Goal: Communication & Community: Answer question/provide support

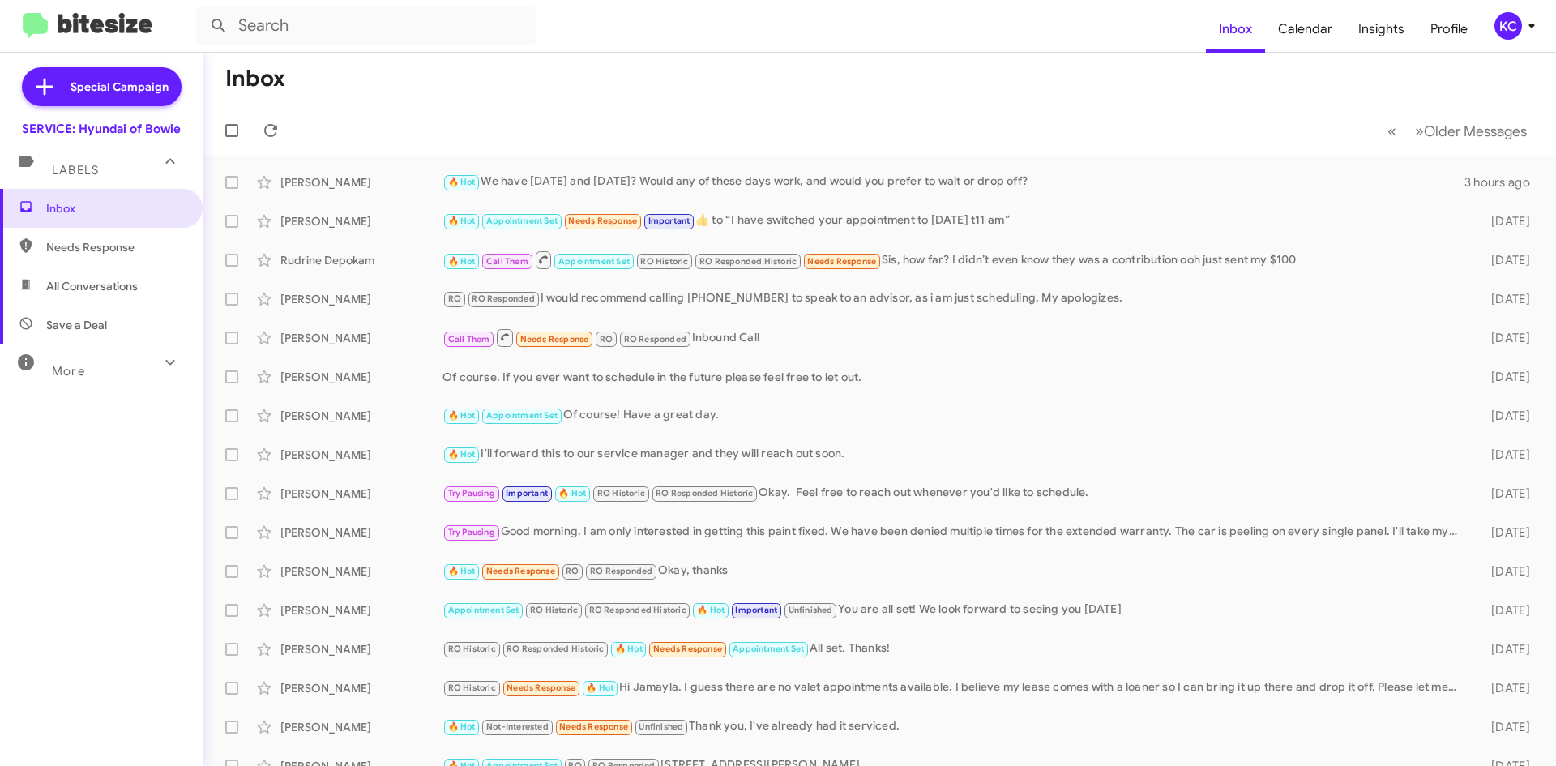
click at [1513, 28] on div "KC" at bounding box center [1508, 26] width 28 height 28
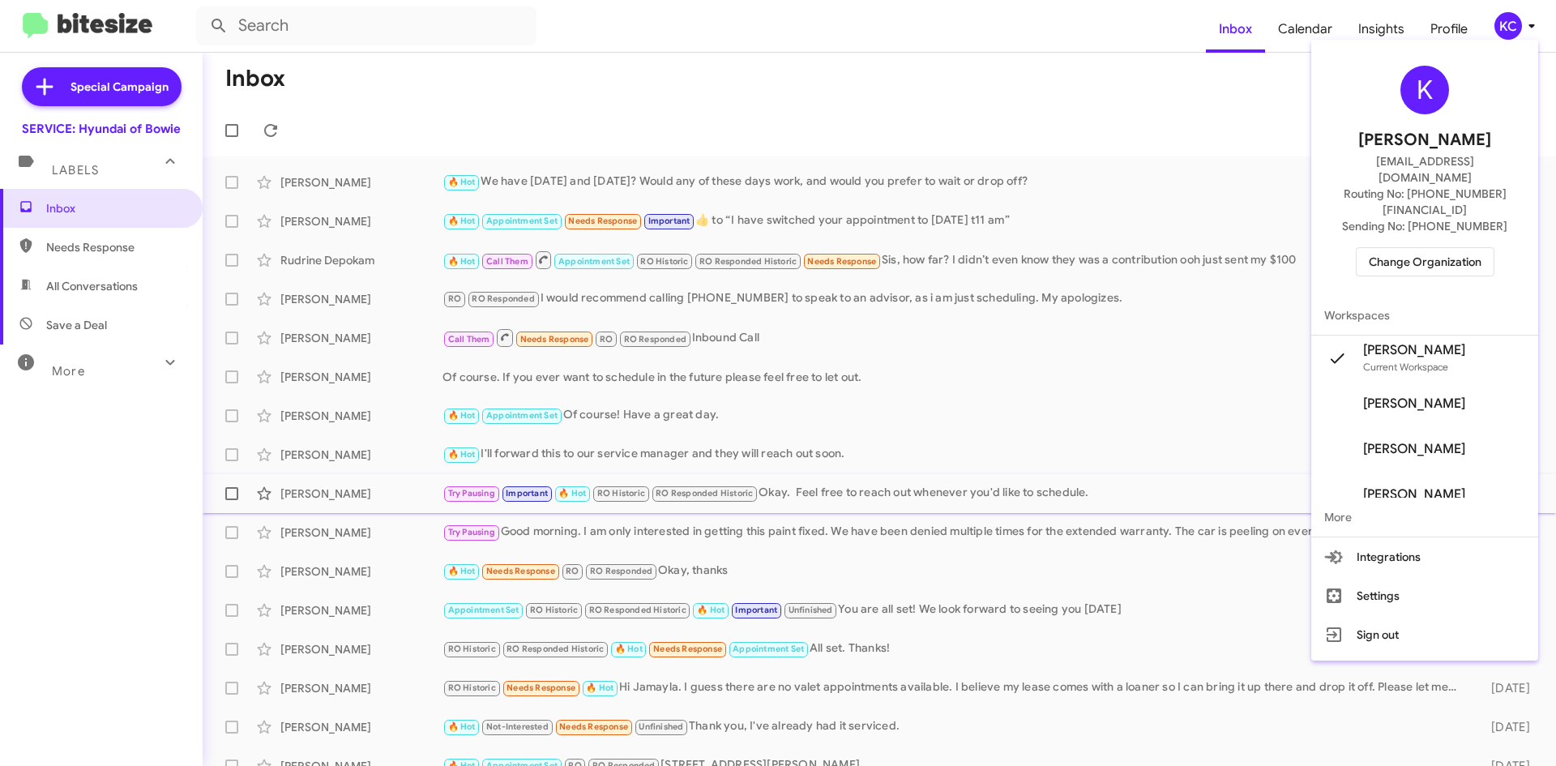
click at [1344, 497] on span "More" at bounding box center [1424, 516] width 227 height 39
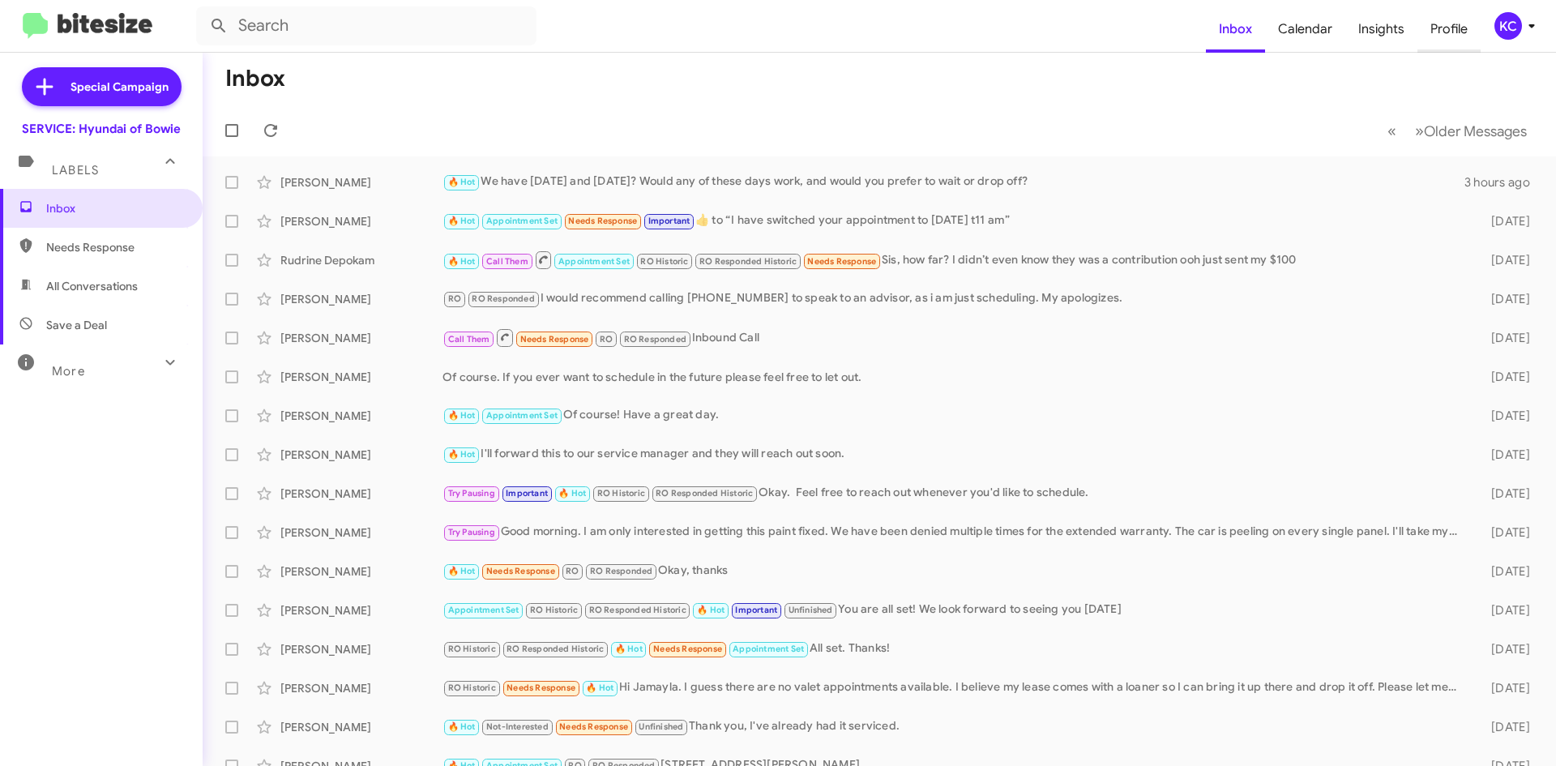
click at [1456, 28] on span "Profile" at bounding box center [1448, 29] width 63 height 47
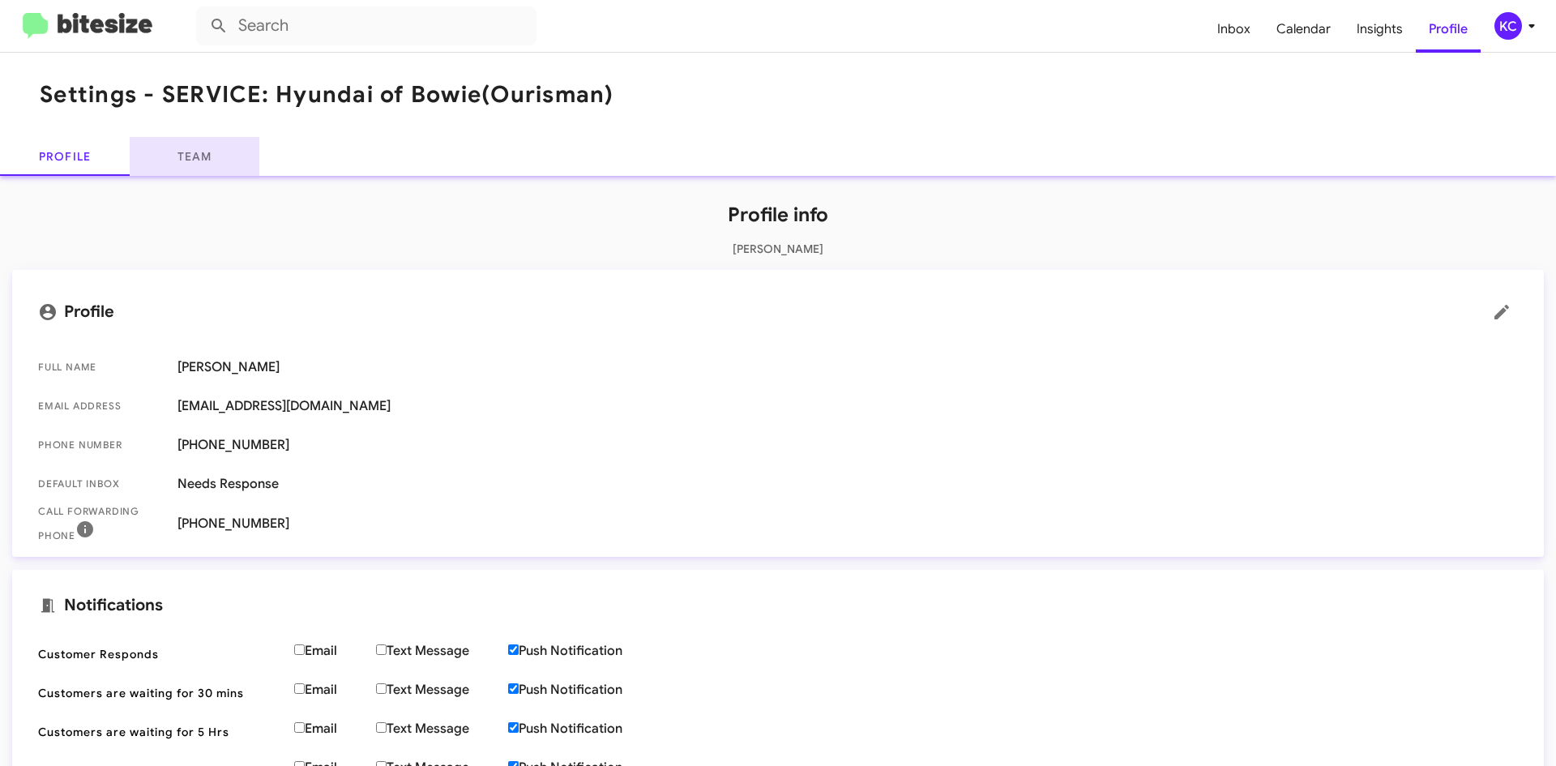
click at [220, 161] on link "Team" at bounding box center [195, 156] width 130 height 39
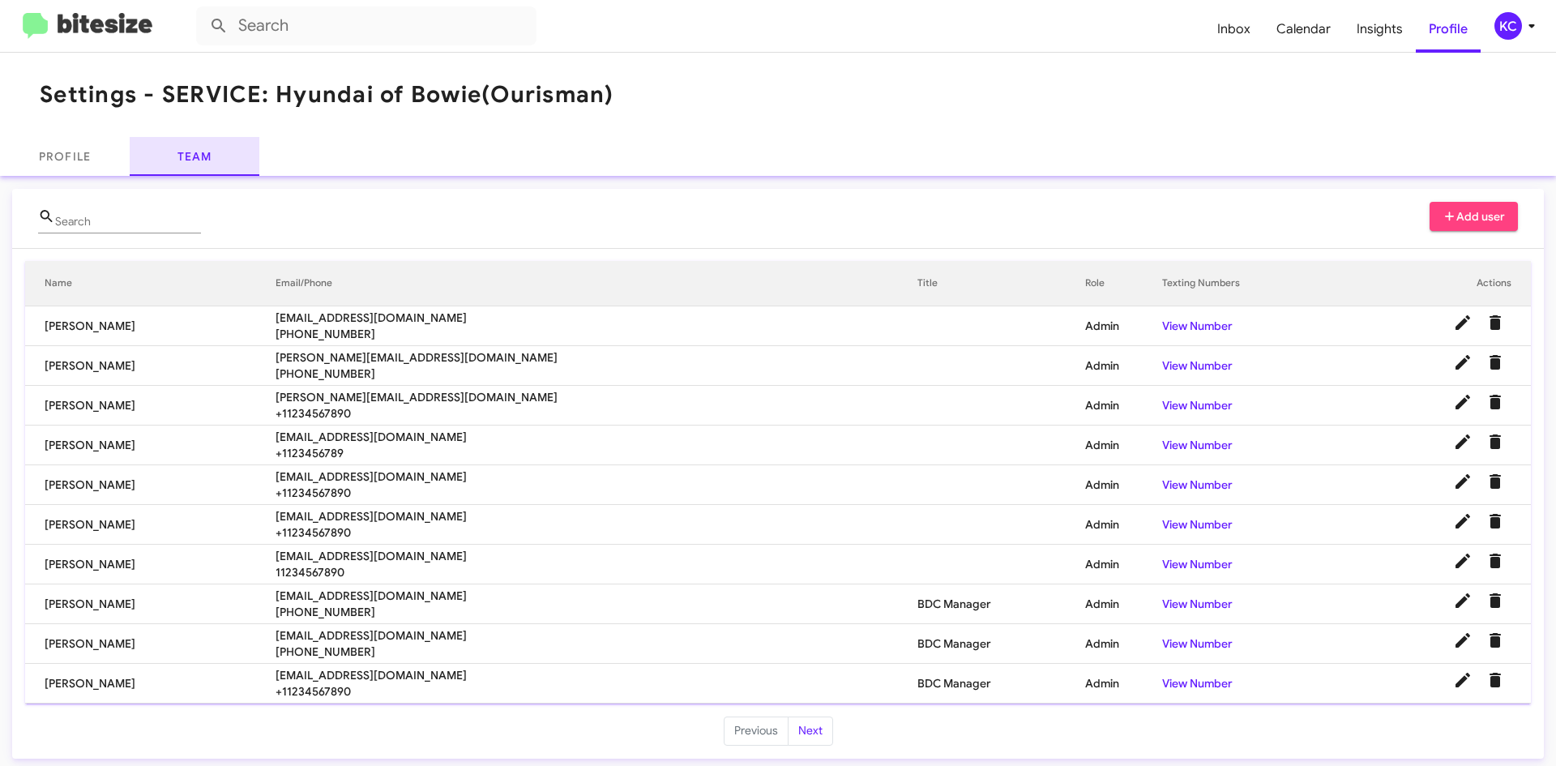
scroll to position [6, 0]
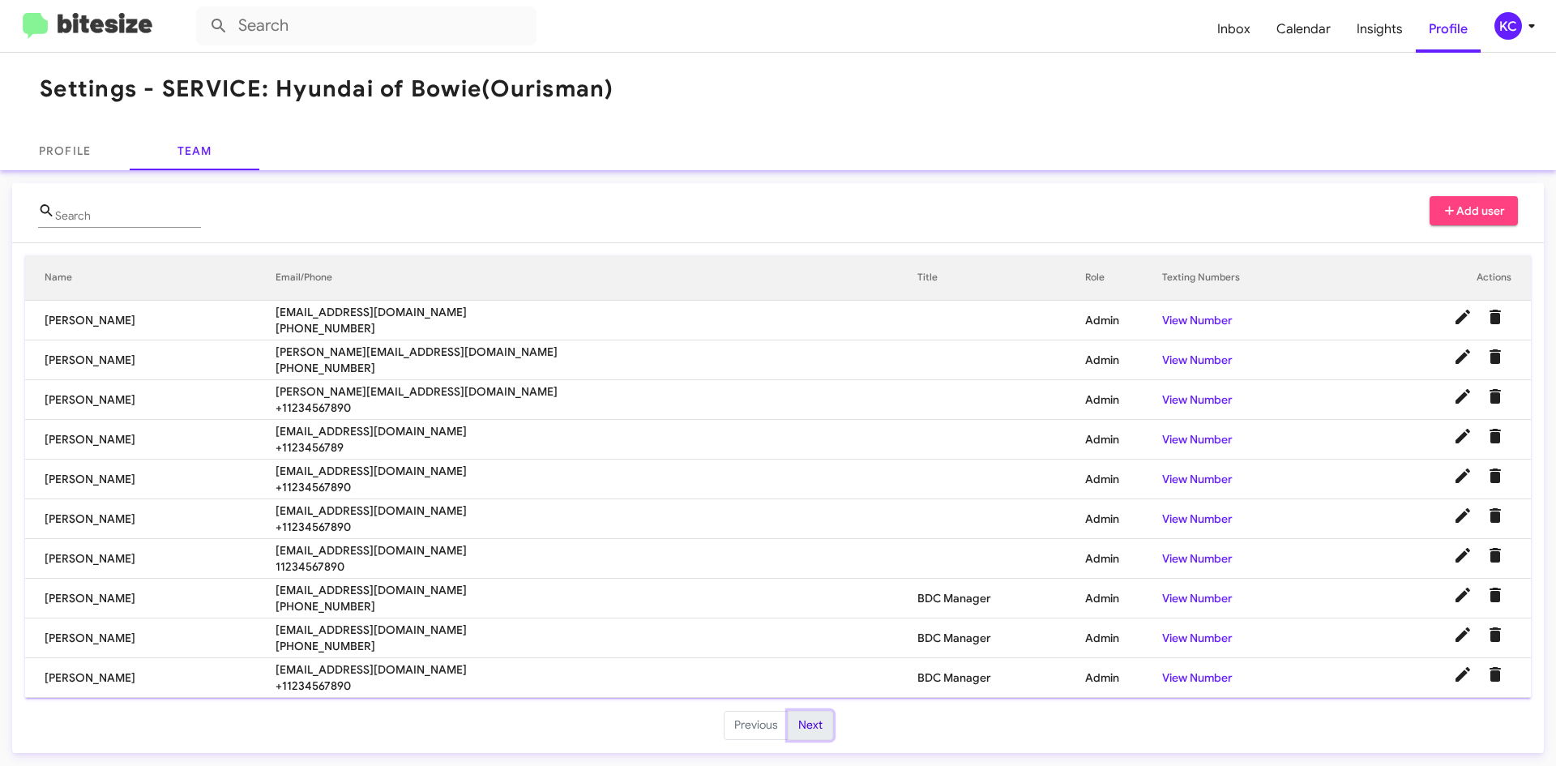
click at [805, 728] on button "Next" at bounding box center [809, 725] width 45 height 29
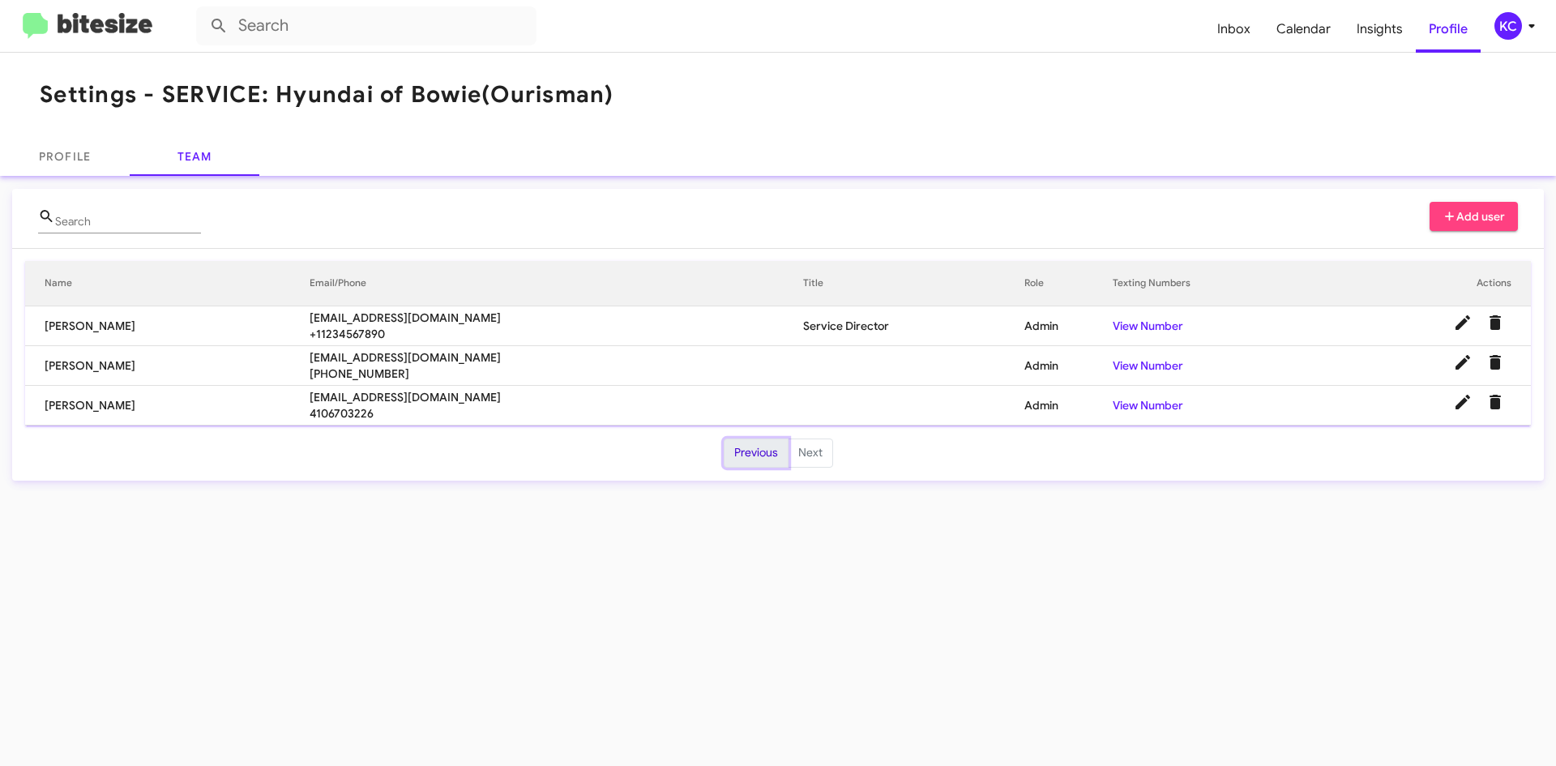
click at [765, 446] on button "Previous" at bounding box center [755, 452] width 65 height 29
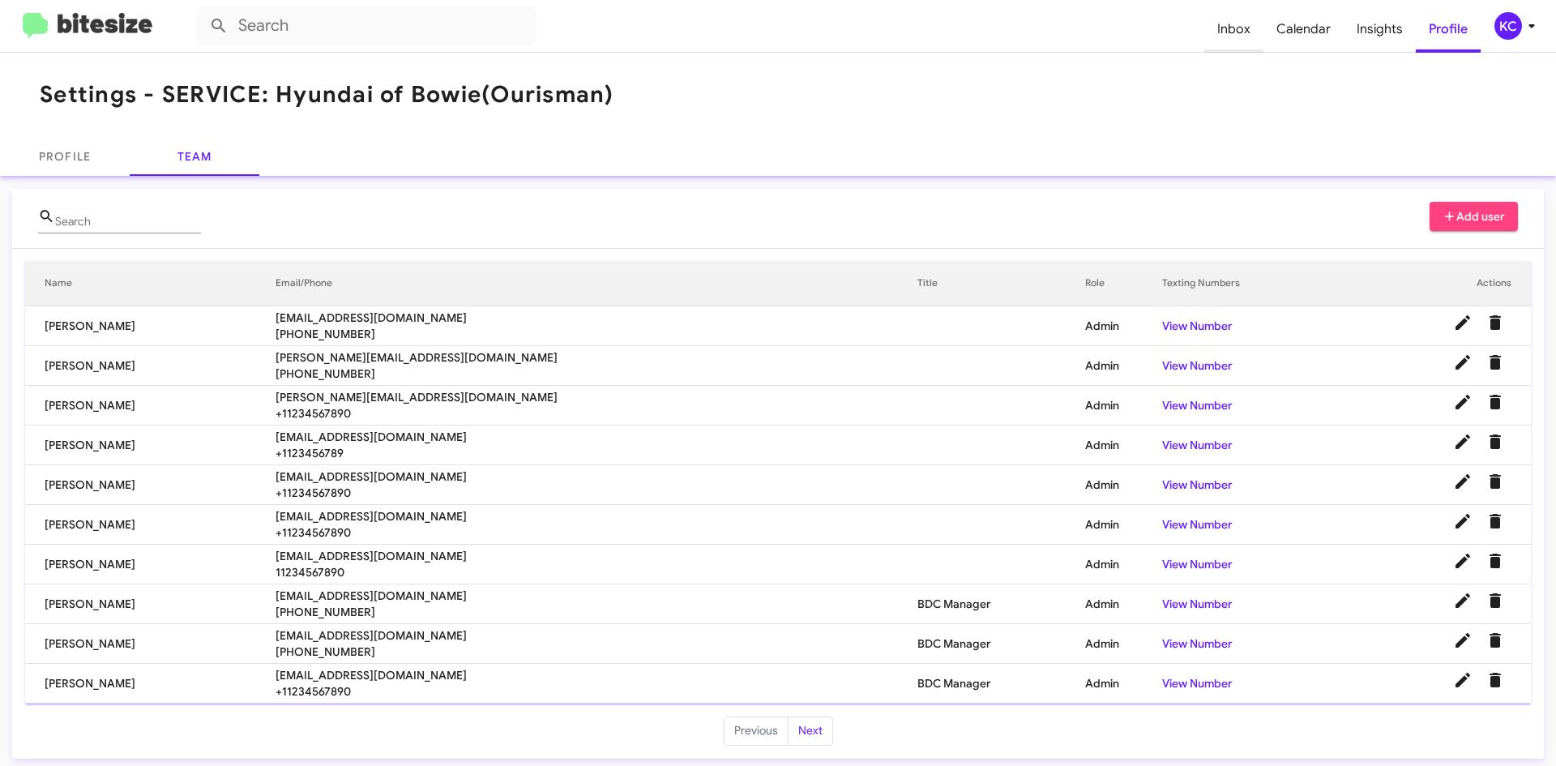
click at [1233, 29] on span "Inbox" at bounding box center [1233, 29] width 59 height 47
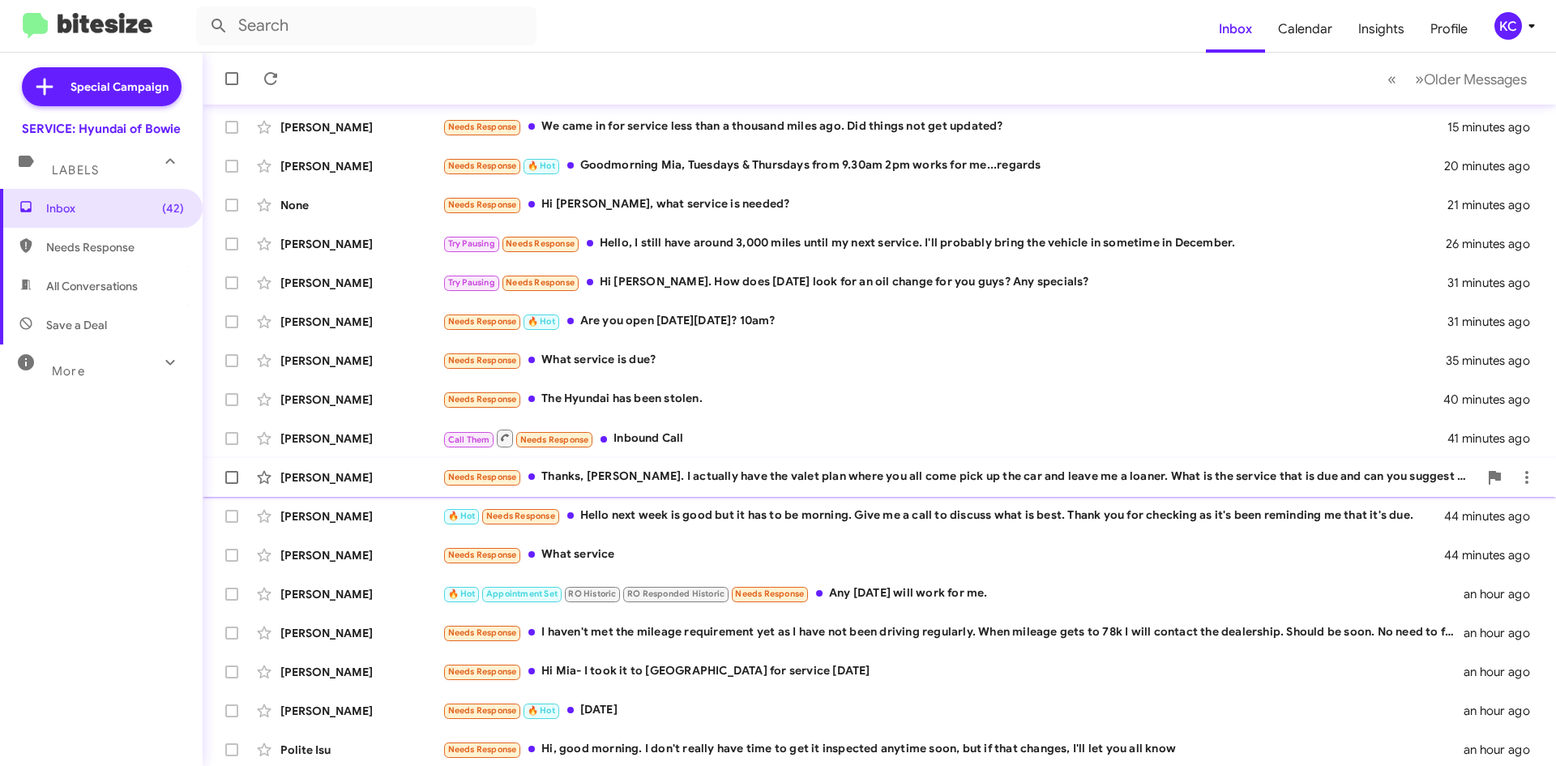
scroll to position [175, 0]
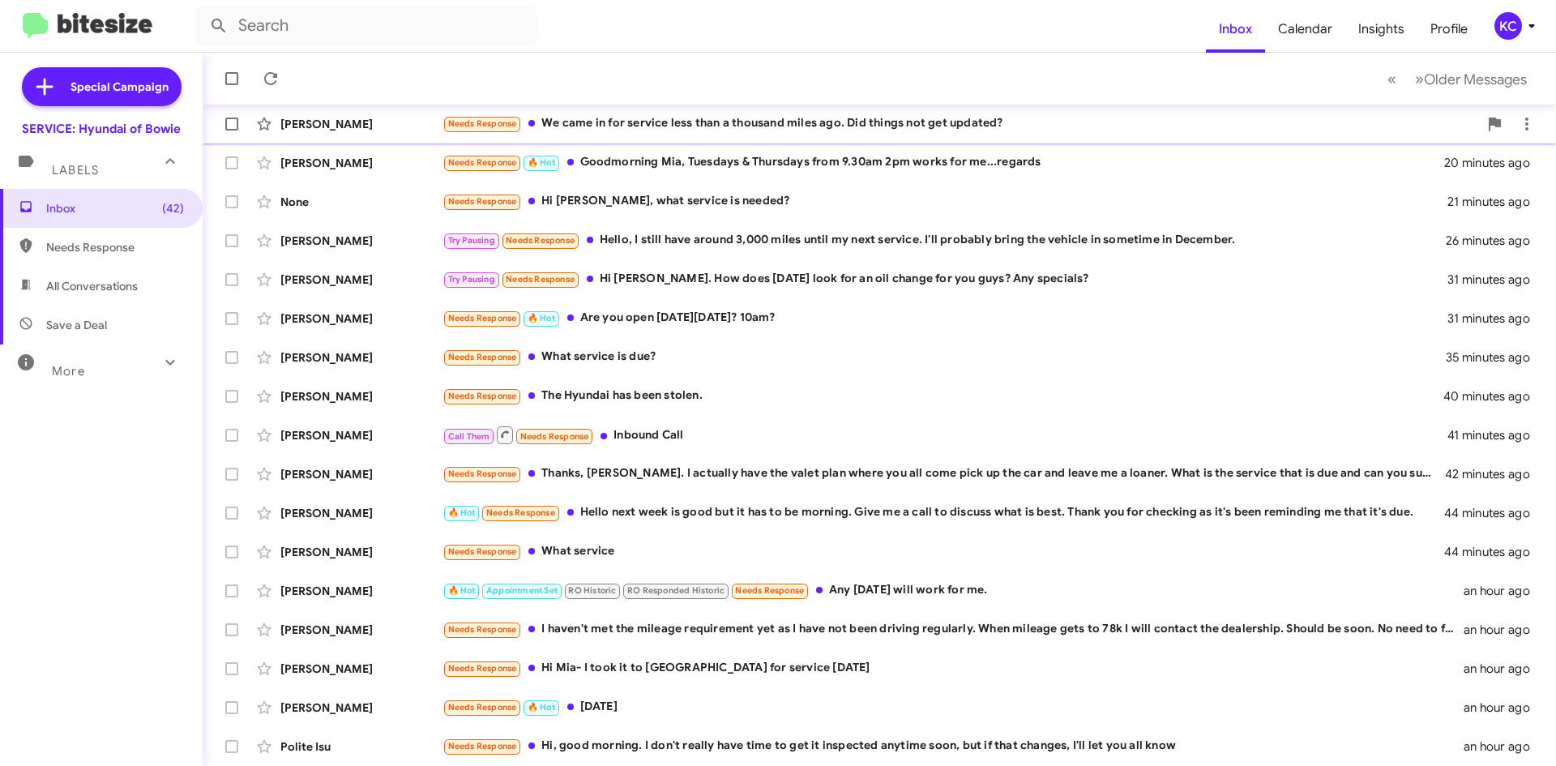
click at [755, 115] on div "Needs Response We came in for service less than a thousand miles ago. Did thing…" at bounding box center [959, 123] width 1035 height 19
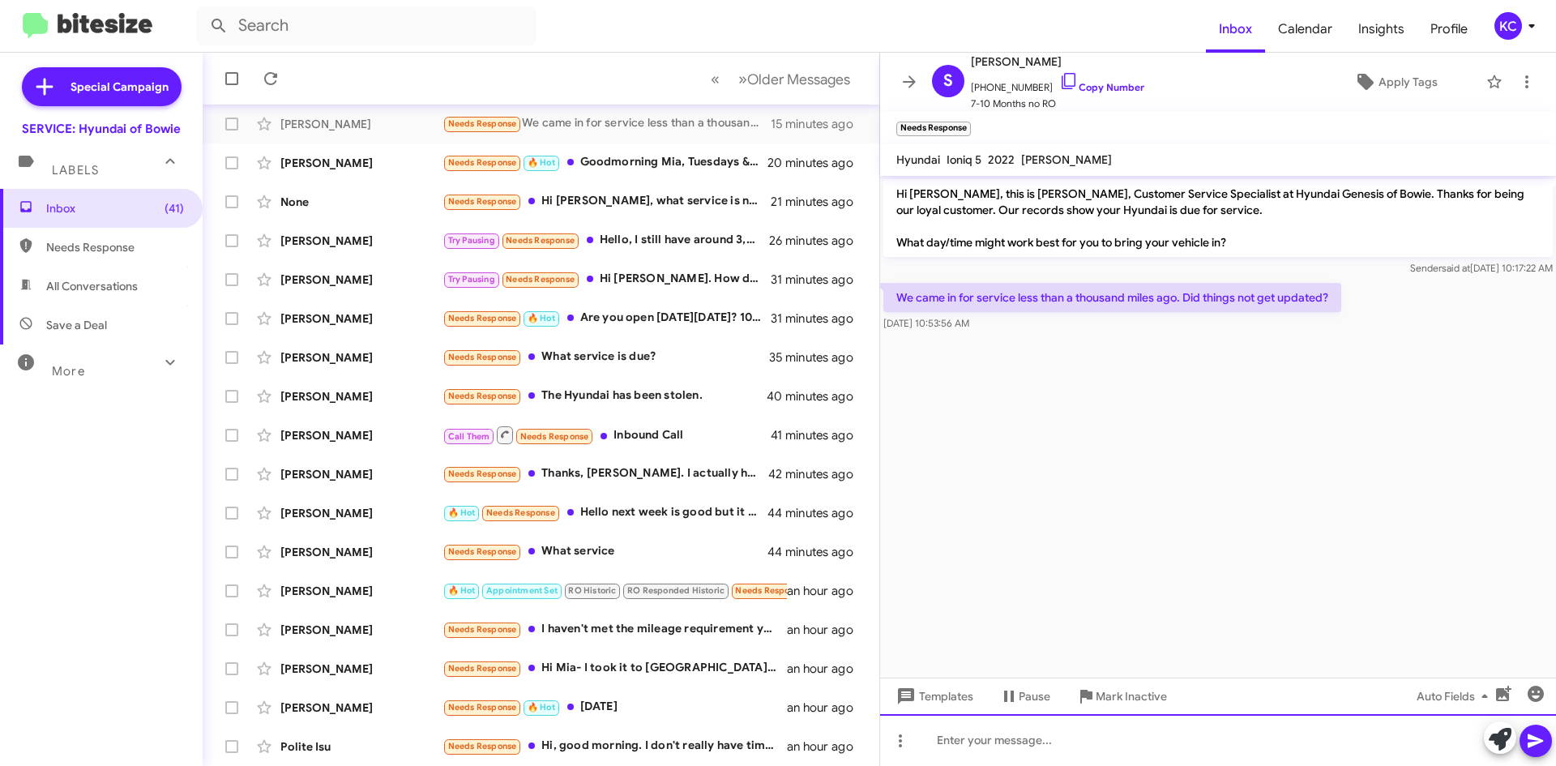
click at [1082, 739] on div at bounding box center [1218, 740] width 676 height 52
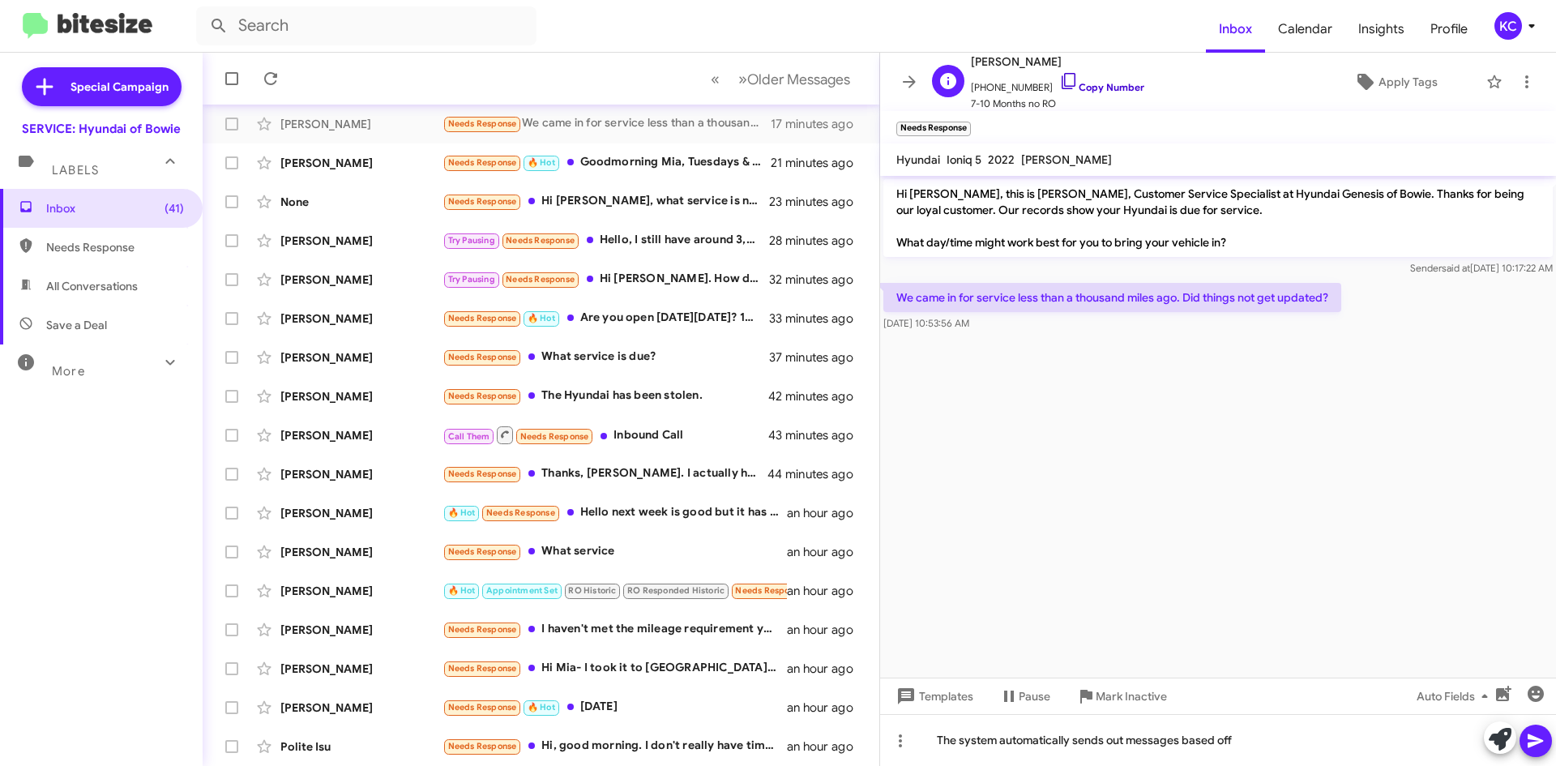
click at [1061, 79] on icon at bounding box center [1068, 81] width 14 height 16
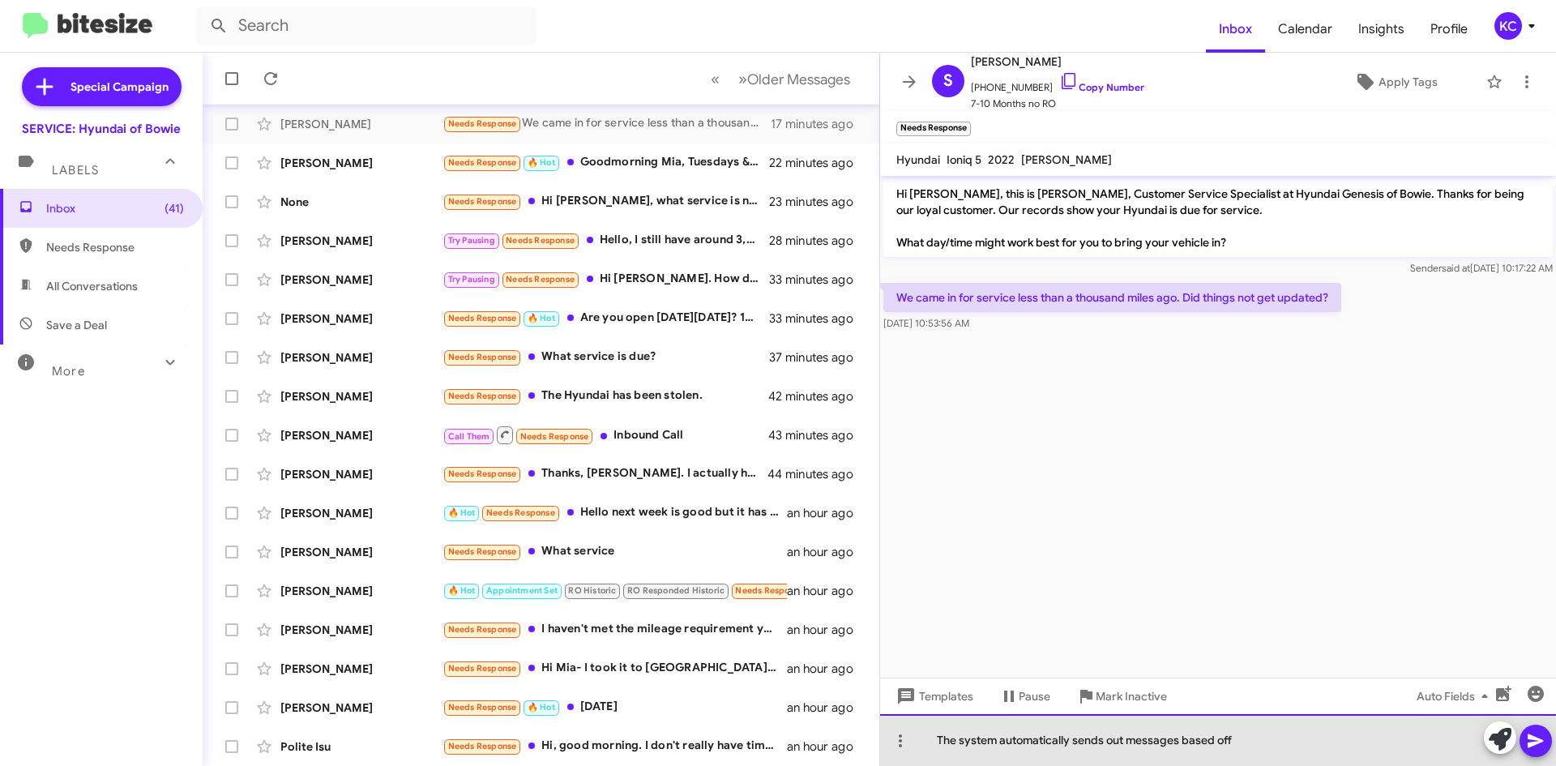
drag, startPoint x: 1185, startPoint y: 742, endPoint x: 1251, endPoint y: 731, distance: 66.6
click at [1251, 732] on div "The system automatically sends out messages based off" at bounding box center [1218, 740] width 676 height 52
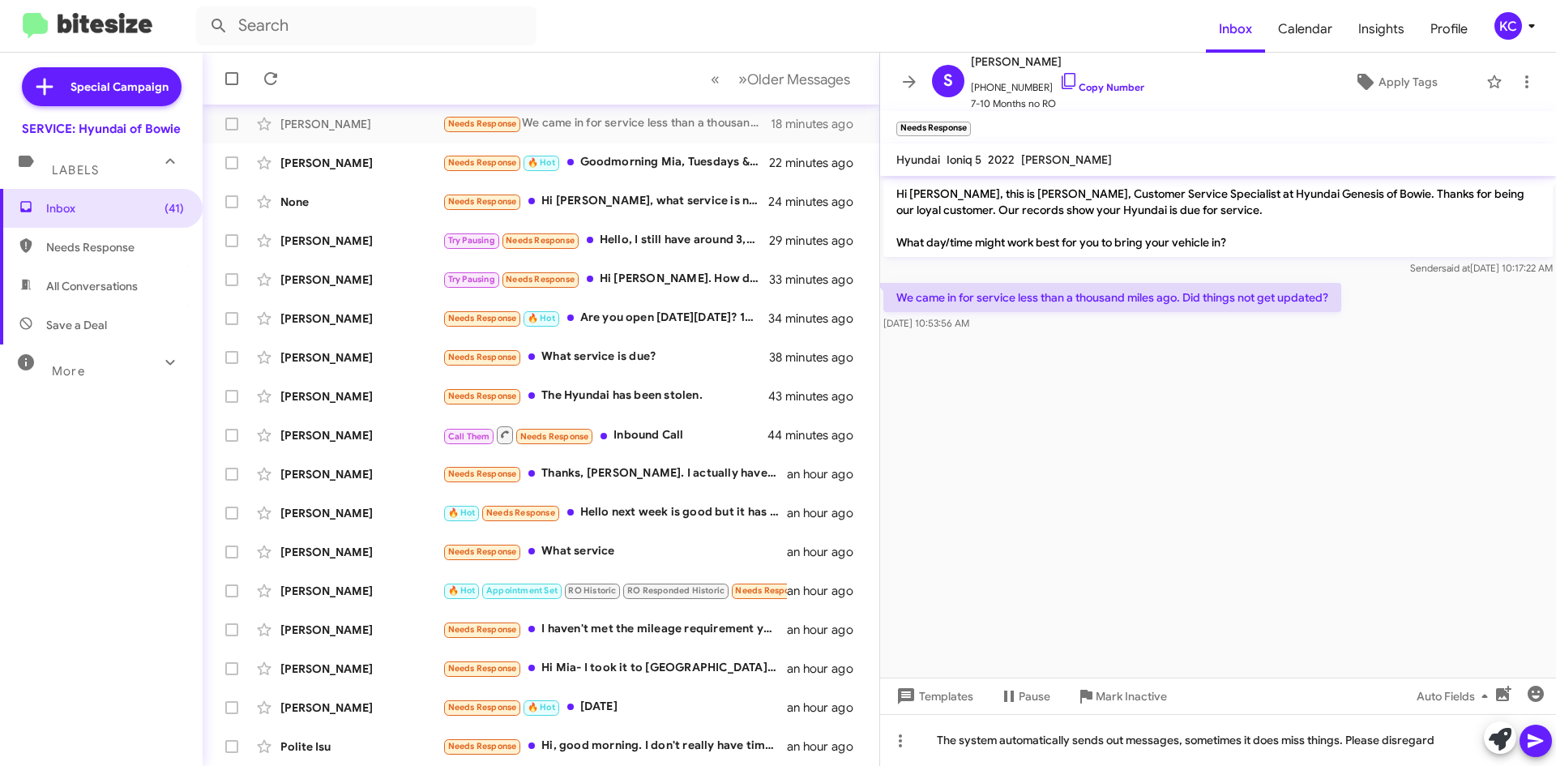
click at [1525, 736] on button at bounding box center [1535, 740] width 32 height 32
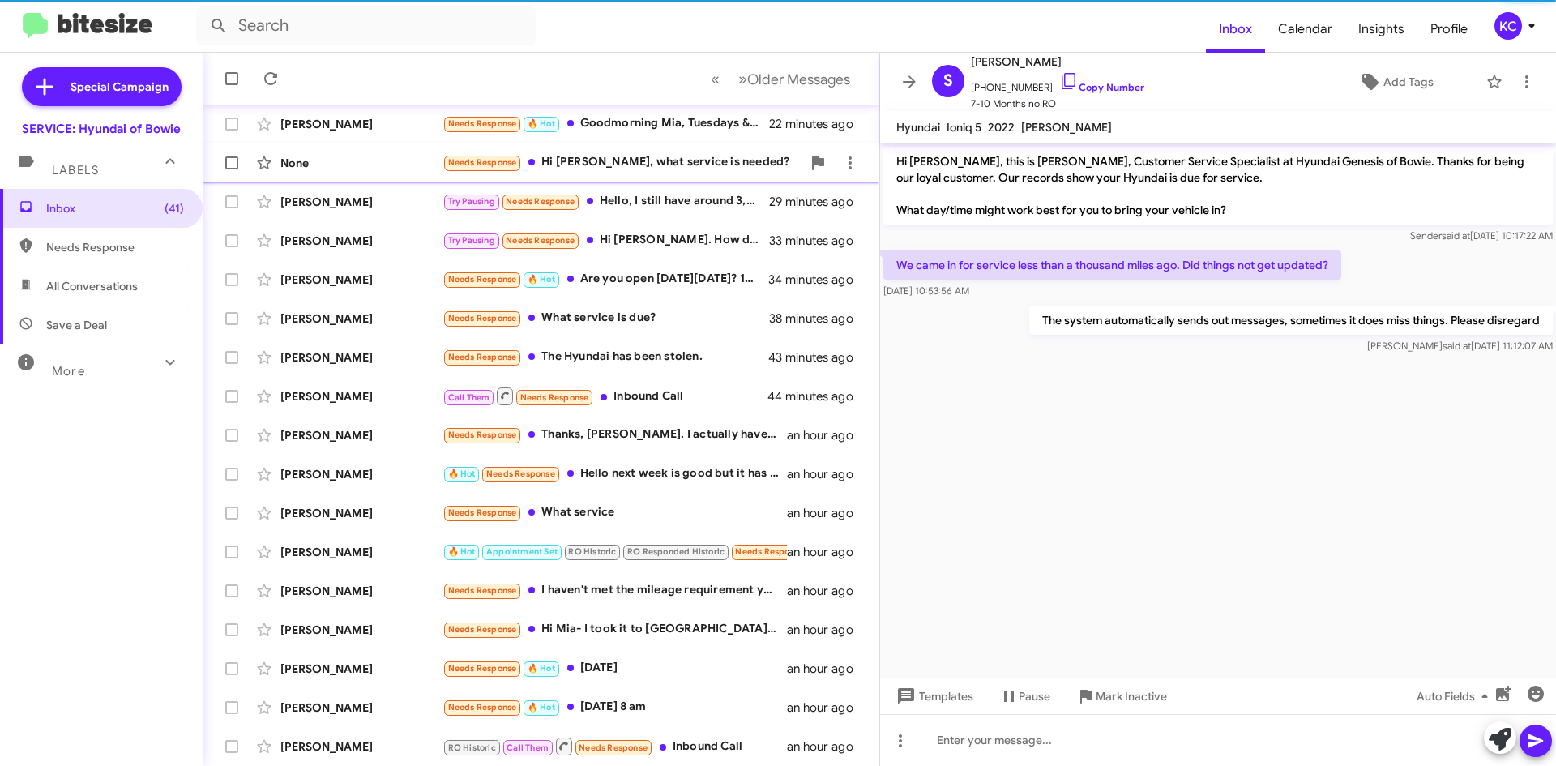
click at [667, 175] on div "None Needs Response Hi Mia, what service is needed? 24 minutes ago" at bounding box center [541, 163] width 651 height 32
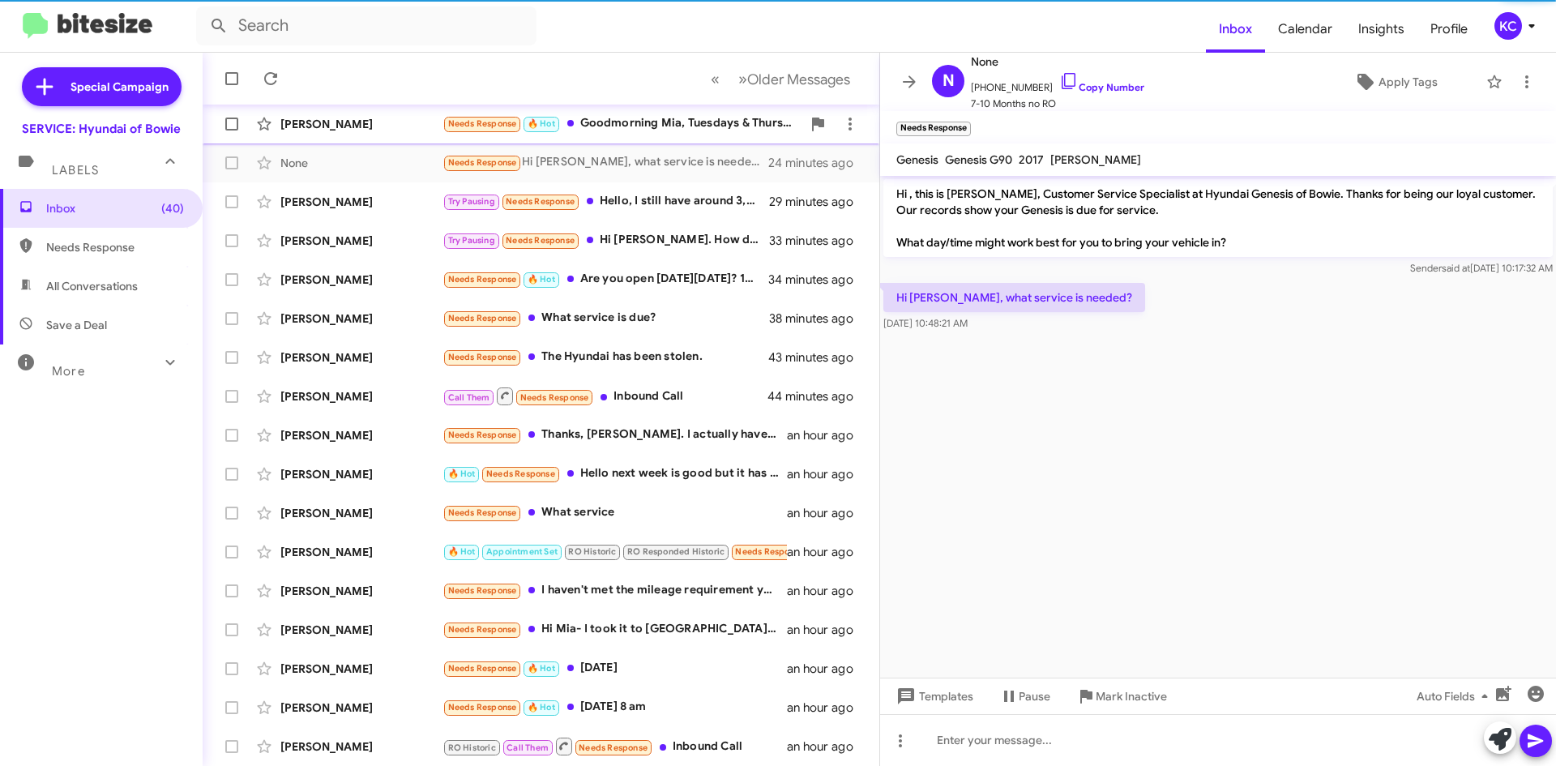
click at [642, 129] on div "Needs Response 🔥 Hot Goodmorning Mia, Tuesdays & Thursdays from 9.30am 2pm work…" at bounding box center [621, 123] width 359 height 19
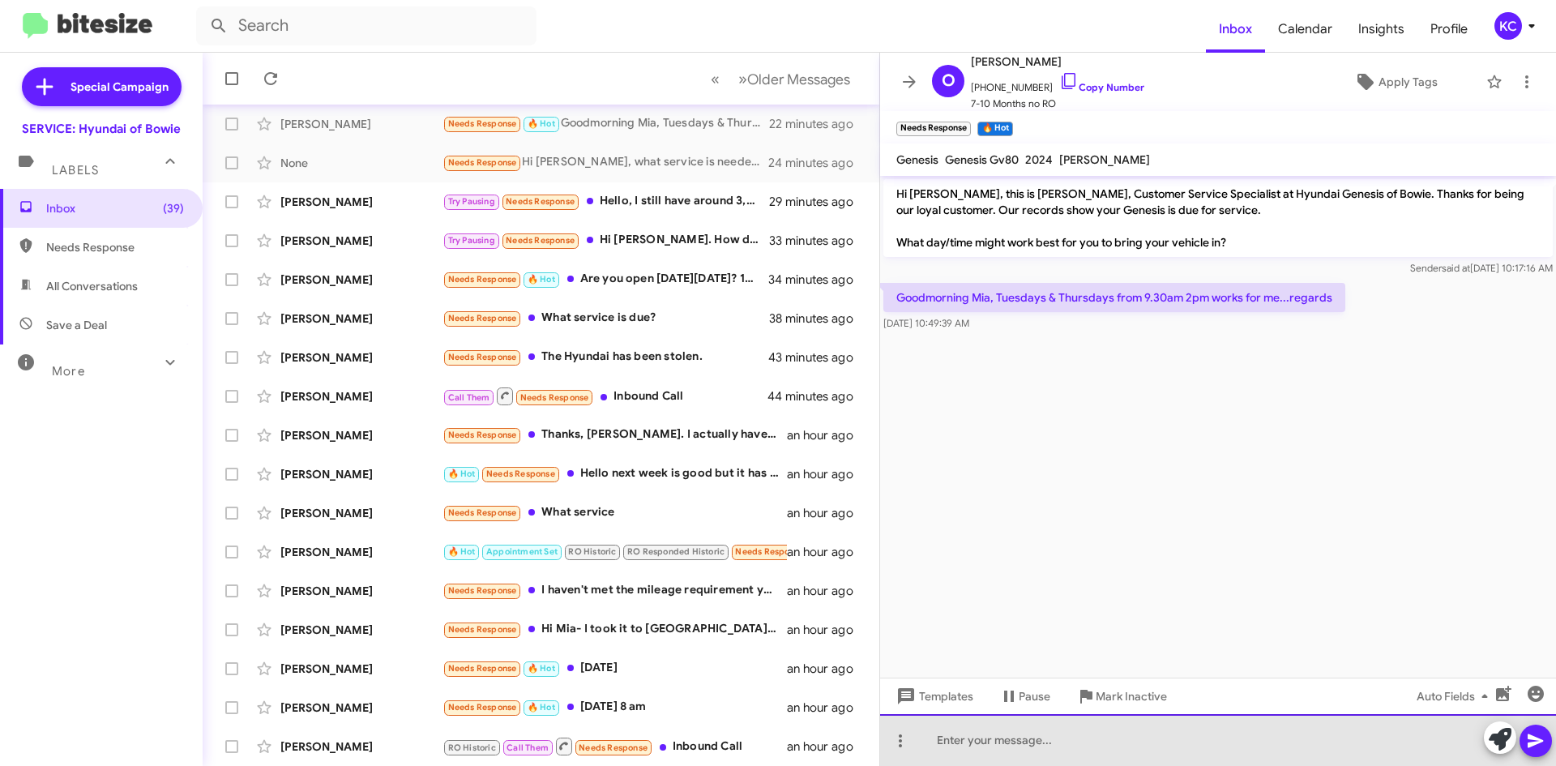
click at [1086, 741] on div at bounding box center [1218, 740] width 676 height 52
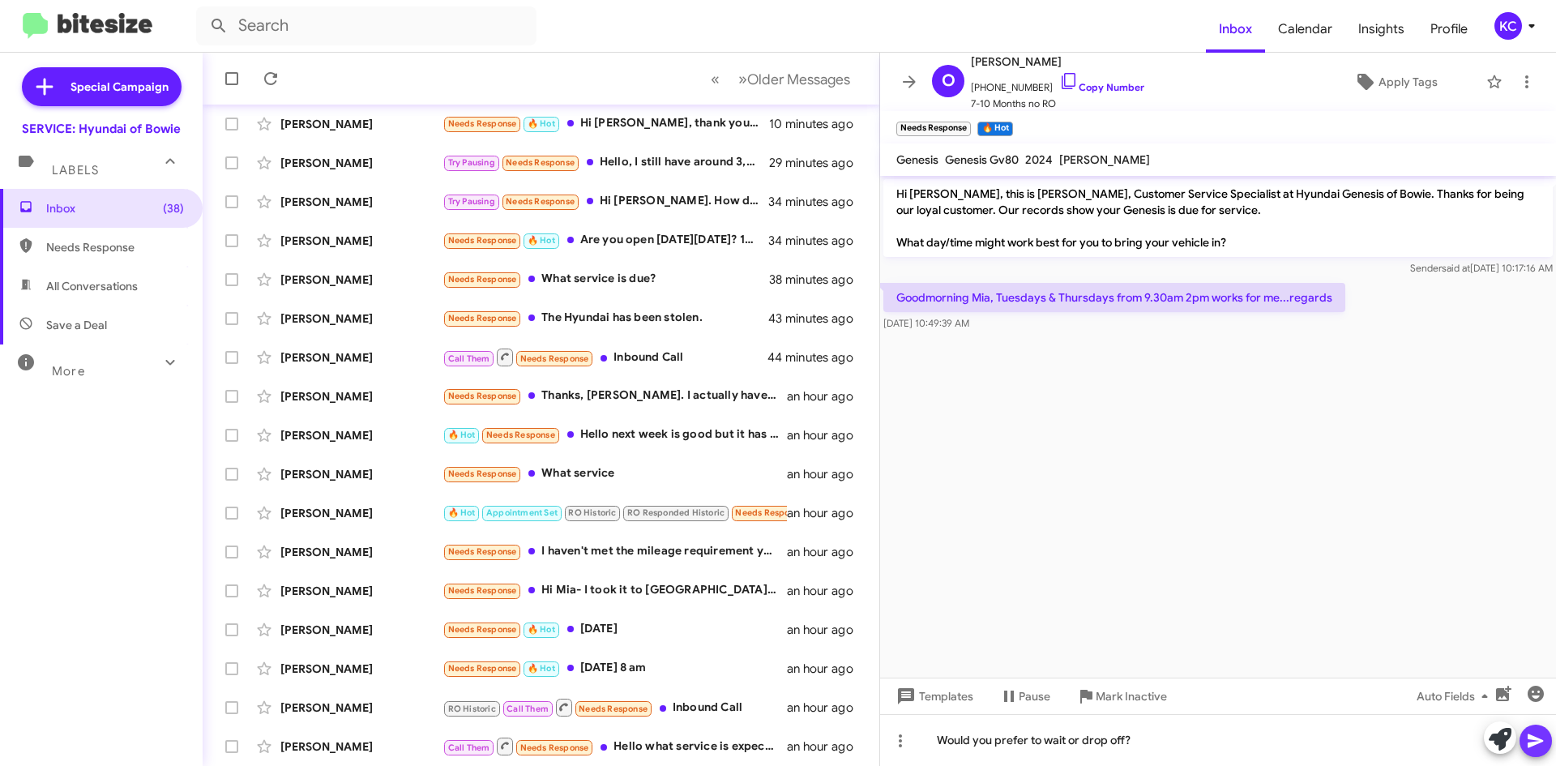
click at [1535, 736] on icon at bounding box center [1535, 740] width 19 height 19
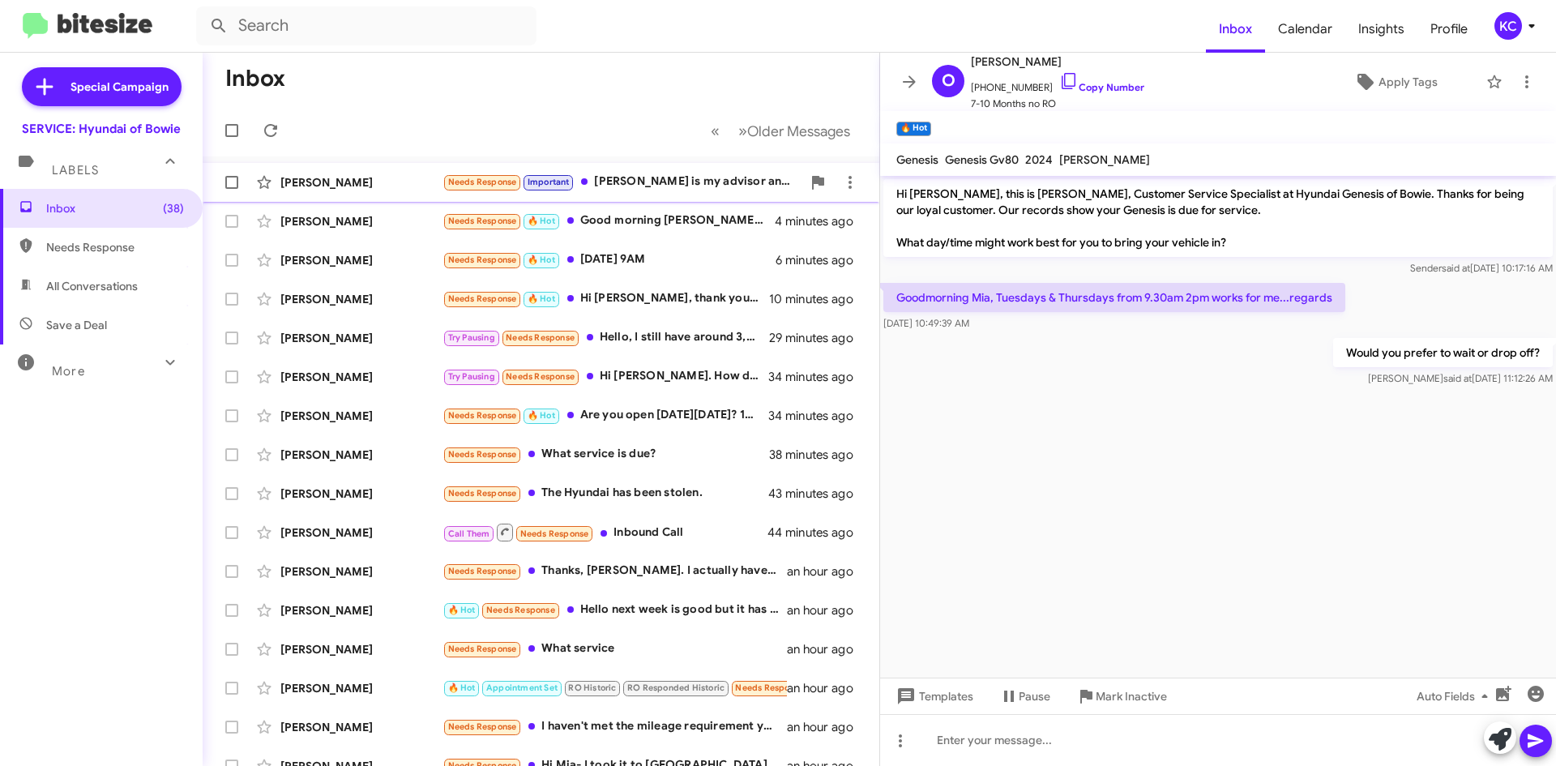
click at [309, 190] on div "Jenny Luu Needs Response Important Kenneth is my advisor and has my car a few s…" at bounding box center [541, 182] width 651 height 32
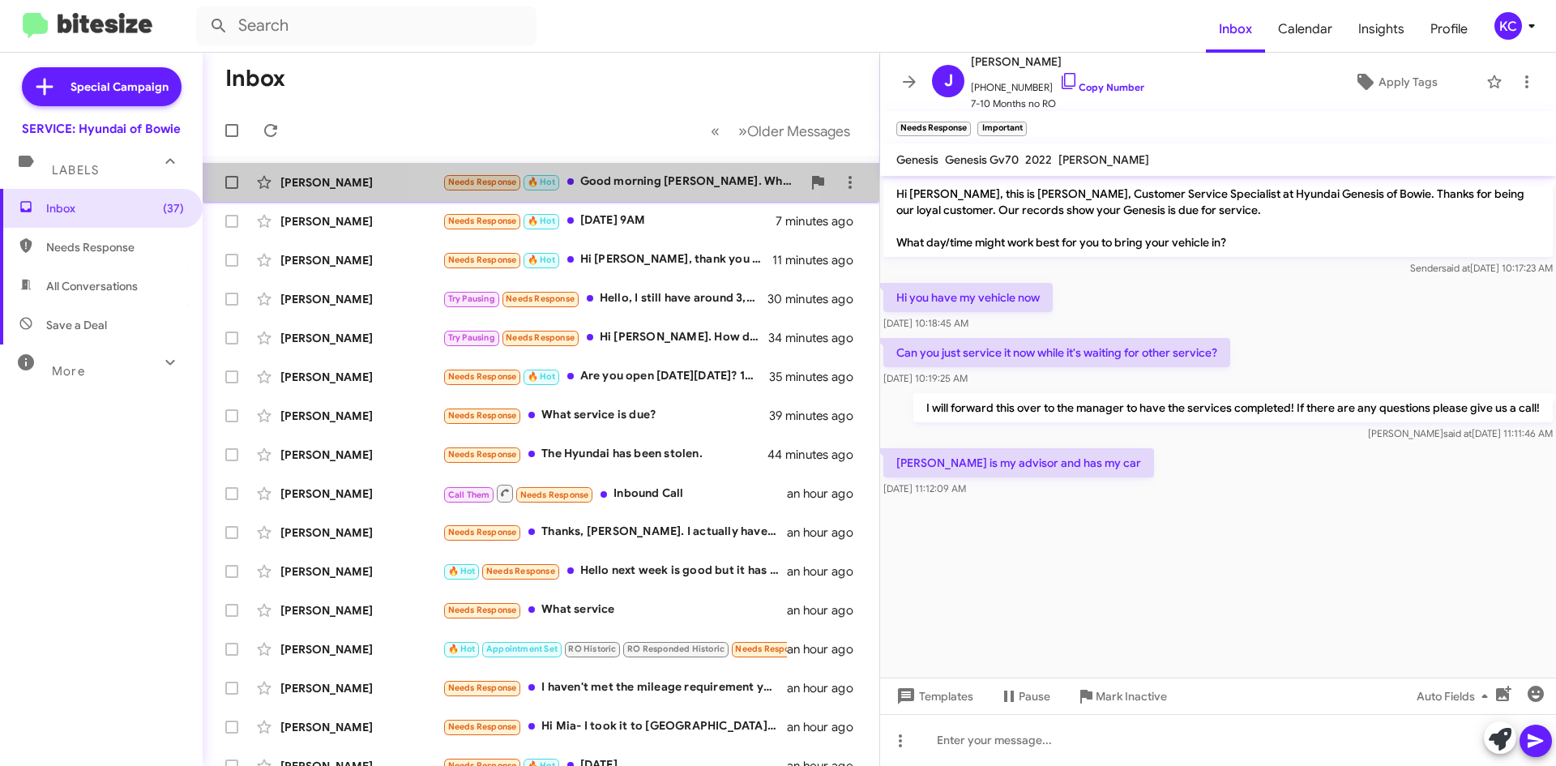
click at [606, 183] on div "Needs Response 🔥 Hot Good morning Mrs. Bowman. What service are you referring t…" at bounding box center [621, 182] width 359 height 19
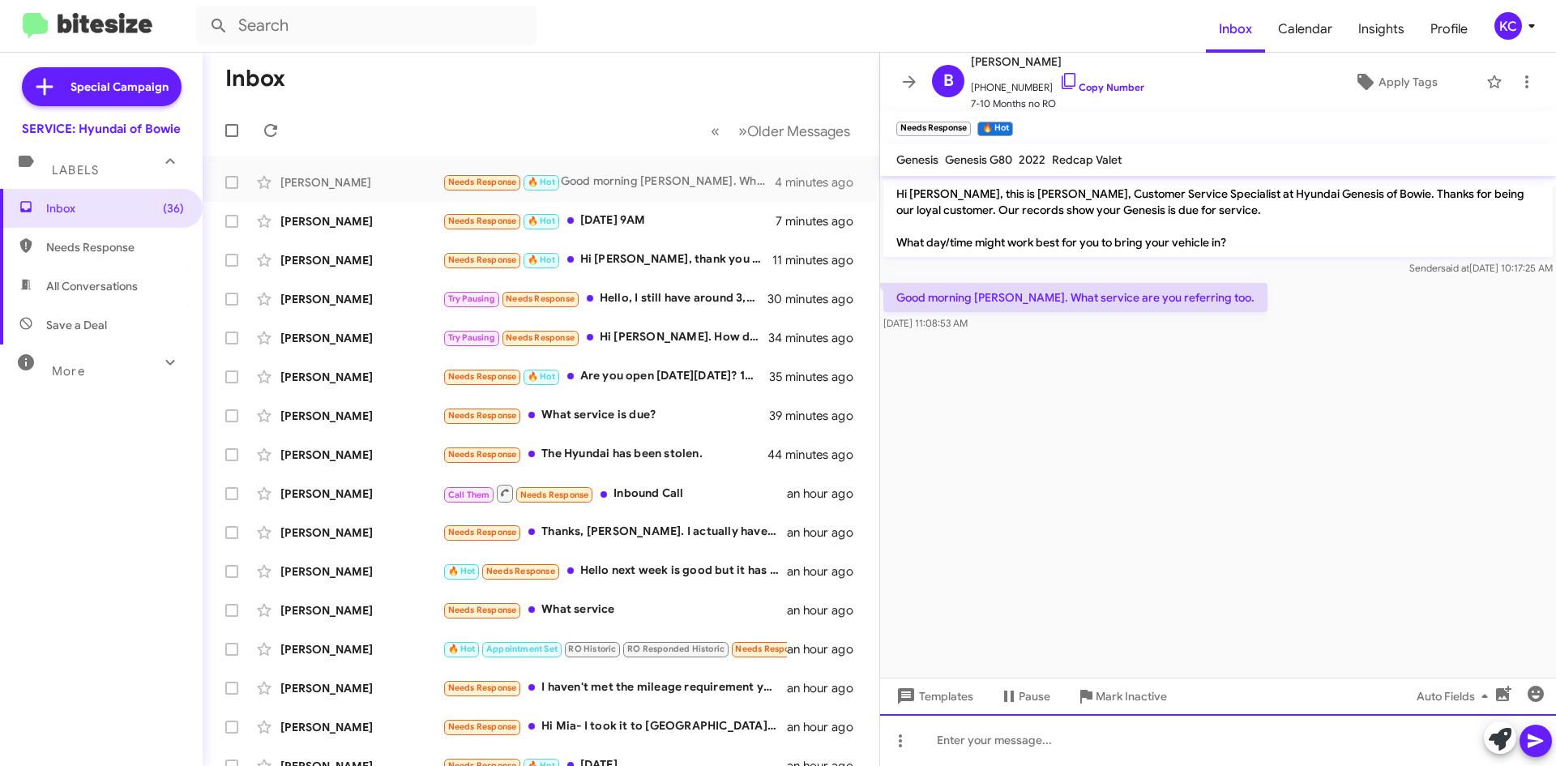
click at [1057, 732] on div at bounding box center [1218, 740] width 676 height 52
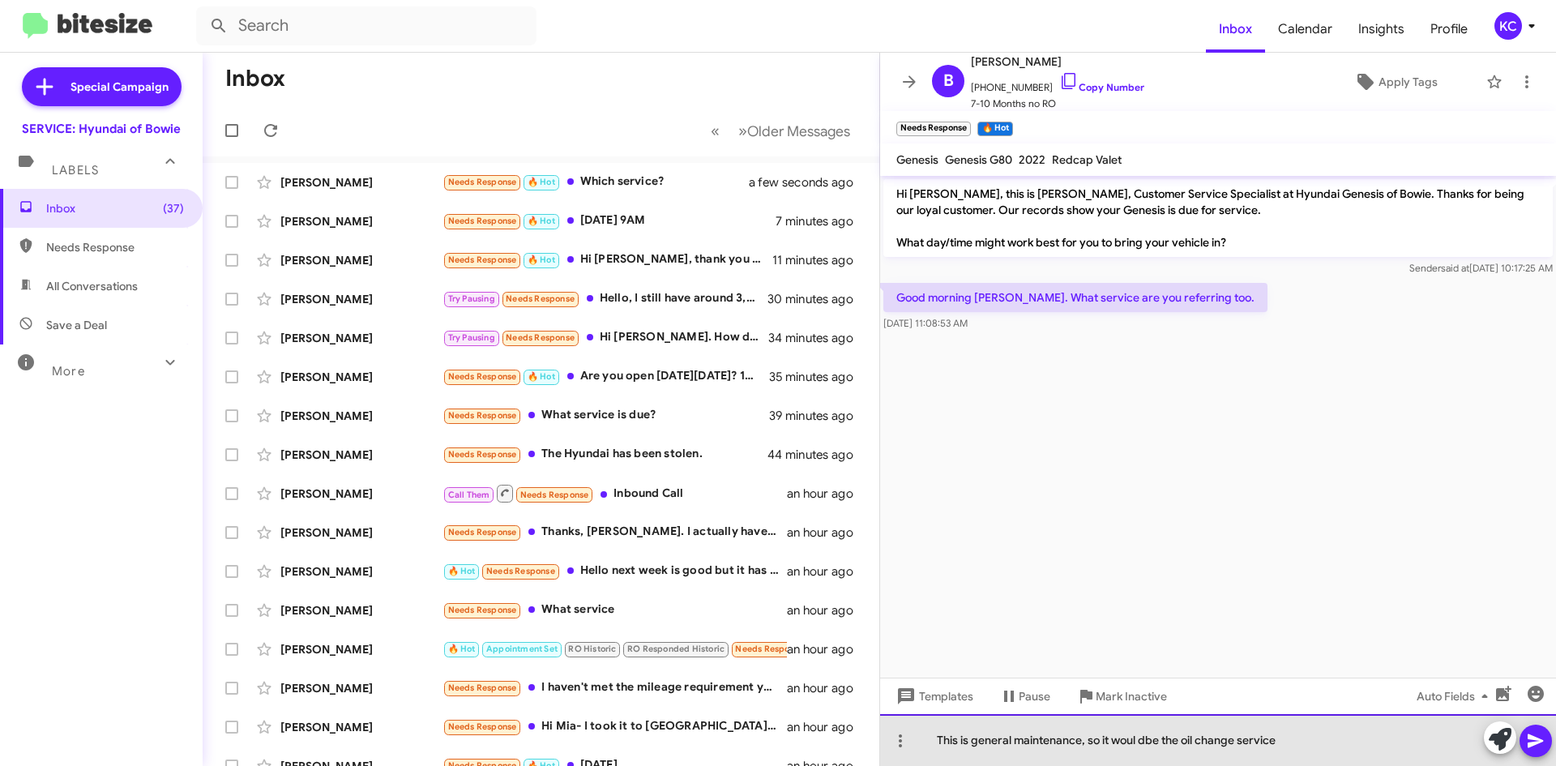
click at [1125, 747] on div "This is general maintenance, so it woul dbe the oil change service" at bounding box center [1218, 740] width 676 height 52
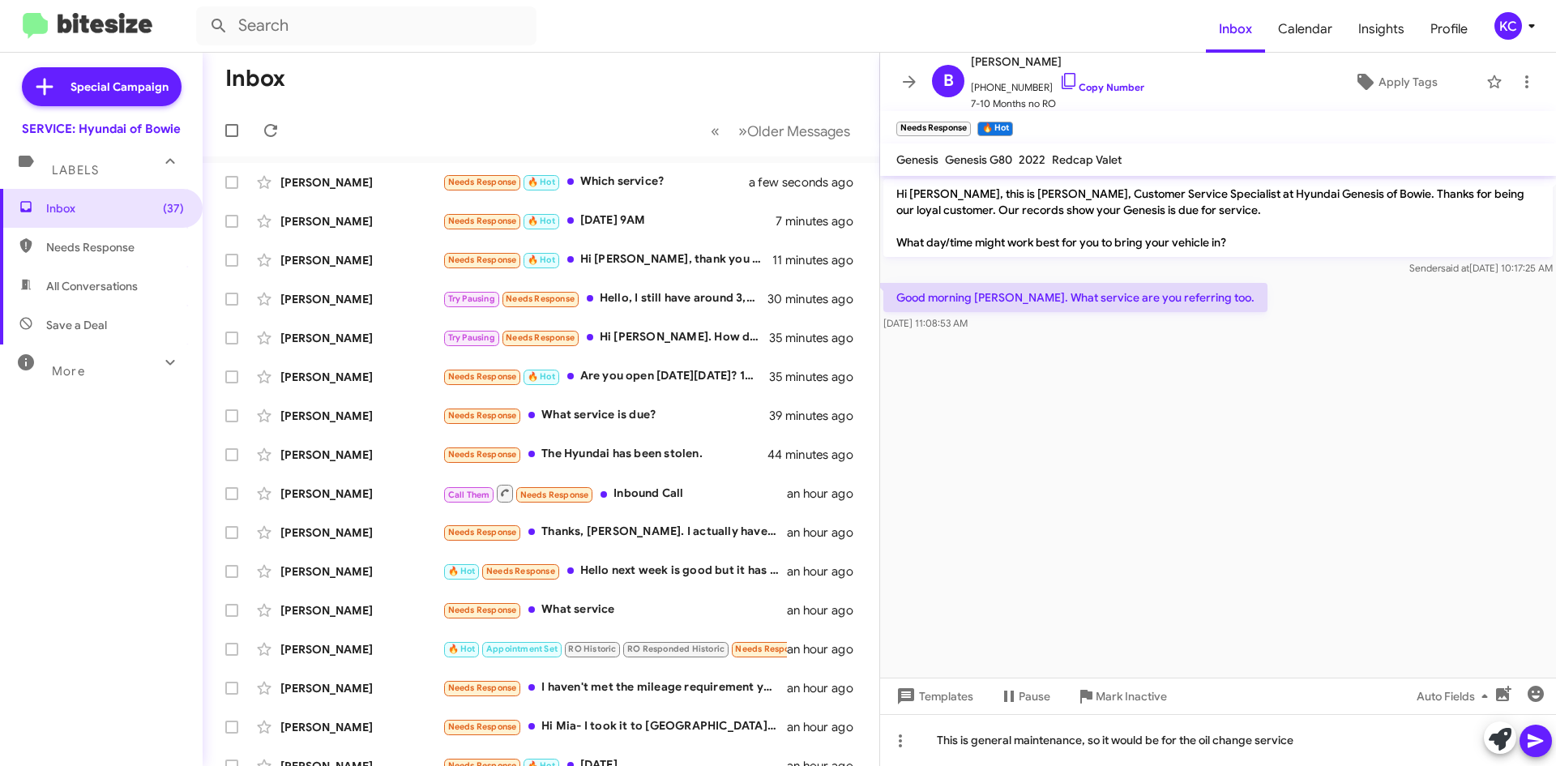
click at [1540, 737] on icon at bounding box center [1535, 740] width 19 height 19
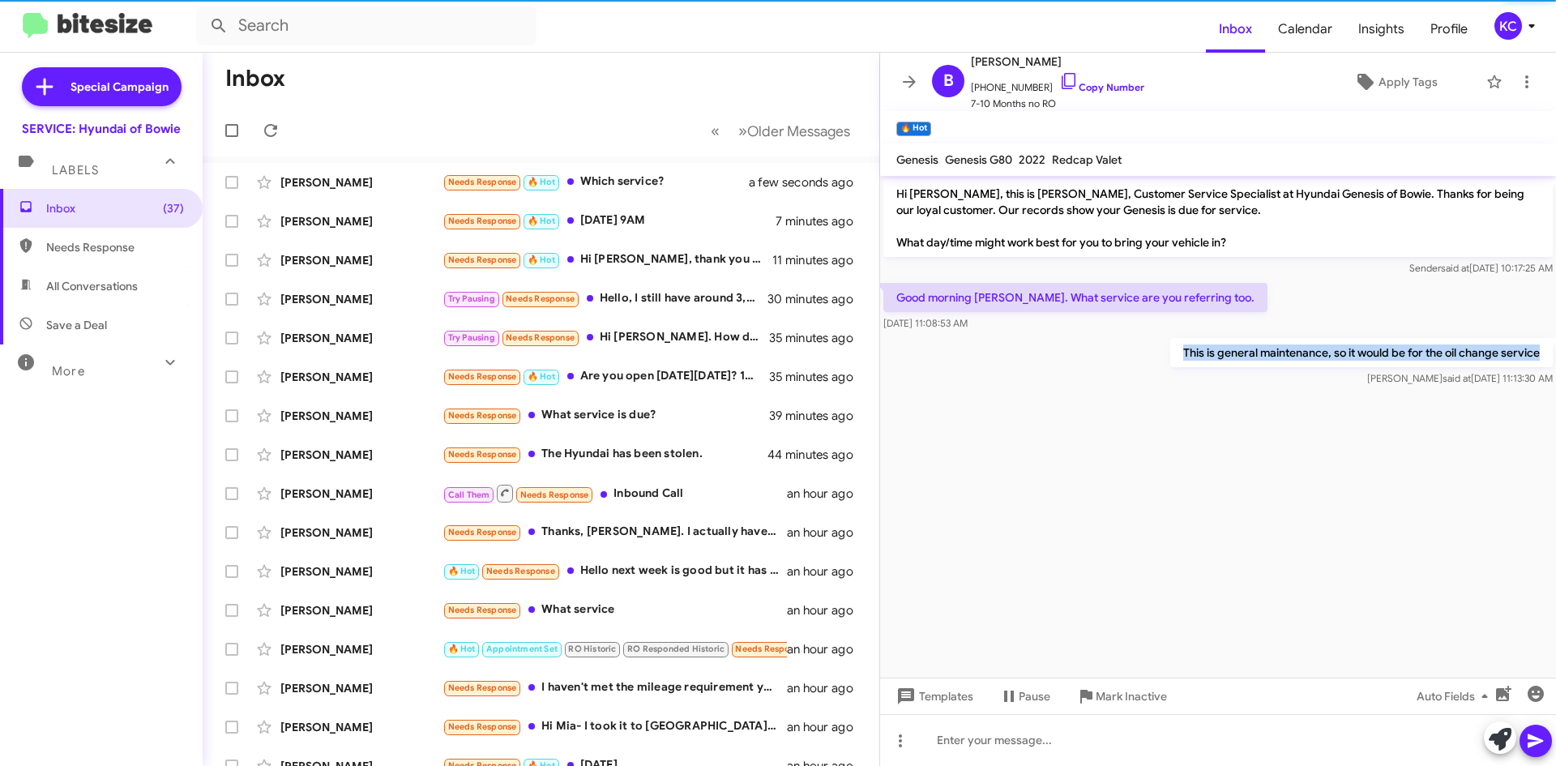
drag, startPoint x: 1181, startPoint y: 353, endPoint x: 1555, endPoint y: 365, distance: 373.7
click at [1555, 365] on div "This is general maintenance, so it would be for the oil change service Kimberly…" at bounding box center [1218, 362] width 676 height 55
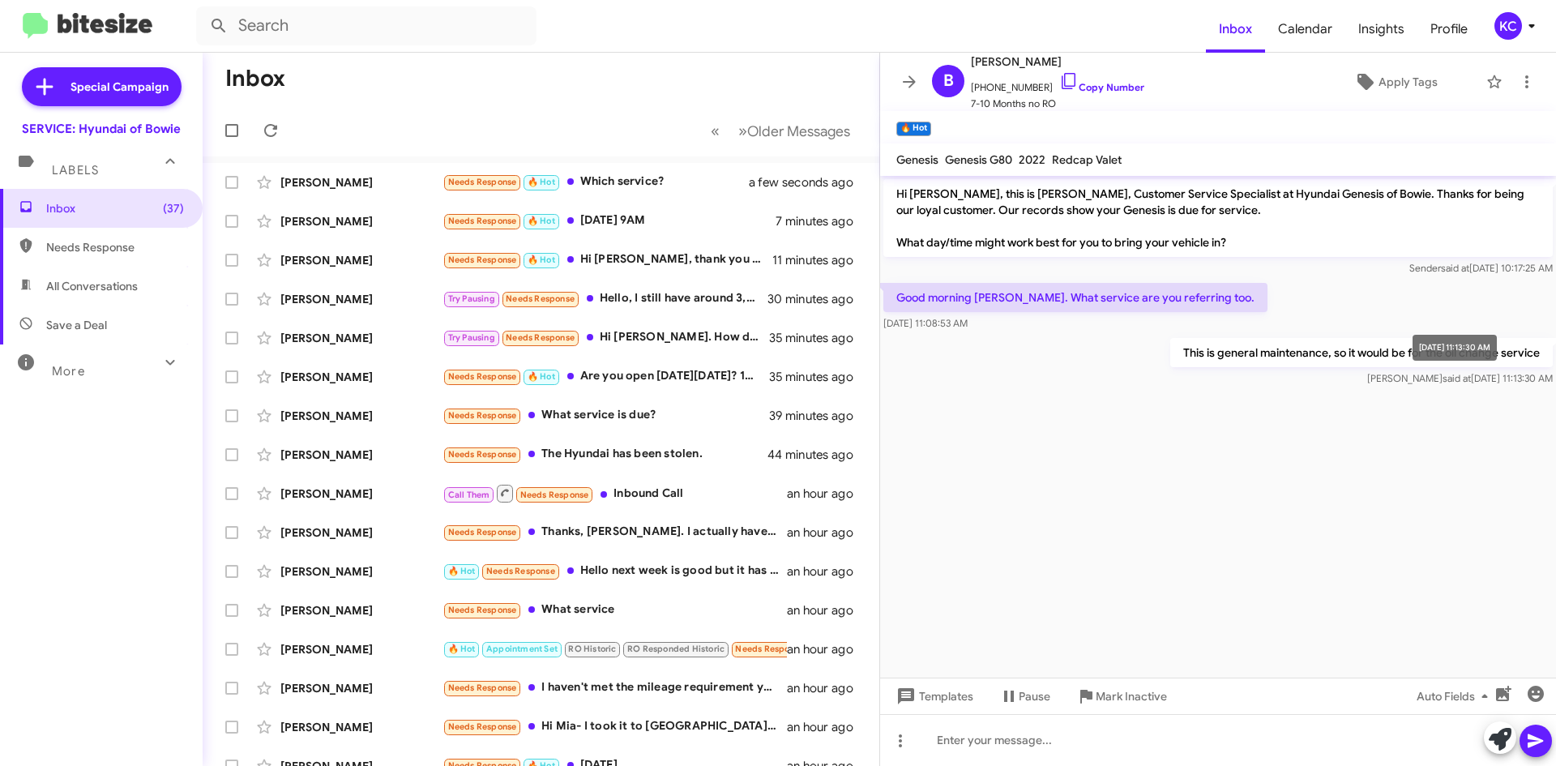
drag, startPoint x: 1474, startPoint y: 357, endPoint x: 1258, endPoint y: 346, distance: 215.8
click at [1258, 346] on p "This is general maintenance, so it would be for the oil change service" at bounding box center [1361, 352] width 382 height 29
copy p "This is general maintenance, so it would be for the oil change service"
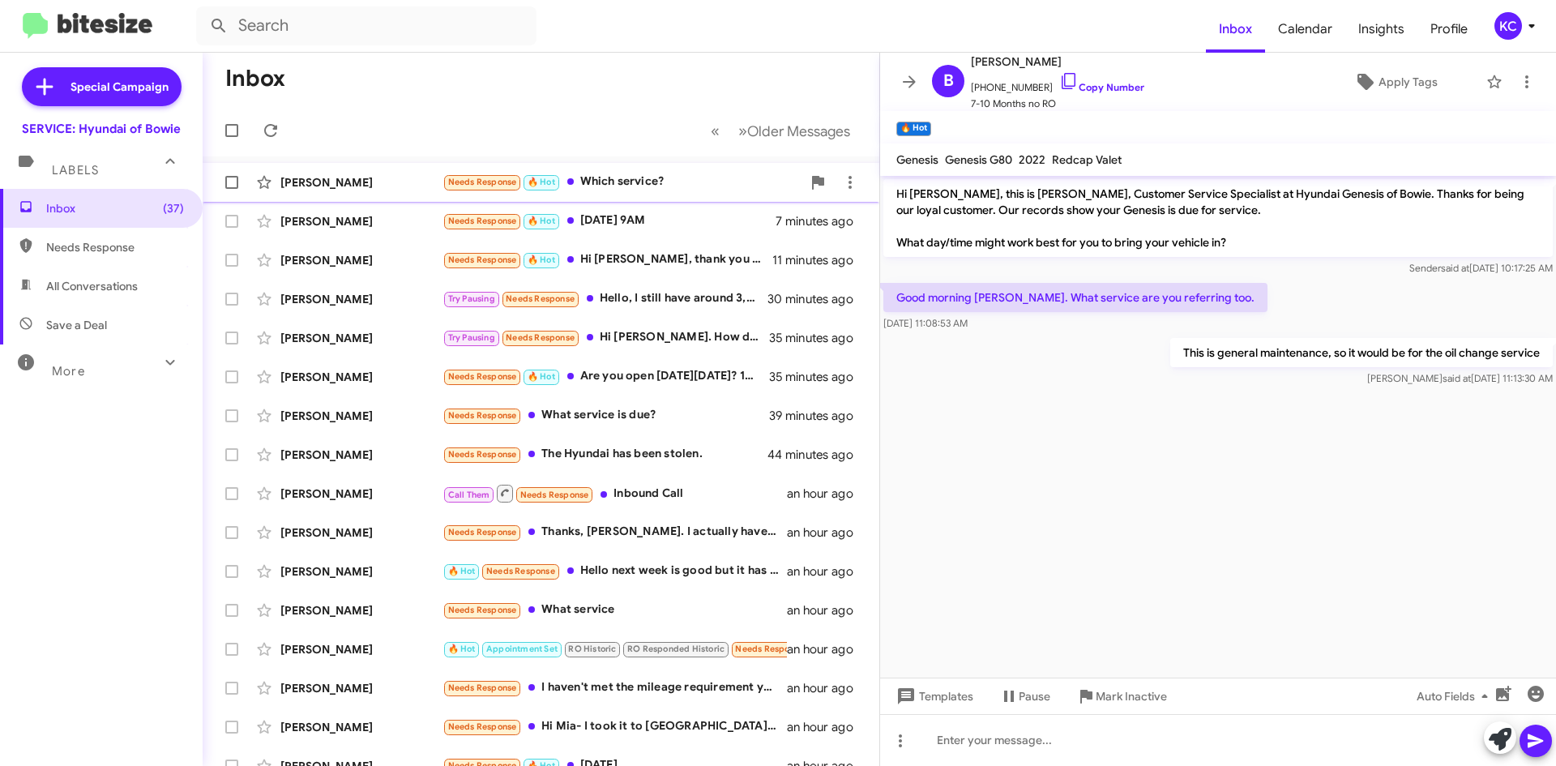
click at [622, 180] on div "Needs Response 🔥 Hot Which service?" at bounding box center [621, 182] width 359 height 19
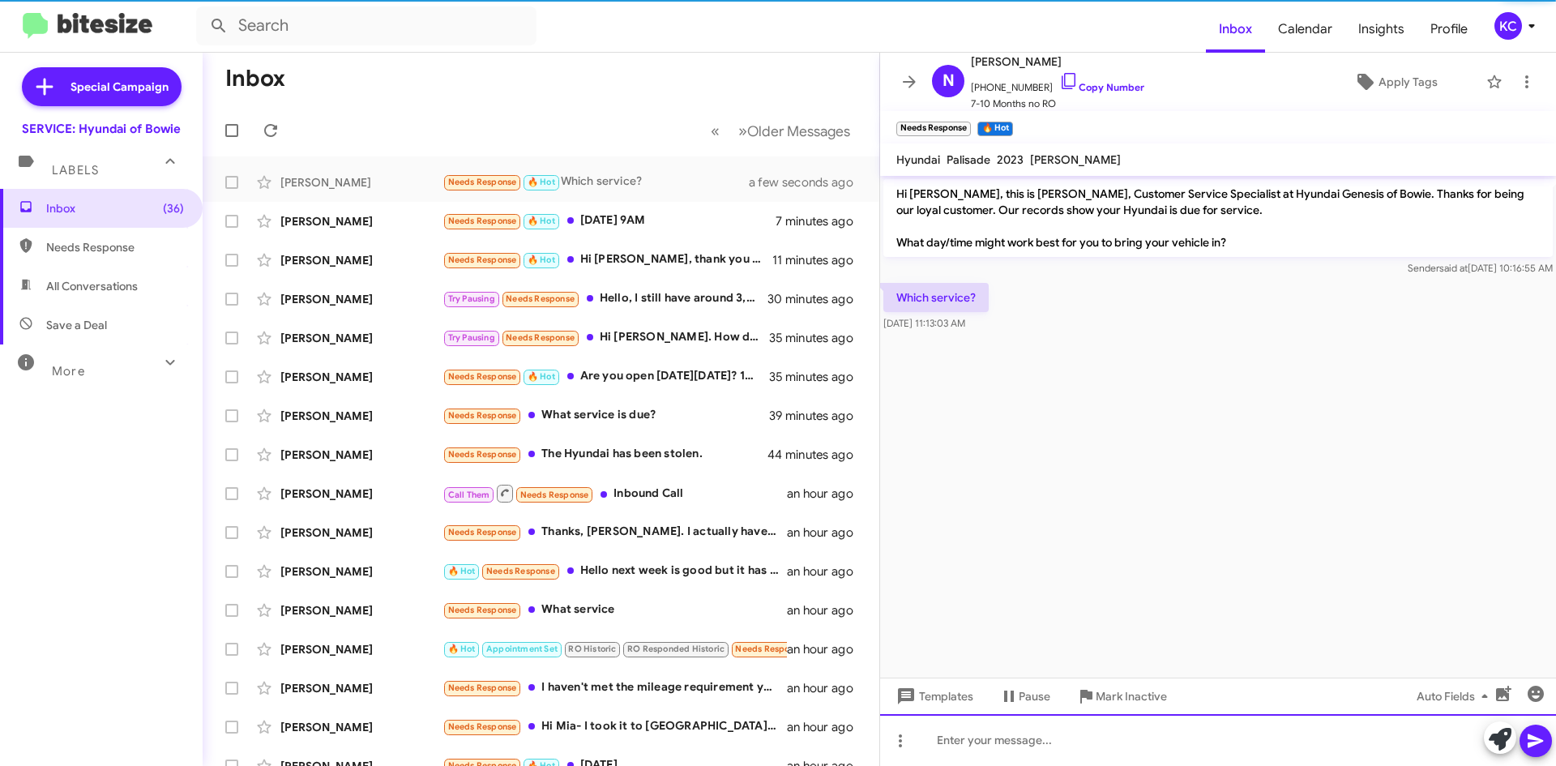
click at [1021, 743] on div at bounding box center [1218, 740] width 676 height 52
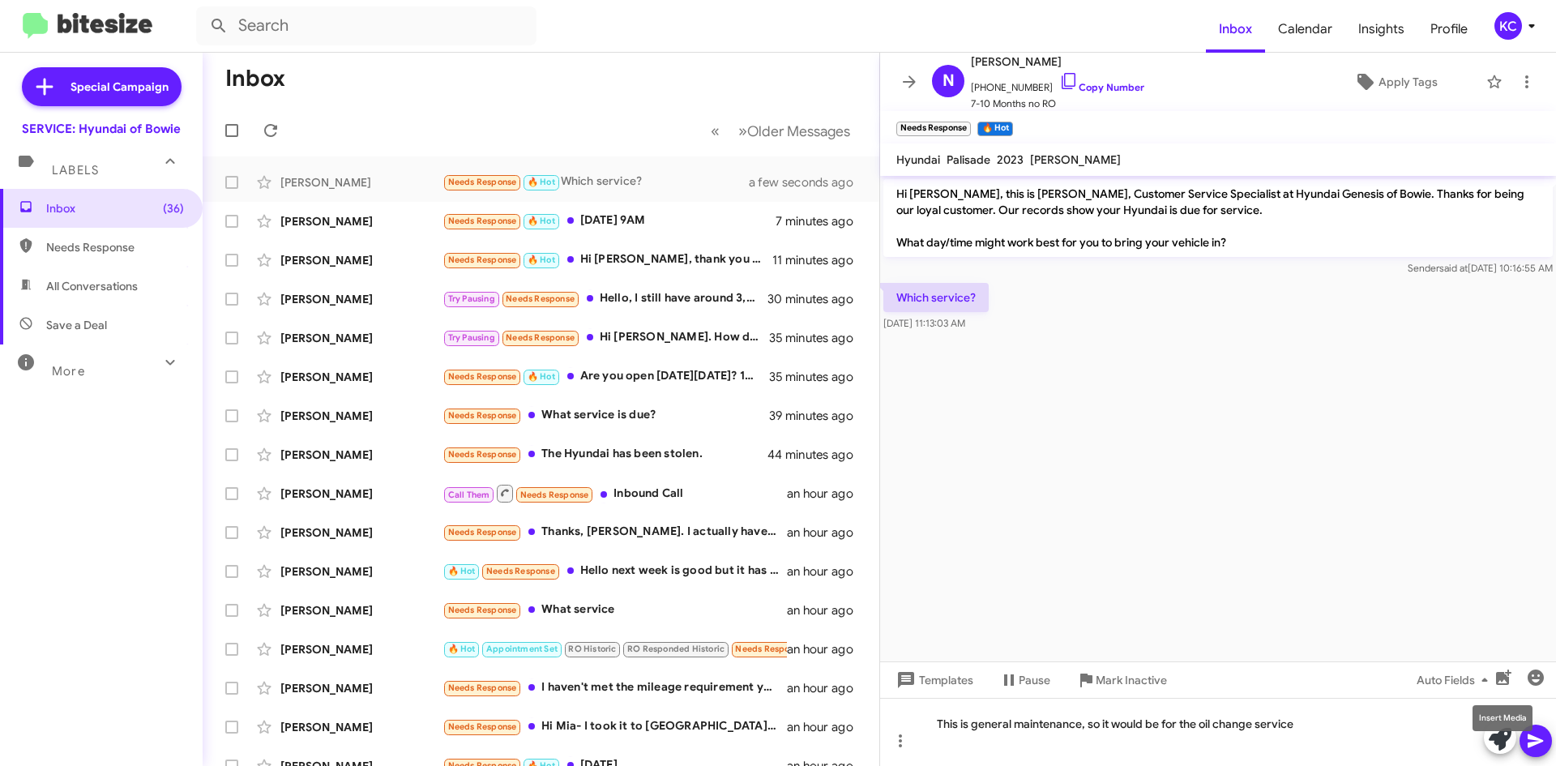
drag, startPoint x: 1540, startPoint y: 736, endPoint x: 1528, endPoint y: 714, distance: 25.7
click at [1541, 736] on mat-tooltip-component "Insert Media" at bounding box center [1502, 718] width 83 height 49
click at [1534, 735] on icon at bounding box center [1535, 740] width 19 height 19
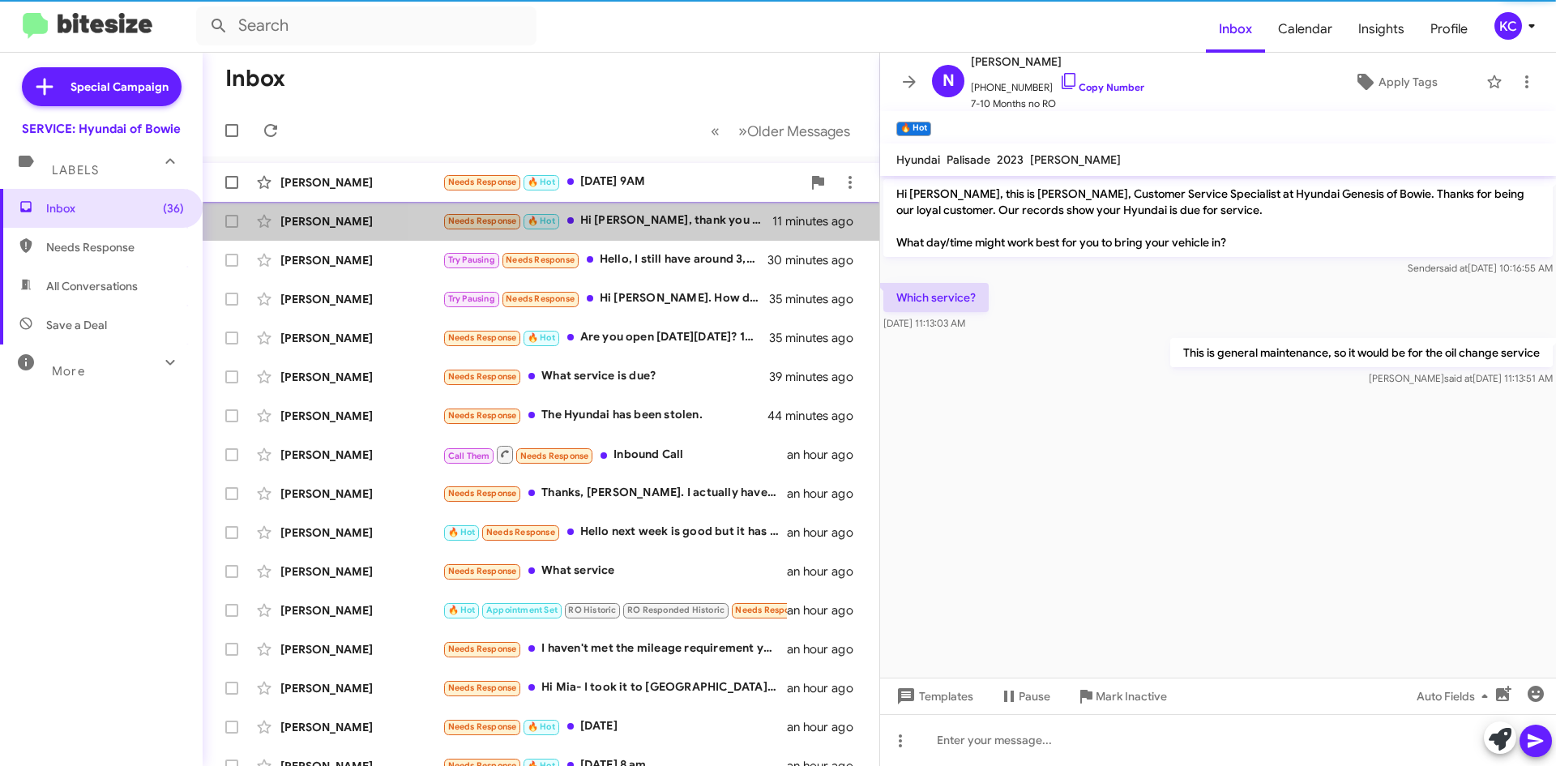
click at [620, 215] on div "Needs Response 🔥 Hot Hi Mia, thank you for reaching out. I will get in contact …" at bounding box center [607, 220] width 330 height 19
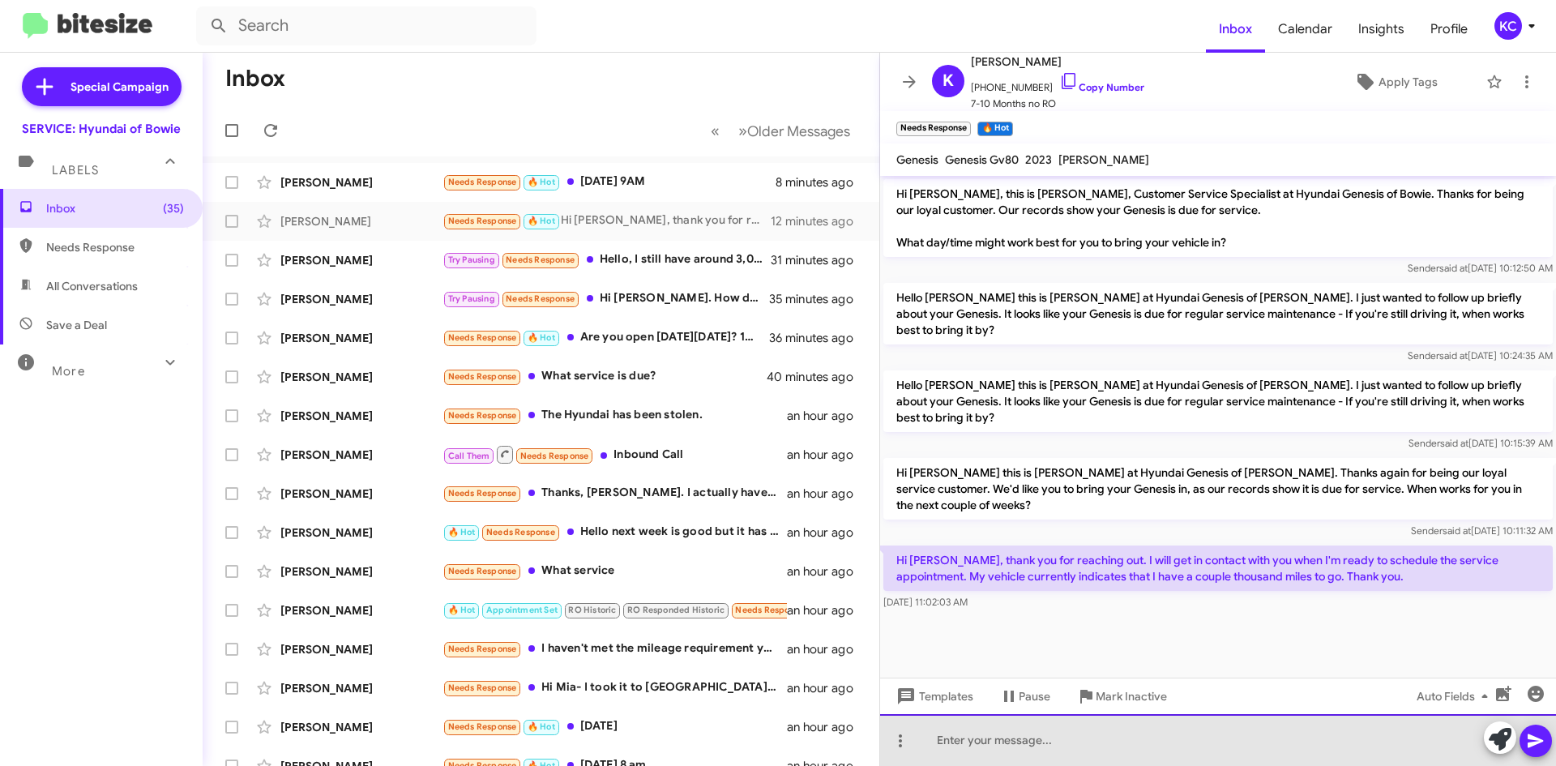
click at [1158, 752] on div at bounding box center [1218, 740] width 676 height 52
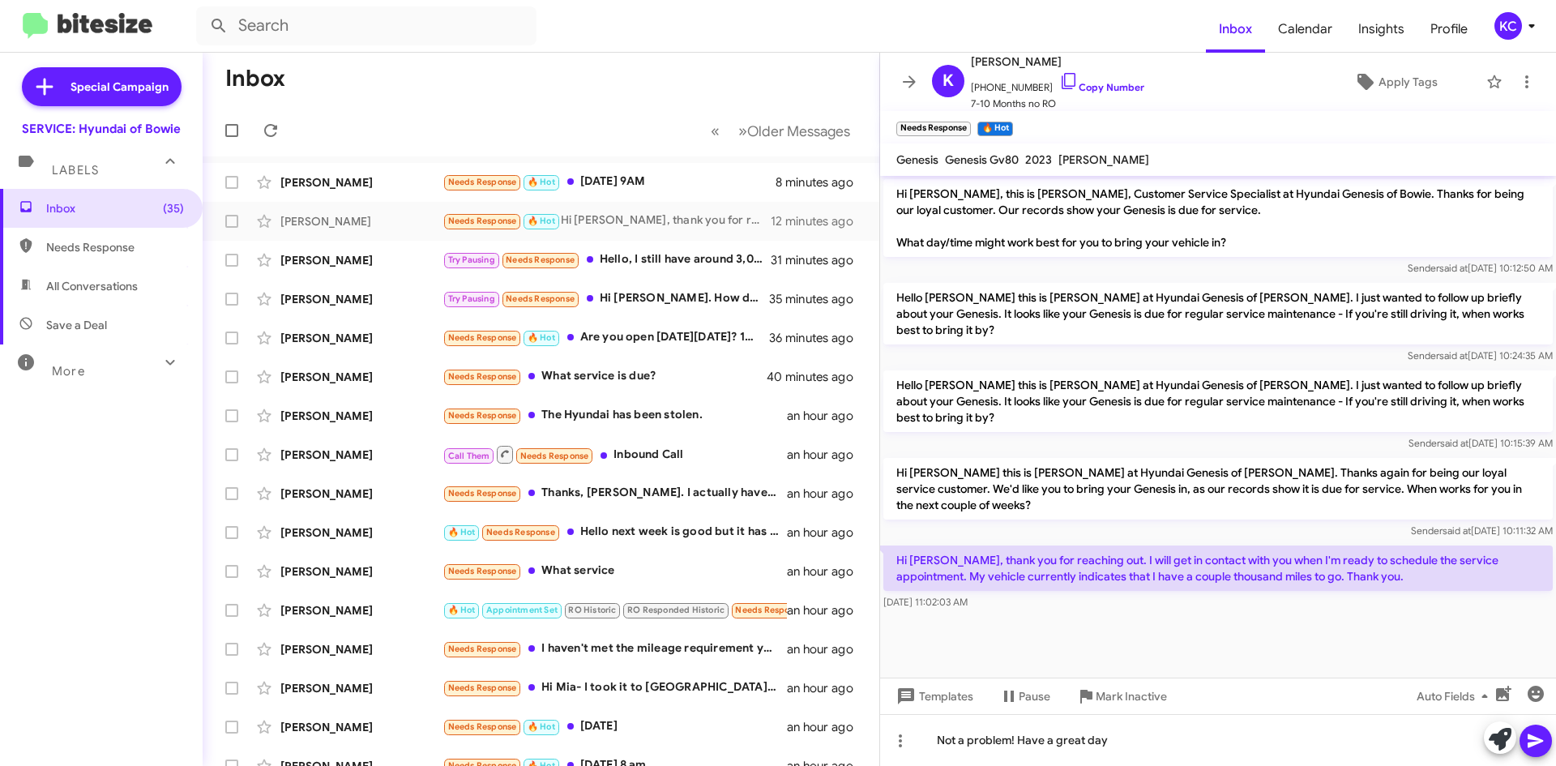
click at [1543, 741] on icon at bounding box center [1535, 740] width 19 height 19
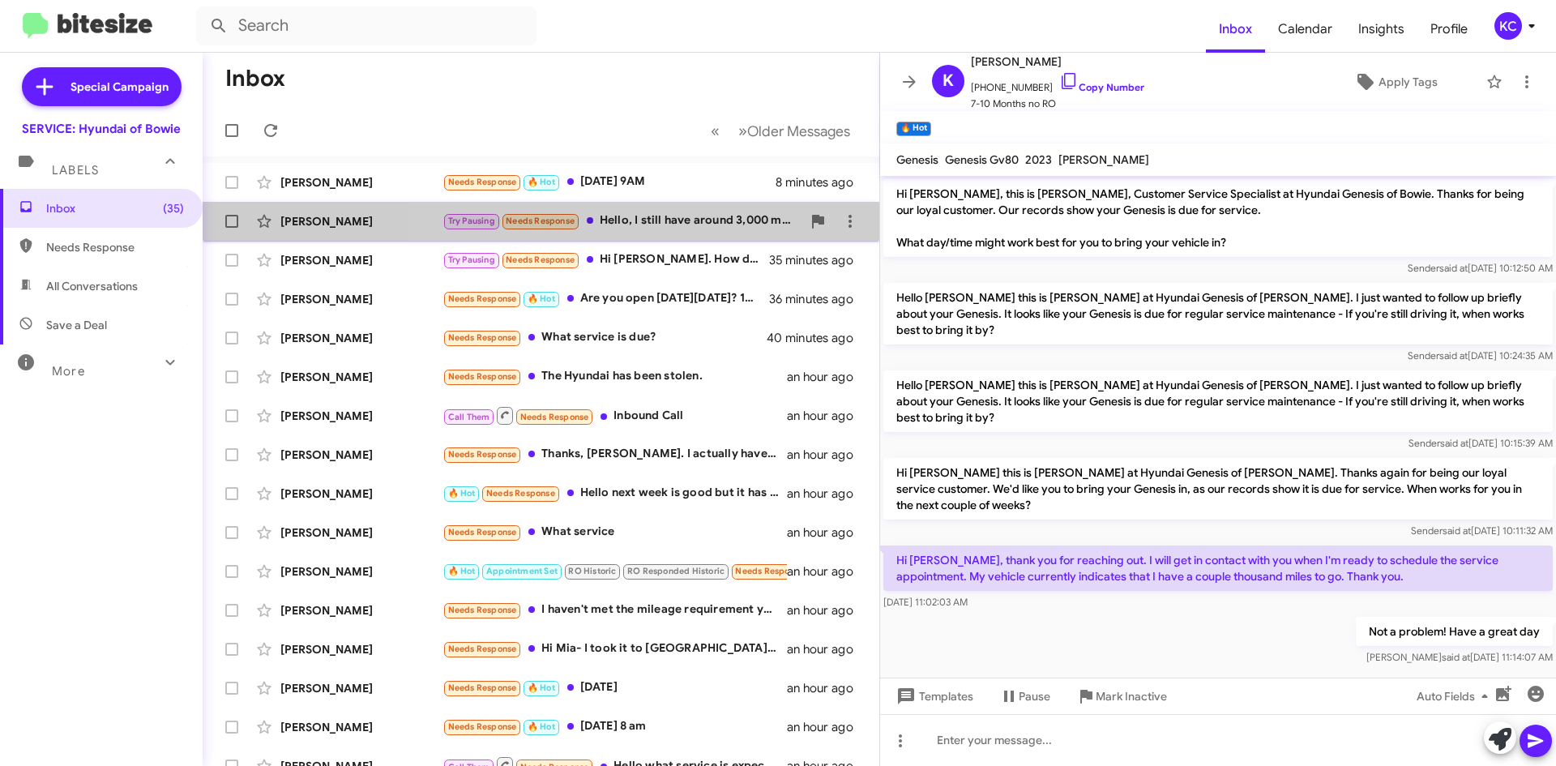
click at [653, 212] on div "Try Pausing Needs Response Hello, I still have around 3,000 miles until my next…" at bounding box center [621, 220] width 359 height 19
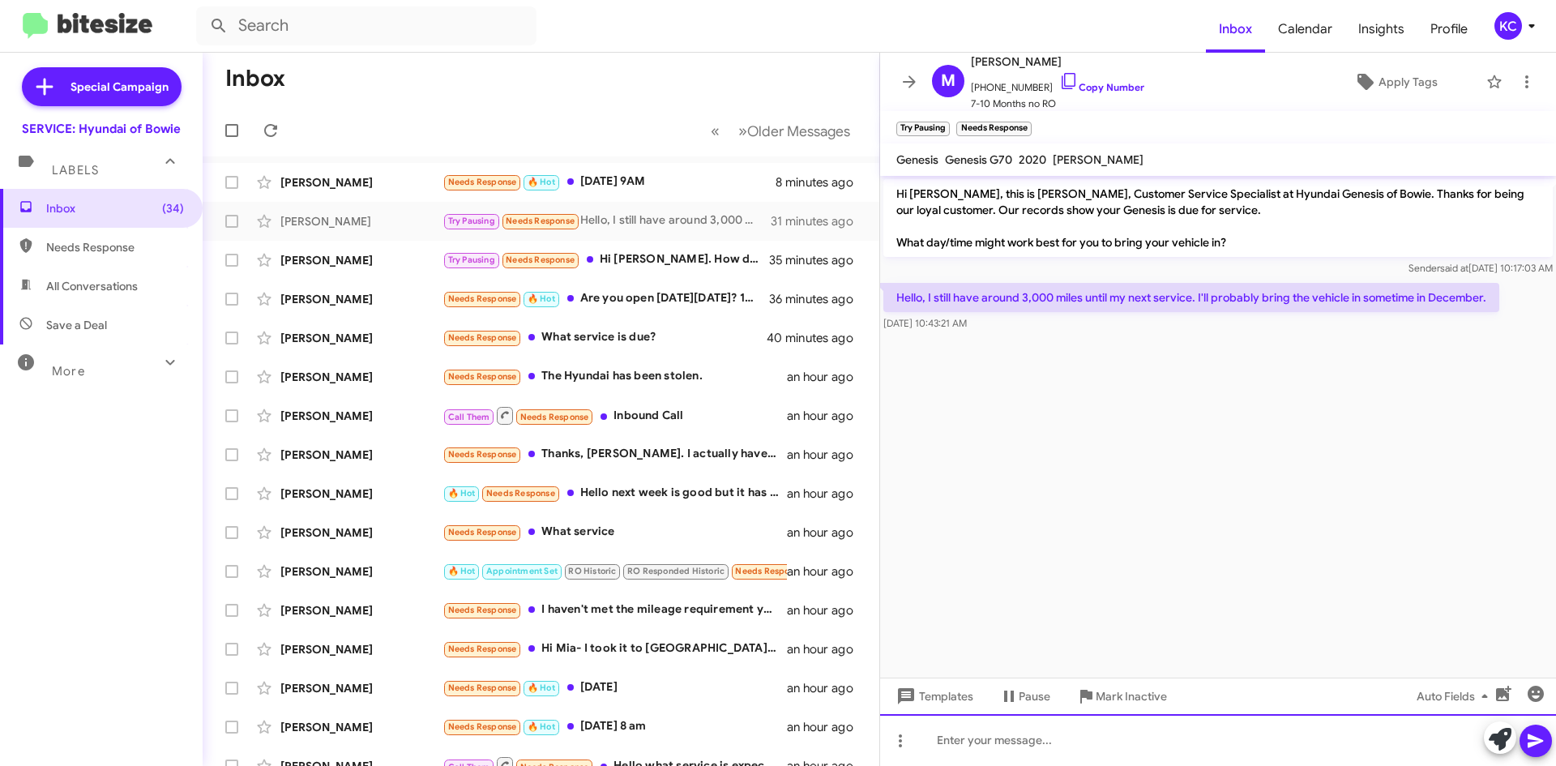
click at [1092, 749] on div at bounding box center [1218, 740] width 676 height 52
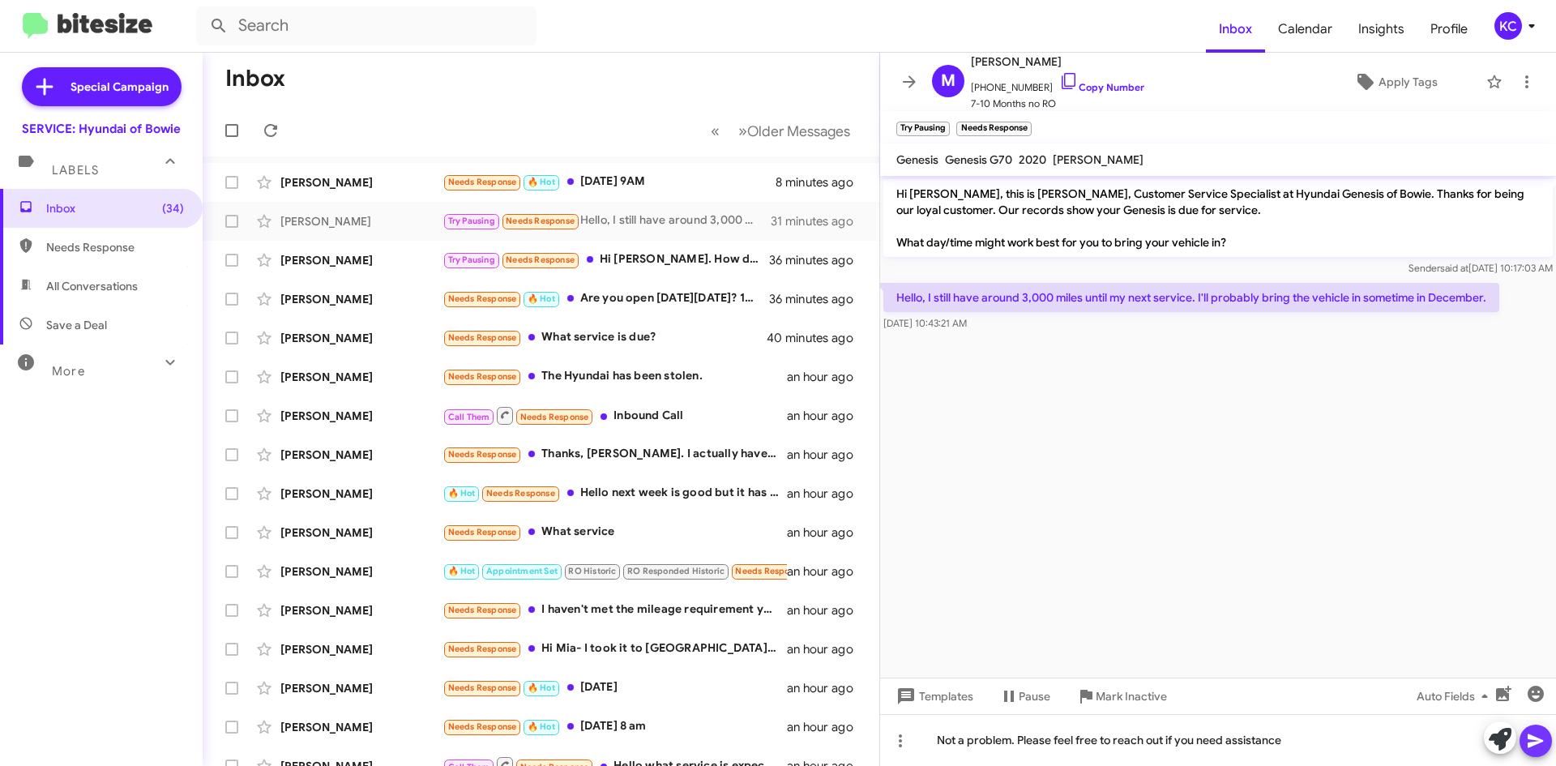
click at [1534, 730] on span at bounding box center [1535, 740] width 19 height 32
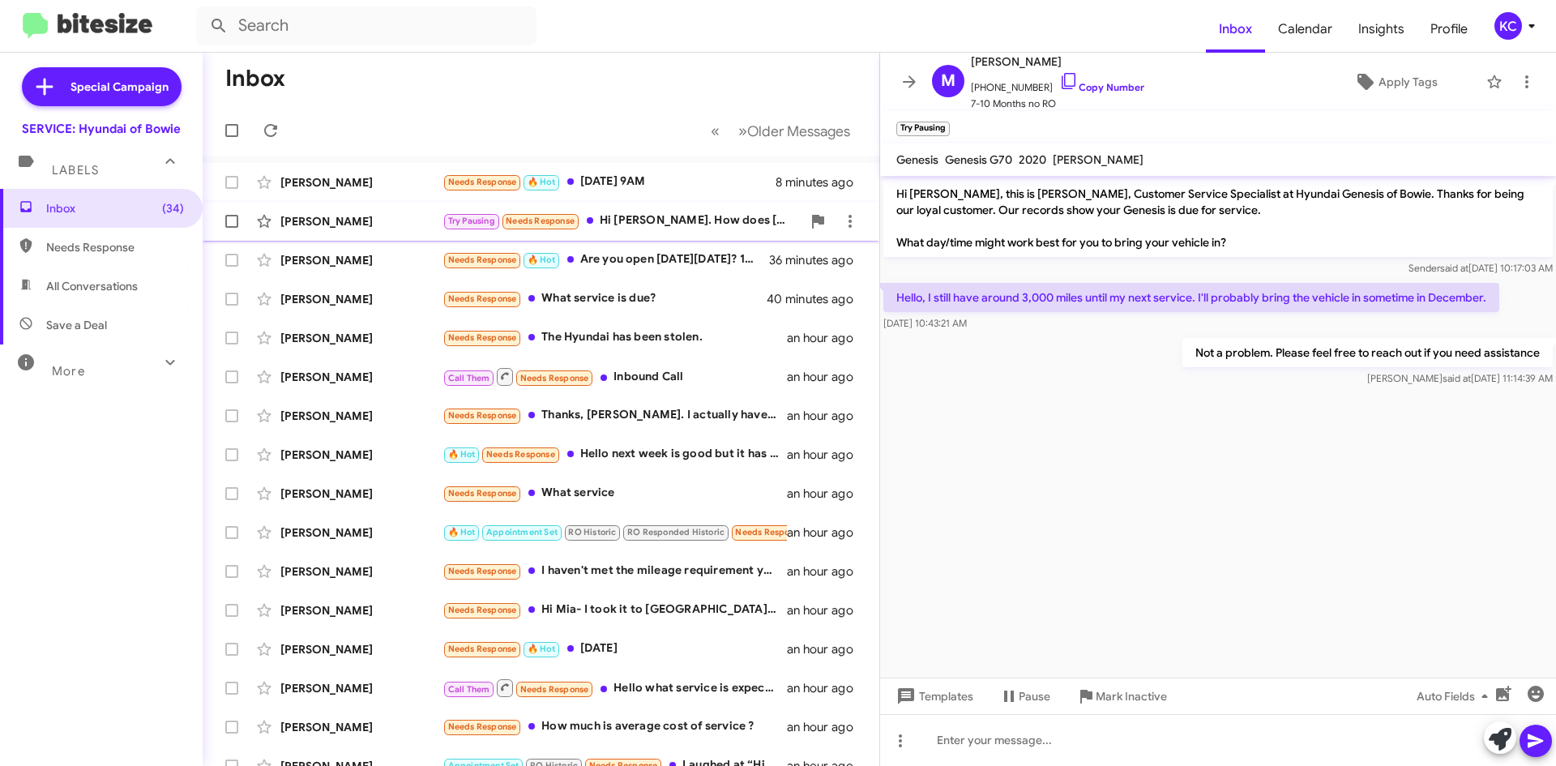
click at [656, 217] on div "Try Pausing Needs Response Hi Mia. How does Thursday 10/9 look for an oil chang…" at bounding box center [621, 220] width 359 height 19
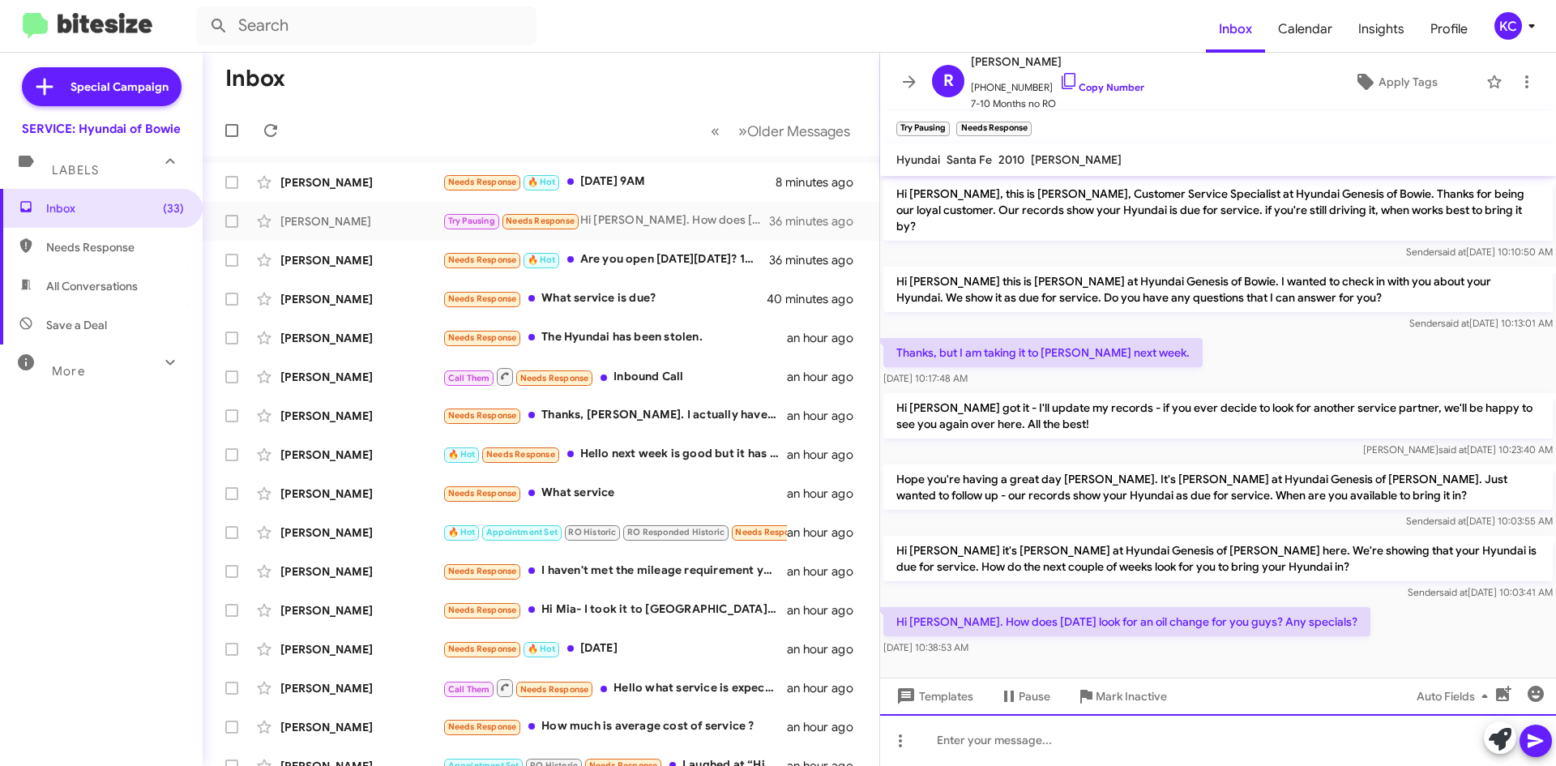
click at [1210, 748] on div at bounding box center [1218, 740] width 676 height 52
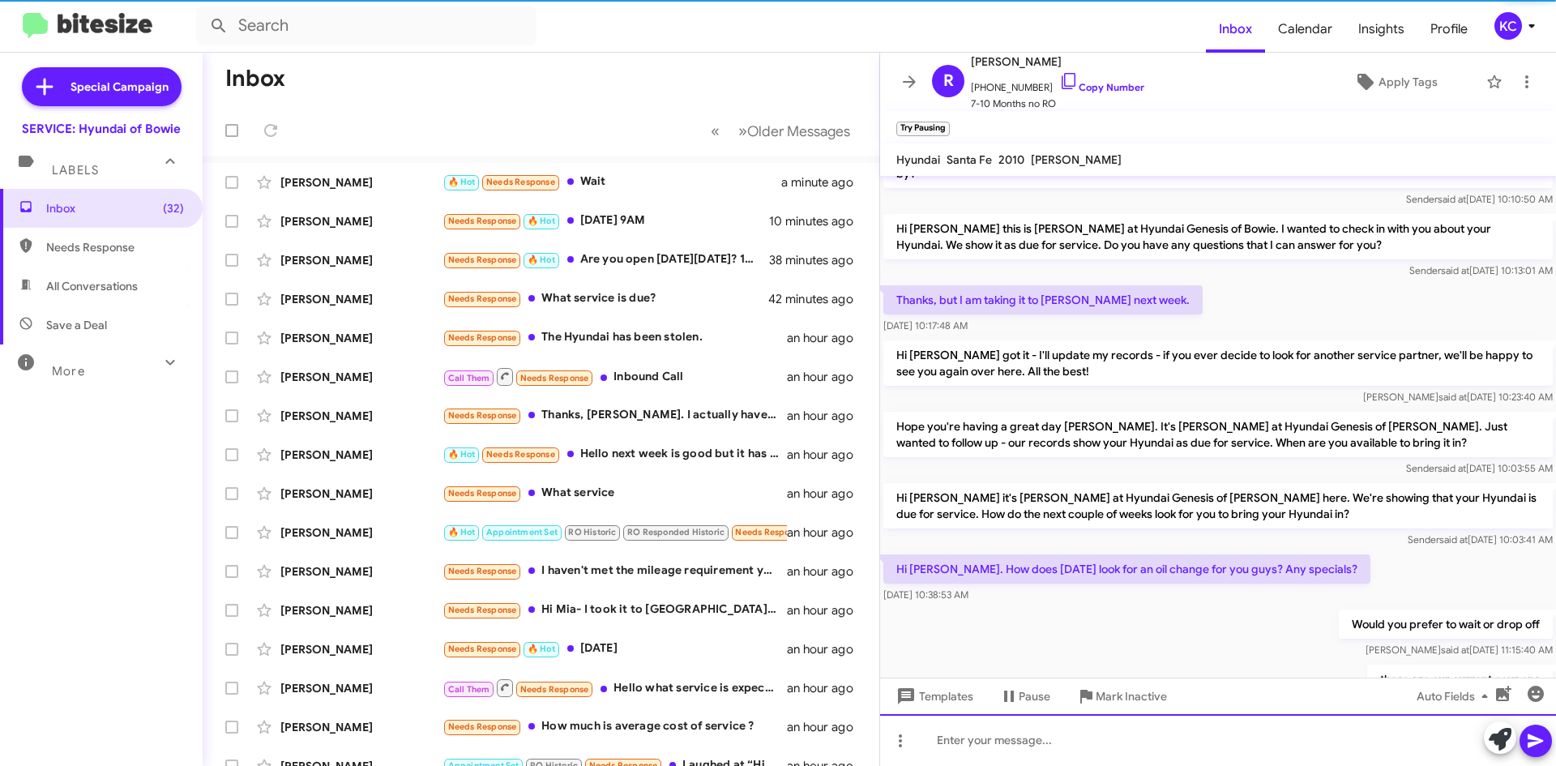
scroll to position [112, 0]
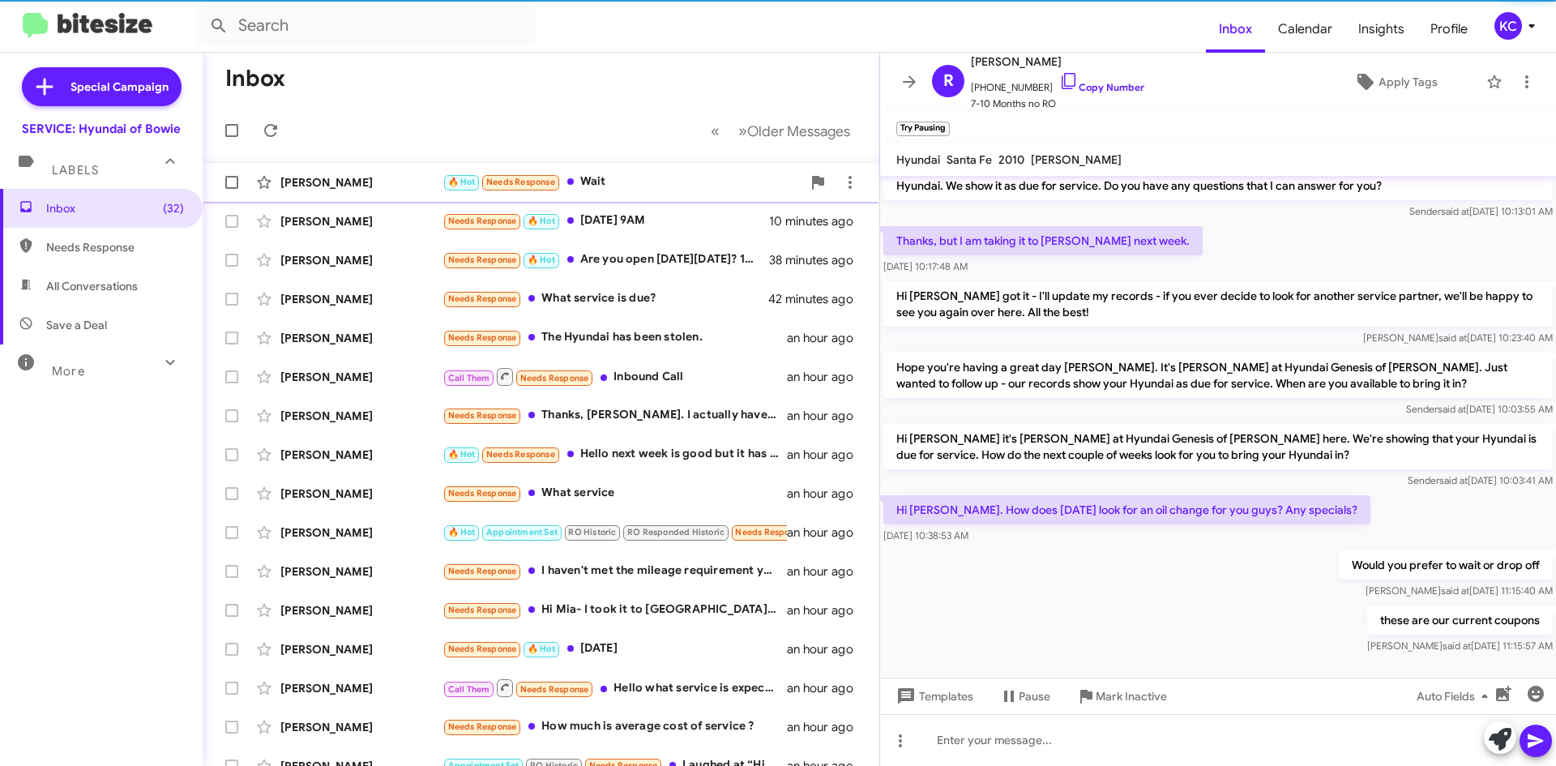
click at [656, 186] on div "🔥 Hot Needs Response Wait" at bounding box center [621, 182] width 359 height 19
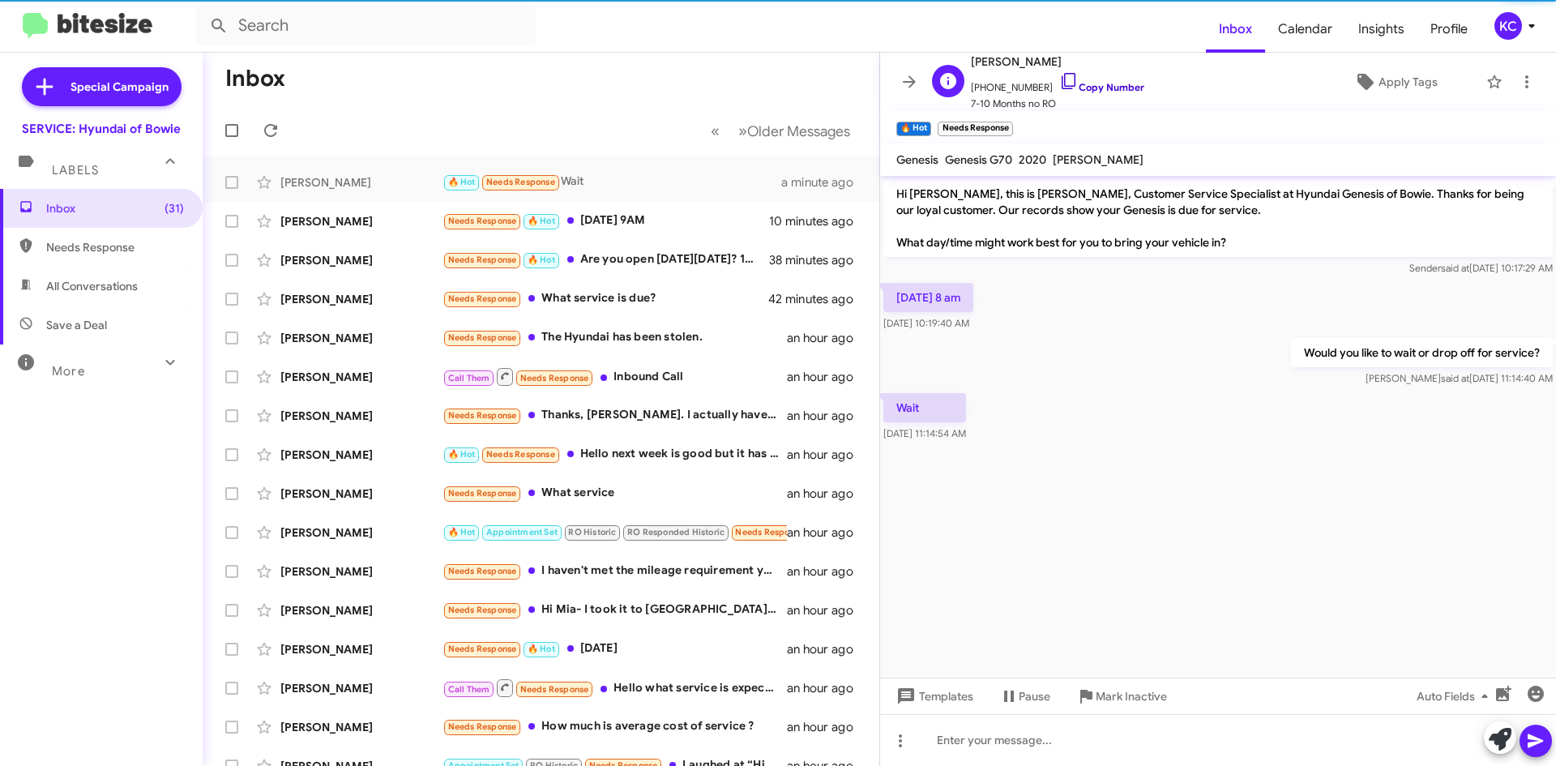
click at [1059, 83] on icon at bounding box center [1068, 80] width 19 height 19
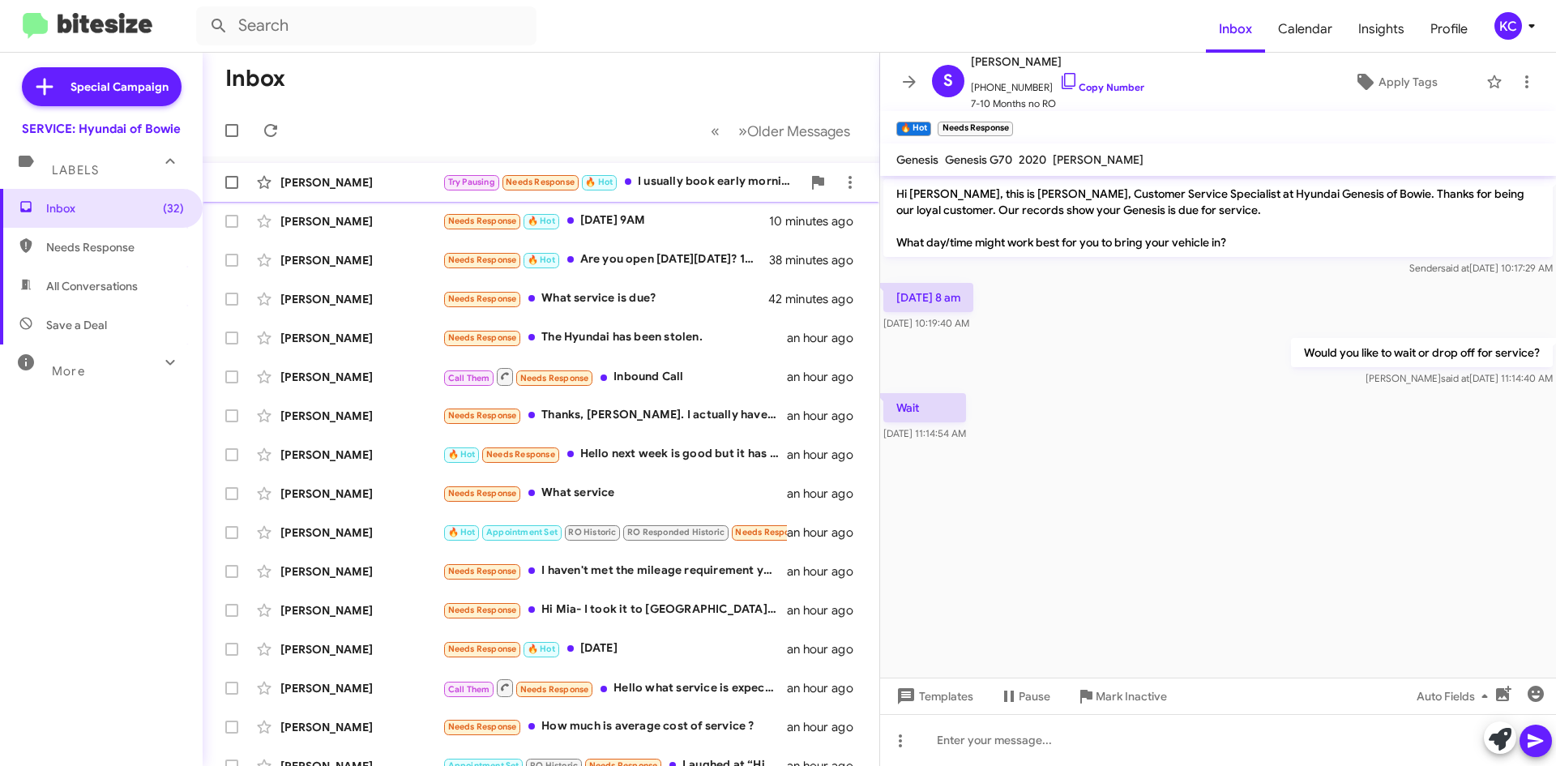
click at [709, 187] on div "Try Pausing Needs Response 🔥 Hot I usually book early morning and wait" at bounding box center [621, 182] width 359 height 19
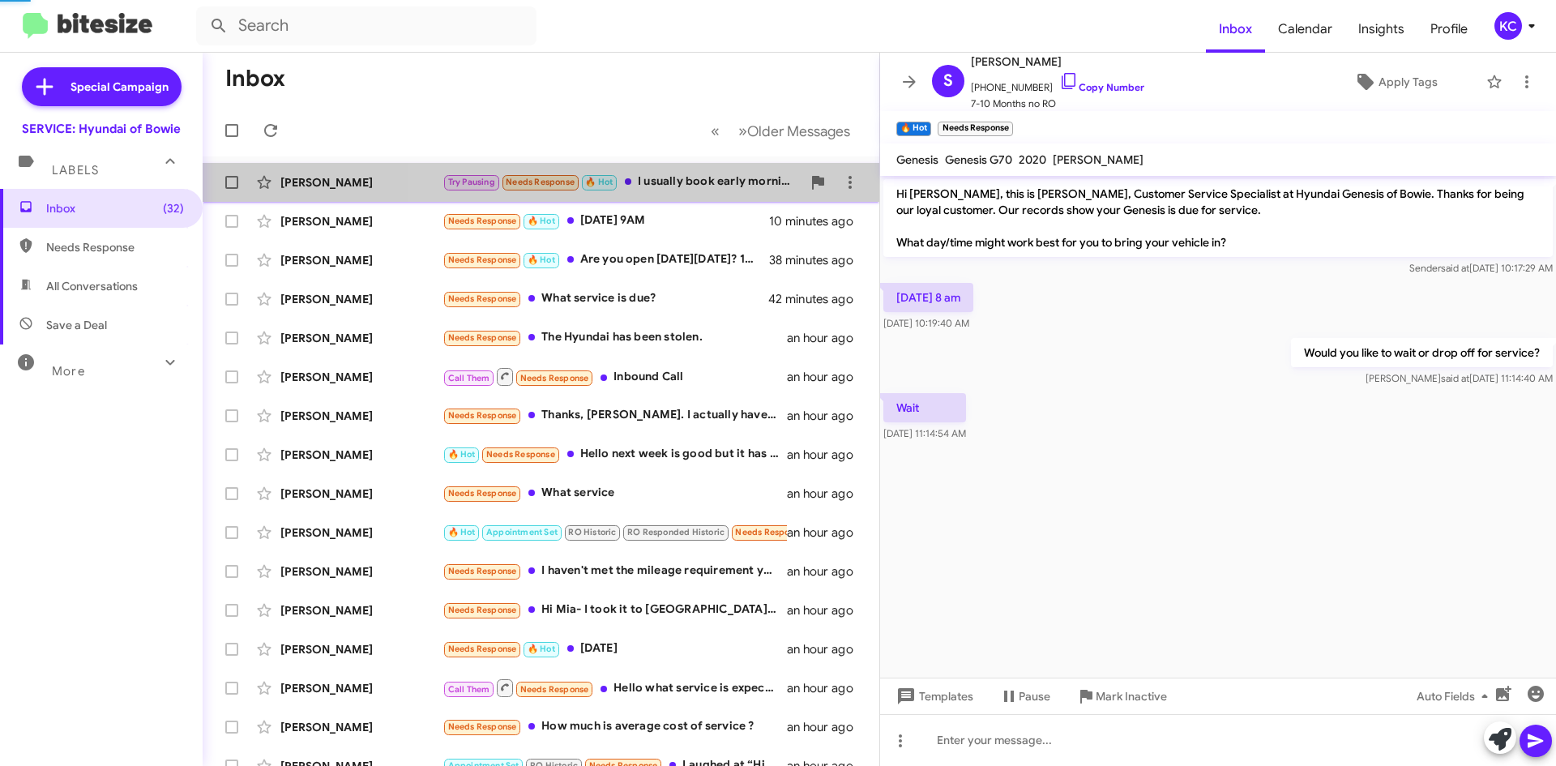
scroll to position [171, 0]
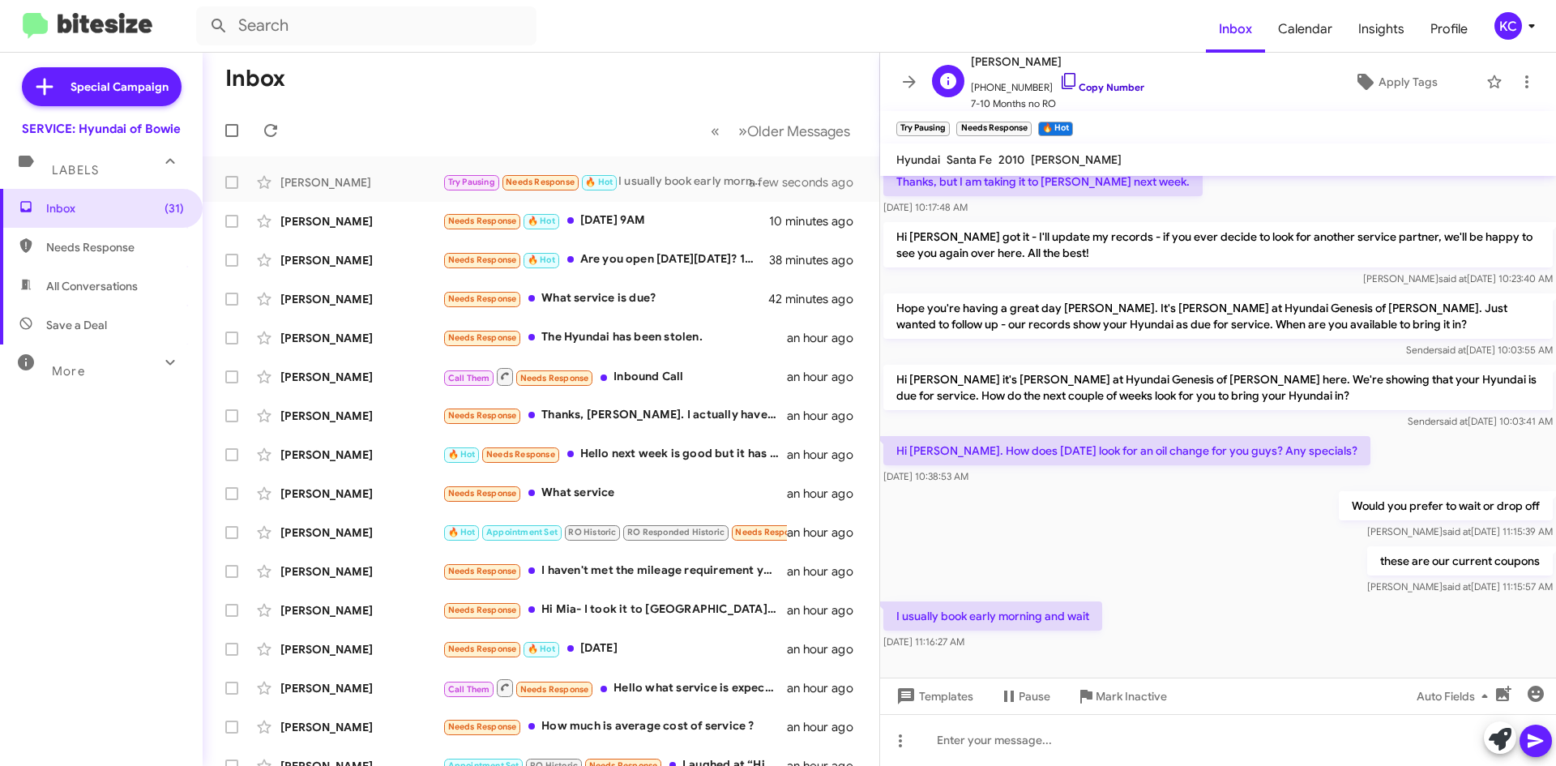
click at [1059, 80] on icon at bounding box center [1068, 80] width 19 height 19
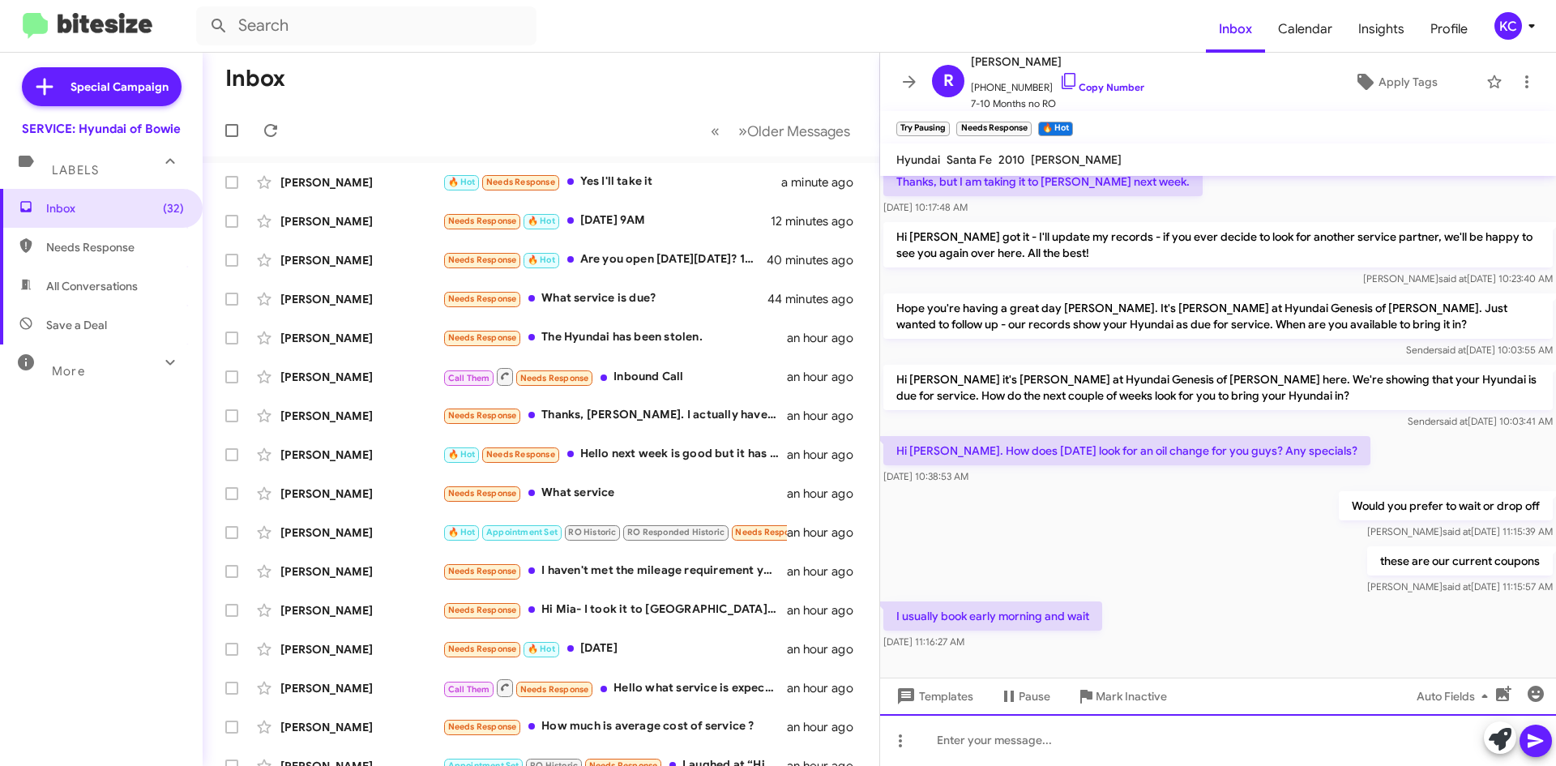
click at [970, 746] on div at bounding box center [1218, 740] width 676 height 52
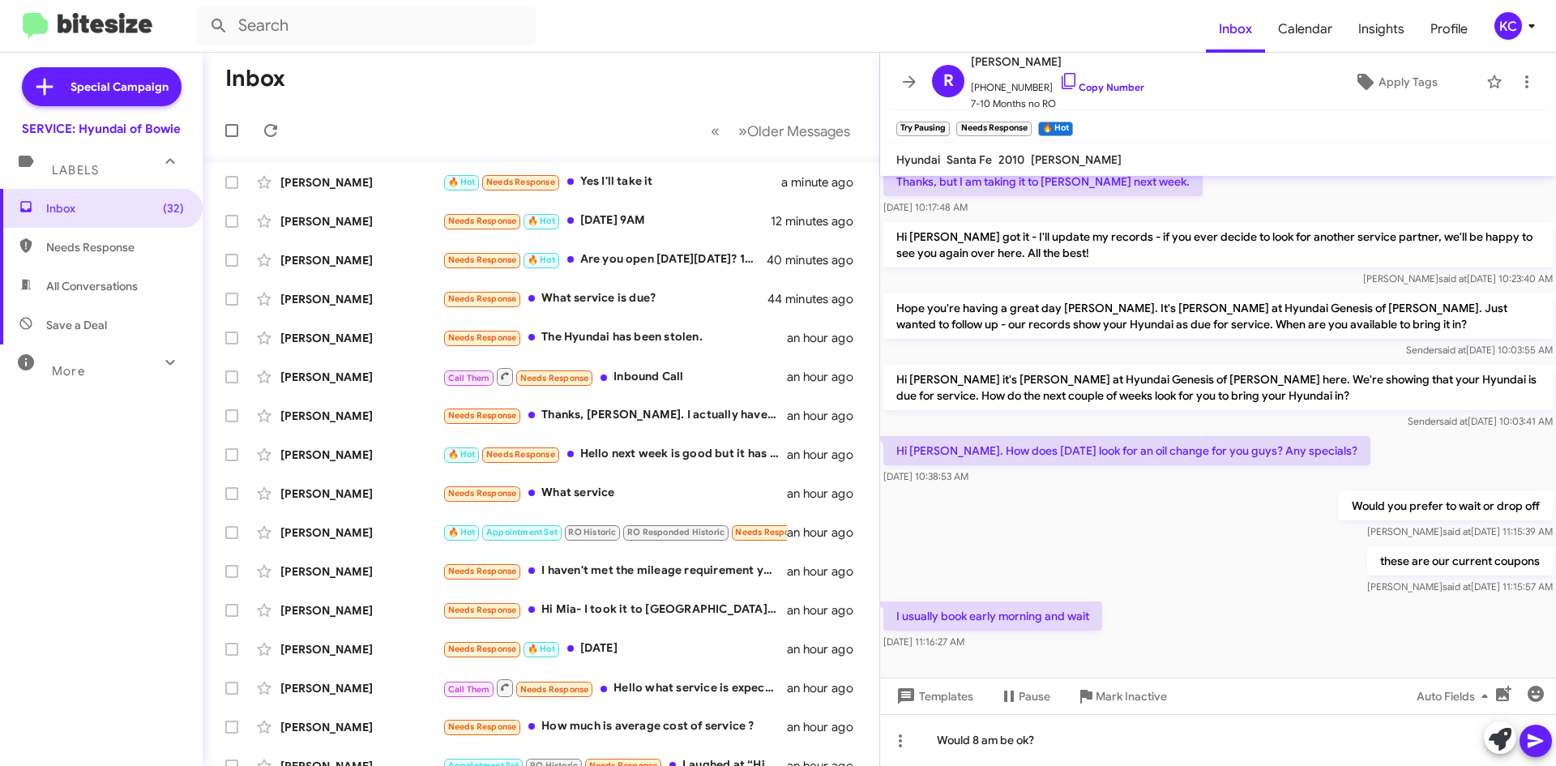
click at [1528, 738] on icon at bounding box center [1534, 741] width 15 height 14
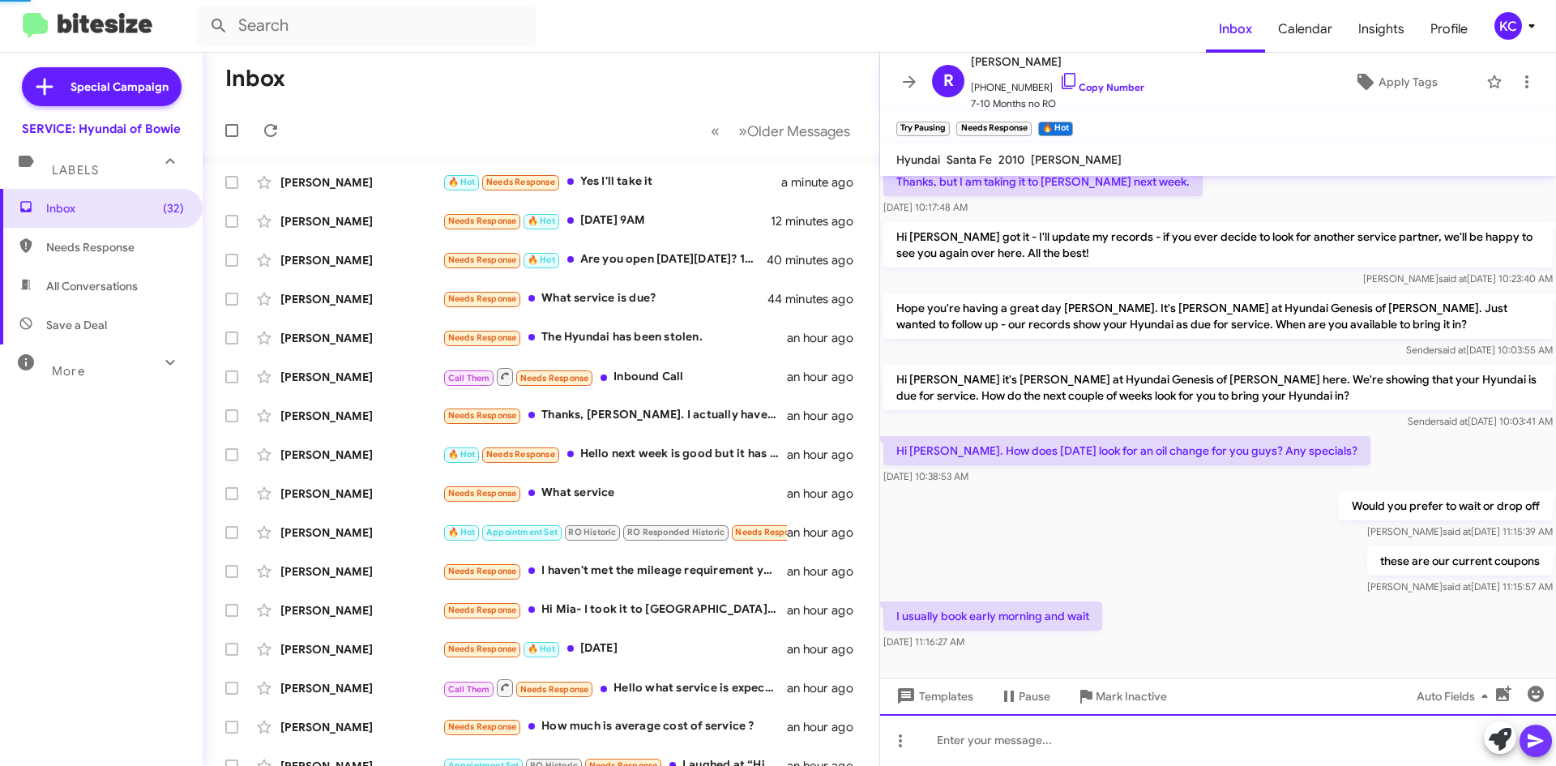
scroll to position [0, 0]
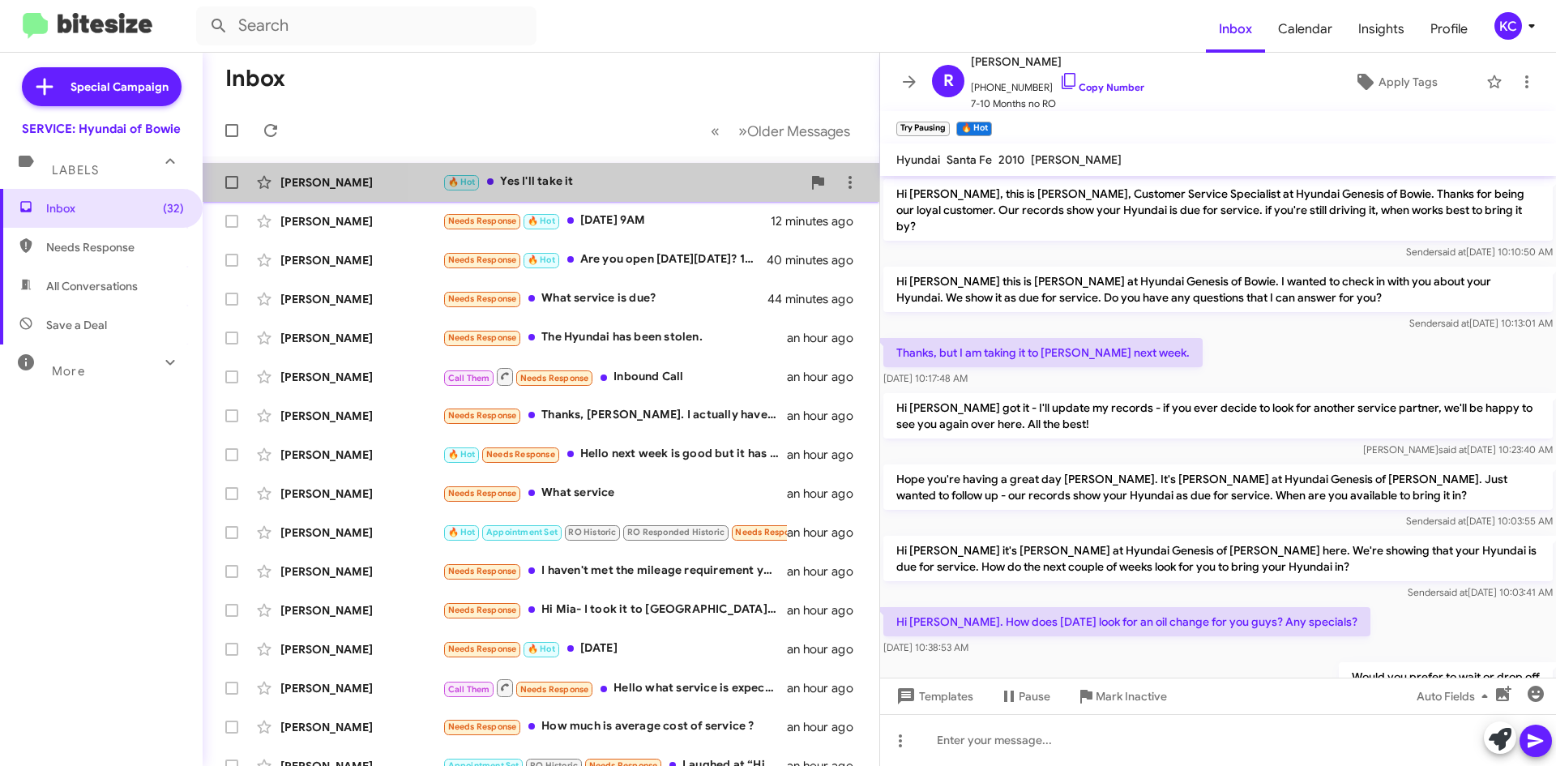
click at [647, 189] on div "🔥 Hot Yes I'll take it" at bounding box center [621, 182] width 359 height 19
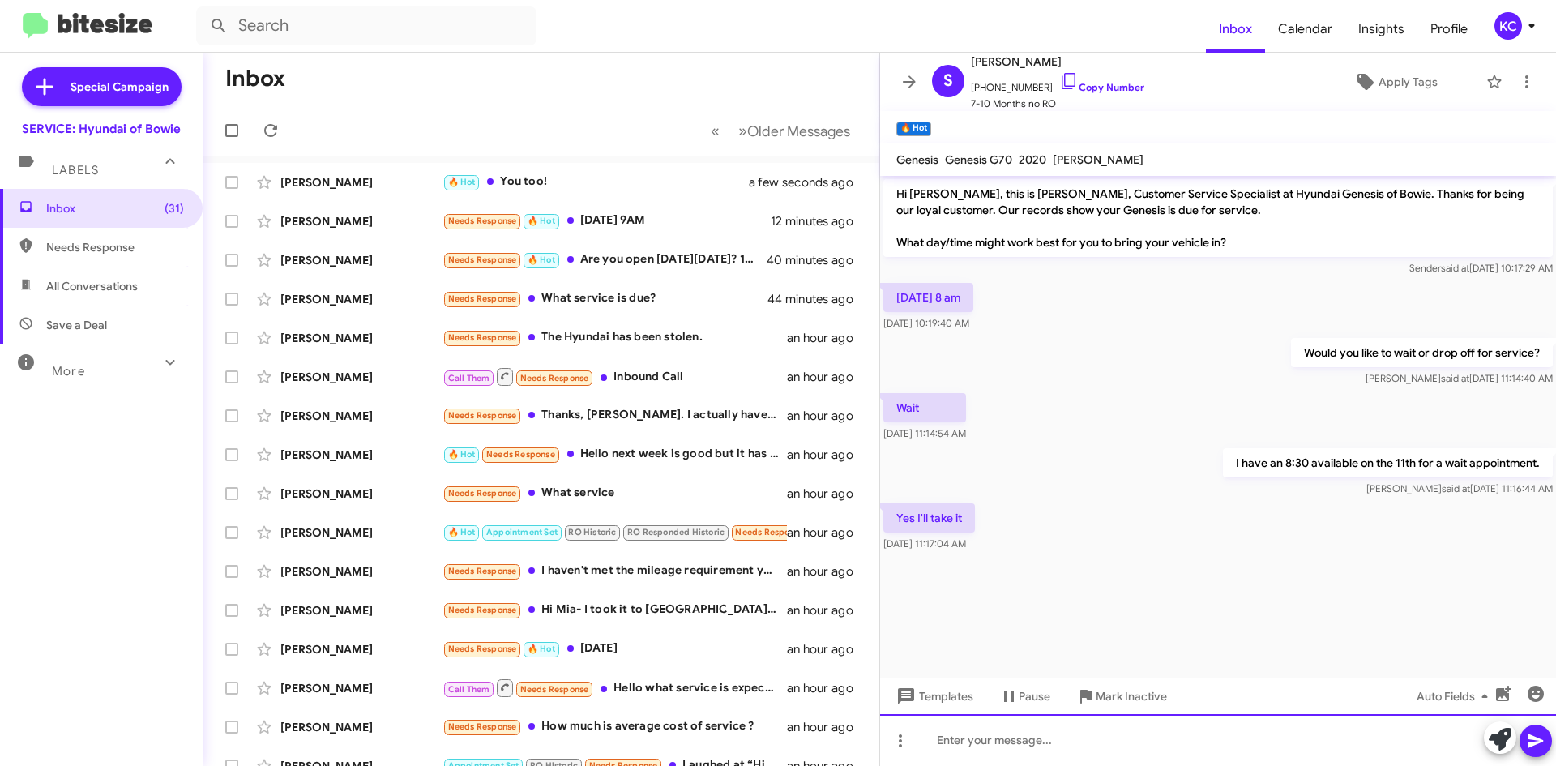
click at [1075, 736] on div at bounding box center [1218, 740] width 676 height 52
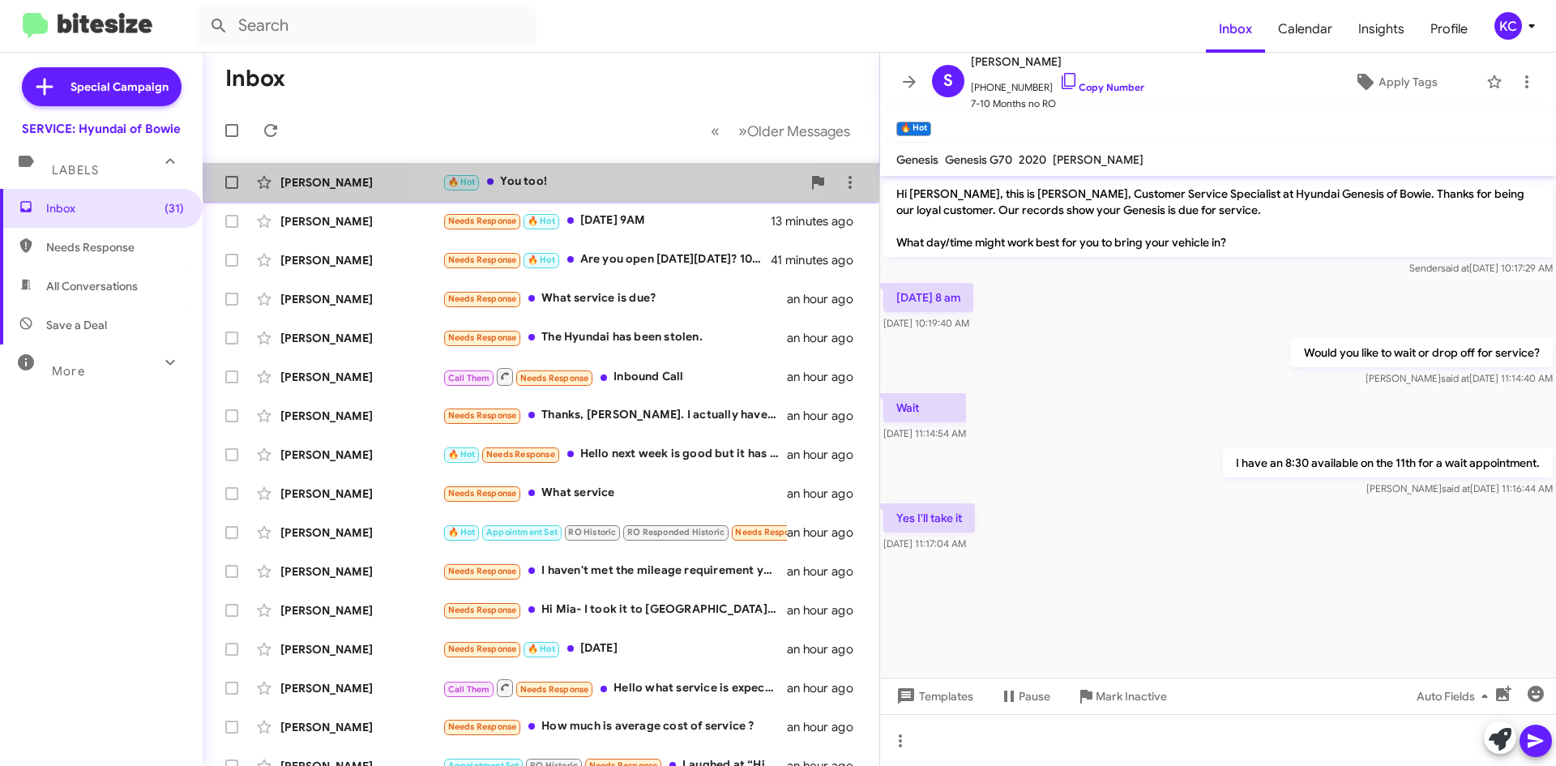
click at [543, 174] on div "🔥 Hot You too!" at bounding box center [621, 182] width 359 height 19
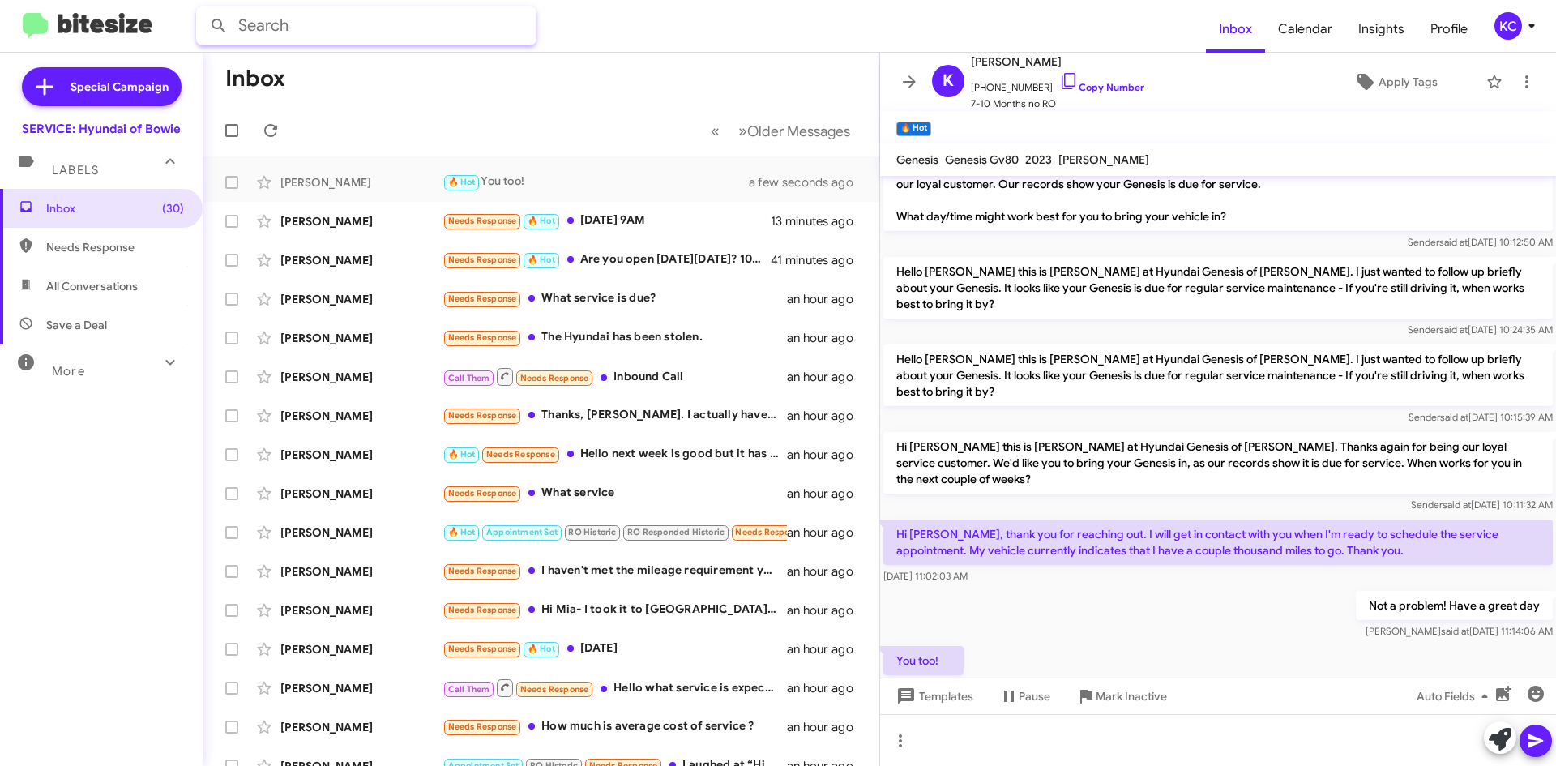
click at [450, 27] on input "text" at bounding box center [366, 25] width 340 height 39
click at [203, 10] on button at bounding box center [219, 26] width 32 height 32
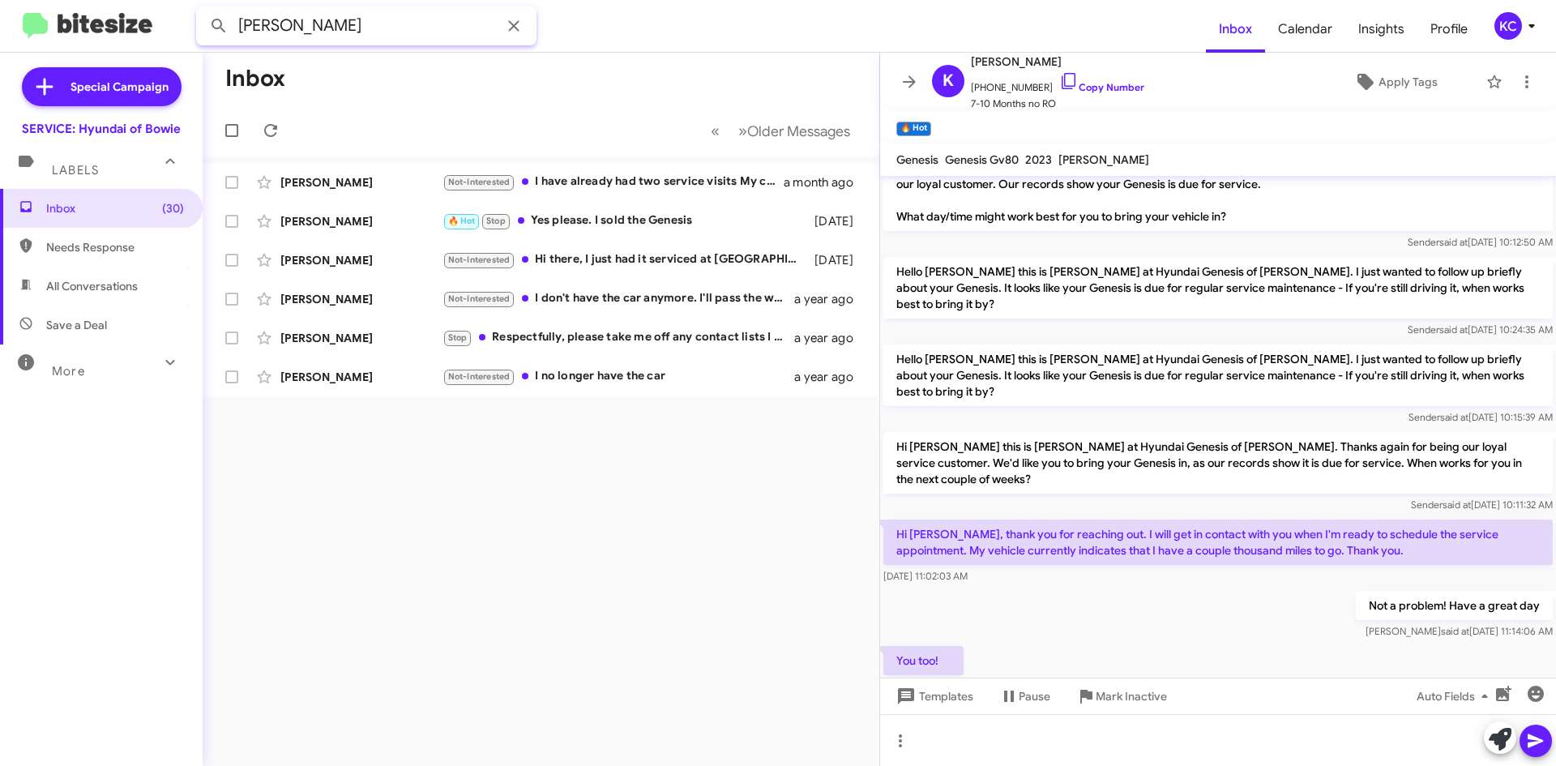
click at [241, 23] on input "martin" at bounding box center [366, 25] width 340 height 39
type input "cathymartin"
click at [514, 23] on icon at bounding box center [513, 25] width 19 height 19
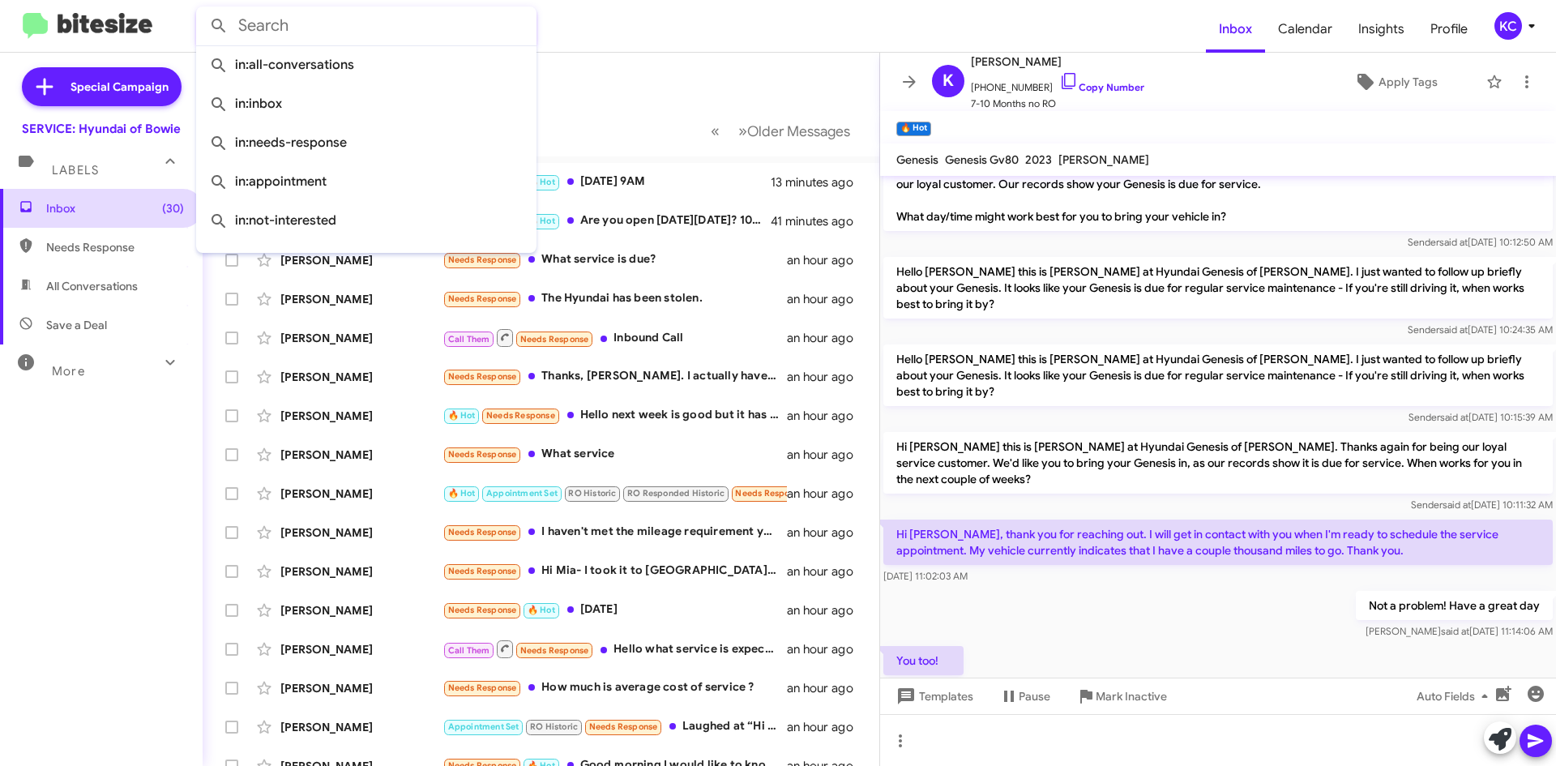
click at [125, 200] on span "Inbox (30)" at bounding box center [115, 208] width 138 height 16
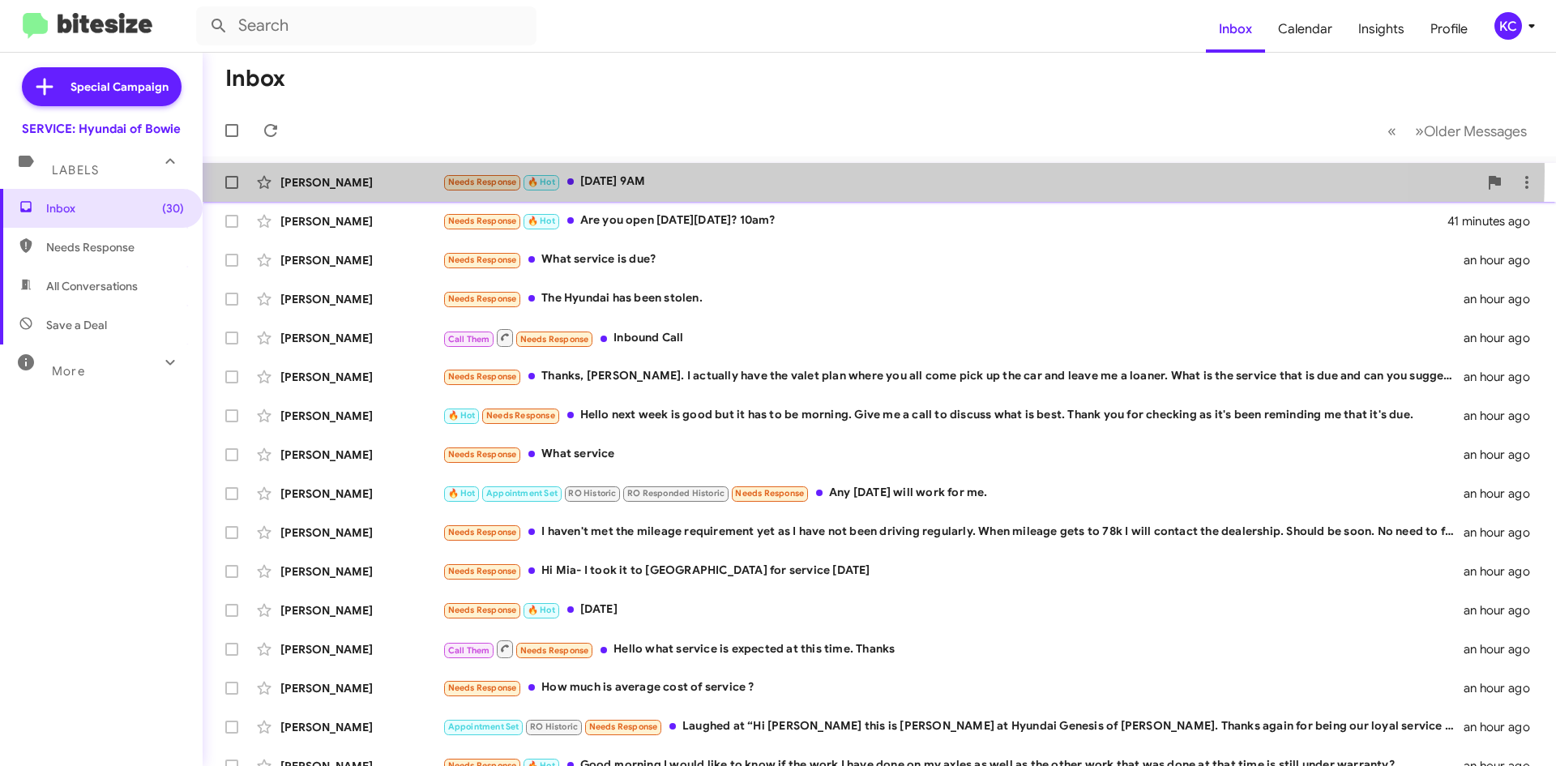
click at [652, 171] on div "Van Vergara Needs Response 🔥 Hot Saturday 9AM 13 minutes ago" at bounding box center [879, 182] width 1327 height 32
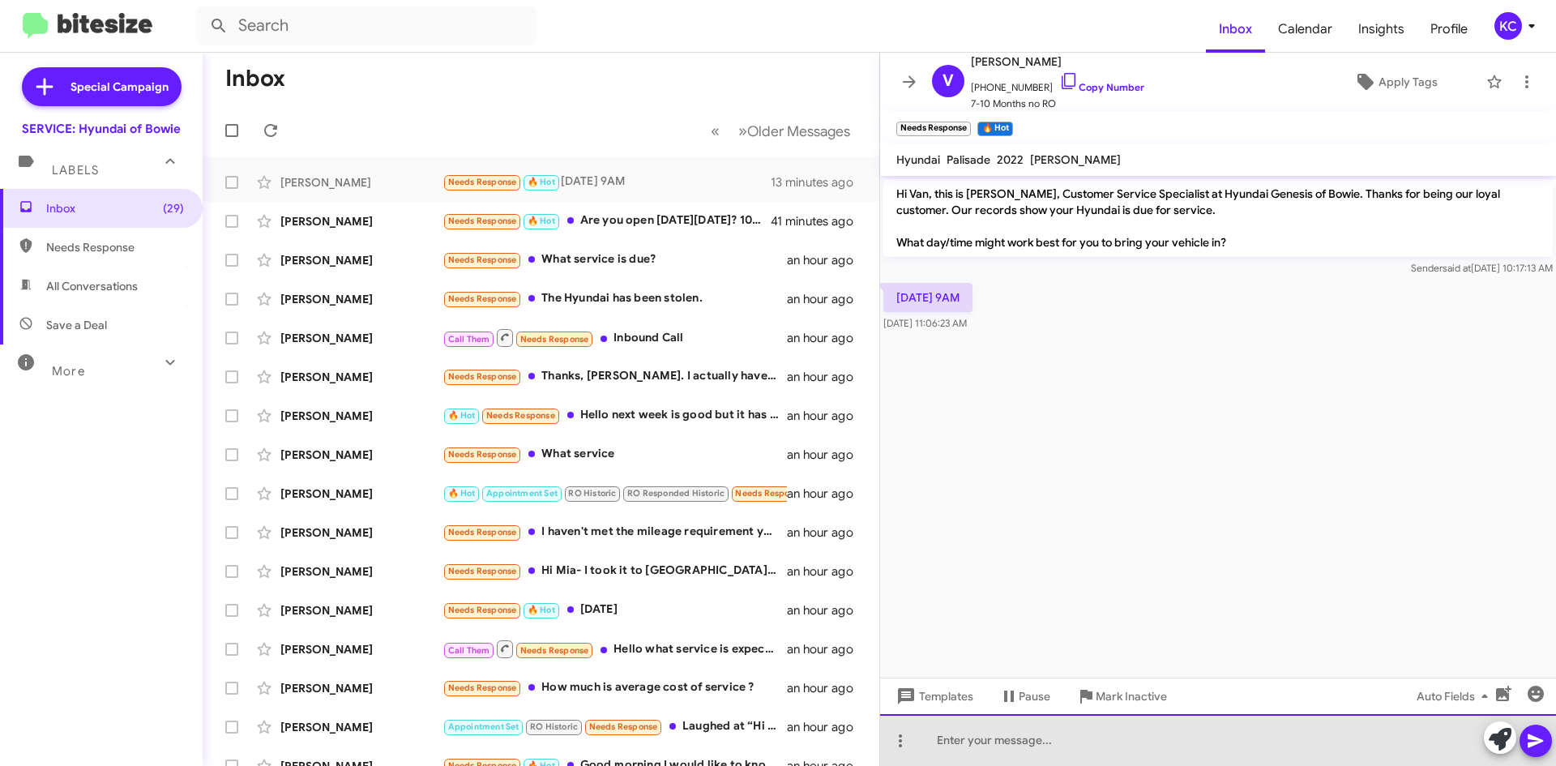
click at [1078, 746] on div at bounding box center [1218, 740] width 676 height 52
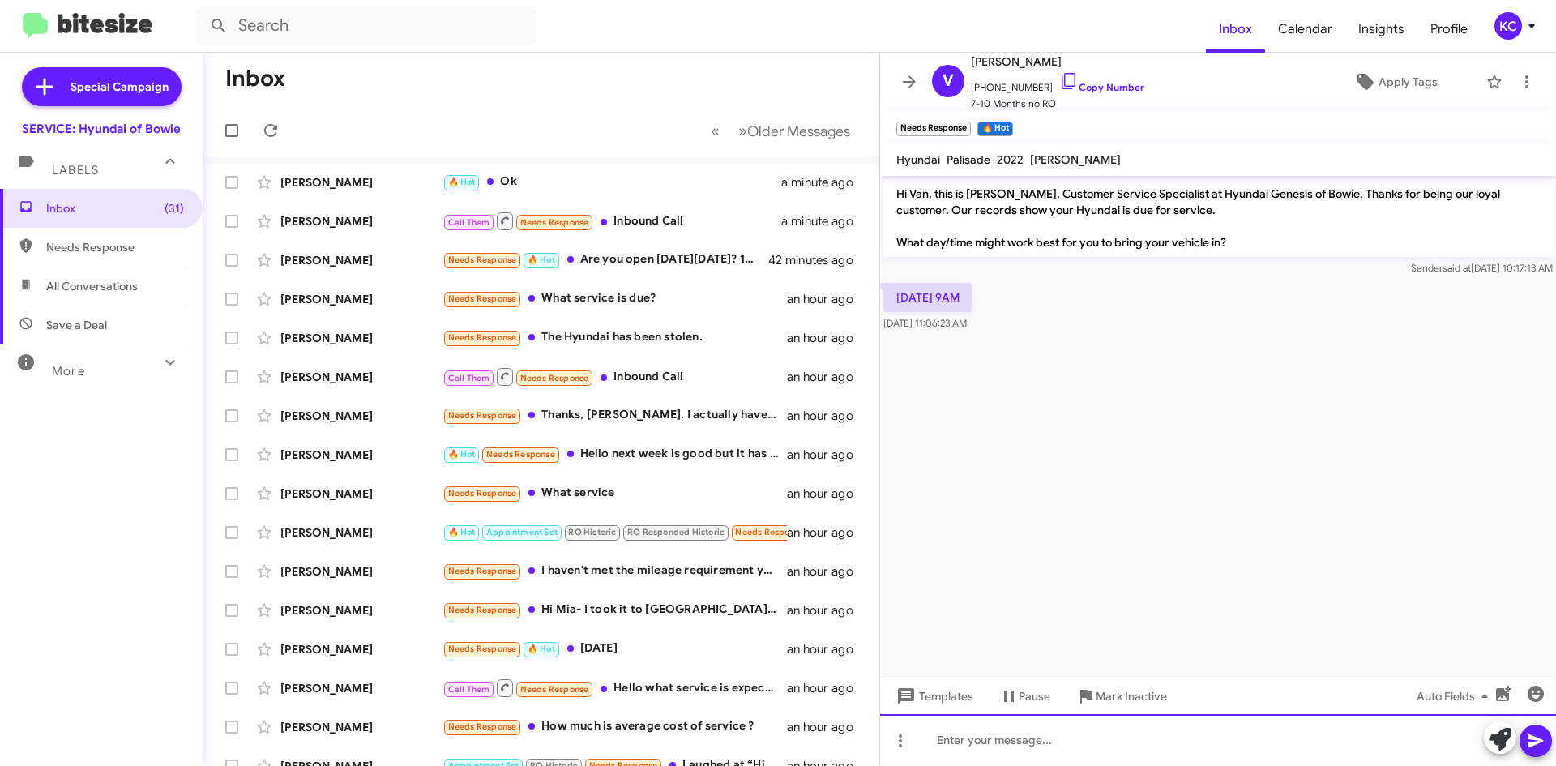
click at [1048, 736] on div at bounding box center [1218, 740] width 676 height 52
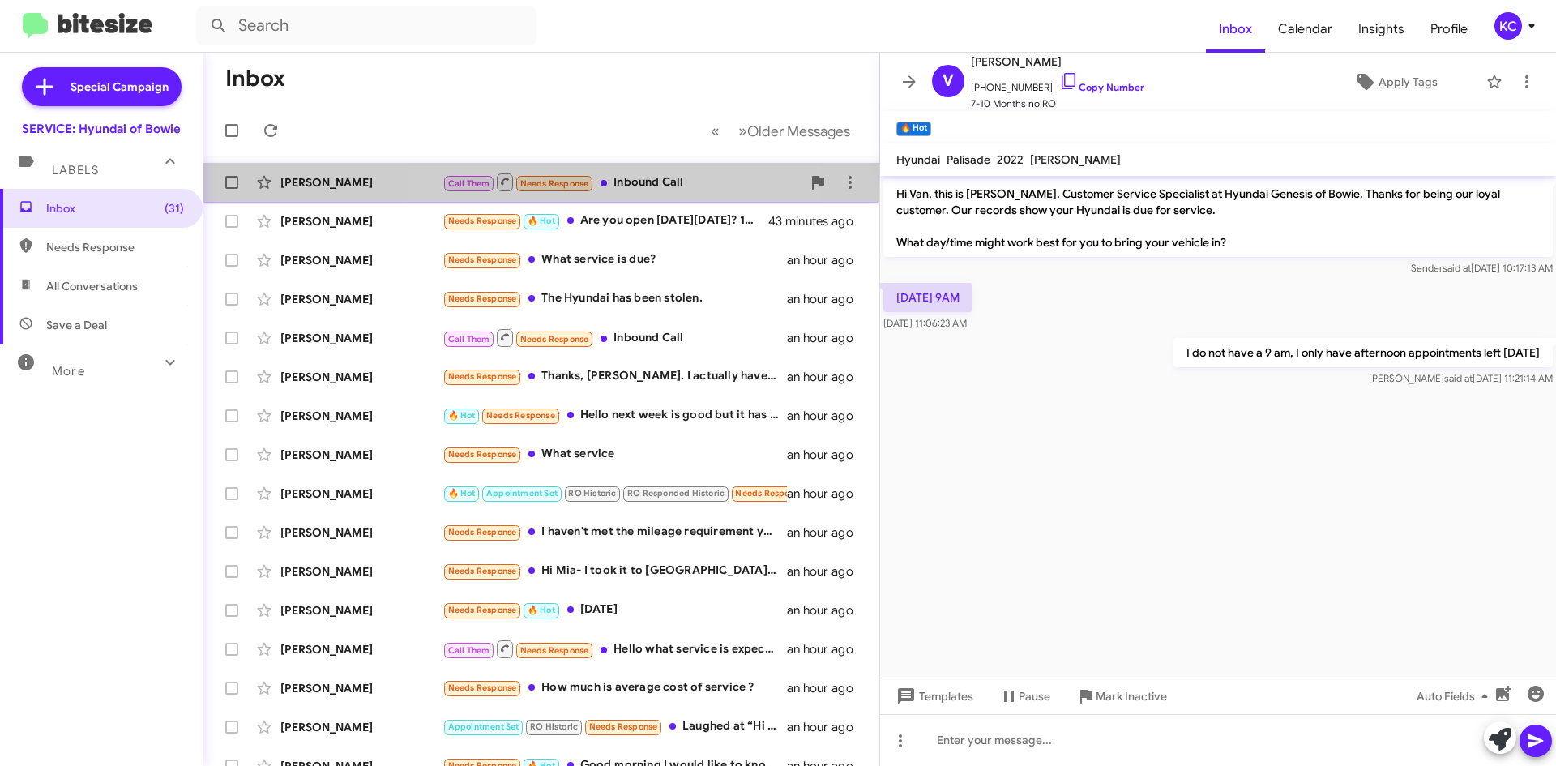
click at [623, 191] on div "Call Them Needs Response Inbound Call" at bounding box center [621, 182] width 359 height 20
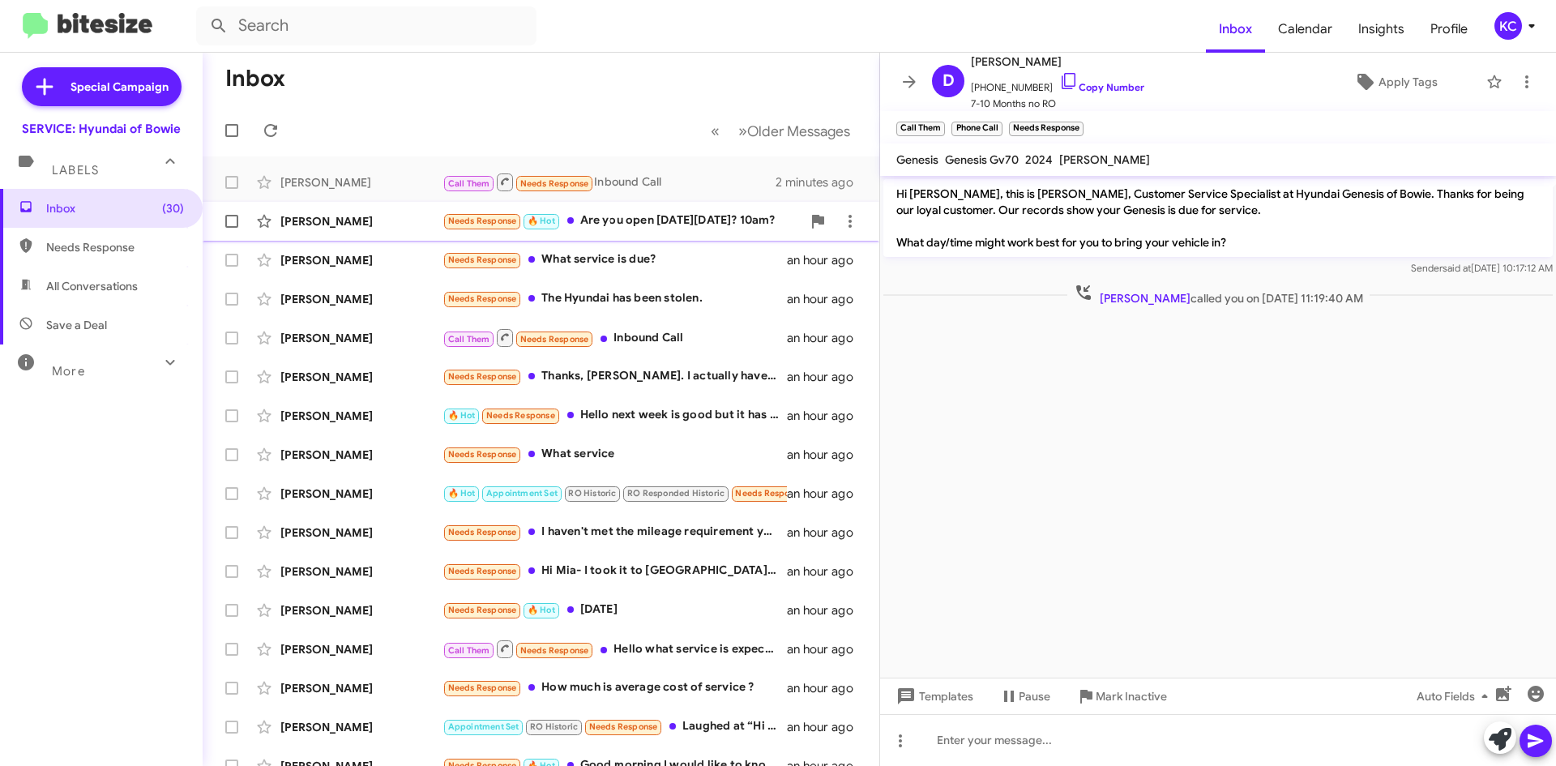
click at [631, 218] on div "Needs Response 🔥 Hot Are you open on Monday 10/13? 10am?" at bounding box center [621, 220] width 359 height 19
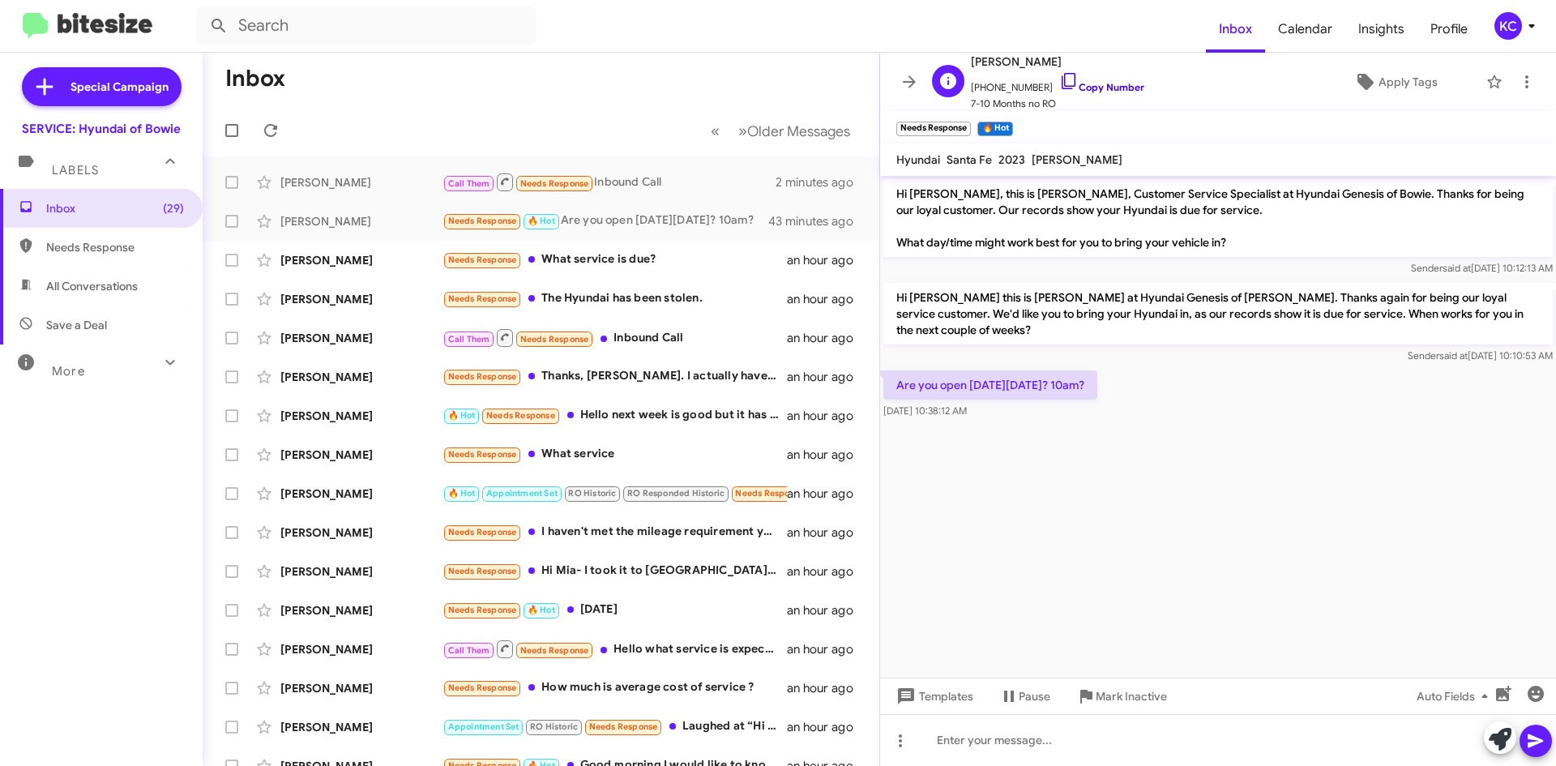
click at [1059, 82] on icon at bounding box center [1068, 80] width 19 height 19
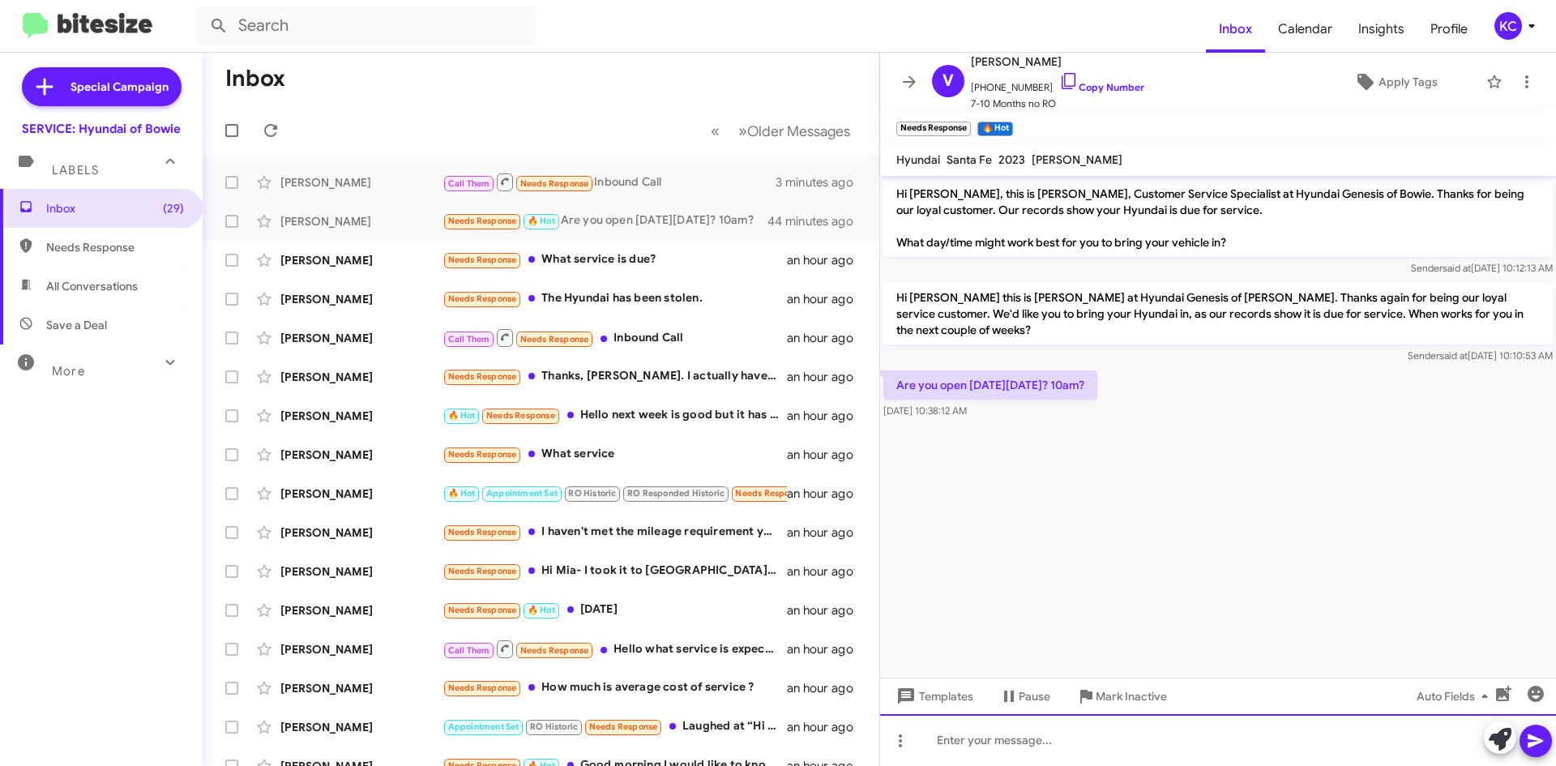
click at [978, 763] on div at bounding box center [1218, 740] width 676 height 52
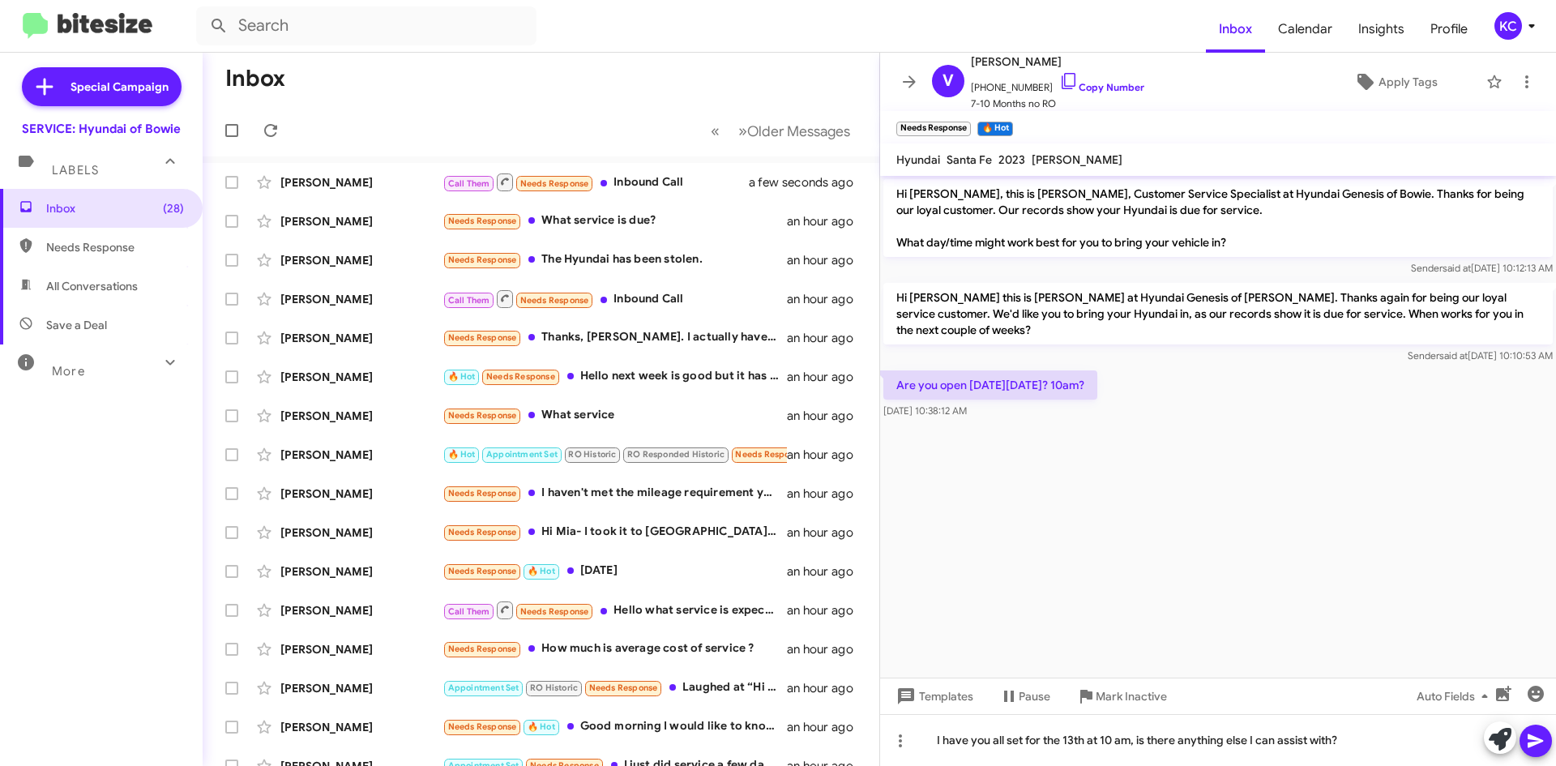
click at [1540, 740] on icon at bounding box center [1534, 741] width 15 height 14
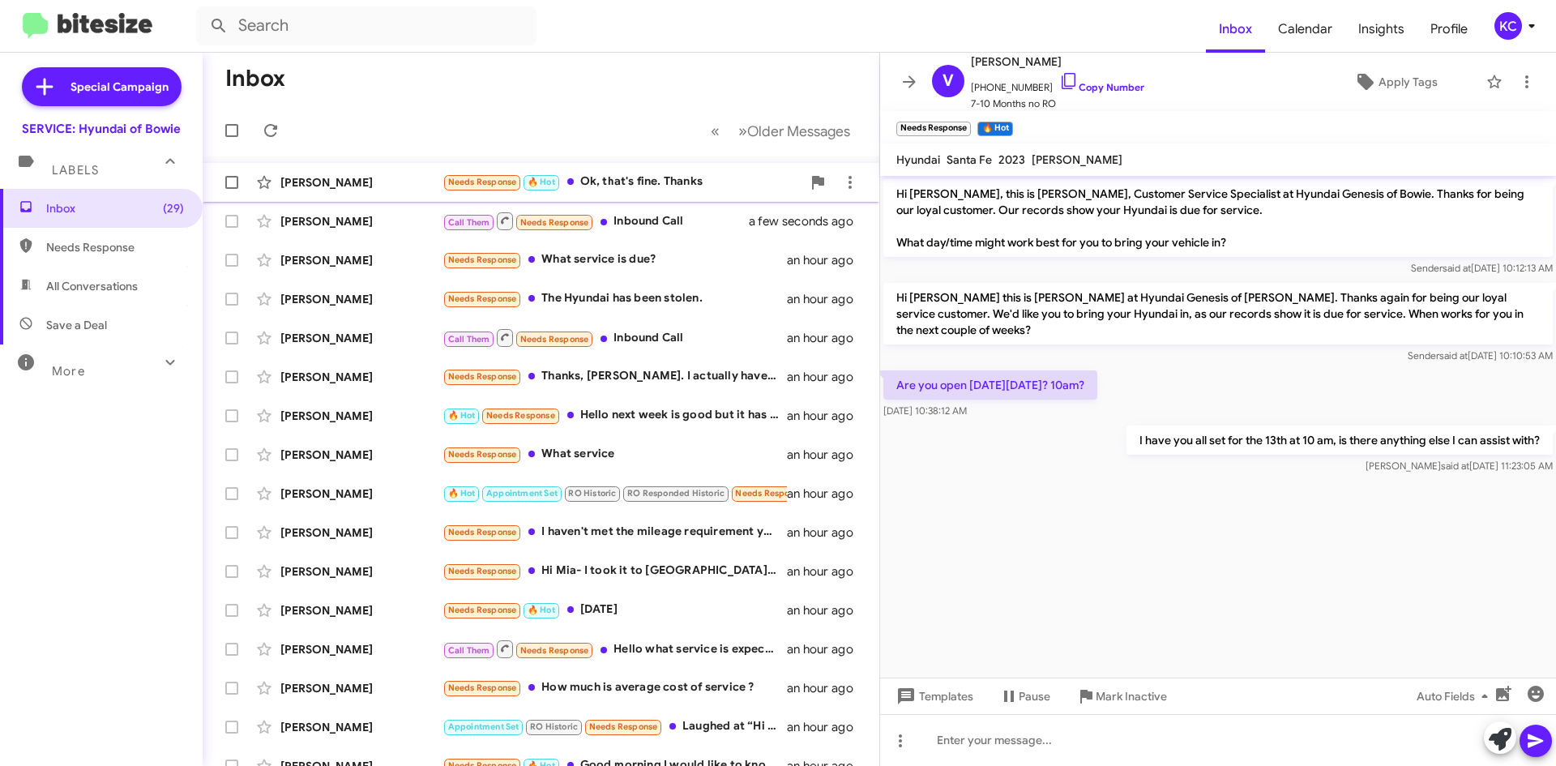
click at [661, 177] on div "Needs Response 🔥 Hot Ok, that's fine. Thanks" at bounding box center [621, 182] width 359 height 19
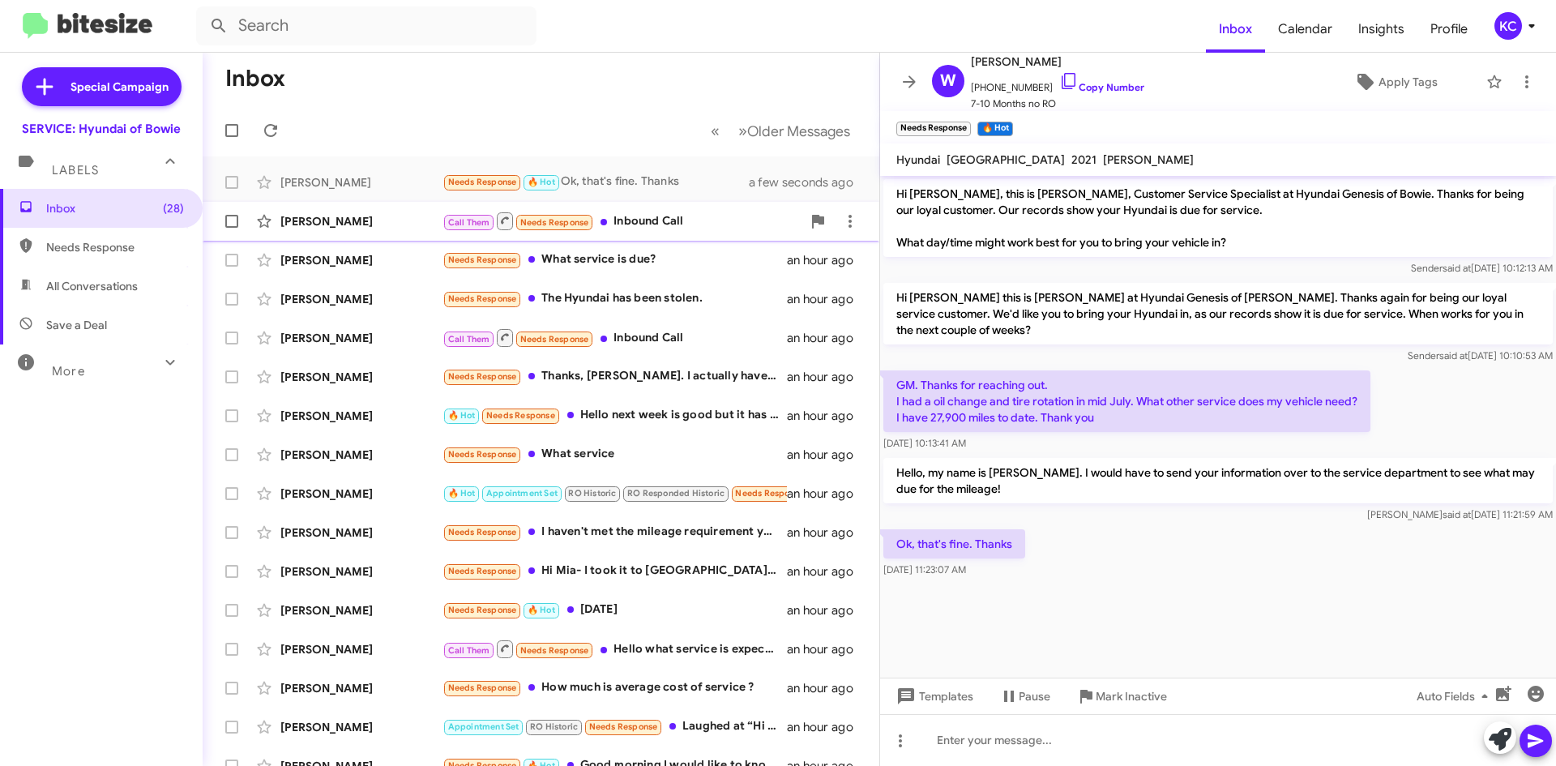
click at [695, 221] on div "Call Them Needs Response Inbound Call" at bounding box center [621, 221] width 359 height 20
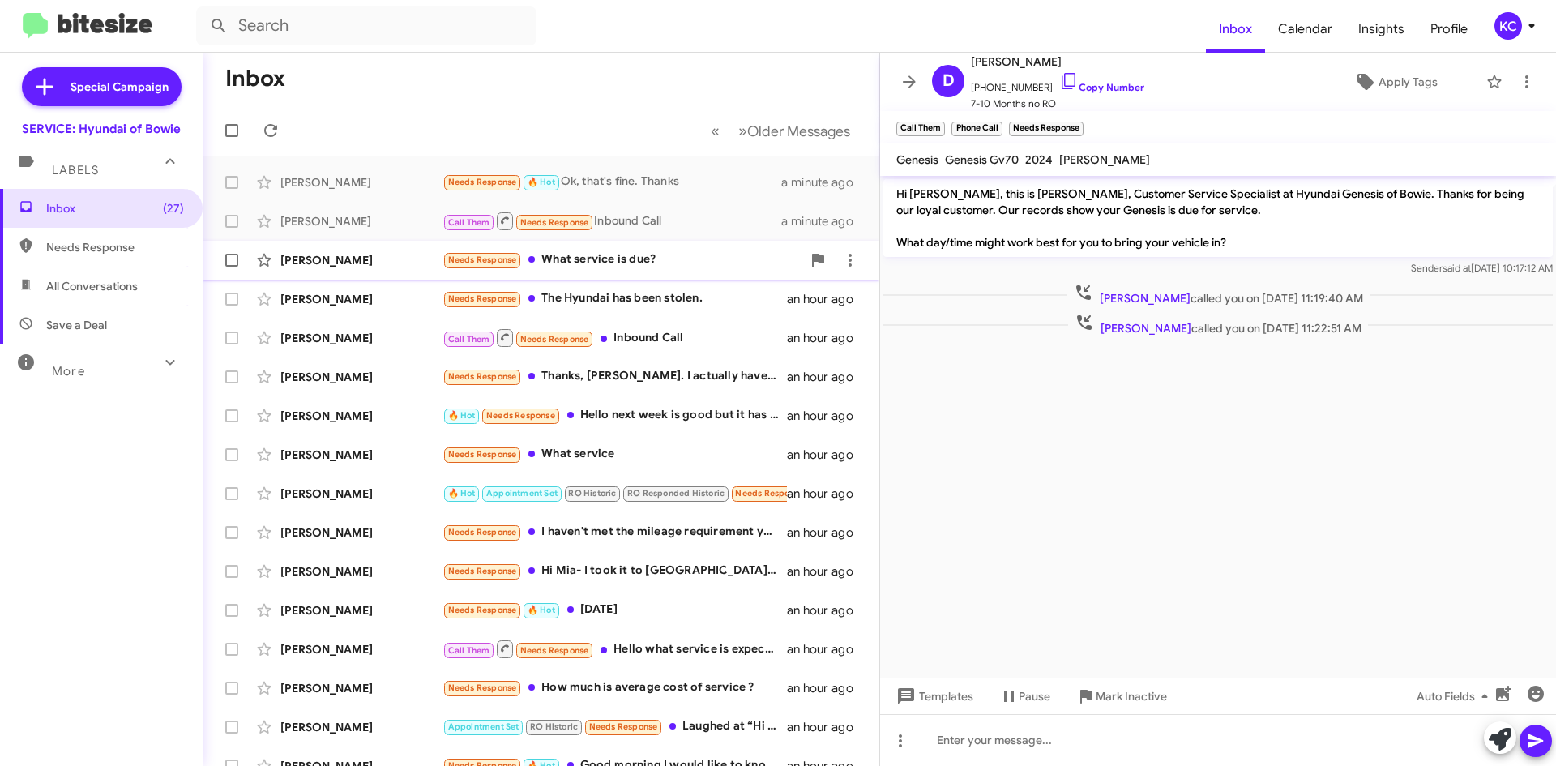
click at [621, 267] on div "Needs Response What service is due?" at bounding box center [621, 259] width 359 height 19
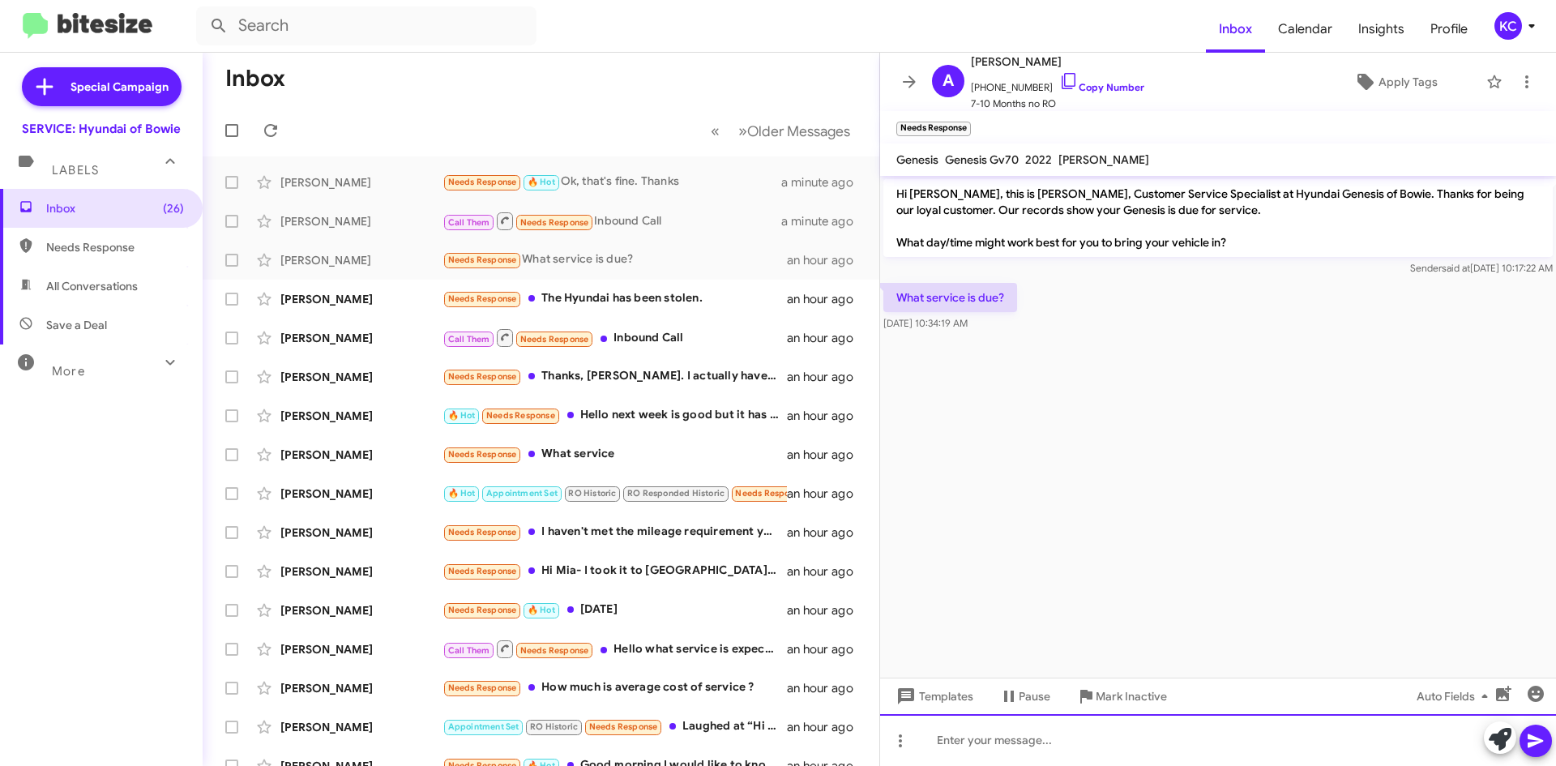
drag, startPoint x: 1114, startPoint y: 743, endPoint x: 1072, endPoint y: 757, distance: 44.3
click at [1072, 757] on div at bounding box center [1218, 740] width 676 height 52
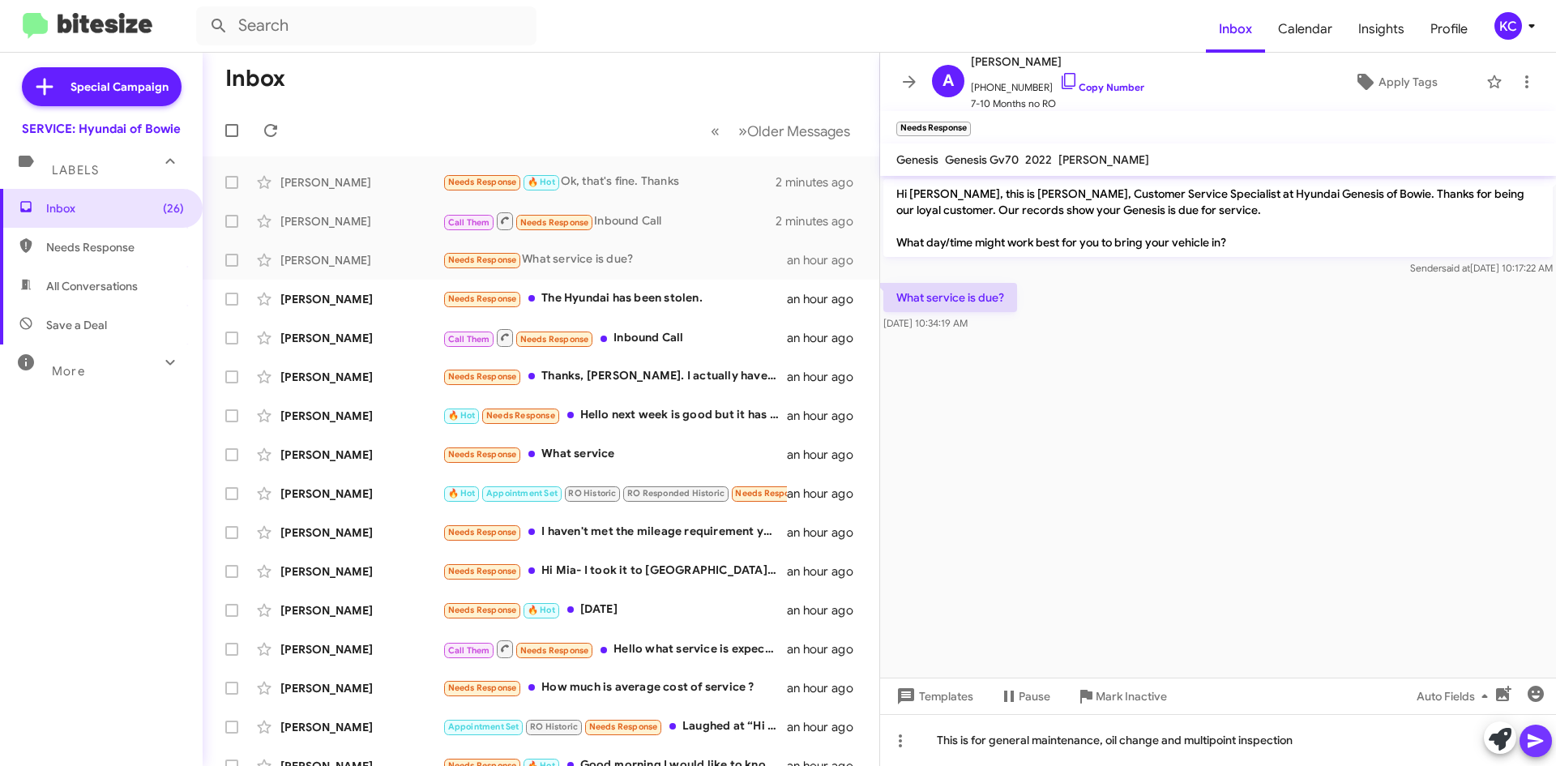
click at [1540, 743] on icon at bounding box center [1535, 740] width 19 height 19
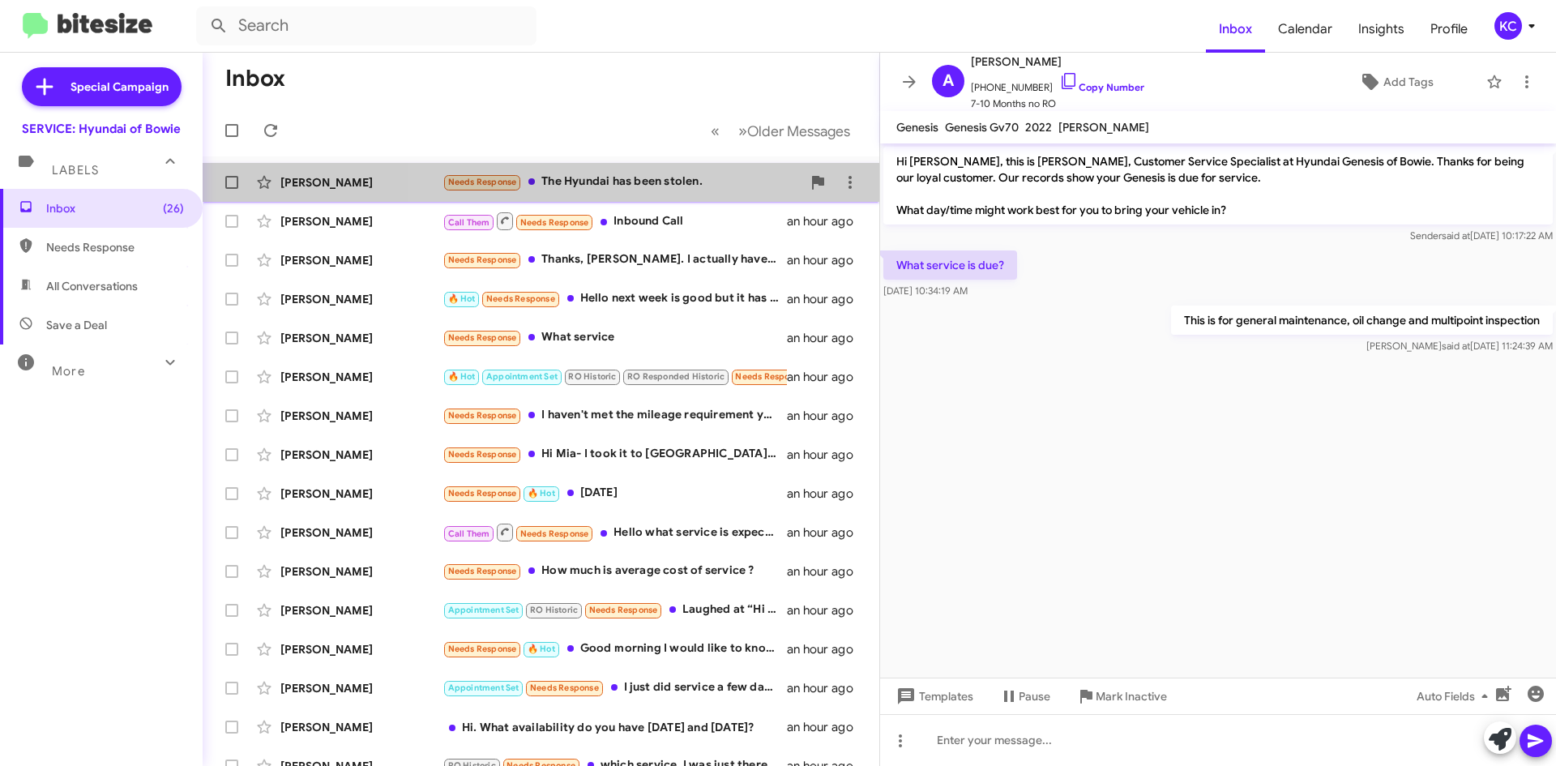
click at [657, 186] on div "Needs Response The Hyundai has been stolen." at bounding box center [621, 182] width 359 height 19
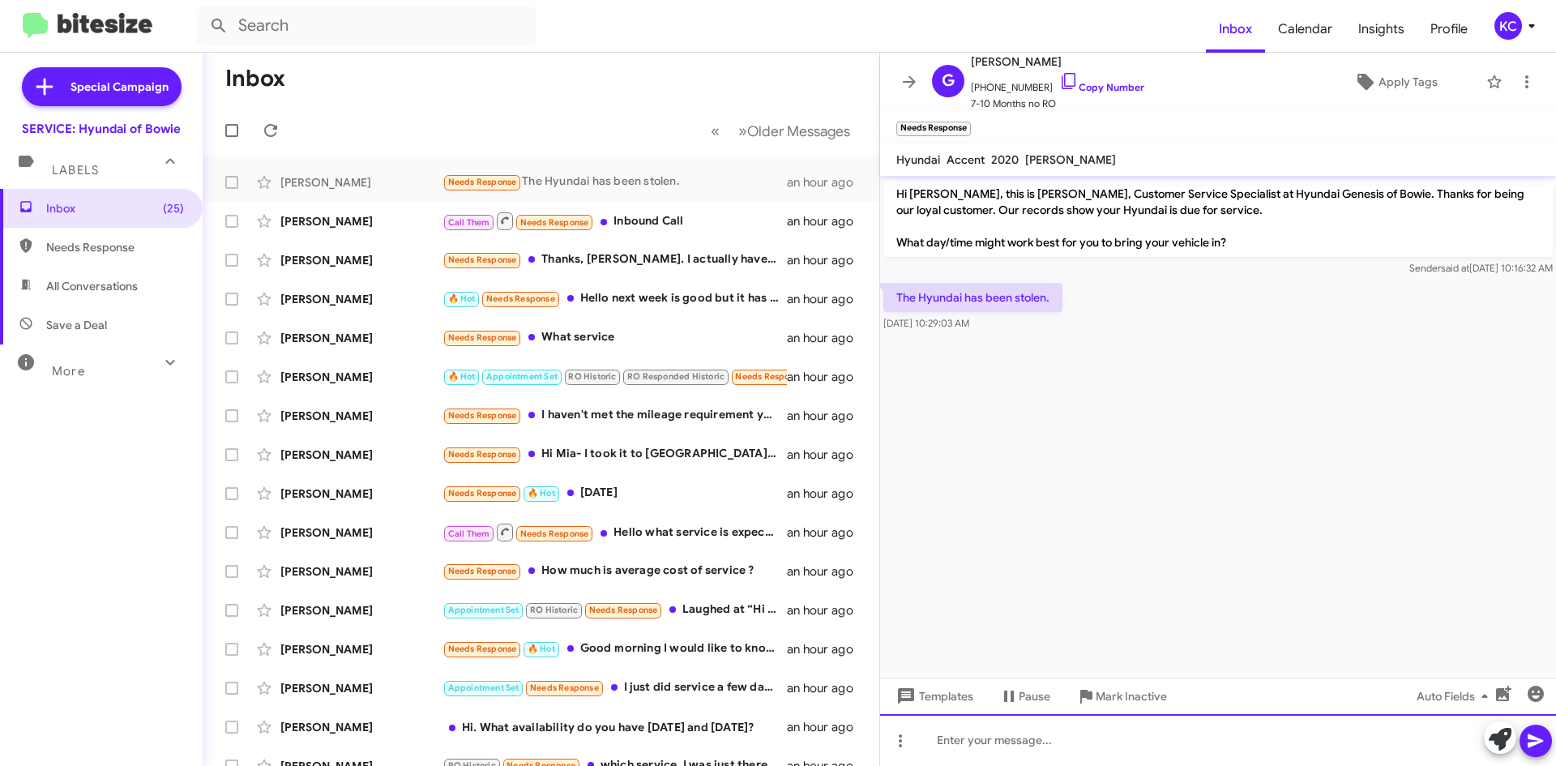
click at [1129, 742] on div at bounding box center [1218, 740] width 676 height 52
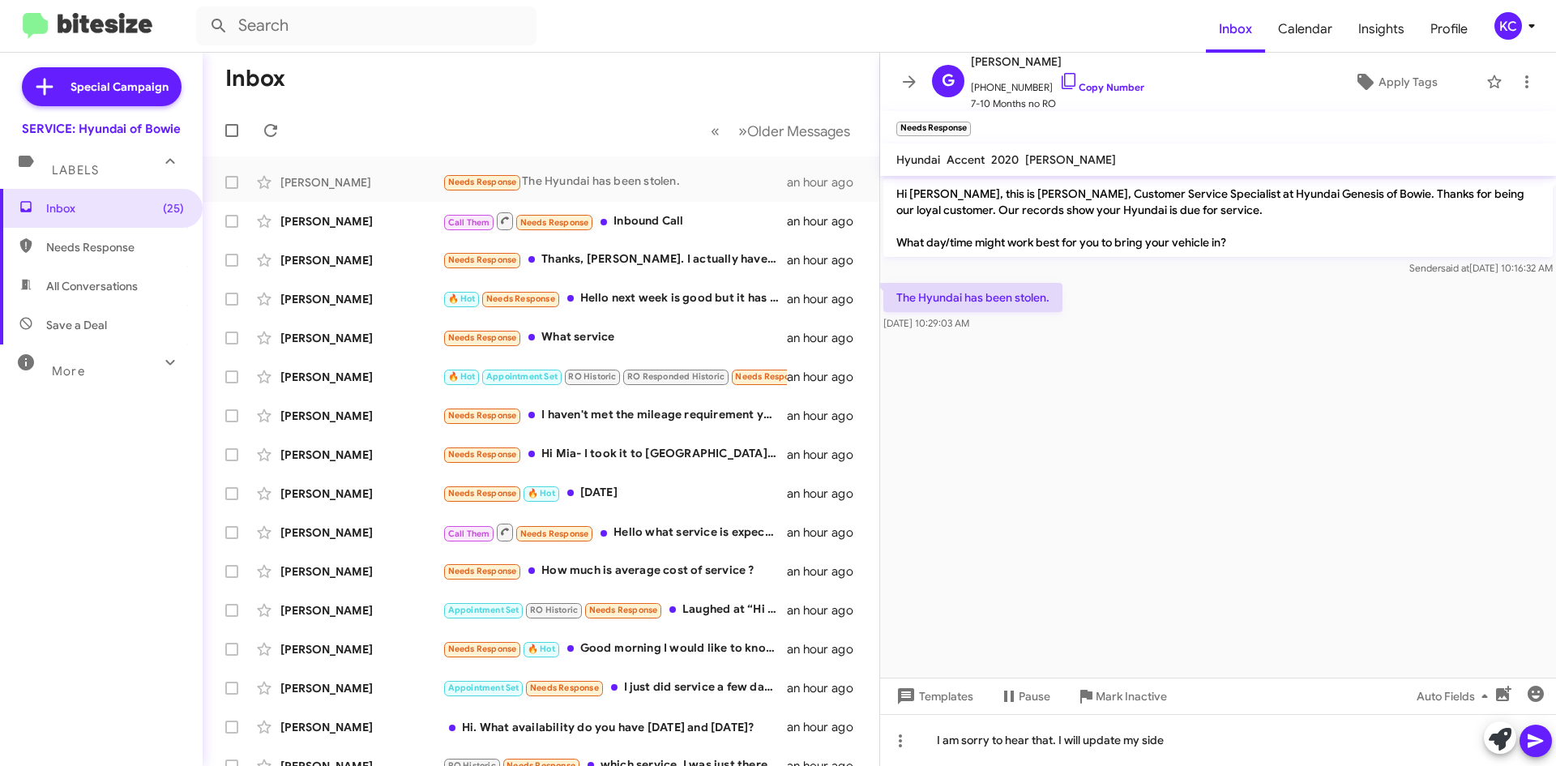
click at [1536, 733] on icon at bounding box center [1535, 740] width 19 height 19
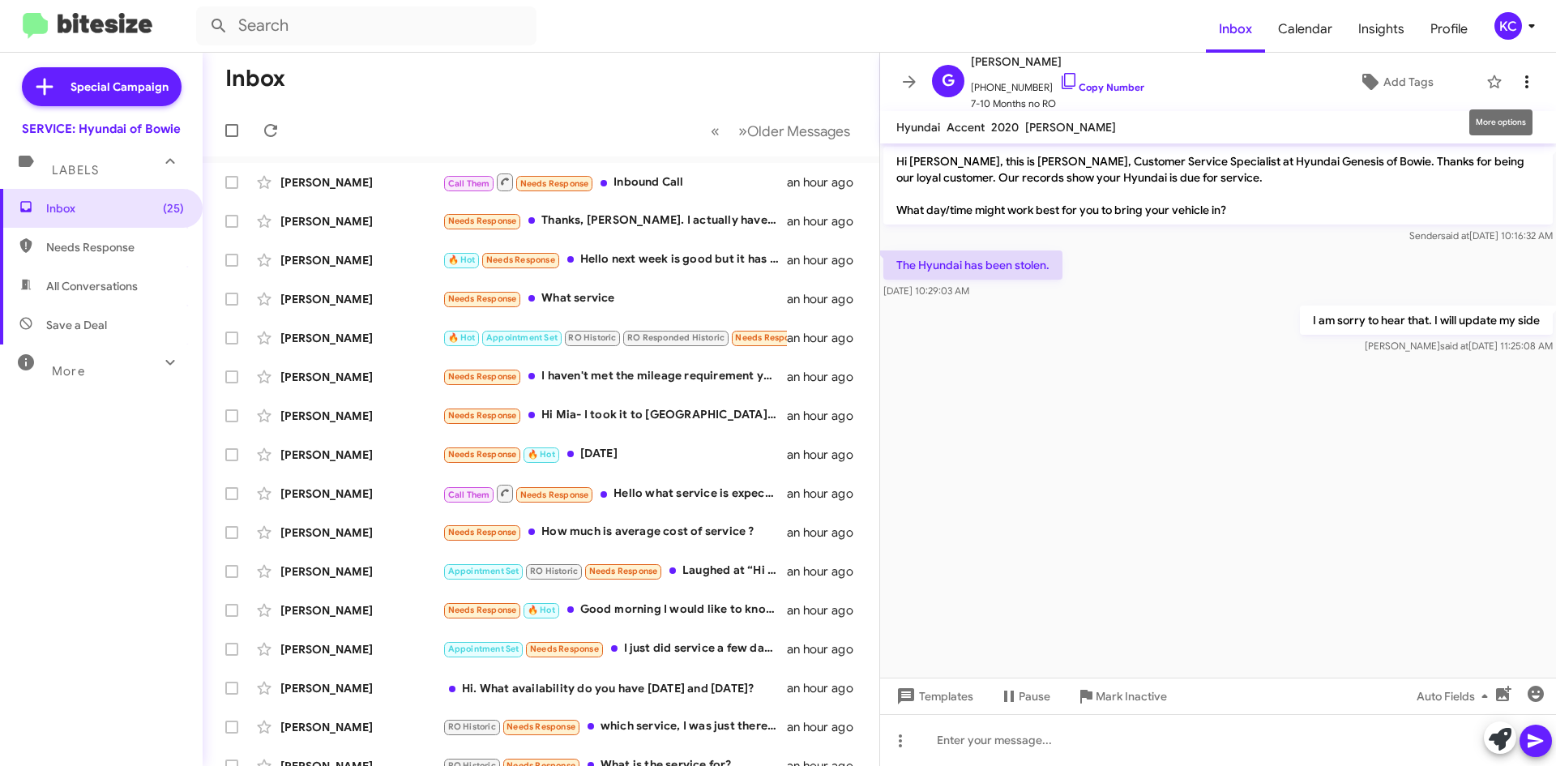
click at [1519, 73] on icon at bounding box center [1526, 81] width 19 height 19
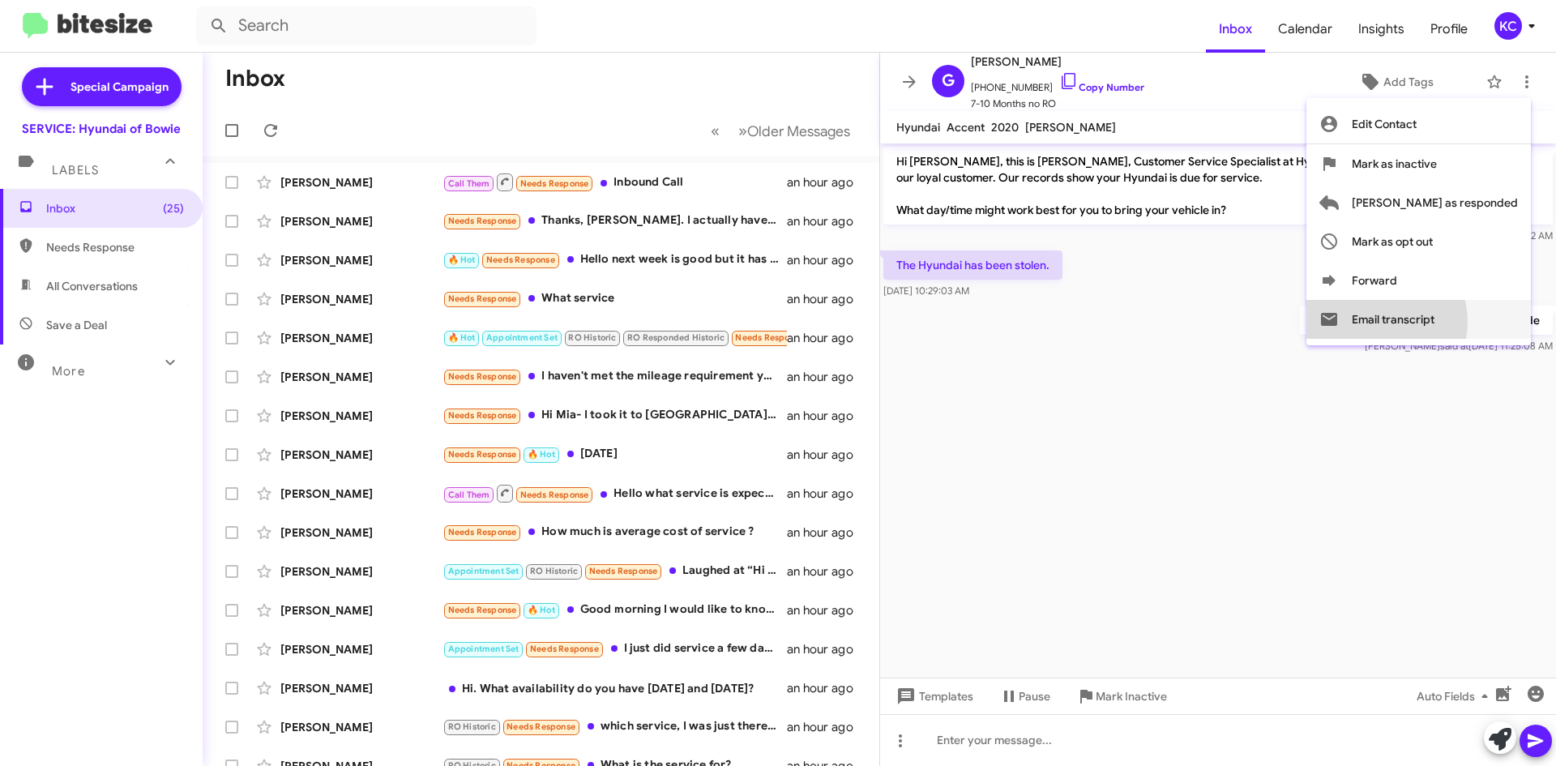
click at [1439, 322] on button "Email transcript" at bounding box center [1418, 319] width 224 height 39
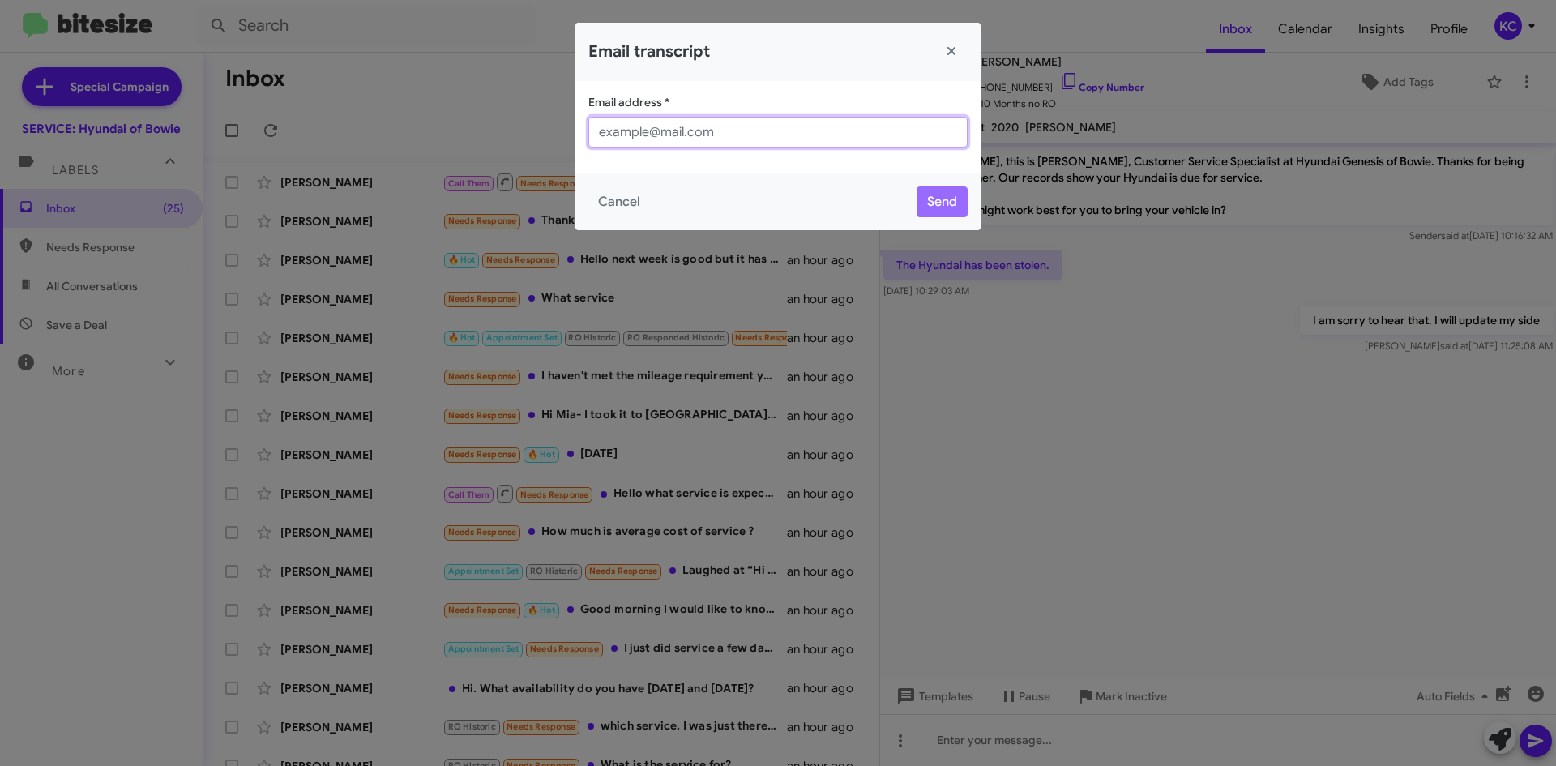
click at [833, 137] on input "Email address *" at bounding box center [777, 132] width 379 height 31
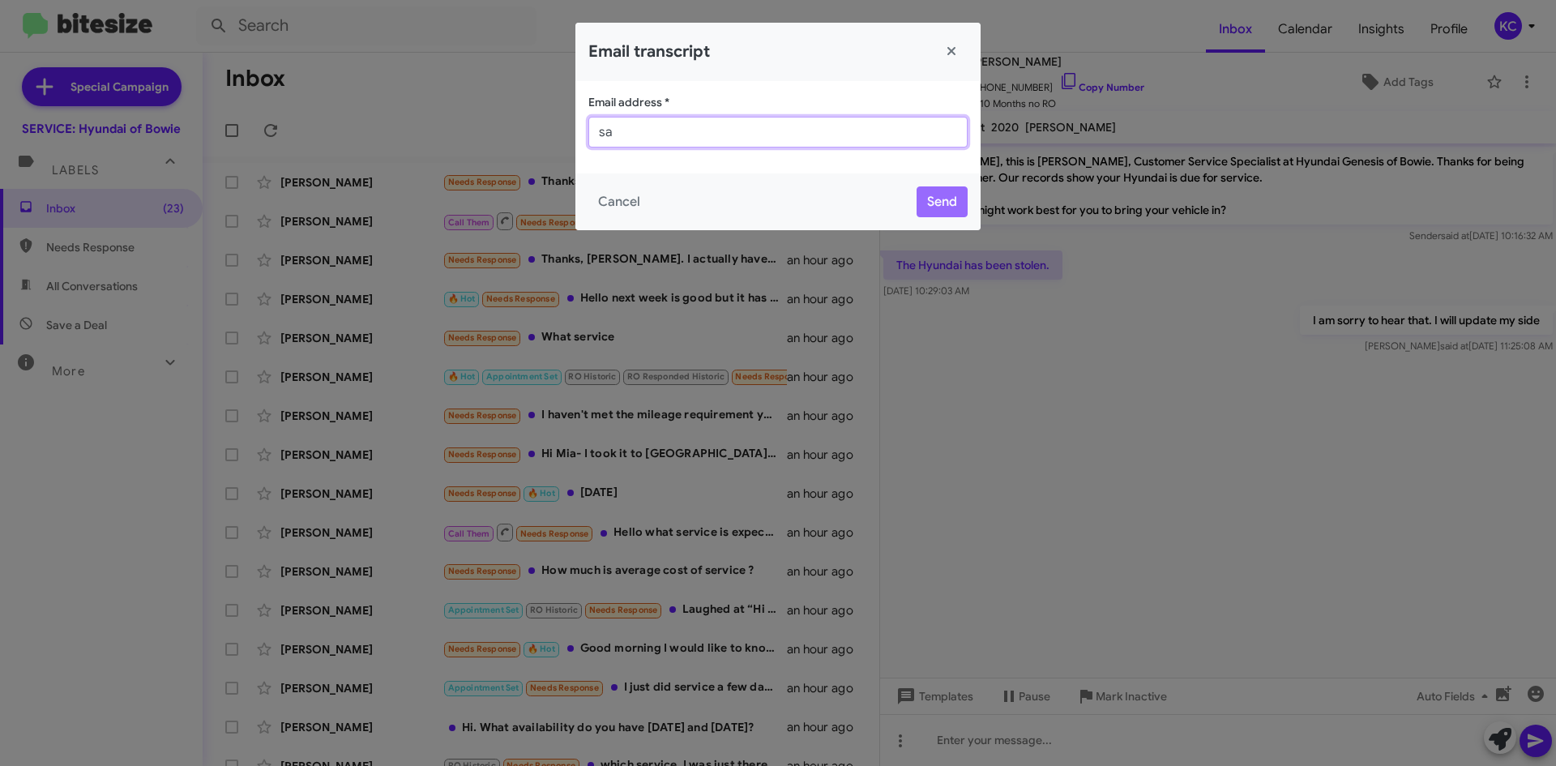
type input "s"
type input "kcole@ourismancars.com"
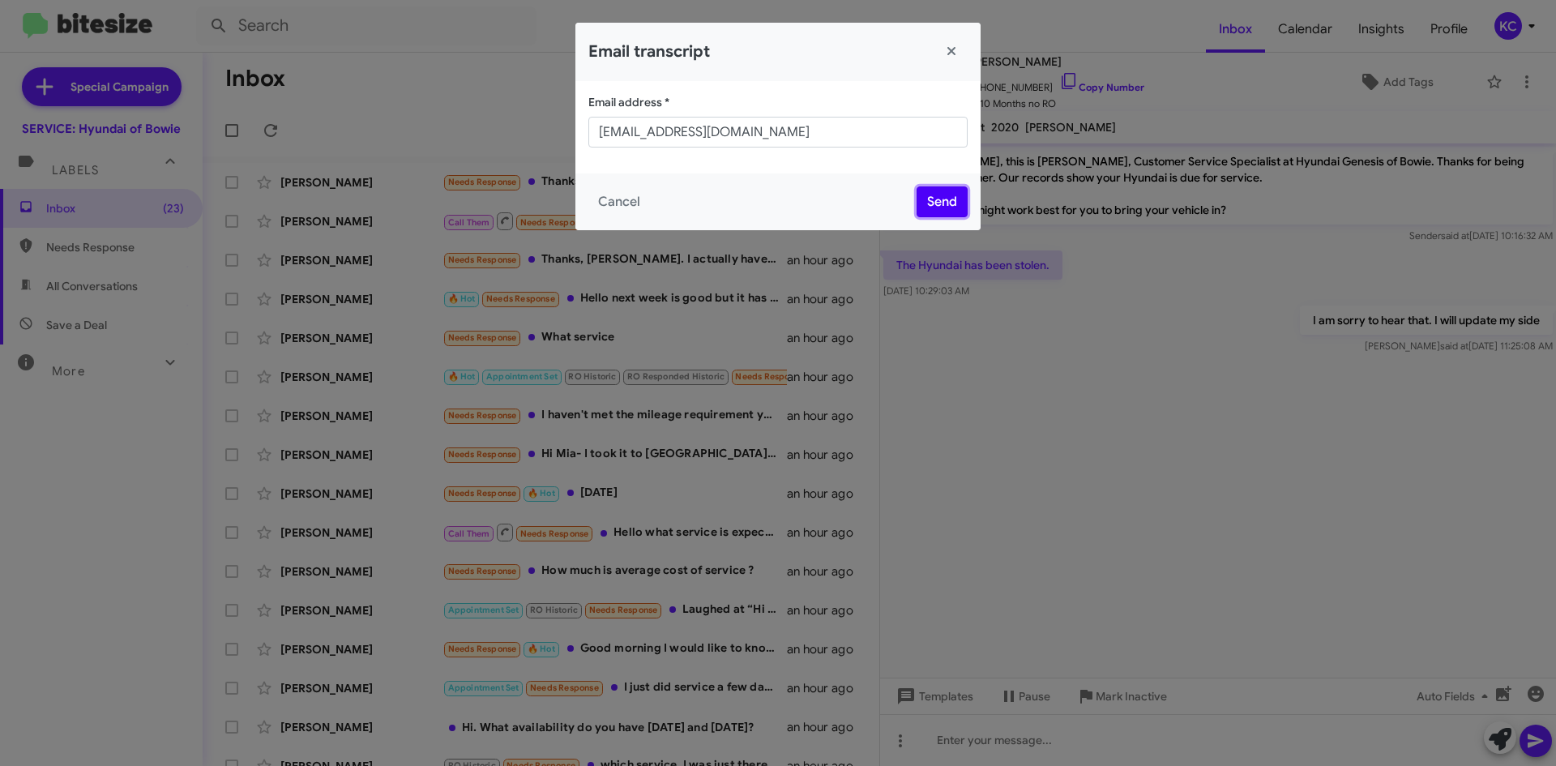
click at [927, 190] on button "Send" at bounding box center [941, 201] width 51 height 31
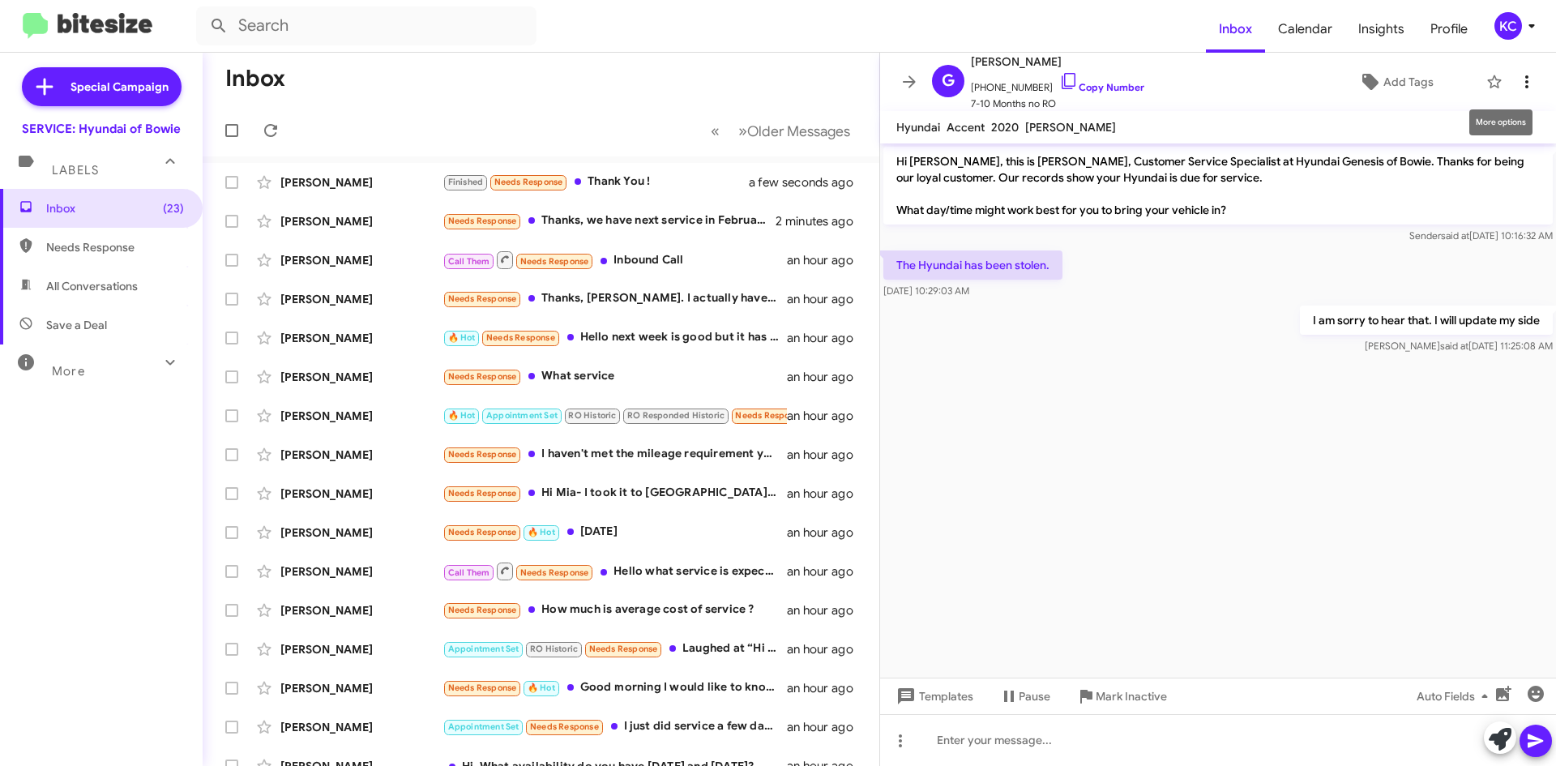
click at [1522, 83] on icon at bounding box center [1526, 81] width 19 height 19
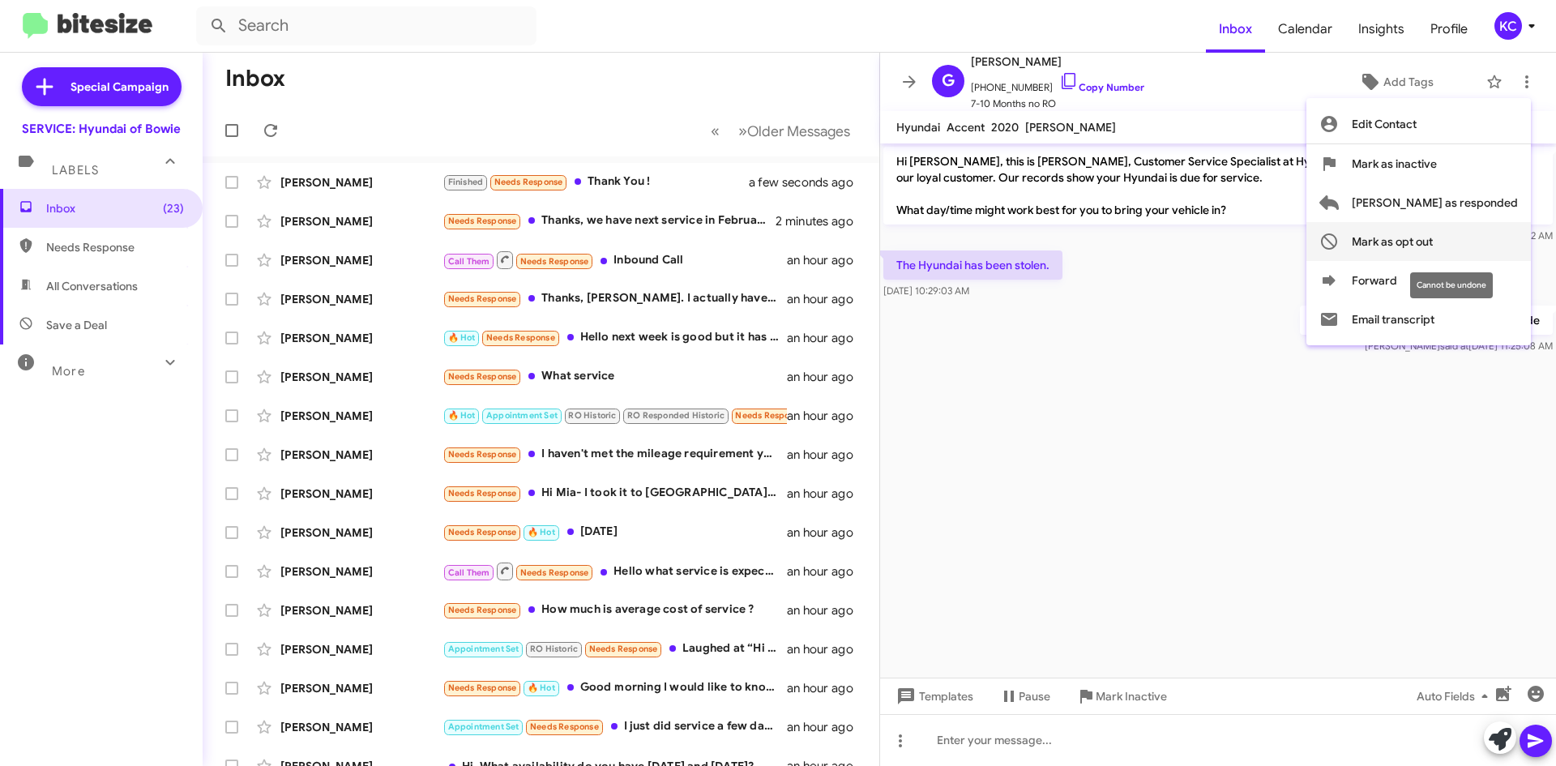
click at [1432, 244] on span "Mark as opt out" at bounding box center [1391, 241] width 81 height 39
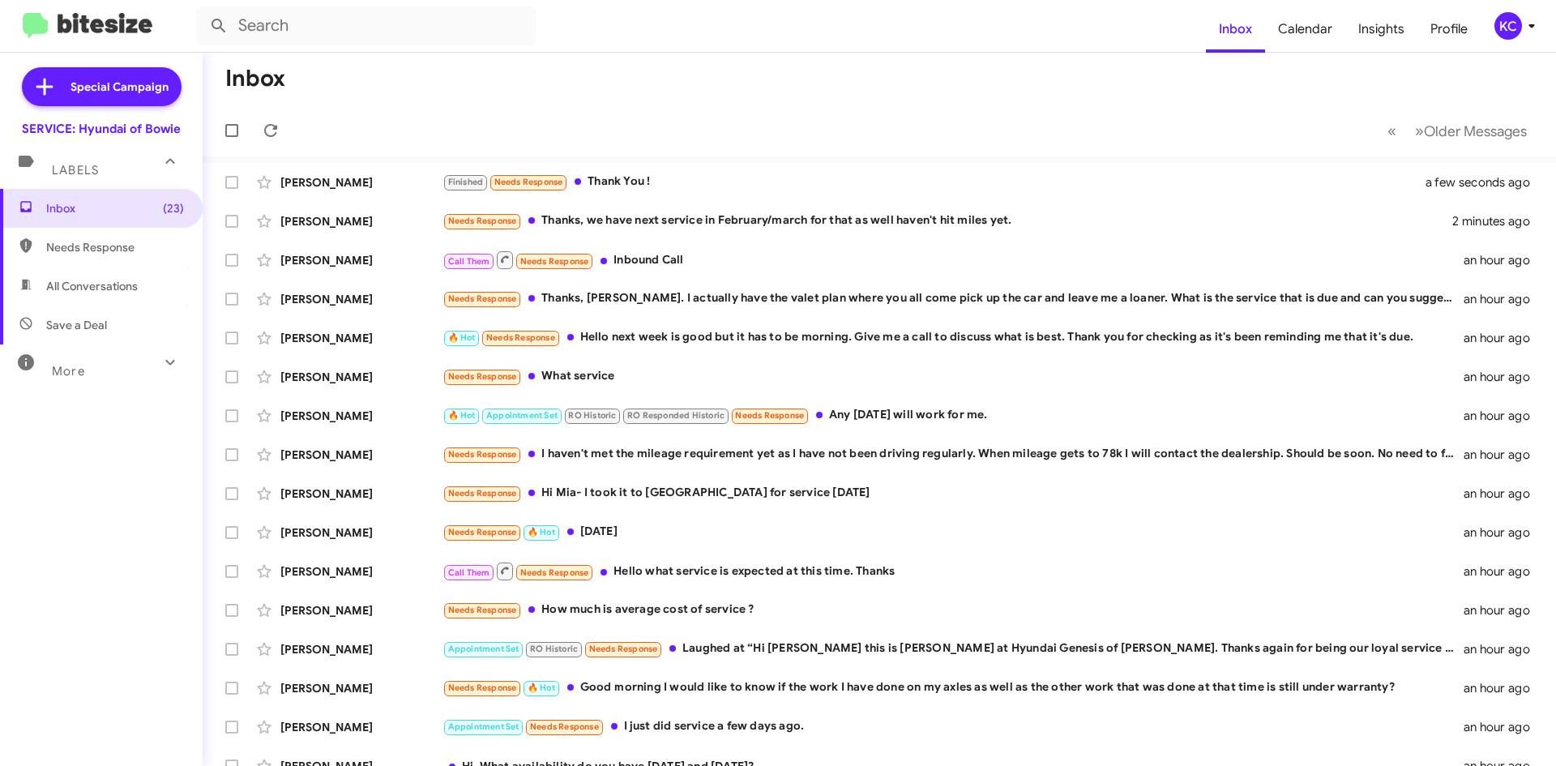
click at [78, 331] on span "Save a Deal" at bounding box center [76, 325] width 61 height 16
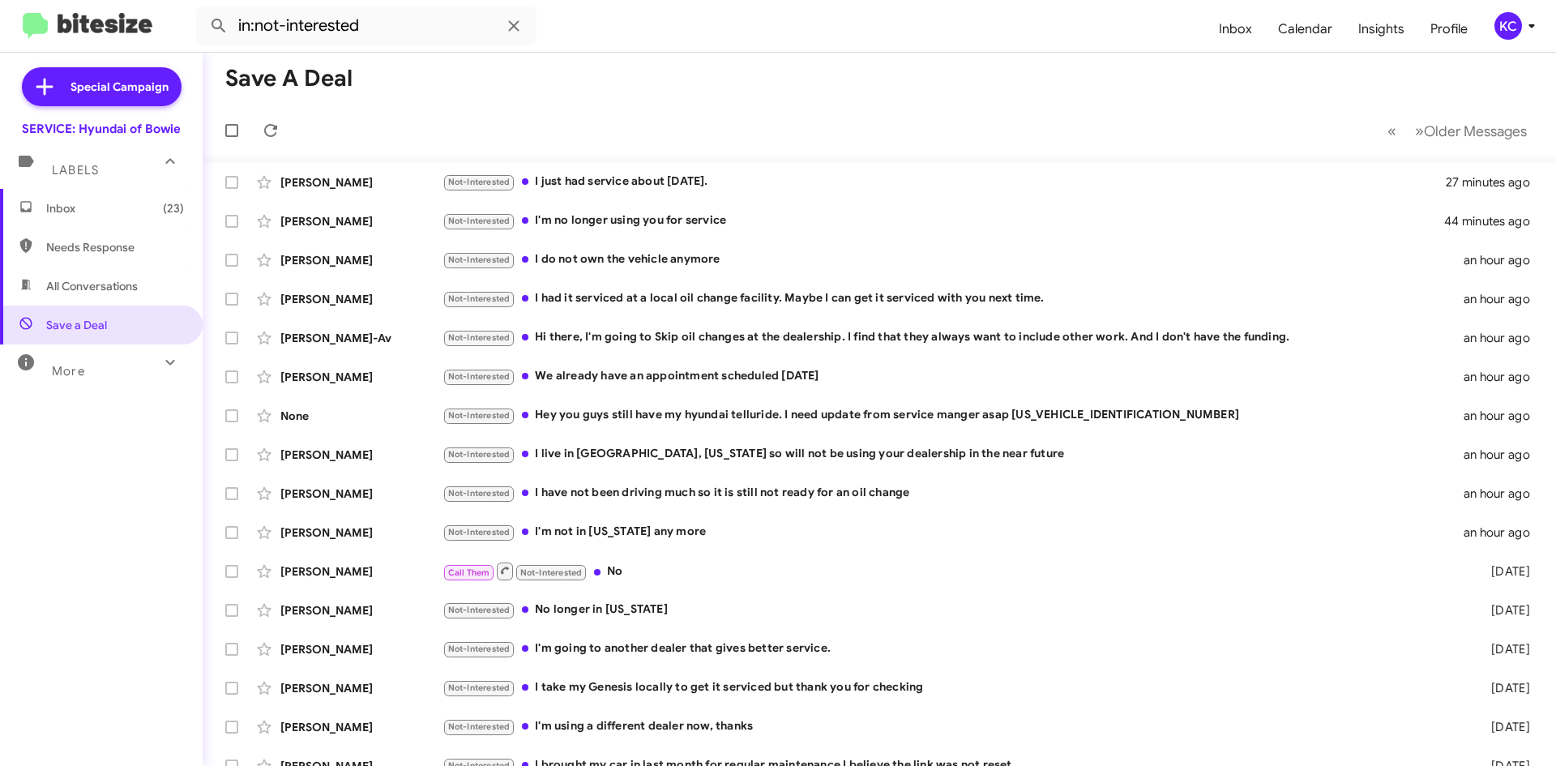
click at [66, 374] on span "More" at bounding box center [68, 371] width 33 height 15
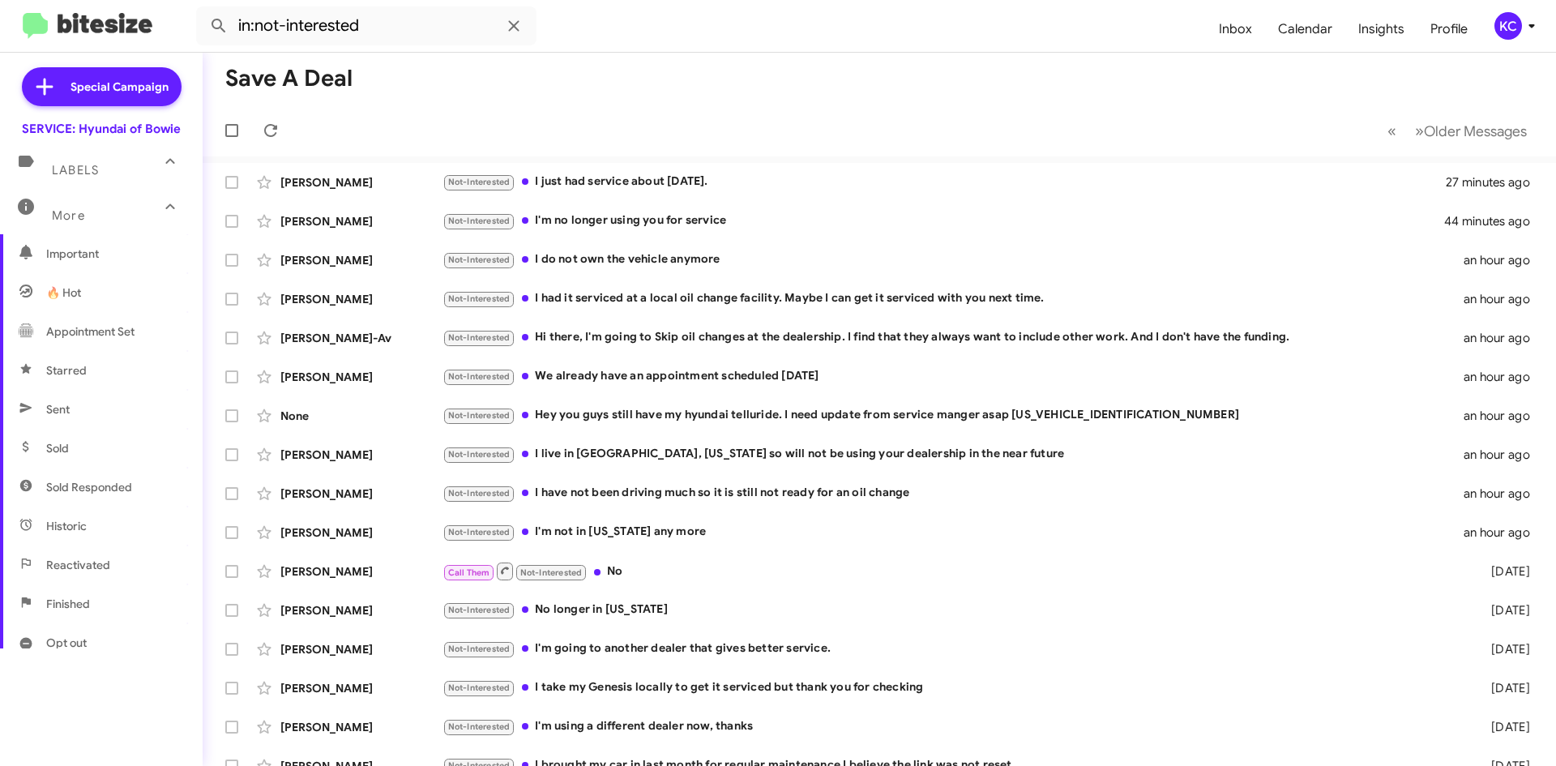
scroll to position [243, 0]
click at [83, 567] on span "Opt out" at bounding box center [66, 561] width 41 height 16
type input "in:opt-out"
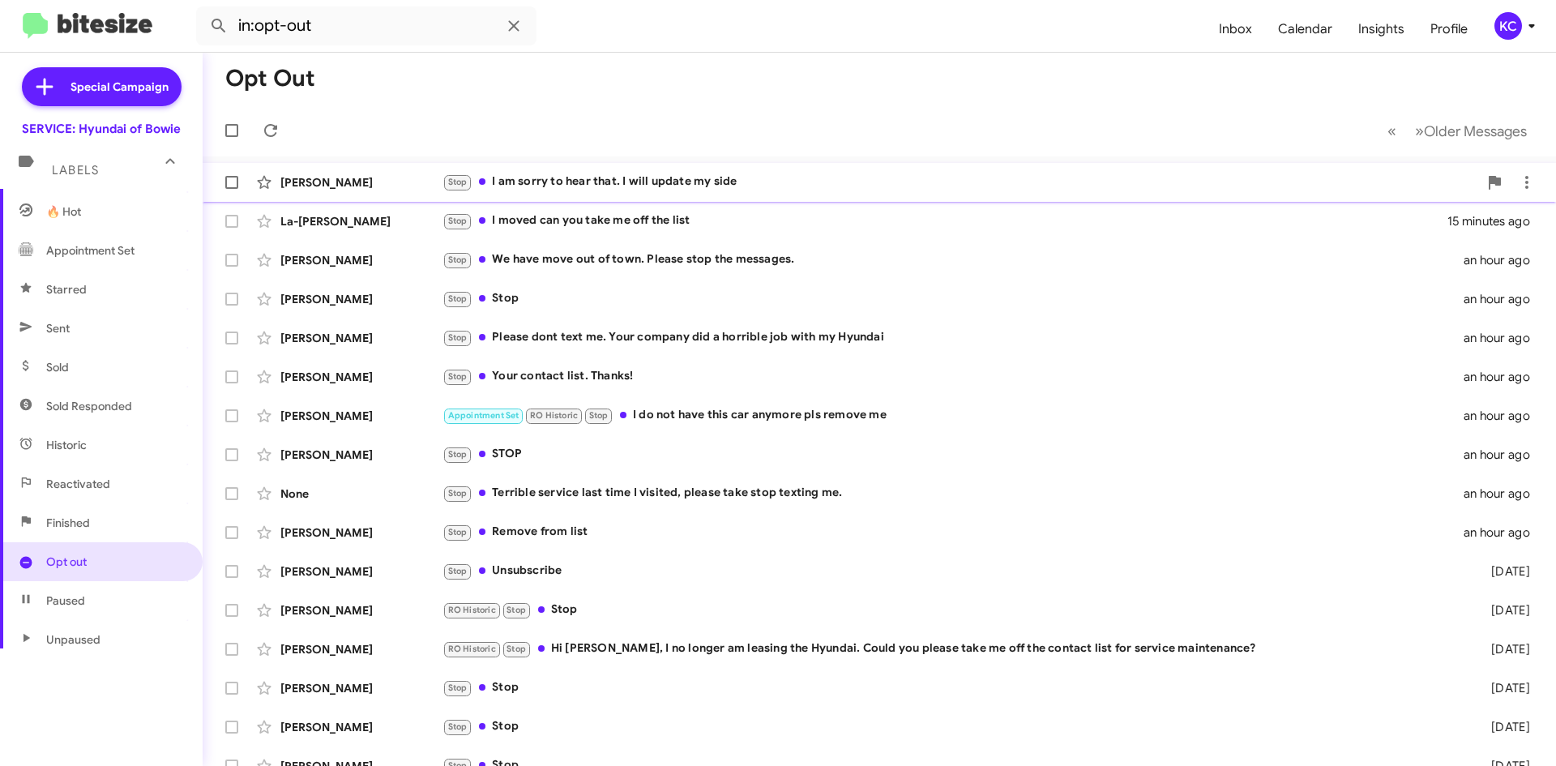
click at [577, 181] on div "Stop I am sorry to hear that. I will update my side" at bounding box center [959, 182] width 1035 height 19
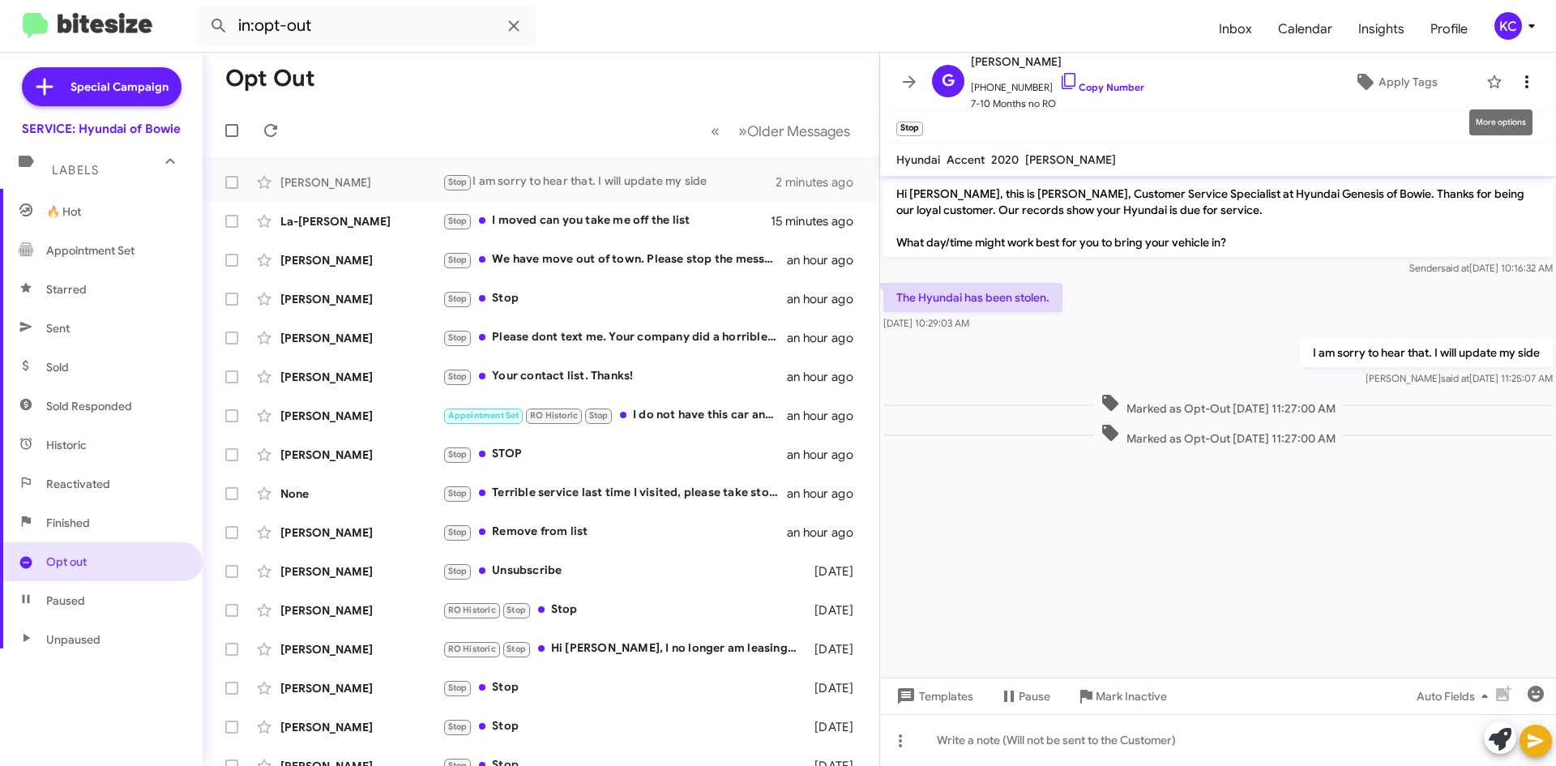
click at [1525, 77] on icon at bounding box center [1526, 81] width 3 height 13
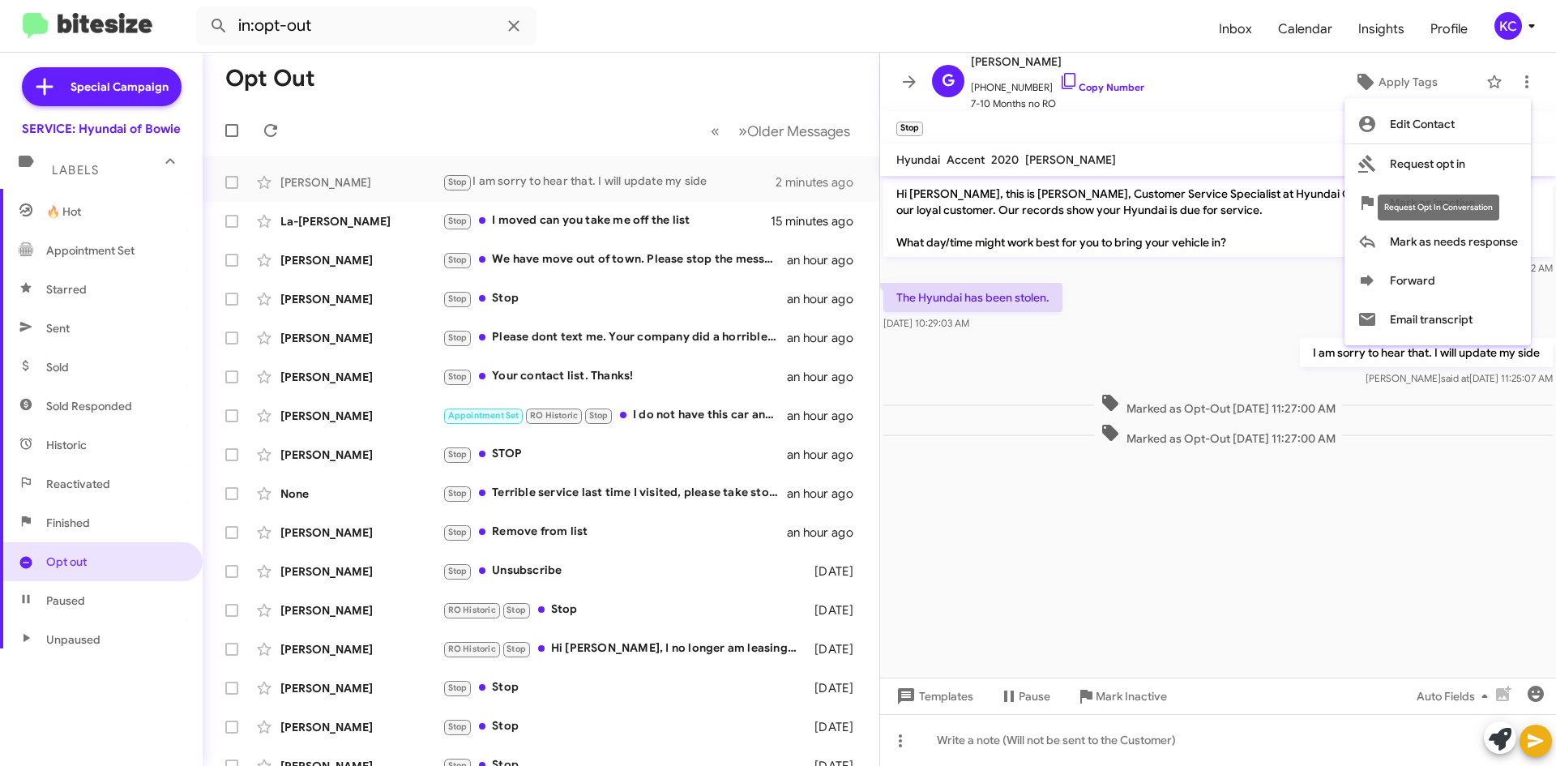
click at [1374, 198] on mat-tooltip-component "Request Opt In Conversation" at bounding box center [1438, 207] width 144 height 49
click at [1495, 203] on div "Request Opt In Conversation" at bounding box center [1438, 207] width 122 height 26
click at [1415, 211] on div "Request Opt In Conversation" at bounding box center [1438, 207] width 122 height 26
click at [1463, 196] on span "Mark as inactive" at bounding box center [1431, 202] width 85 height 39
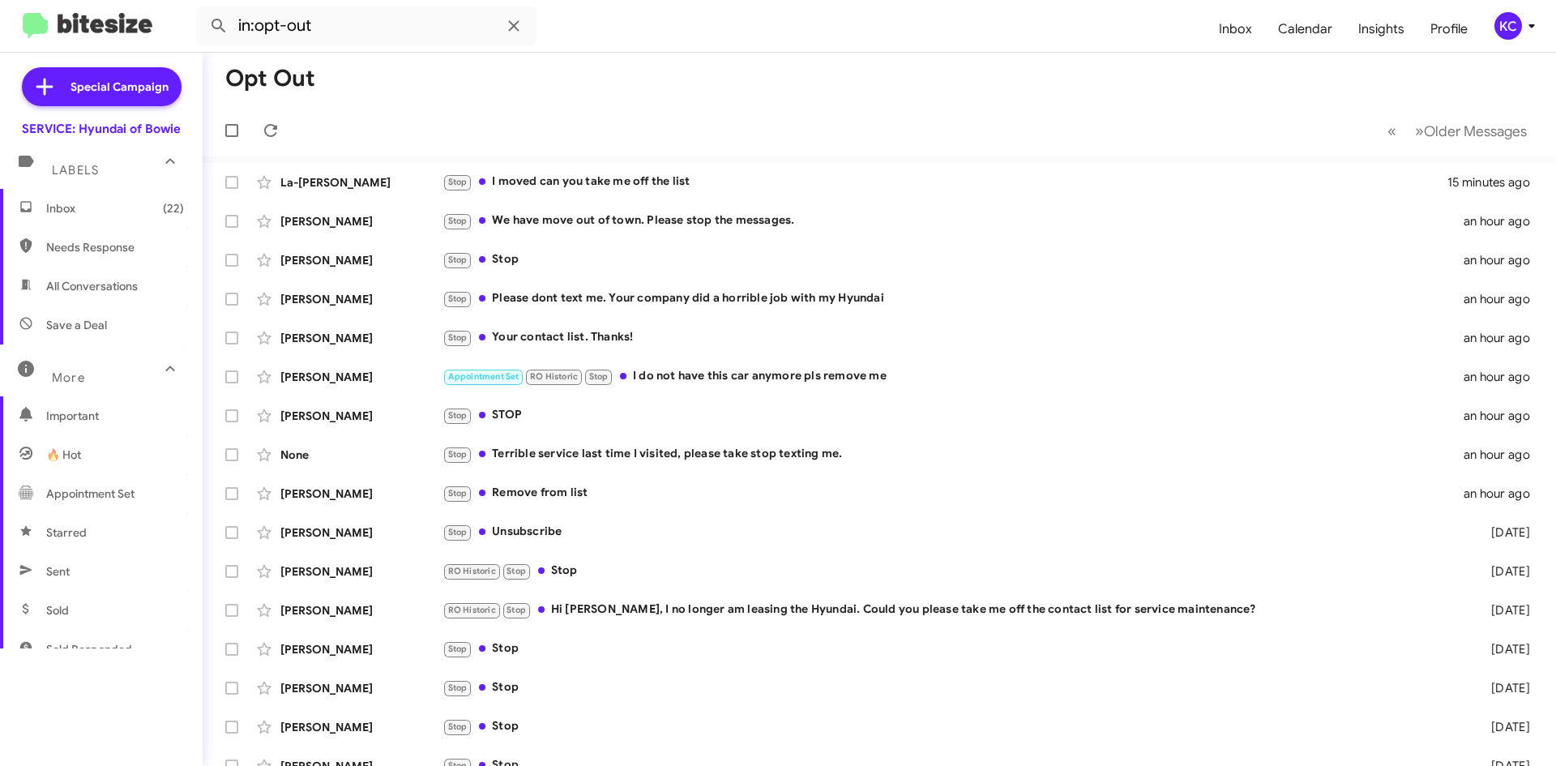
click at [79, 214] on span "Inbox (22)" at bounding box center [115, 208] width 138 height 16
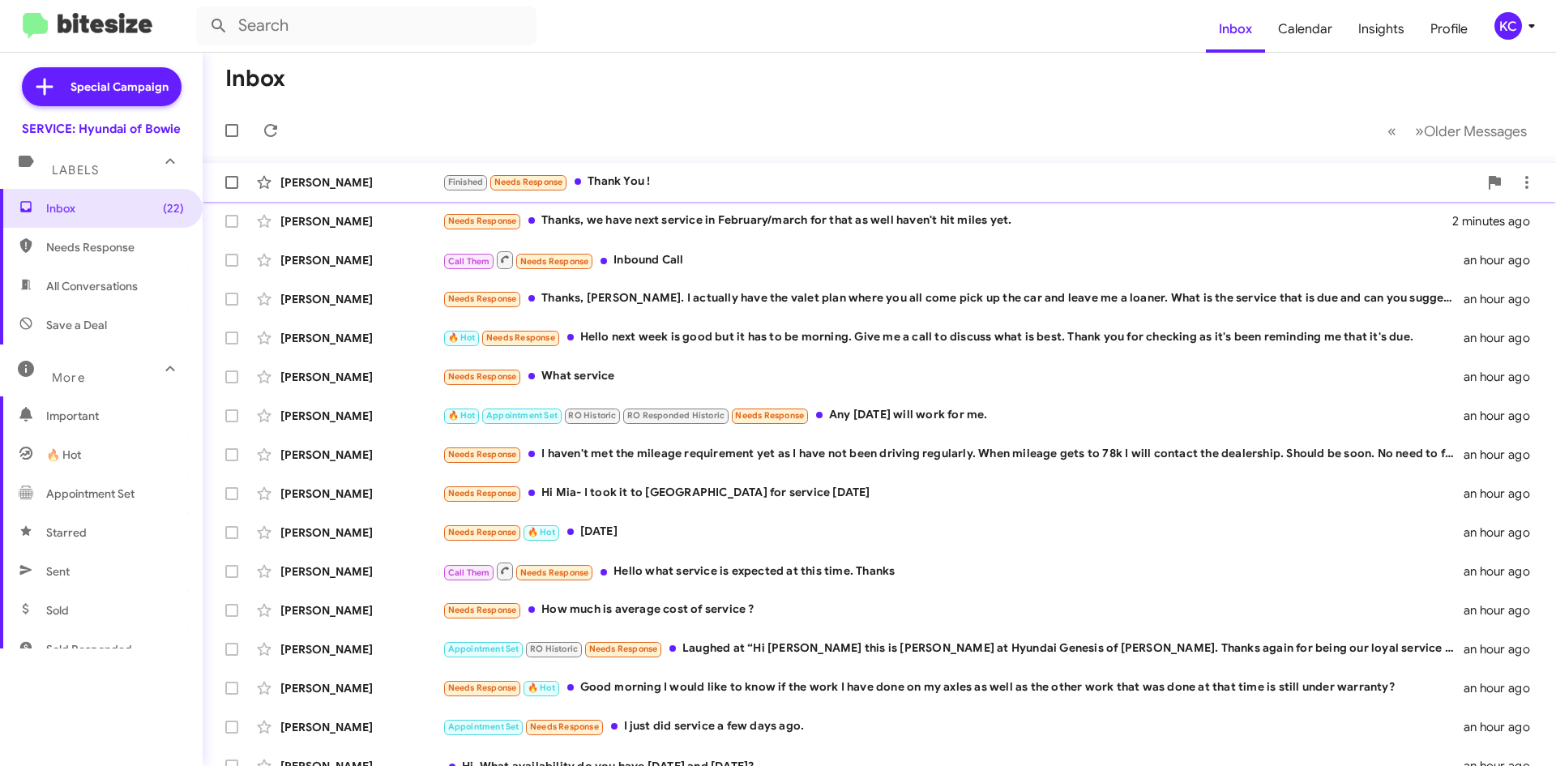
click at [604, 174] on div "Finished Needs Response Thank You !" at bounding box center [959, 182] width 1035 height 19
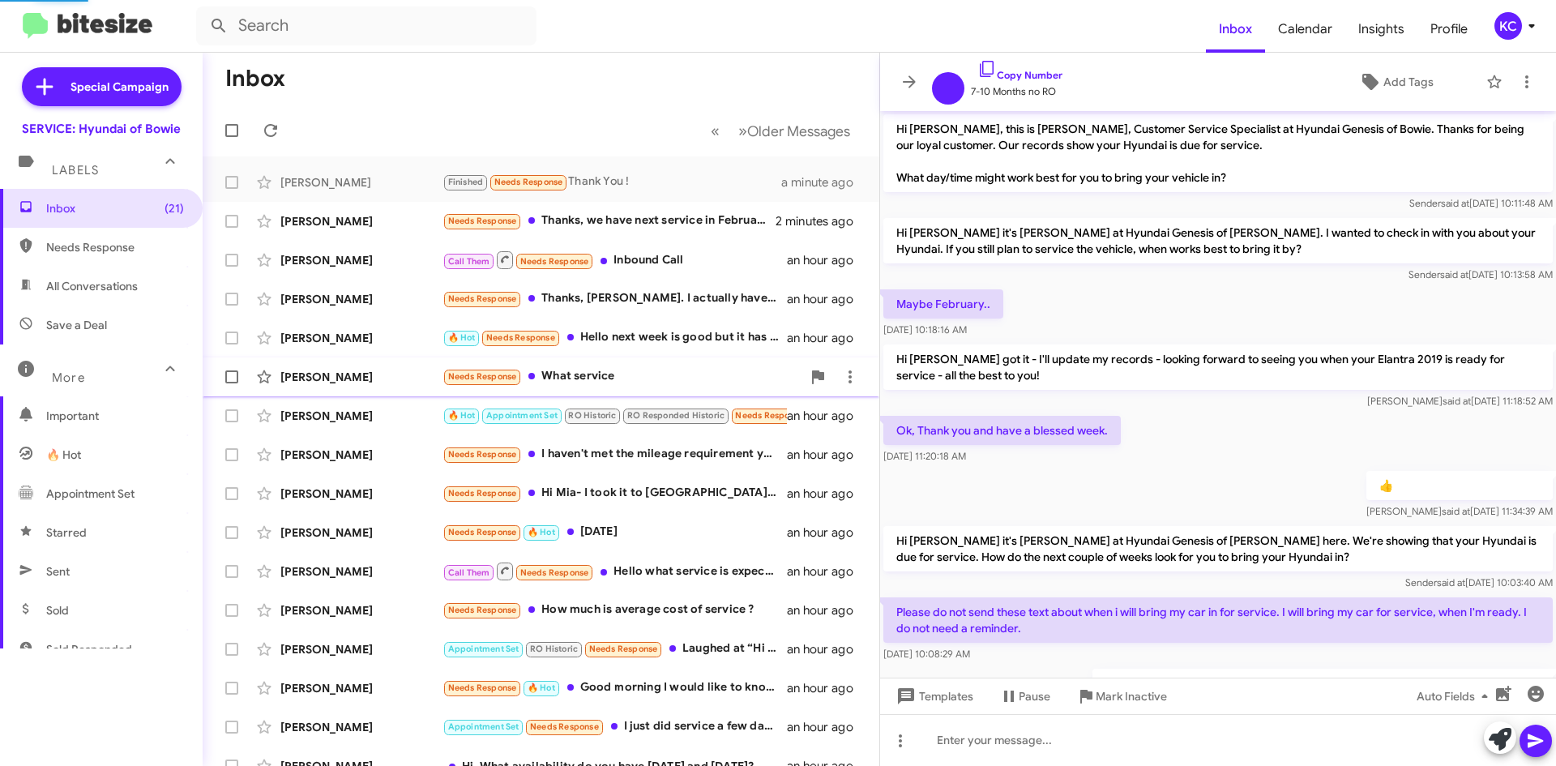
scroll to position [173, 0]
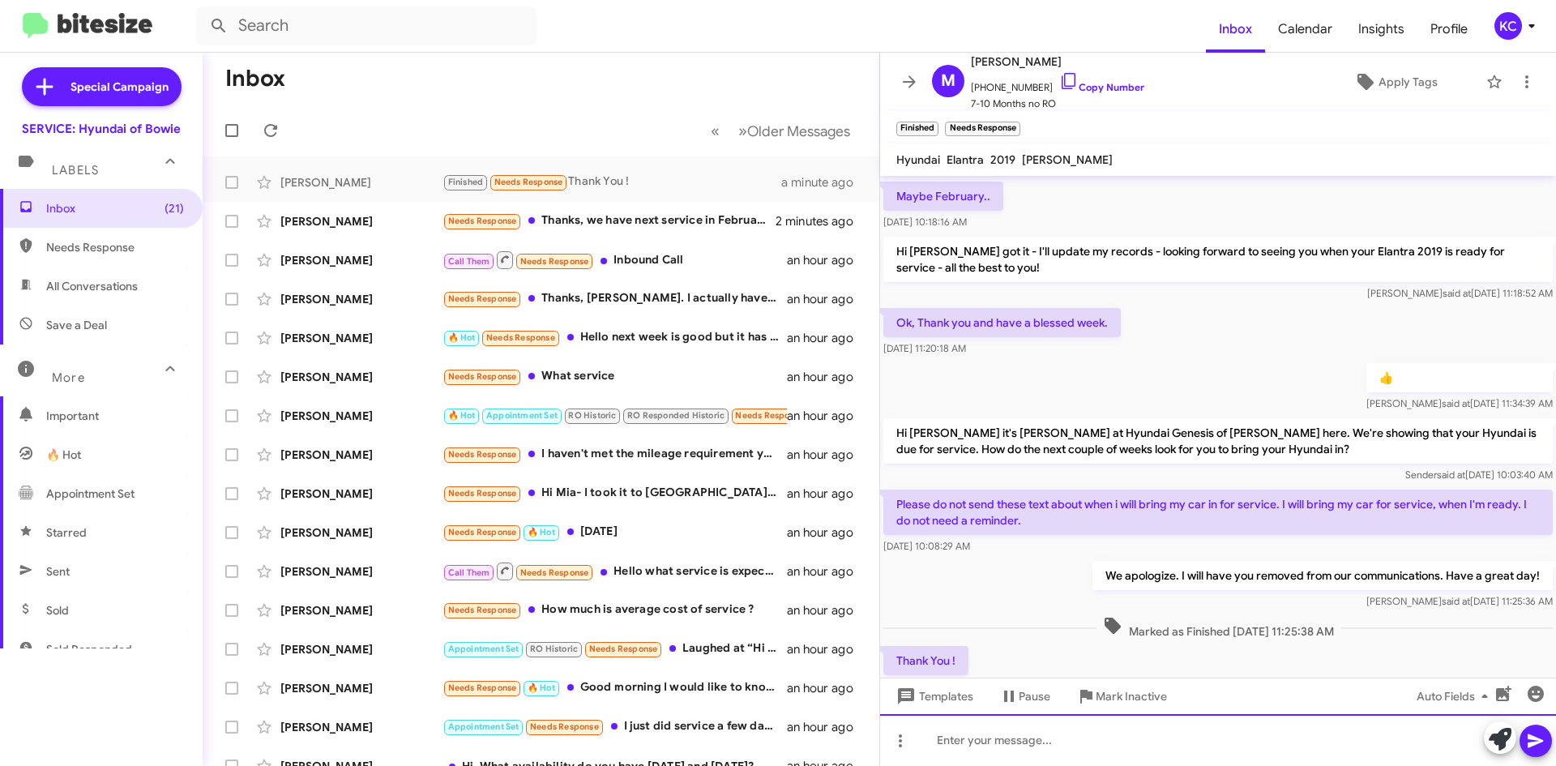
click at [1114, 719] on div at bounding box center [1218, 740] width 676 height 52
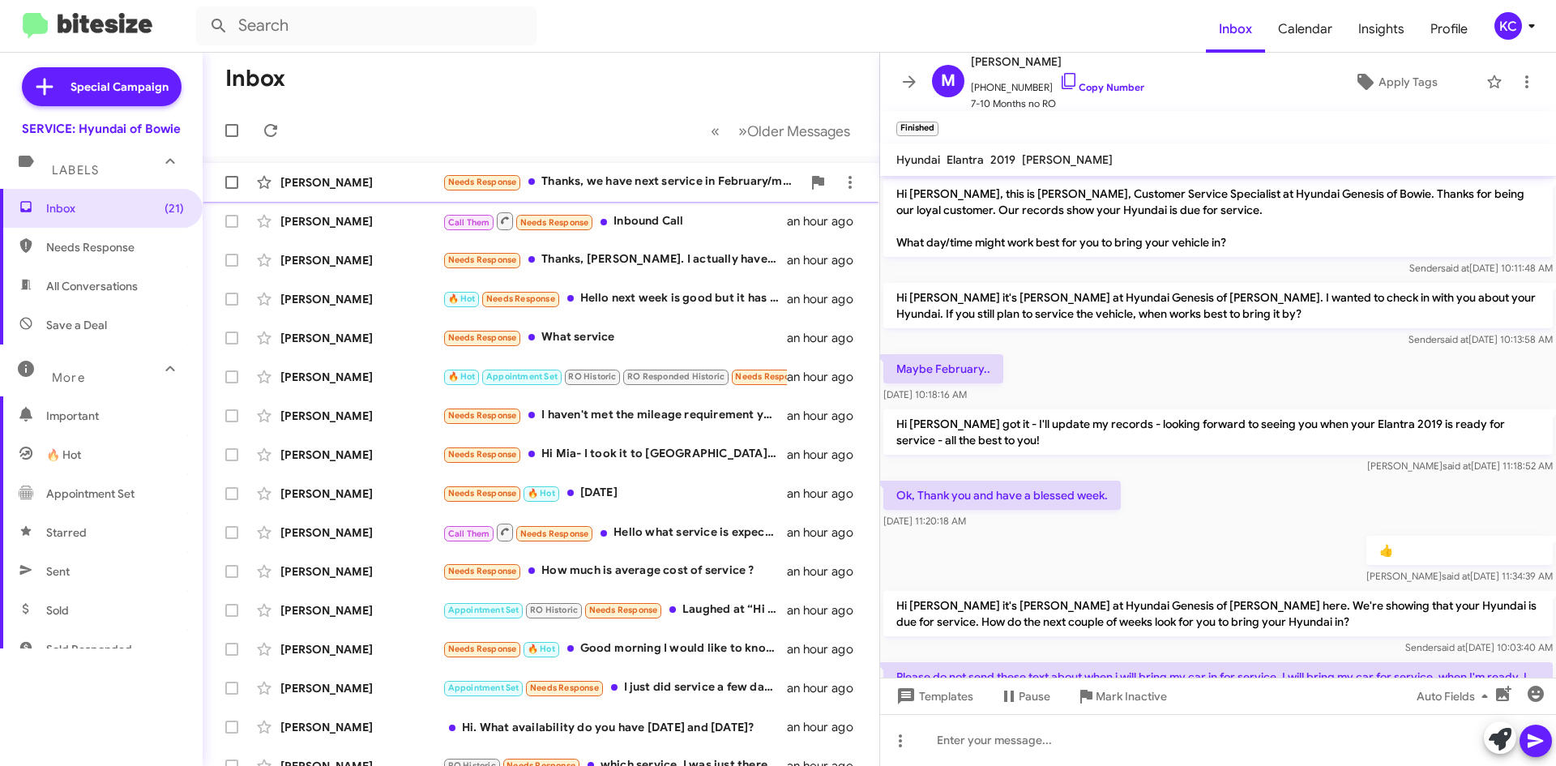
click at [649, 177] on div "Needs Response Thanks, we have next service in February/march for that as well …" at bounding box center [621, 182] width 359 height 19
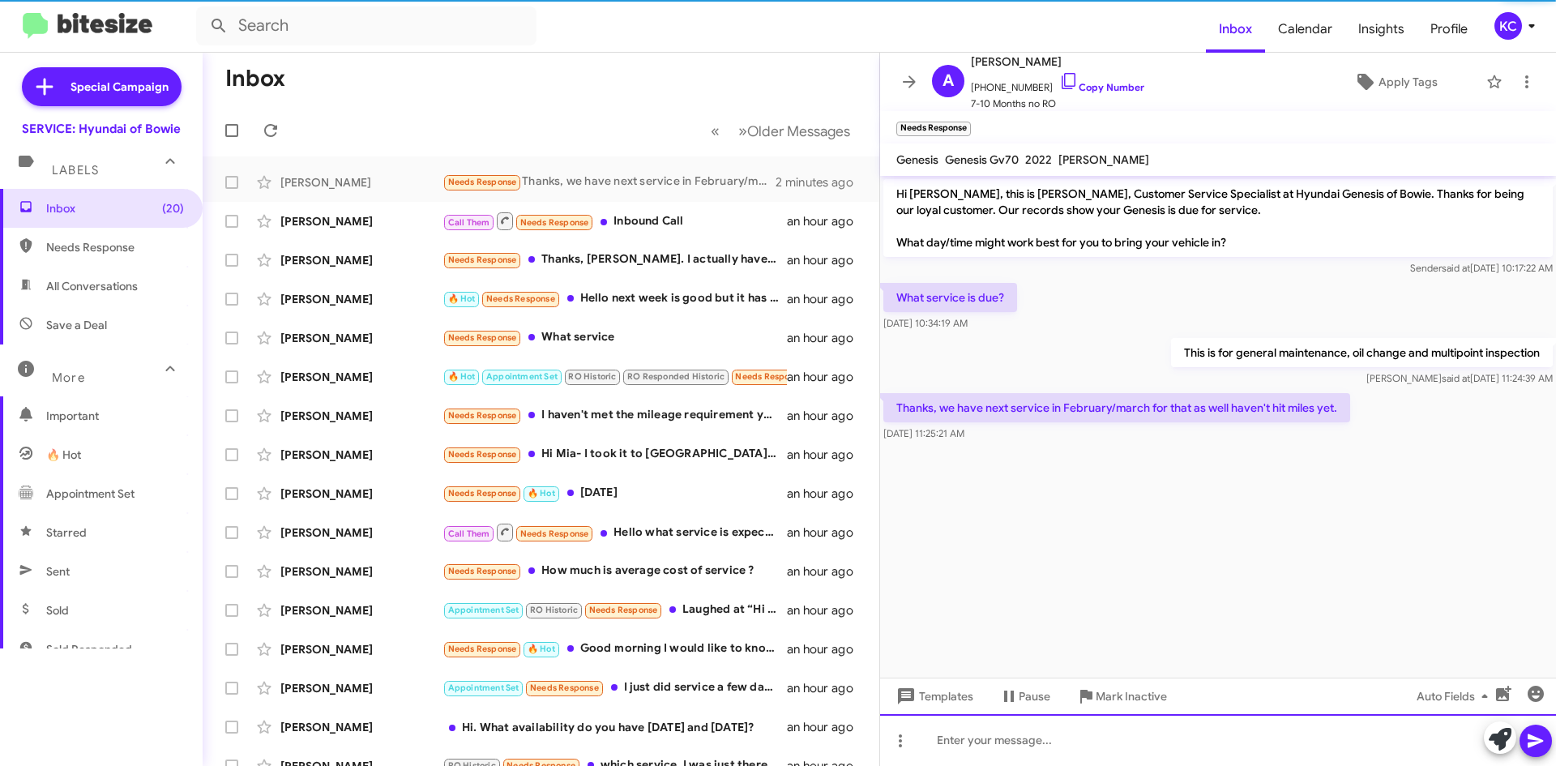
click at [1029, 728] on div at bounding box center [1218, 740] width 676 height 52
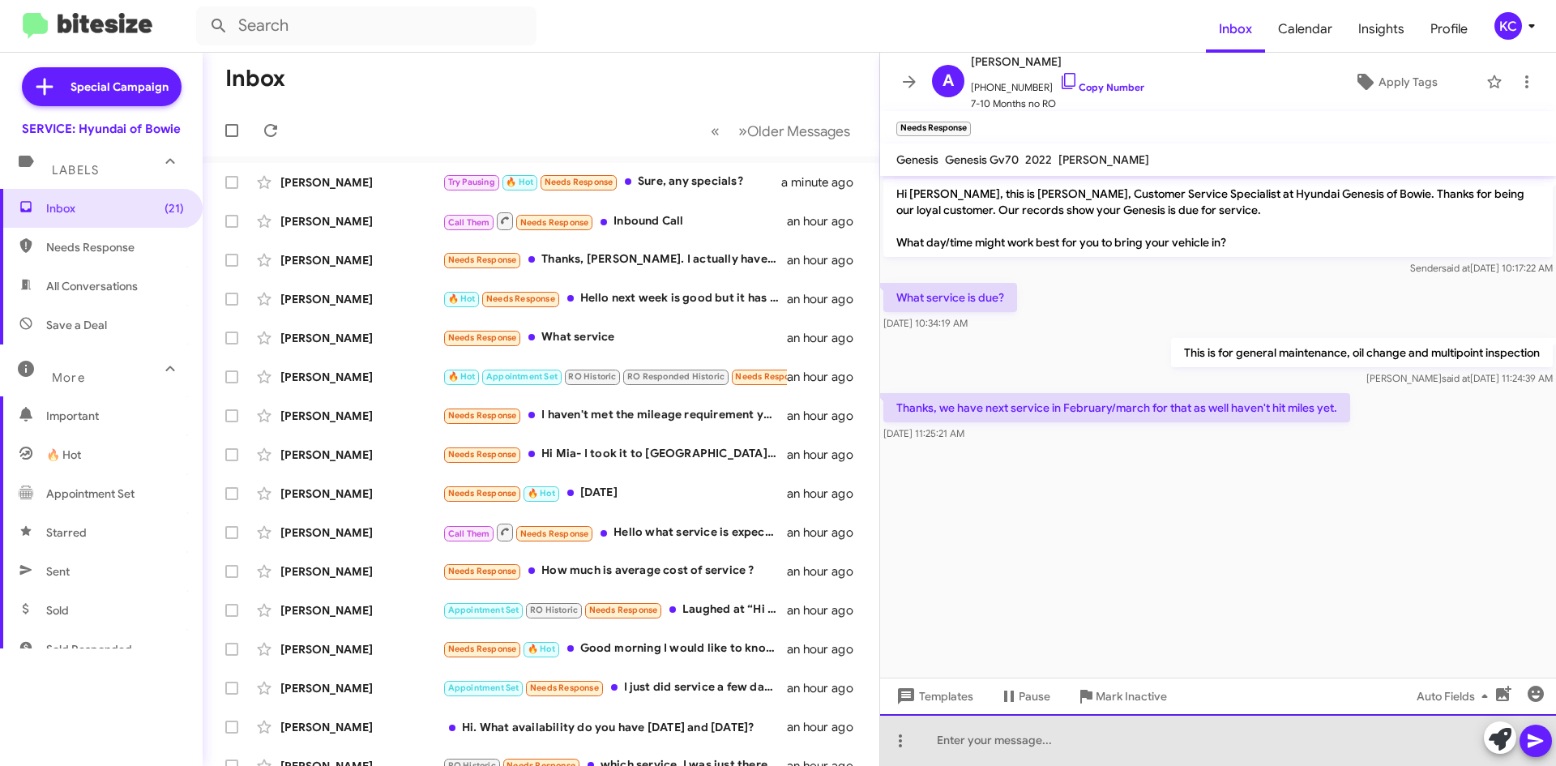
click at [1109, 730] on div at bounding box center [1218, 740] width 676 height 52
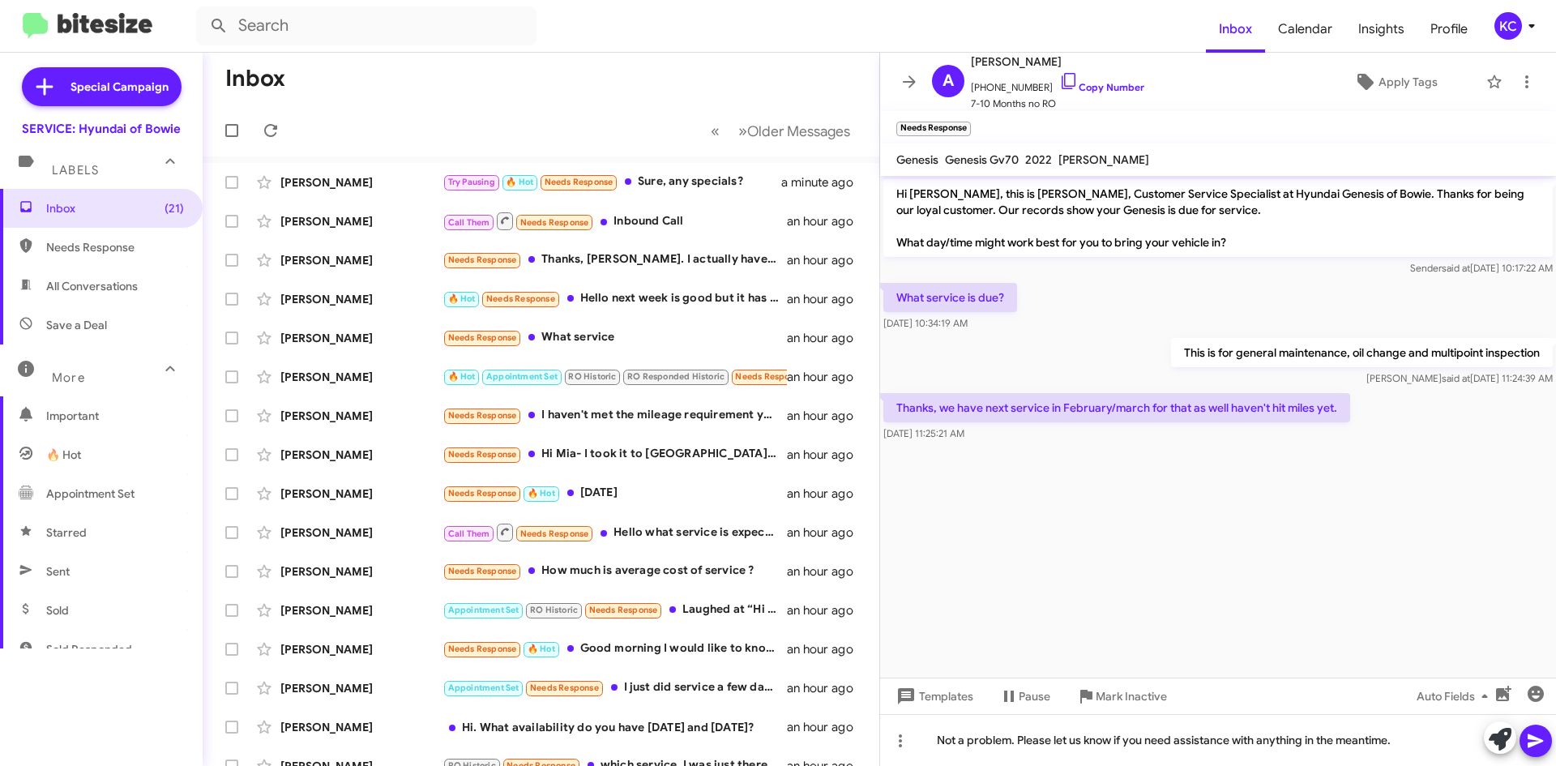
click at [1528, 746] on icon at bounding box center [1534, 741] width 15 height 14
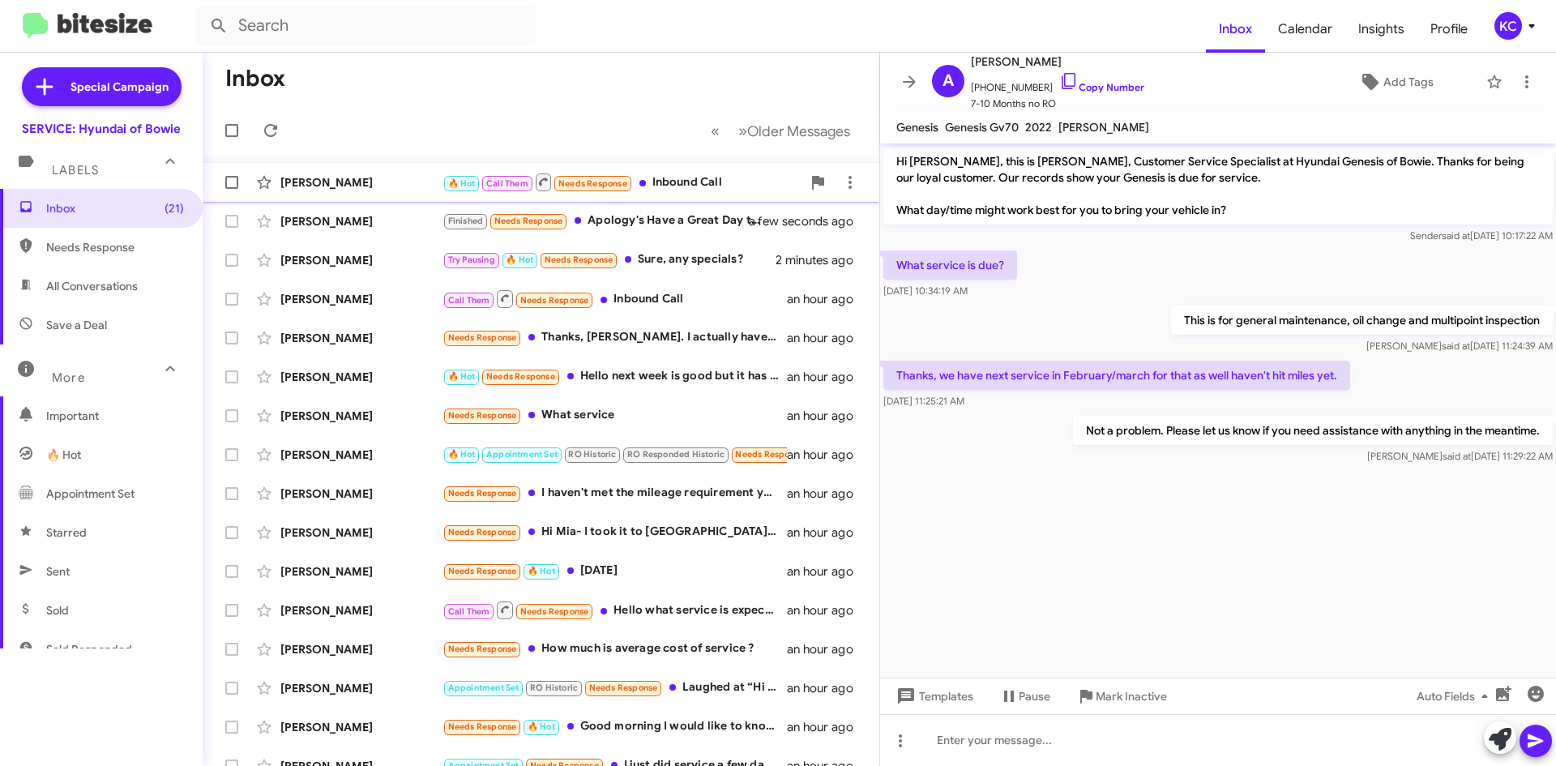
click at [677, 184] on div "🔥 Hot Call Them Needs Response Inbound Call" at bounding box center [621, 182] width 359 height 20
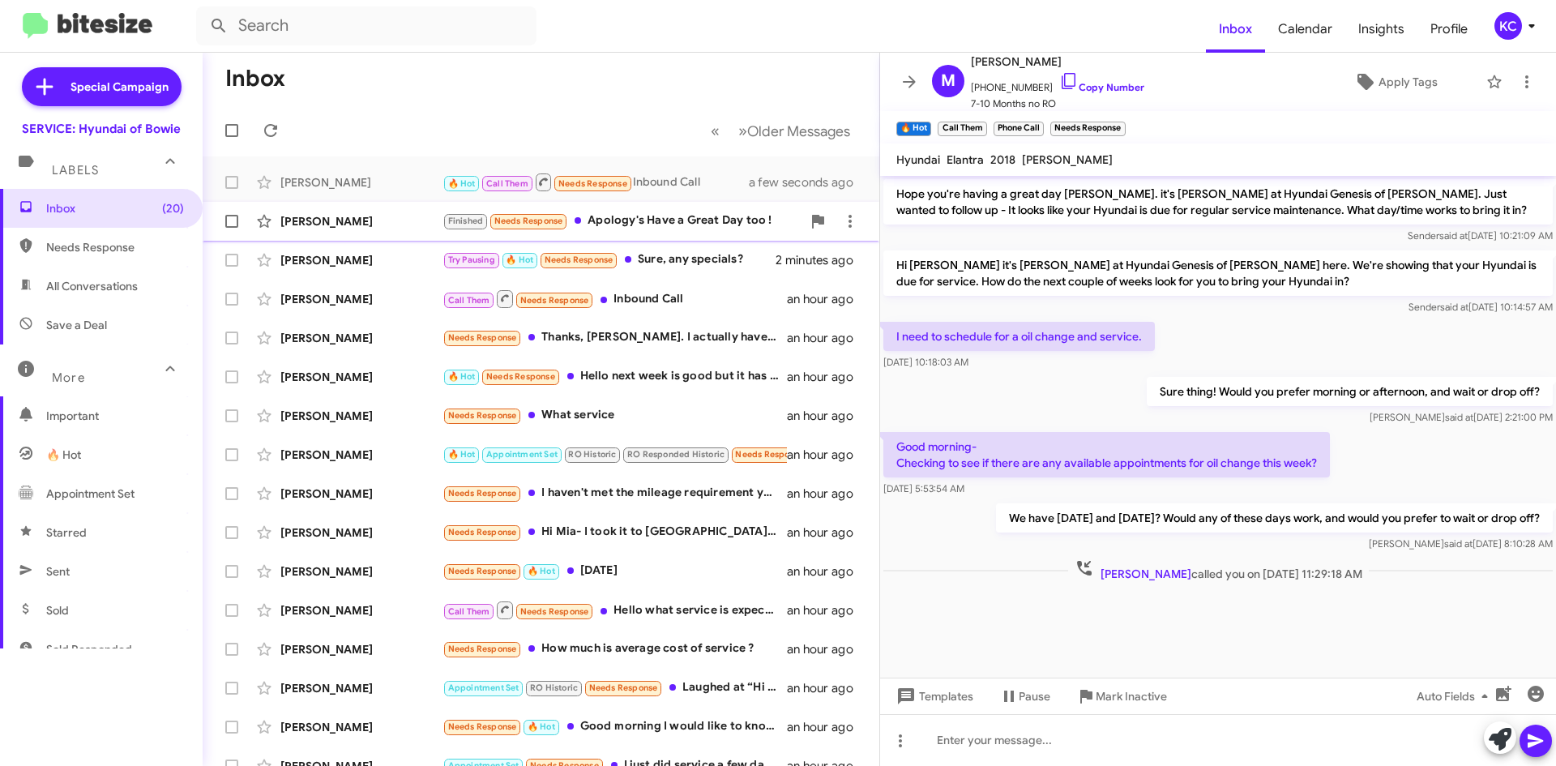
click at [661, 211] on div "Finished Needs Response Apology's Have a Great Day too !" at bounding box center [621, 220] width 359 height 19
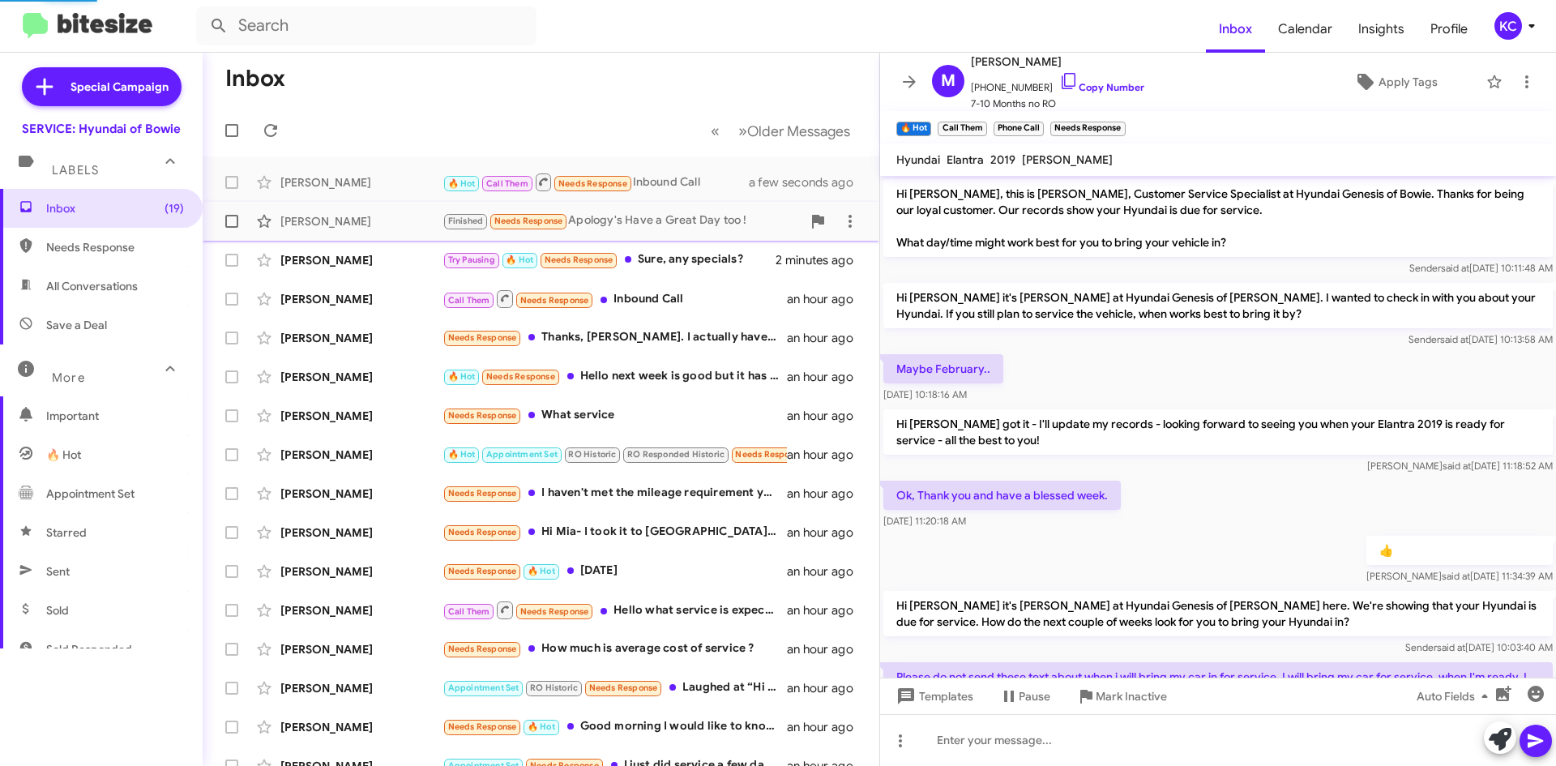
scroll to position [356, 0]
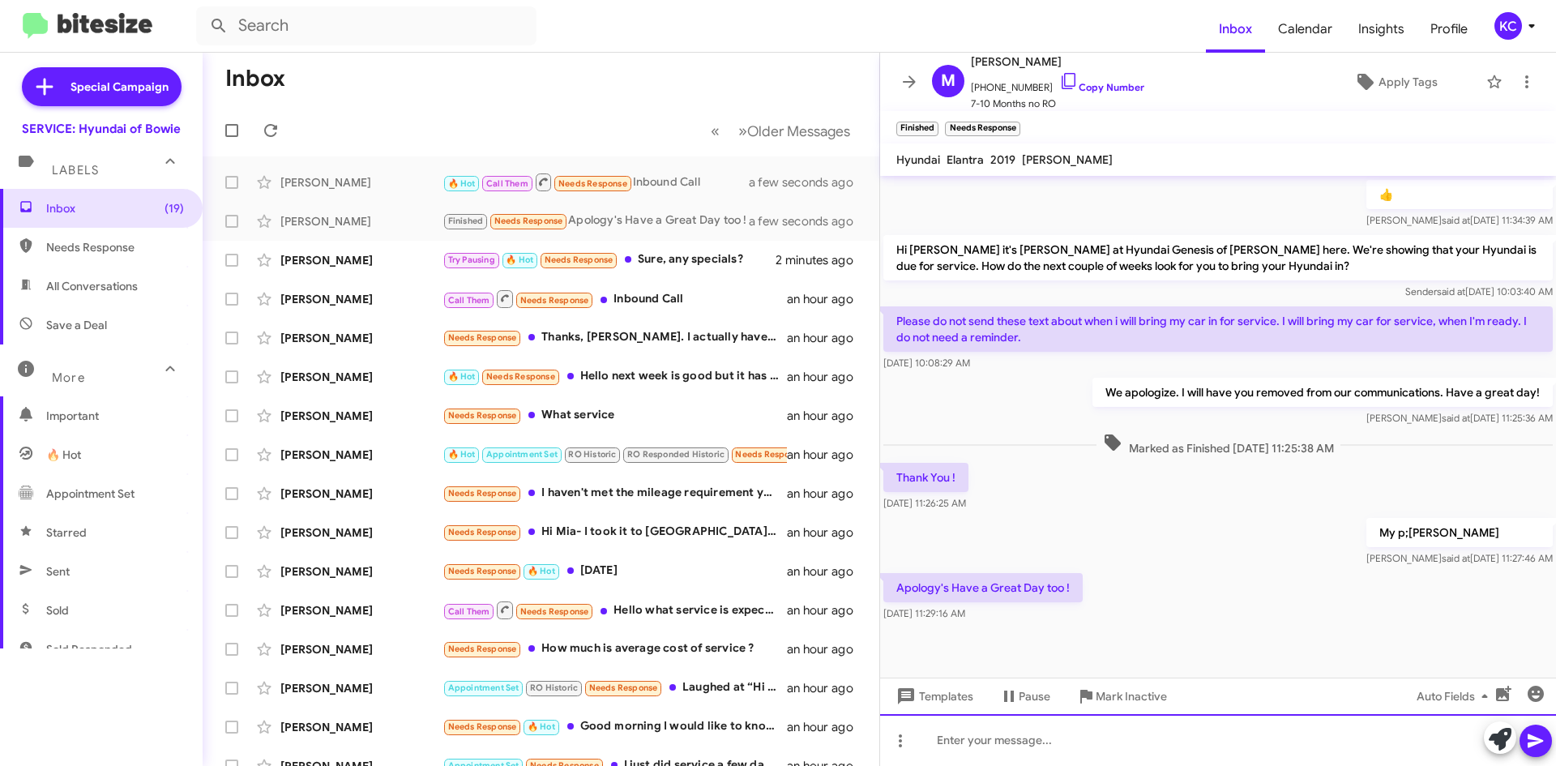
click at [1150, 743] on div at bounding box center [1218, 740] width 676 height 52
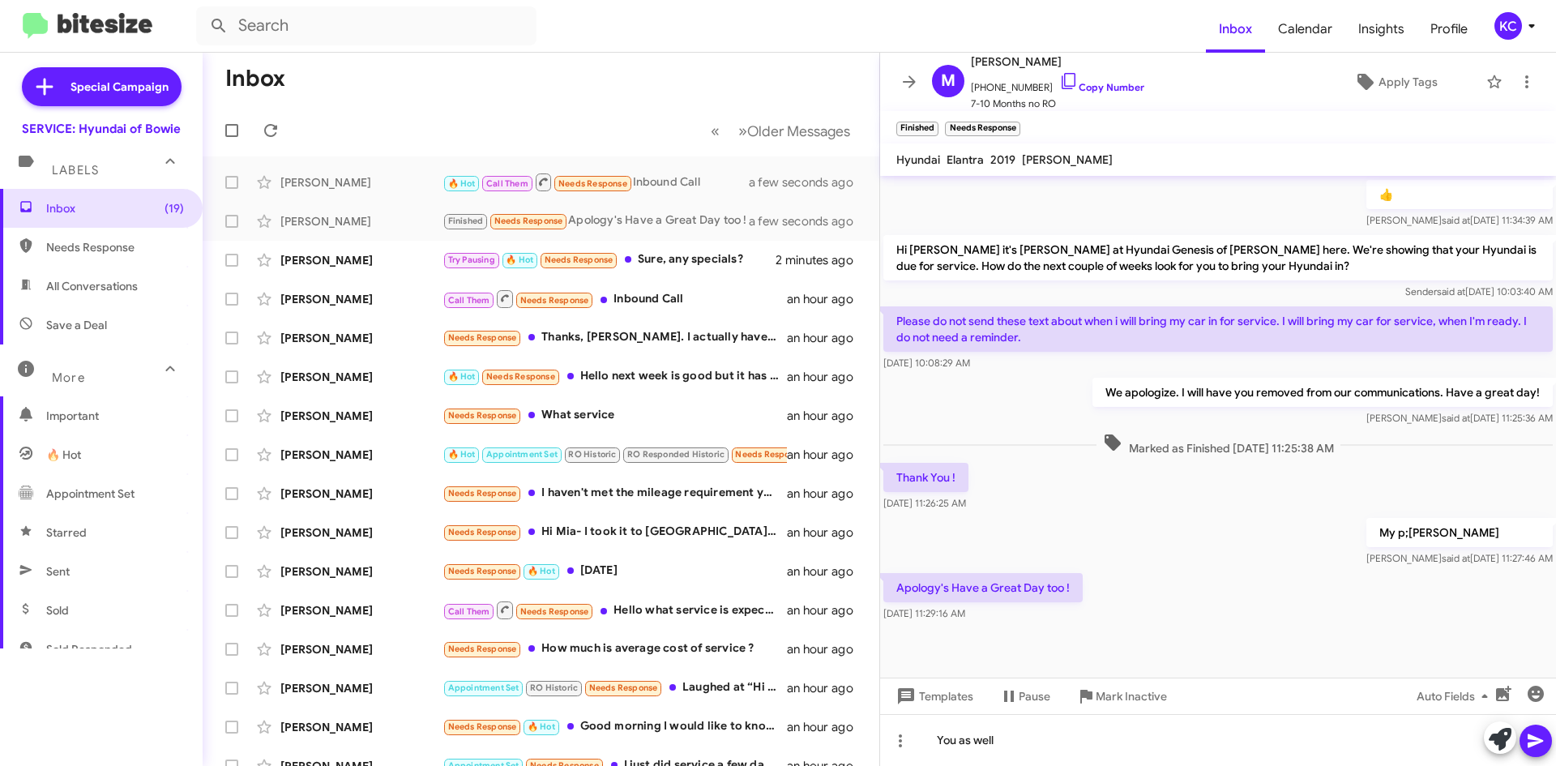
click at [1535, 735] on icon at bounding box center [1535, 740] width 19 height 19
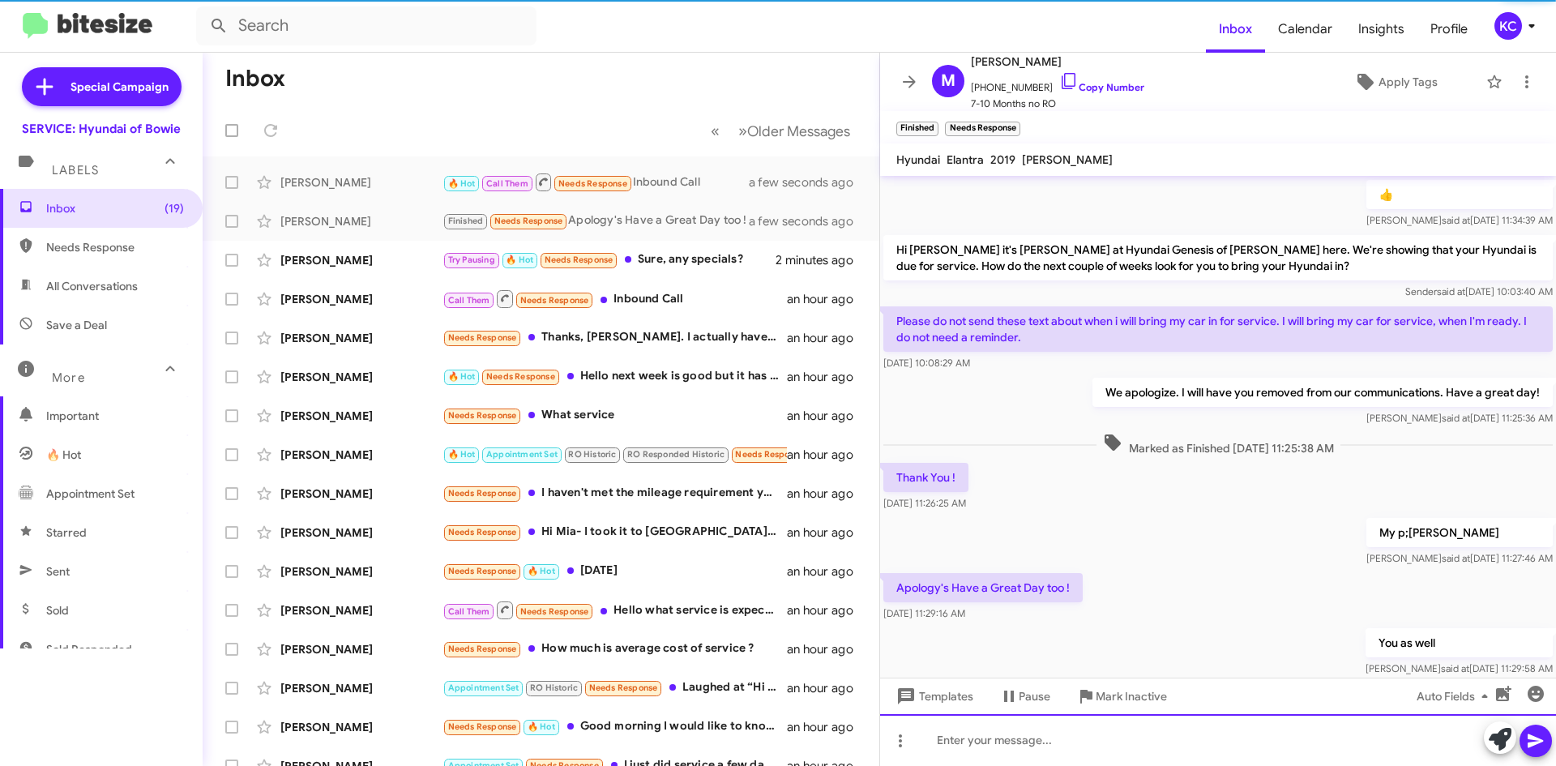
scroll to position [0, 0]
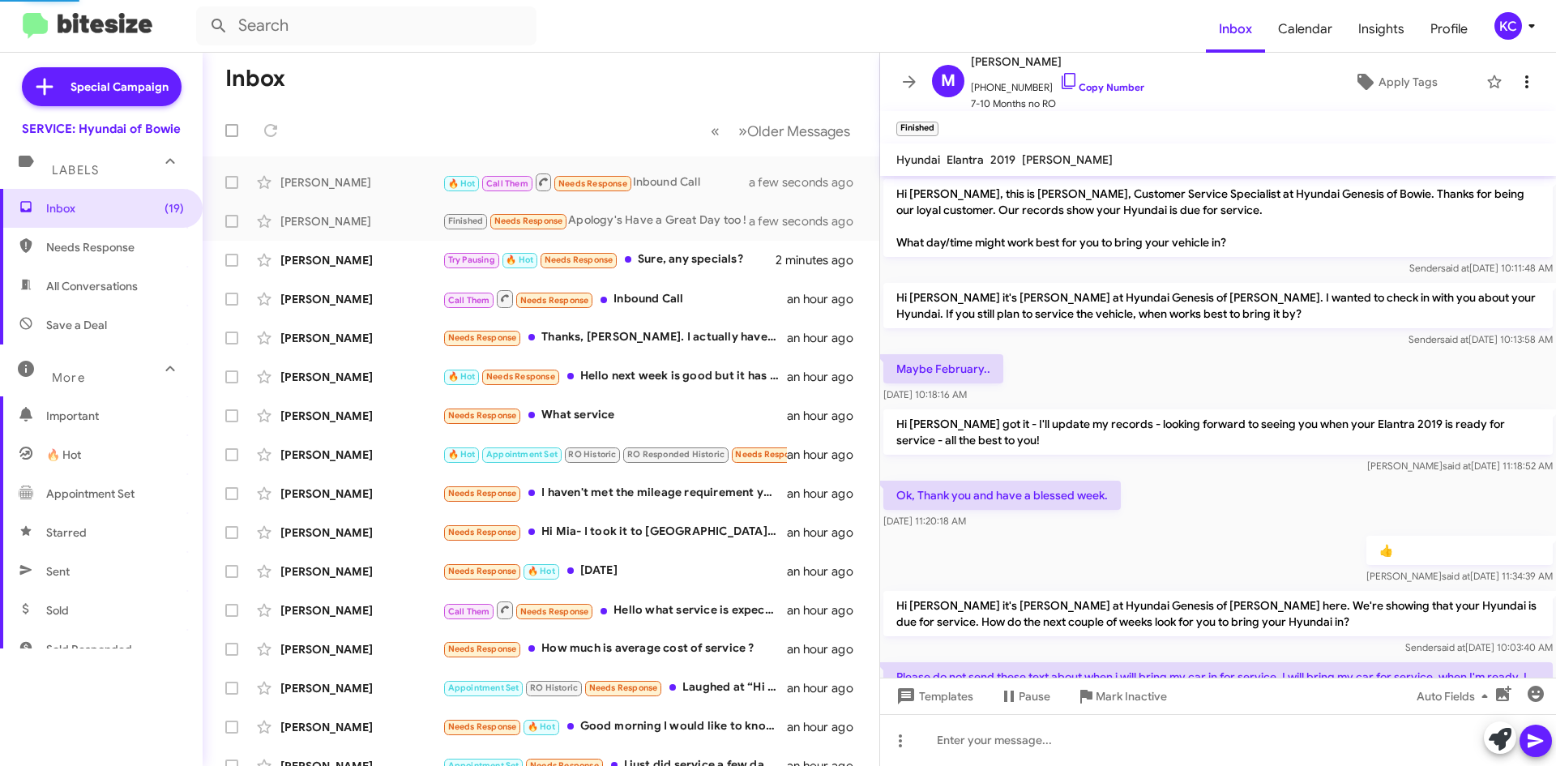
click at [1520, 76] on icon at bounding box center [1526, 81] width 19 height 19
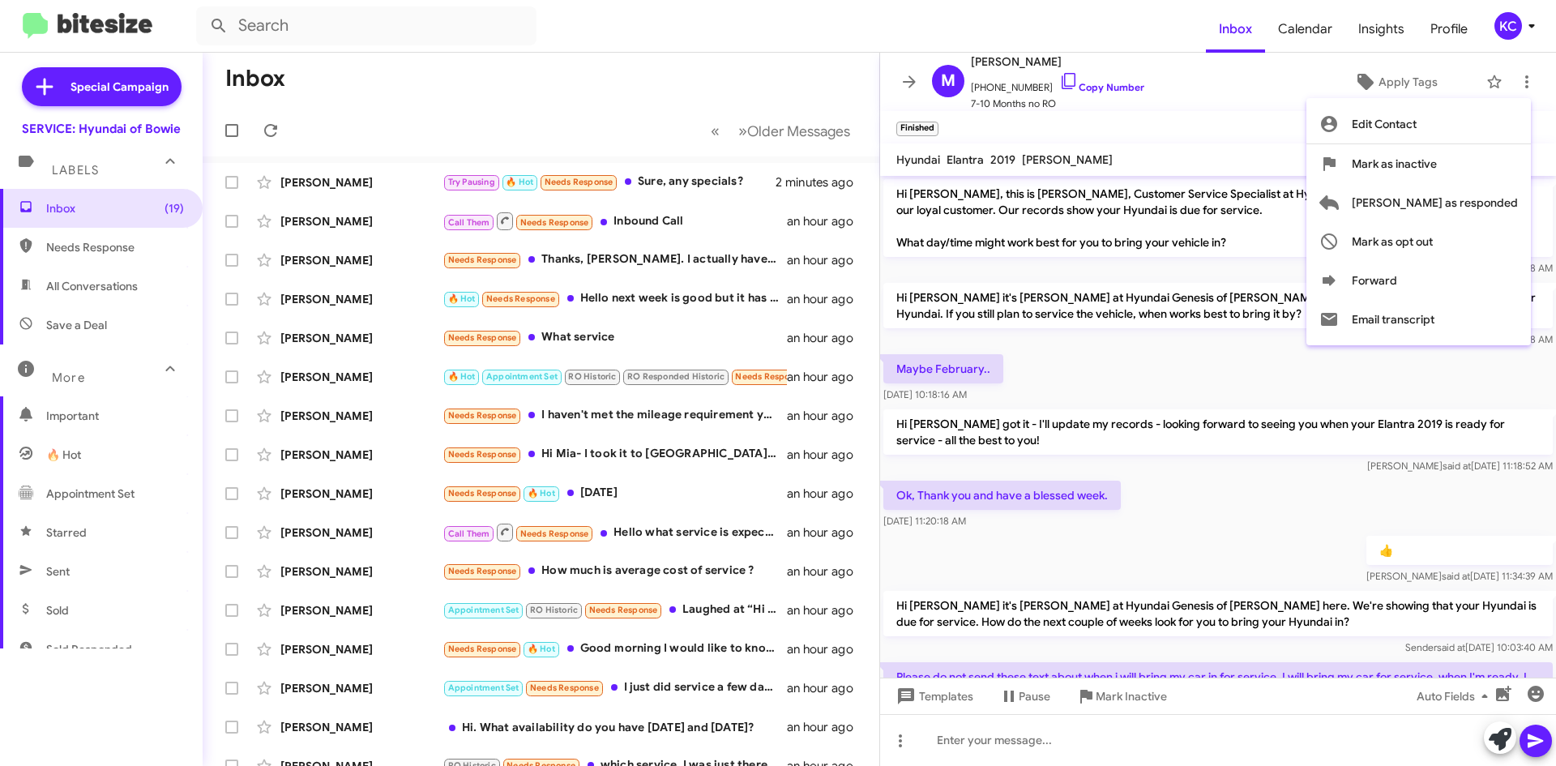
click at [1203, 392] on div at bounding box center [778, 383] width 1556 height 766
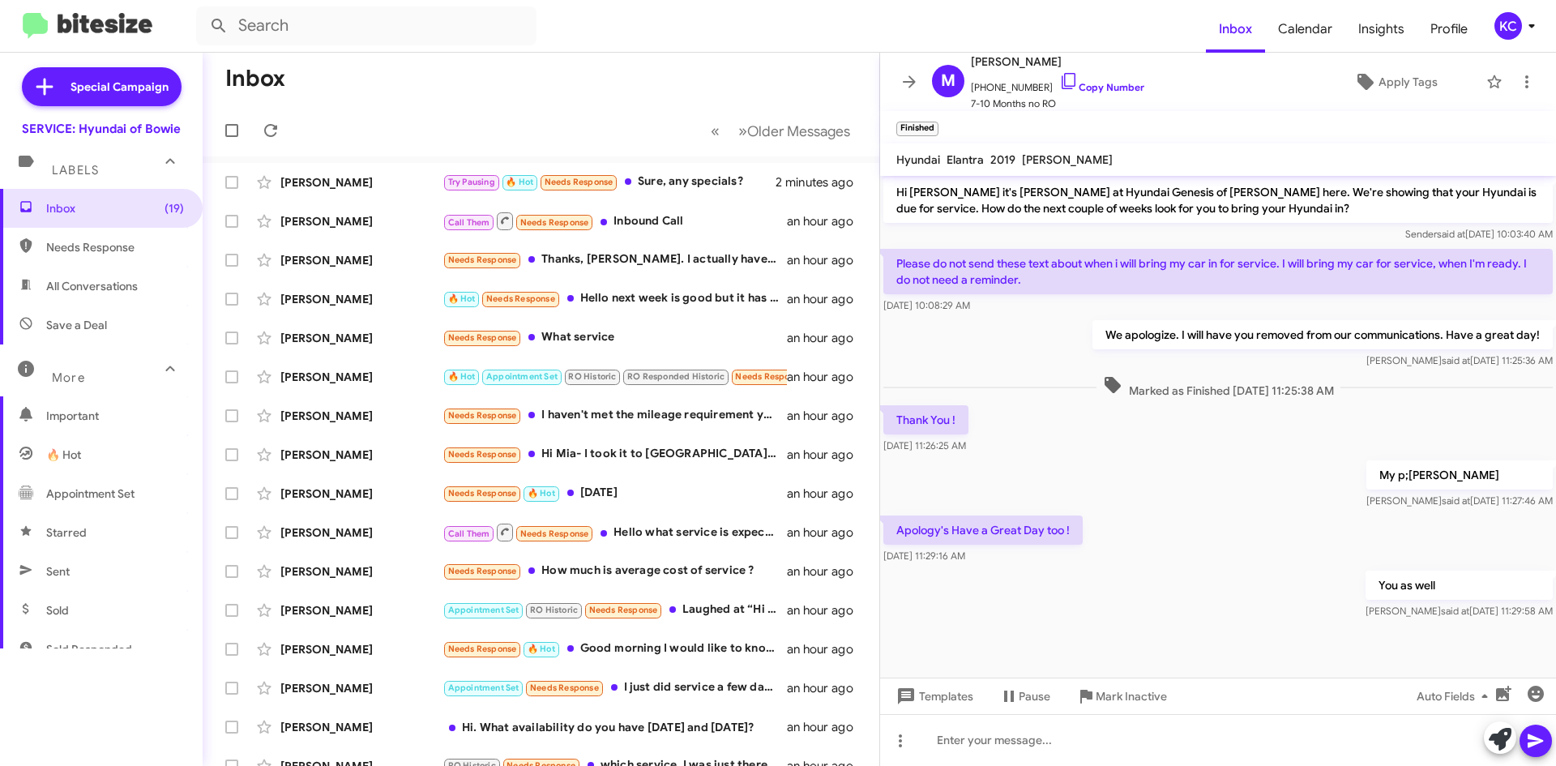
scroll to position [415, 0]
click at [1517, 79] on icon at bounding box center [1526, 81] width 19 height 19
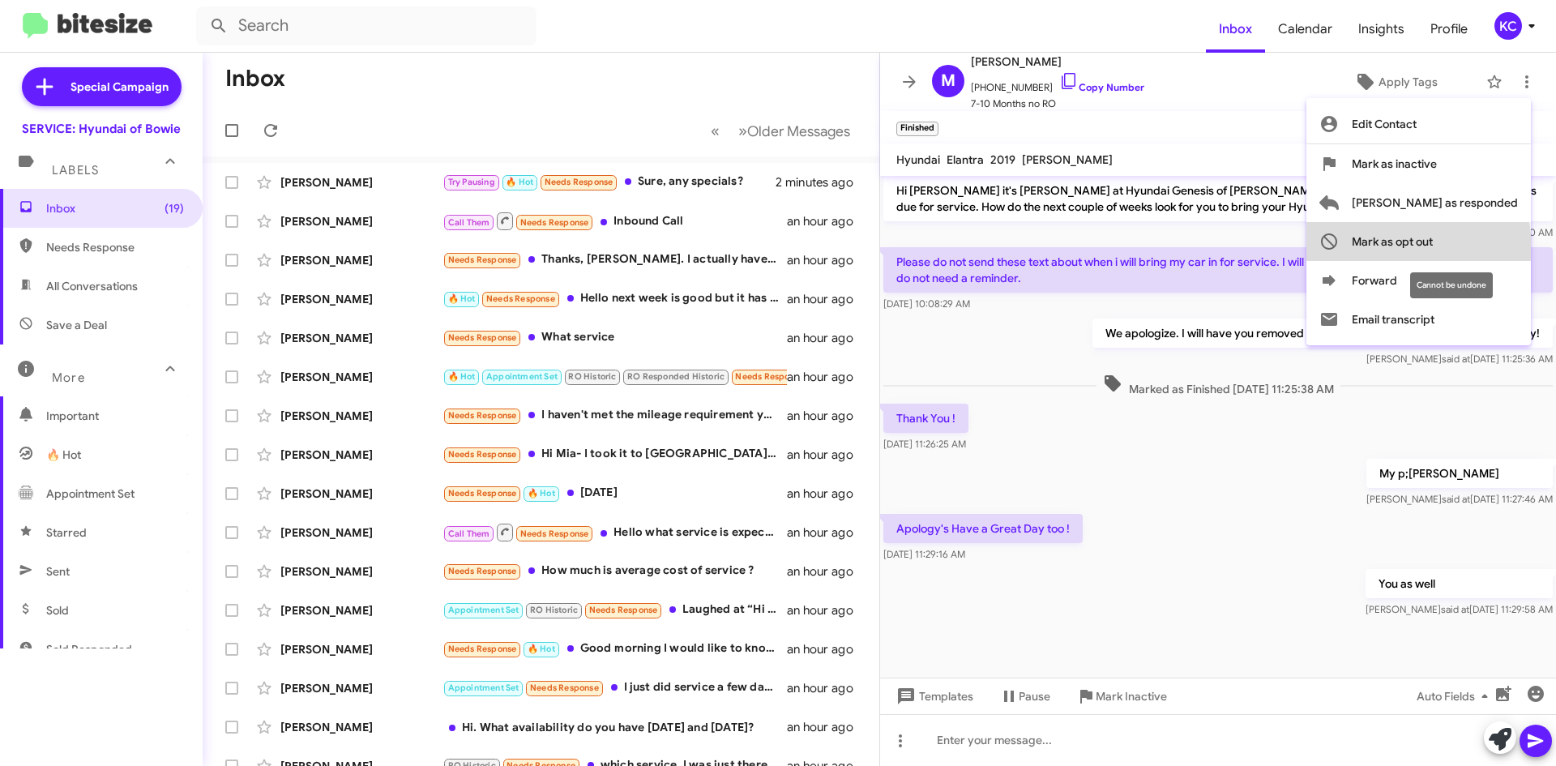
click at [1432, 246] on span "Mark as opt out" at bounding box center [1391, 241] width 81 height 39
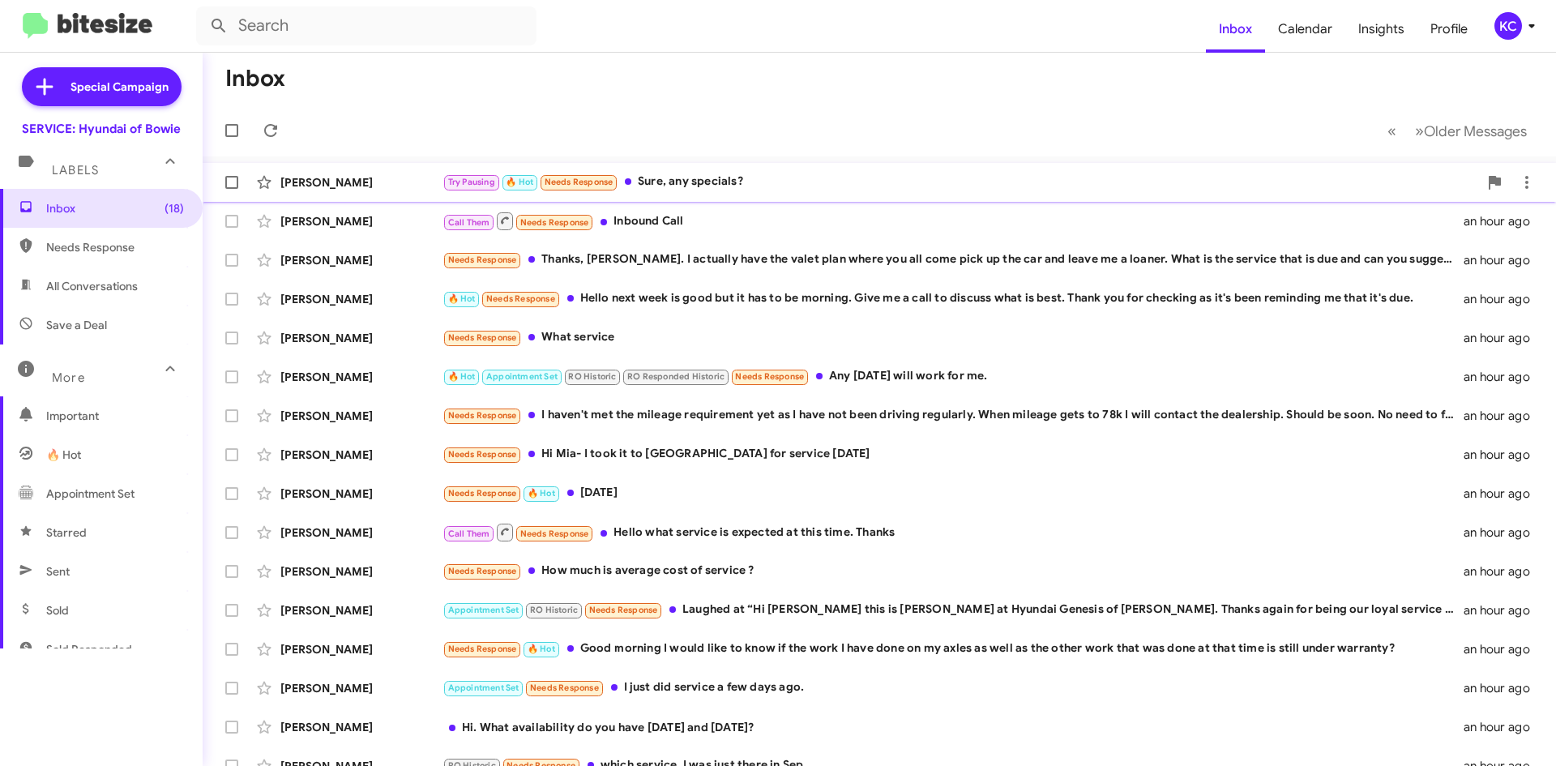
click at [749, 174] on div "Try Pausing 🔥 Hot Needs Response Sure, any specials?" at bounding box center [959, 182] width 1035 height 19
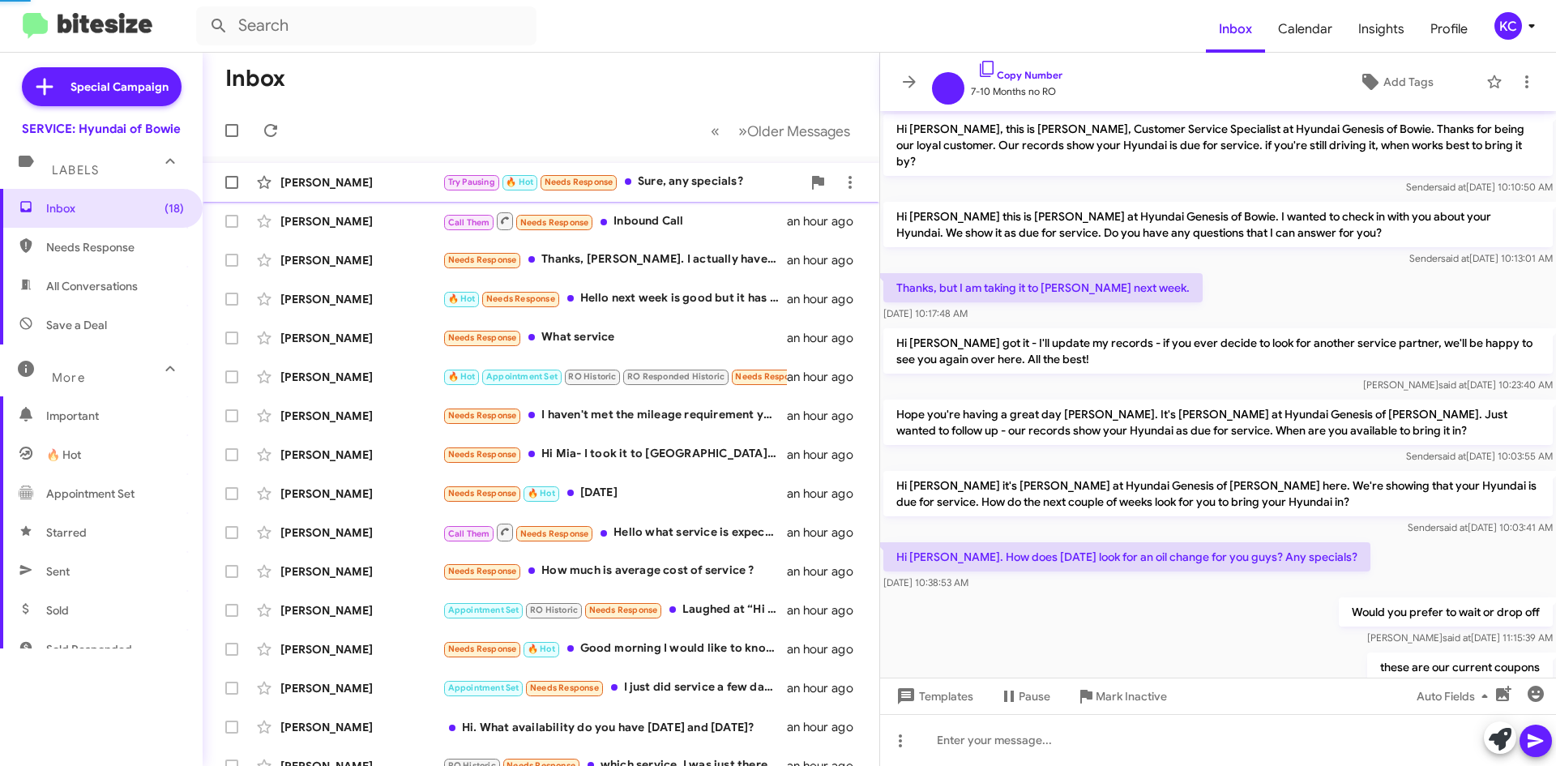
scroll to position [224, 0]
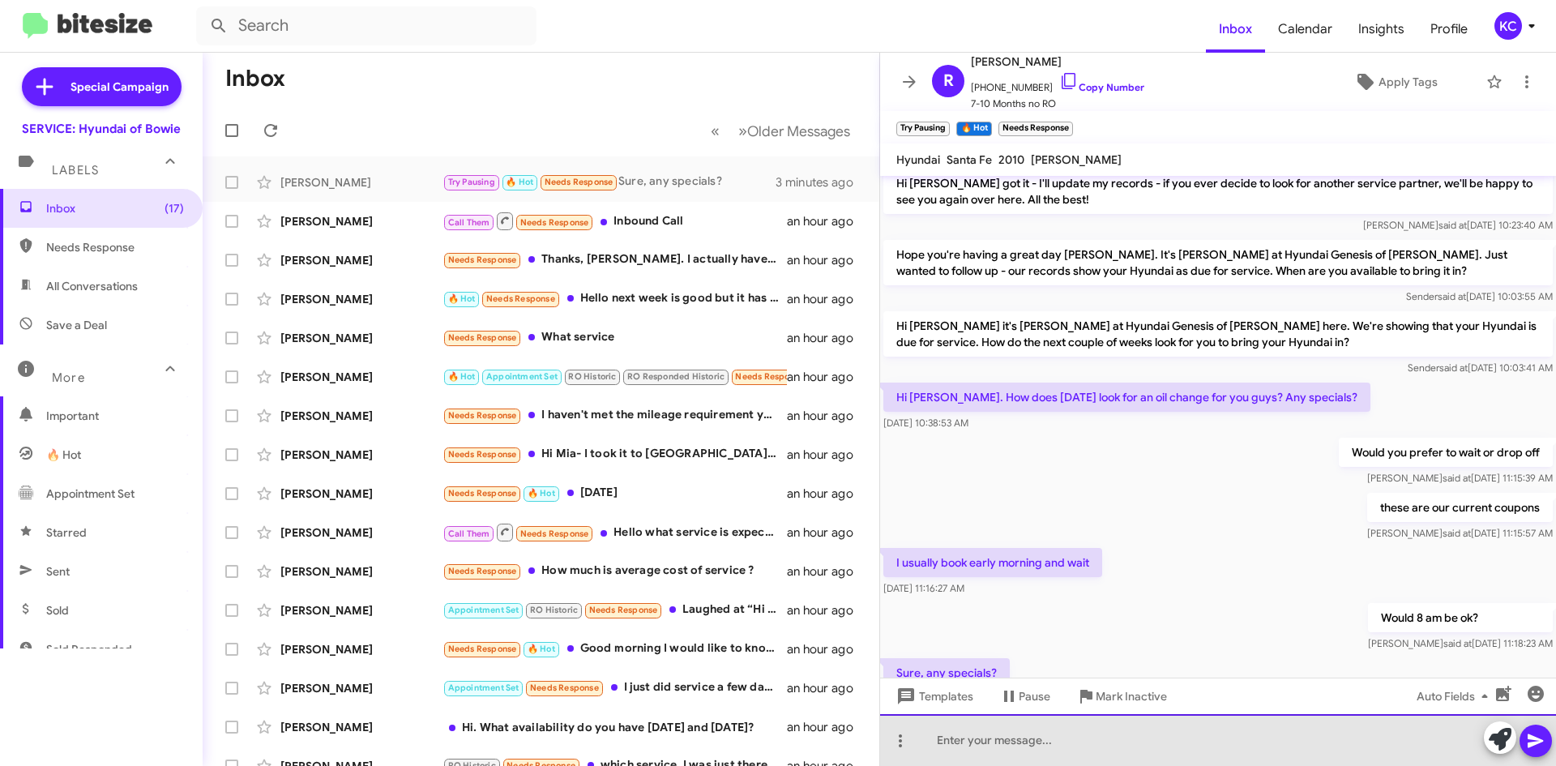
click at [1056, 736] on div at bounding box center [1218, 740] width 676 height 52
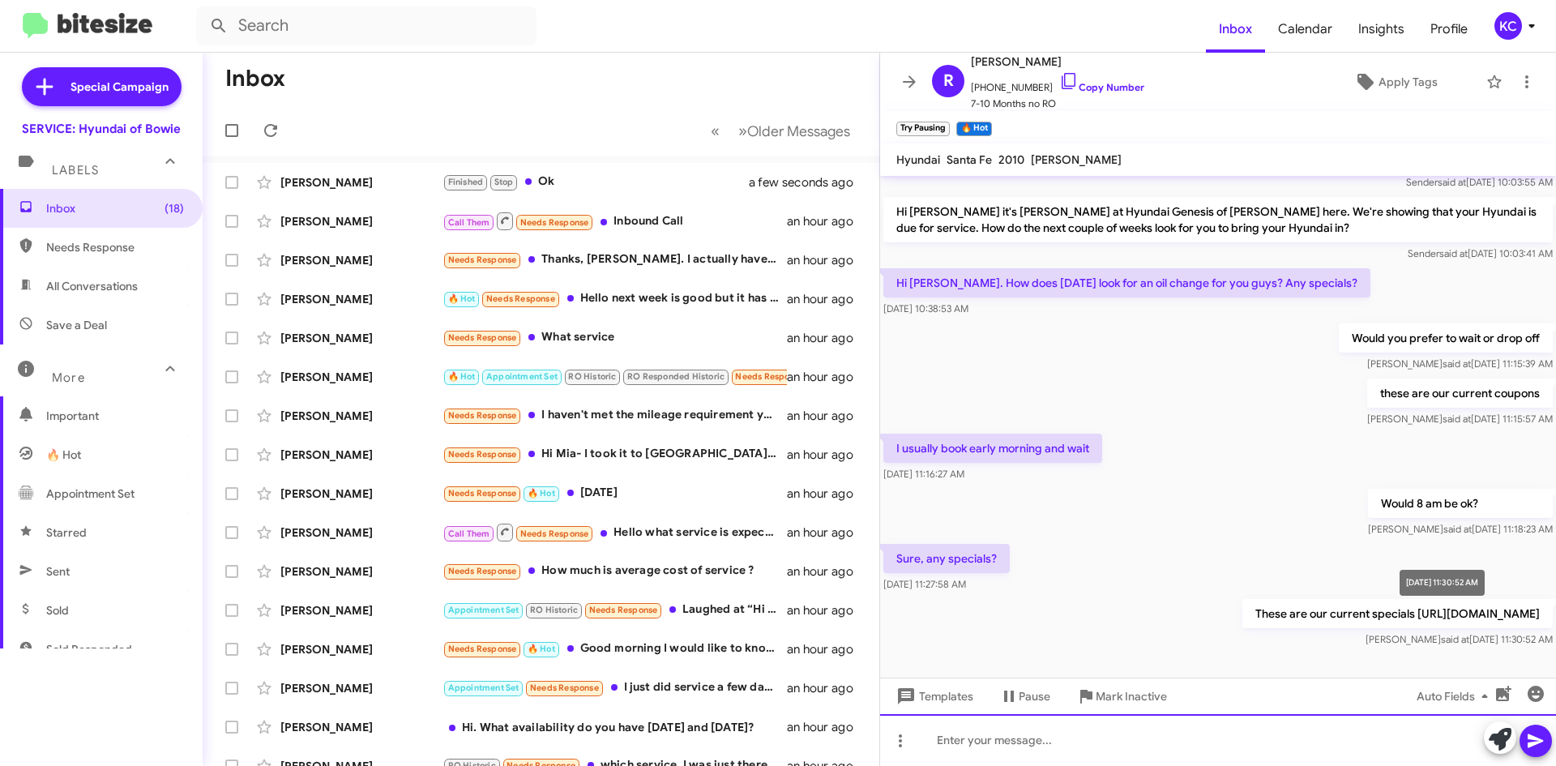
scroll to position [348, 0]
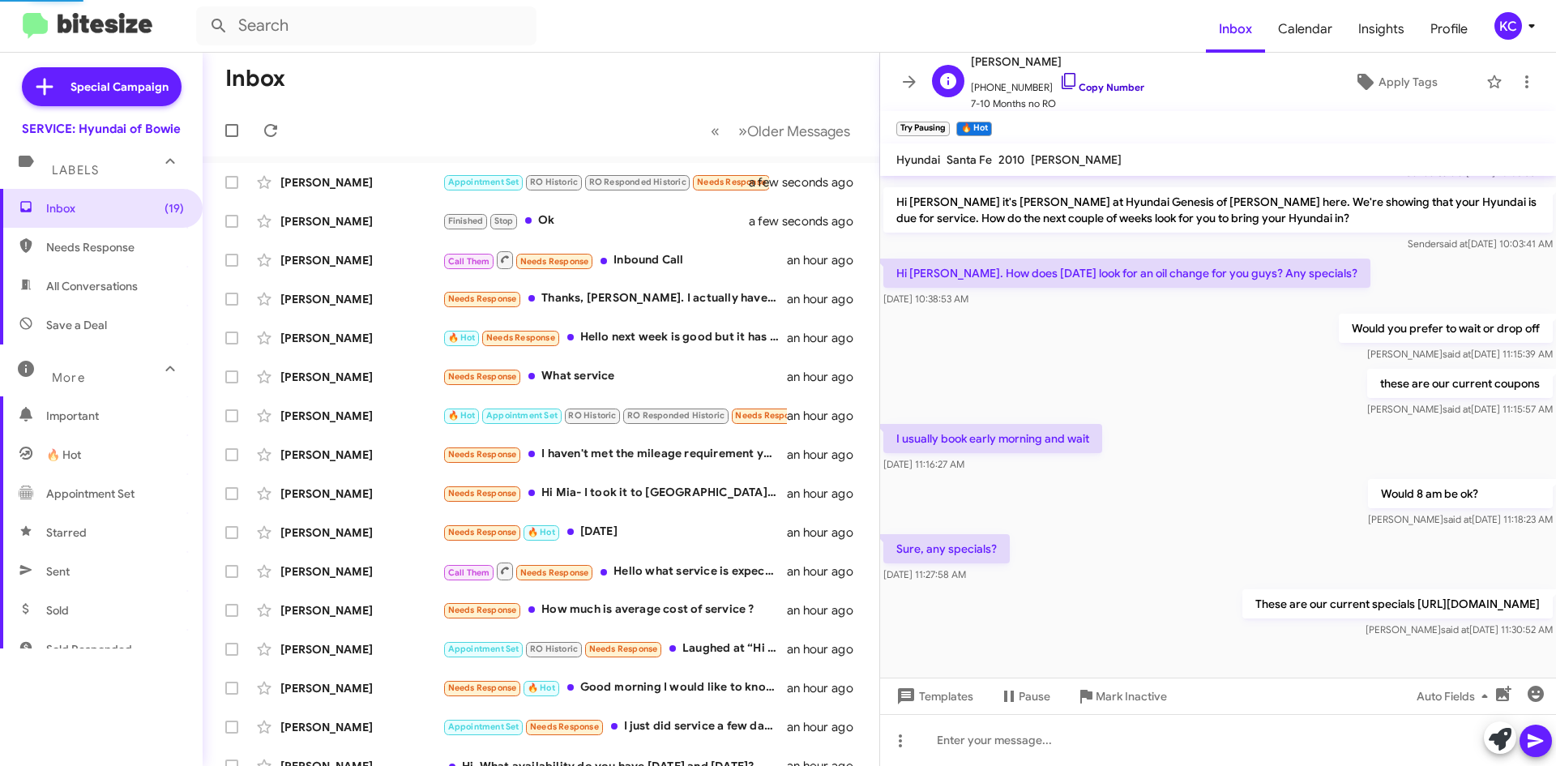
click at [1059, 80] on icon at bounding box center [1068, 80] width 19 height 19
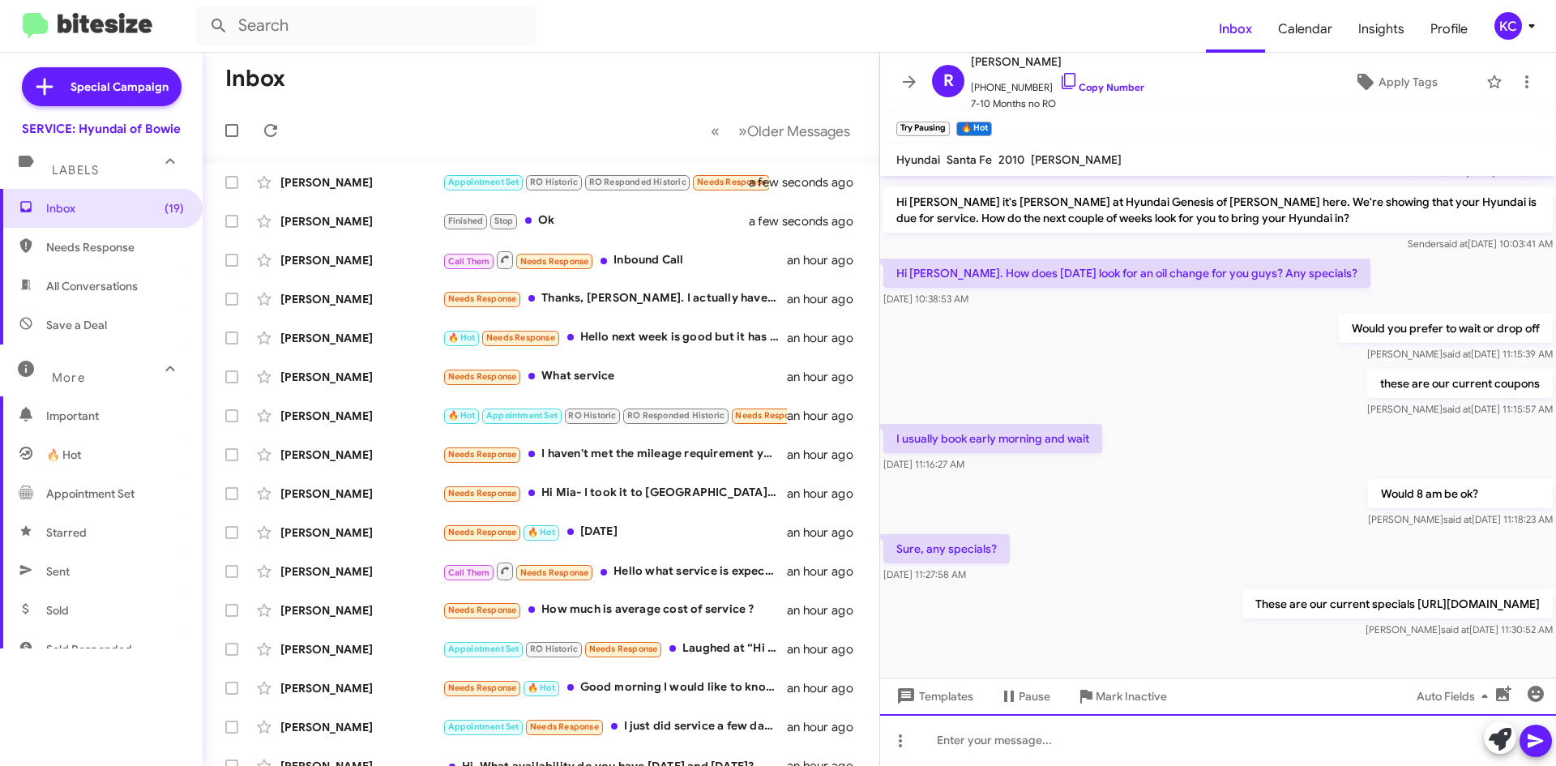
click at [1117, 733] on div at bounding box center [1218, 740] width 676 height 52
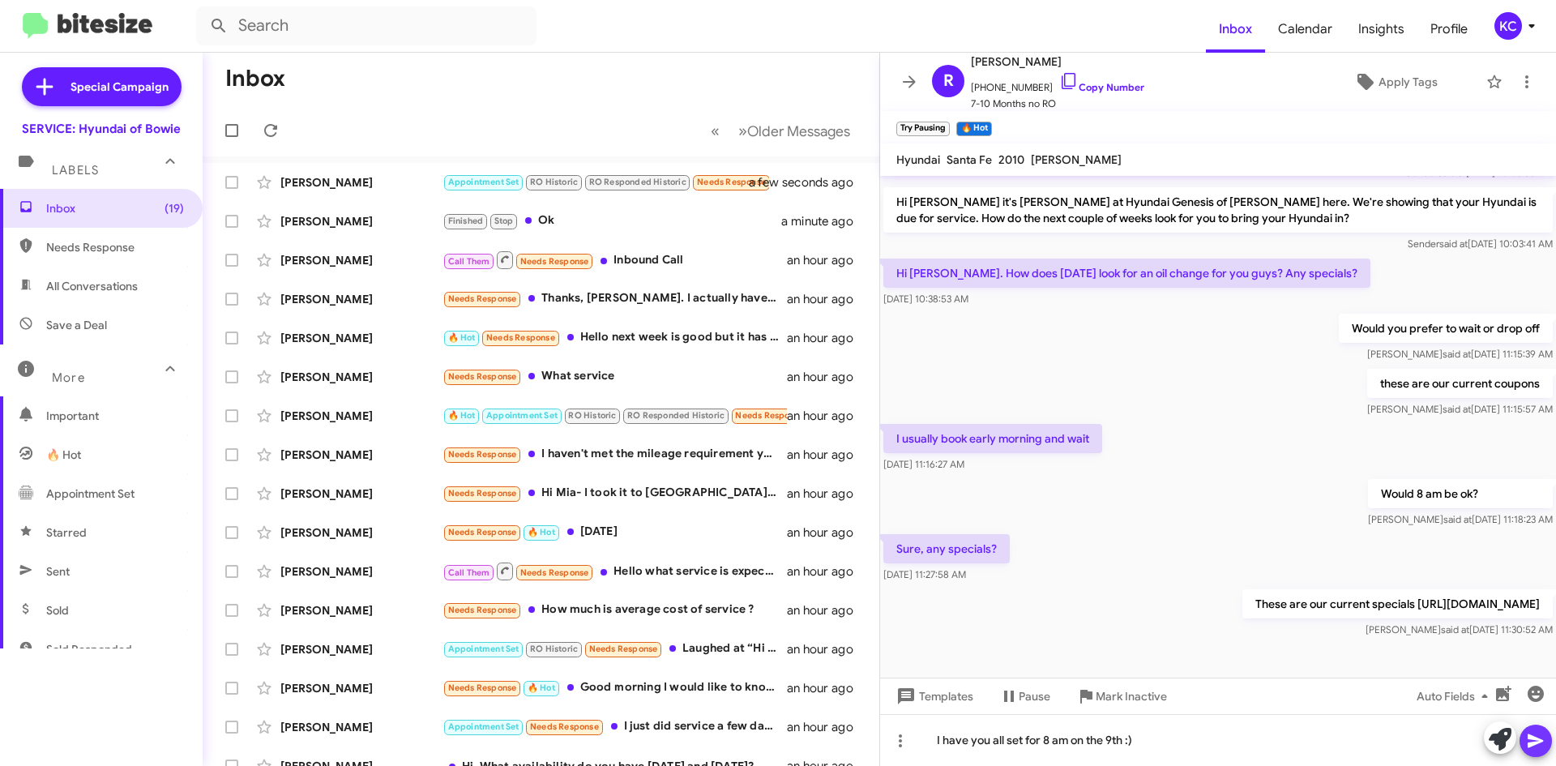
click at [1541, 736] on icon at bounding box center [1535, 740] width 19 height 19
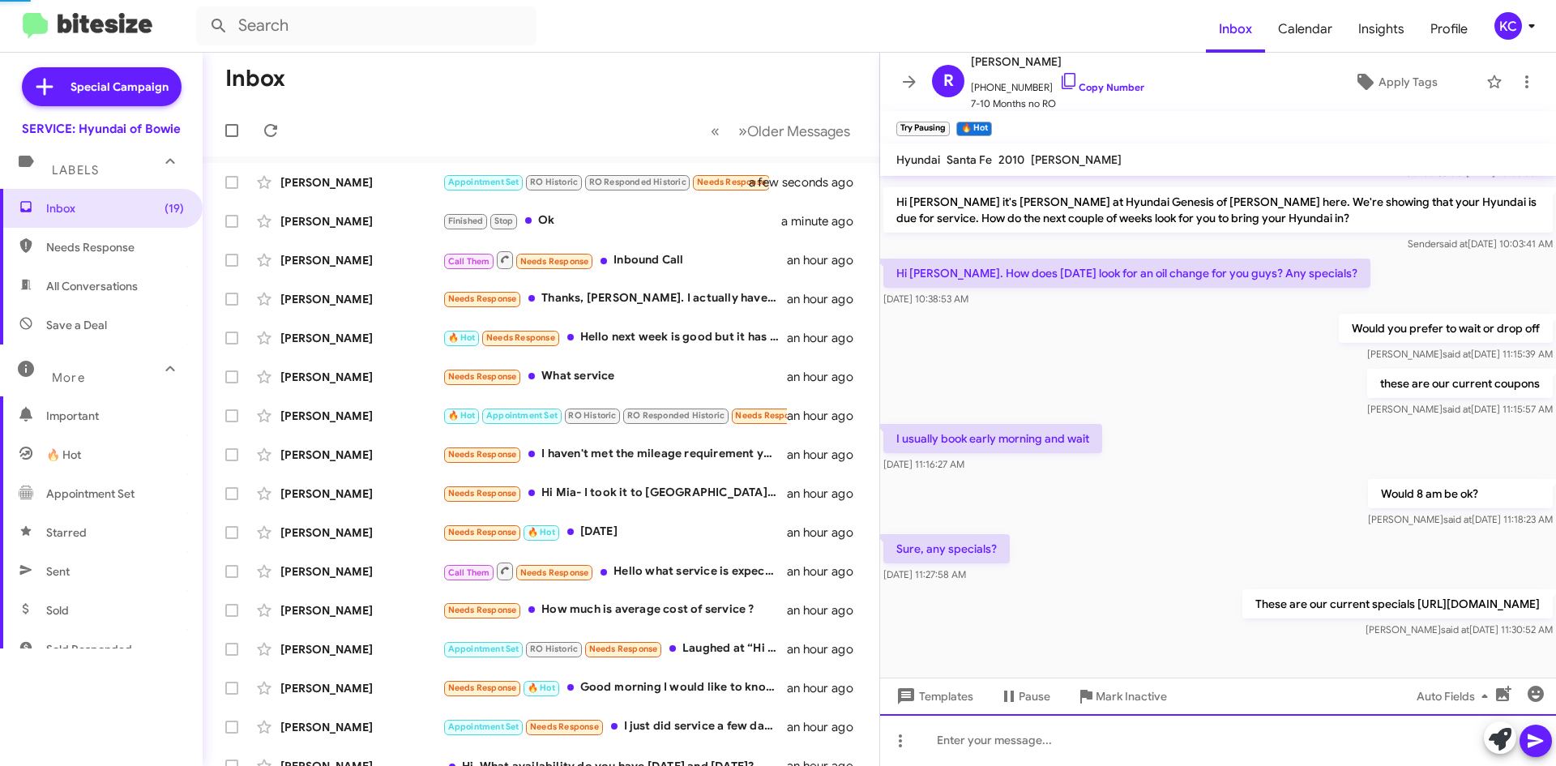
scroll to position [0, 0]
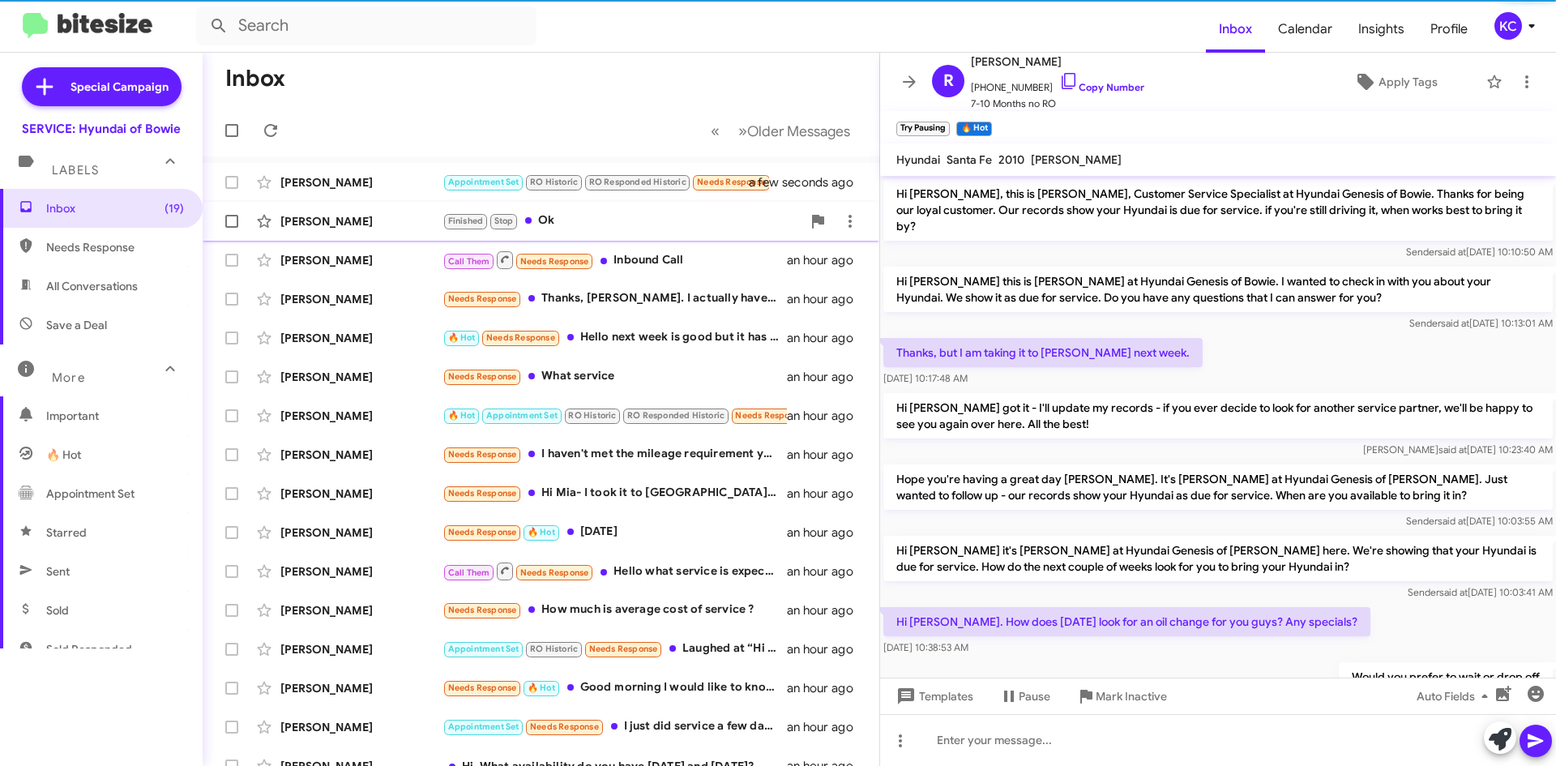
click at [588, 212] on div "Finished Stop Ok" at bounding box center [621, 220] width 359 height 19
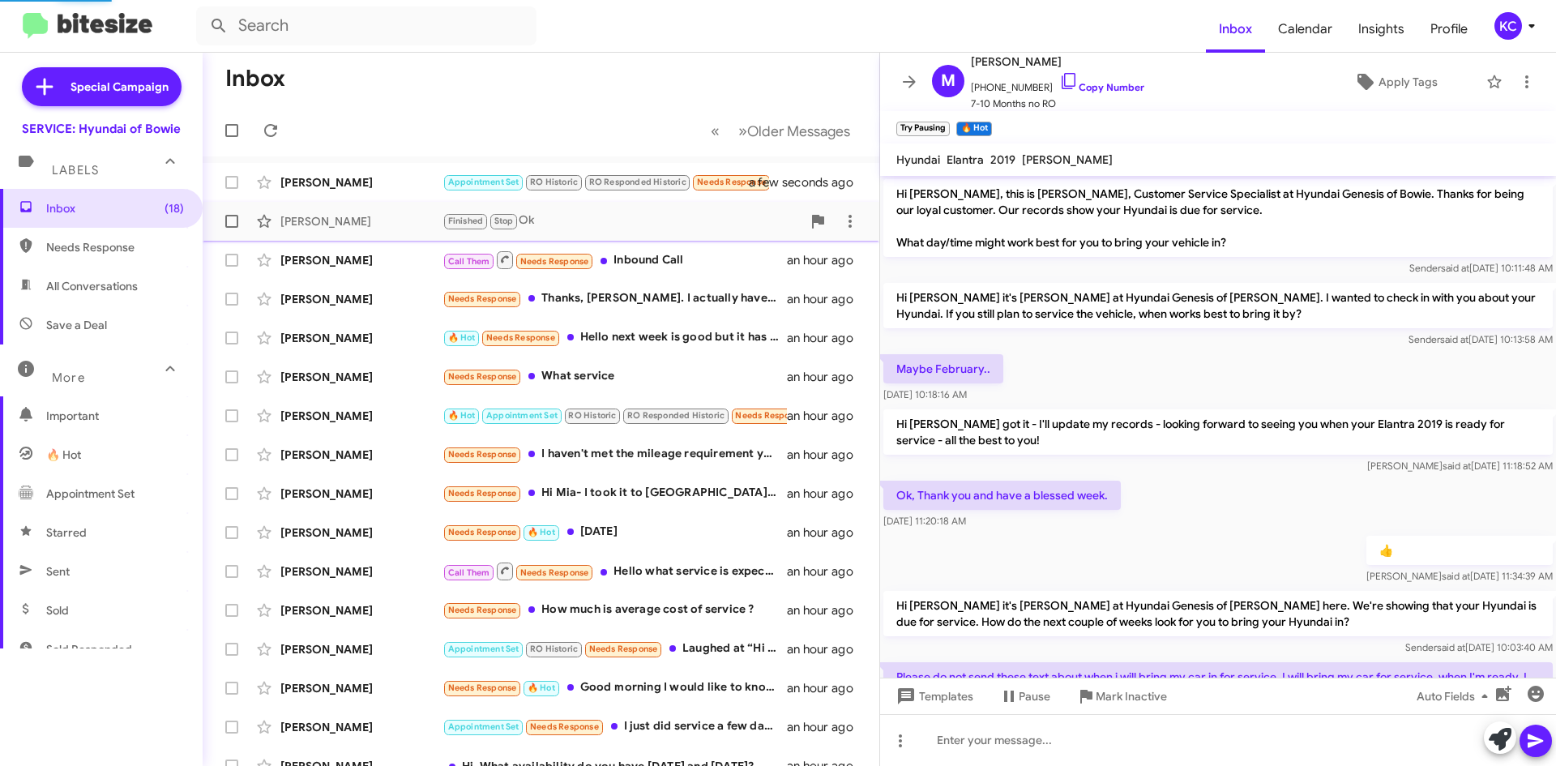
scroll to position [610, 0]
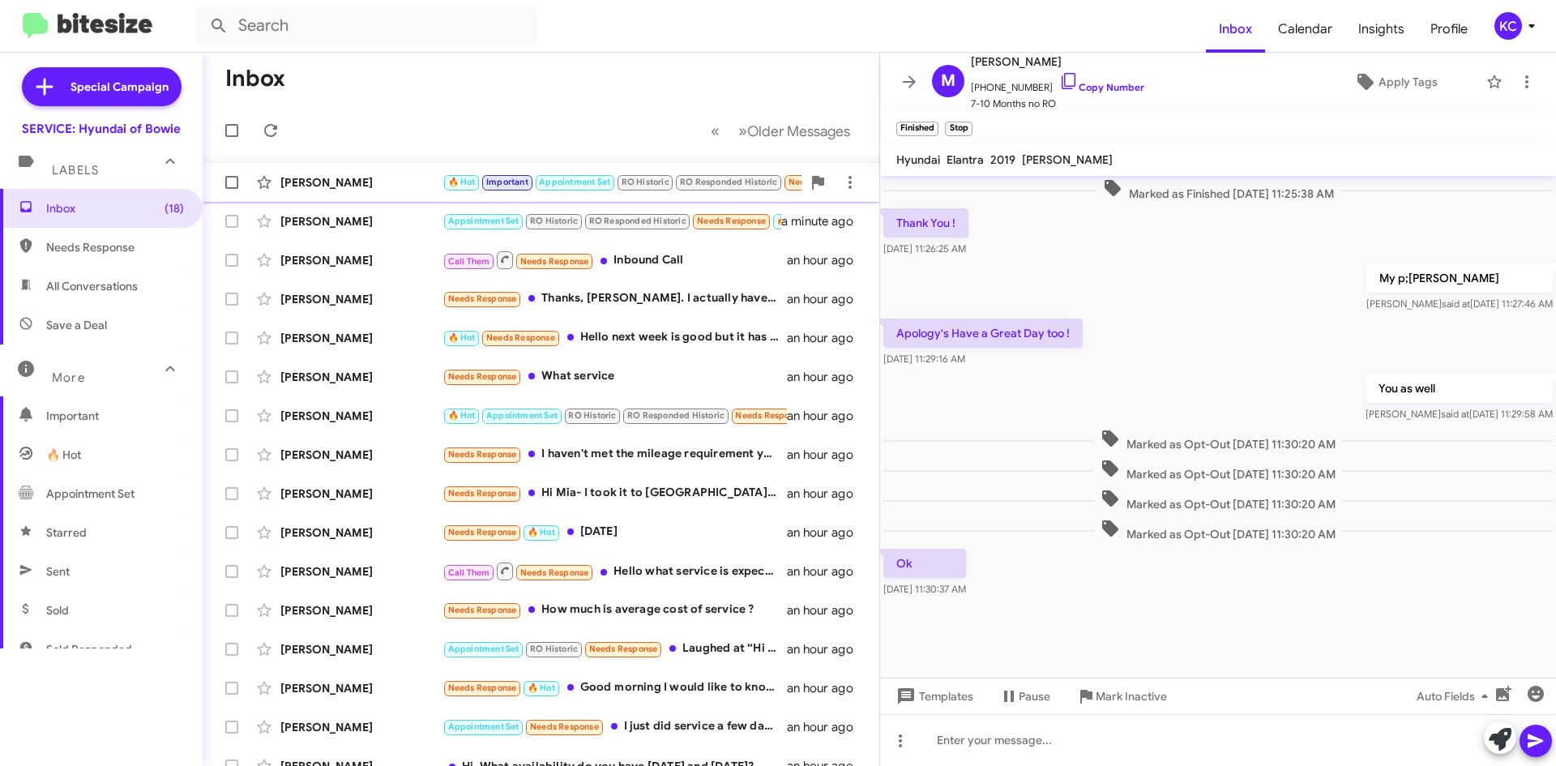
click at [406, 178] on div "[PERSON_NAME]" at bounding box center [361, 182] width 162 height 16
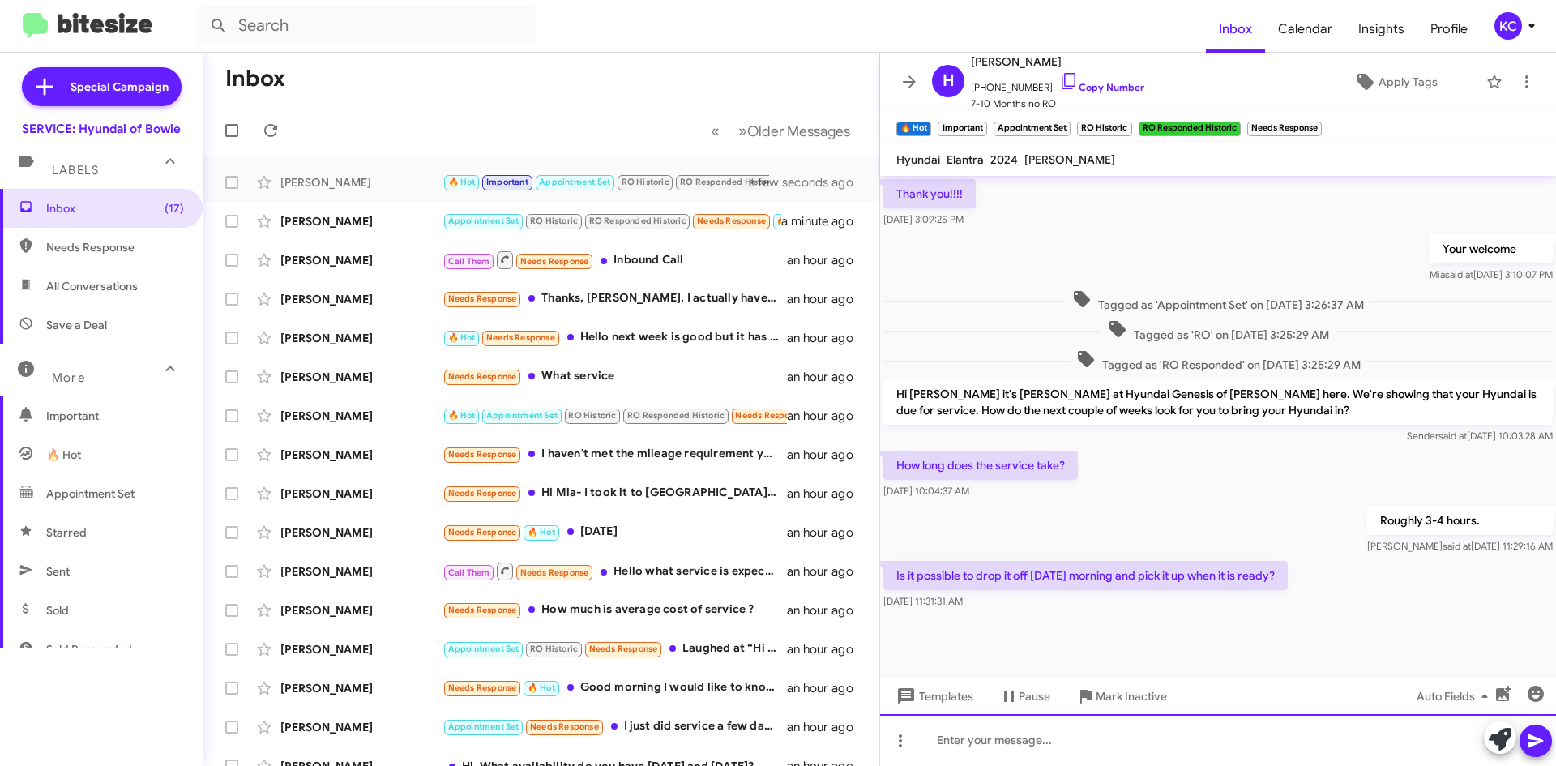
click at [1179, 728] on div at bounding box center [1218, 740] width 676 height 52
click at [1047, 740] on div "Of course! Is there a time you were looking for?" at bounding box center [1218, 740] width 676 height 52
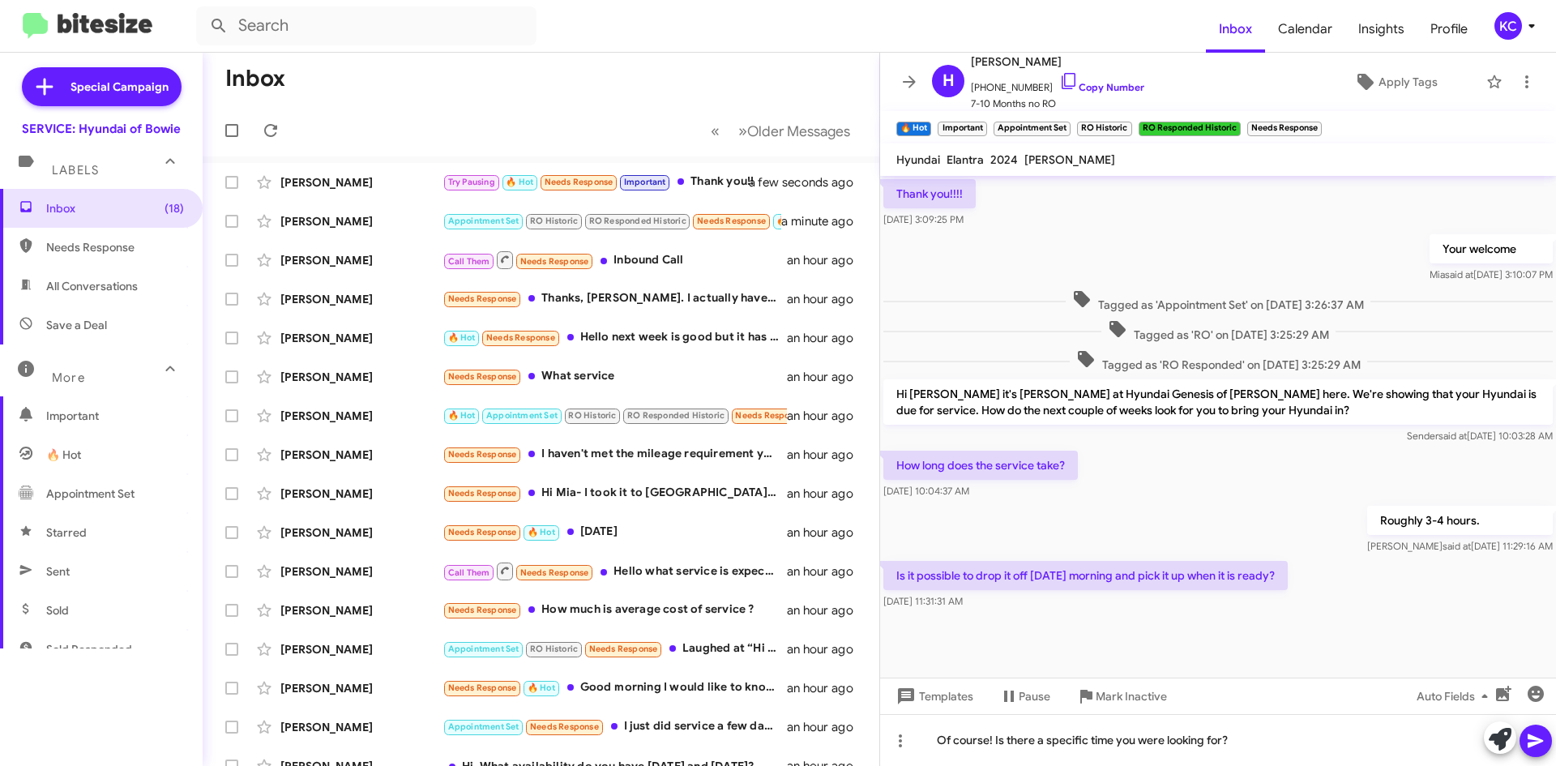
click at [1534, 737] on icon at bounding box center [1534, 741] width 15 height 14
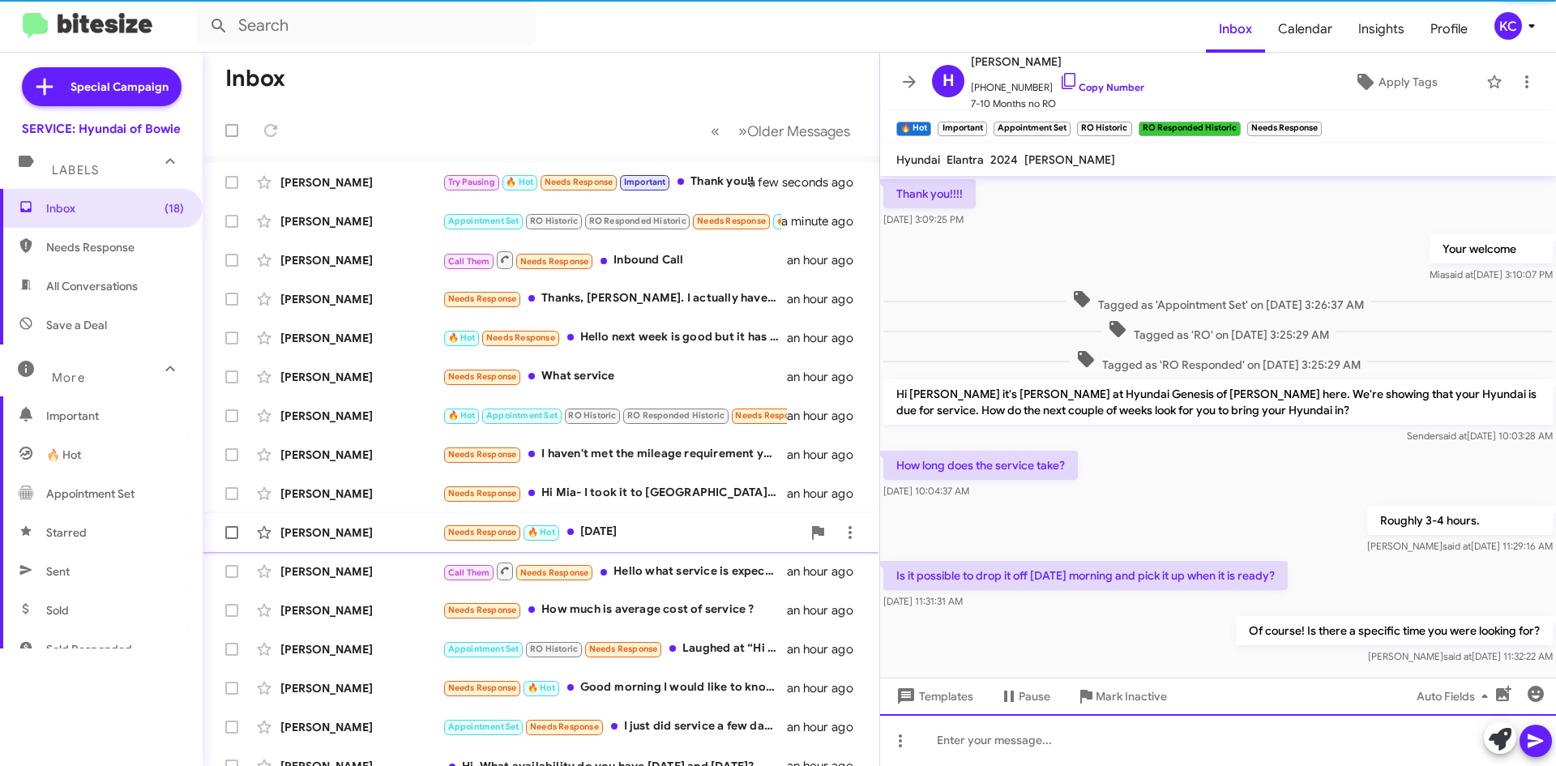
scroll to position [0, 0]
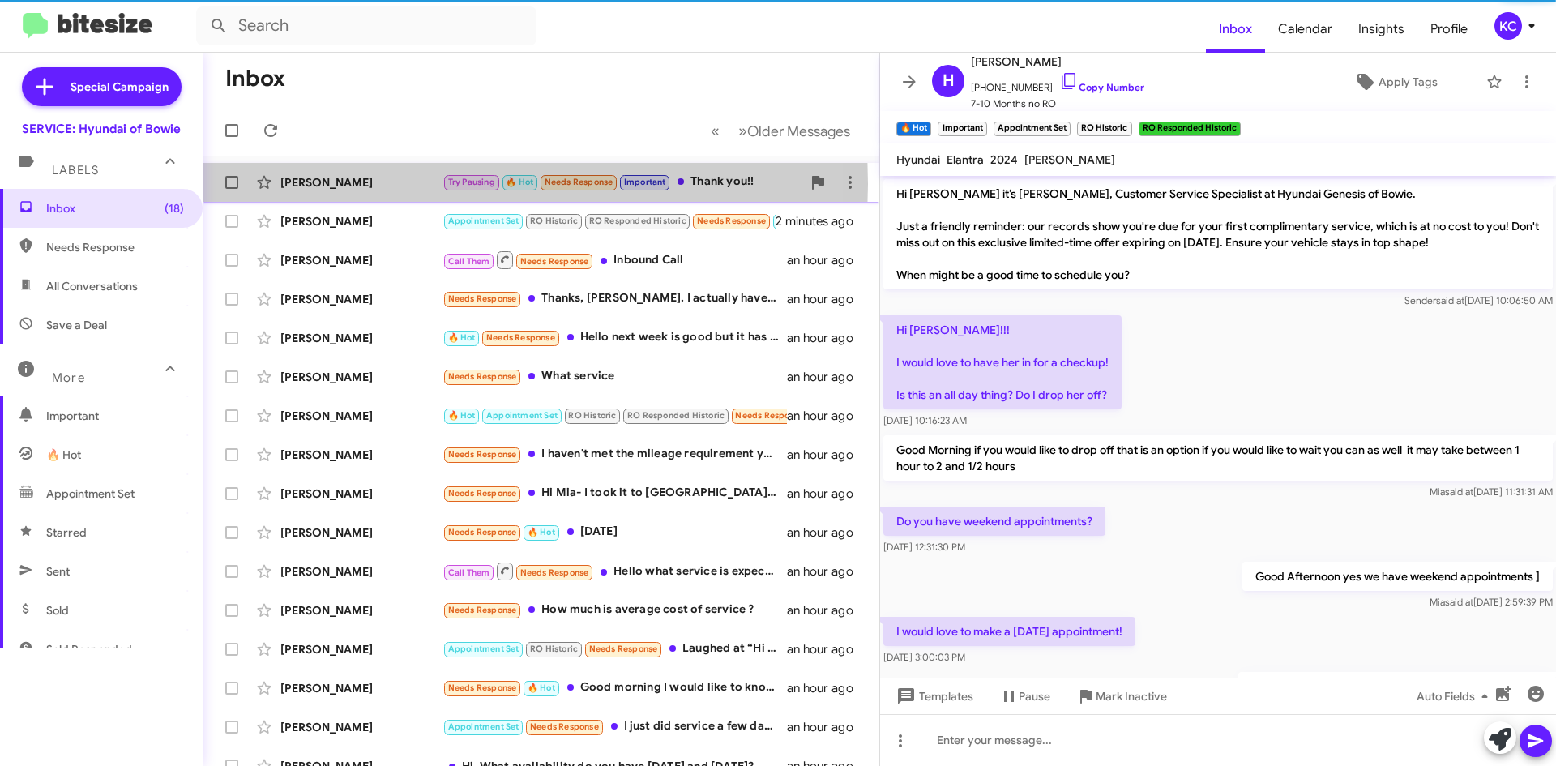
click at [340, 184] on div "Robin Burgess" at bounding box center [361, 182] width 162 height 16
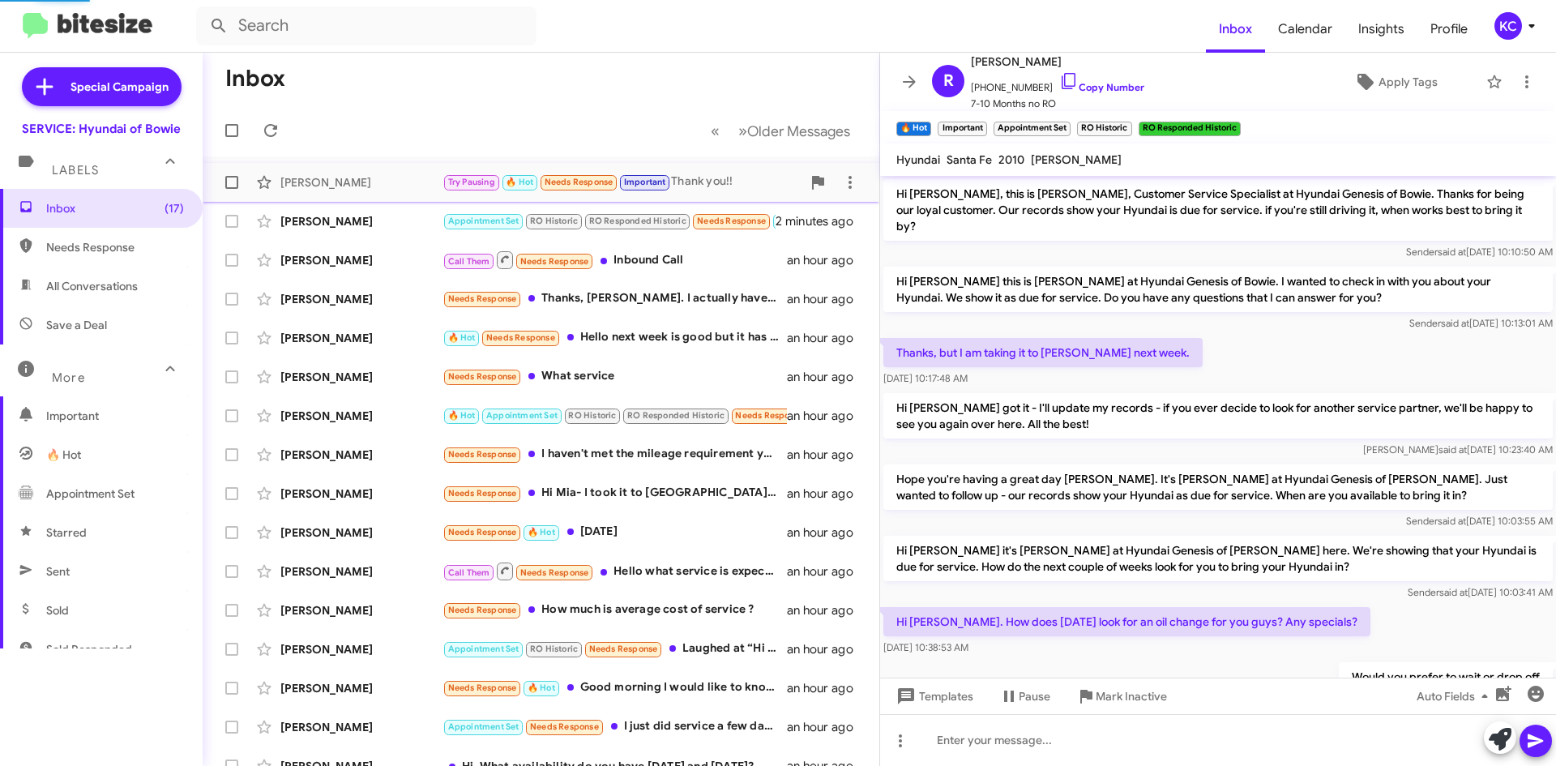
scroll to position [467, 0]
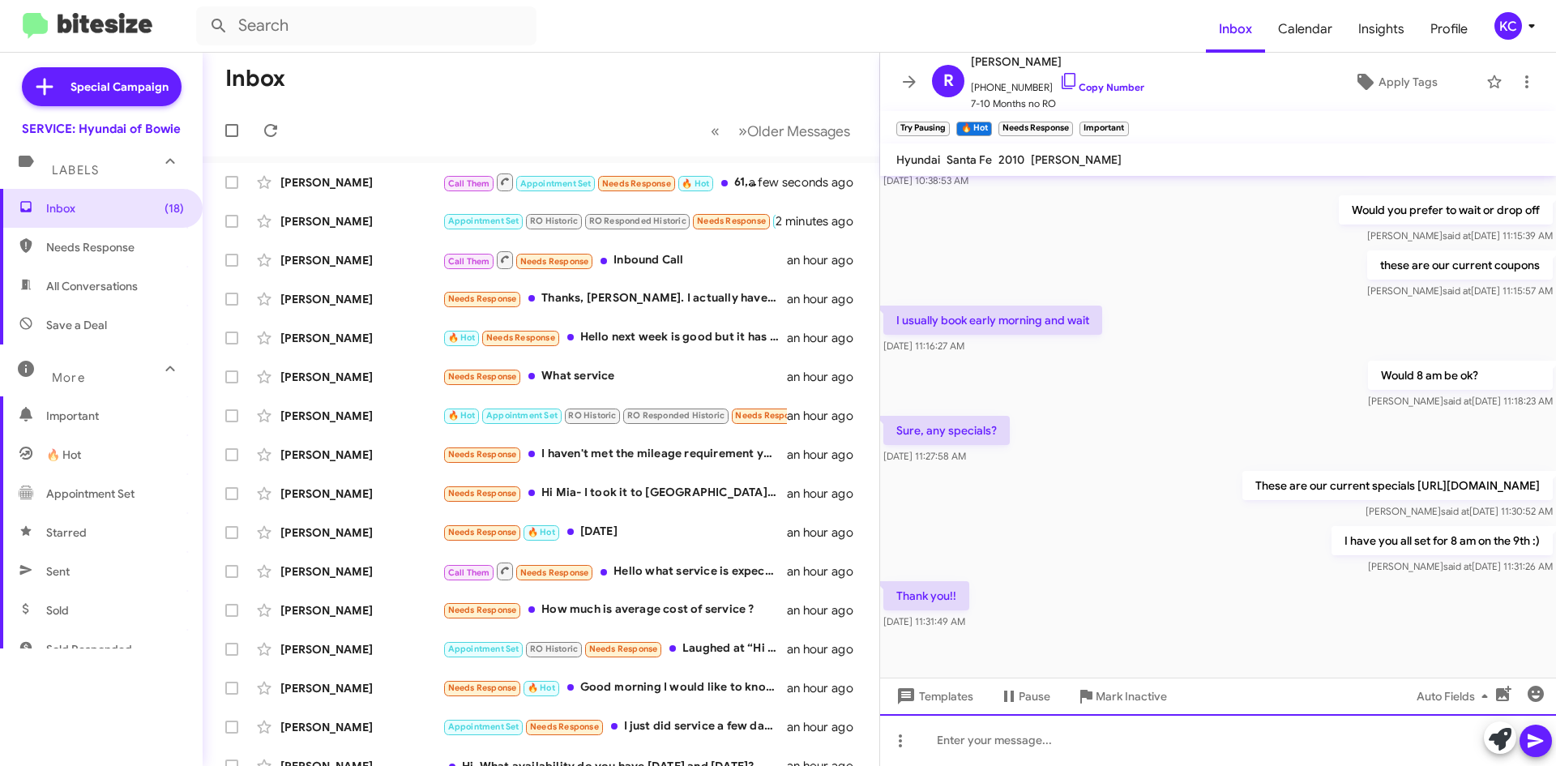
click at [1179, 749] on div at bounding box center [1218, 740] width 676 height 52
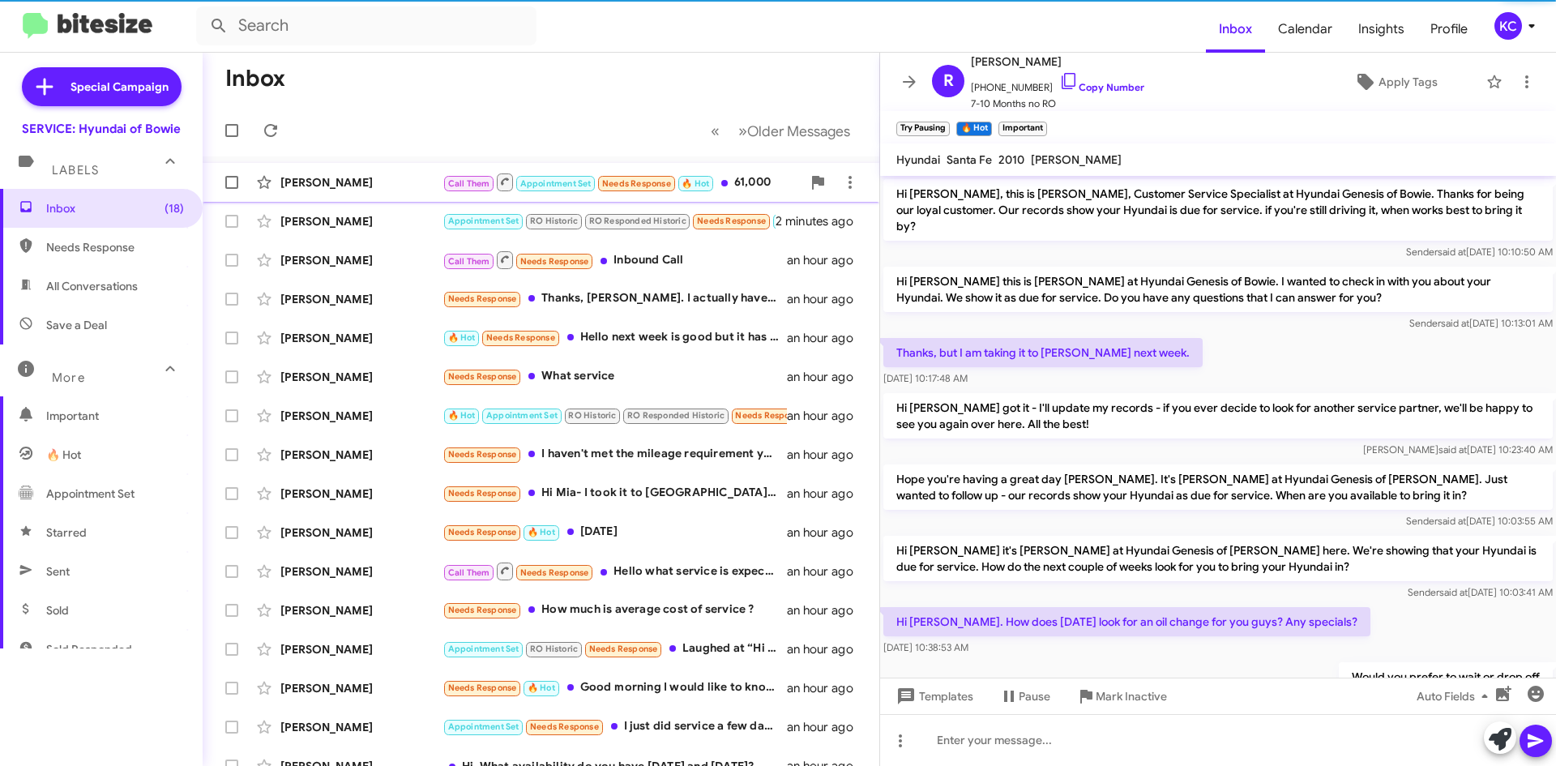
click at [315, 178] on div "[PERSON_NAME]" at bounding box center [361, 182] width 162 height 16
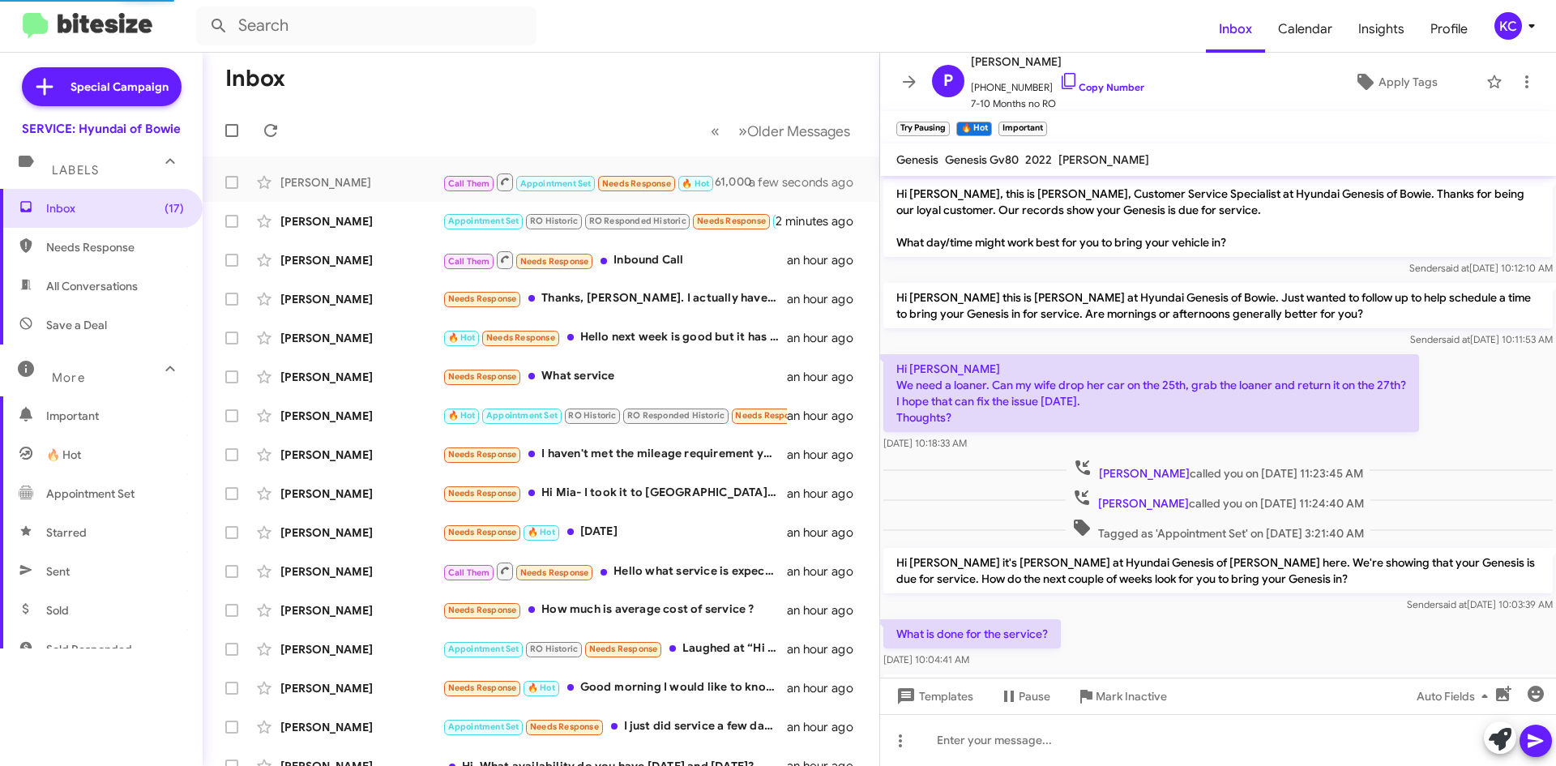
scroll to position [160, 0]
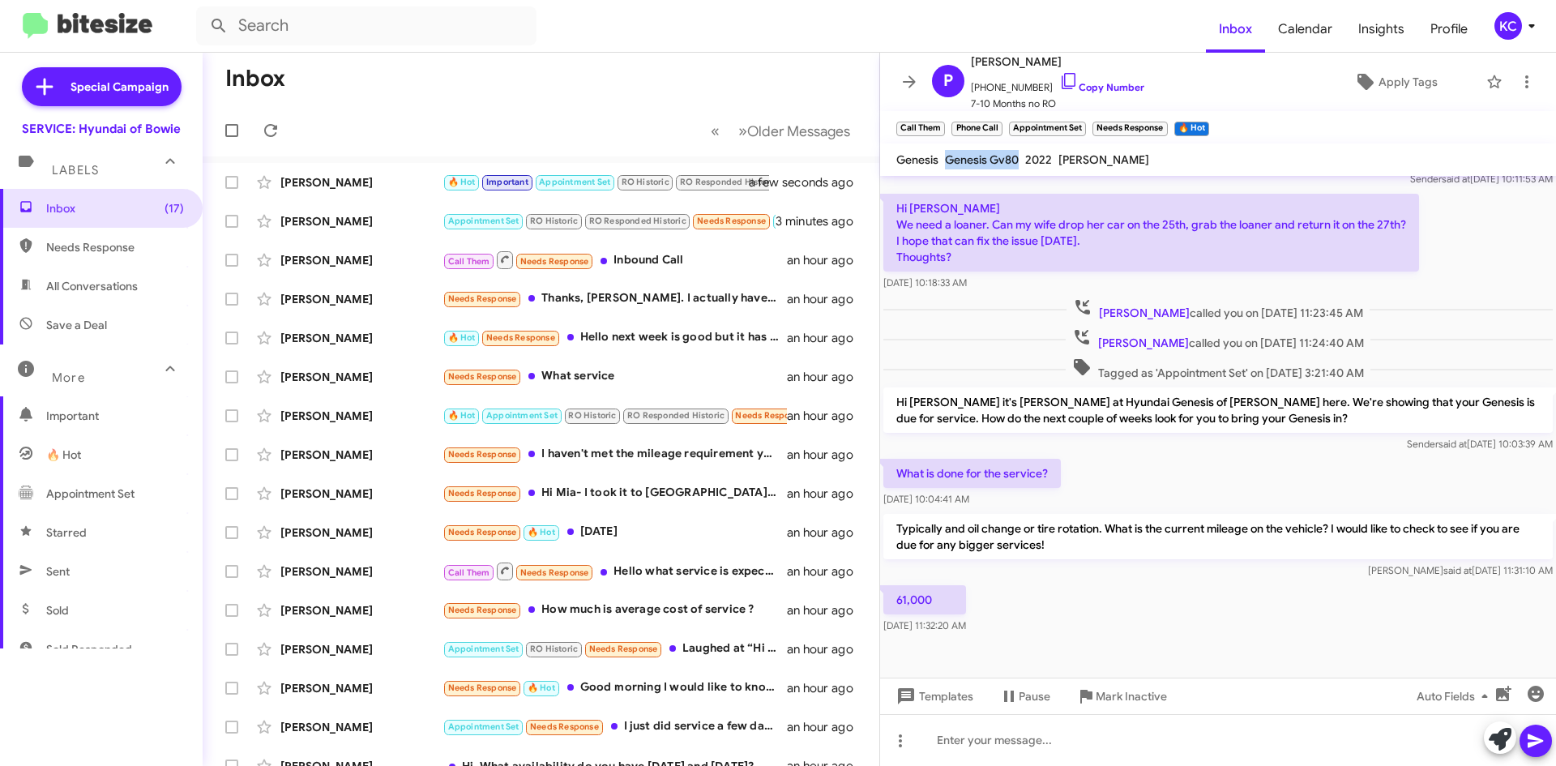
drag, startPoint x: 1025, startPoint y: 159, endPoint x: 947, endPoint y: 164, distance: 77.9
click at [947, 164] on div "Genesis Genesis Gv80 2022 Chester Boyles" at bounding box center [1022, 159] width 259 height 19
copy span "Genesis Gv80"
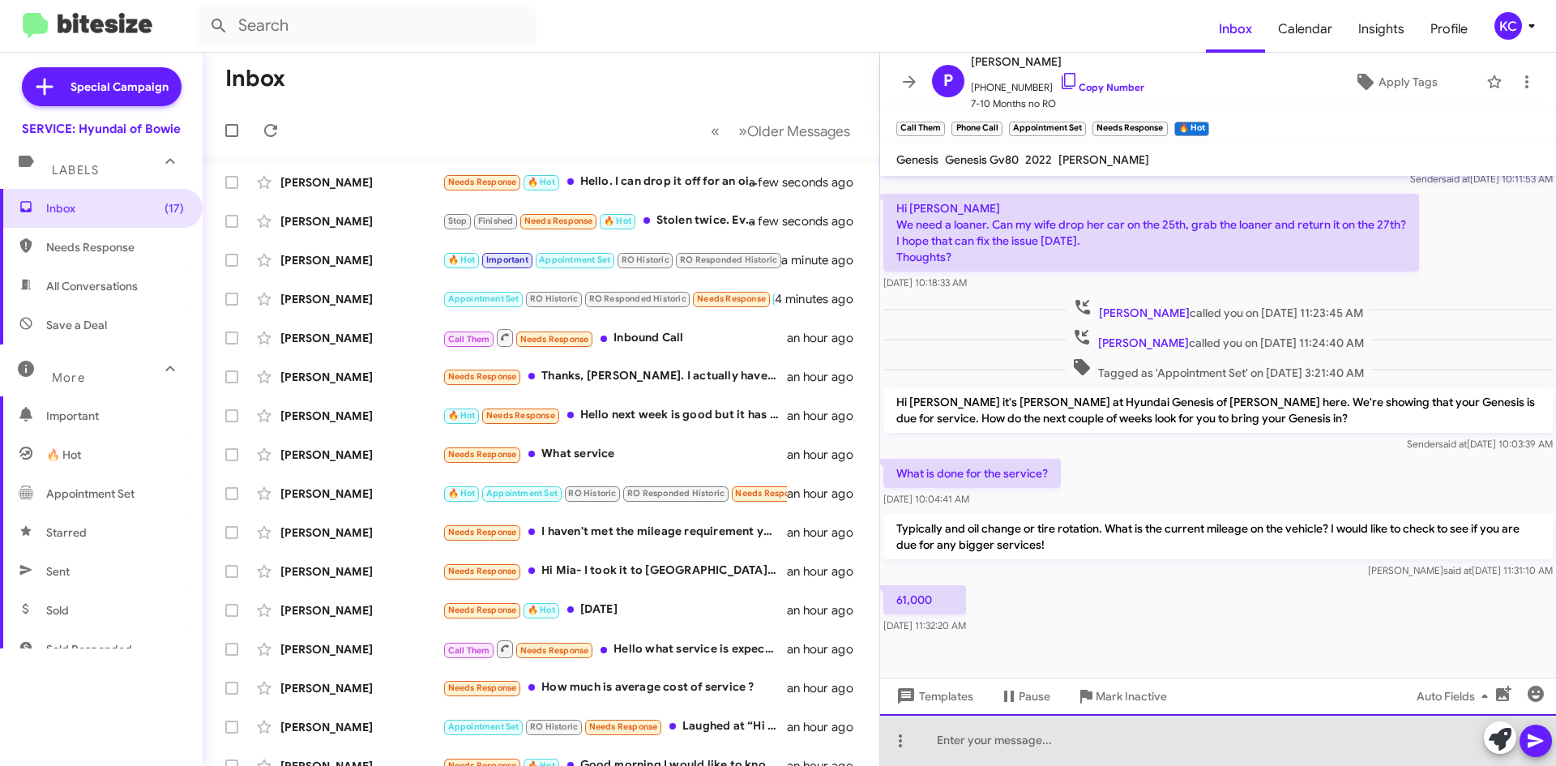
click at [1003, 736] on div at bounding box center [1218, 740] width 676 height 52
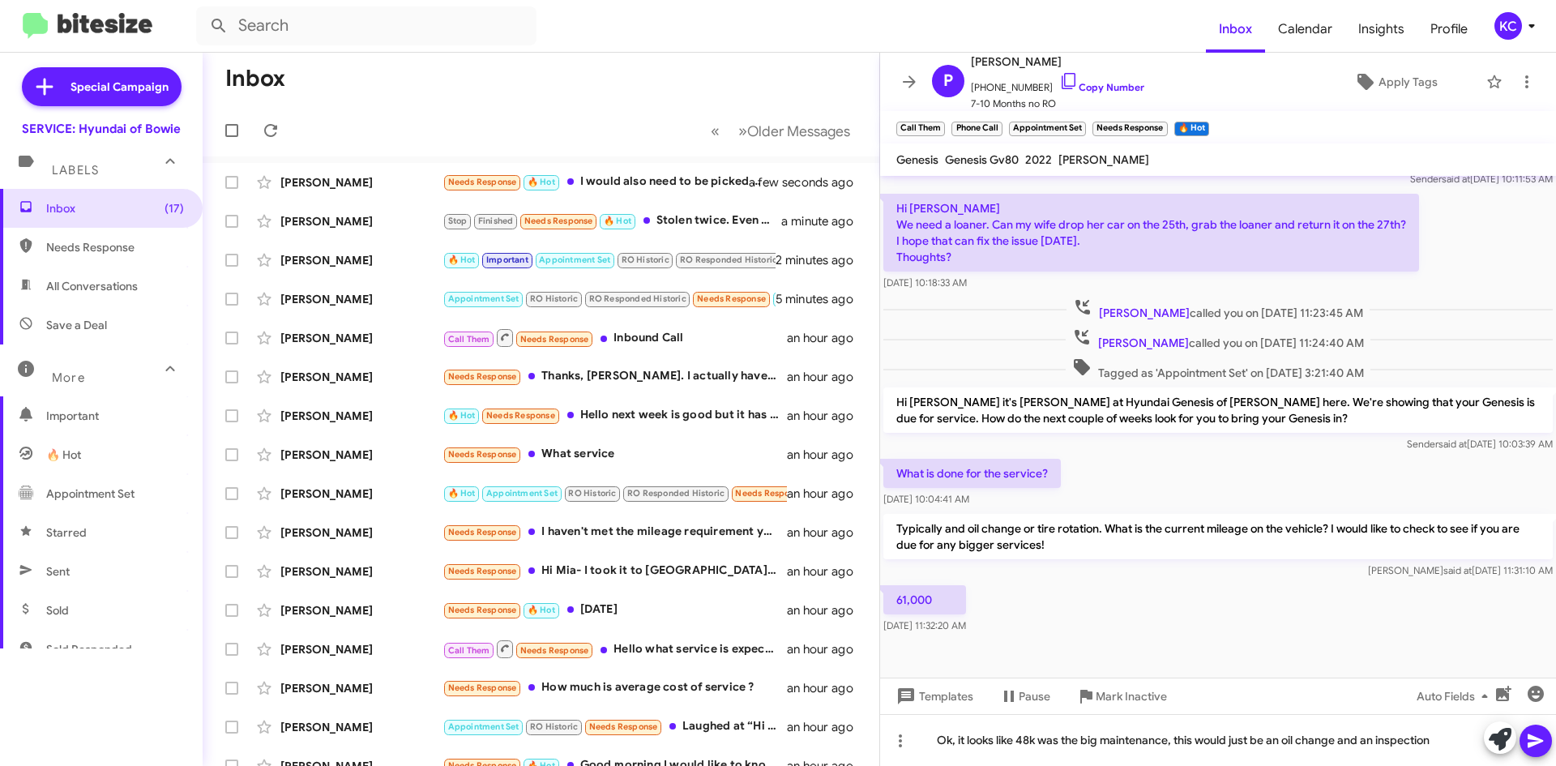
click at [1537, 742] on icon at bounding box center [1534, 741] width 15 height 14
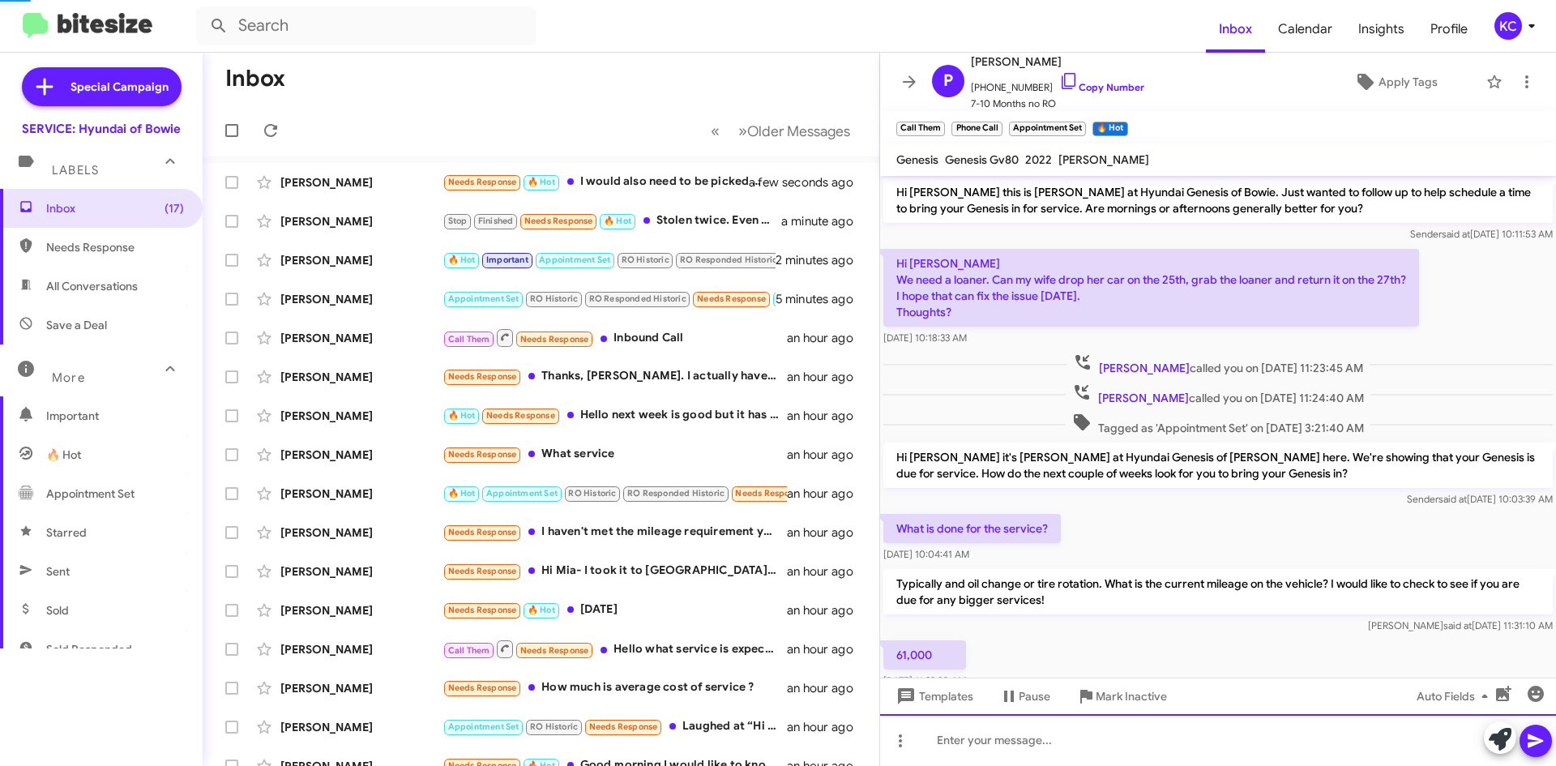
scroll to position [220, 0]
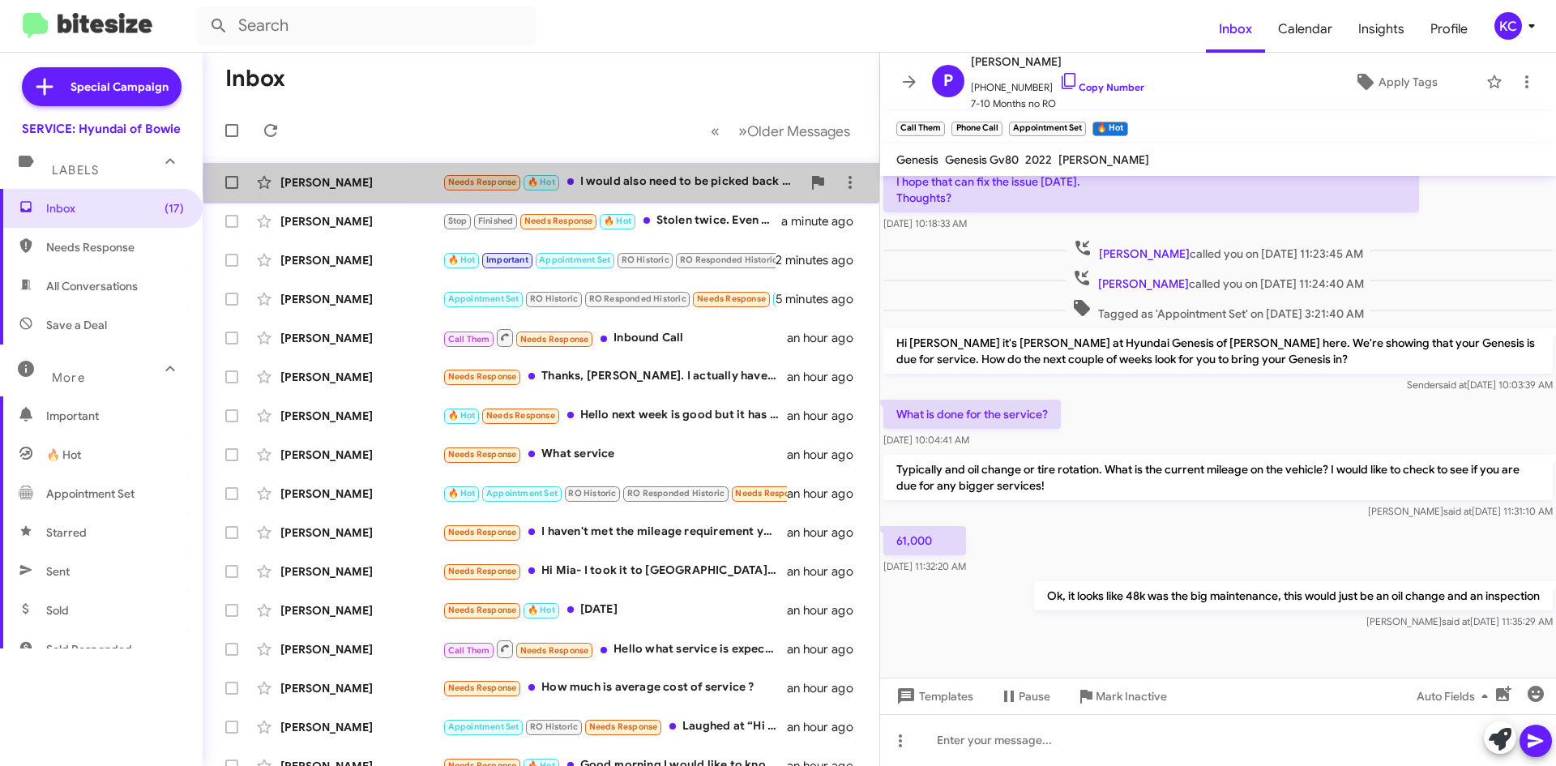
click at [656, 182] on div "Needs Response 🔥 Hot I would also need to be picked back up when the oil change…" at bounding box center [621, 182] width 359 height 19
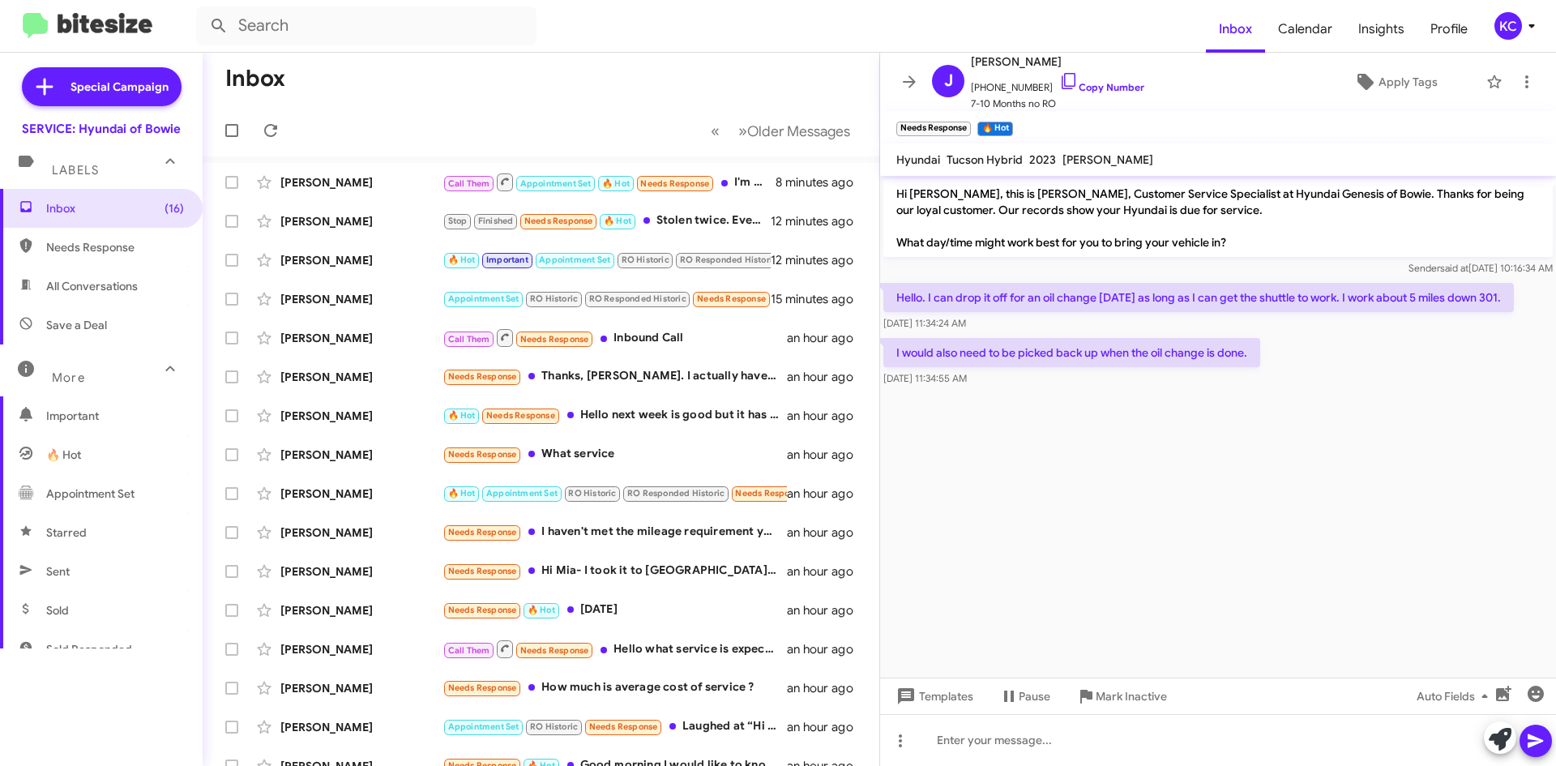
click at [1177, 477] on cdk-virtual-scroll-viewport "Hi Joanne, this is Mia Bowman, Customer Service Specialist at Hyundai Genesis o…" at bounding box center [1218, 427] width 676 height 502
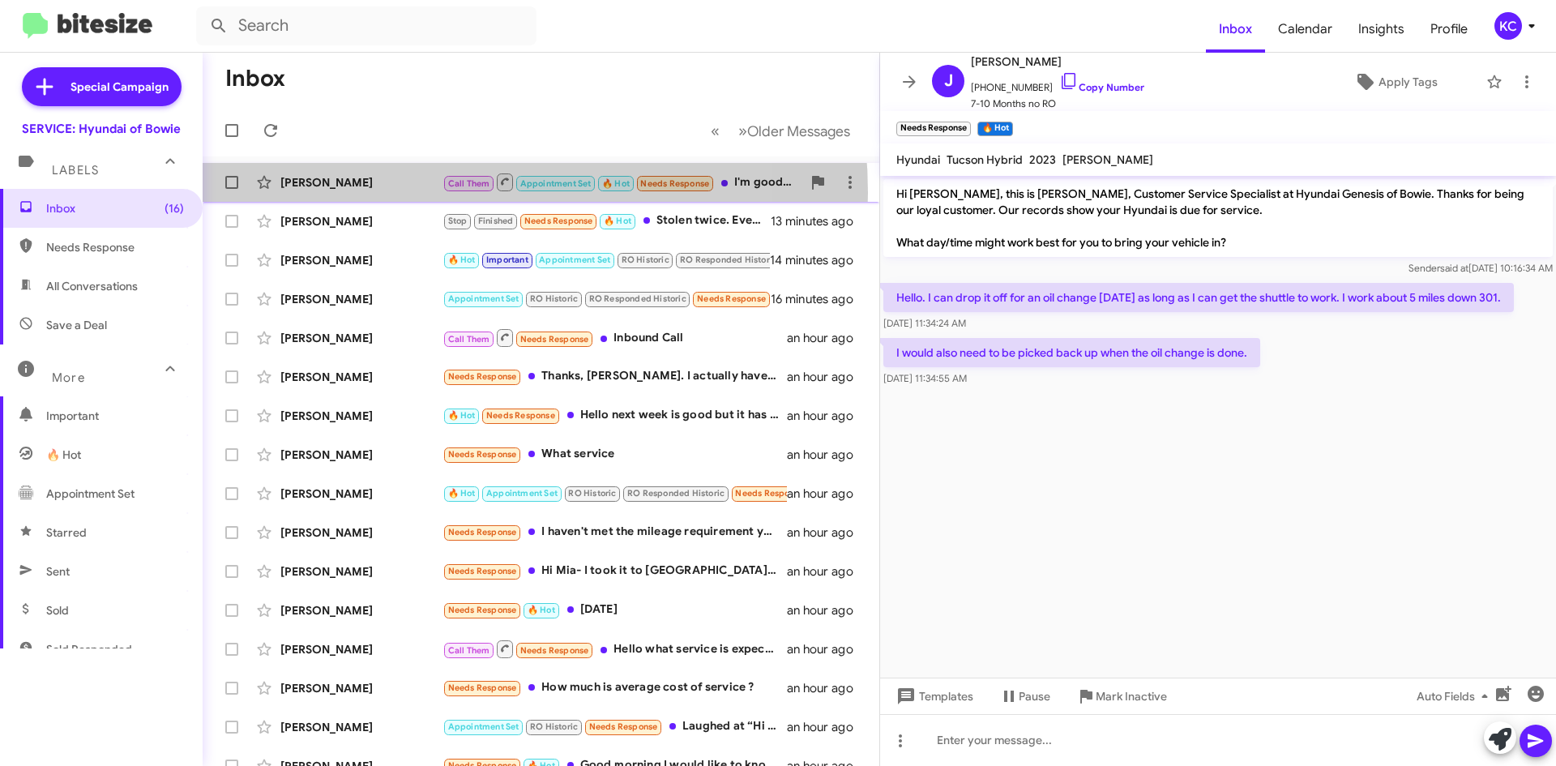
click at [408, 193] on div "Paul Hallanint Call Them Appointment Set 🔥 Hot Needs Response I'm good. I have …" at bounding box center [541, 182] width 651 height 32
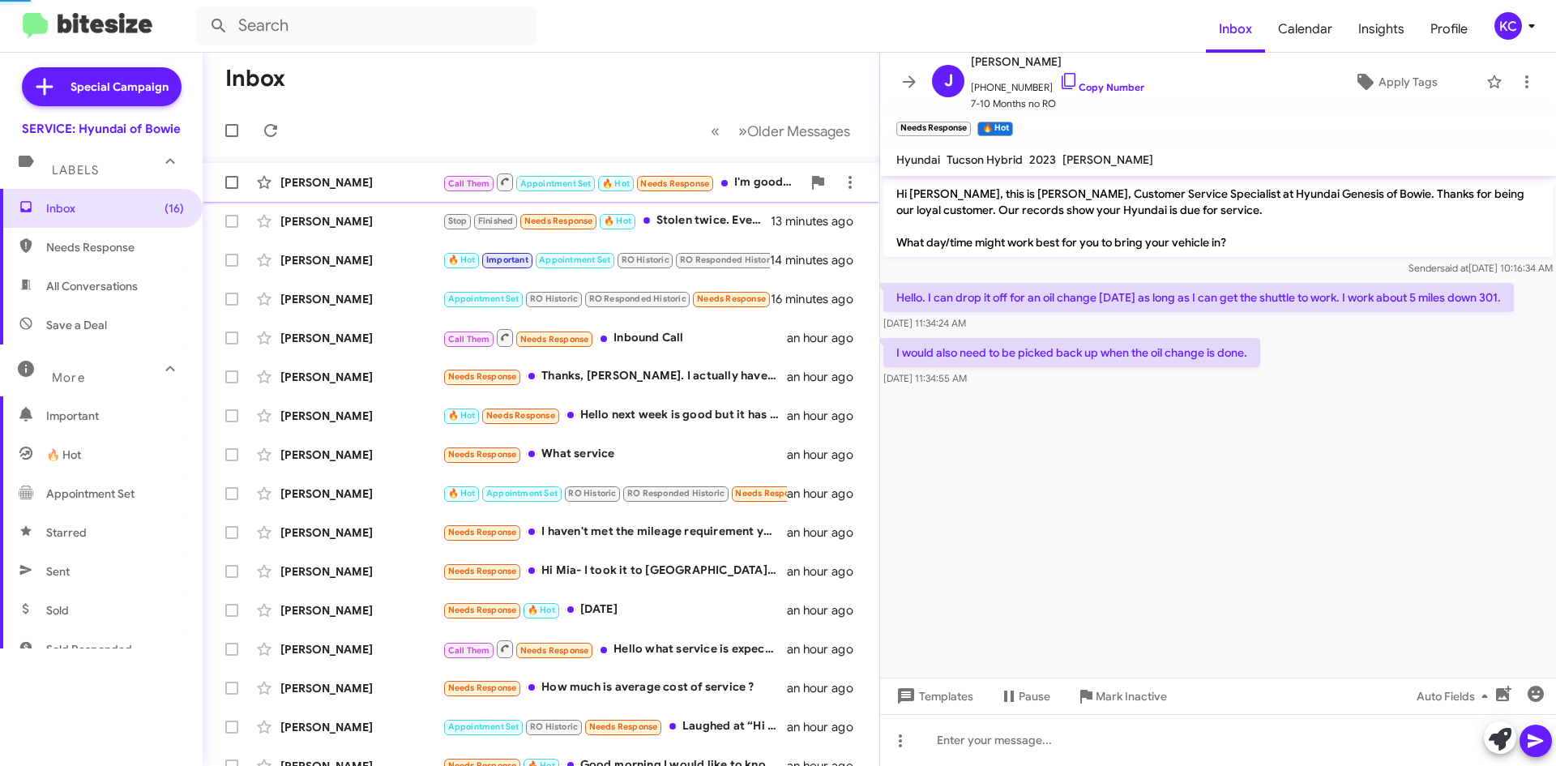
scroll to position [279, 0]
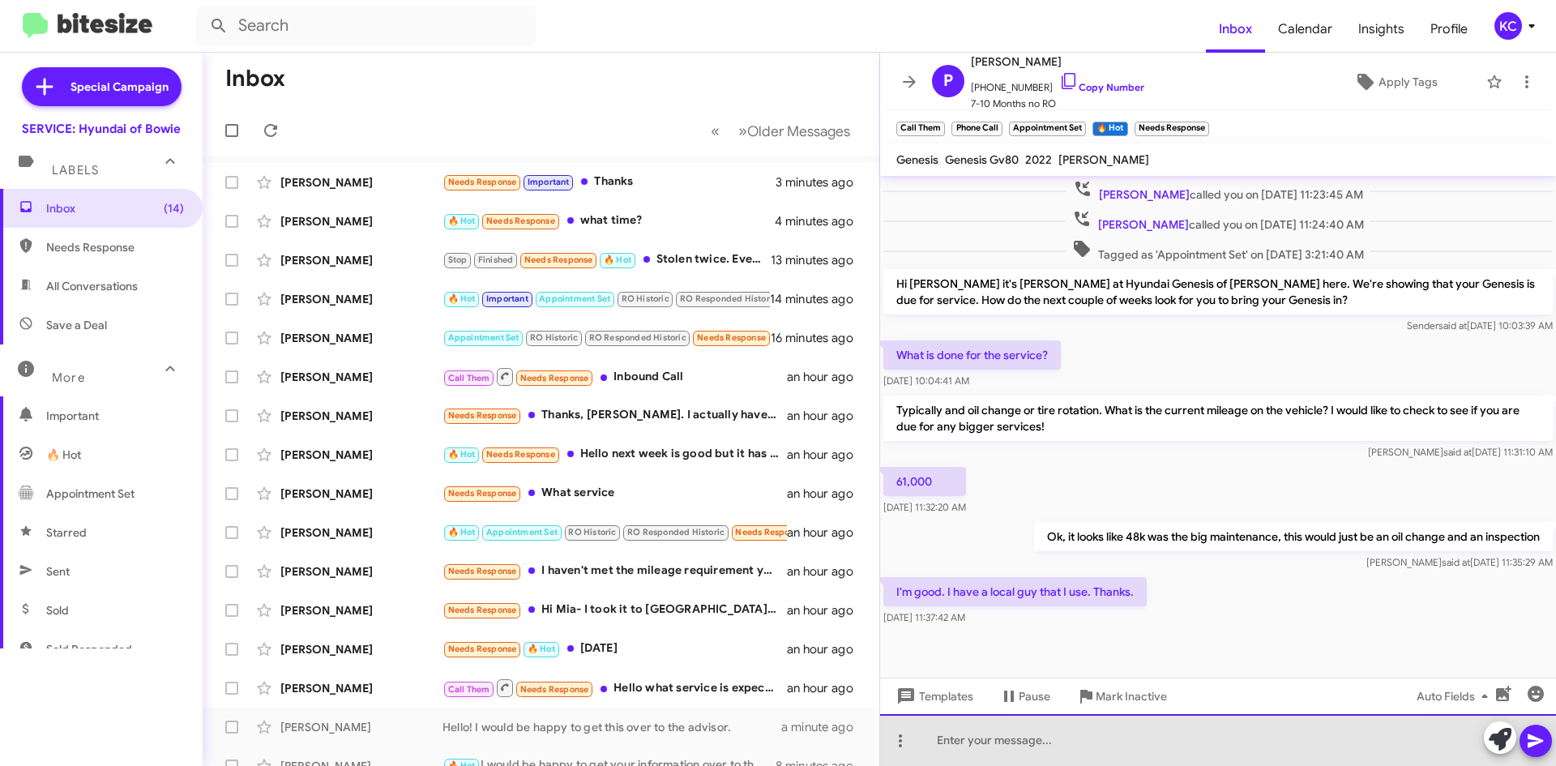
click at [1180, 744] on div at bounding box center [1218, 740] width 676 height 52
click at [1255, 744] on div at bounding box center [1218, 740] width 676 height 52
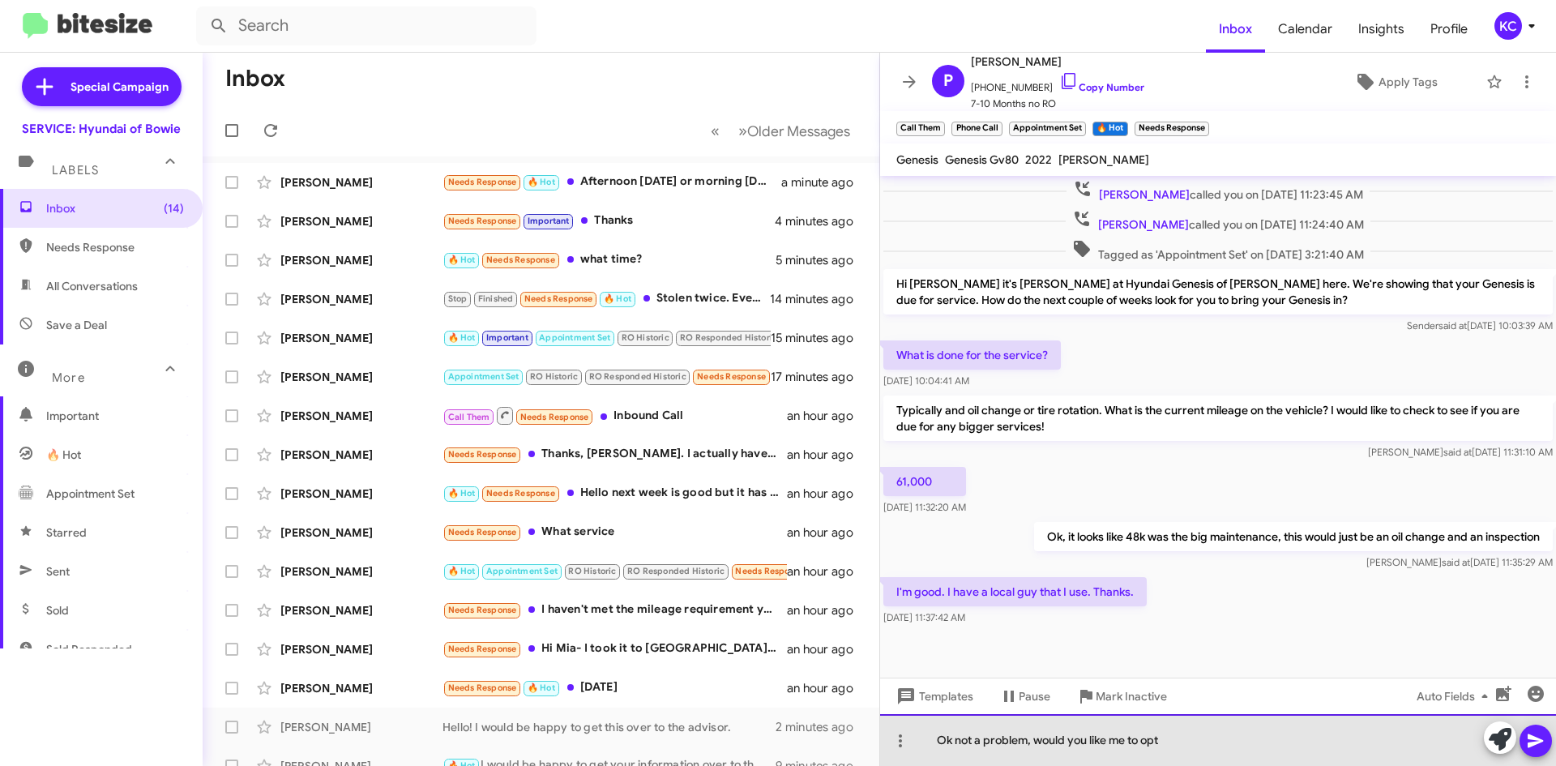
click at [1200, 750] on div "Ok not a problem, would you like me to opt" at bounding box center [1218, 740] width 676 height 52
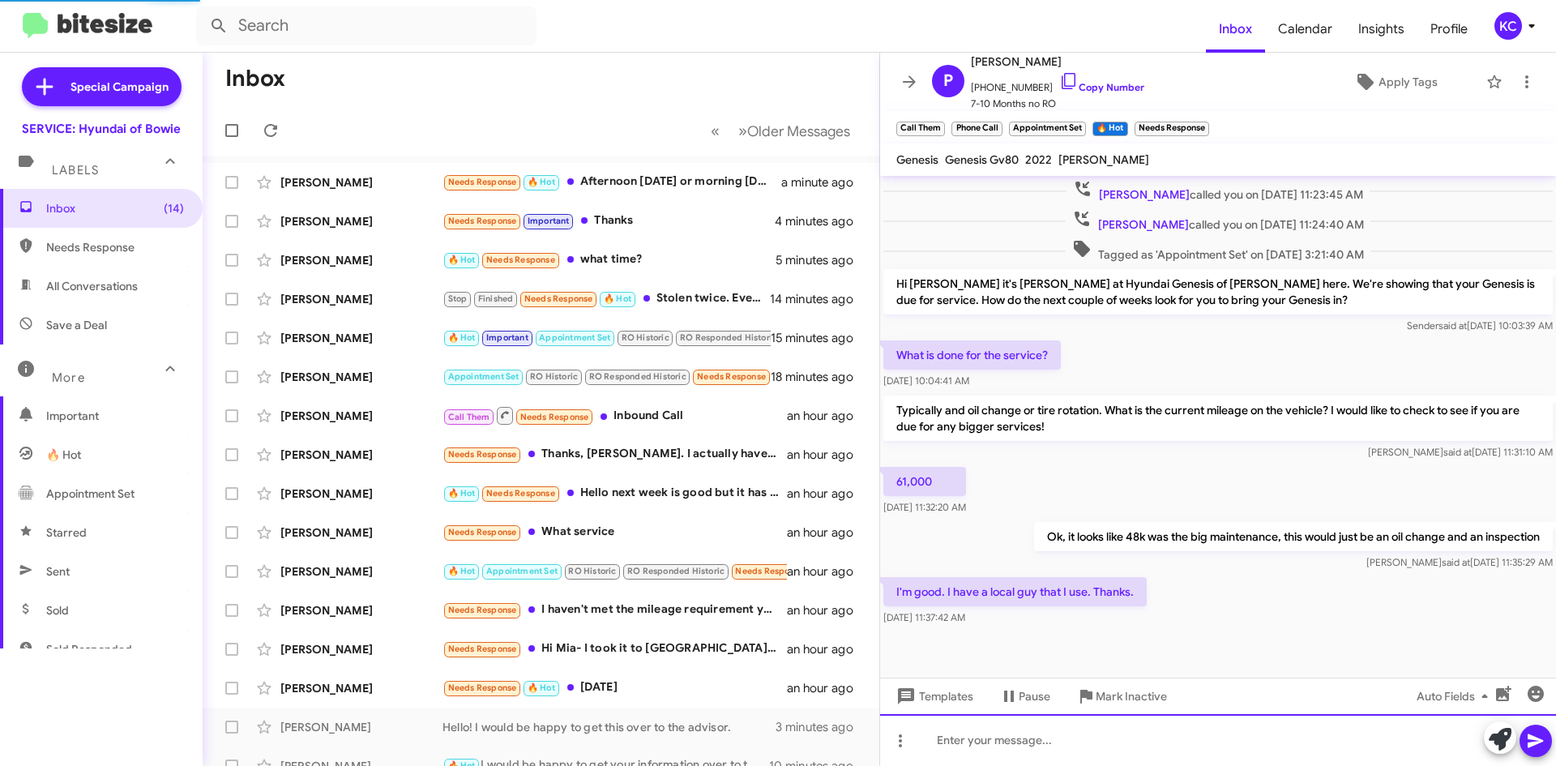
scroll to position [0, 0]
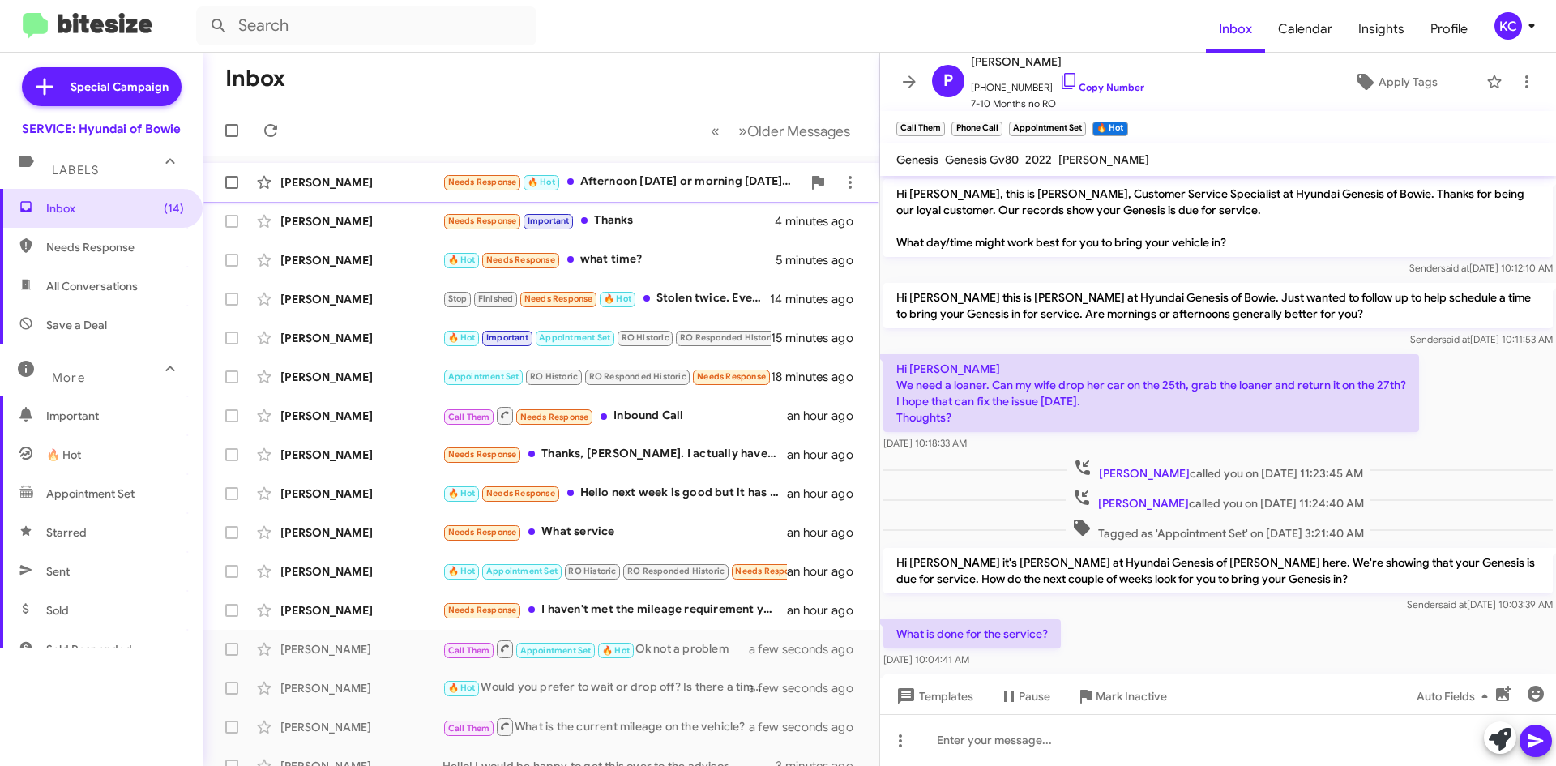
click at [621, 194] on div "Jasmine Meeks Needs Response 🔥 Hot Afternoon tomorrow or morning Friday. I won'…" at bounding box center [541, 182] width 651 height 32
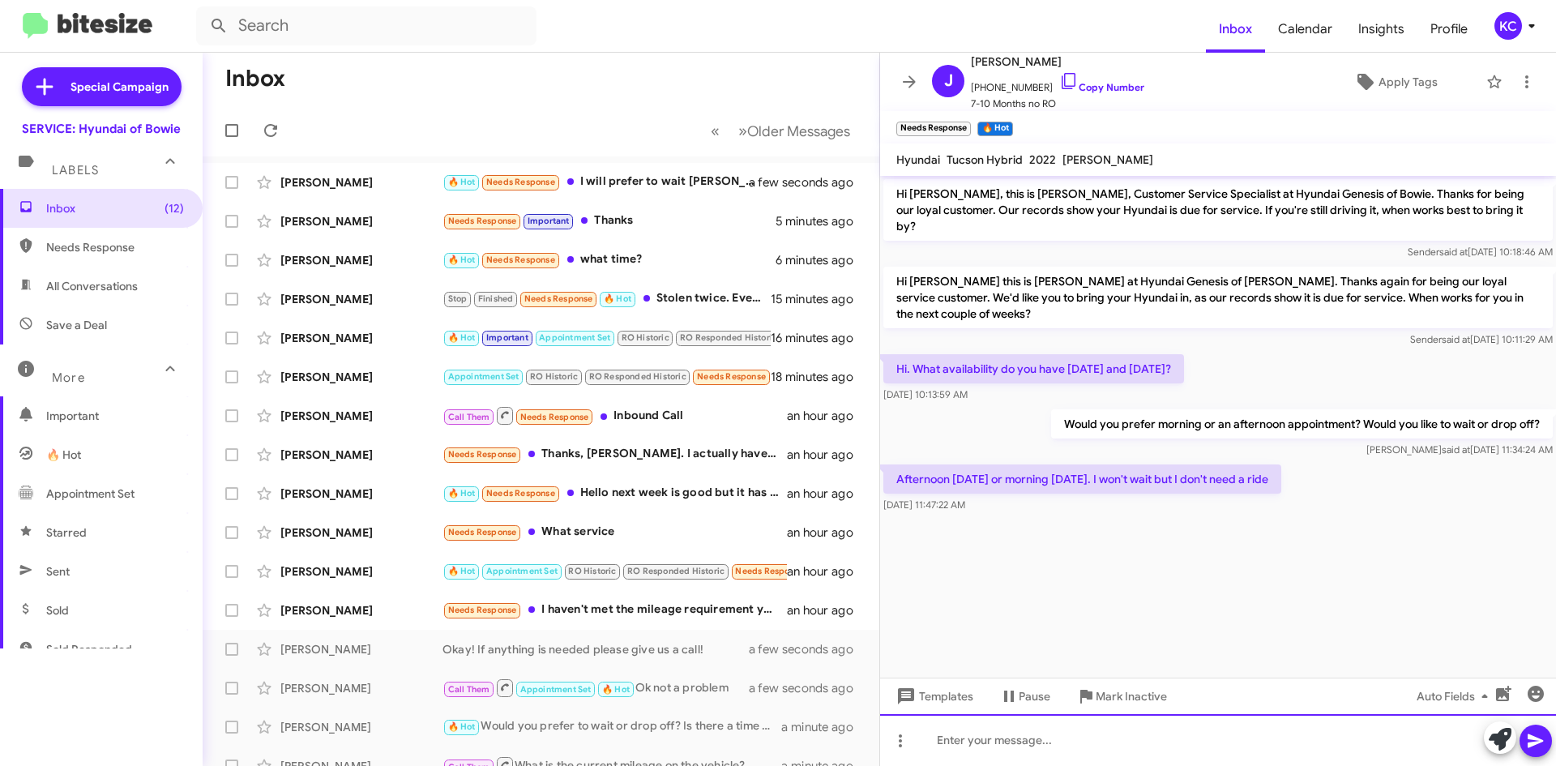
click at [1127, 753] on div at bounding box center [1218, 740] width 676 height 52
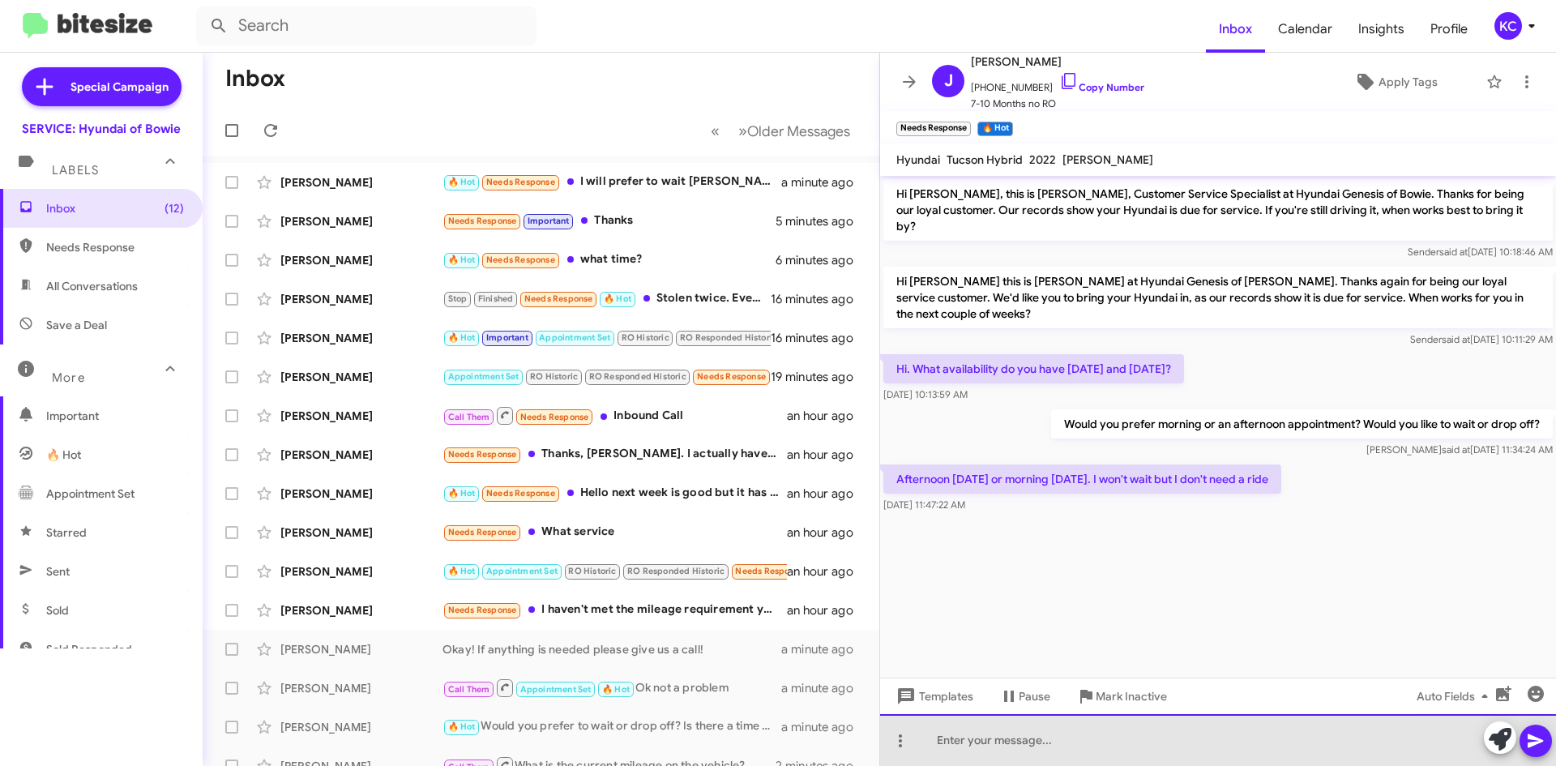
click at [1077, 757] on div at bounding box center [1218, 740] width 676 height 52
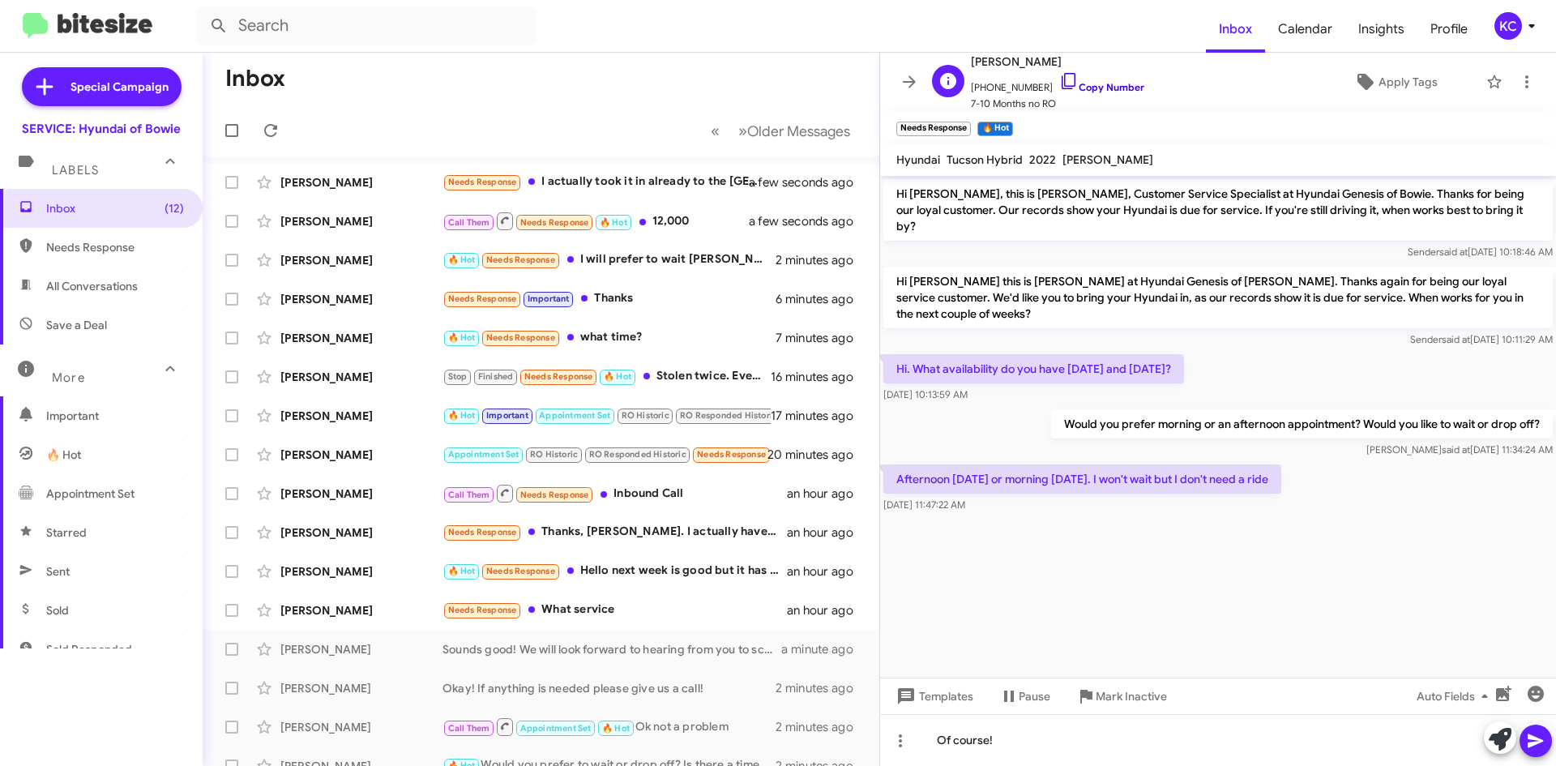
click at [1059, 76] on icon at bounding box center [1068, 80] width 19 height 19
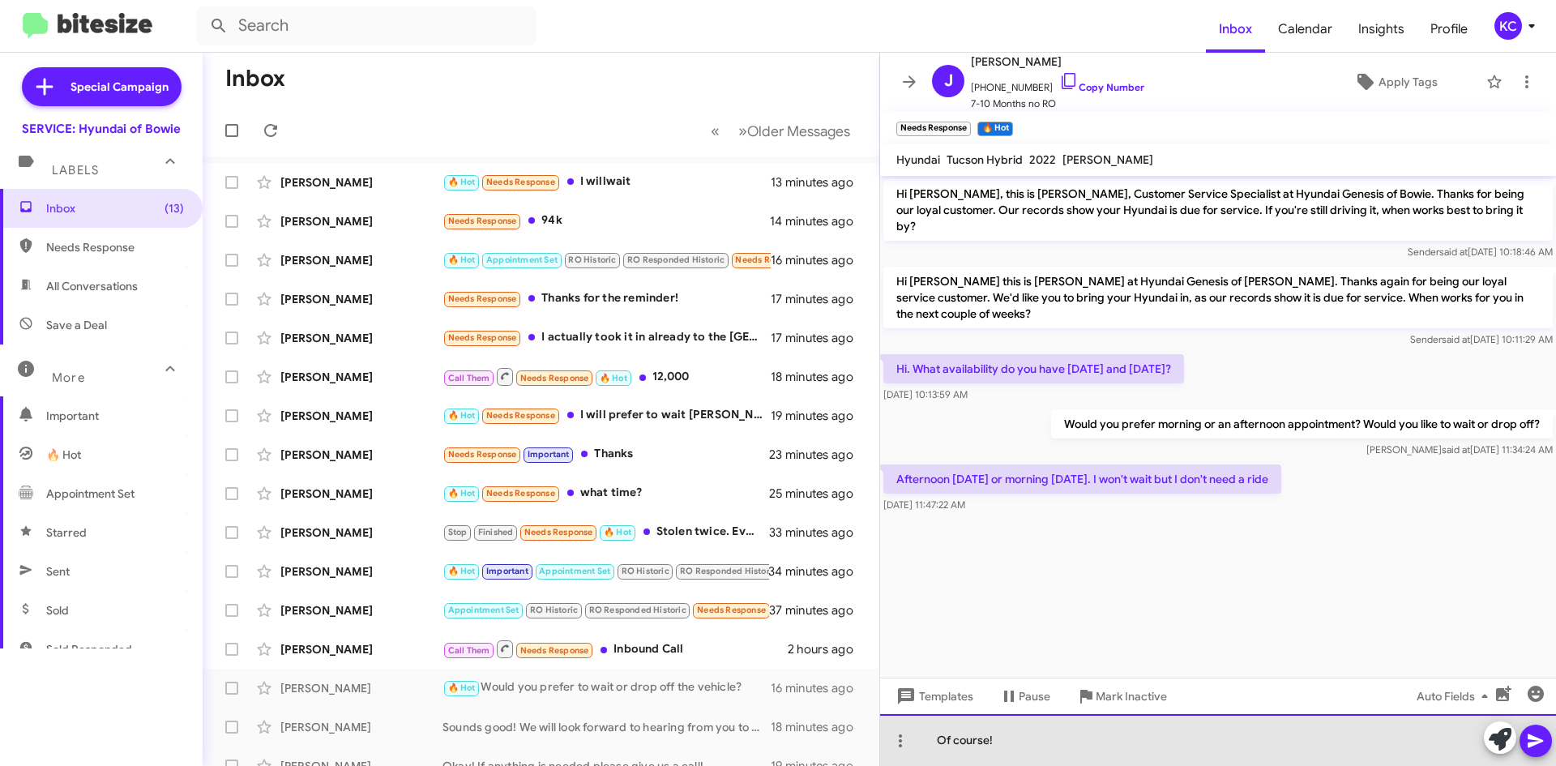
click at [1018, 741] on div "Of course!" at bounding box center [1218, 740] width 676 height 52
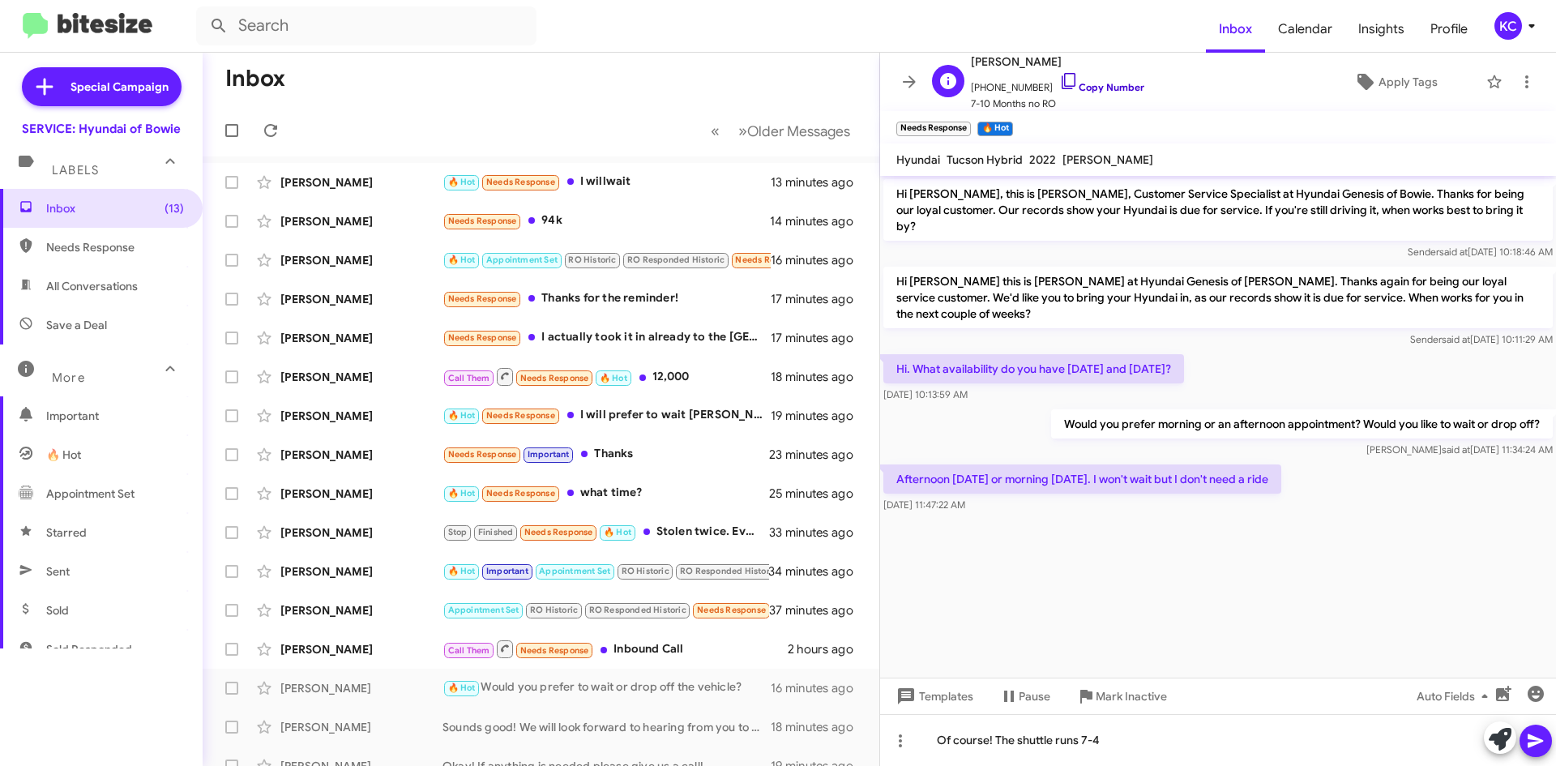
click at [1059, 82] on icon at bounding box center [1068, 80] width 19 height 19
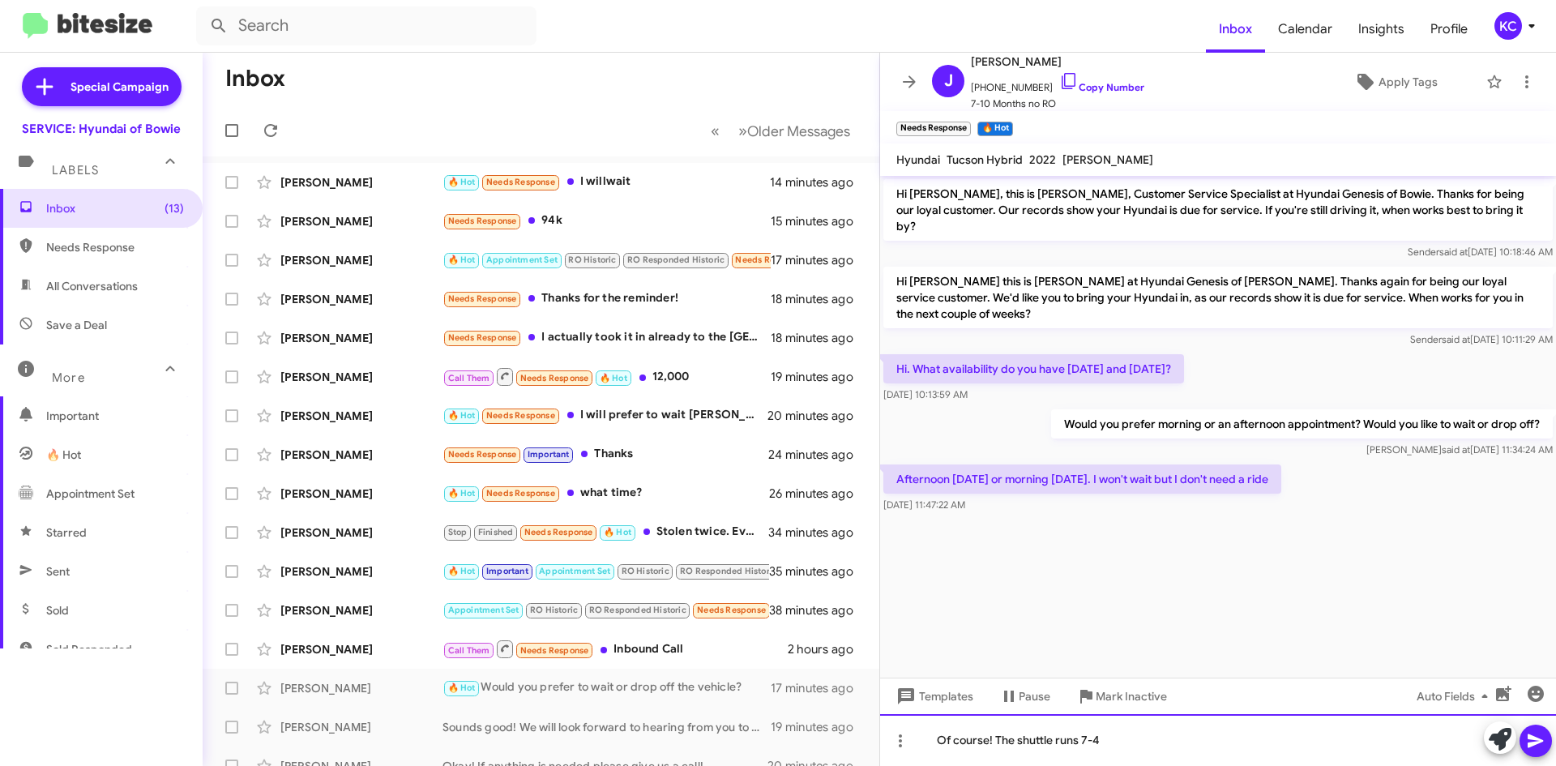
click at [1181, 746] on div "Of course! The shuttle runs 7-4" at bounding box center [1218, 740] width 676 height 52
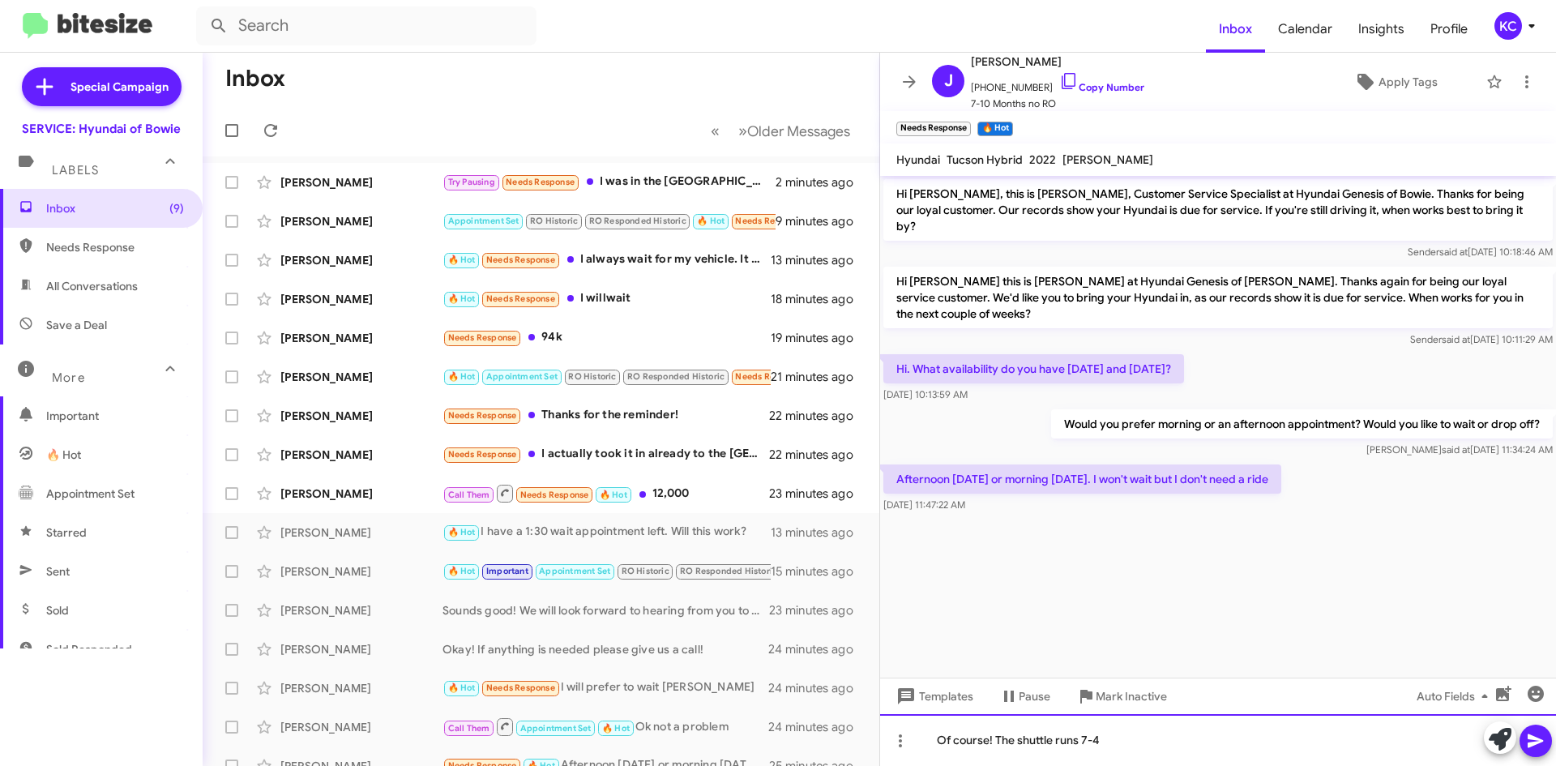
click at [1180, 749] on div "Of course! The shuttle runs 7-4" at bounding box center [1218, 740] width 676 height 52
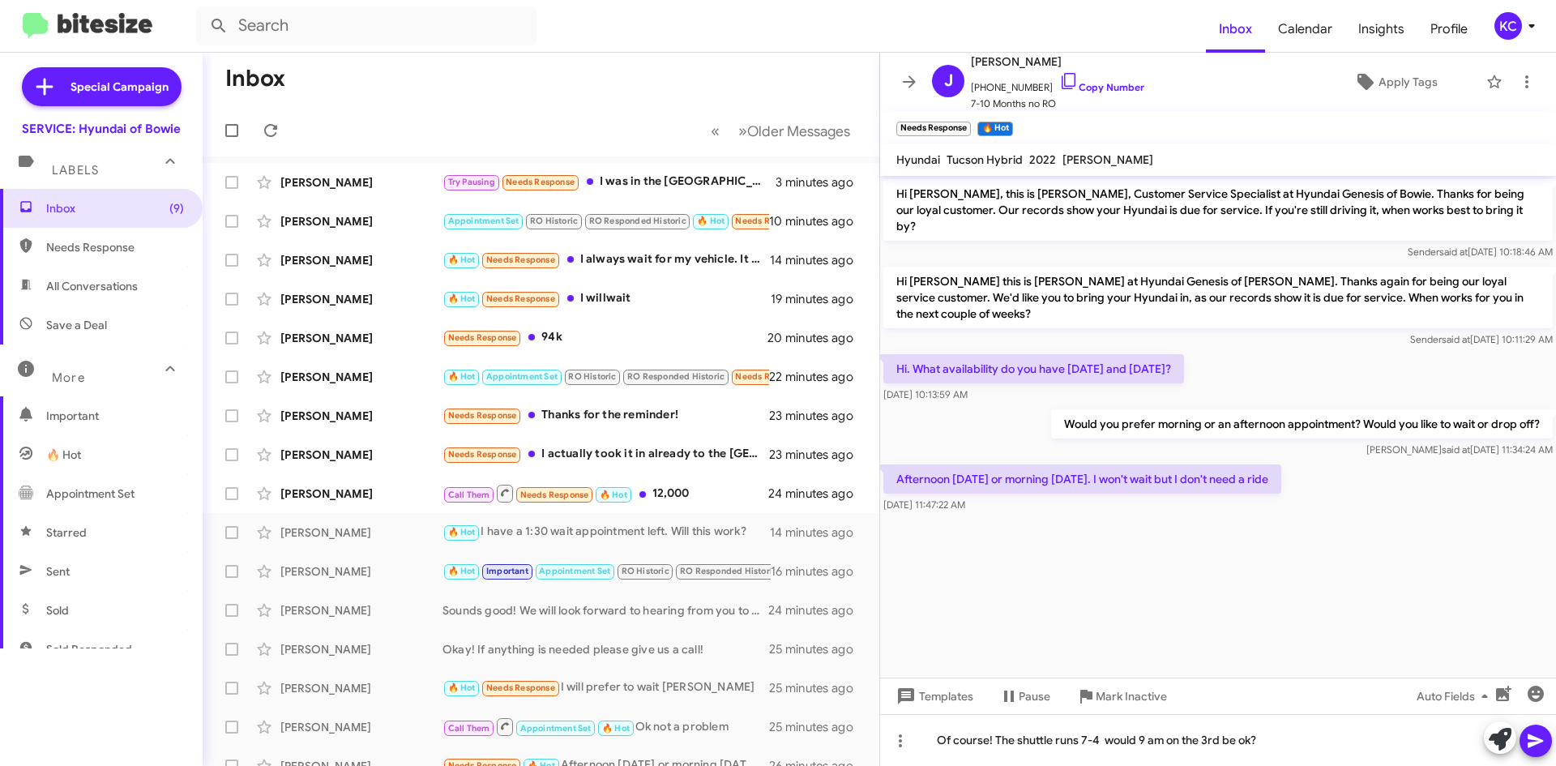
click at [1542, 734] on icon at bounding box center [1535, 740] width 19 height 19
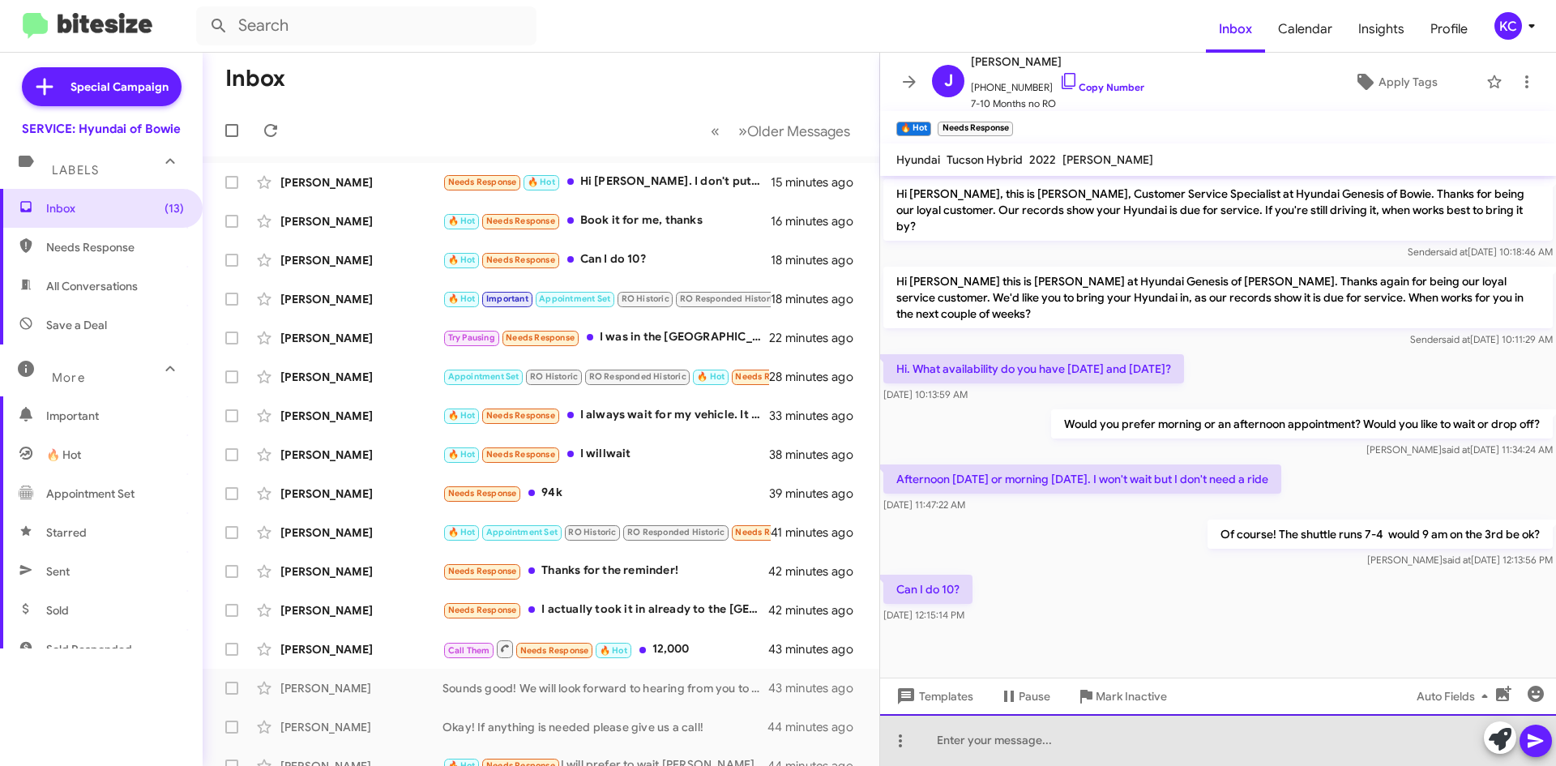
click at [995, 738] on div at bounding box center [1218, 740] width 676 height 52
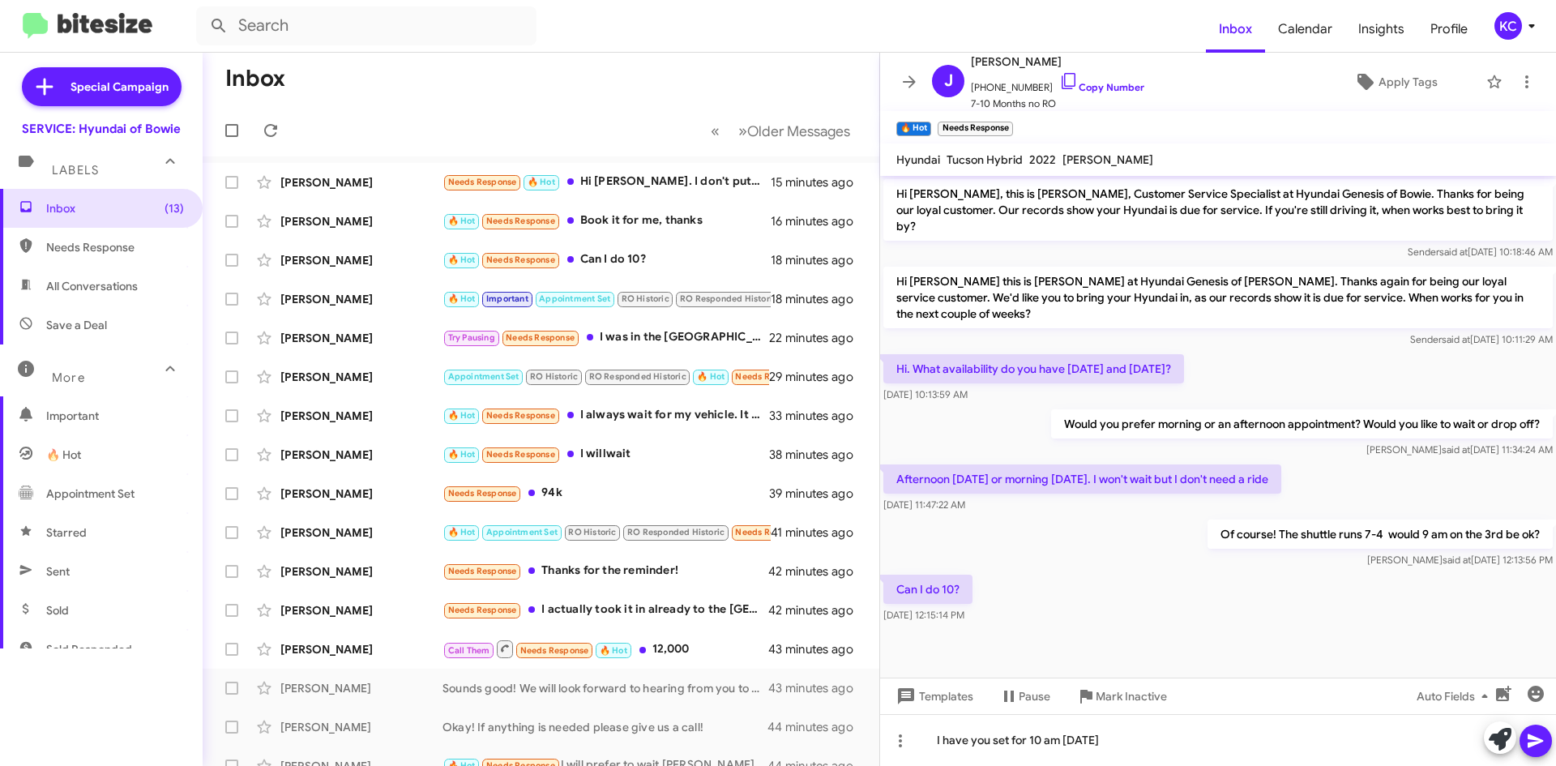
click at [1532, 737] on icon at bounding box center [1534, 741] width 15 height 14
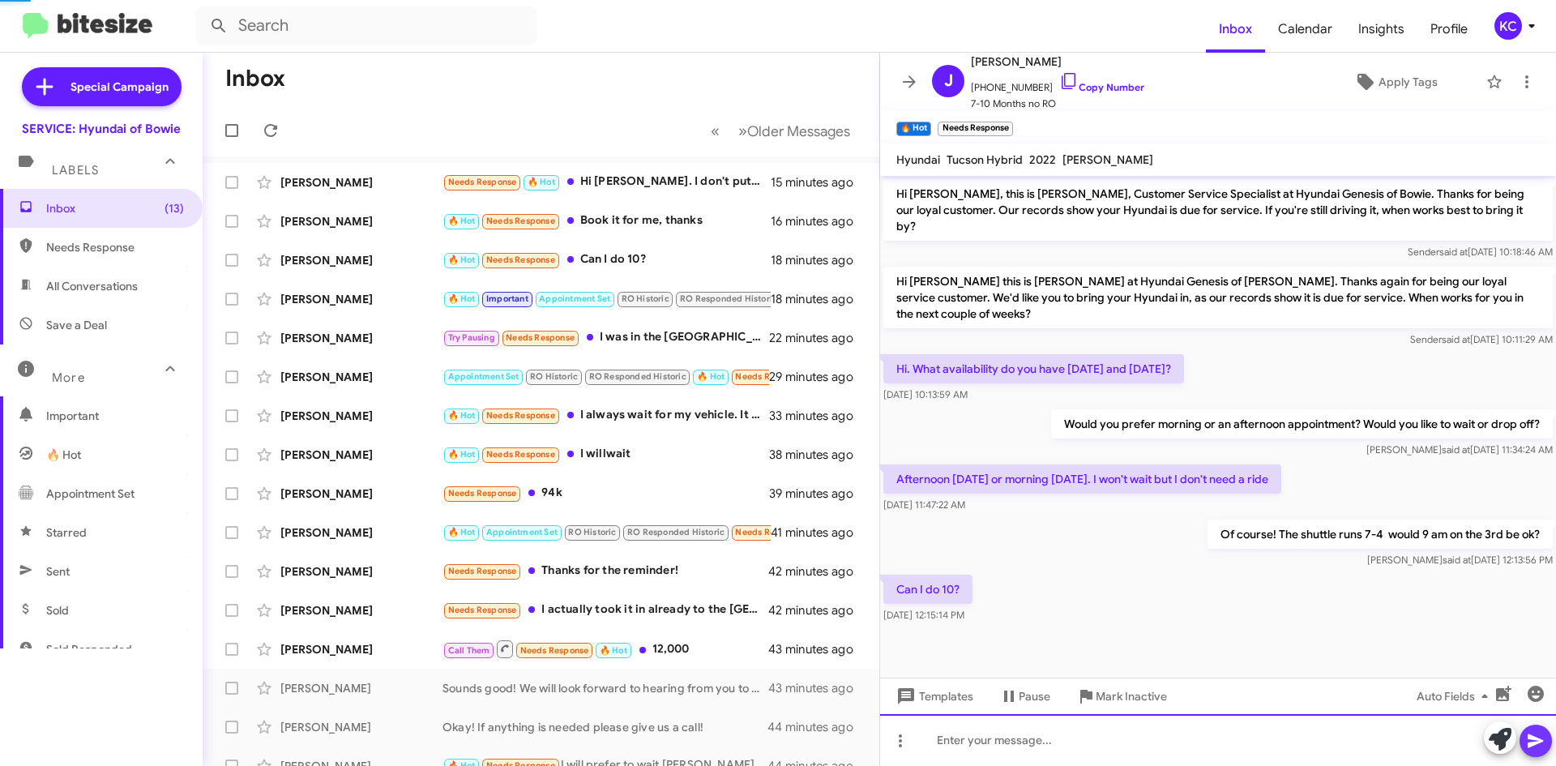
scroll to position [4, 0]
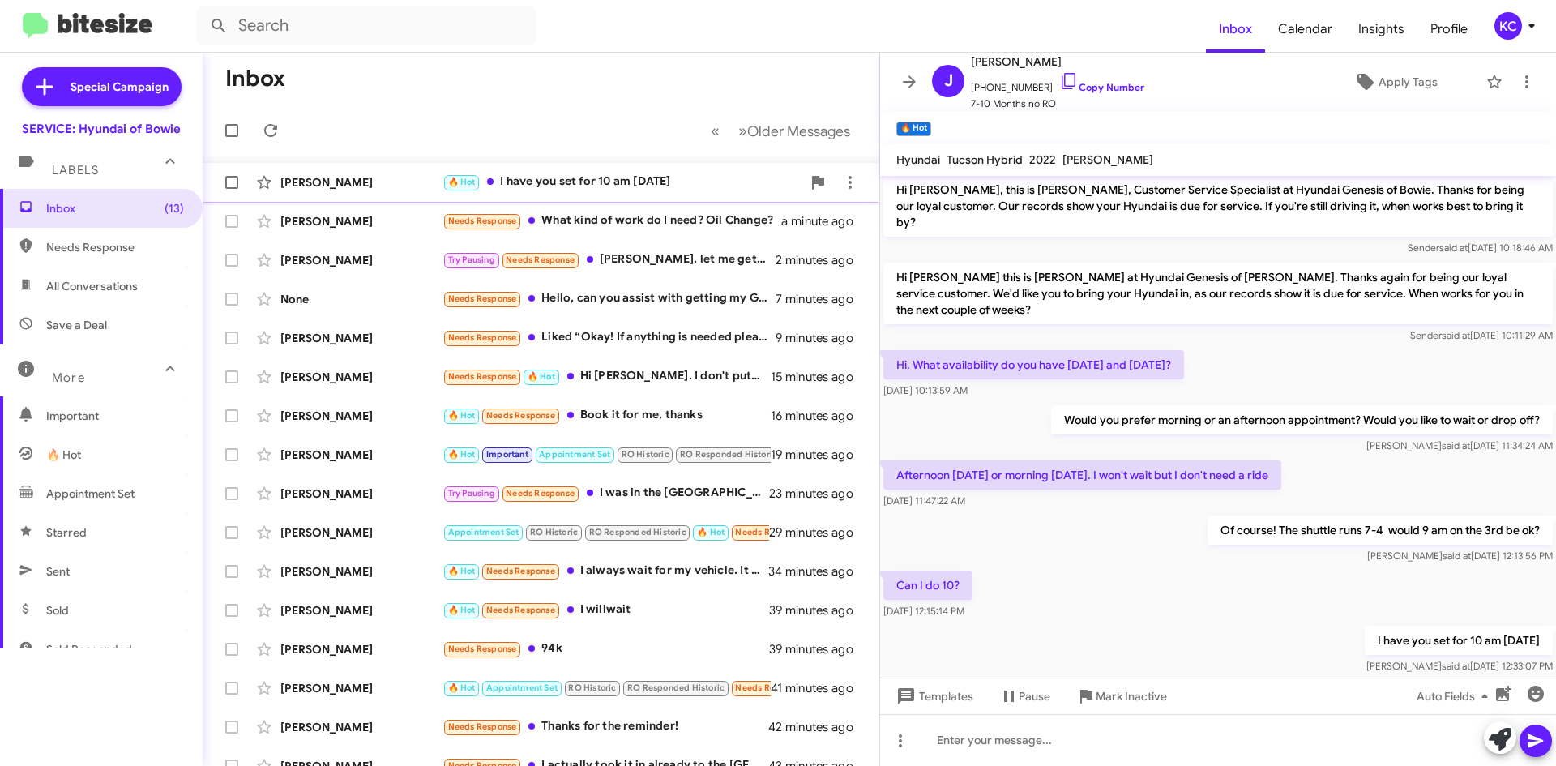
click at [615, 177] on div "🔥 Hot I have you set for 10 am on Friday" at bounding box center [621, 182] width 359 height 19
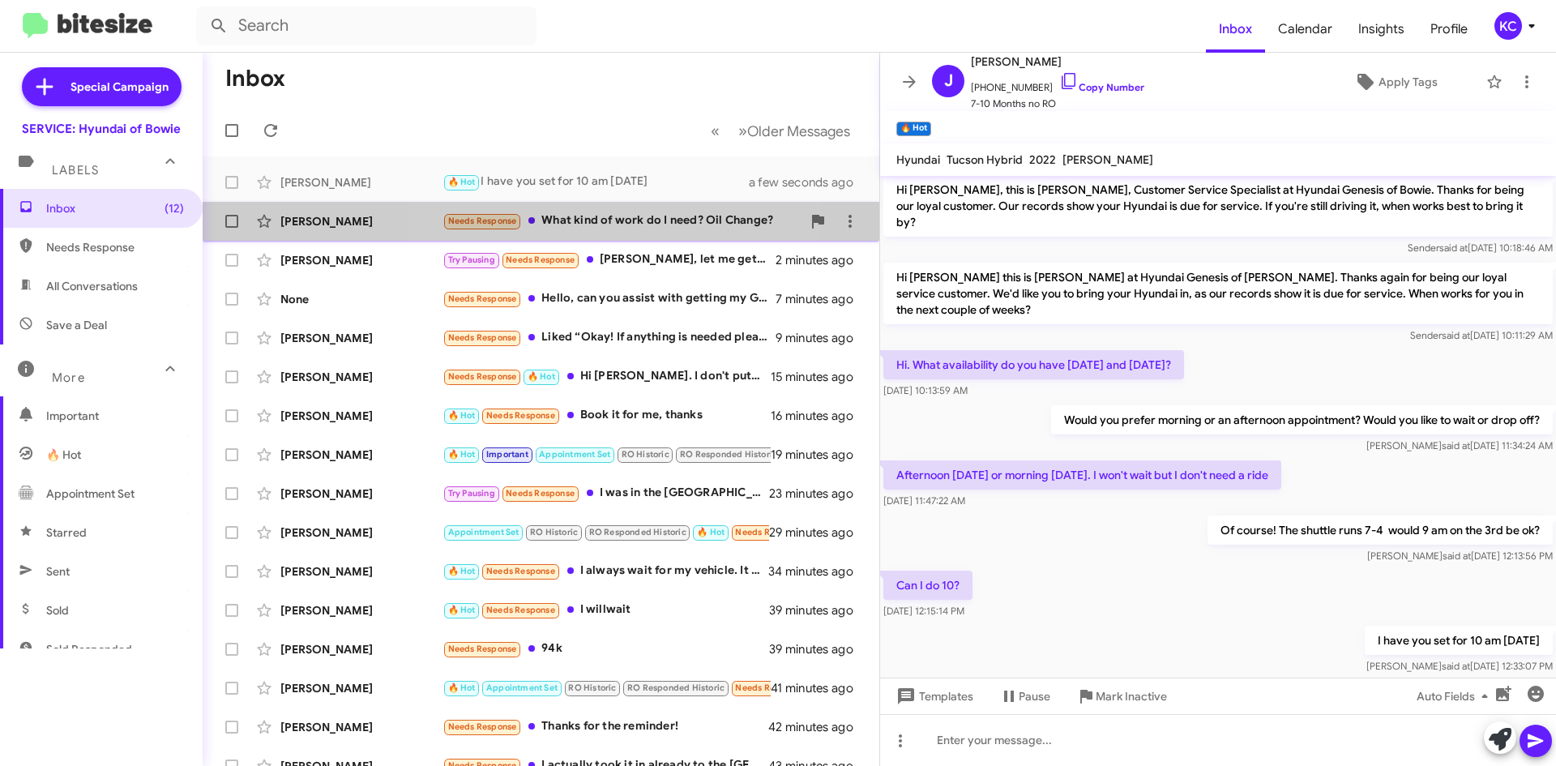
click at [579, 226] on div "Needs Response What kind of work do I need? Oil Change?" at bounding box center [621, 220] width 359 height 19
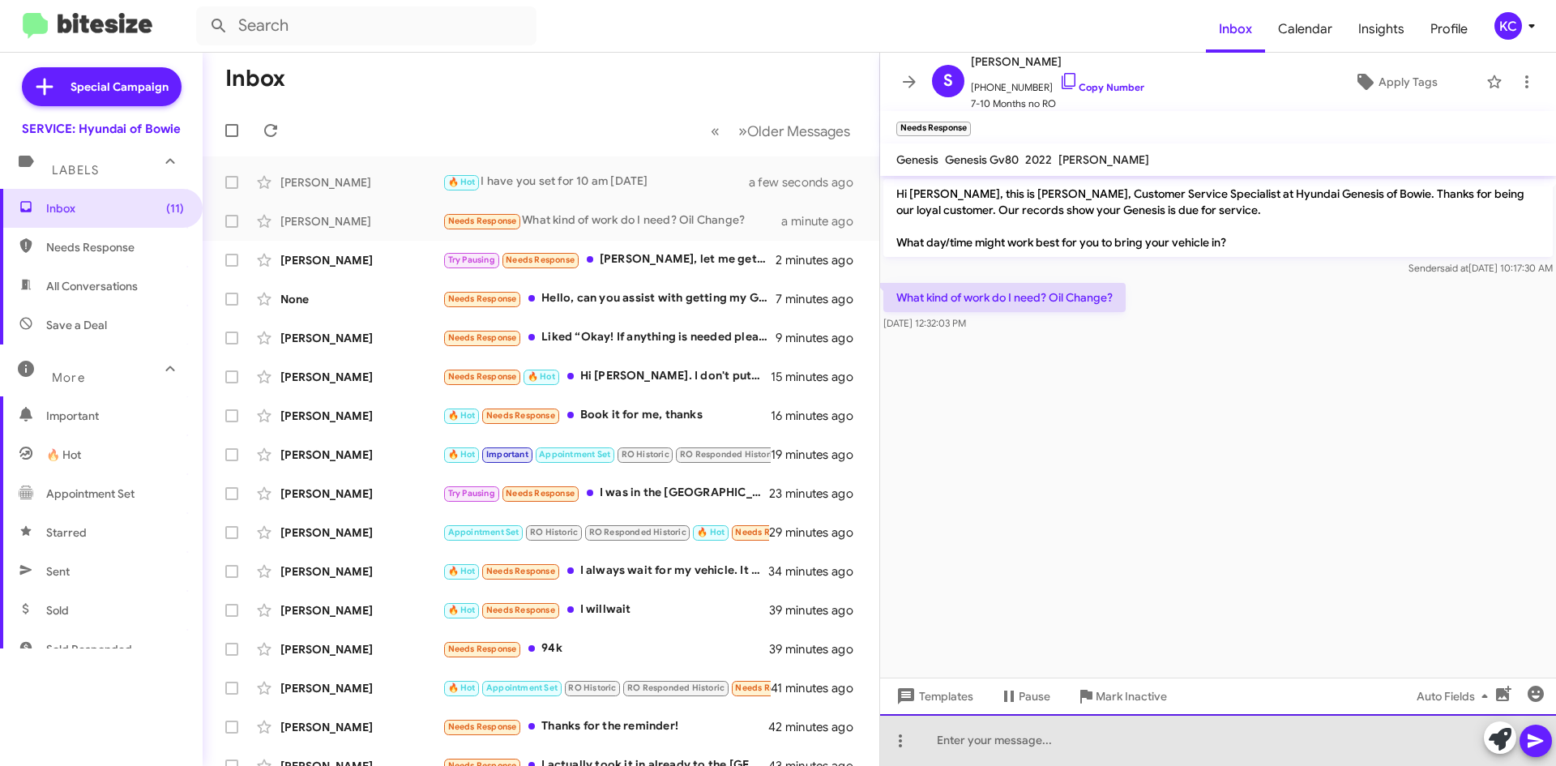
click at [1070, 743] on div at bounding box center [1218, 740] width 676 height 52
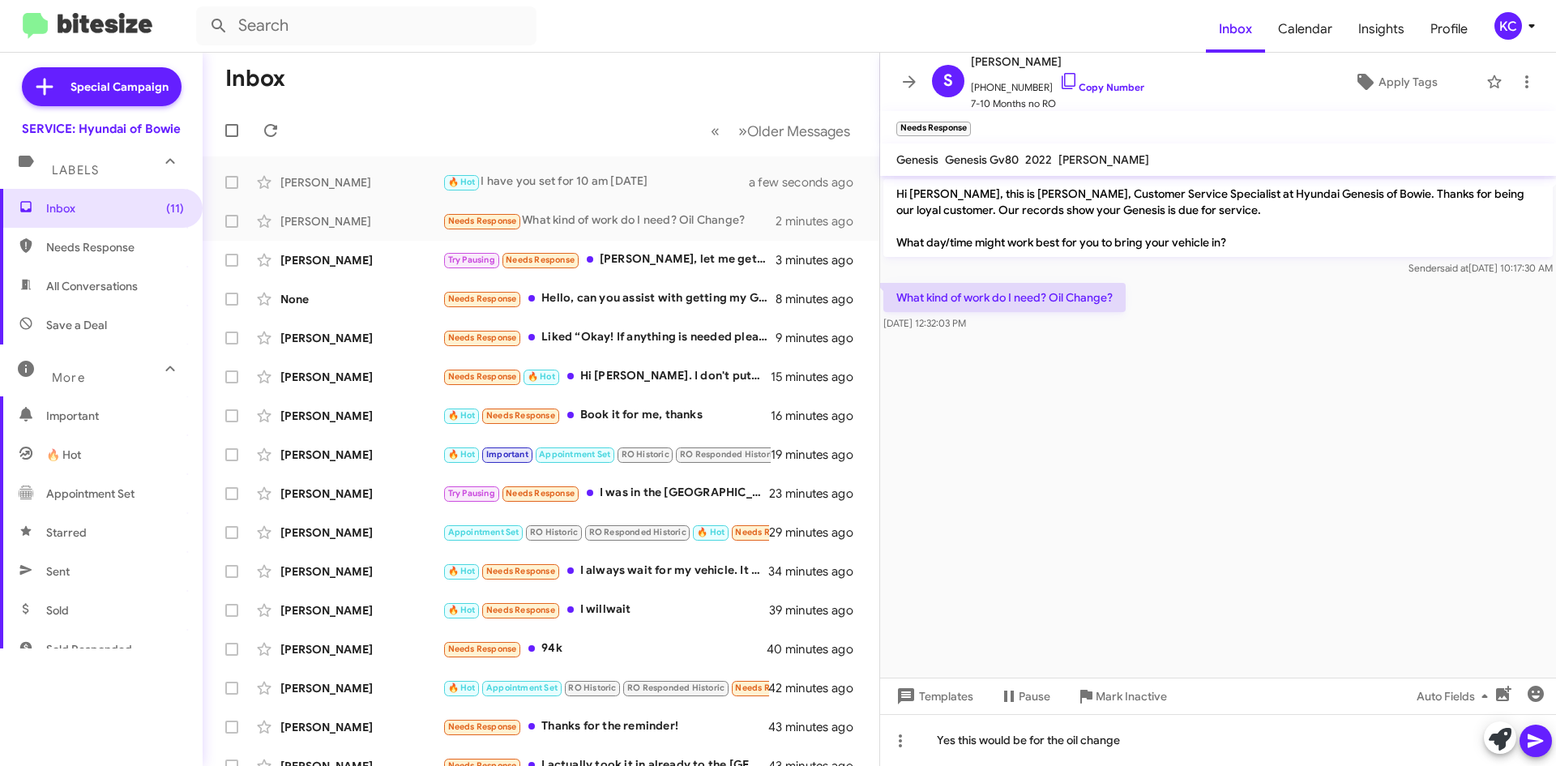
click at [1541, 751] on span at bounding box center [1535, 740] width 19 height 32
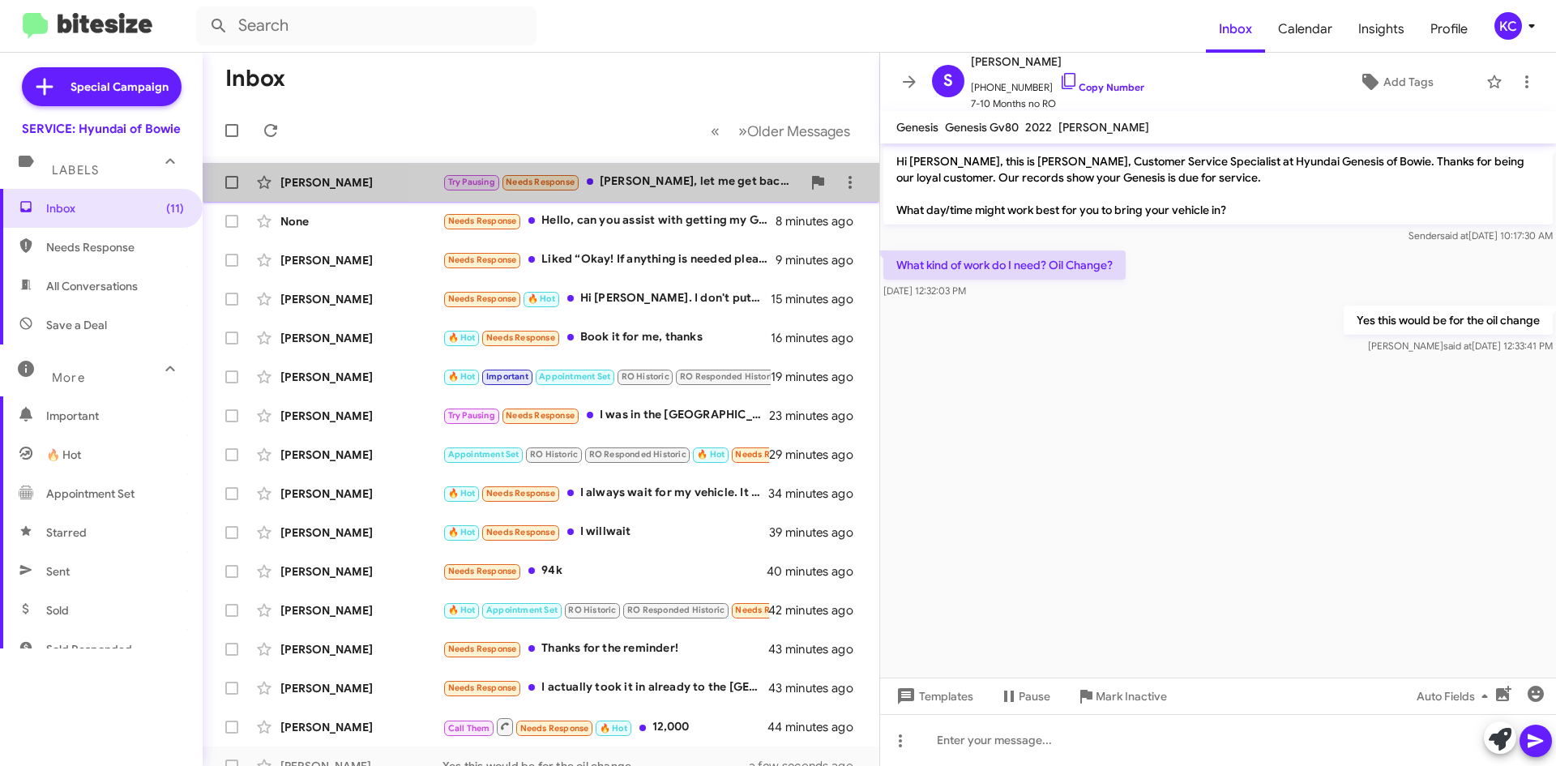
click at [672, 181] on div "Try Pausing Needs Response Mia, let me get back to you on that." at bounding box center [621, 182] width 359 height 19
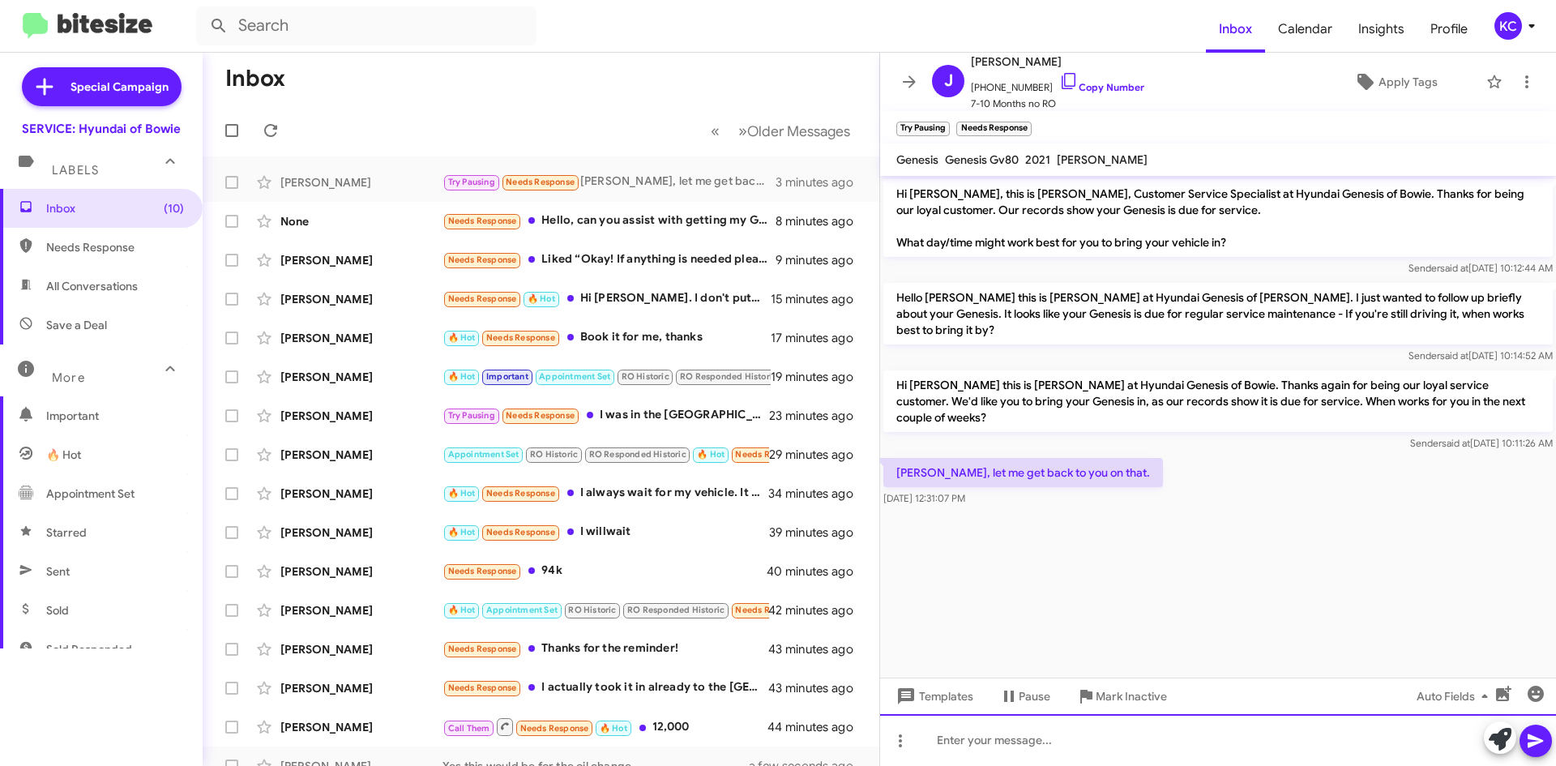
click at [1072, 735] on div at bounding box center [1218, 740] width 676 height 52
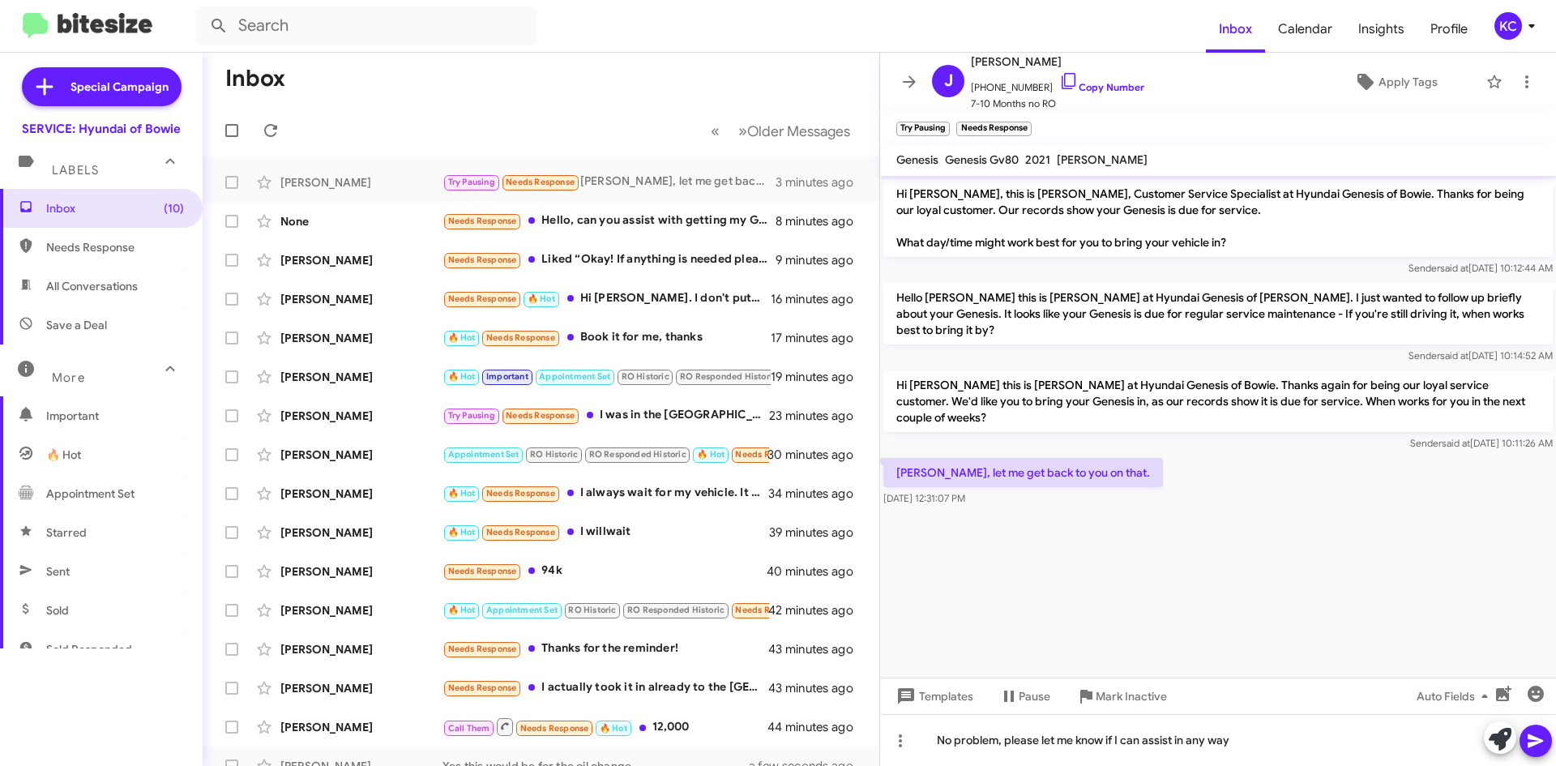
click at [1539, 736] on icon at bounding box center [1535, 740] width 19 height 19
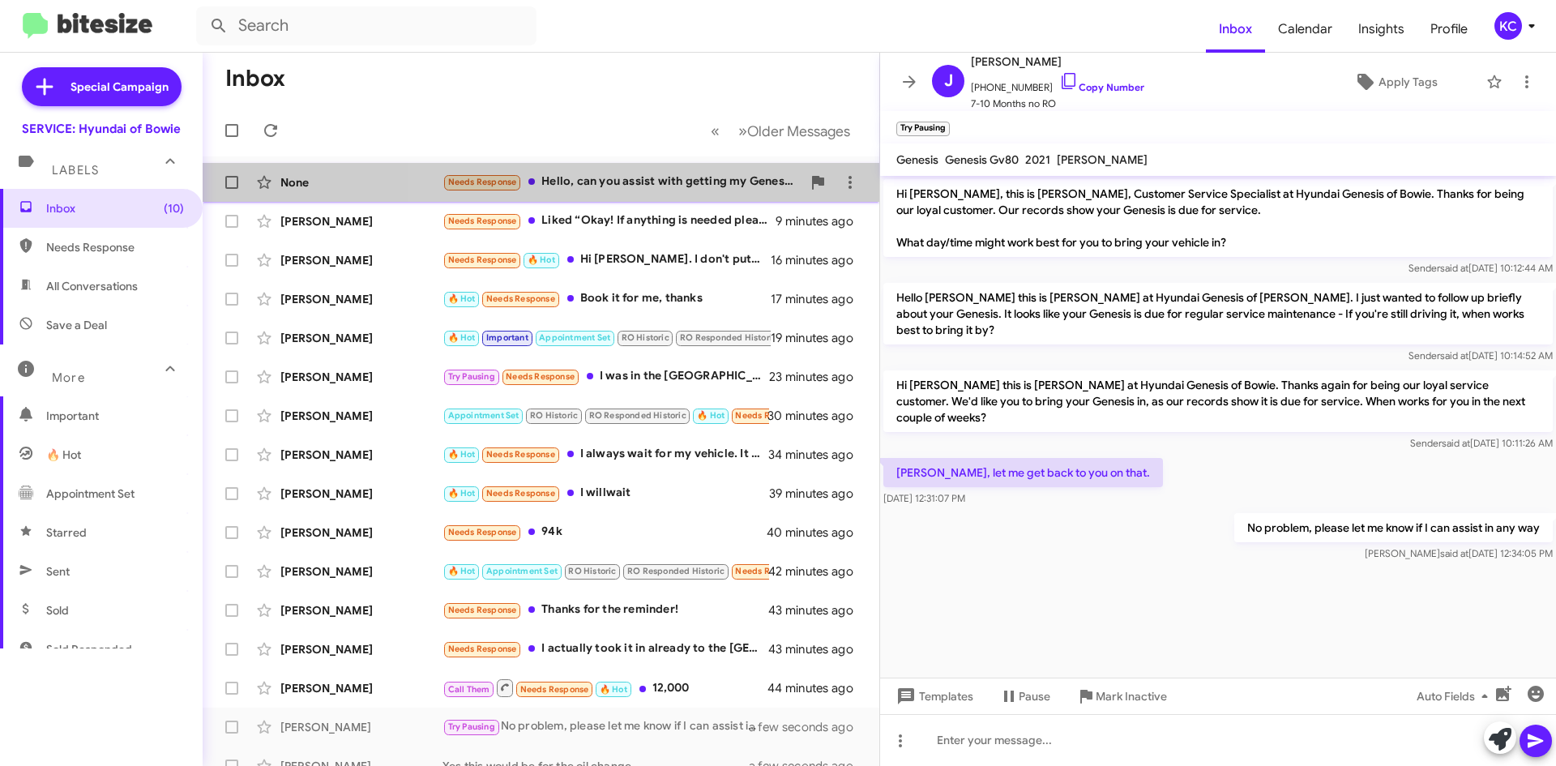
click at [594, 178] on div "Needs Response Hello, can you assist with getting my Genesis scheduled for oil …" at bounding box center [621, 182] width 359 height 19
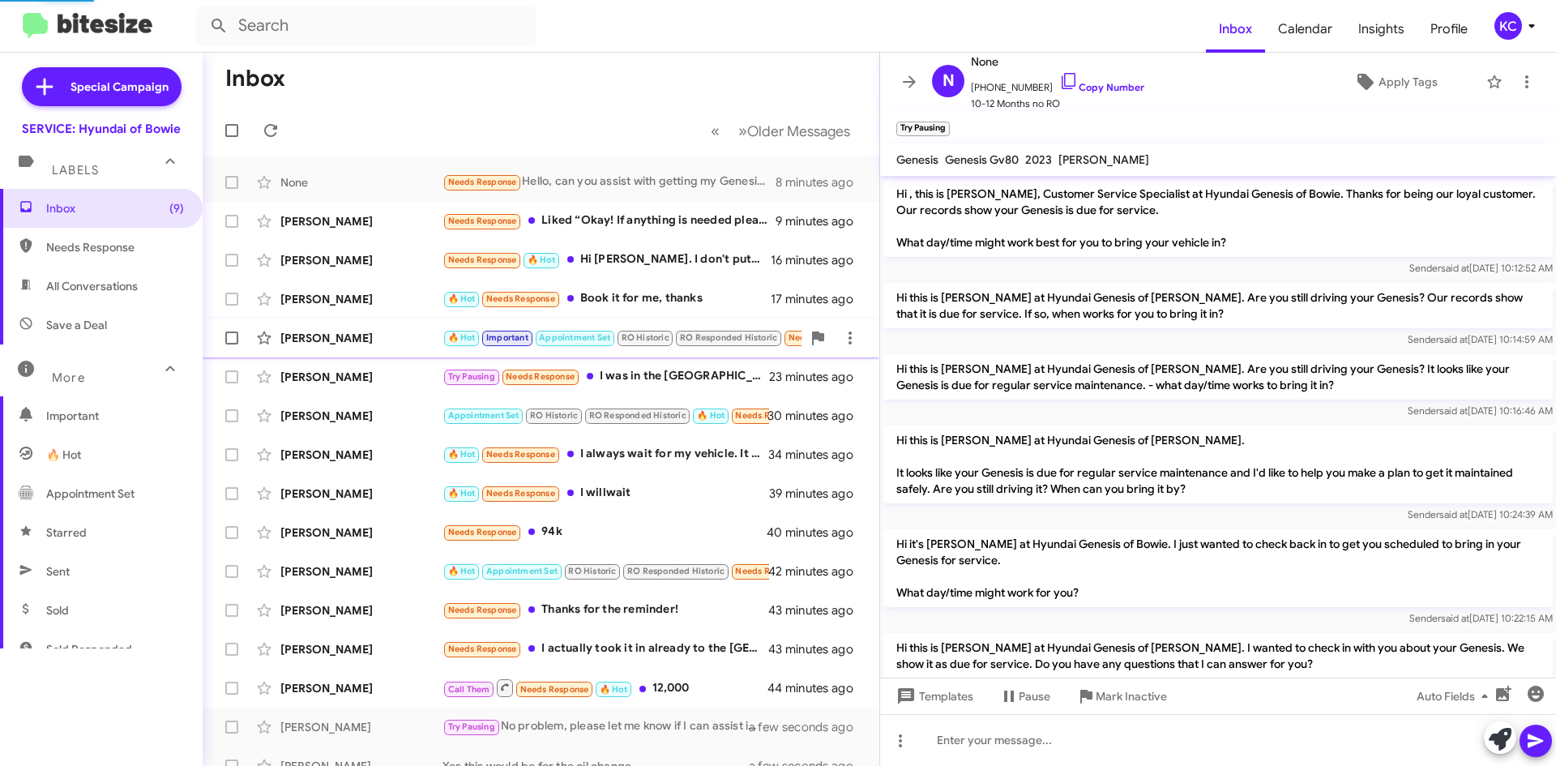
scroll to position [107, 0]
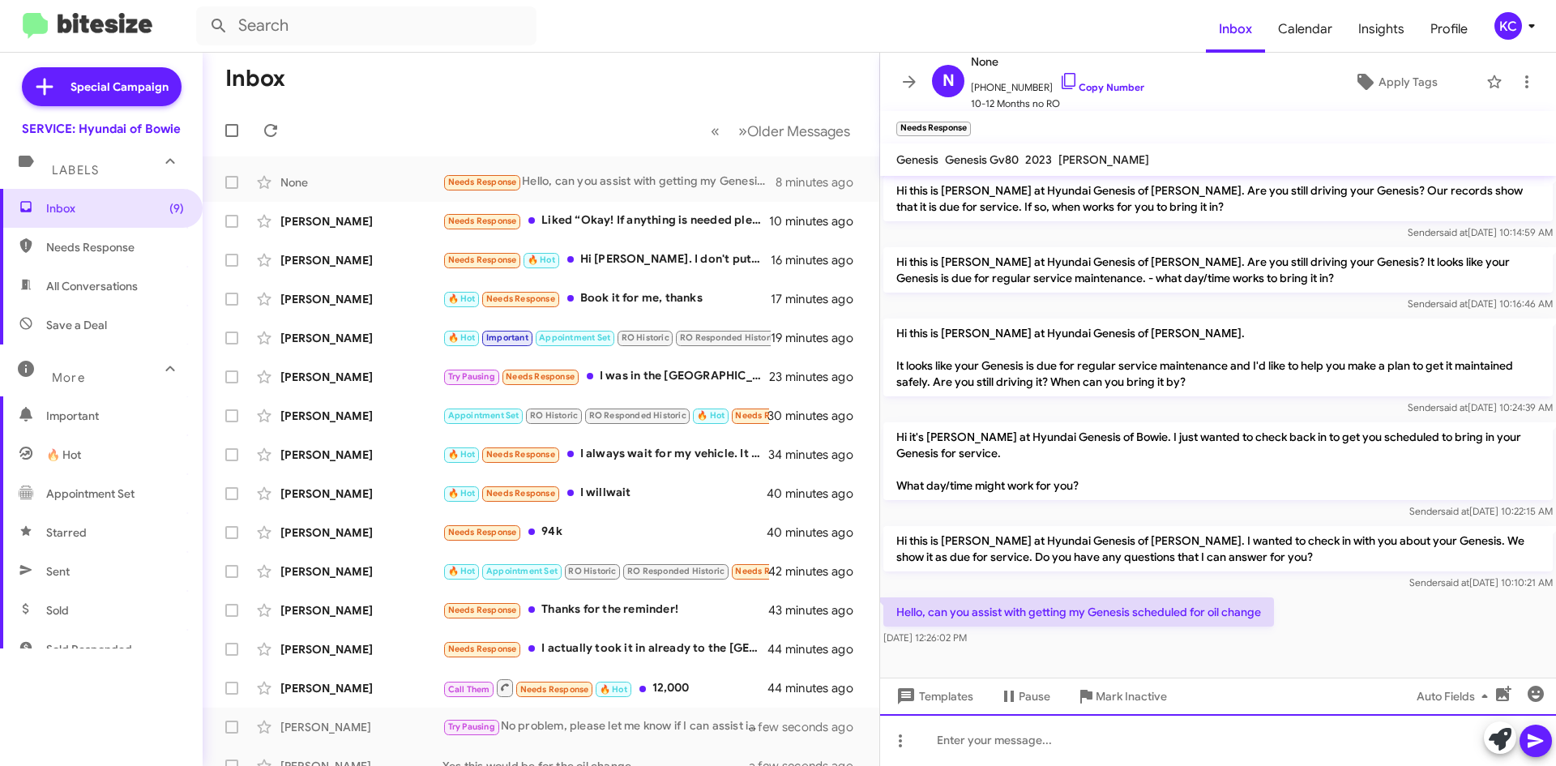
click at [1165, 750] on div at bounding box center [1218, 740] width 676 height 52
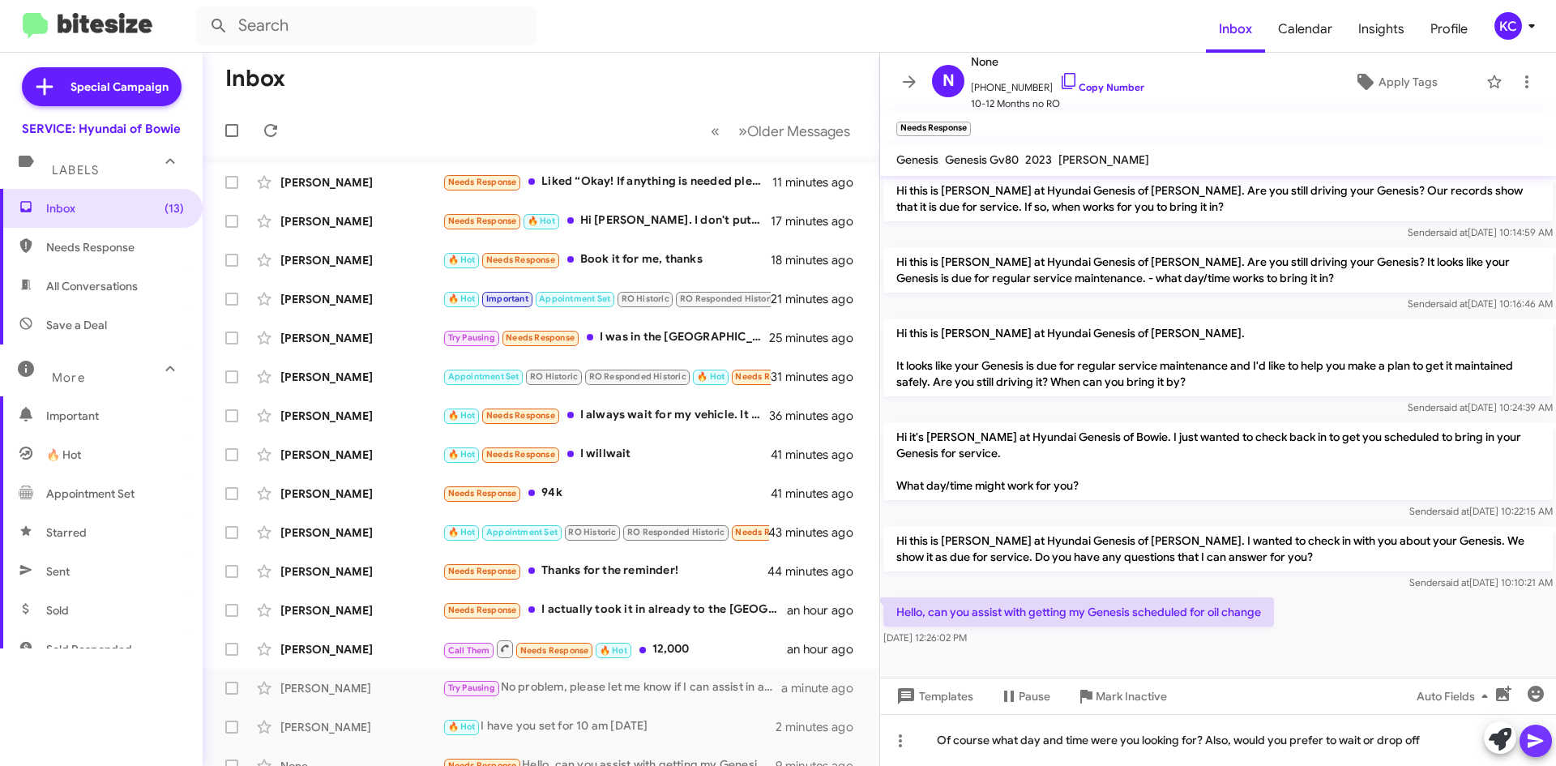
click at [1533, 736] on icon at bounding box center [1534, 741] width 15 height 14
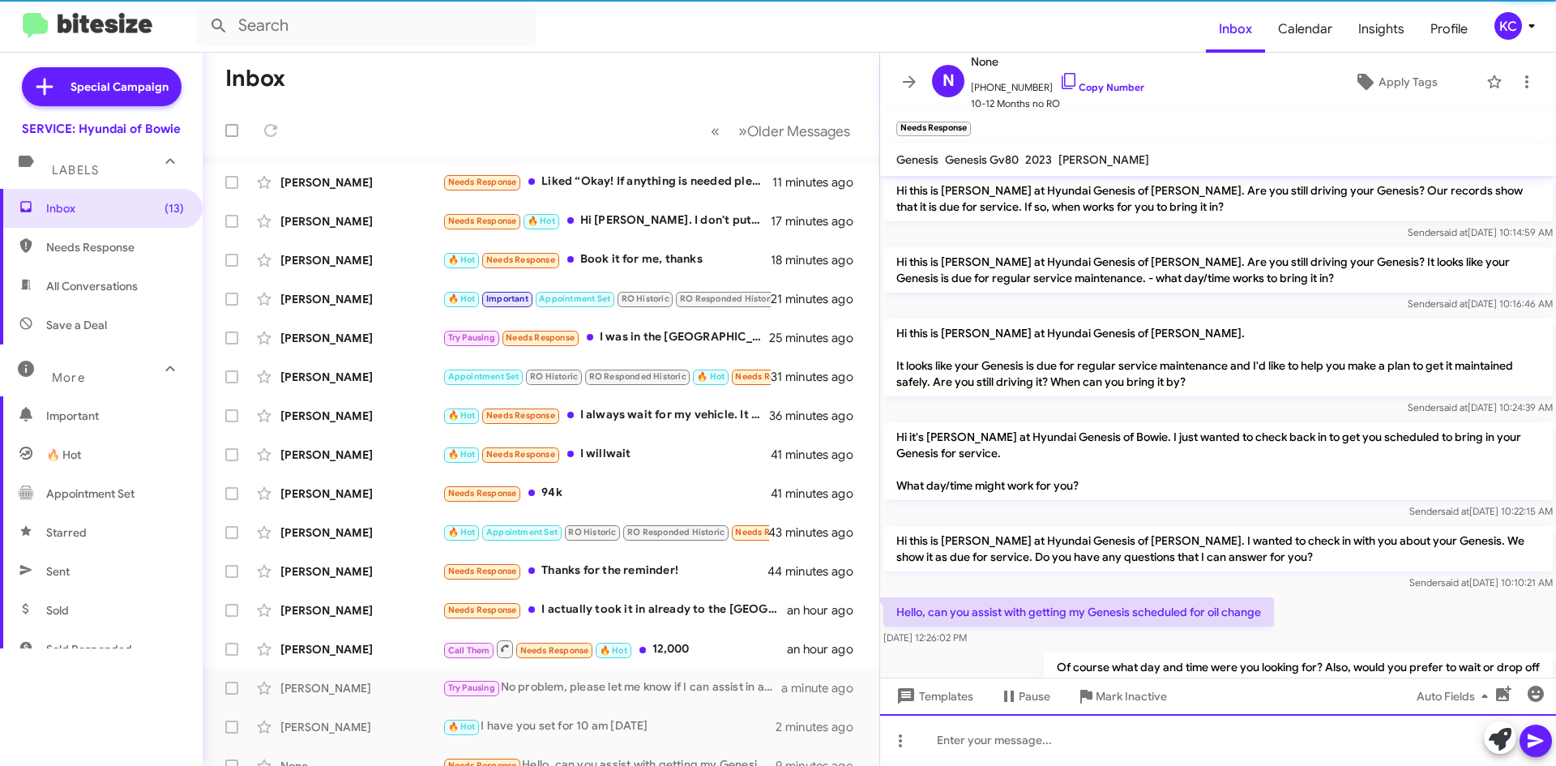
scroll to position [0, 0]
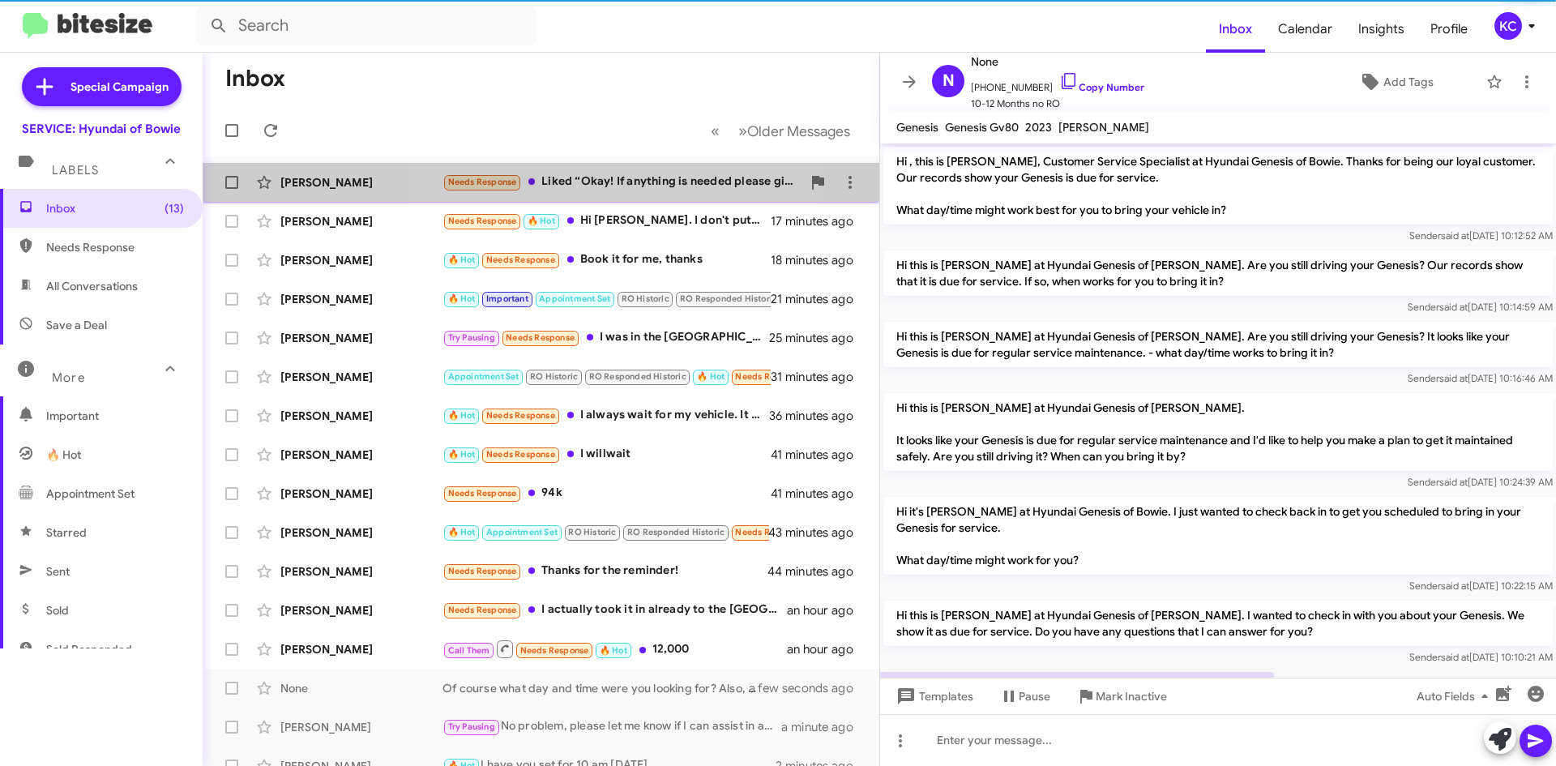
click at [631, 196] on div "David Mcneill Needs Response Liked “Okay! If anything is needed please give us …" at bounding box center [541, 182] width 651 height 32
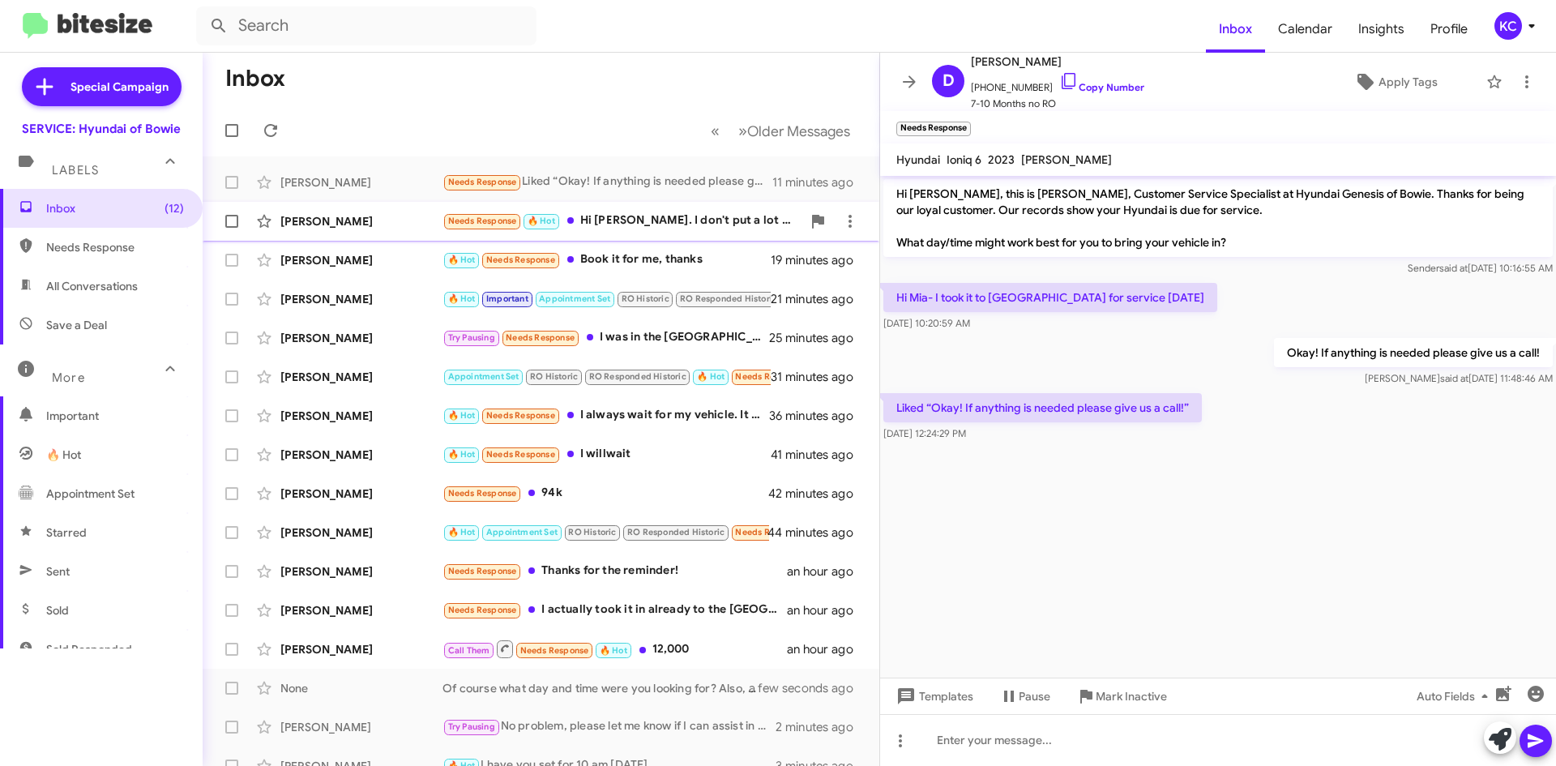
click at [630, 219] on div "Needs Response 🔥 Hot Hi Mia. I don't put a lot of miles on the car, currently a…" at bounding box center [621, 220] width 359 height 19
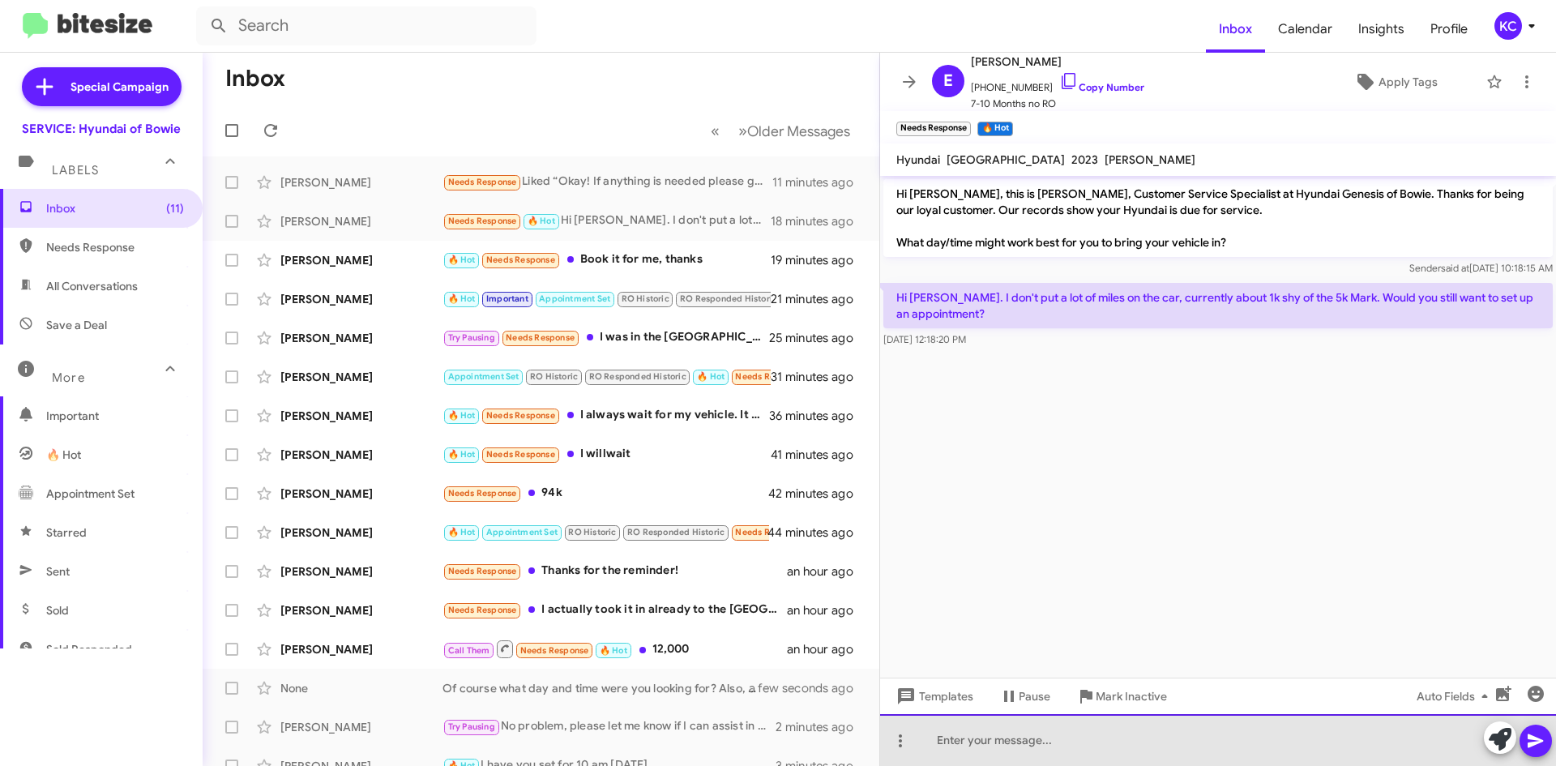
click at [1039, 737] on div at bounding box center [1218, 740] width 676 height 52
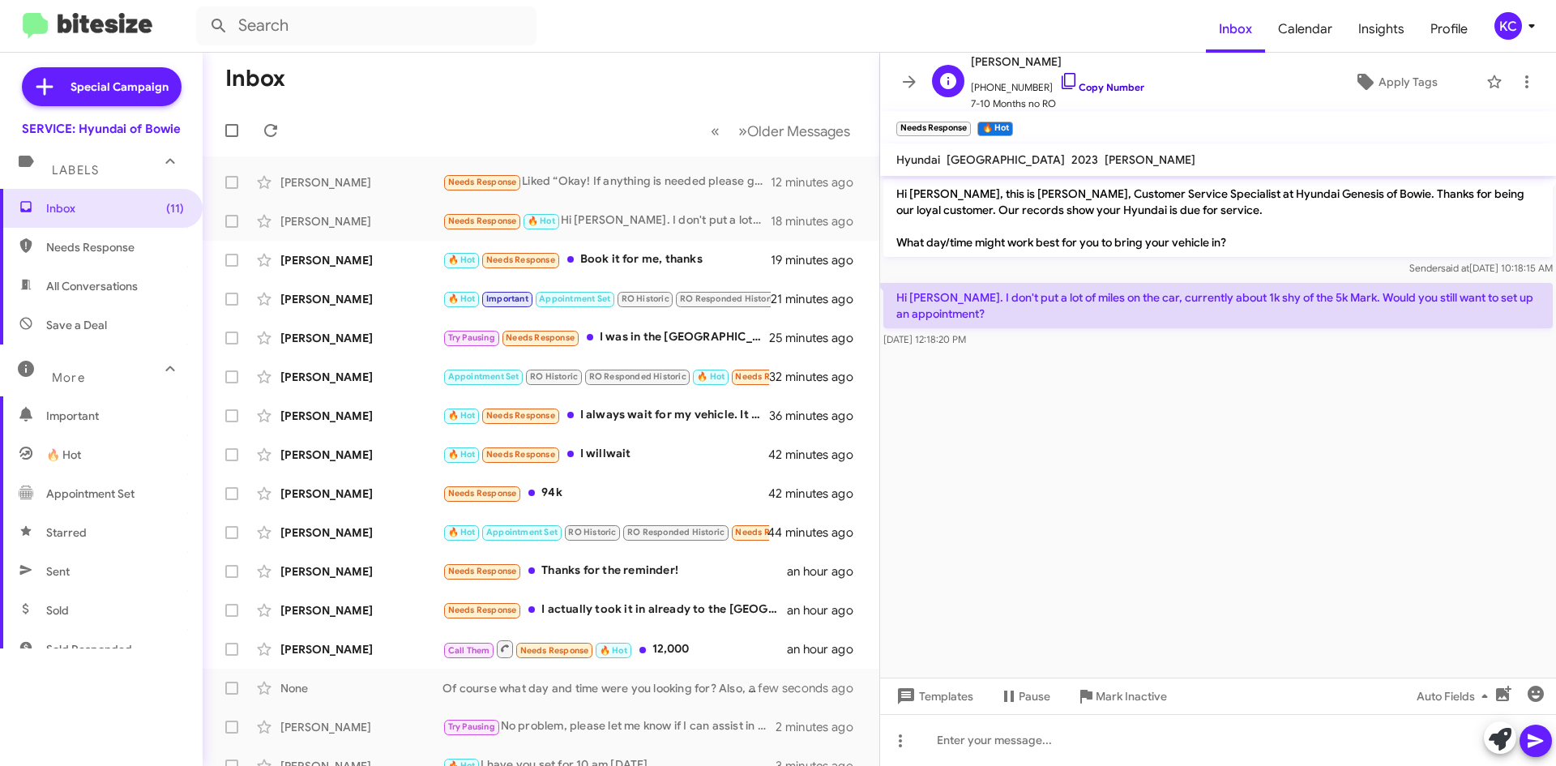
click at [1059, 83] on icon at bounding box center [1068, 80] width 19 height 19
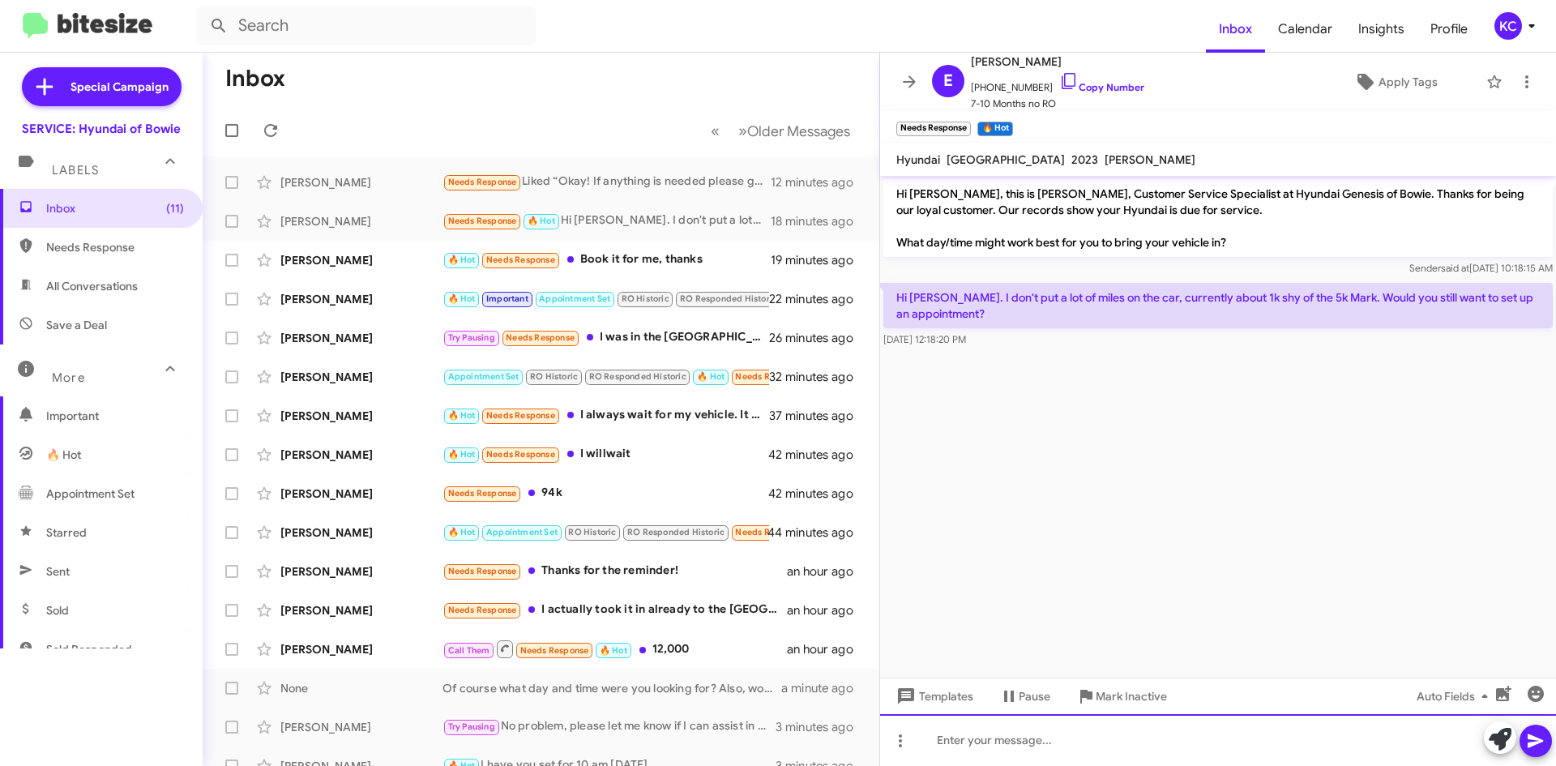
click at [1055, 749] on div at bounding box center [1218, 740] width 676 height 52
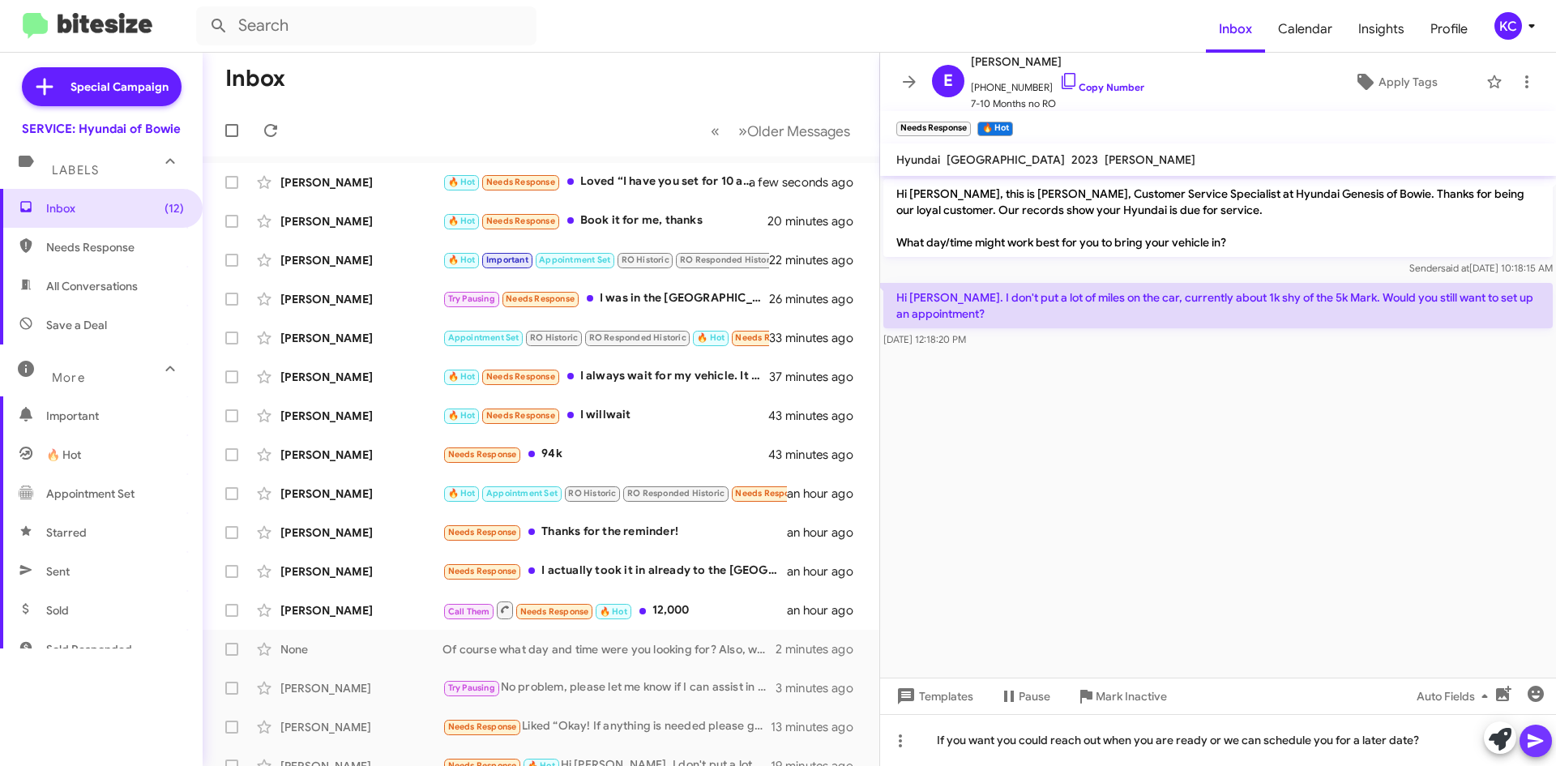
click at [1534, 755] on span at bounding box center [1535, 740] width 19 height 32
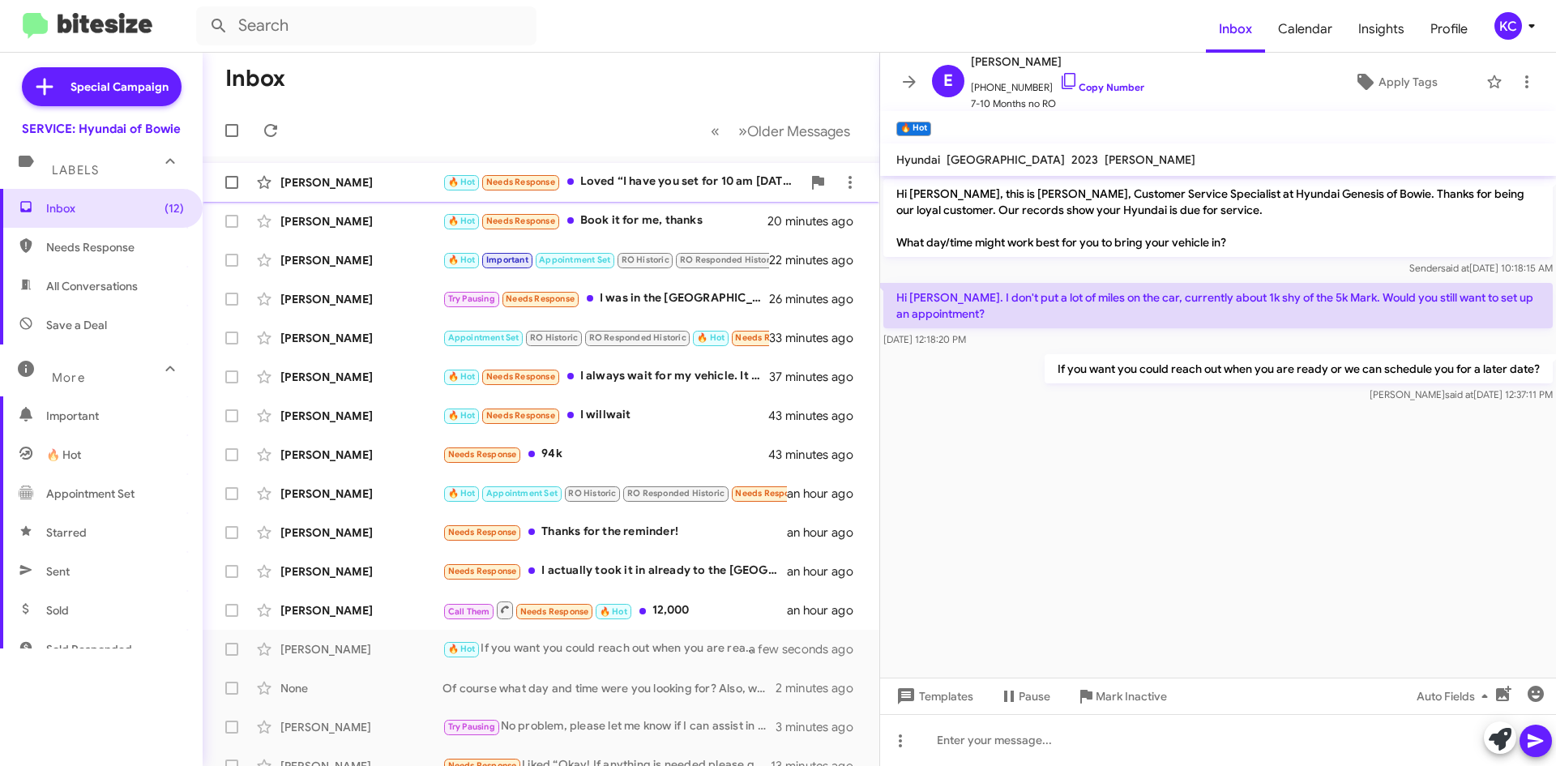
click at [649, 179] on div "🔥 Hot Needs Response Loved “I have you set for 10 am on Friday”" at bounding box center [621, 182] width 359 height 19
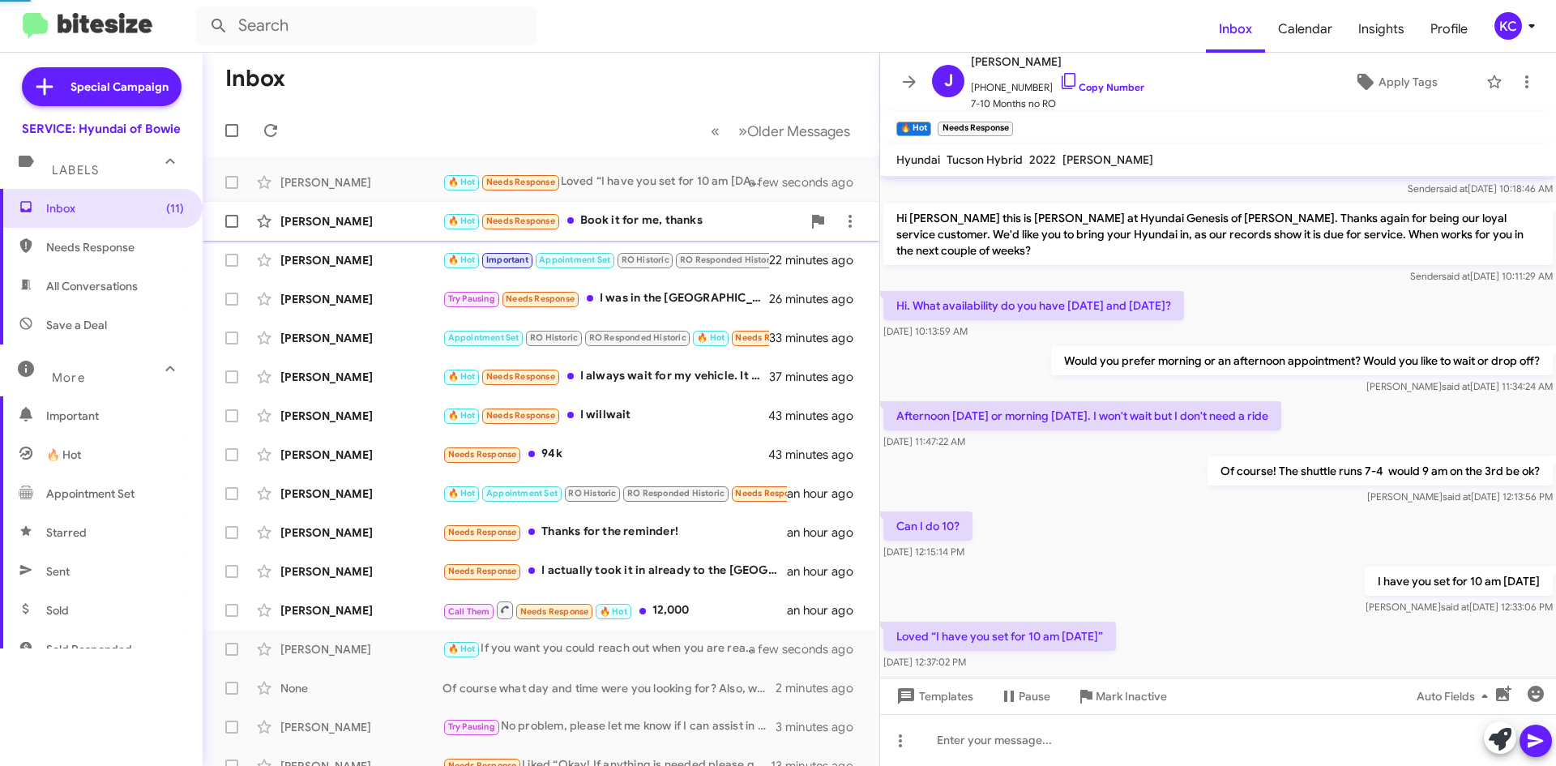
click at [656, 219] on div "🔥 Hot Needs Response Book it for me, thanks" at bounding box center [621, 220] width 359 height 19
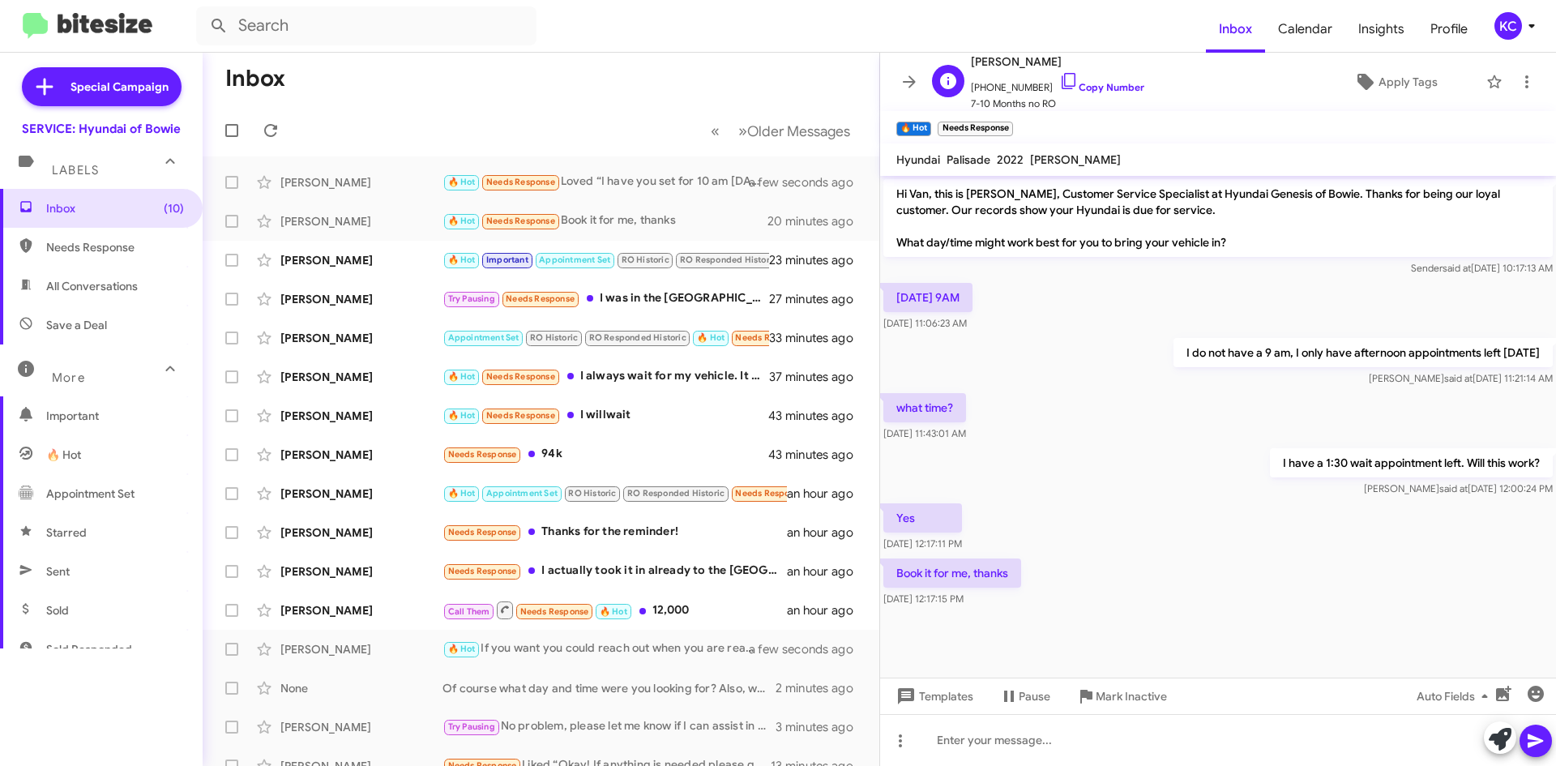
click at [1061, 80] on span "+14016628628 Copy Number" at bounding box center [1057, 83] width 173 height 24
click at [1061, 80] on icon at bounding box center [1068, 81] width 14 height 16
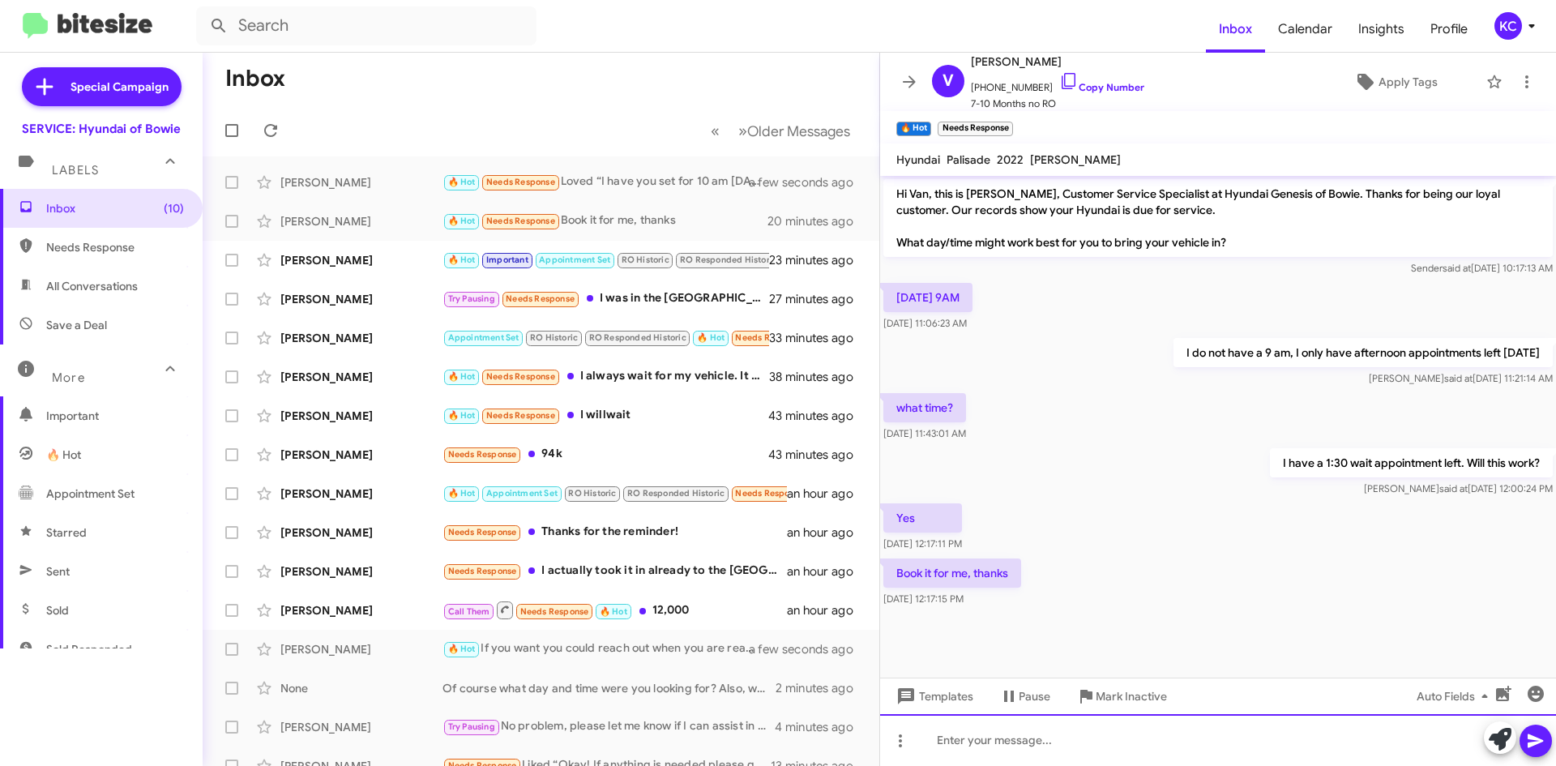
click at [1082, 746] on div at bounding box center [1218, 740] width 676 height 52
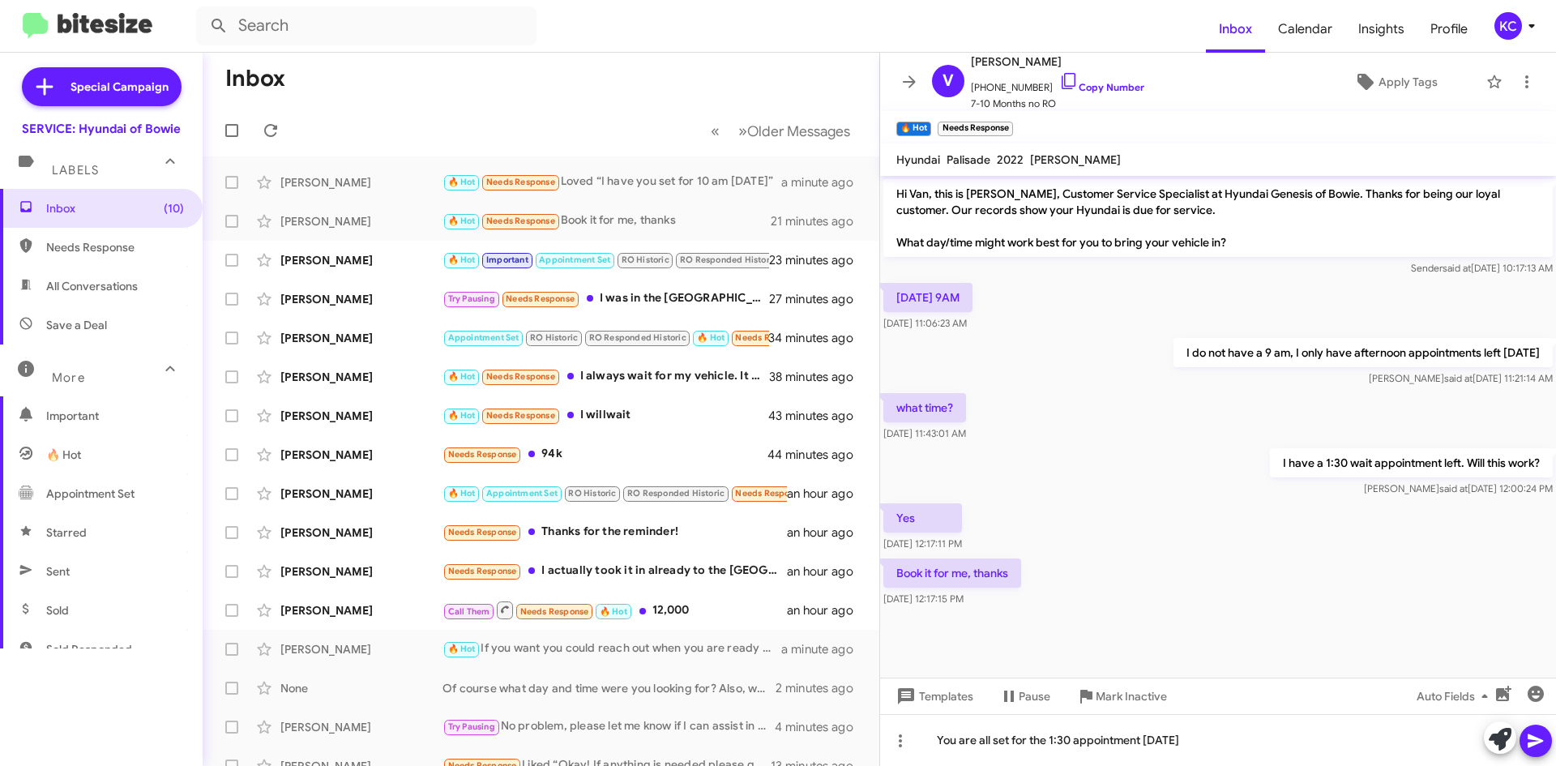
click at [1539, 749] on icon at bounding box center [1535, 740] width 19 height 19
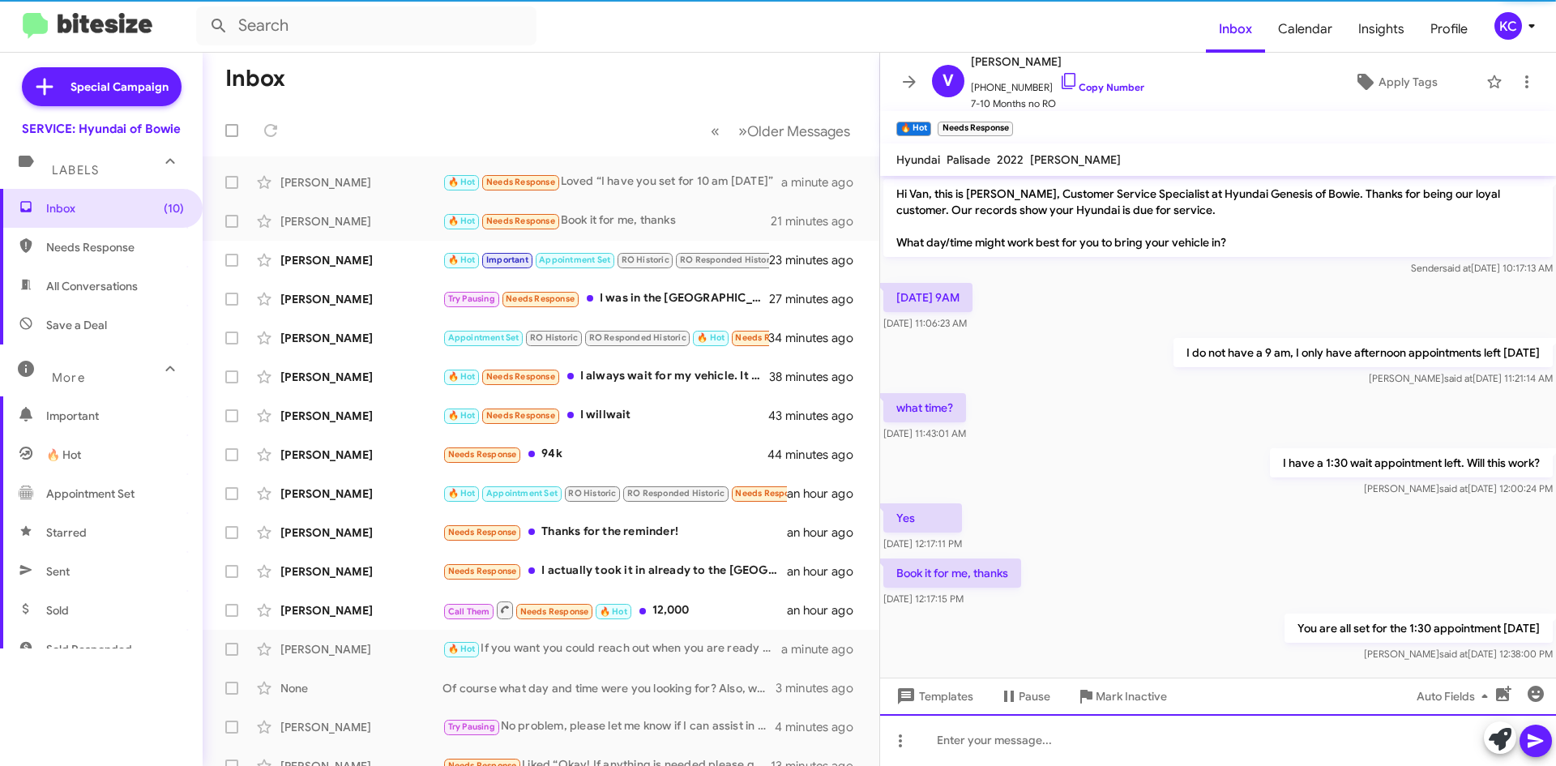
scroll to position [20, 0]
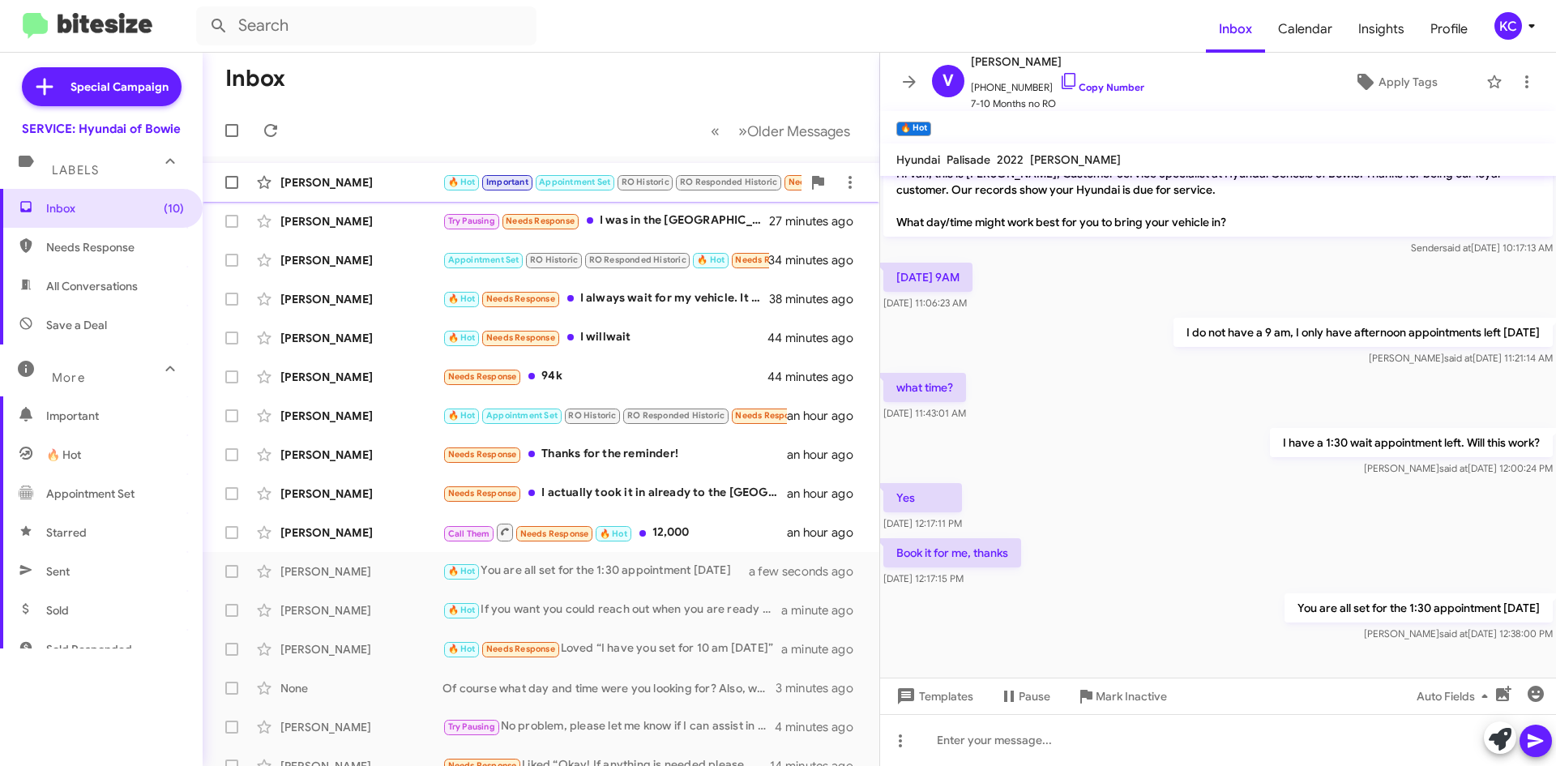
click at [400, 187] on div "[PERSON_NAME]" at bounding box center [361, 182] width 162 height 16
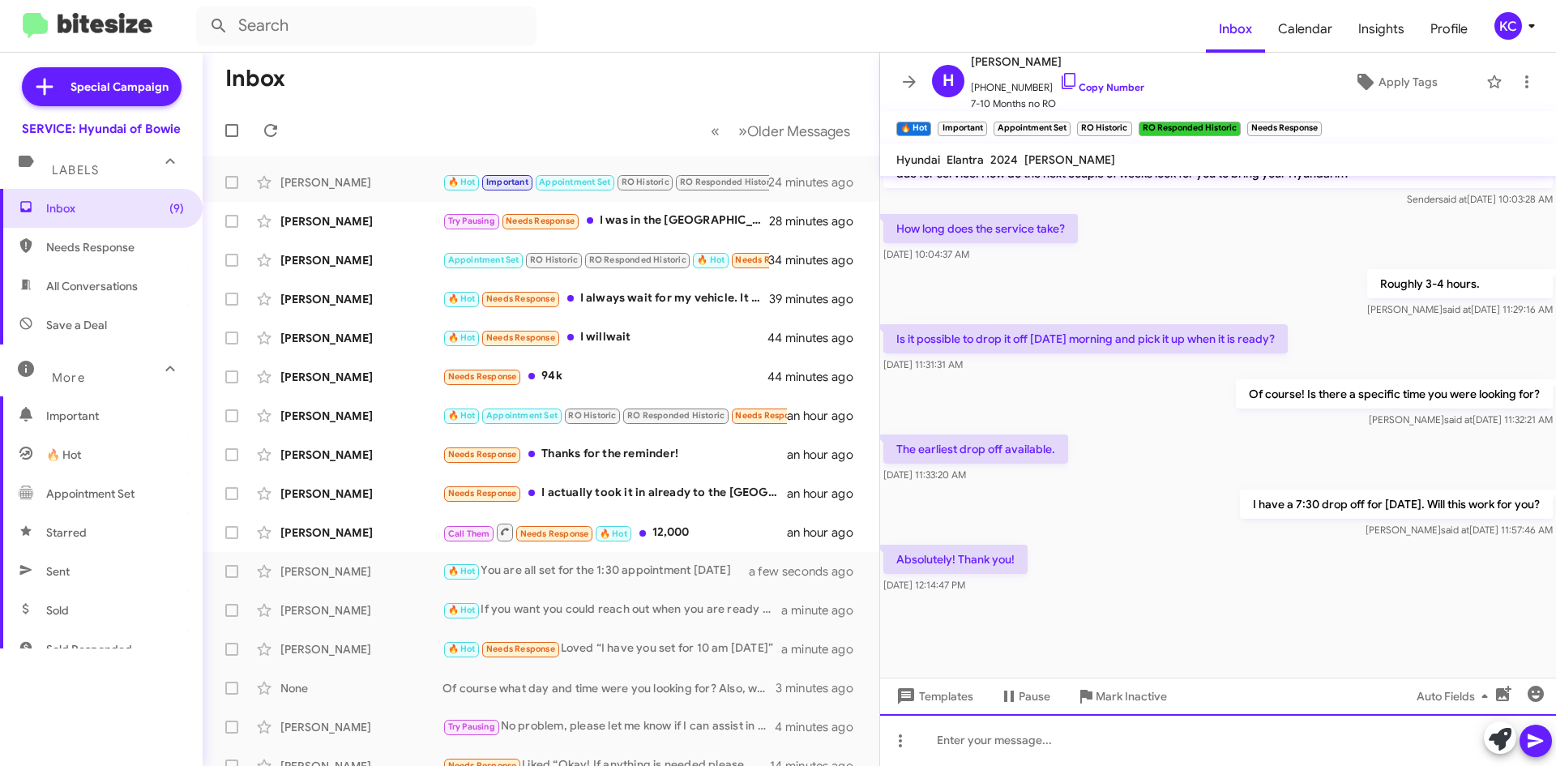
click at [1012, 736] on div at bounding box center [1218, 740] width 676 height 52
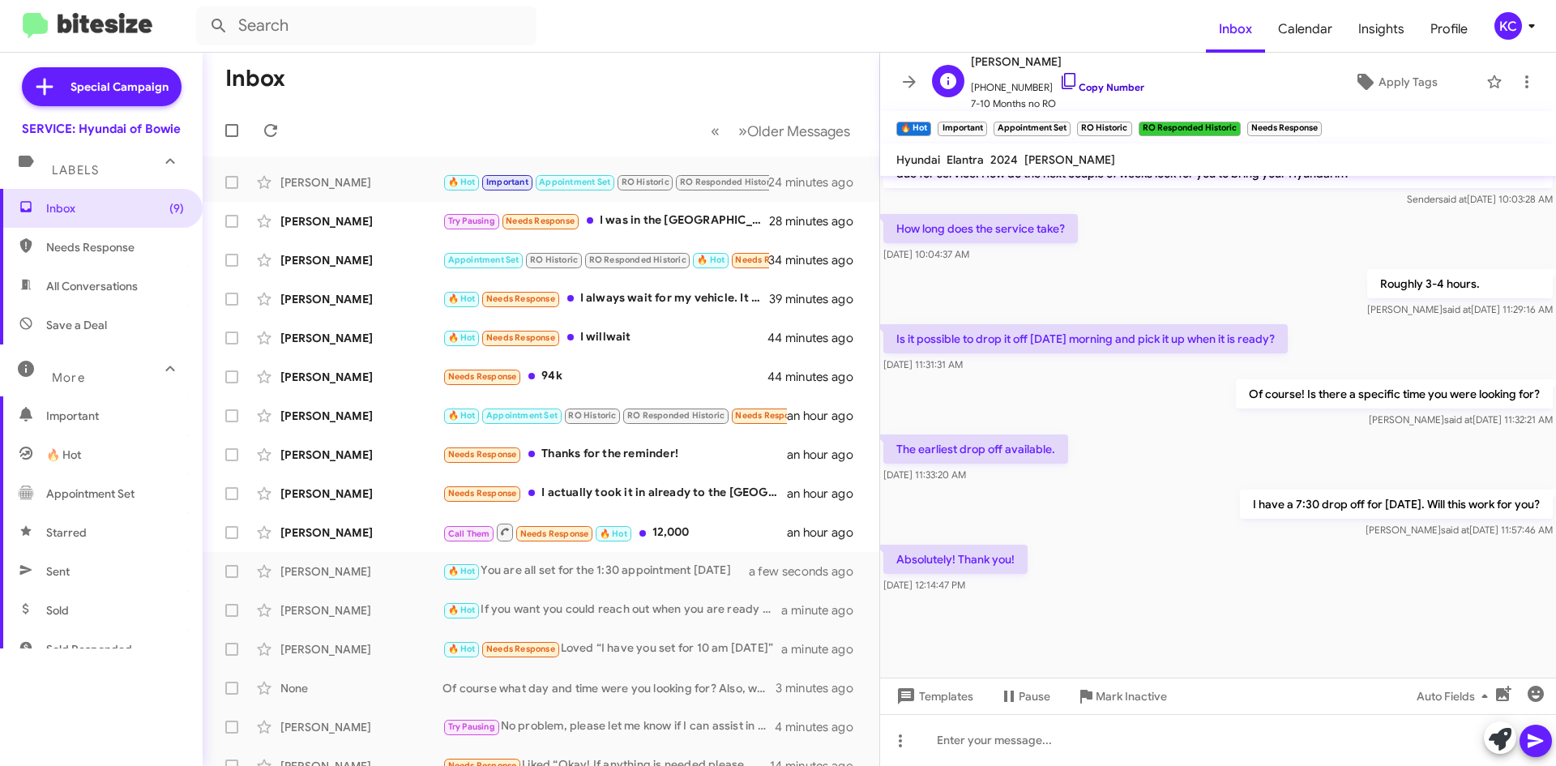
click at [1059, 80] on icon at bounding box center [1068, 80] width 19 height 19
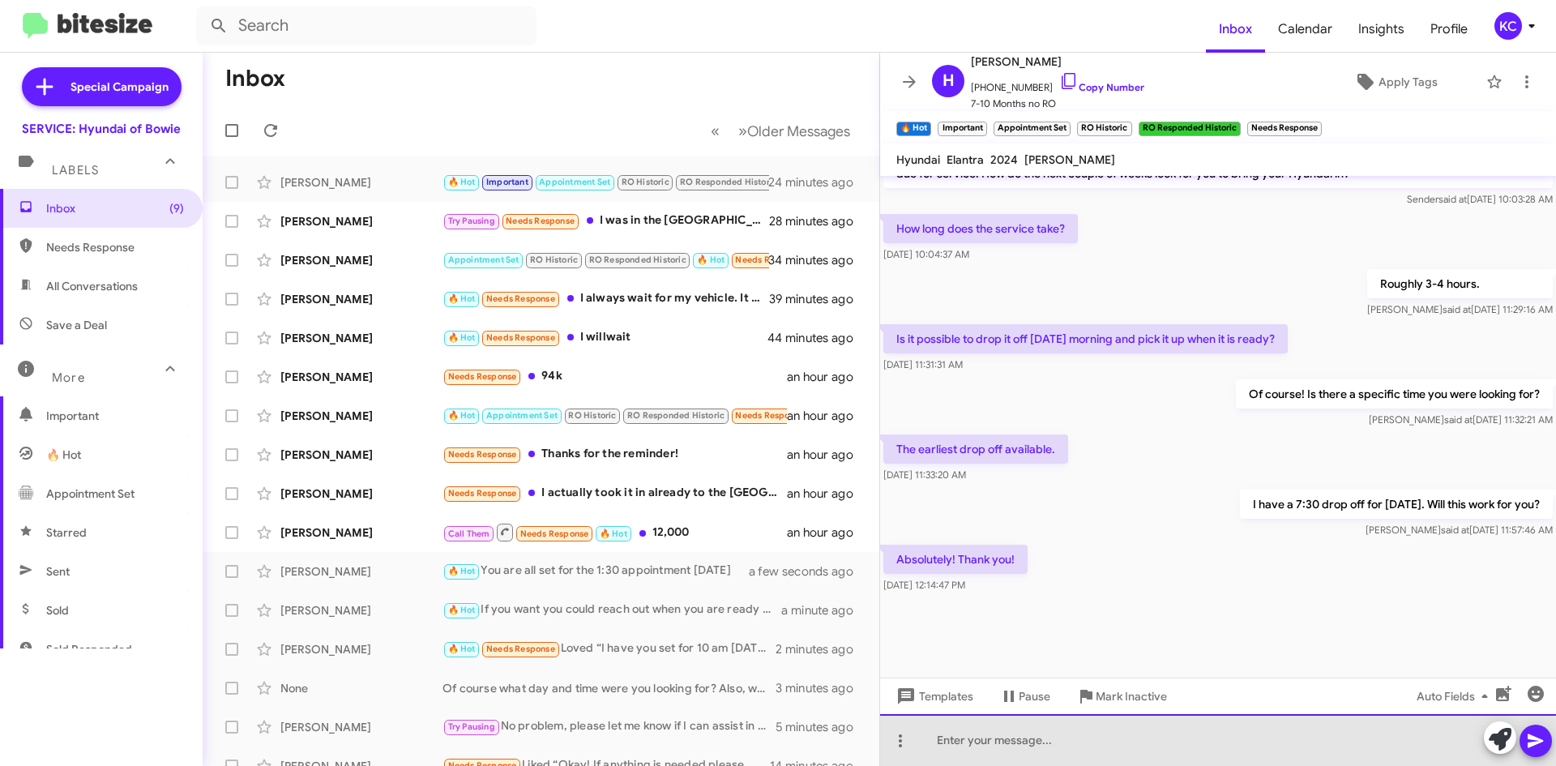
click at [1101, 746] on div at bounding box center [1218, 740] width 676 height 52
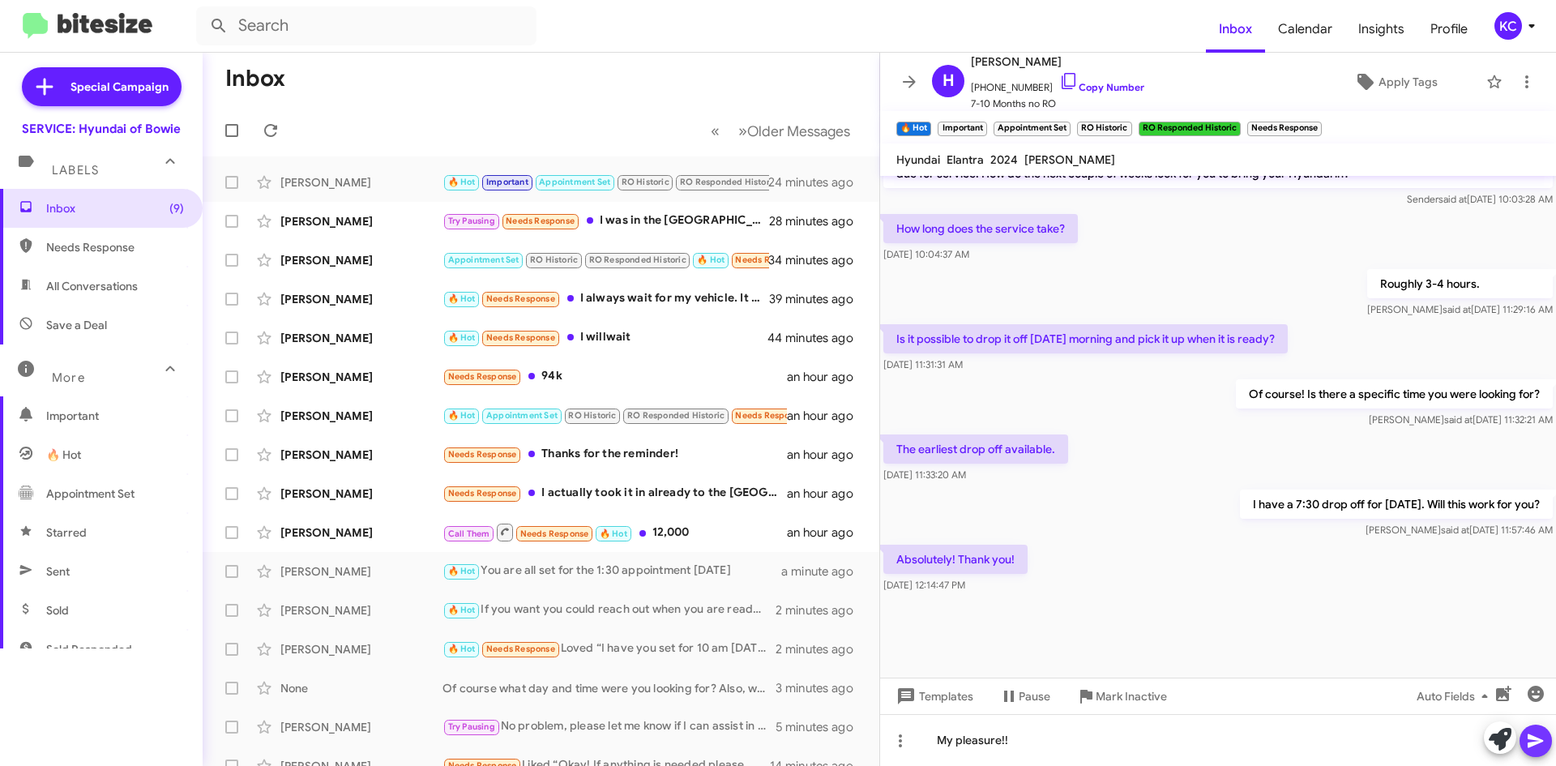
click at [1538, 745] on icon at bounding box center [1535, 740] width 19 height 19
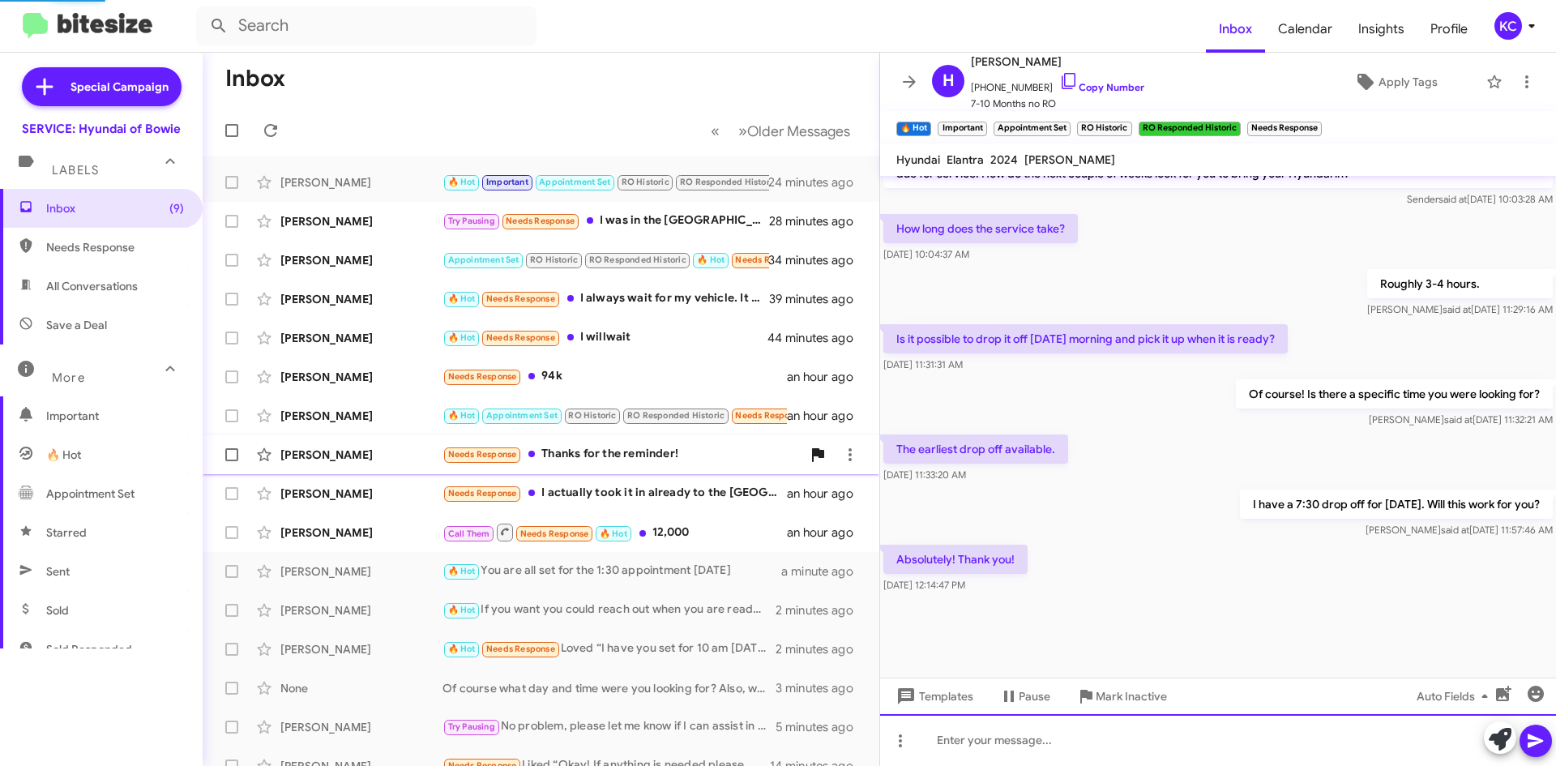
scroll to position [0, 0]
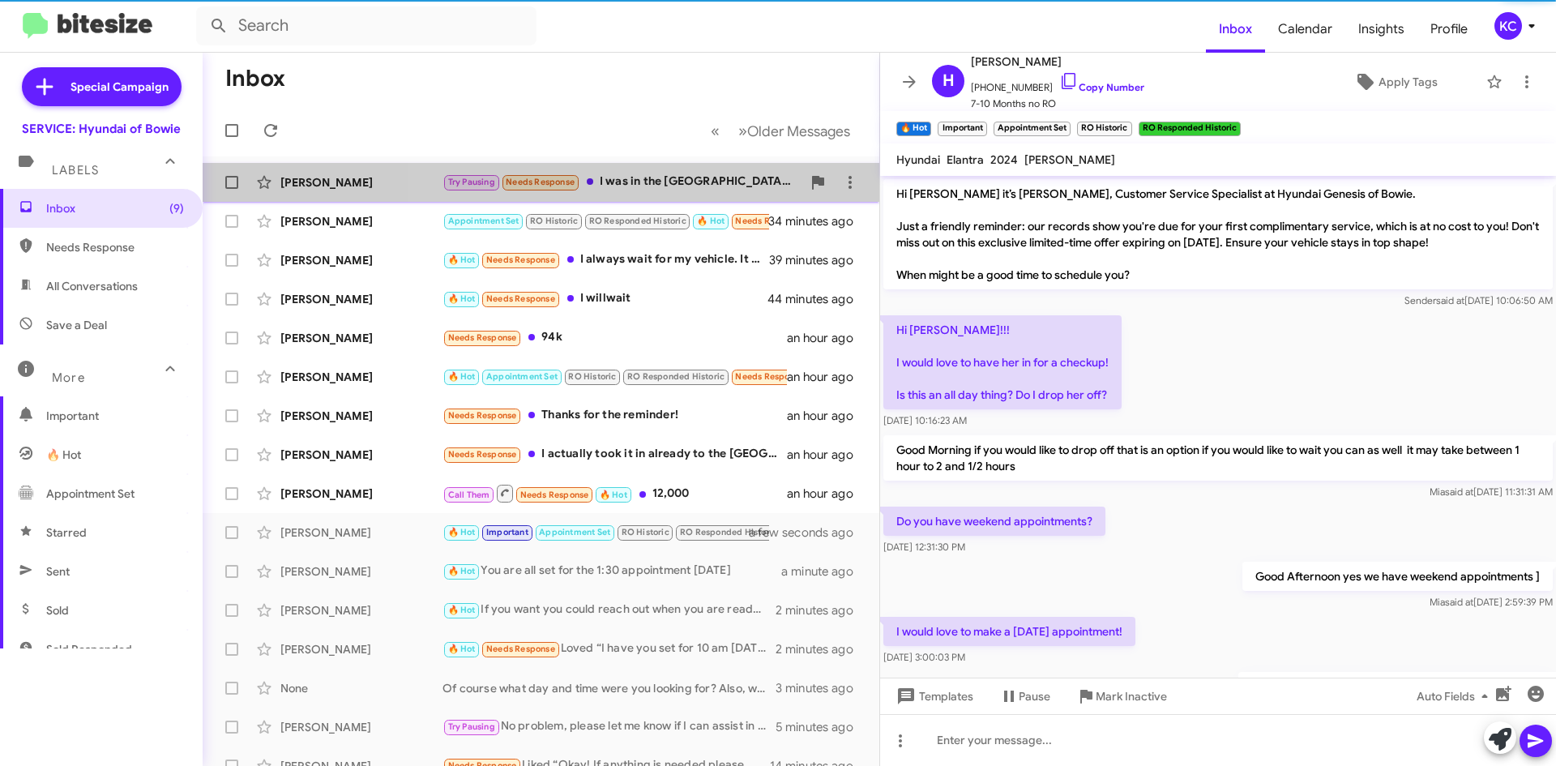
click at [690, 176] on div "Try Pausing Needs Response I was in the Annapolis area and had it done at the h…" at bounding box center [621, 182] width 359 height 19
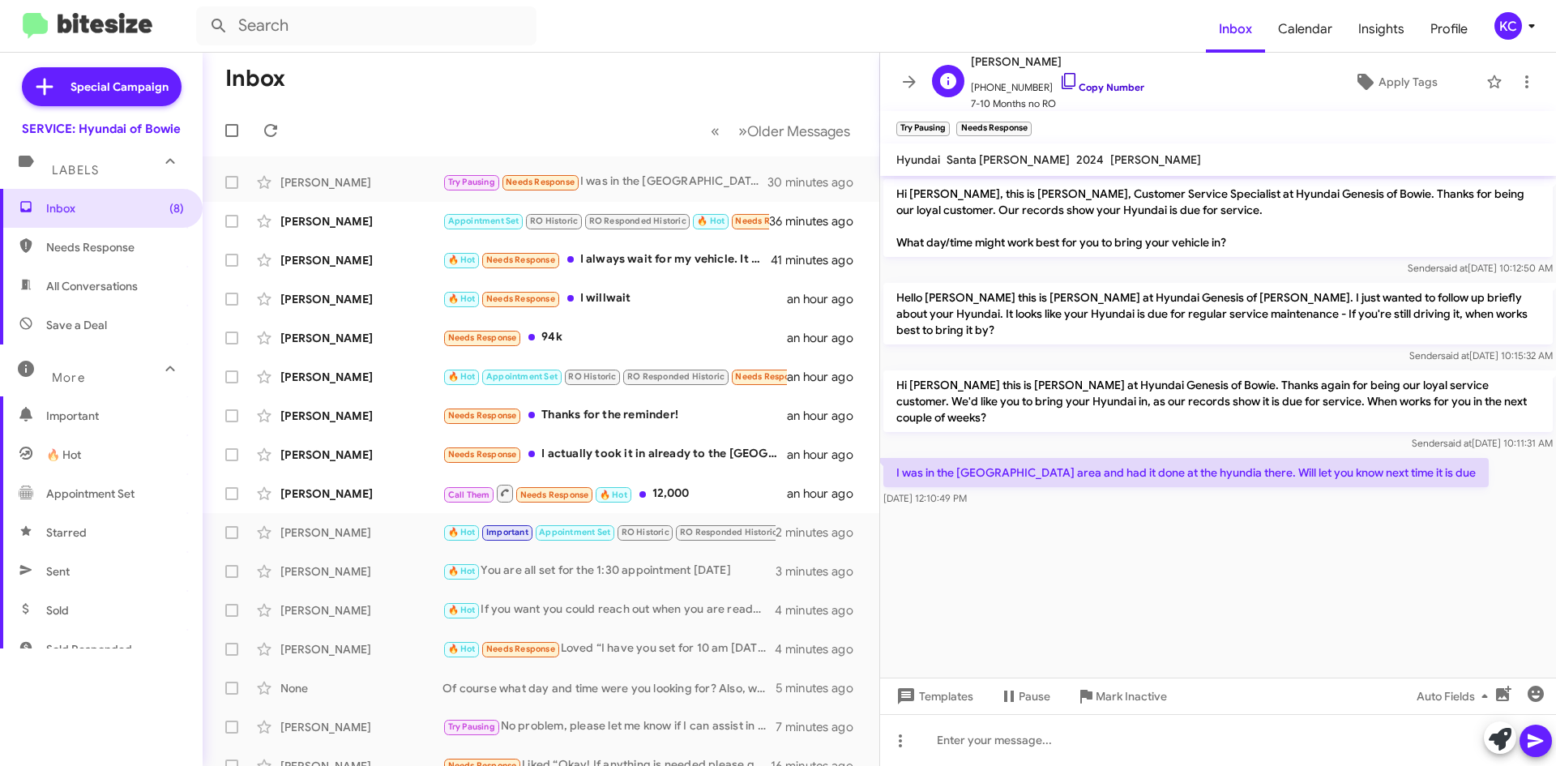
click at [1059, 84] on icon at bounding box center [1068, 80] width 19 height 19
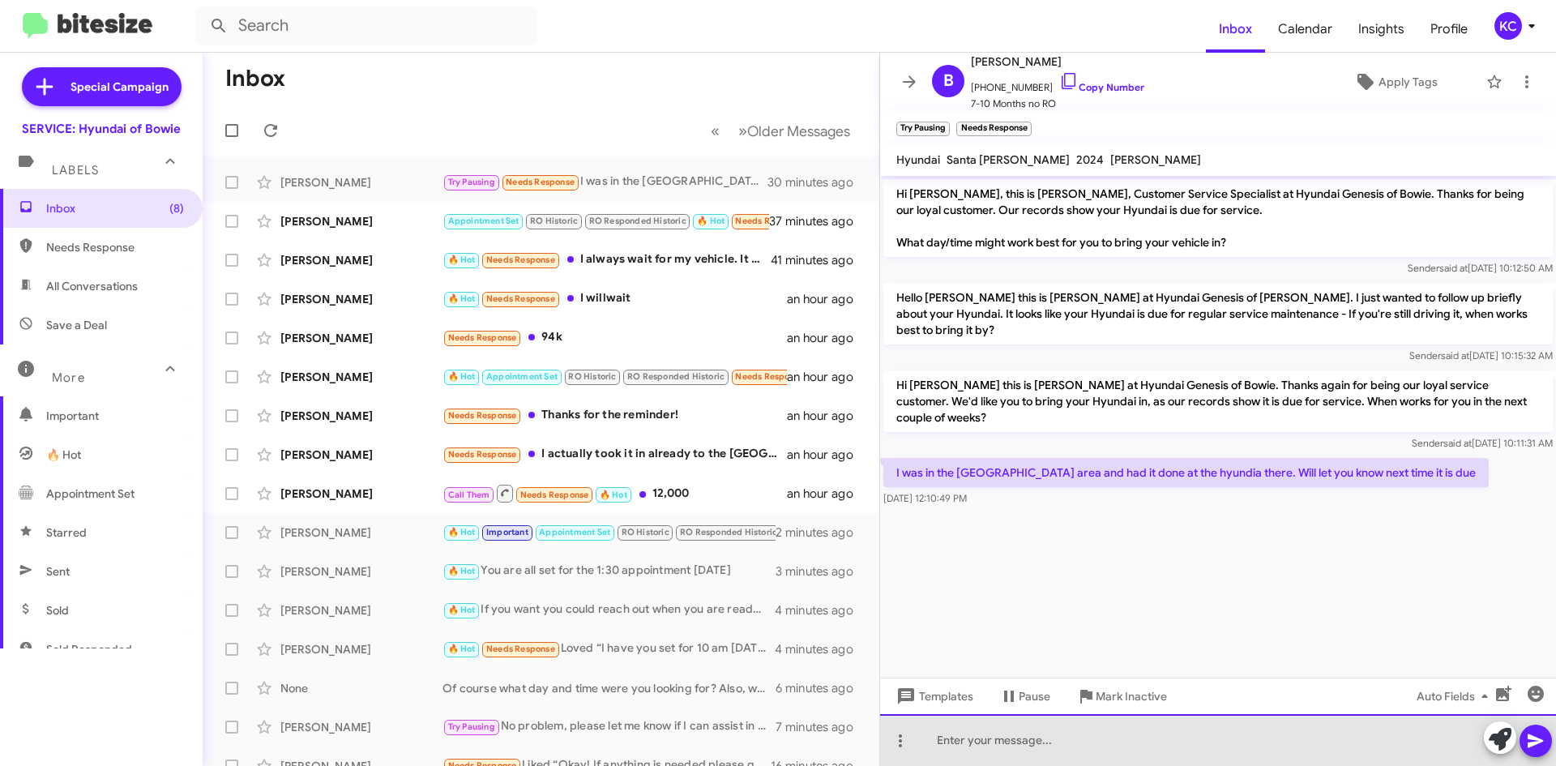
click at [993, 741] on div at bounding box center [1218, 740] width 676 height 52
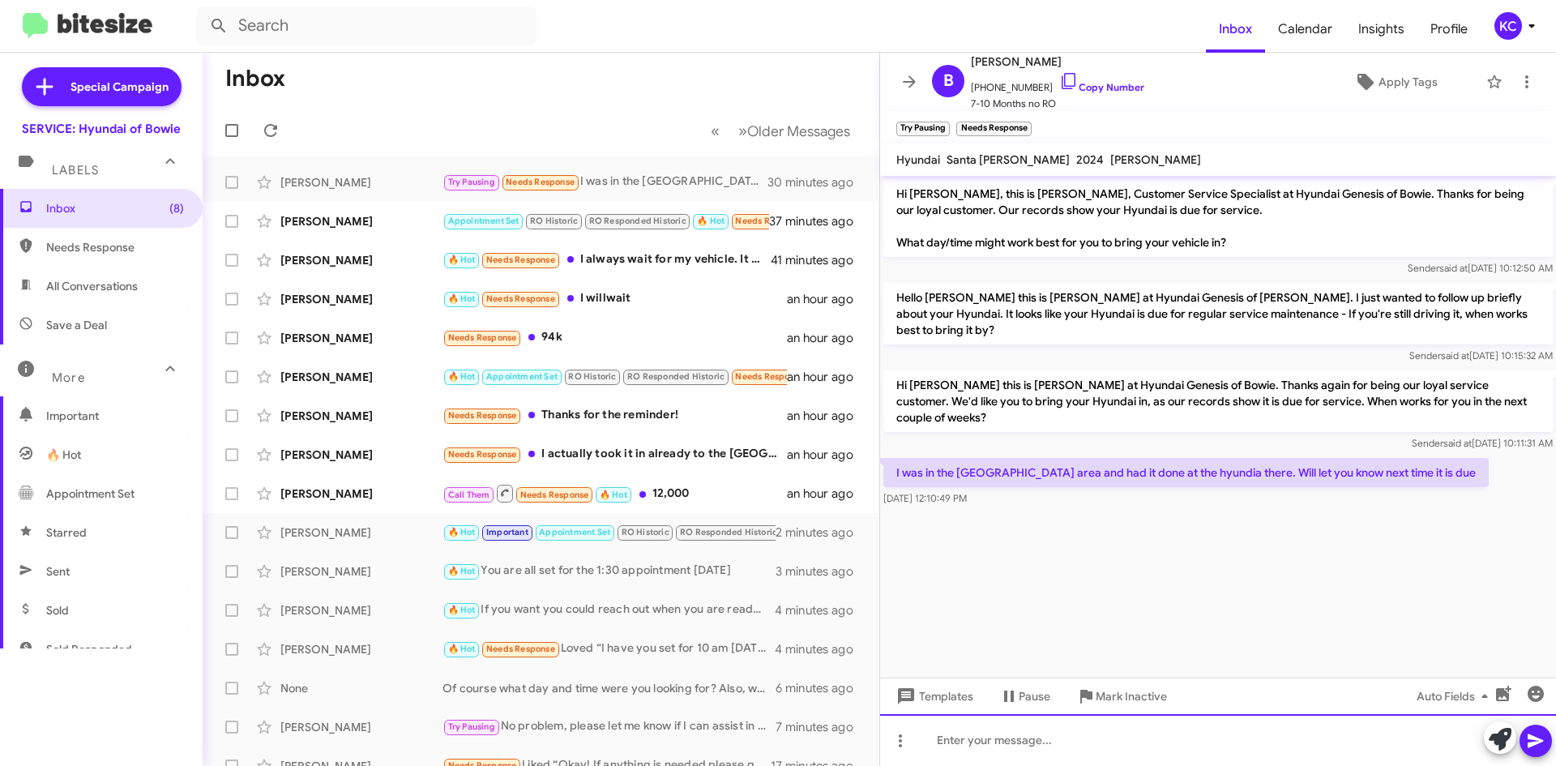
click at [1063, 745] on div at bounding box center [1218, 740] width 676 height 52
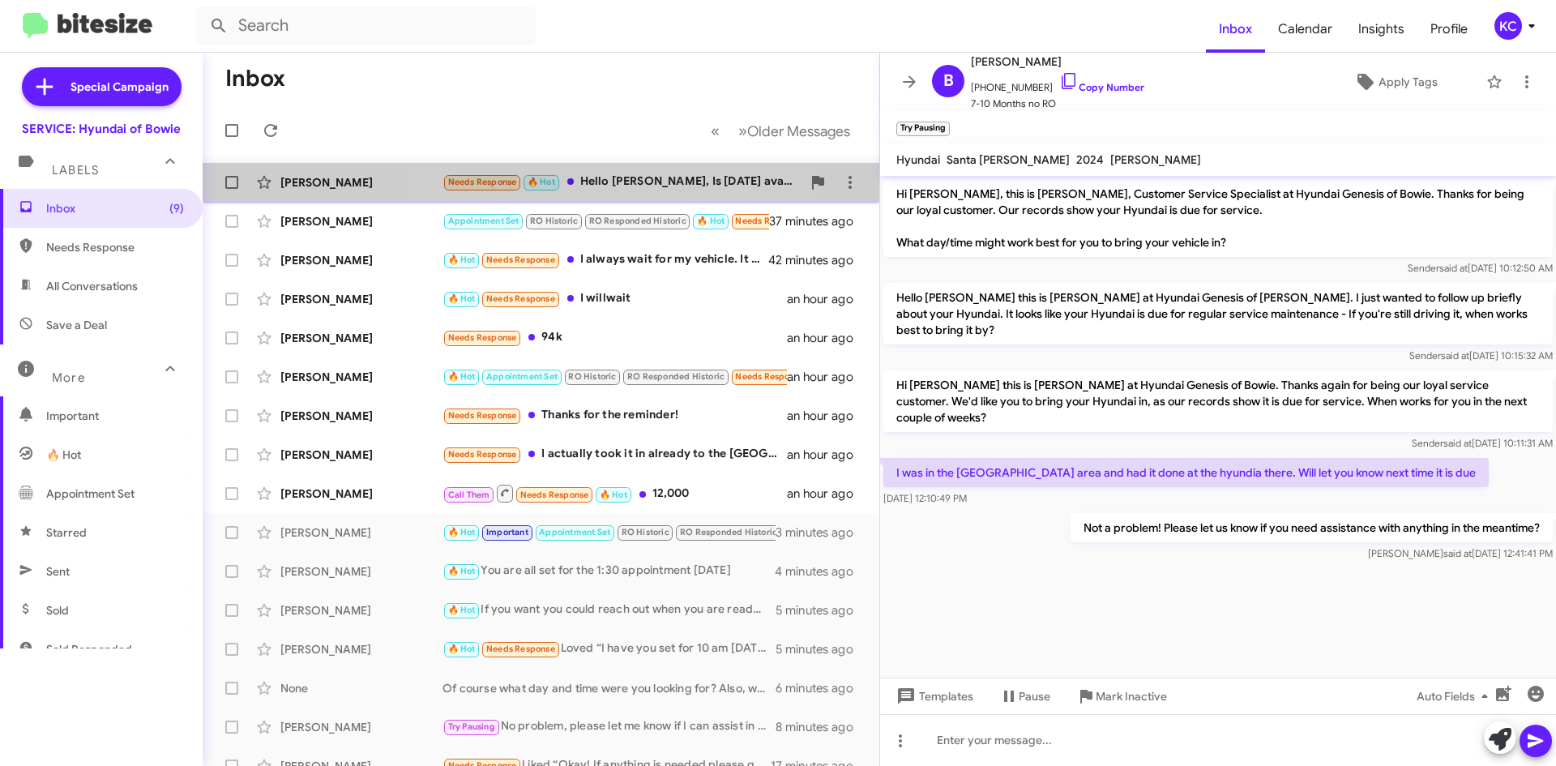
click at [604, 174] on div "Needs Response 🔥 Hot Hello Mia, Is this Friday available by any chance?" at bounding box center [621, 182] width 359 height 19
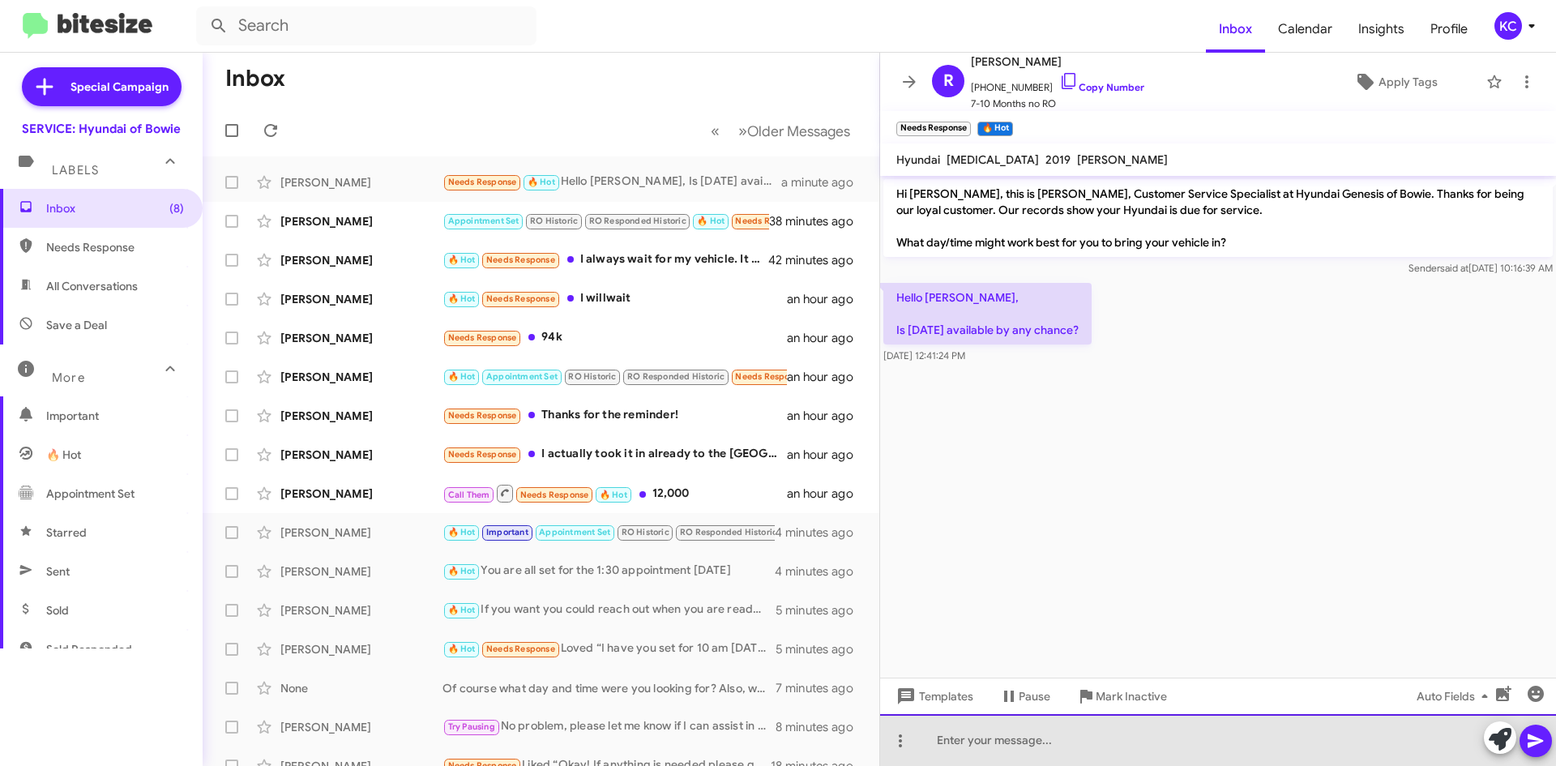
drag, startPoint x: 954, startPoint y: 735, endPoint x: 948, endPoint y: 725, distance: 11.7
click at [950, 727] on div at bounding box center [1218, 740] width 676 height 52
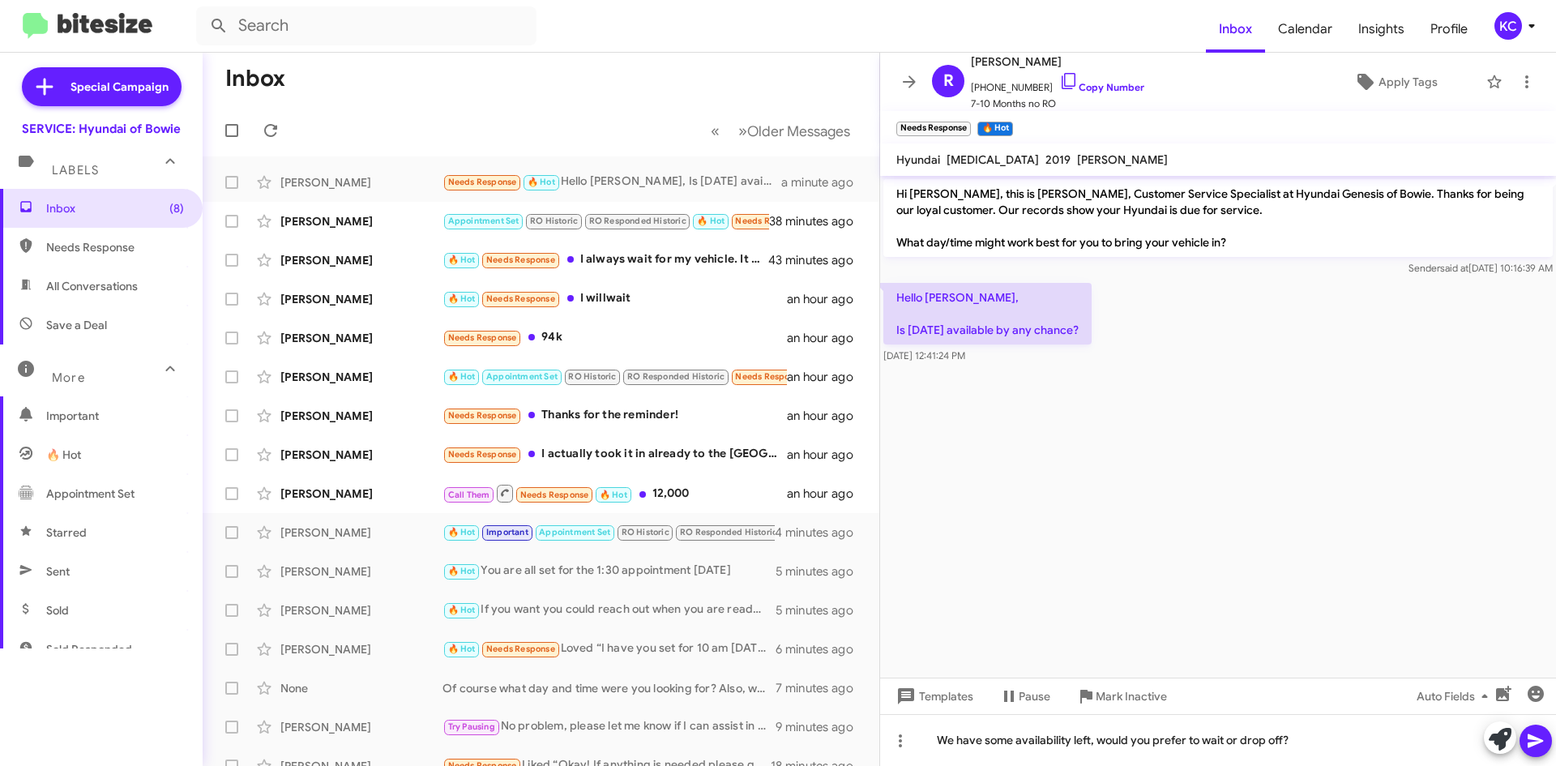
click at [1538, 737] on icon at bounding box center [1535, 740] width 19 height 19
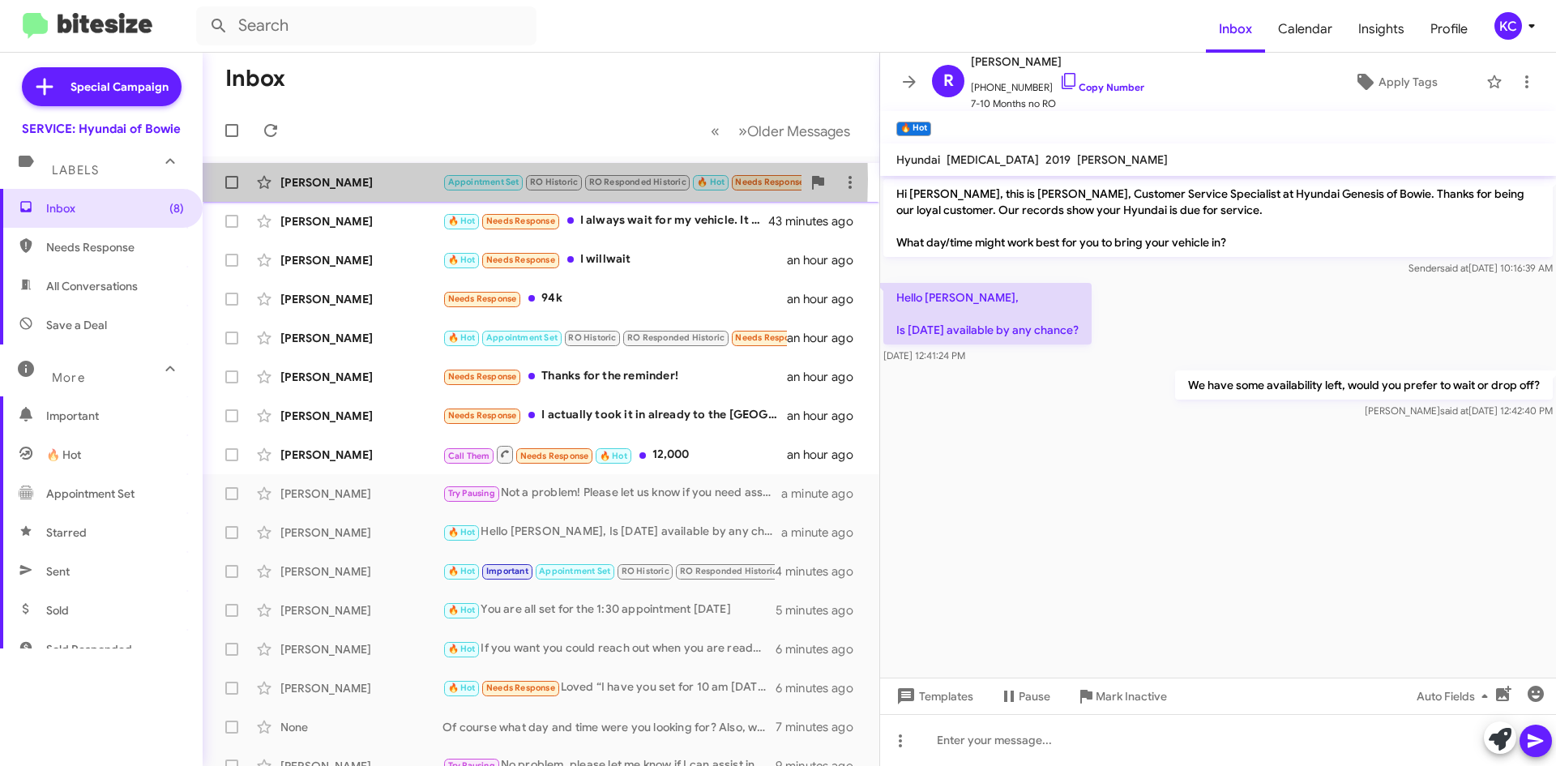
click at [324, 179] on div "[PERSON_NAME]" at bounding box center [361, 182] width 162 height 16
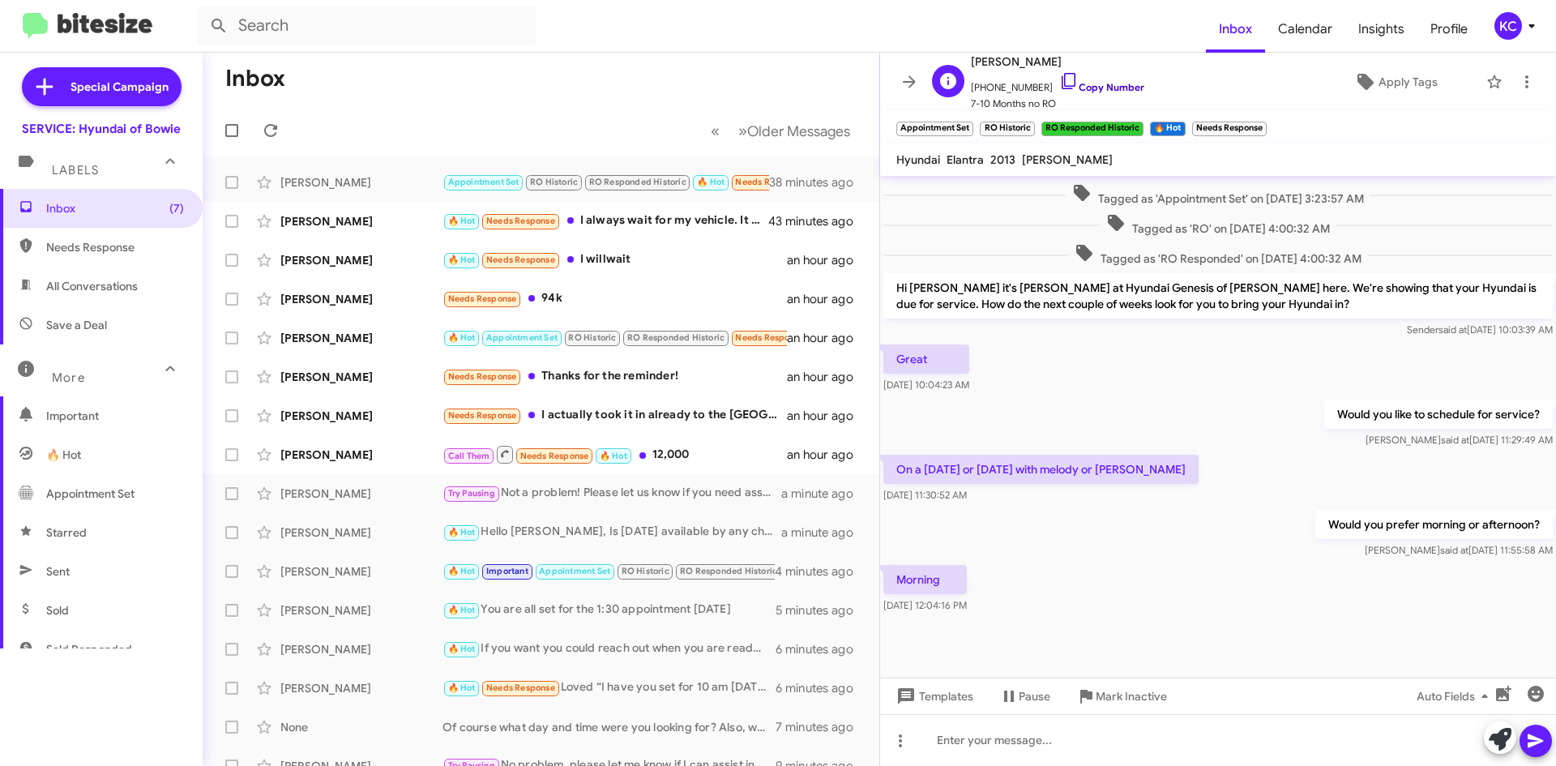
click at [1059, 78] on icon at bounding box center [1068, 80] width 19 height 19
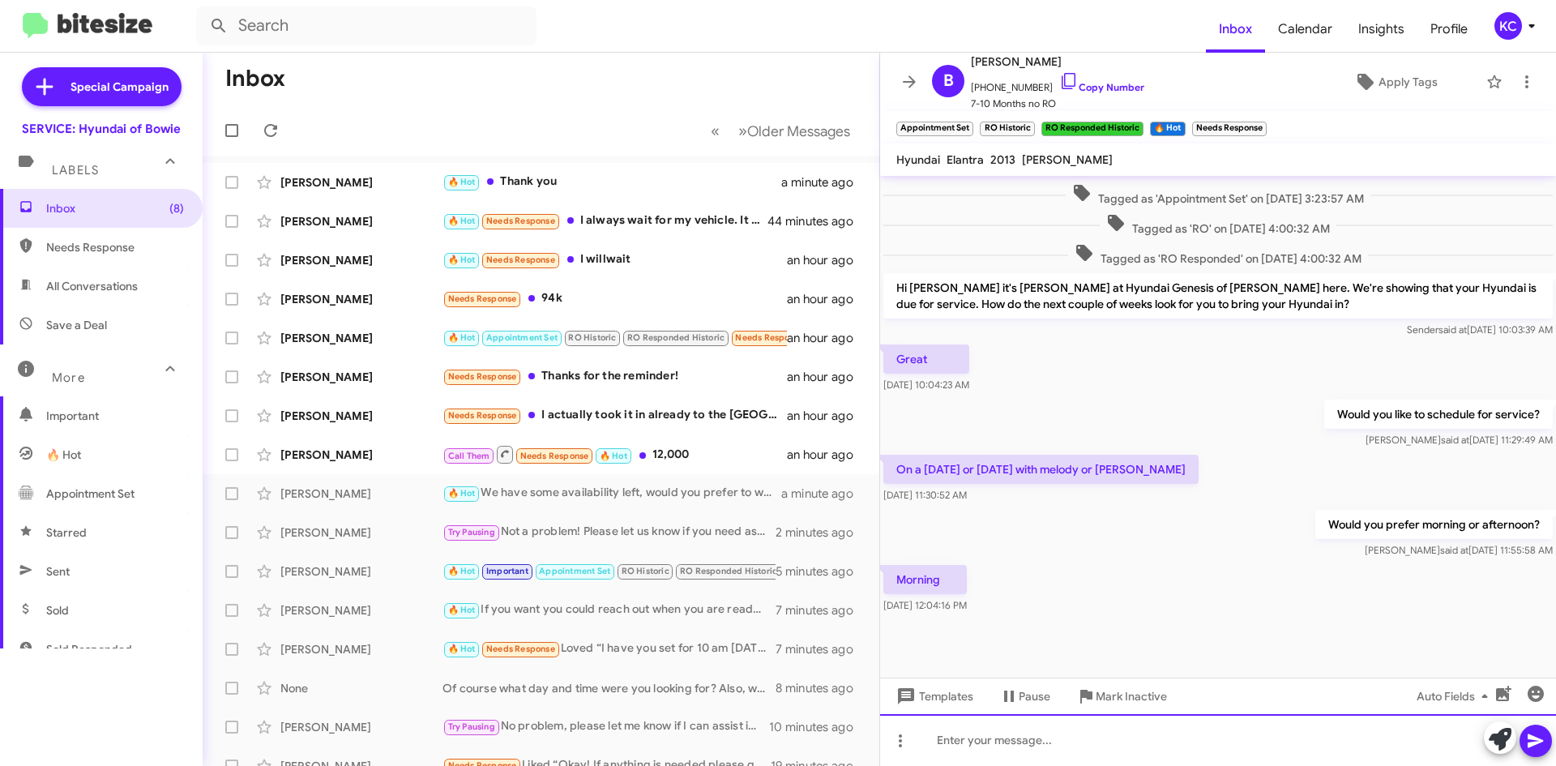
click at [968, 749] on div at bounding box center [1218, 740] width 676 height 52
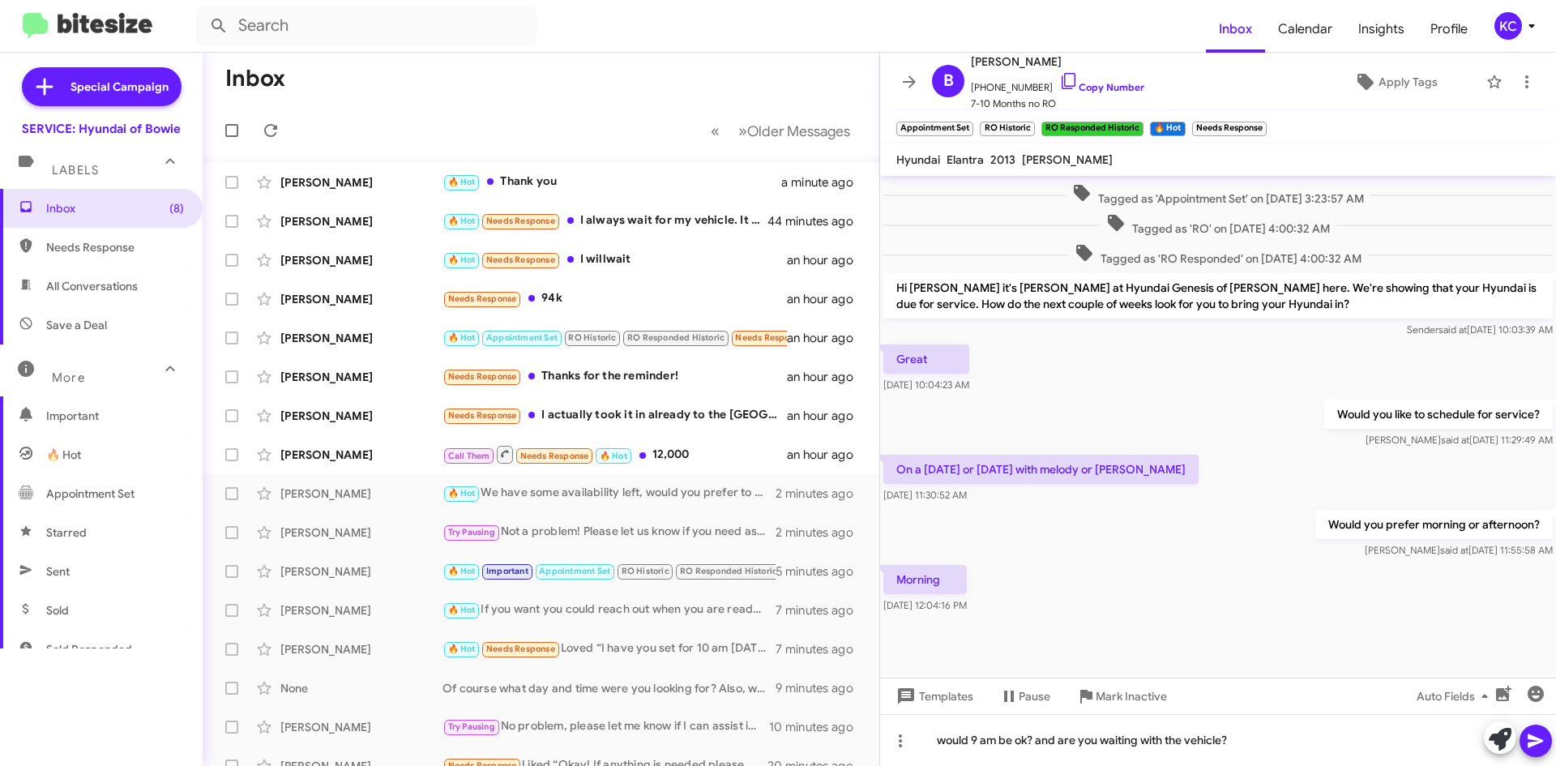
click at [1547, 729] on div at bounding box center [1517, 739] width 68 height 36
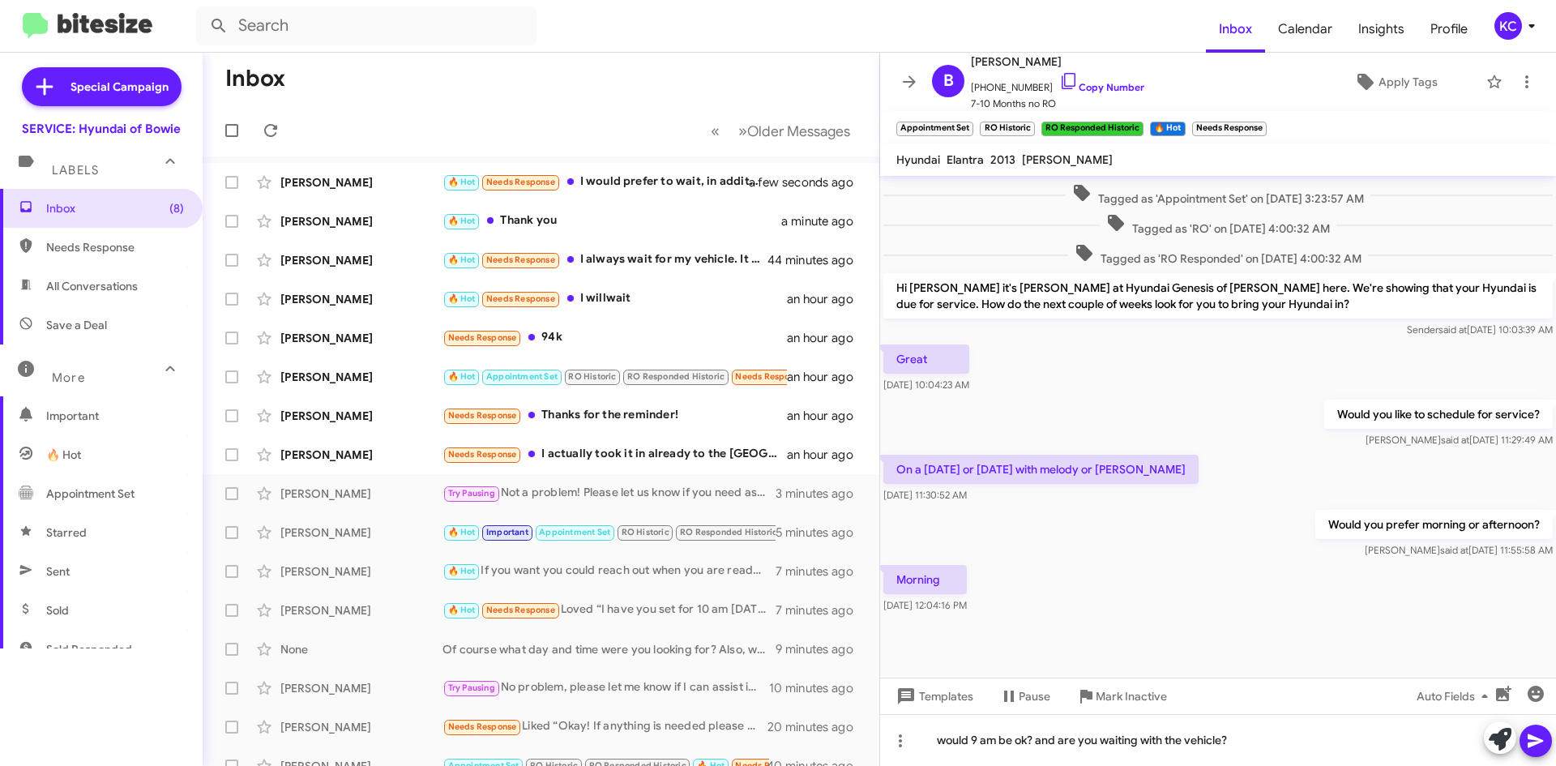
click at [1543, 735] on icon at bounding box center [1535, 740] width 19 height 19
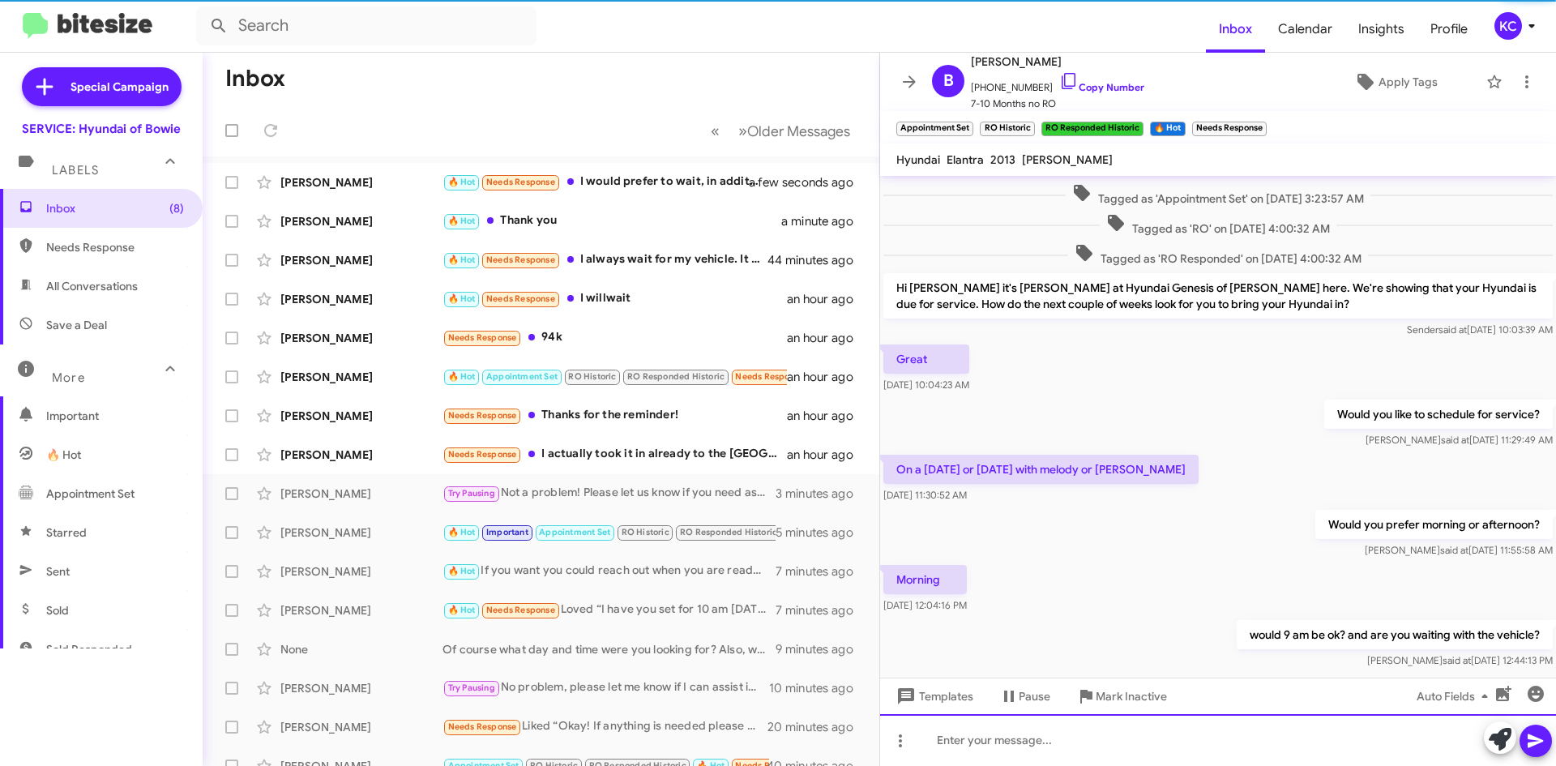
scroll to position [0, 0]
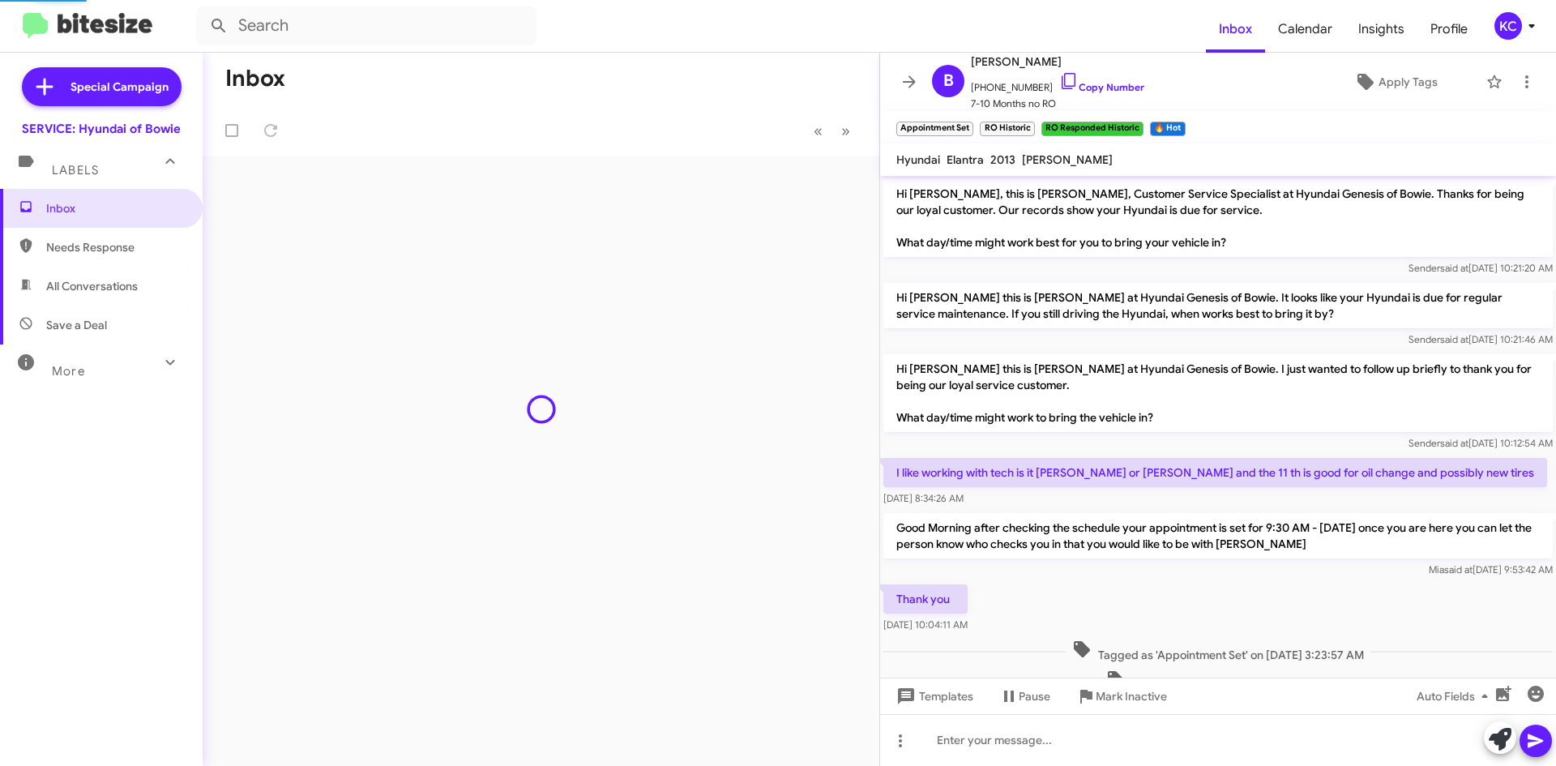
scroll to position [483, 0]
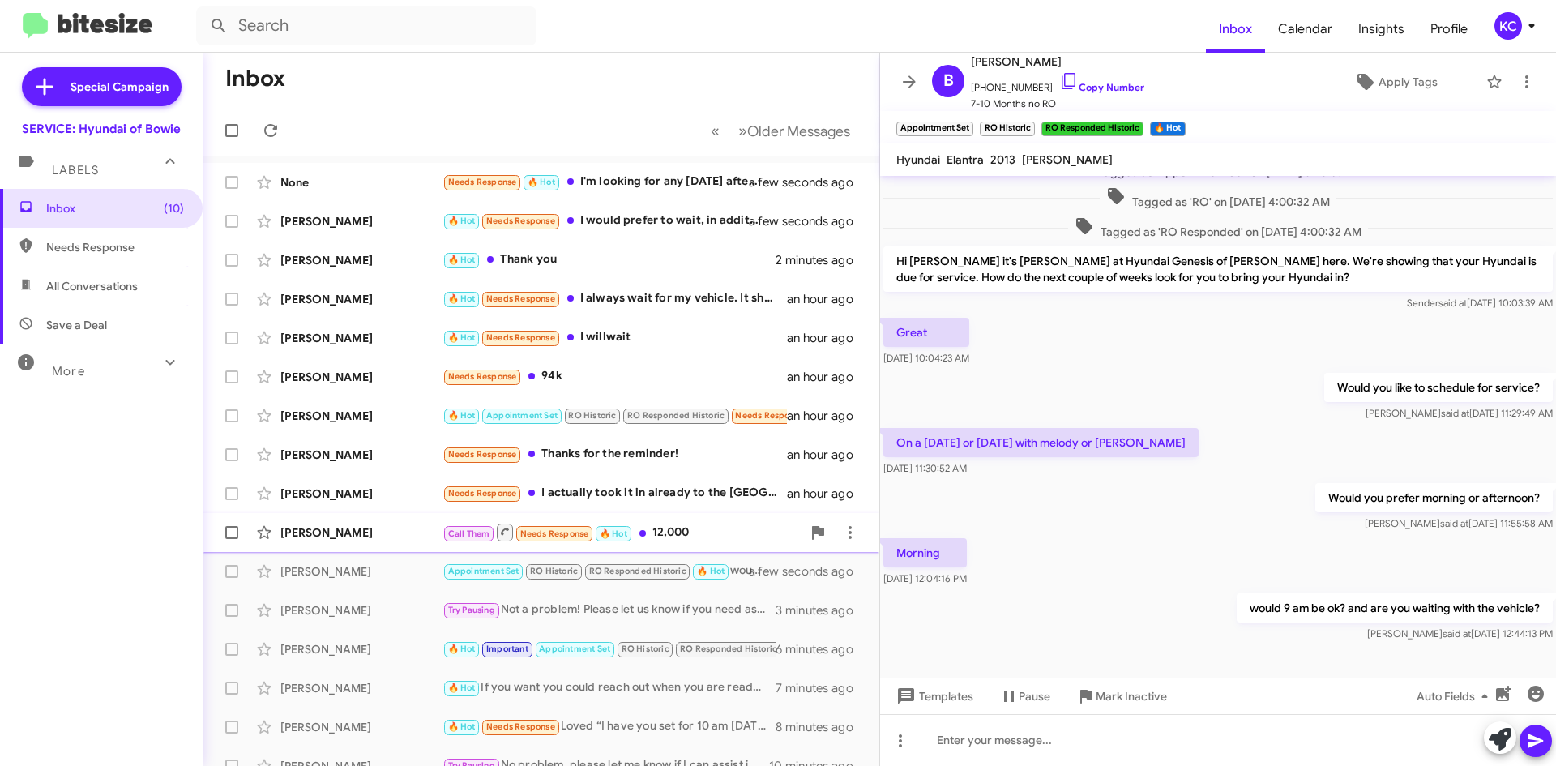
click at [382, 538] on div "[PERSON_NAME]" at bounding box center [361, 532] width 162 height 16
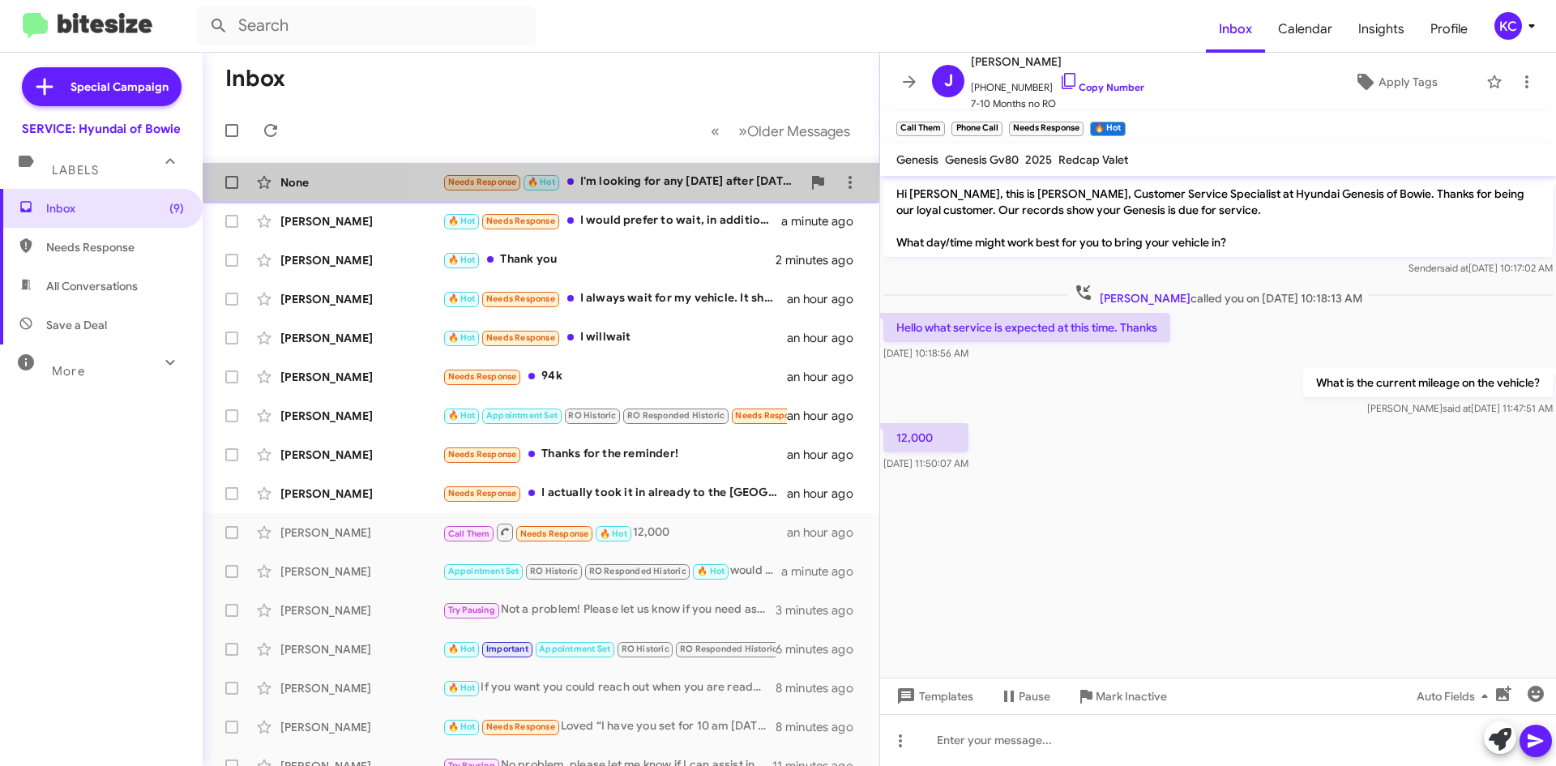
click at [658, 187] on div "Needs Response 🔥 Hot I'm looking for any [DATE] after [DATE], and I will wait." at bounding box center [621, 182] width 359 height 19
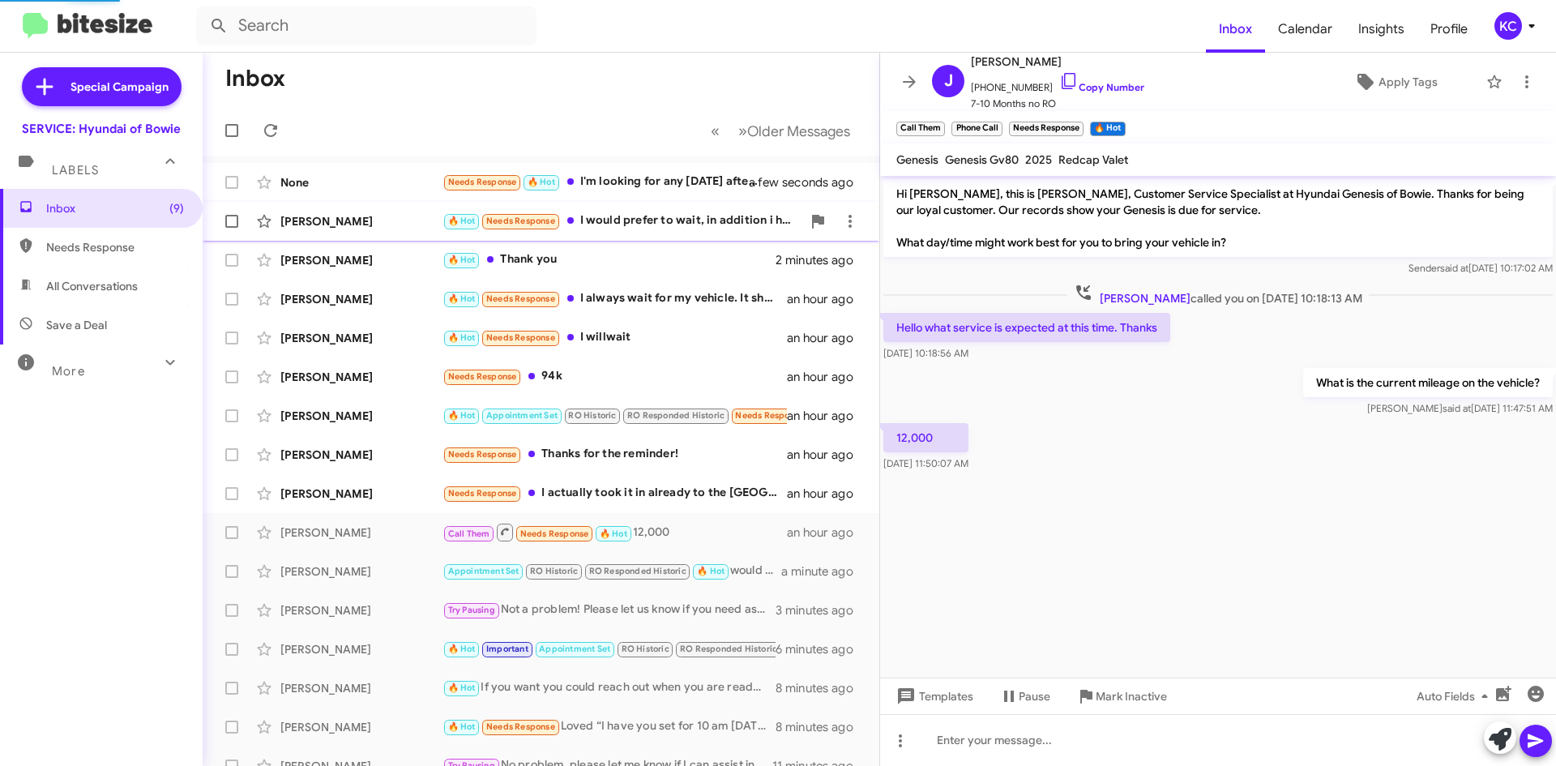
scroll to position [225, 0]
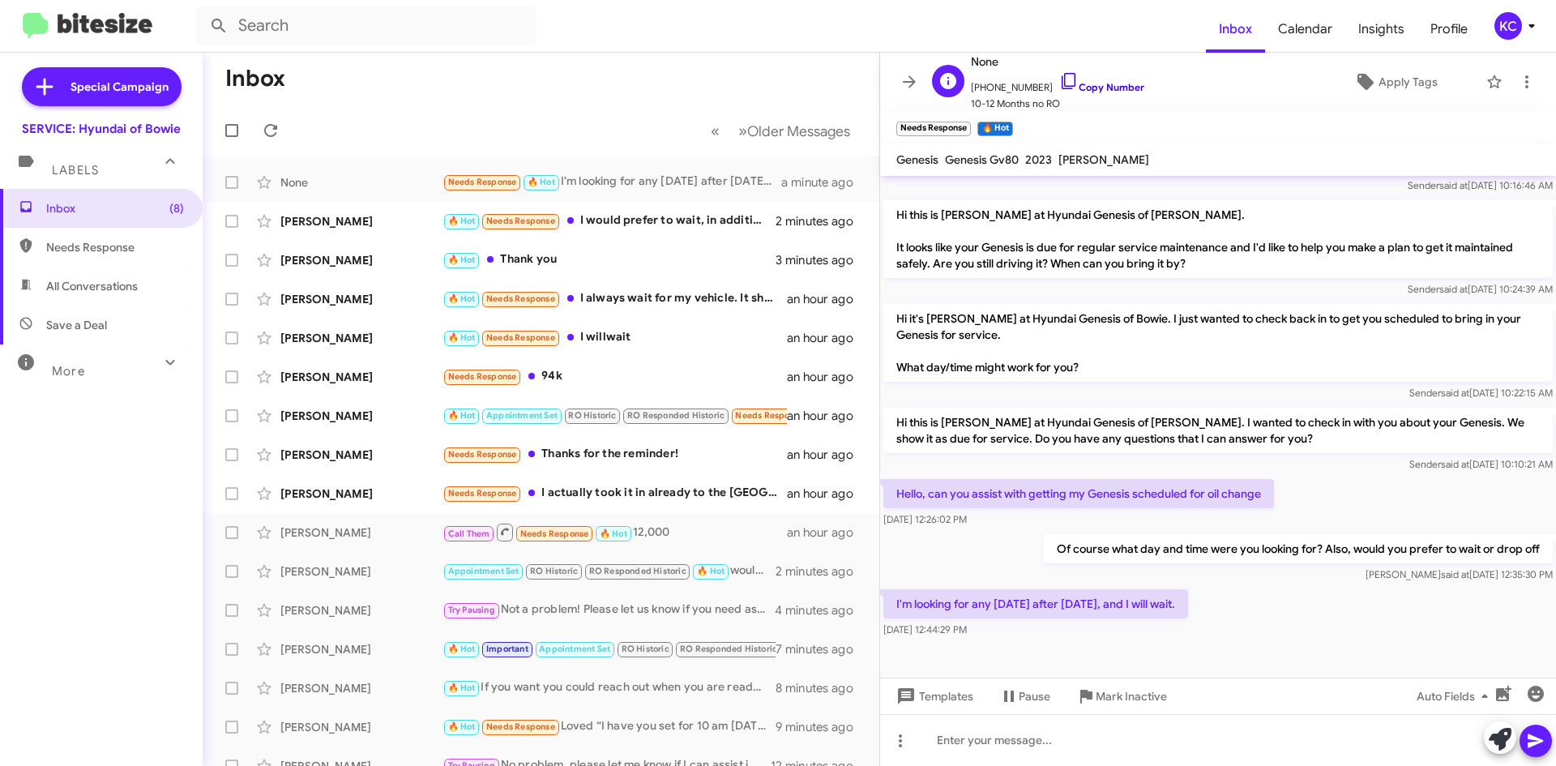
click at [1061, 73] on icon at bounding box center [1068, 81] width 14 height 16
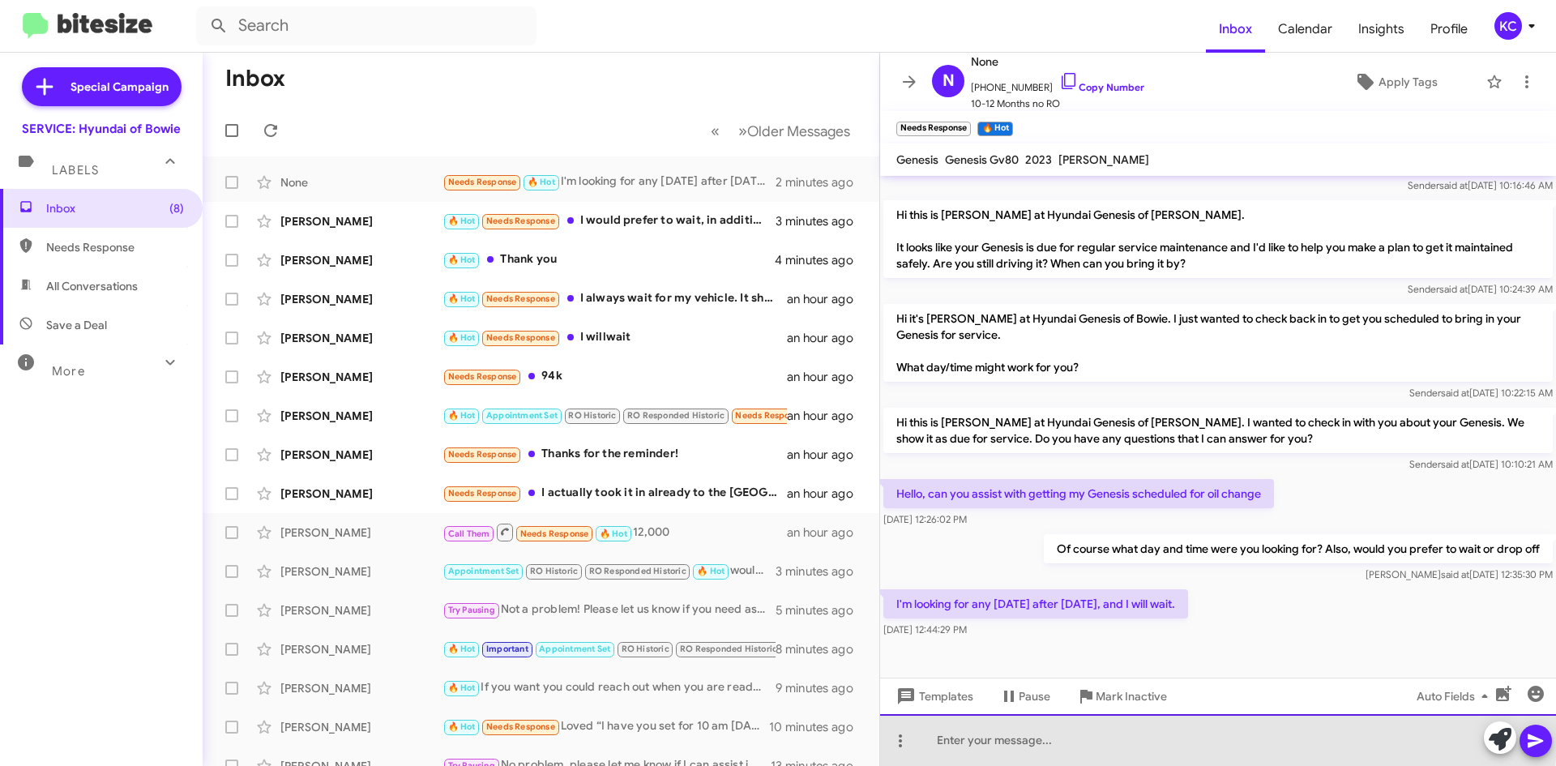
click at [979, 729] on div at bounding box center [1218, 740] width 676 height 52
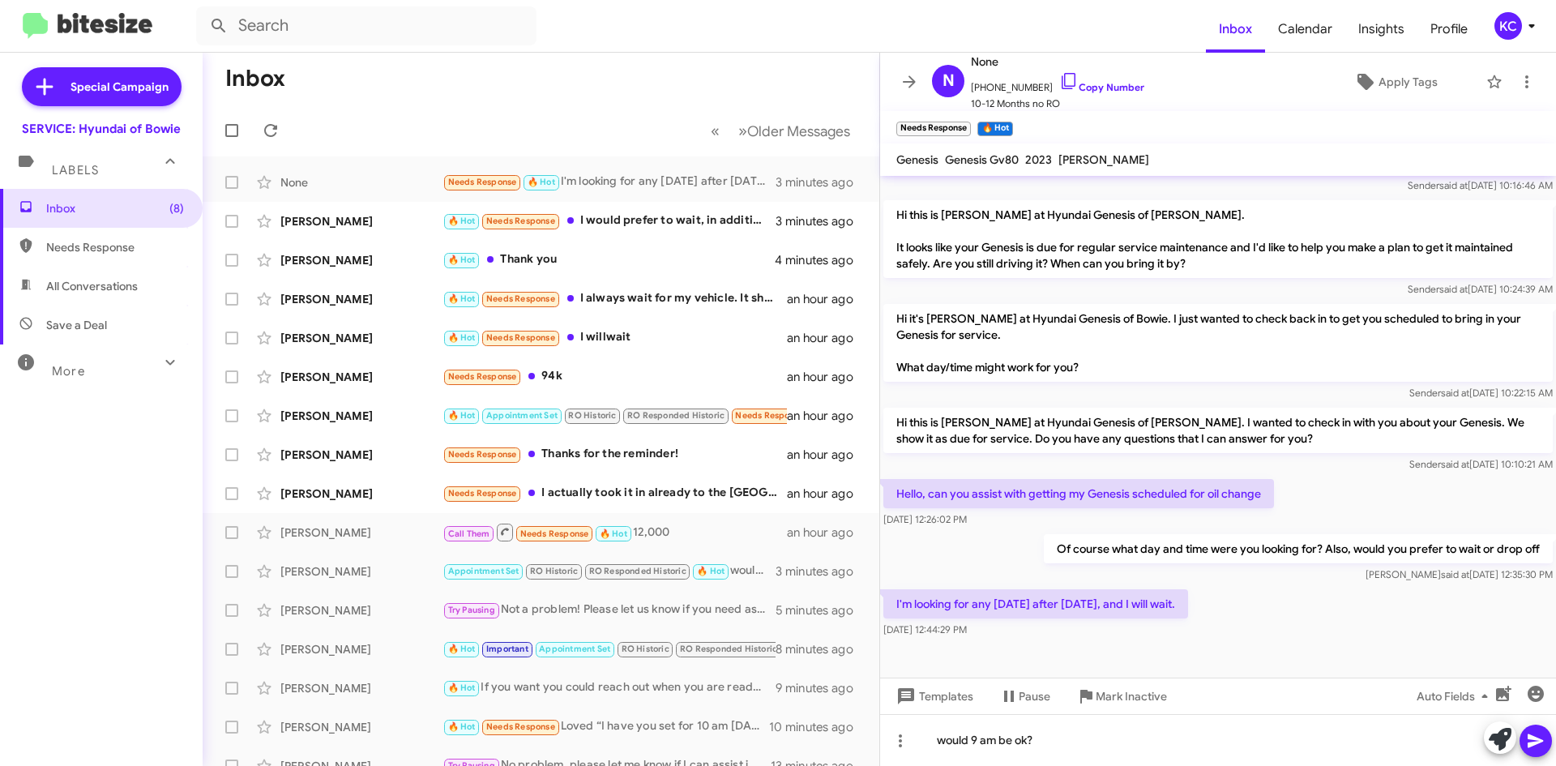
click at [1541, 731] on icon at bounding box center [1535, 740] width 19 height 19
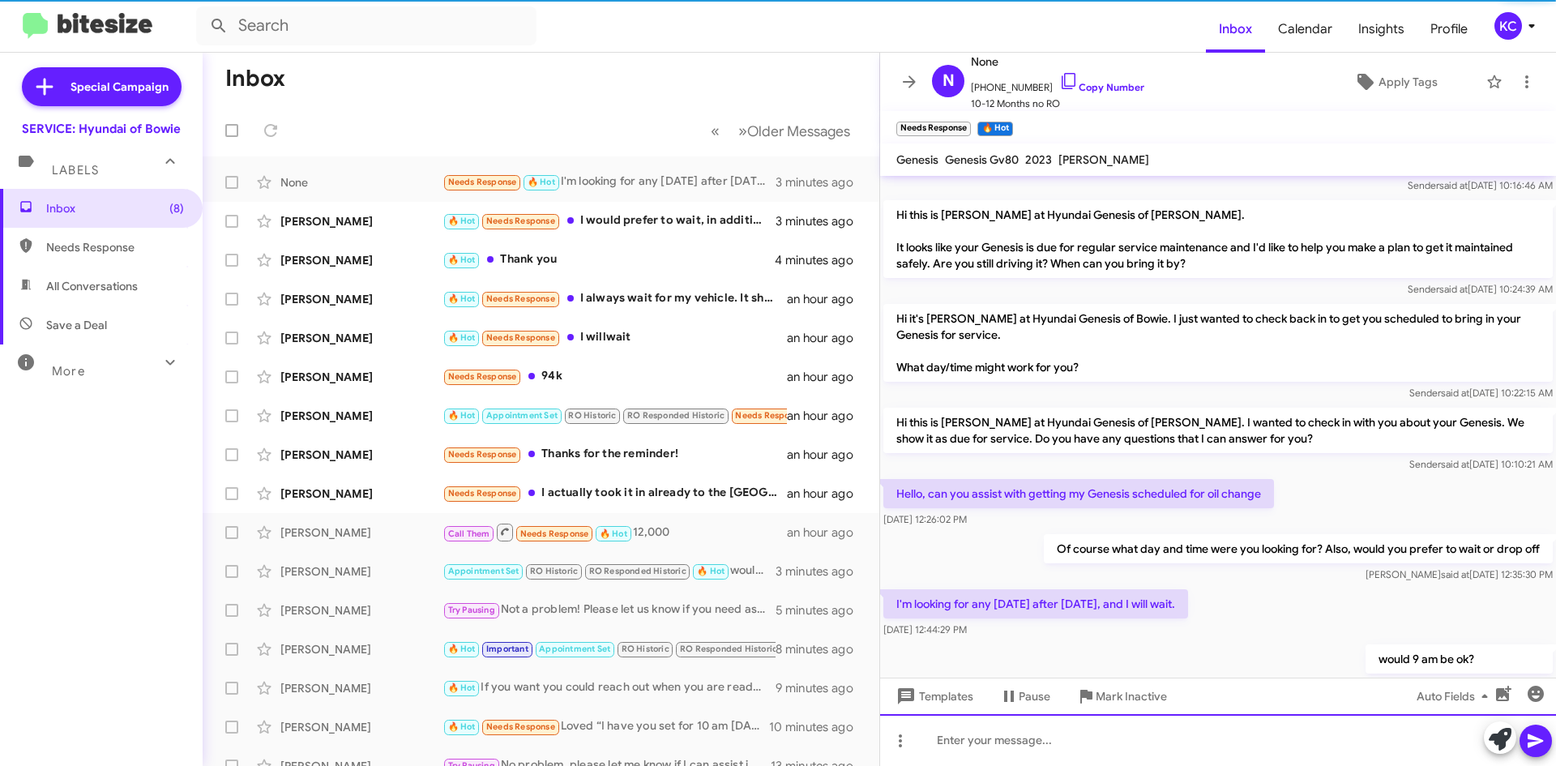
scroll to position [0, 0]
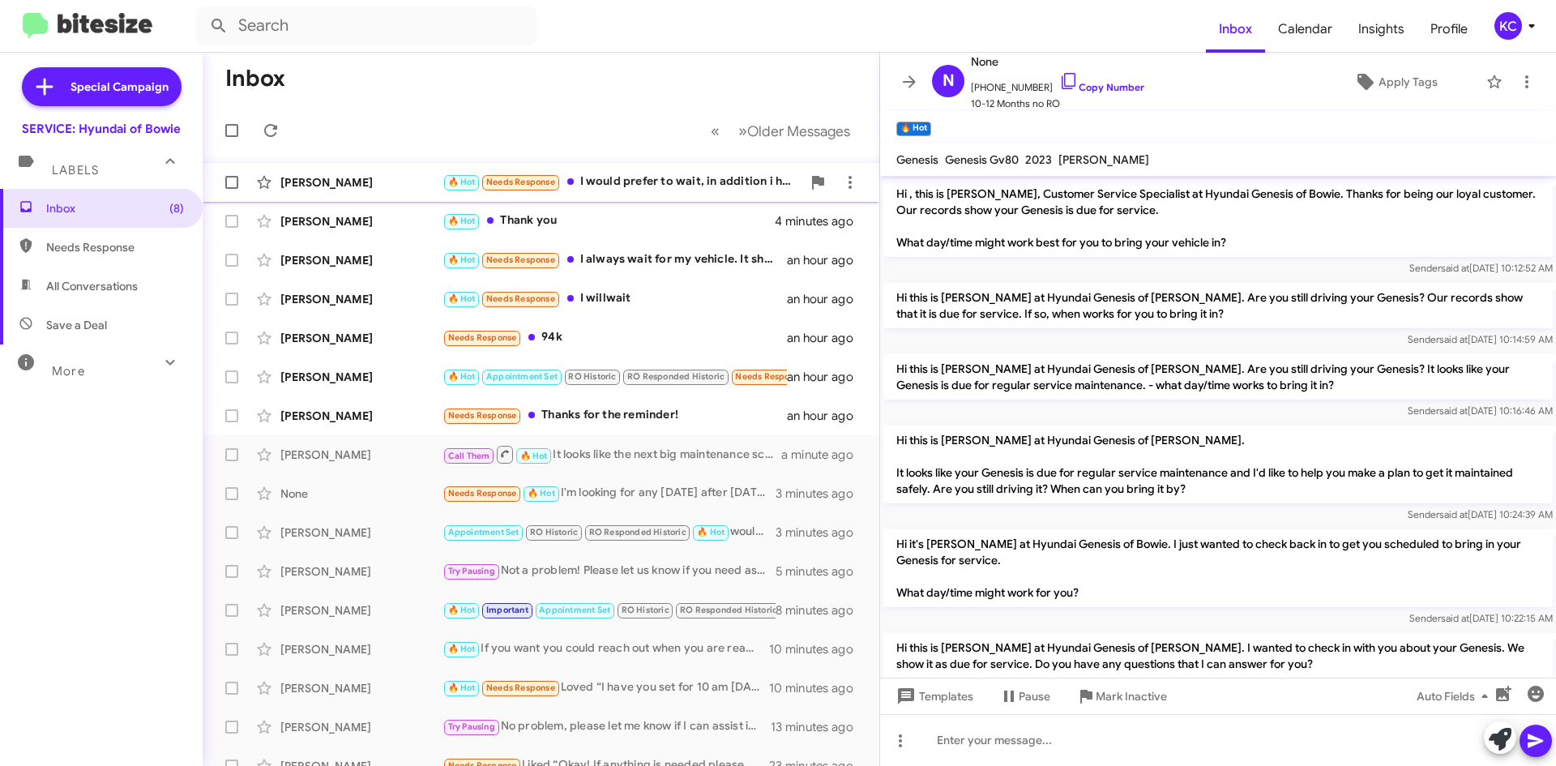
click at [626, 181] on div "🔥 Hot Needs Response I would prefer to wait, in addition i have a tire that may…" at bounding box center [621, 182] width 359 height 19
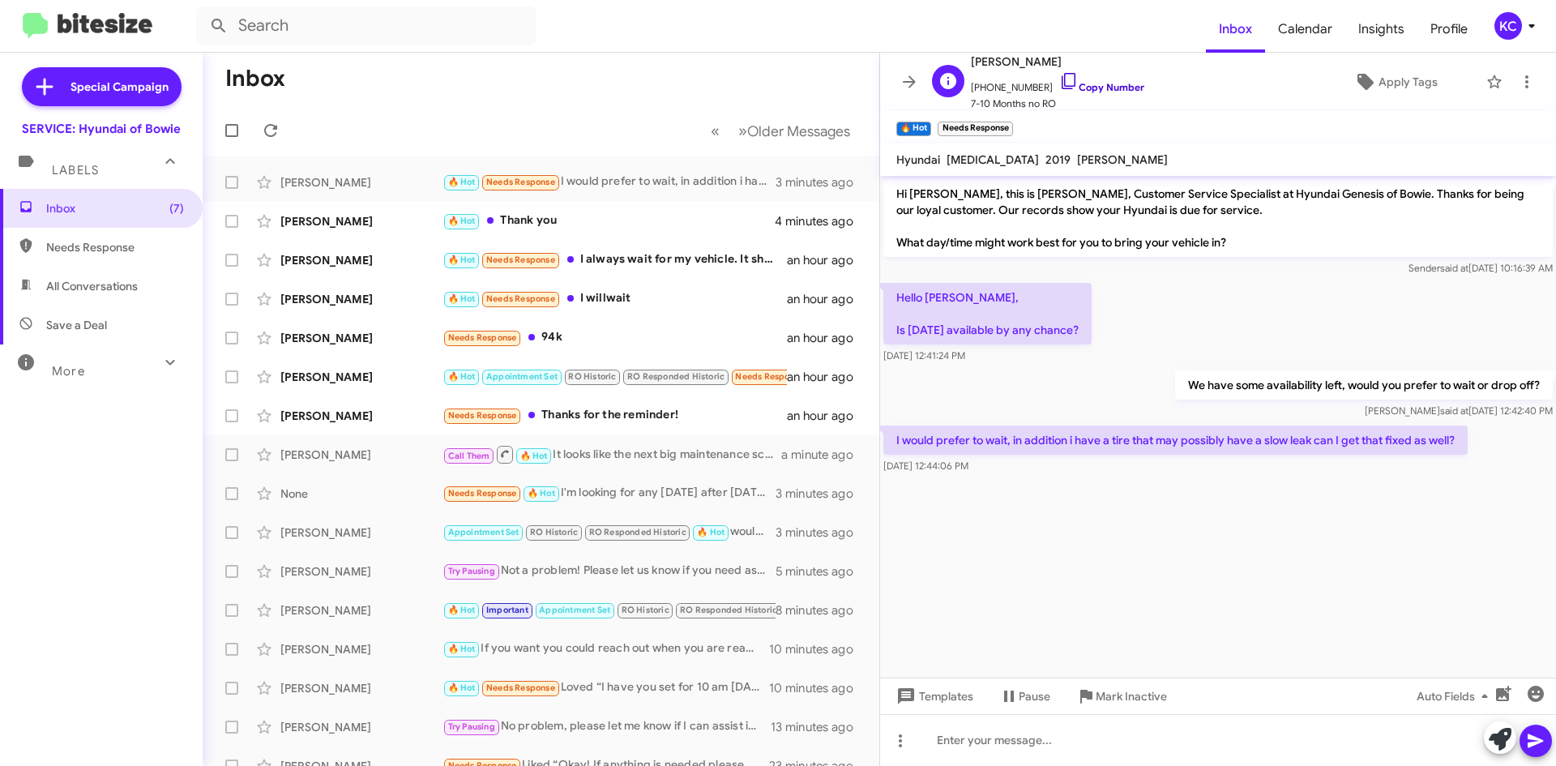
click at [1059, 77] on icon at bounding box center [1068, 80] width 19 height 19
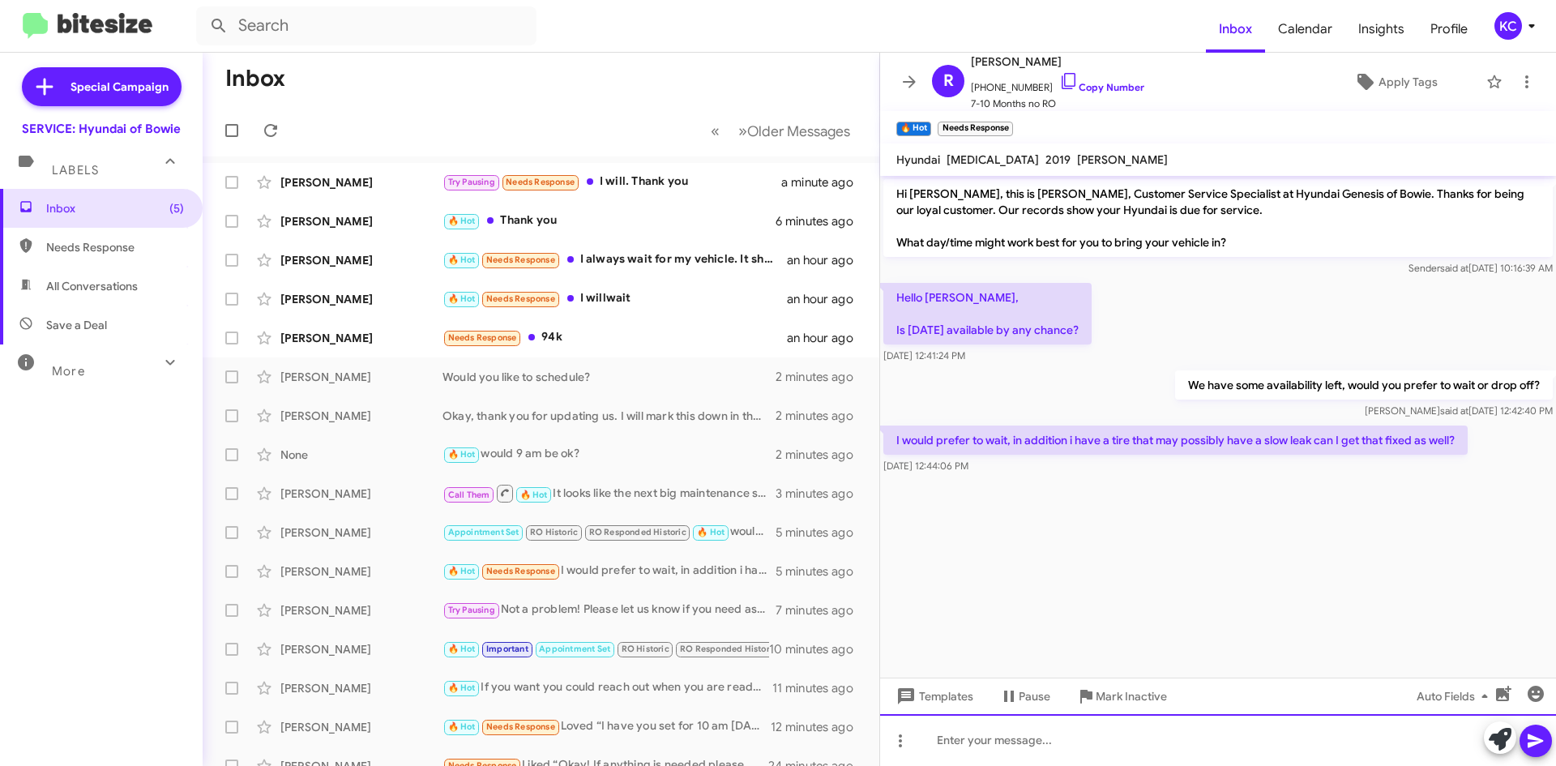
click at [1027, 753] on div at bounding box center [1218, 740] width 676 height 52
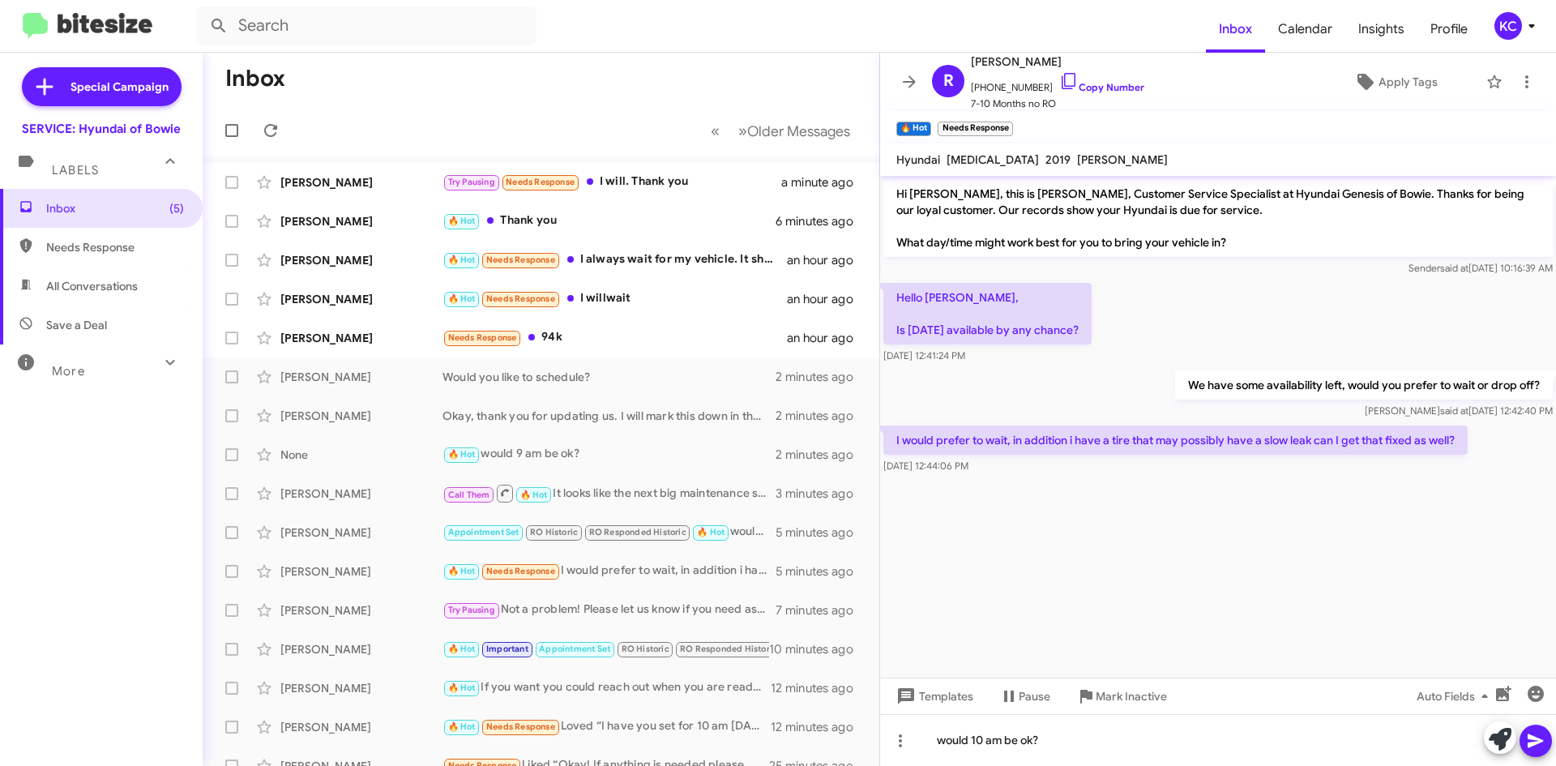
click at [1532, 734] on icon at bounding box center [1535, 740] width 19 height 19
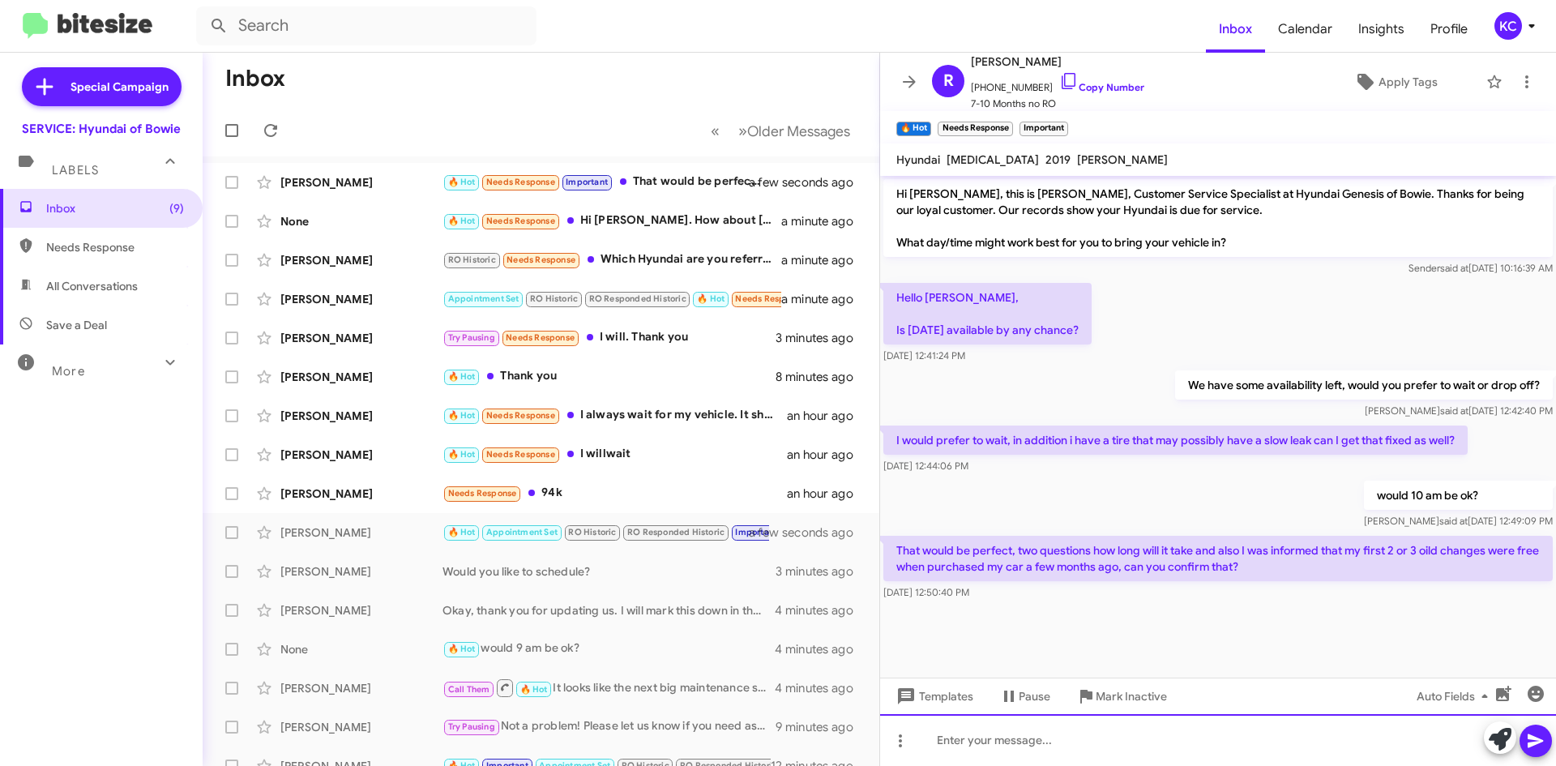
click at [1113, 740] on div at bounding box center [1218, 740] width 676 height 52
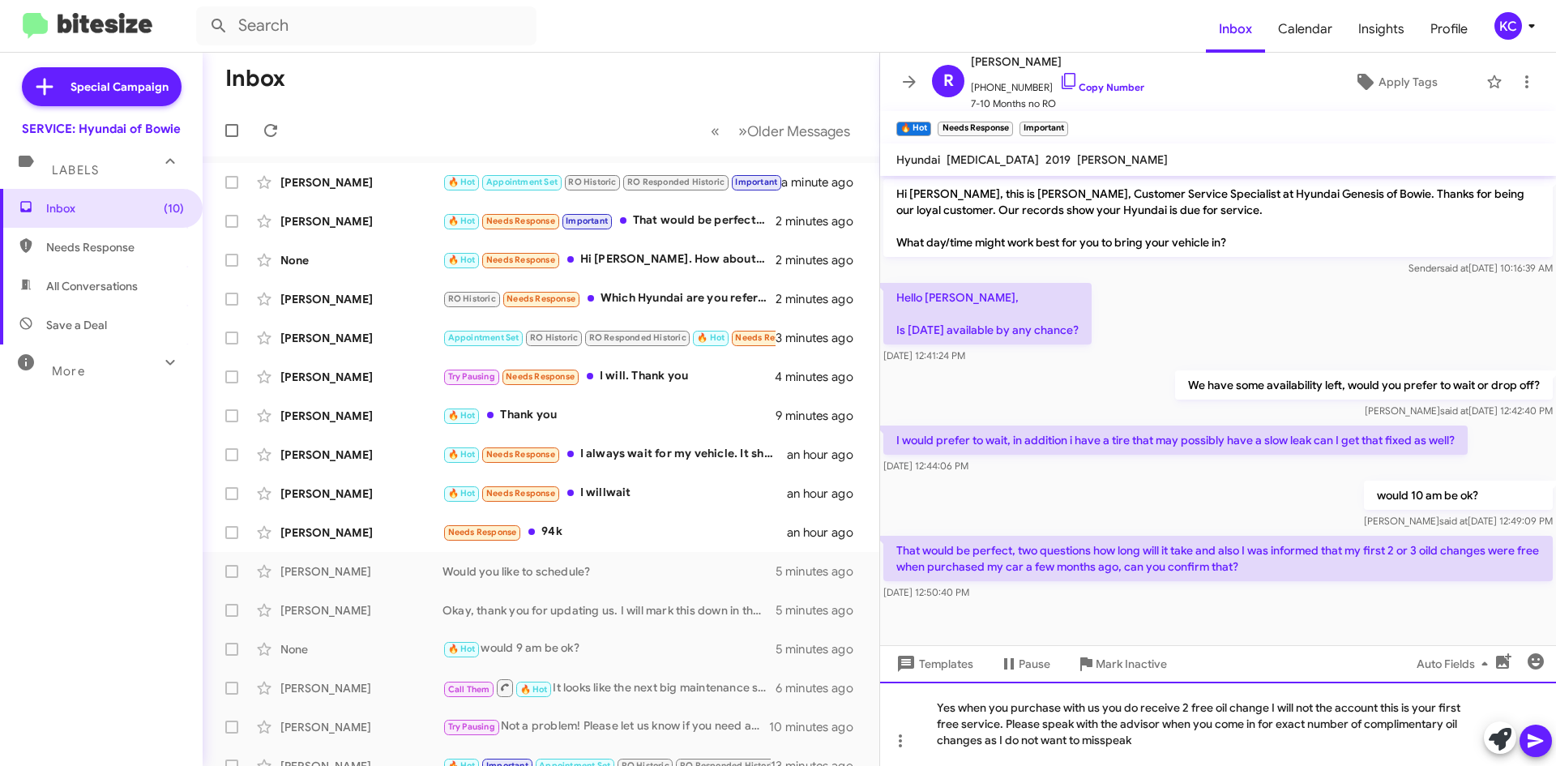
click at [1186, 708] on div "Yes when you purchase with us you do receive 2 free oil change I will not the a…" at bounding box center [1218, 723] width 676 height 84
click at [1257, 710] on div "Yes when you purchase with us you do receive free oil change I will not the acc…" at bounding box center [1218, 723] width 676 height 84
click at [953, 711] on div "Yes when you purchase with us you do receive free oil changes. I will not the a…" at bounding box center [1218, 723] width 676 height 84
click at [1146, 742] on div "Yes, when you purchase with us you do receive free oil changes. I will not the …" at bounding box center [1218, 723] width 676 height 84
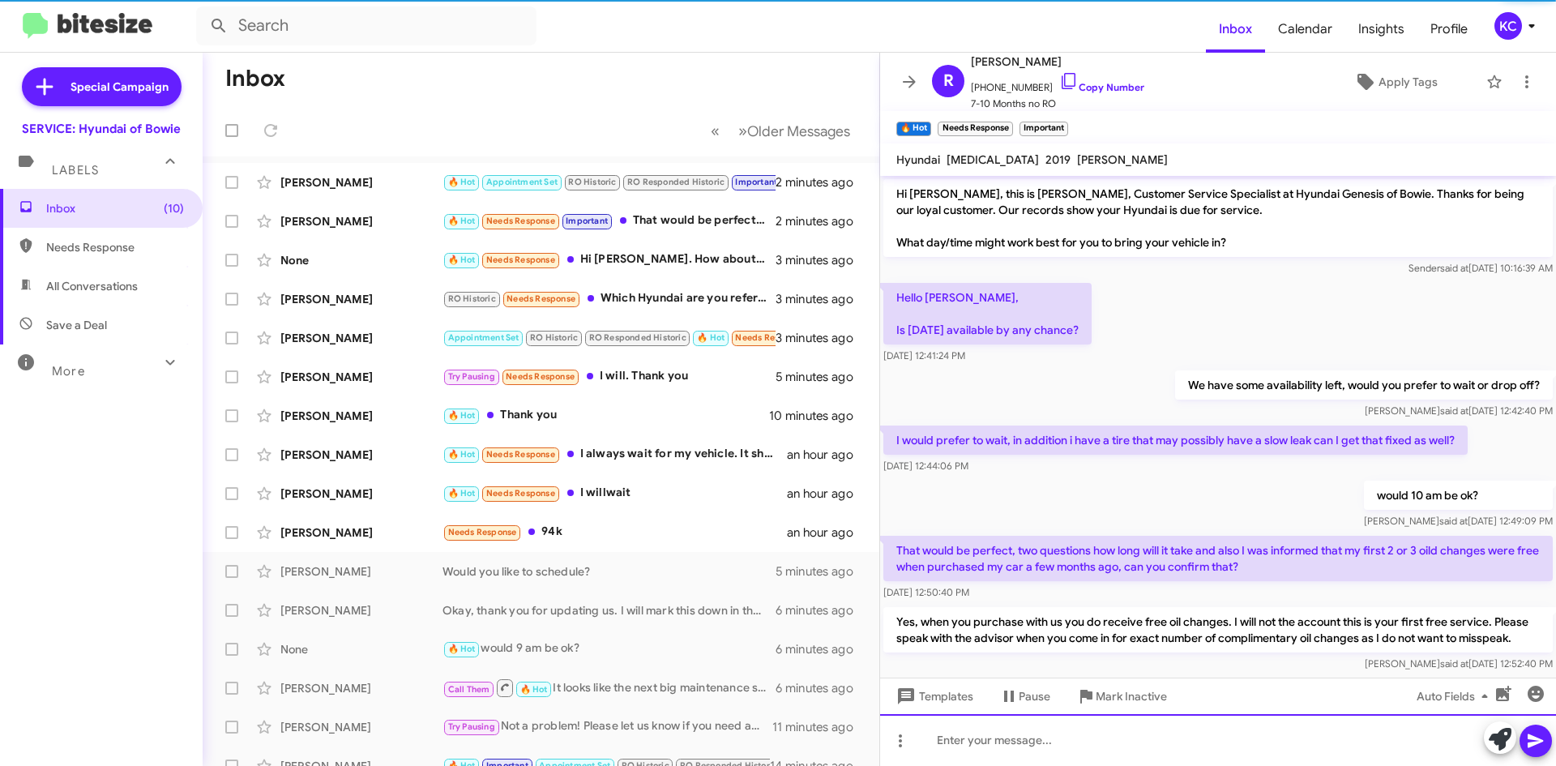
scroll to position [42, 0]
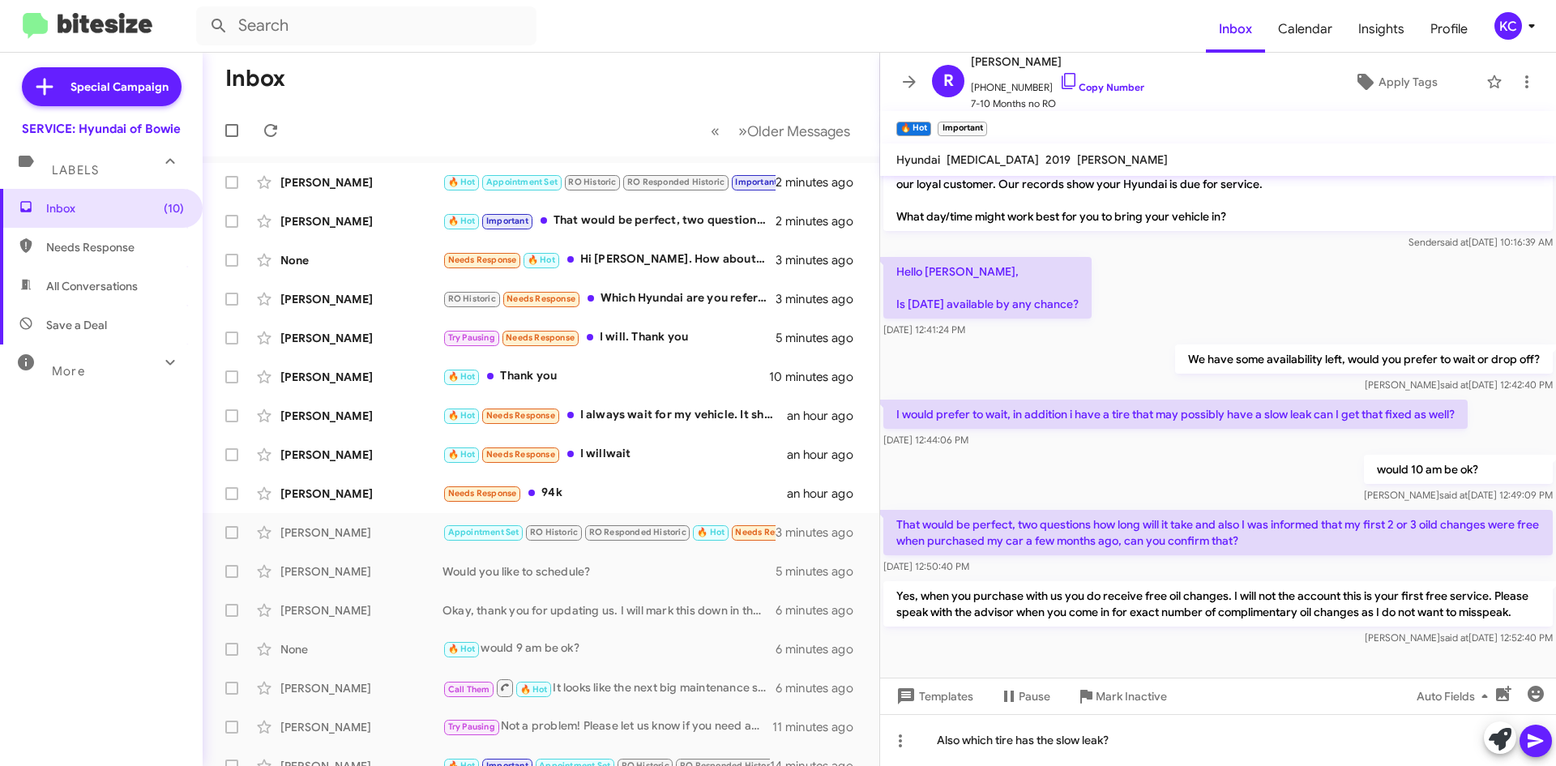
click at [1527, 747] on icon at bounding box center [1535, 740] width 19 height 19
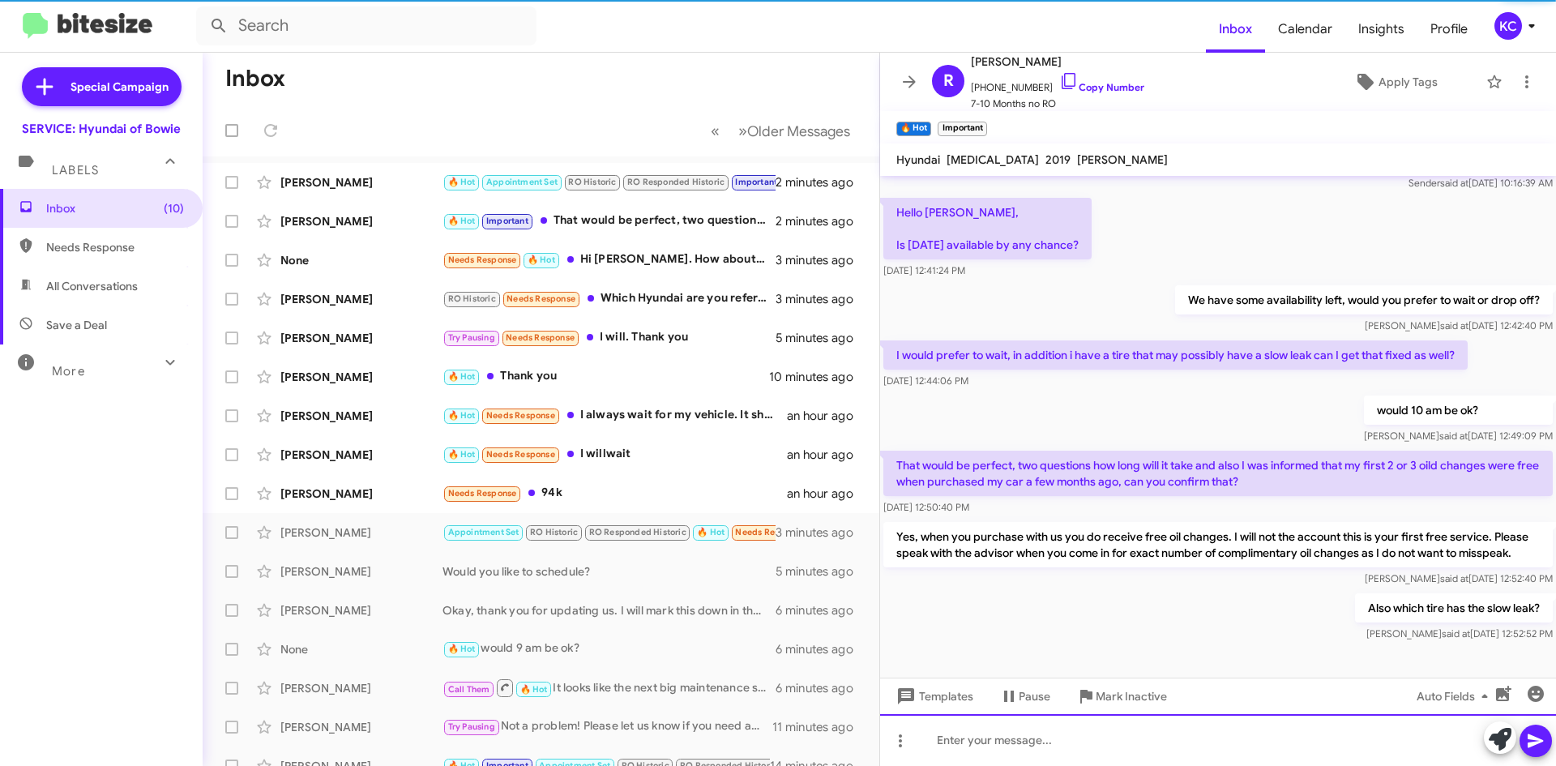
scroll to position [101, 0]
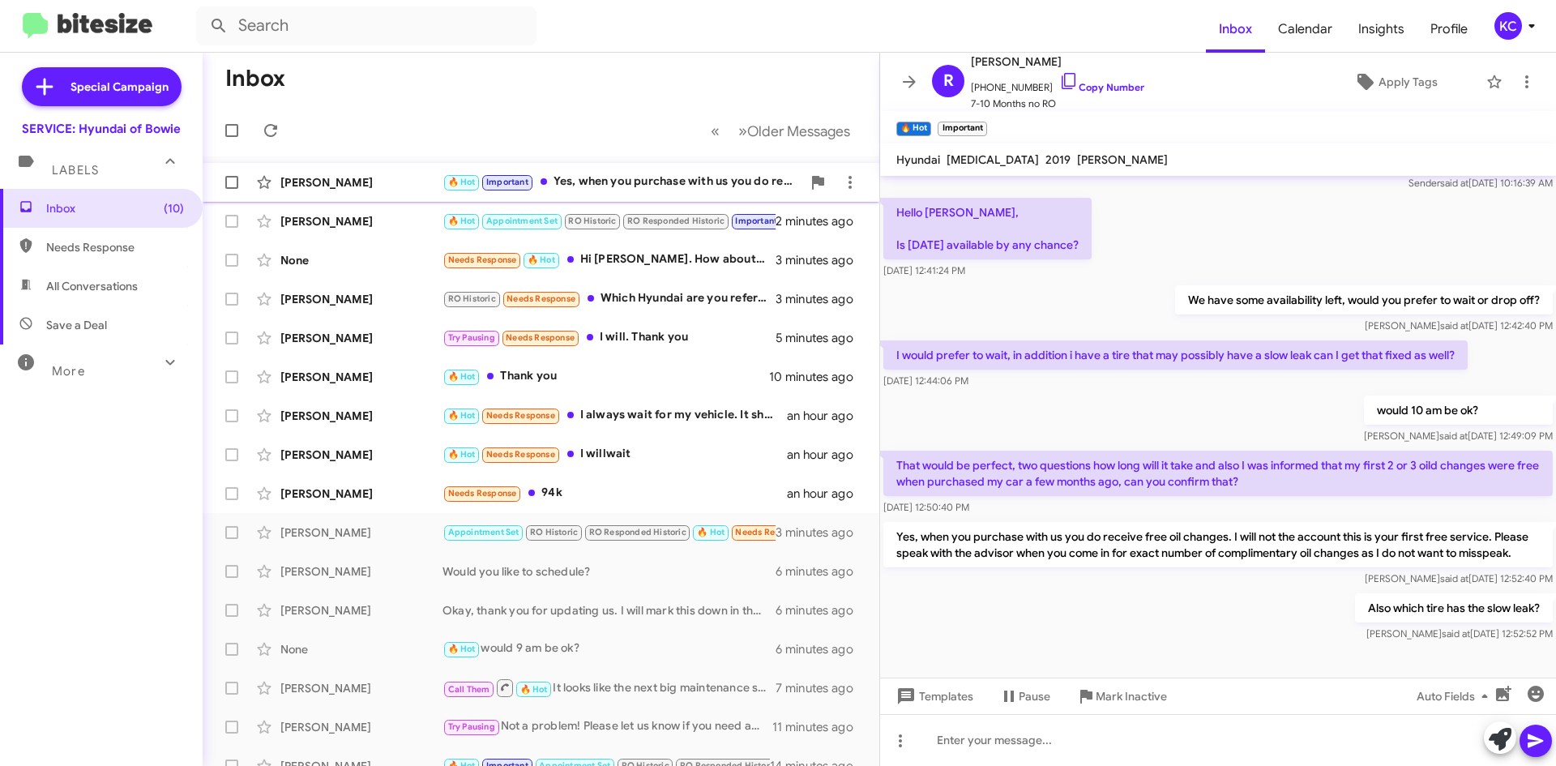
click at [687, 183] on div "🔥 Hot Important Yes, when you purchase with us you do receive free oil changes.…" at bounding box center [621, 182] width 359 height 19
click at [408, 213] on div "[PERSON_NAME]" at bounding box center [361, 221] width 162 height 16
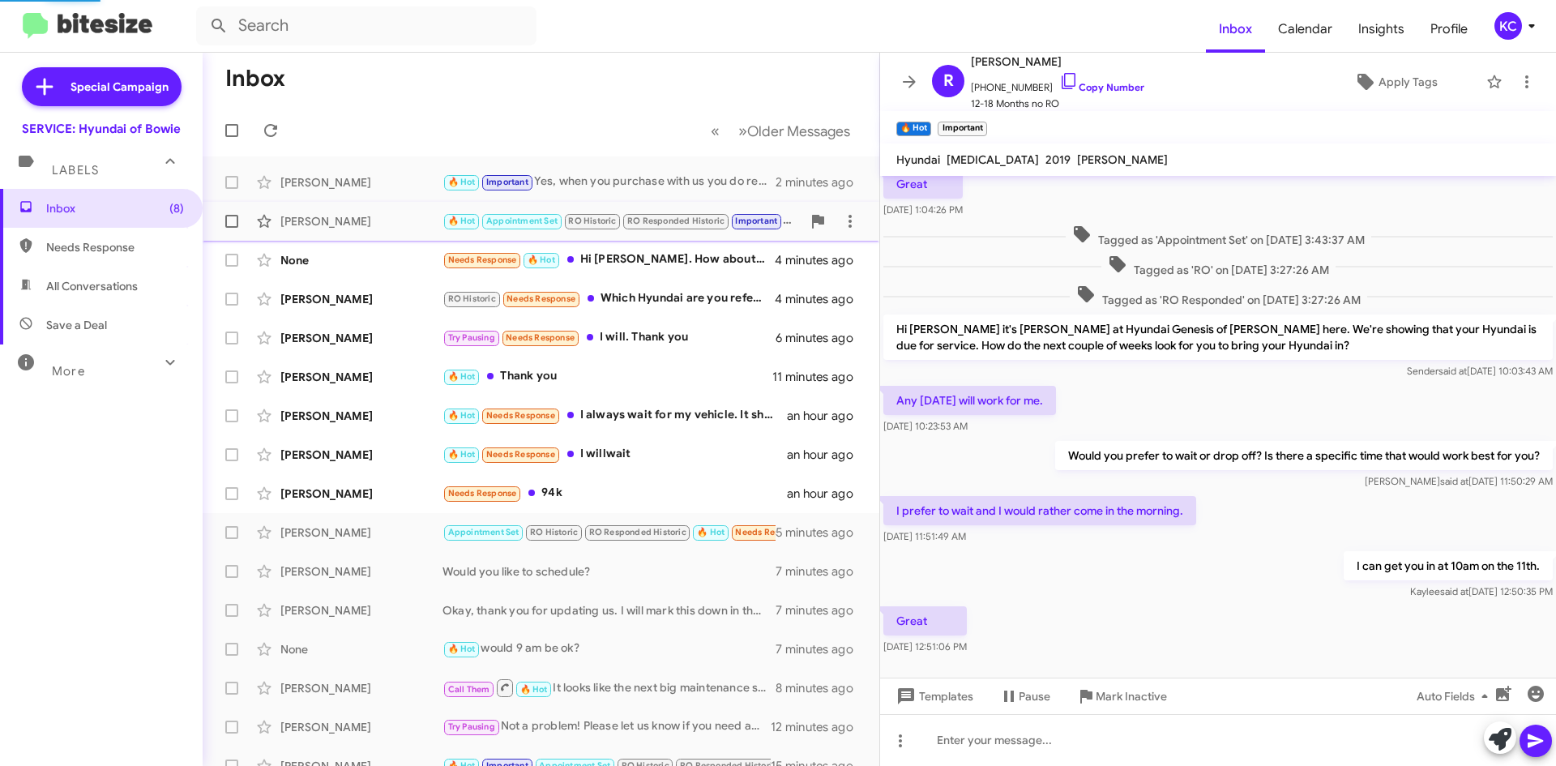
scroll to position [126, 0]
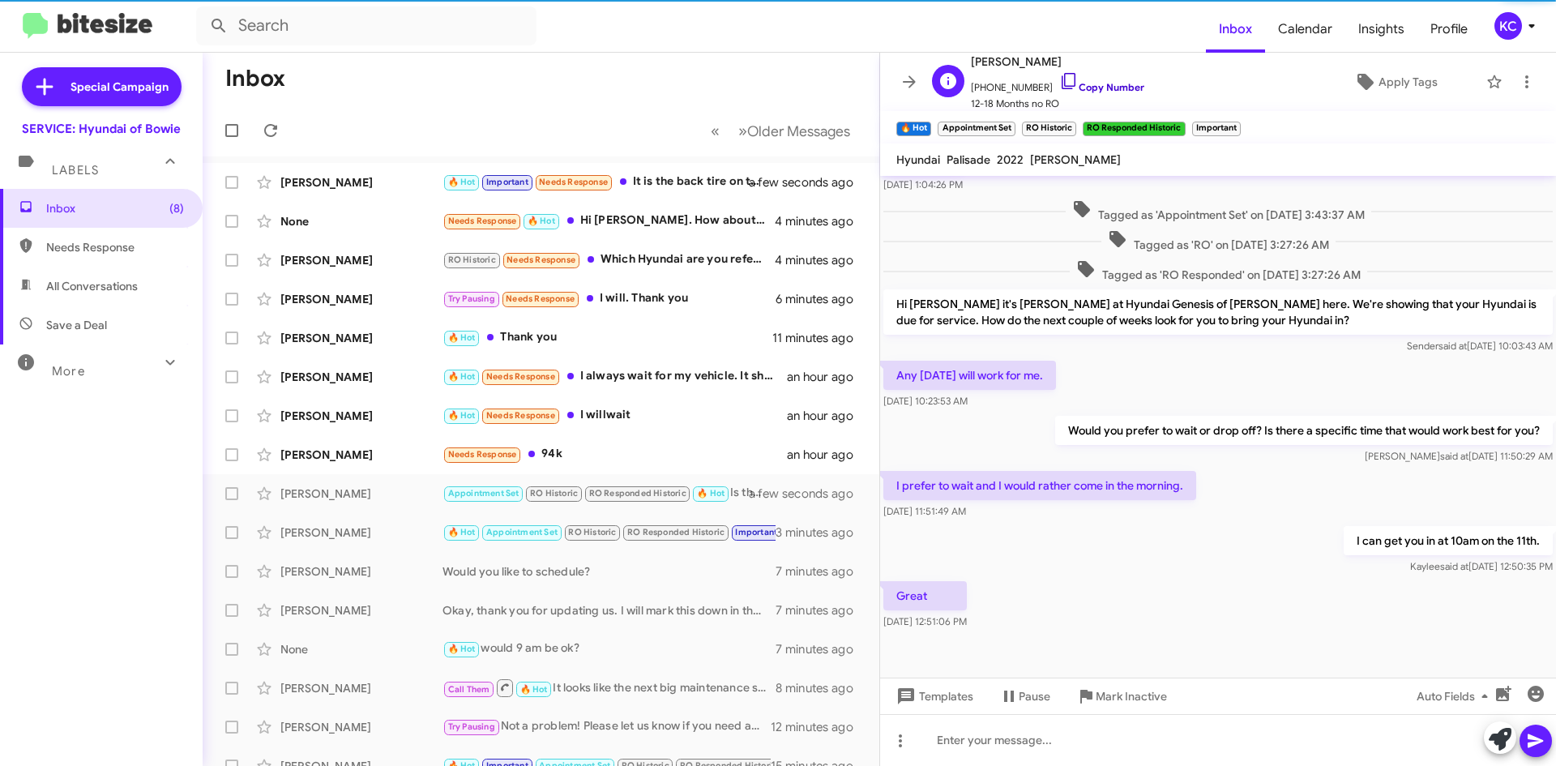
click at [1059, 77] on icon at bounding box center [1068, 80] width 19 height 19
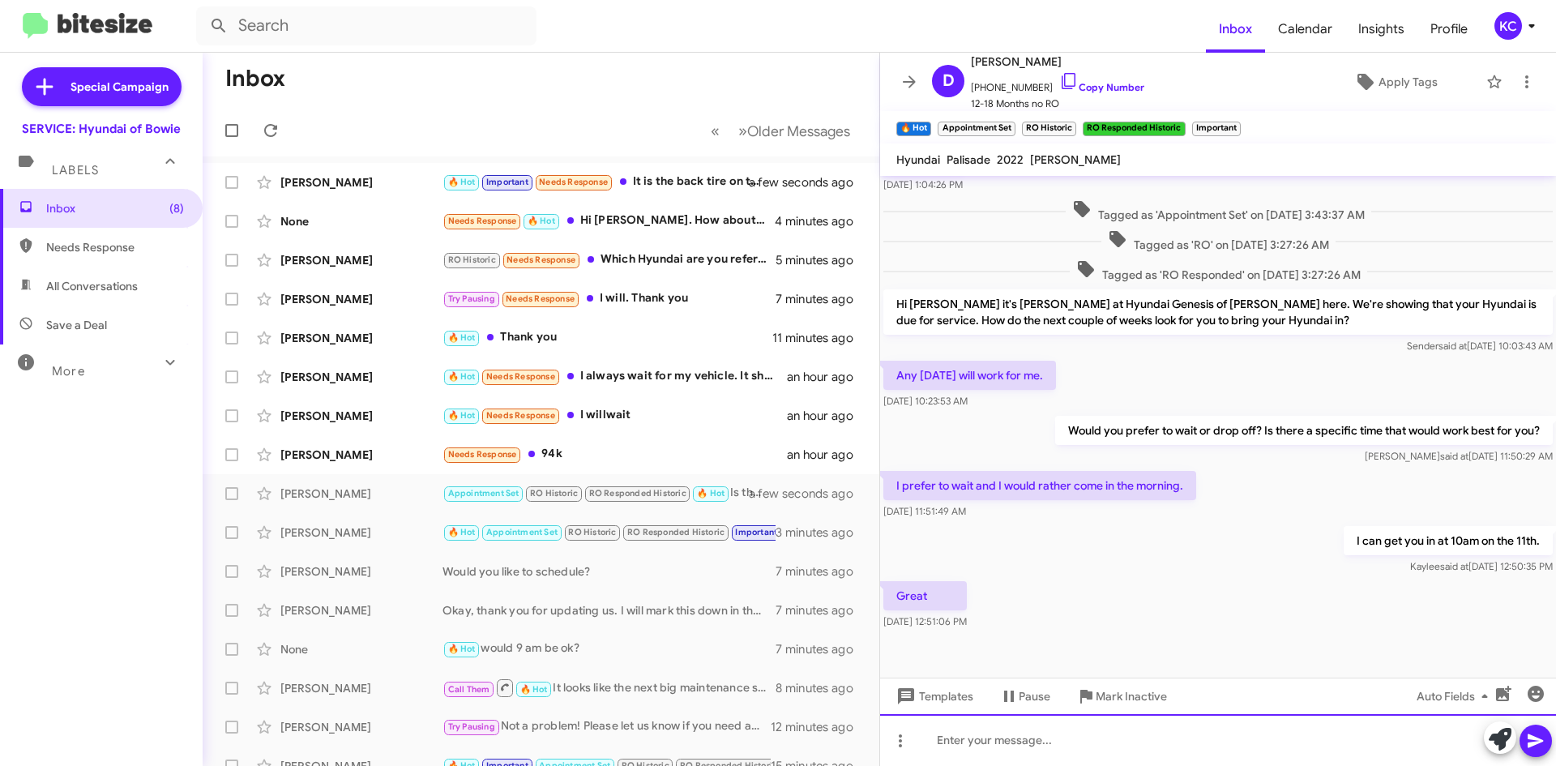
click at [988, 750] on div at bounding box center [1218, 740] width 676 height 52
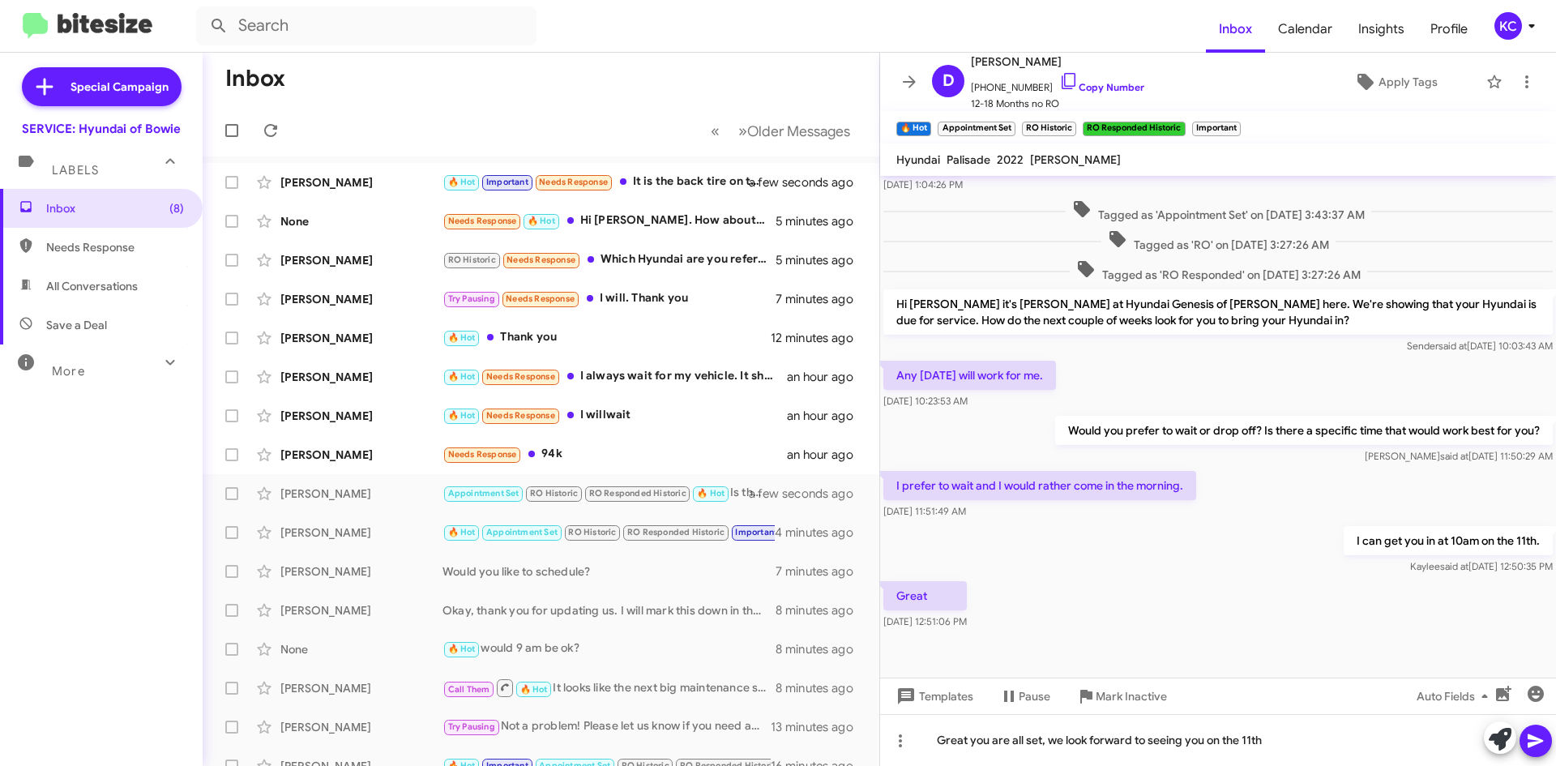
click at [1536, 734] on icon at bounding box center [1535, 740] width 19 height 19
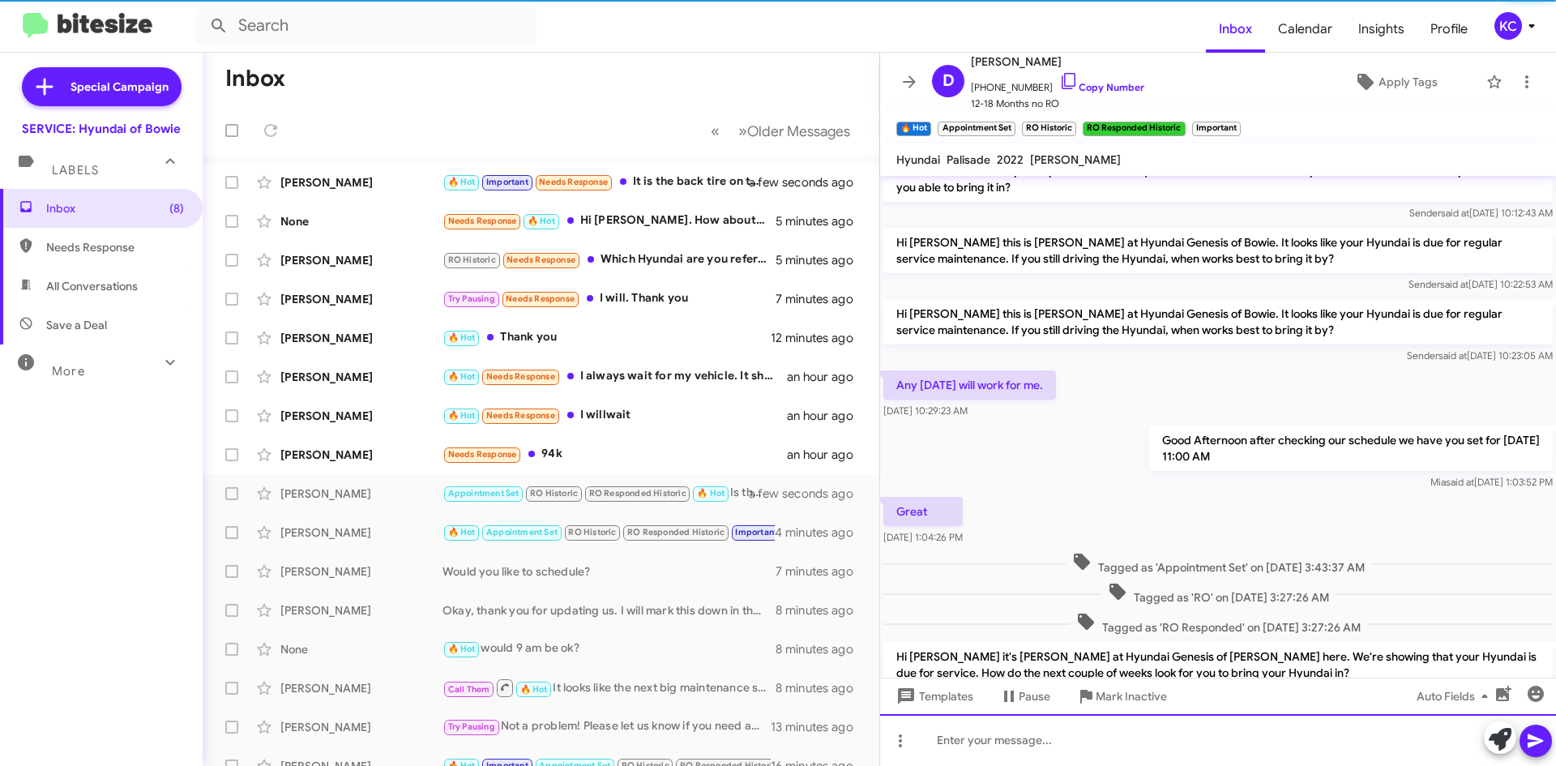
scroll to position [0, 0]
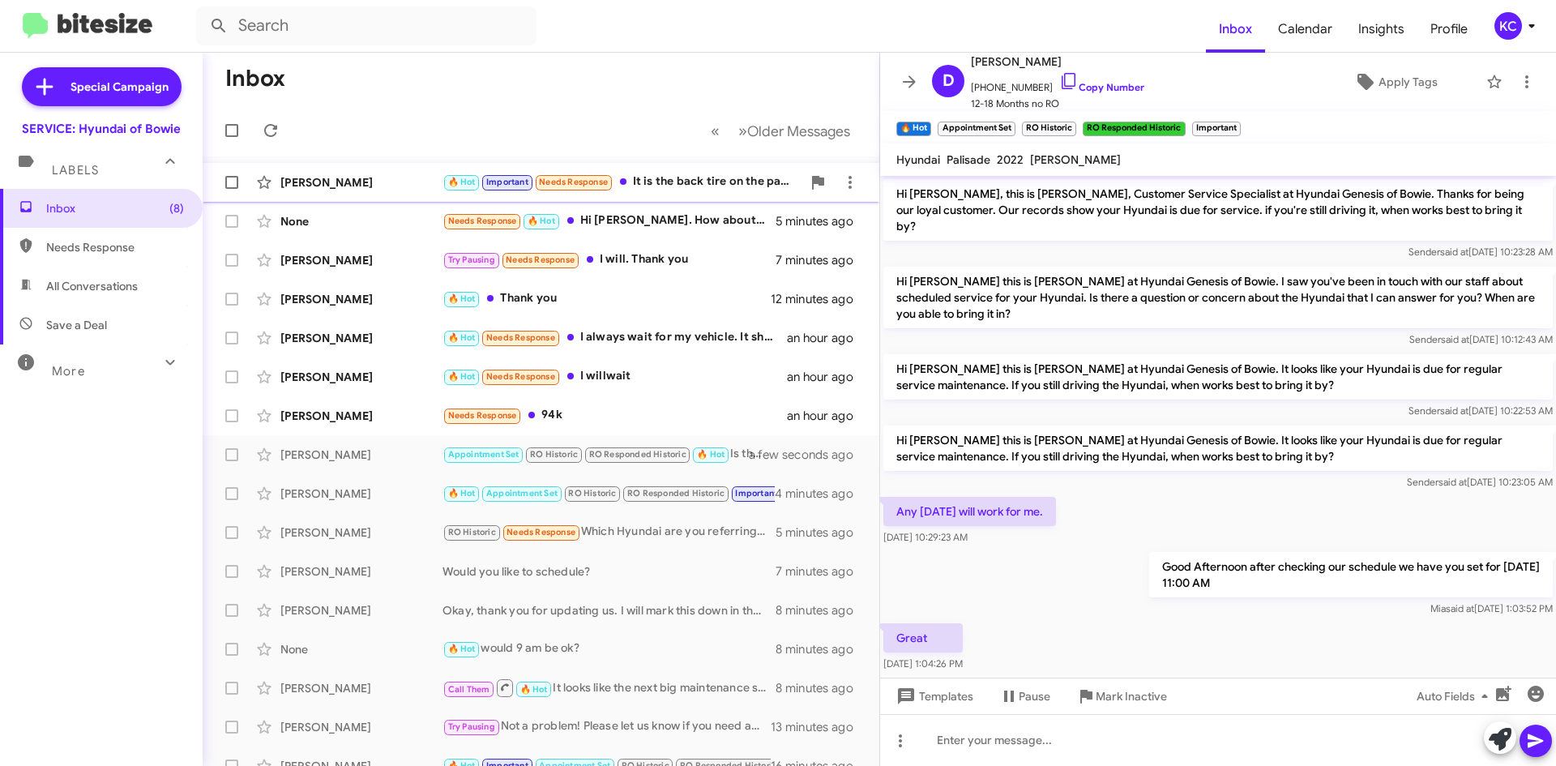
click at [678, 177] on div "🔥 Hot Important Needs Response It is the back tire on the passenger side... i p…" at bounding box center [621, 182] width 359 height 19
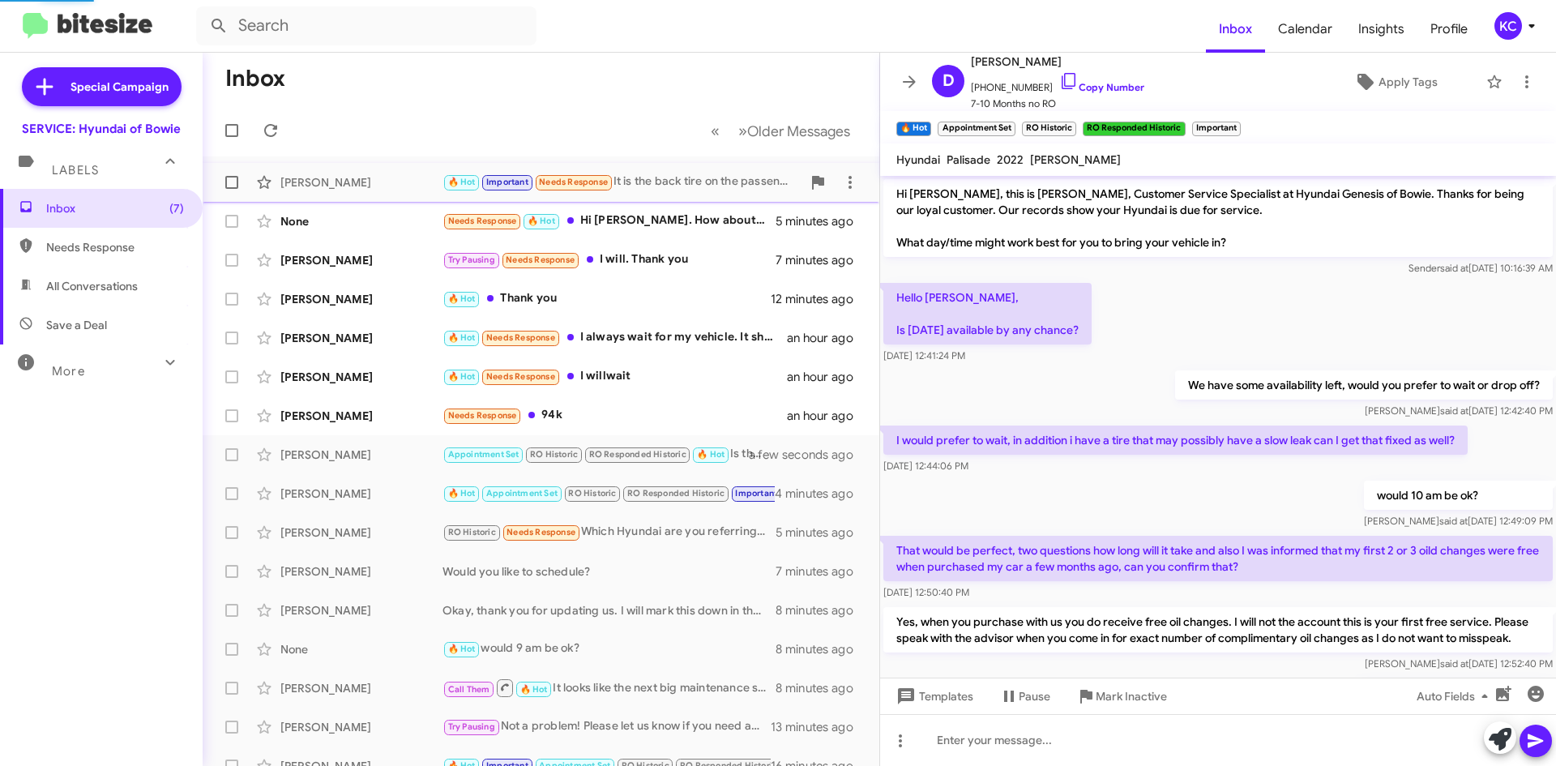
scroll to position [177, 0]
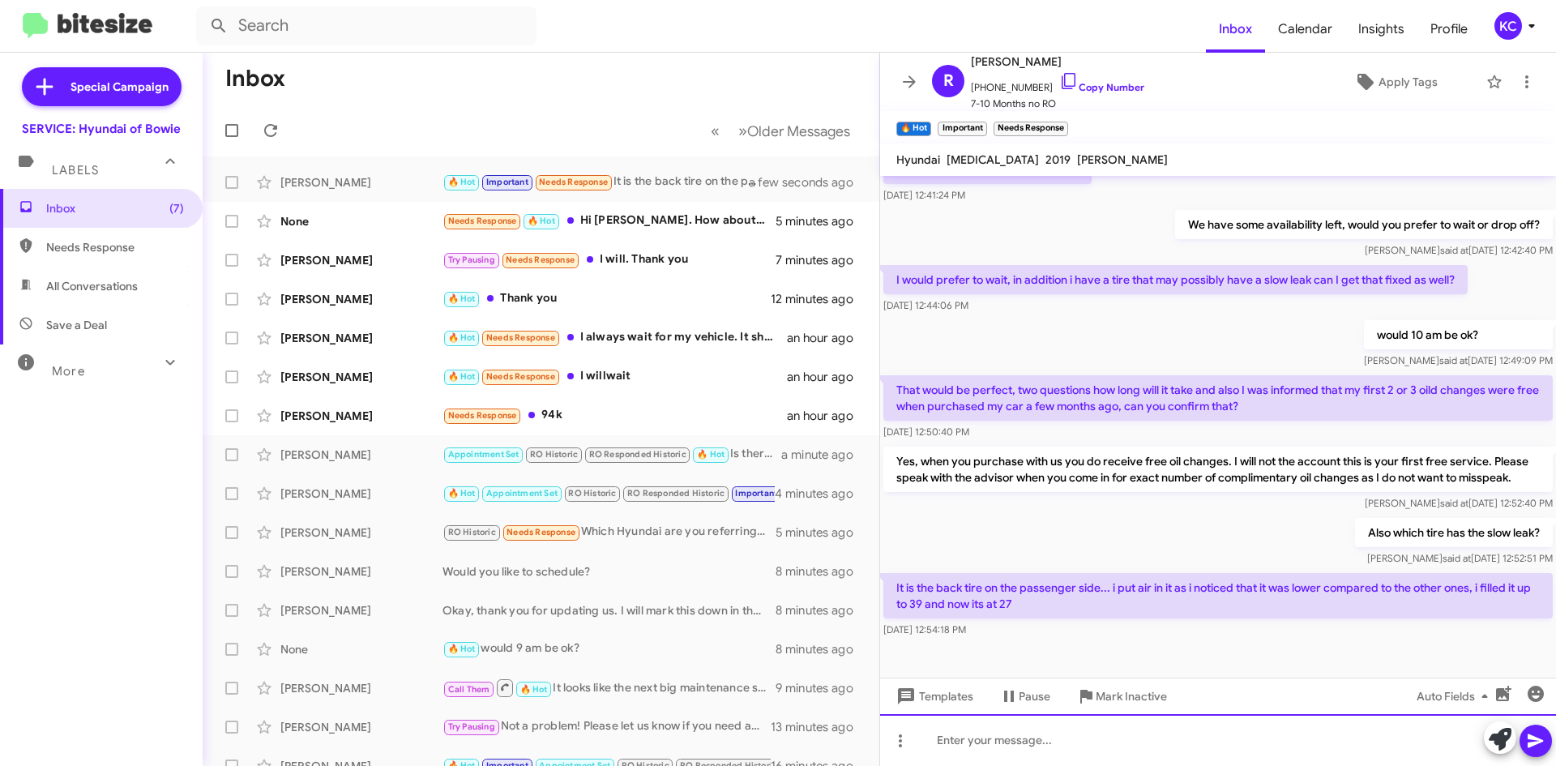
click at [986, 751] on div at bounding box center [1218, 740] width 676 height 52
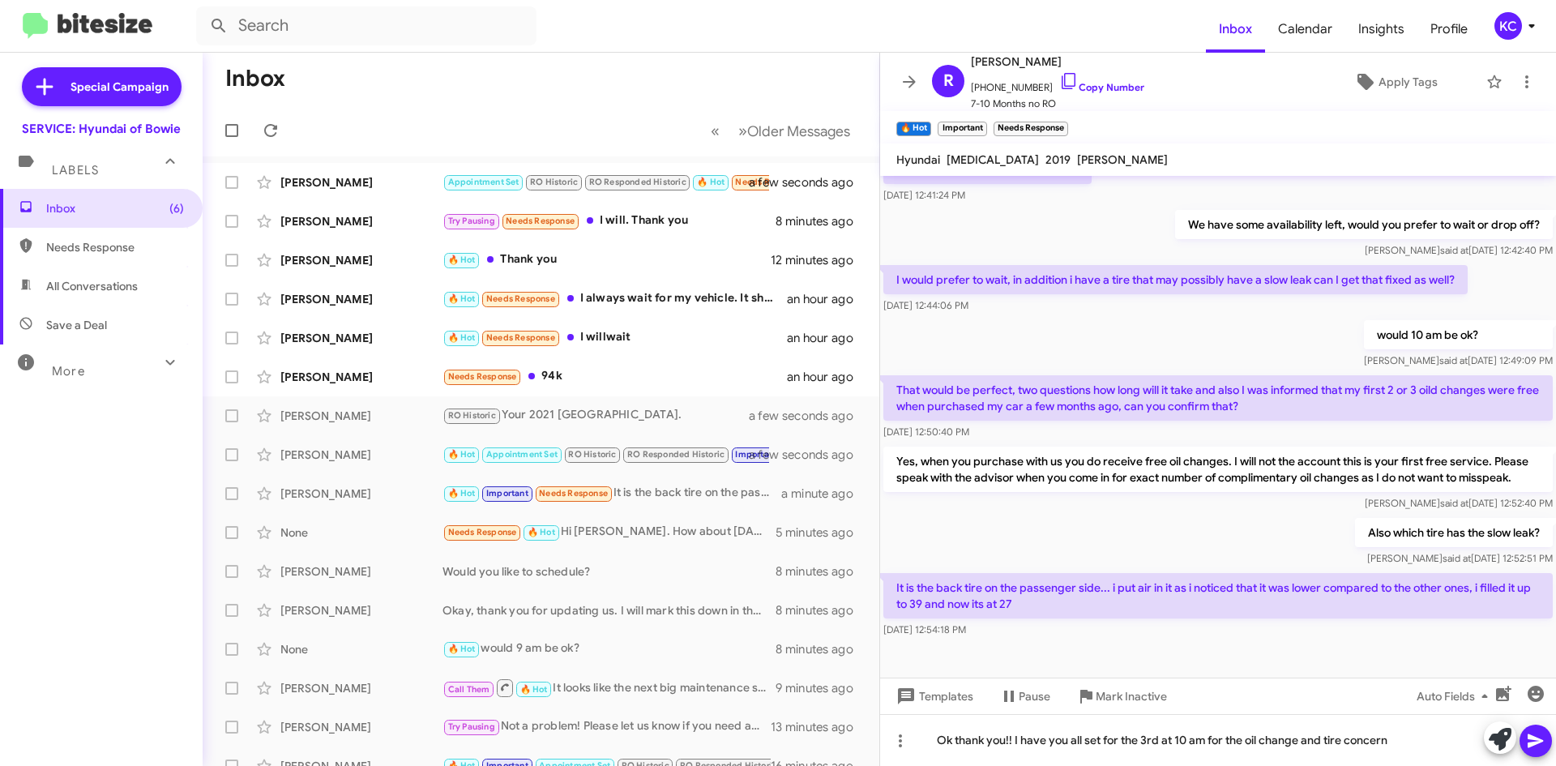
click at [1541, 736] on icon at bounding box center [1535, 740] width 19 height 19
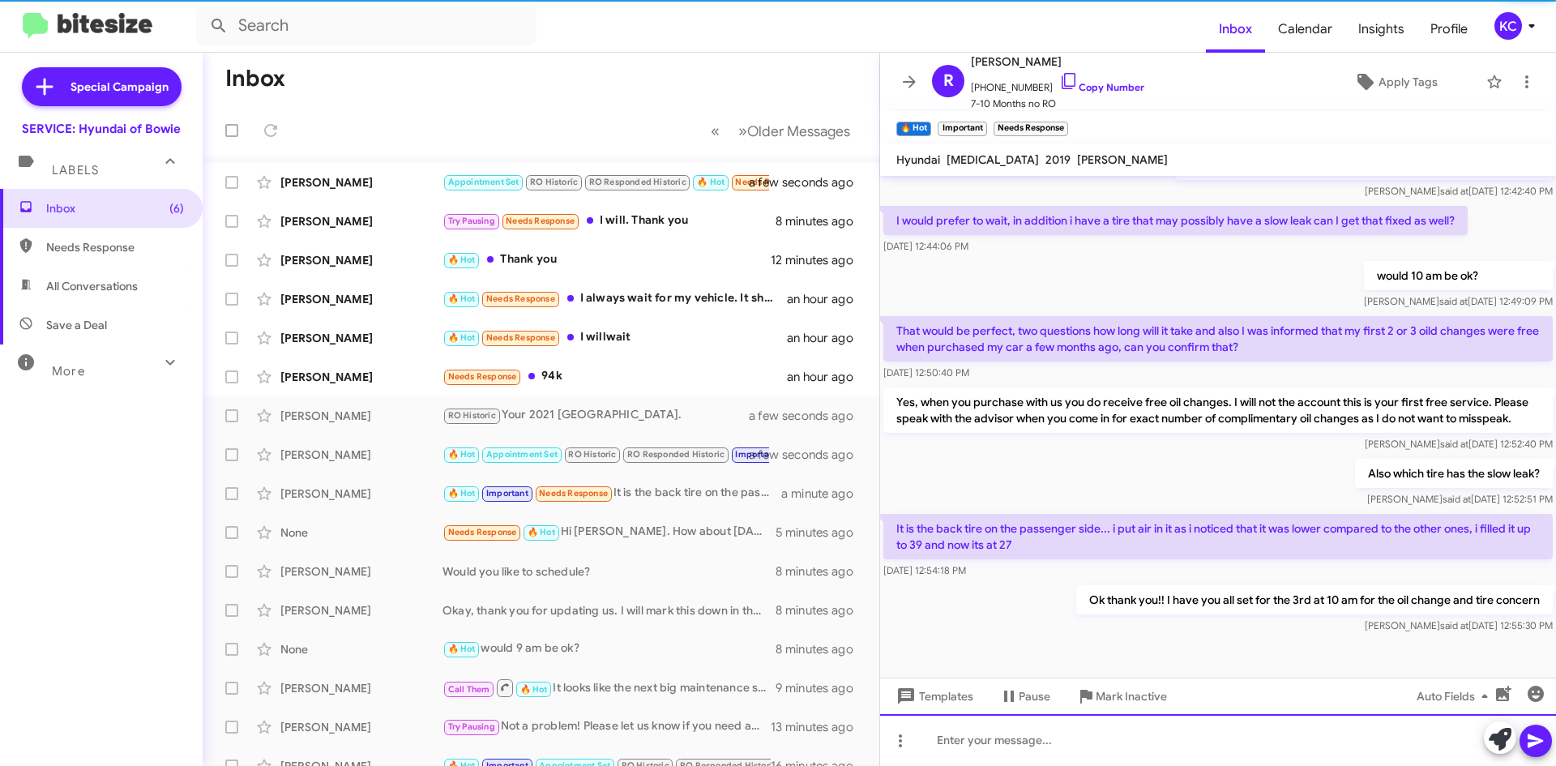
scroll to position [236, 0]
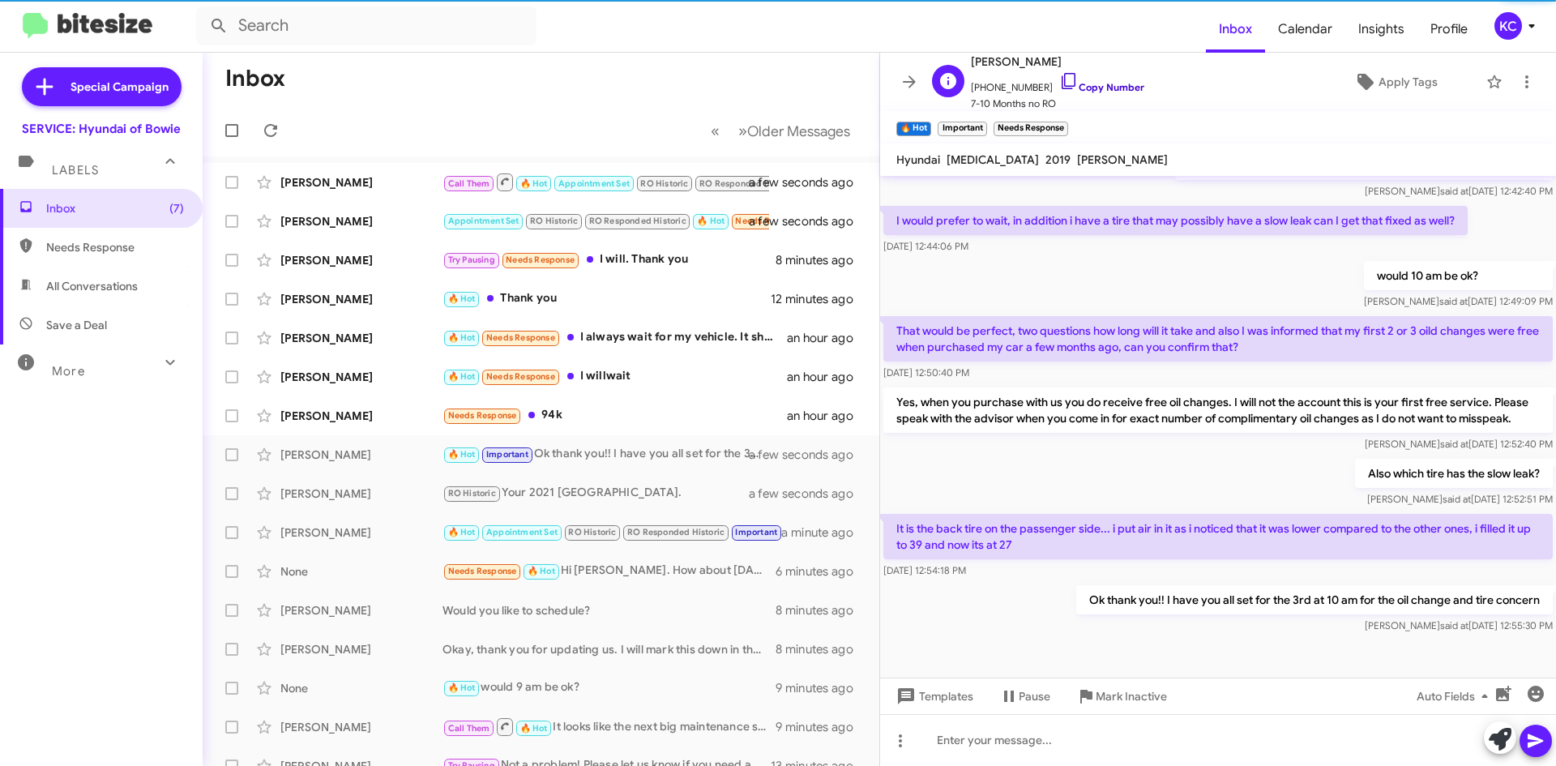
click at [1059, 80] on icon at bounding box center [1068, 80] width 19 height 19
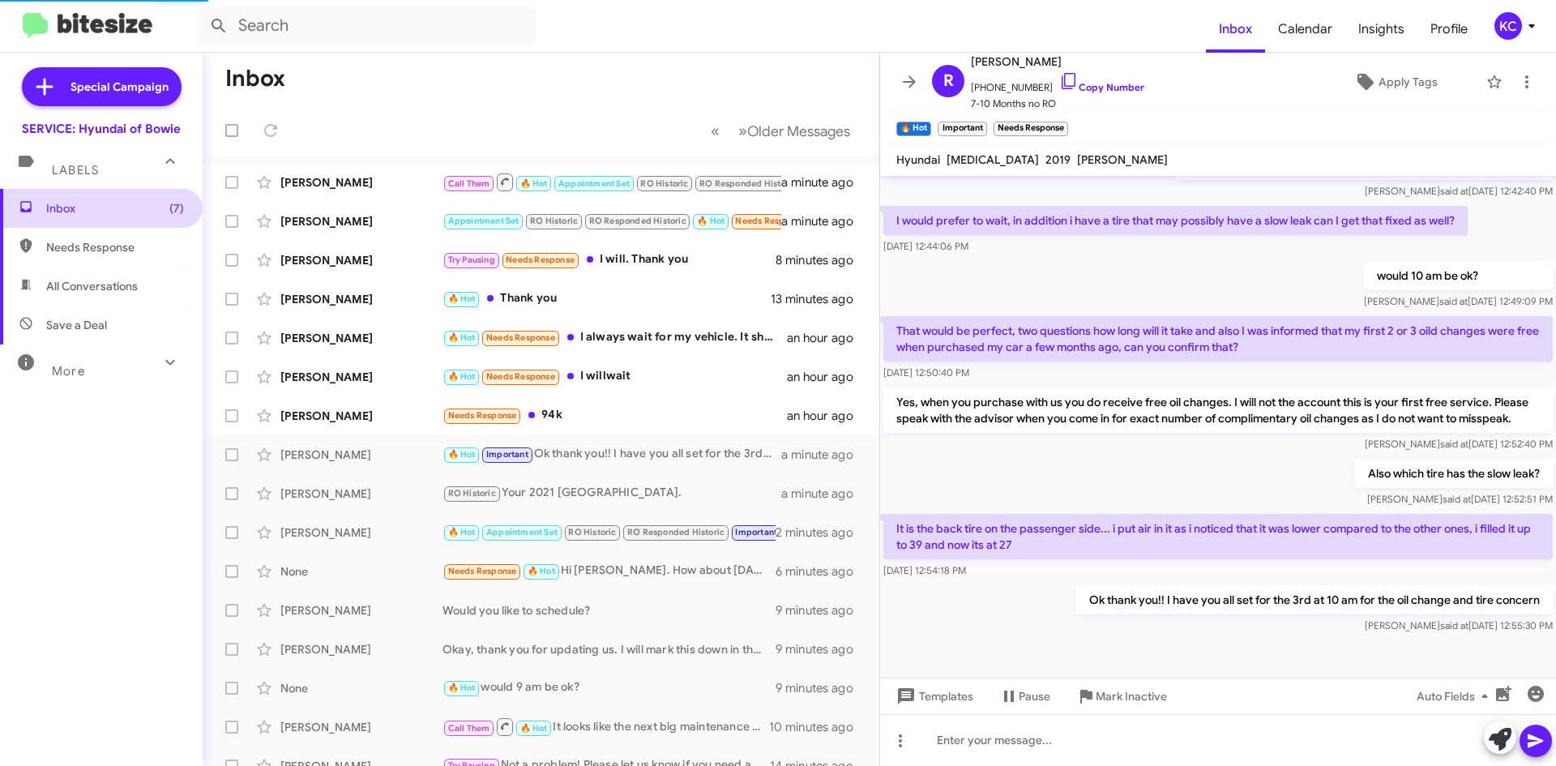
scroll to position [0, 0]
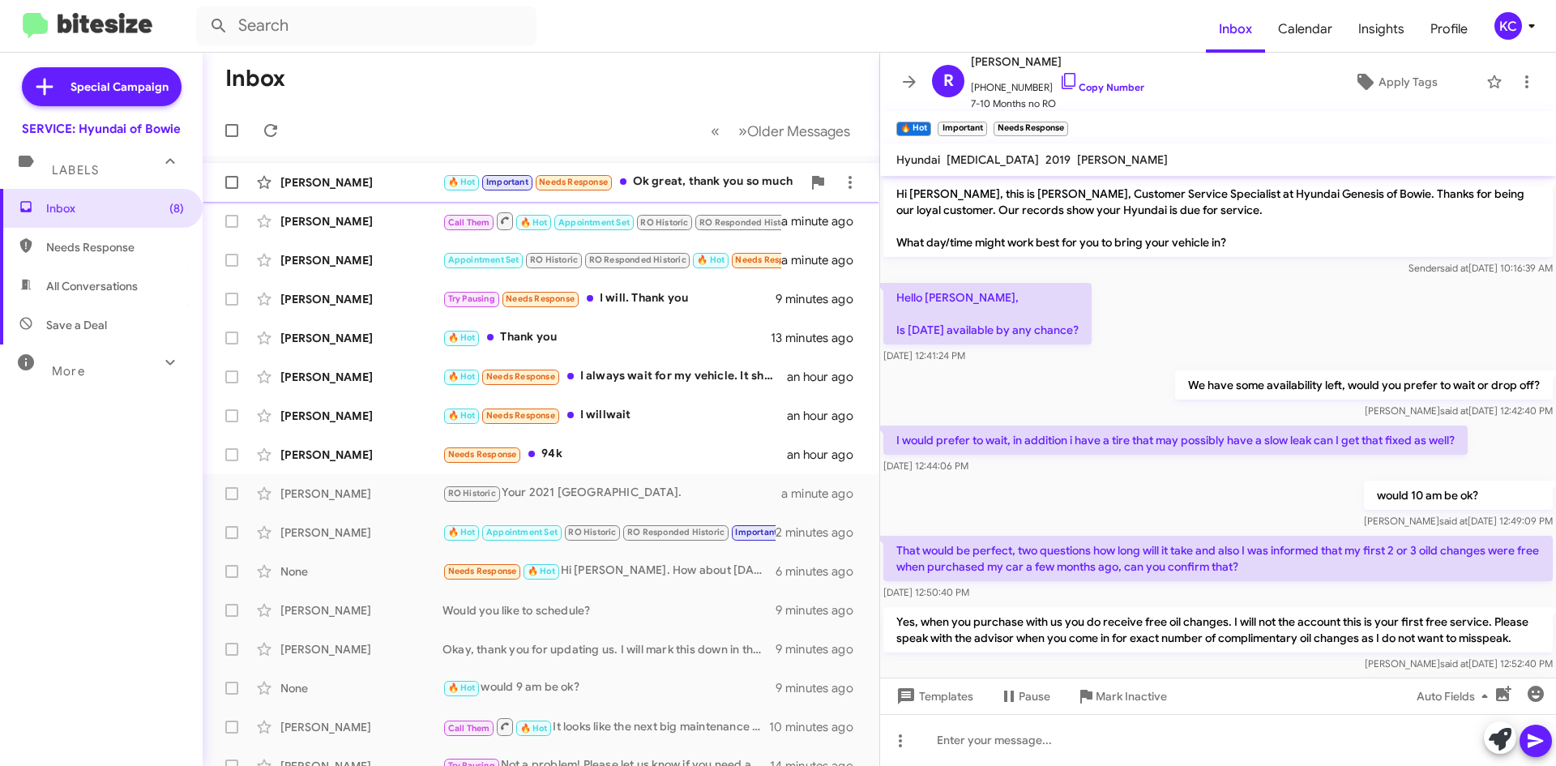
click at [650, 182] on div "🔥 Hot Important Needs Response Ok great, thank you so much" at bounding box center [621, 182] width 359 height 19
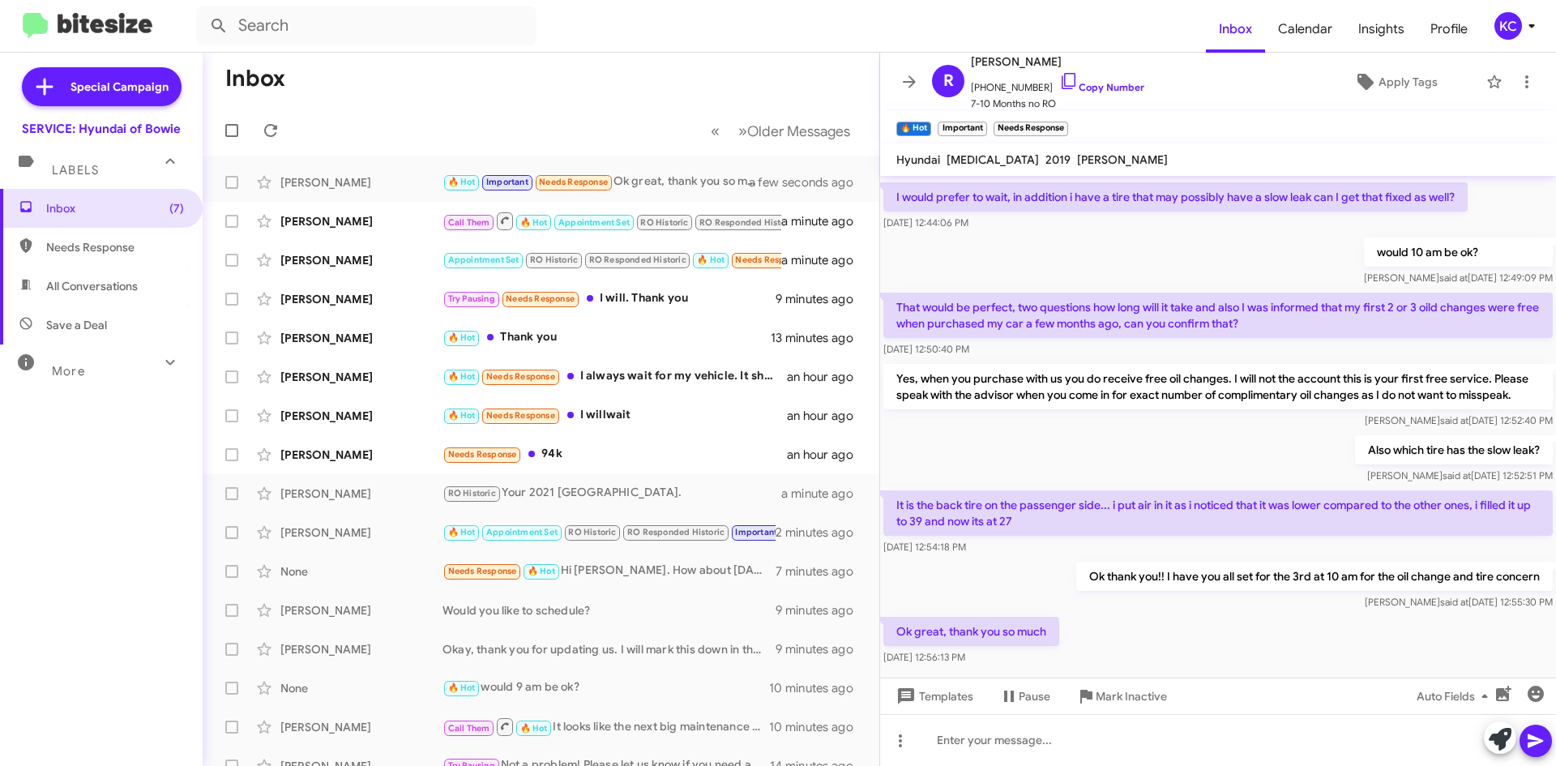
scroll to position [295, 0]
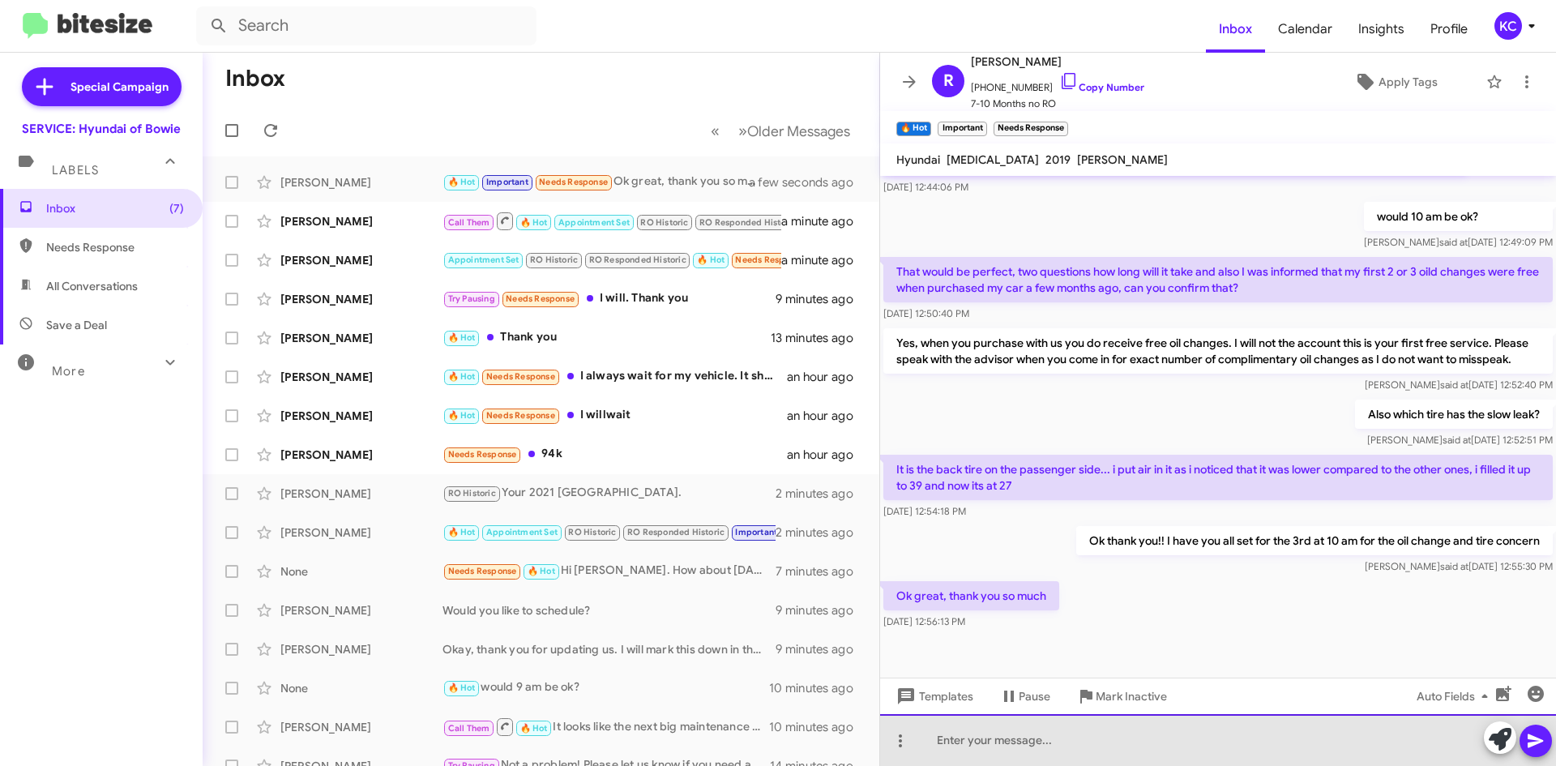
click at [1044, 746] on div at bounding box center [1218, 740] width 676 height 52
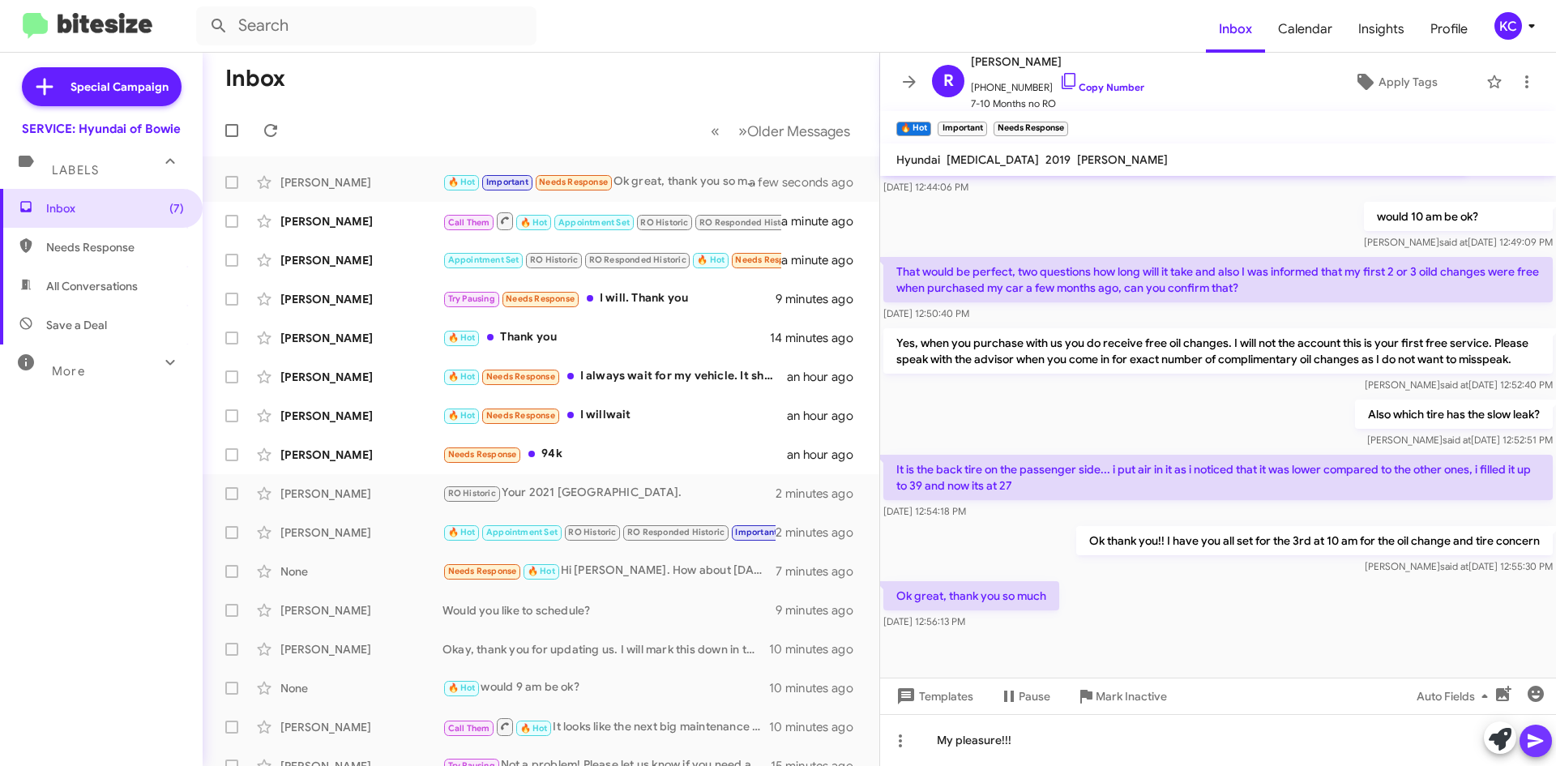
click at [1530, 733] on icon at bounding box center [1535, 740] width 19 height 19
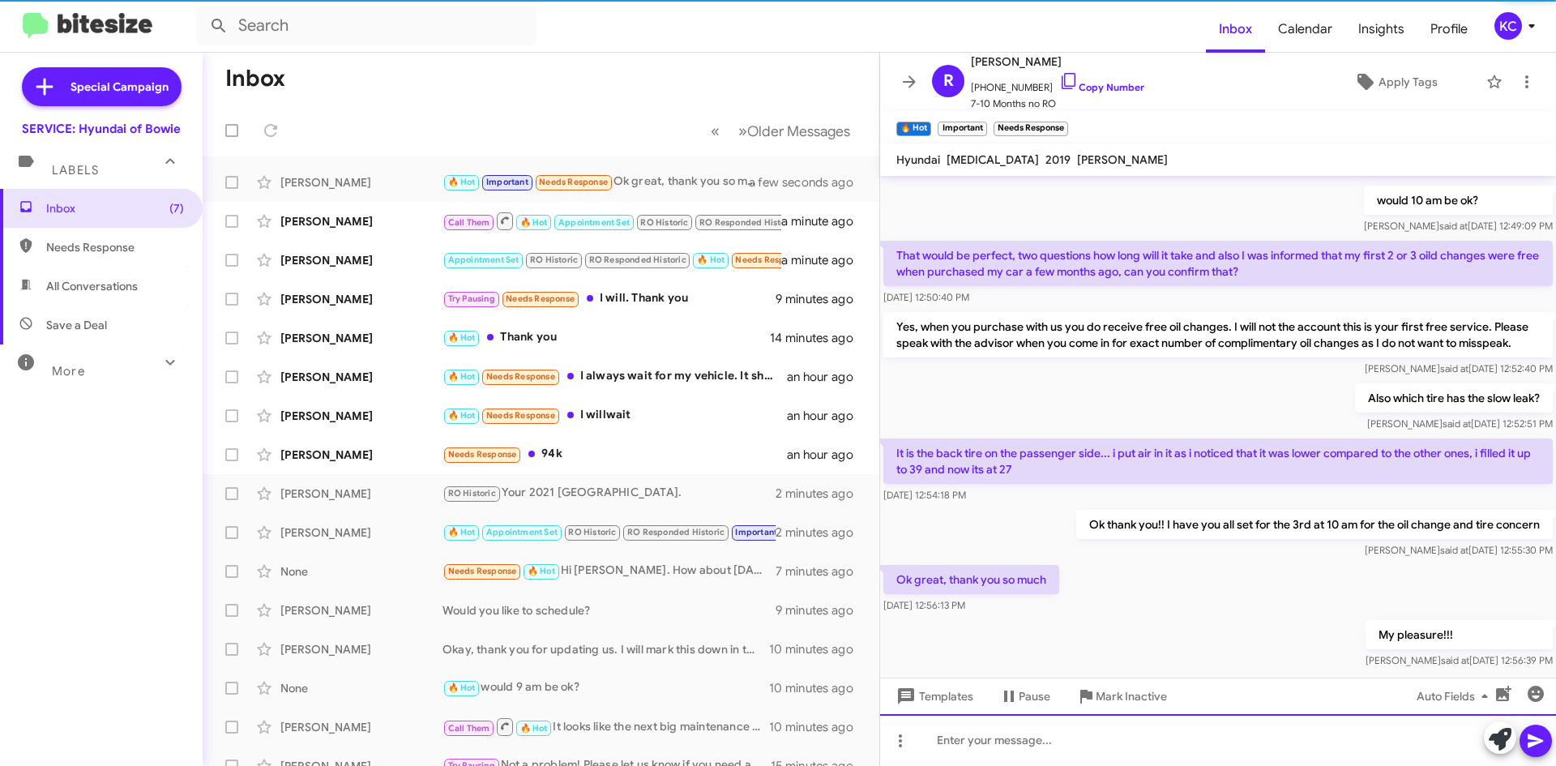
scroll to position [0, 0]
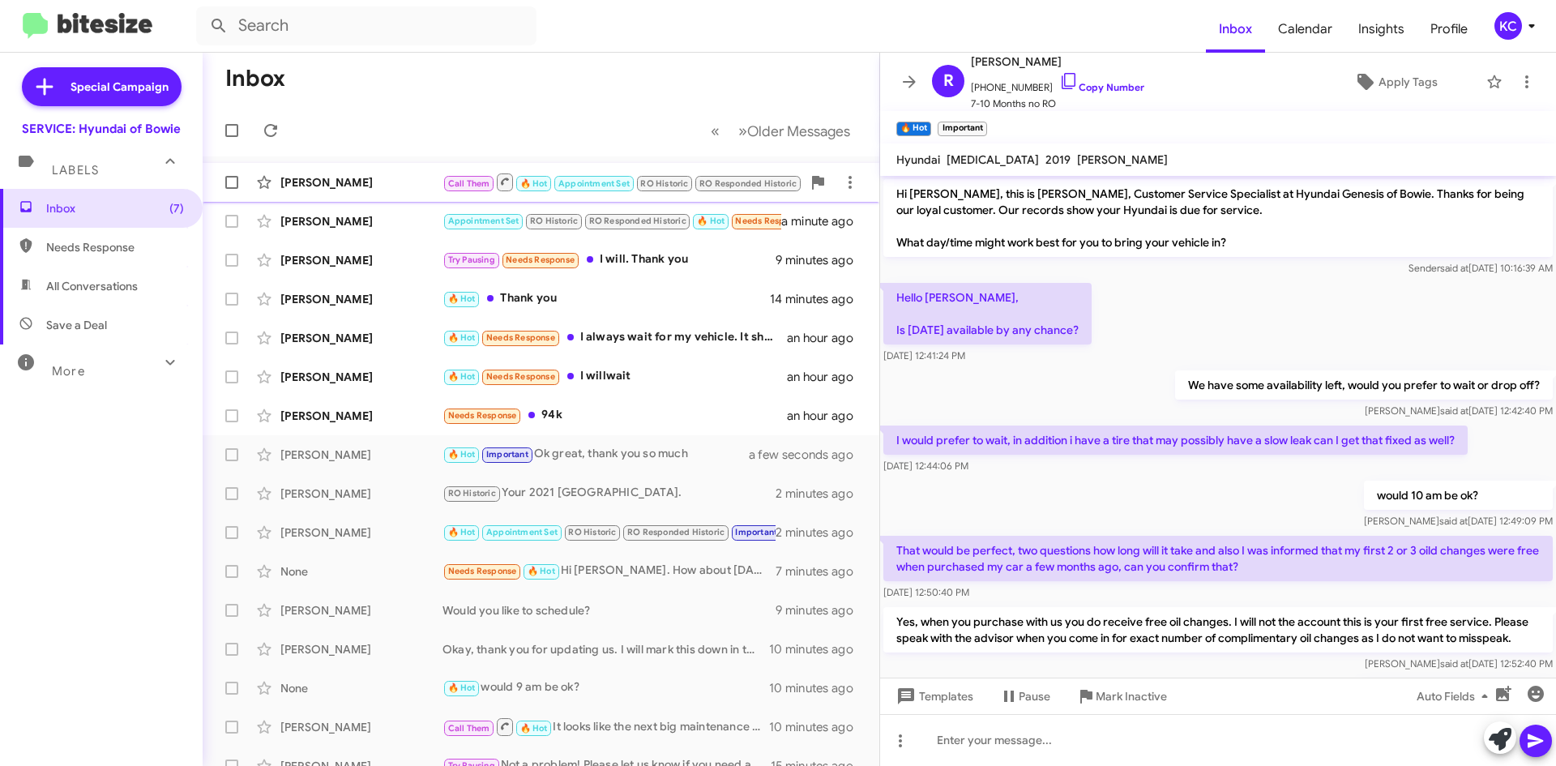
click at [372, 180] on div "[PERSON_NAME]" at bounding box center [361, 182] width 162 height 16
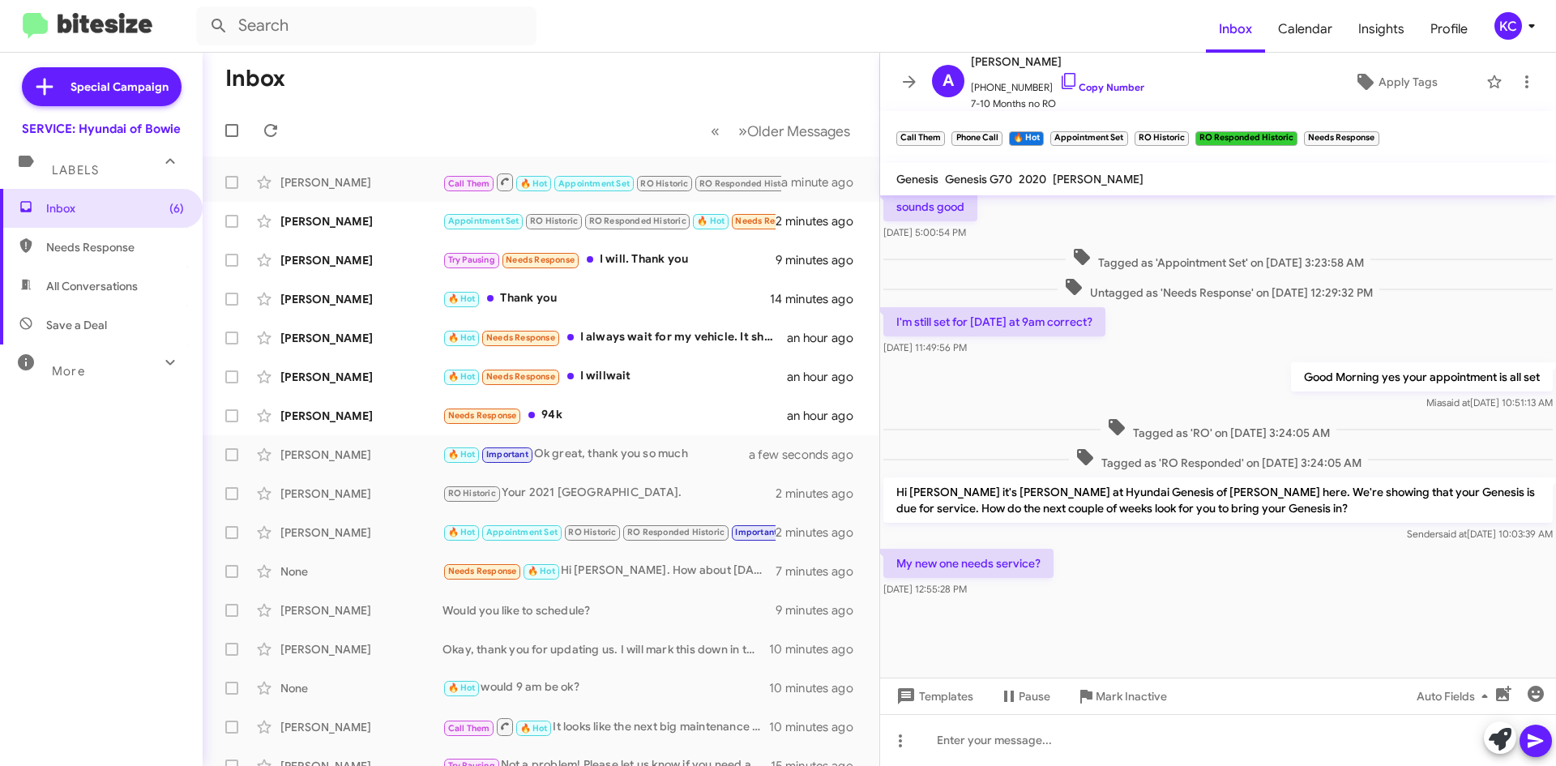
scroll to position [591, 0]
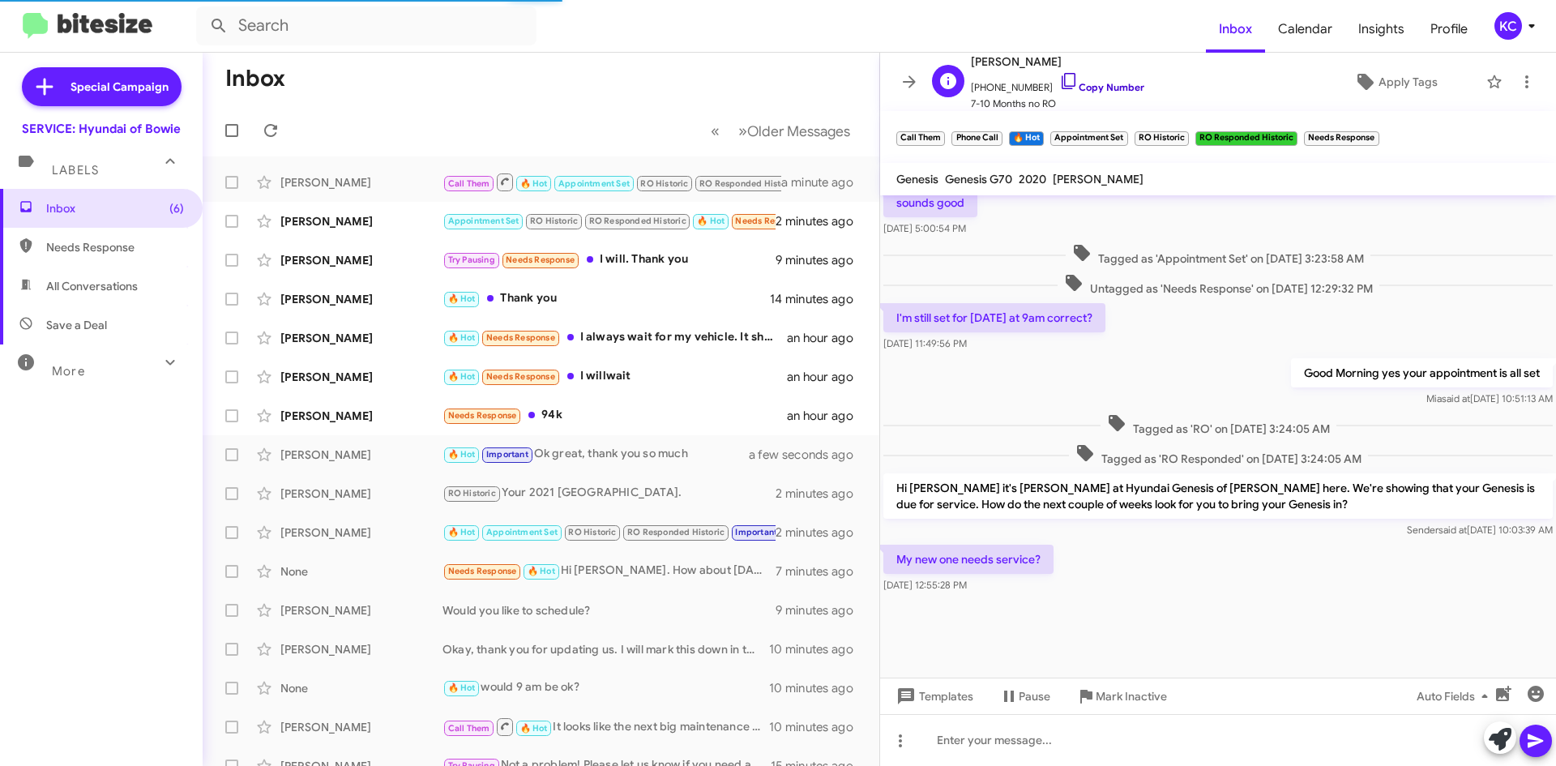
click at [1059, 71] on icon at bounding box center [1068, 80] width 19 height 19
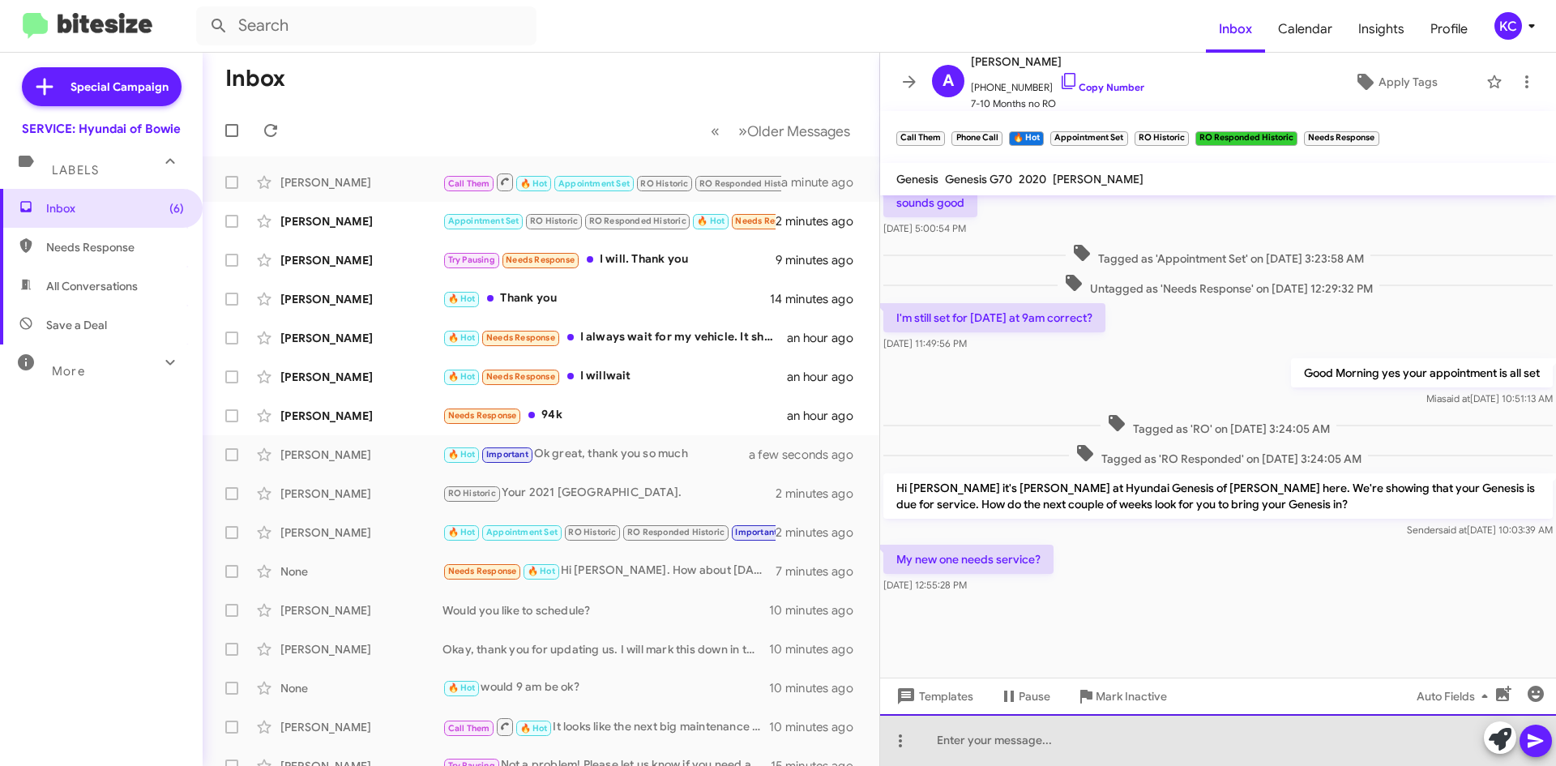
click at [1129, 744] on div at bounding box center [1218, 740] width 676 height 52
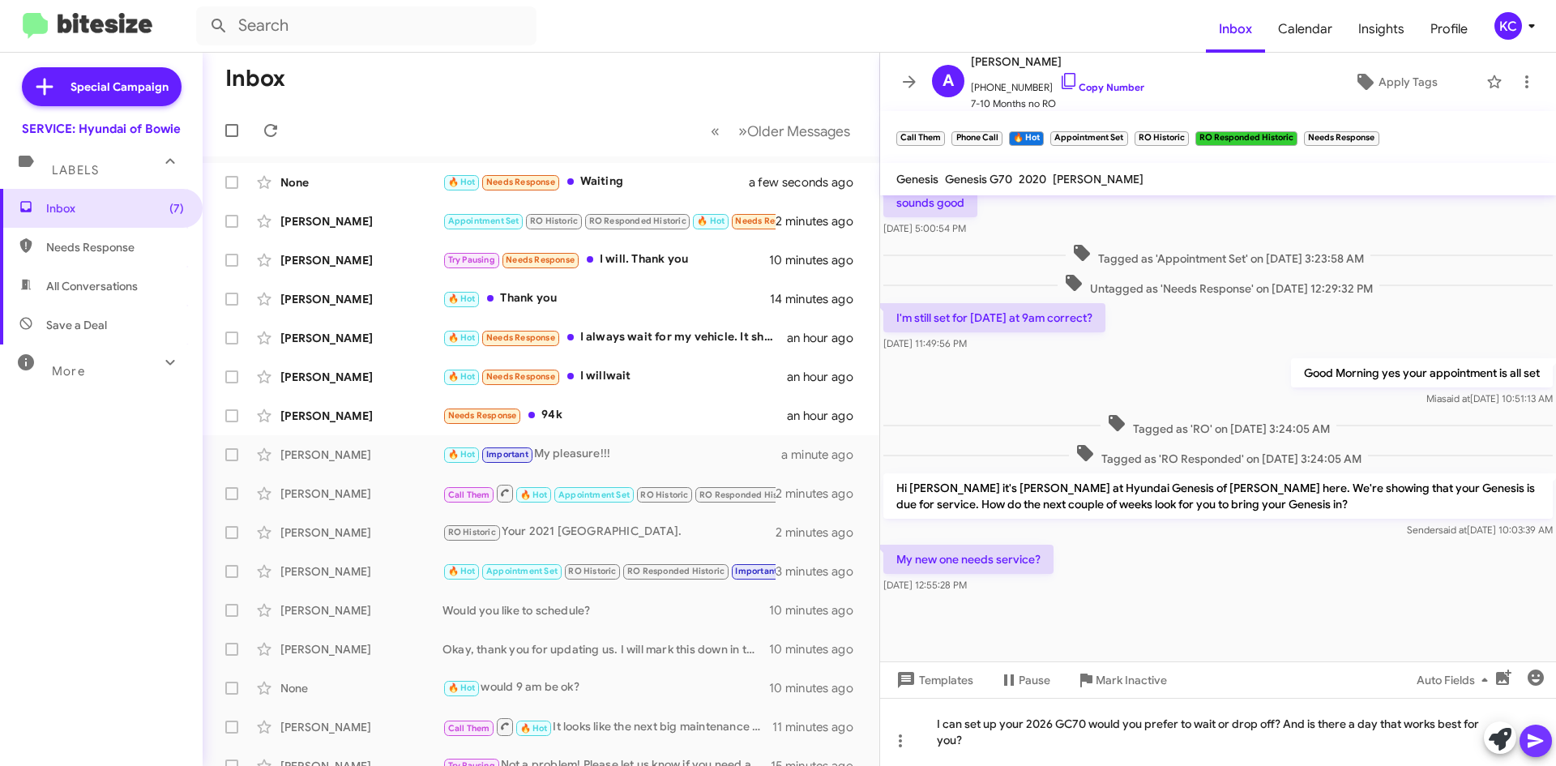
click at [1537, 740] on icon at bounding box center [1534, 741] width 15 height 14
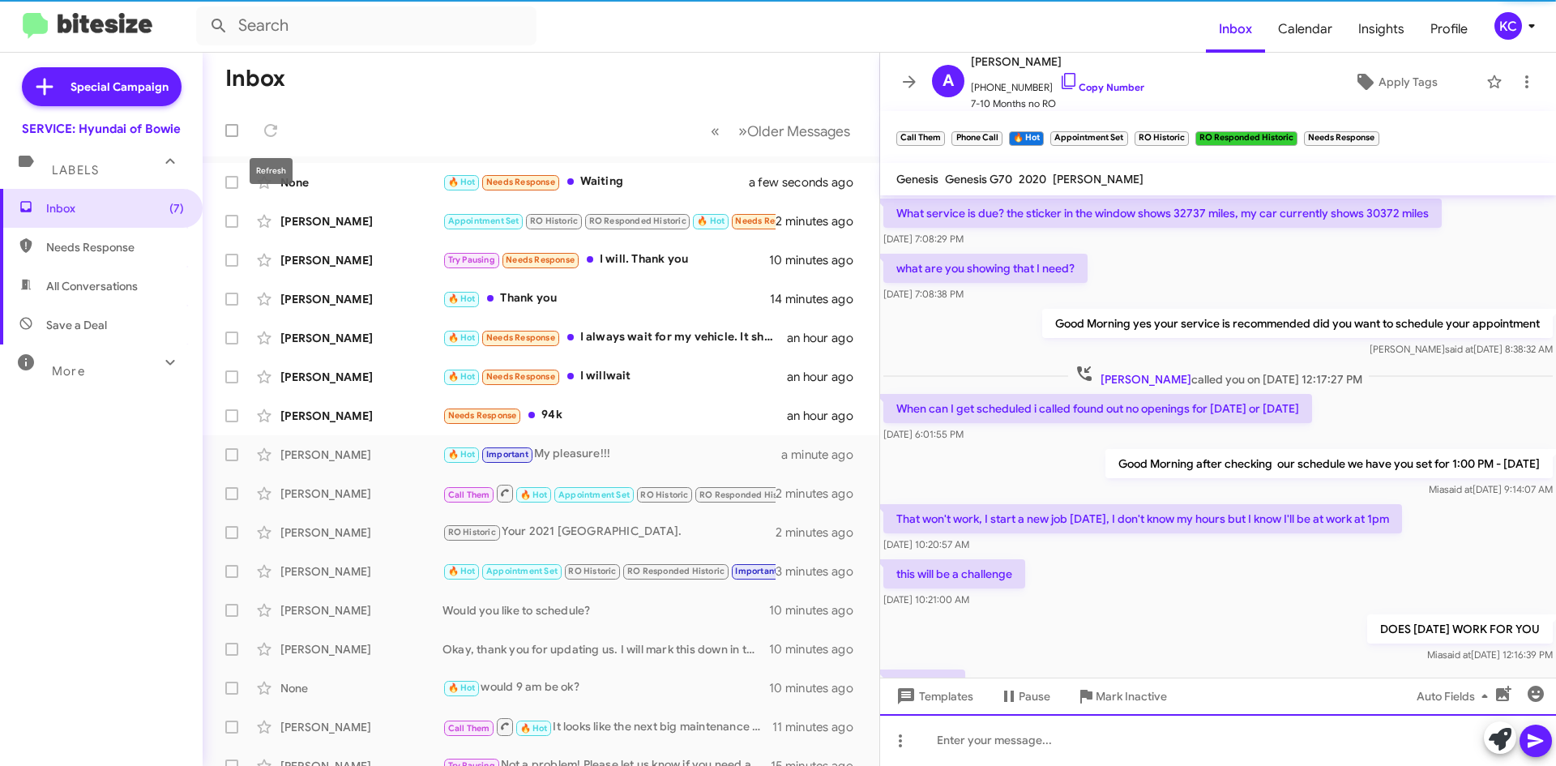
scroll to position [81, 0]
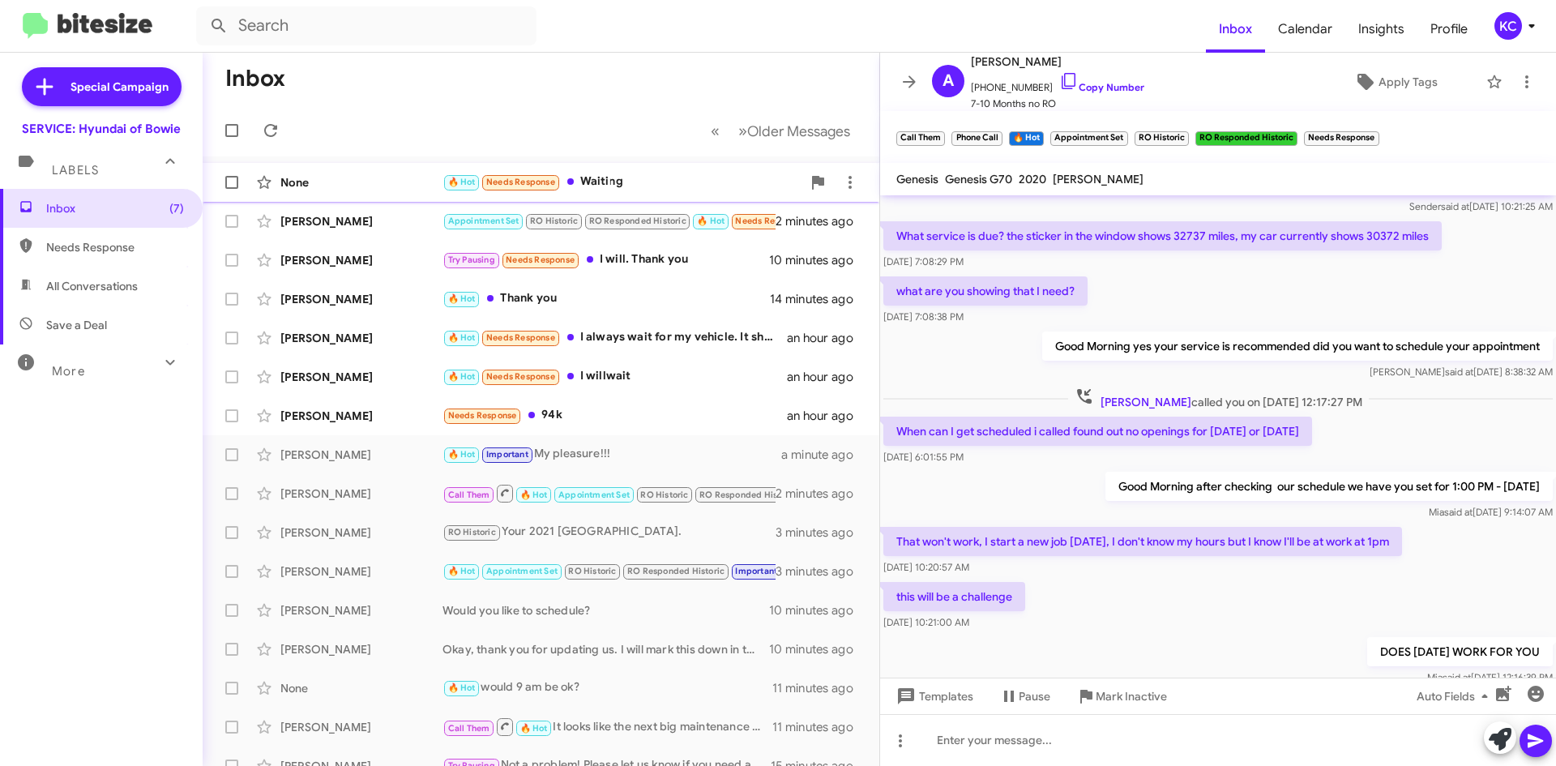
click at [602, 184] on div "🔥 Hot Needs Response Waiting" at bounding box center [621, 182] width 359 height 19
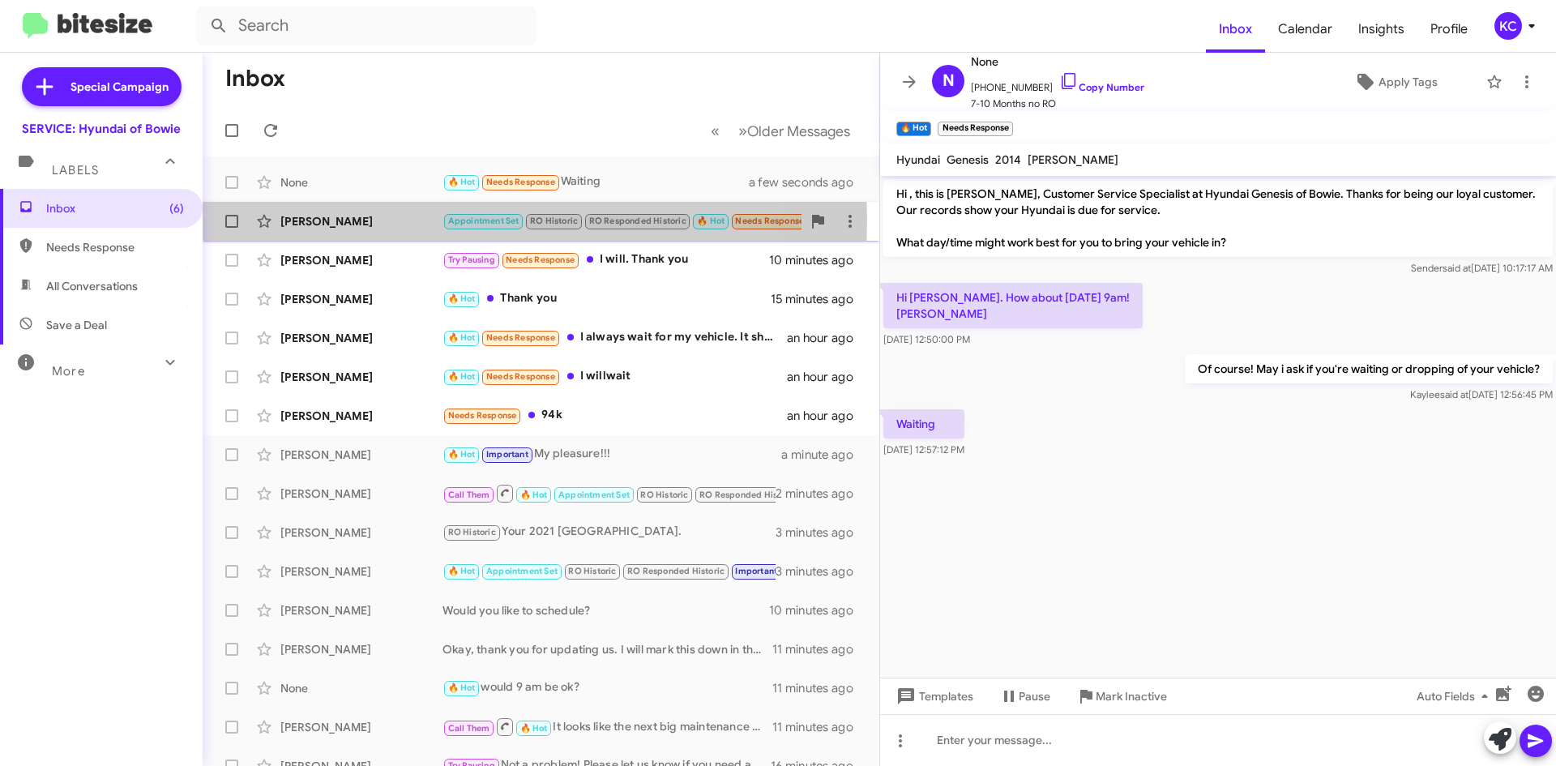
click at [310, 220] on div "[PERSON_NAME]" at bounding box center [361, 221] width 162 height 16
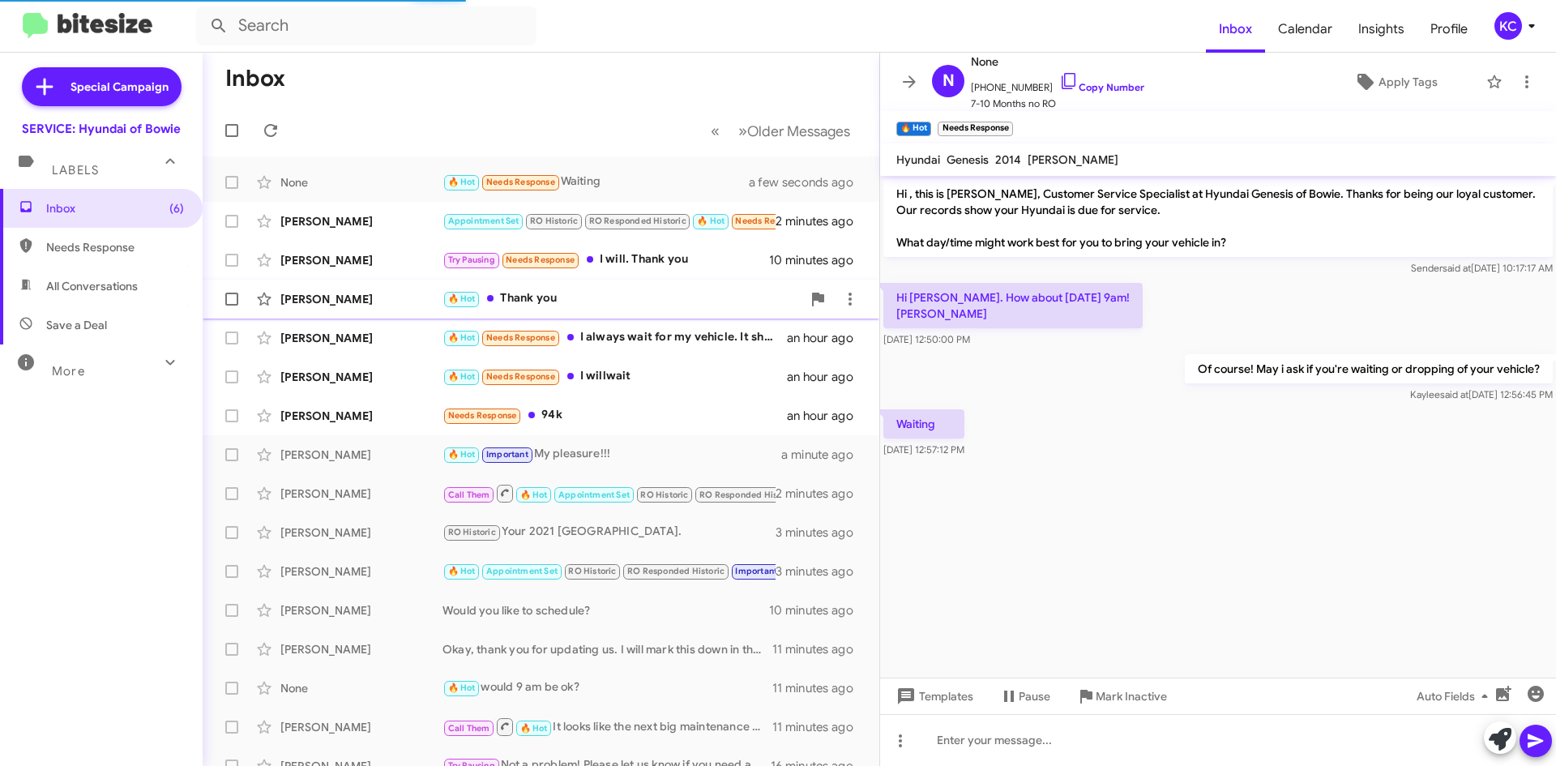
scroll to position [752, 0]
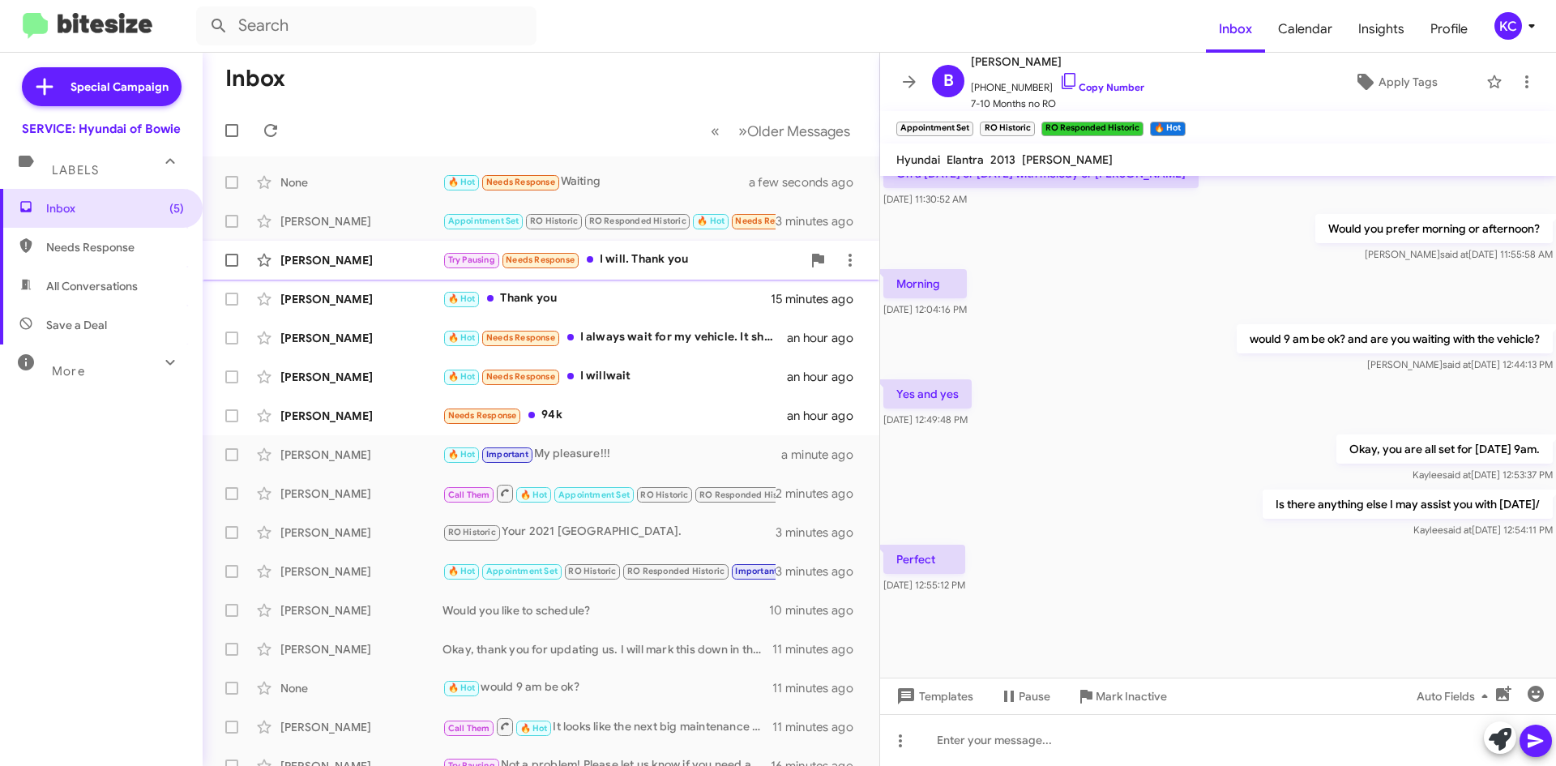
click at [358, 266] on div "[PERSON_NAME]" at bounding box center [361, 260] width 162 height 16
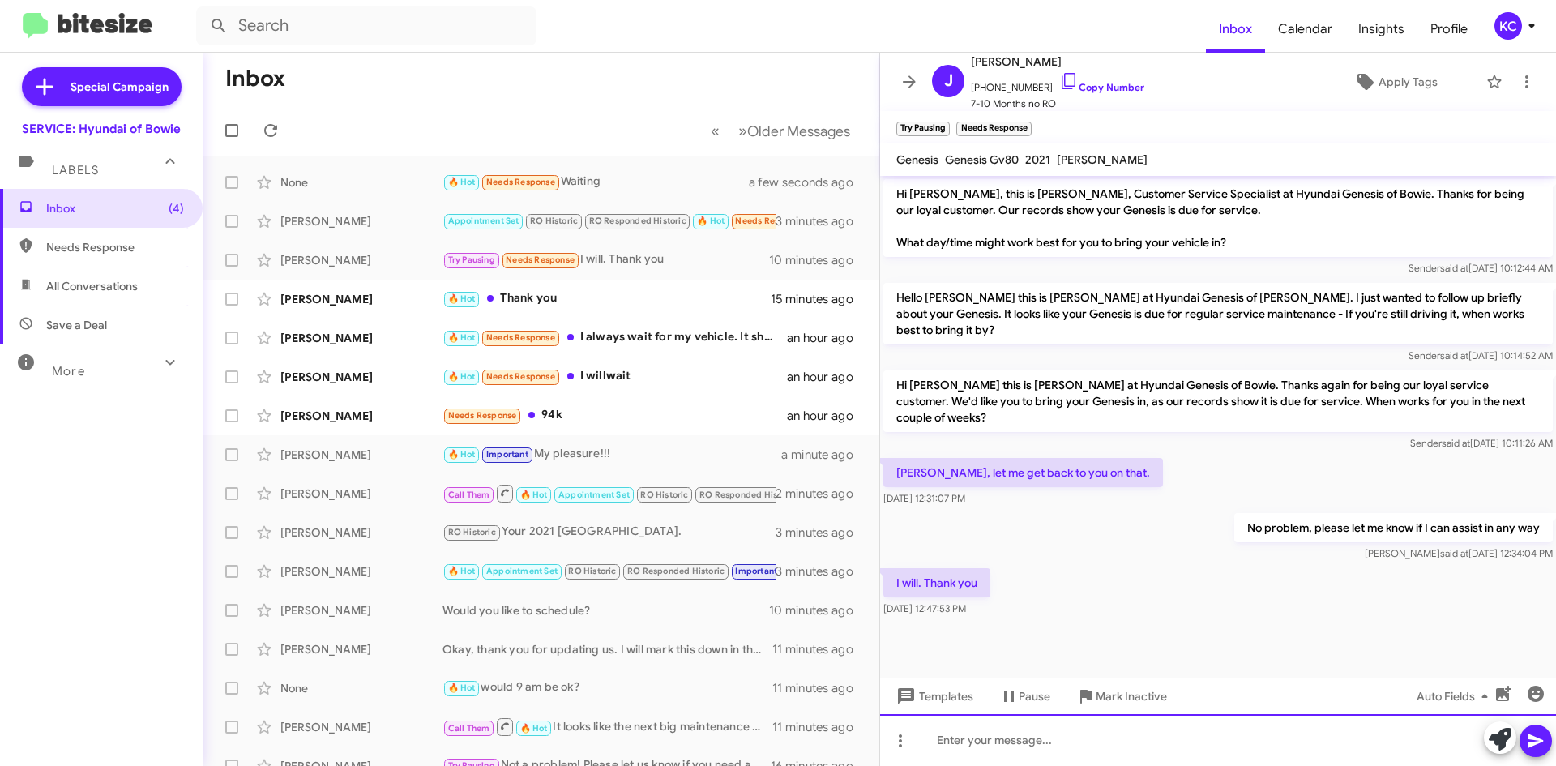
click at [1009, 749] on div at bounding box center [1218, 740] width 676 height 52
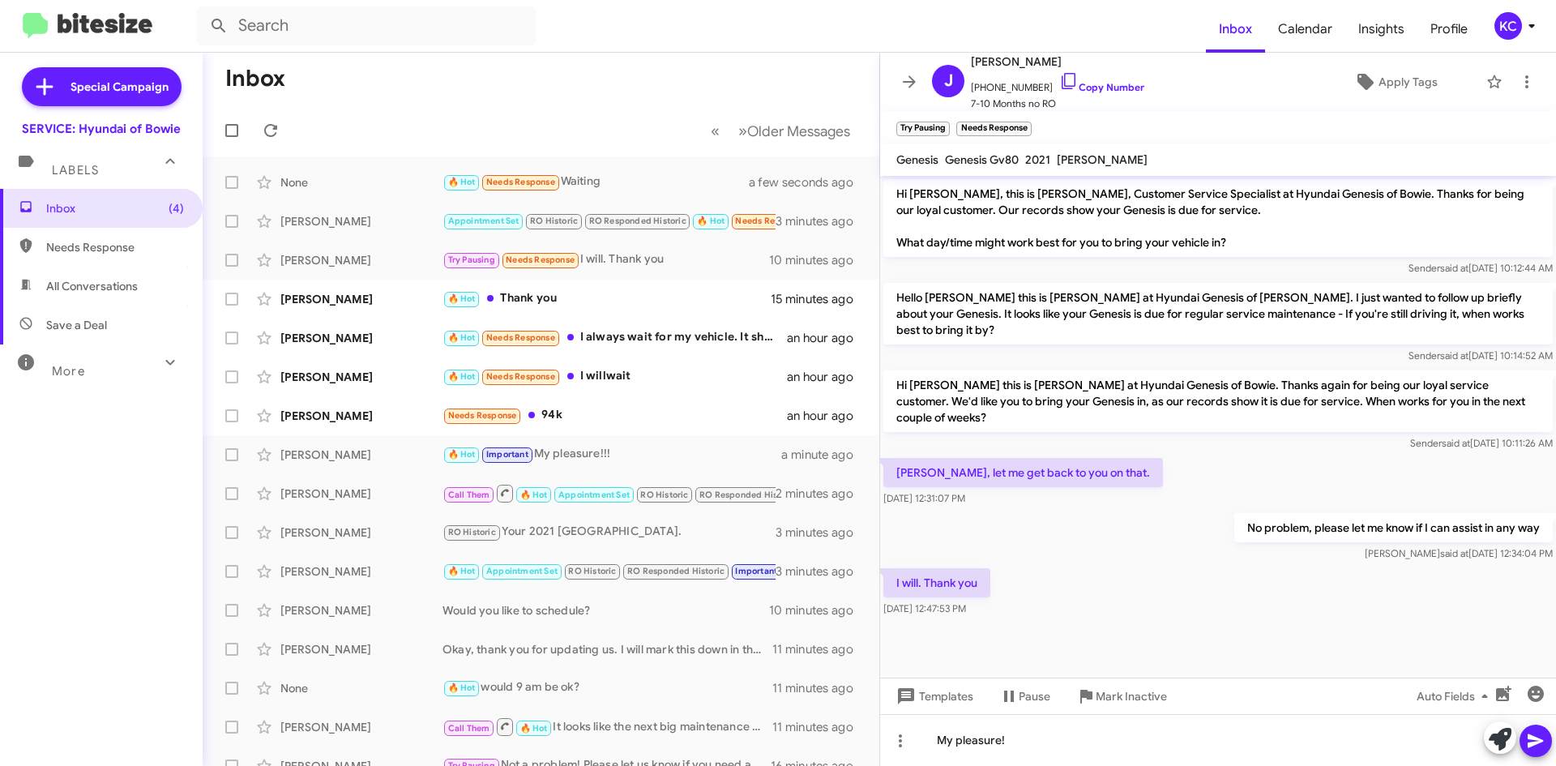
click at [1538, 736] on icon at bounding box center [1535, 740] width 19 height 19
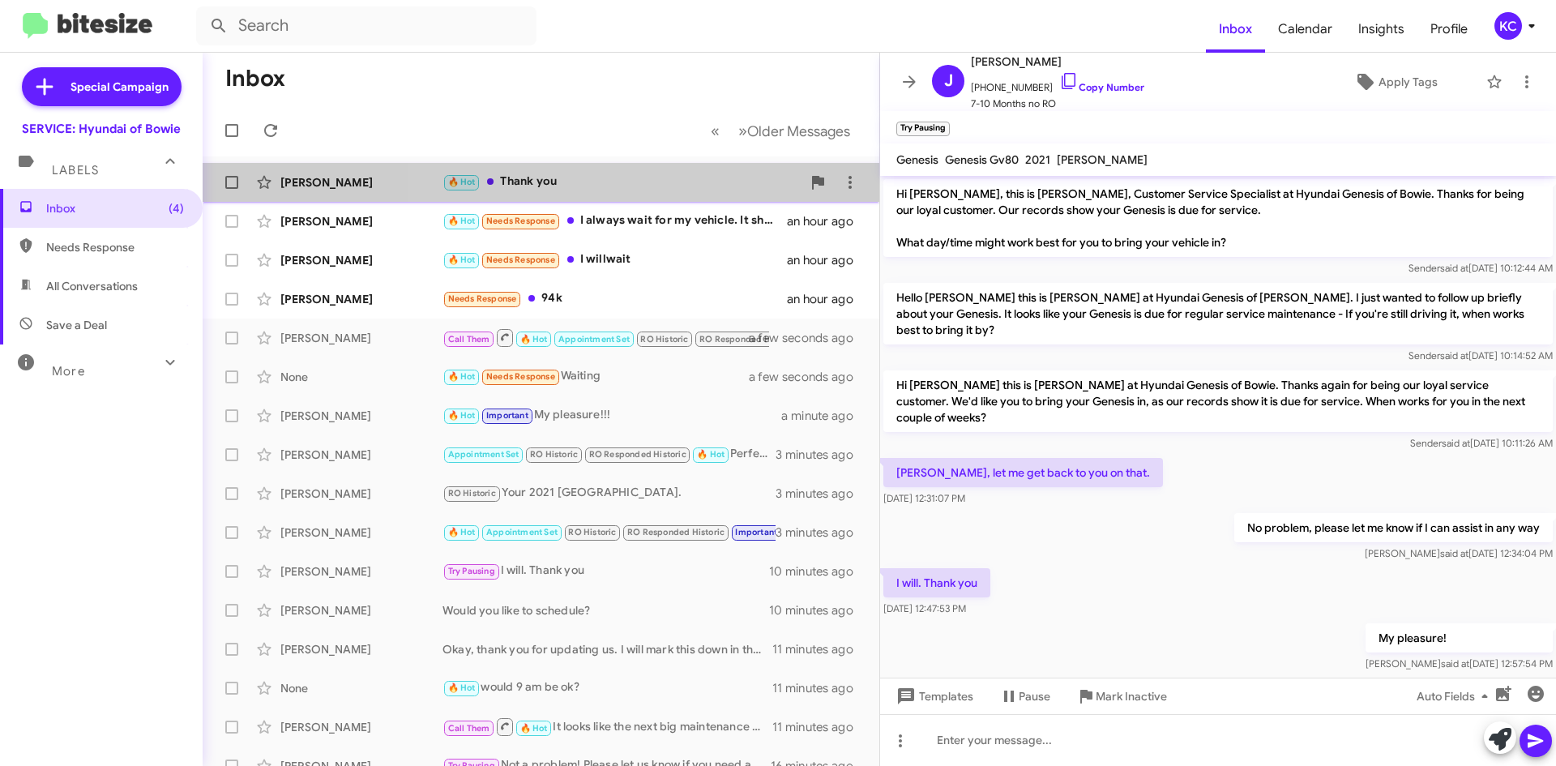
click at [583, 179] on div "🔥 Hot Thank you" at bounding box center [621, 182] width 359 height 19
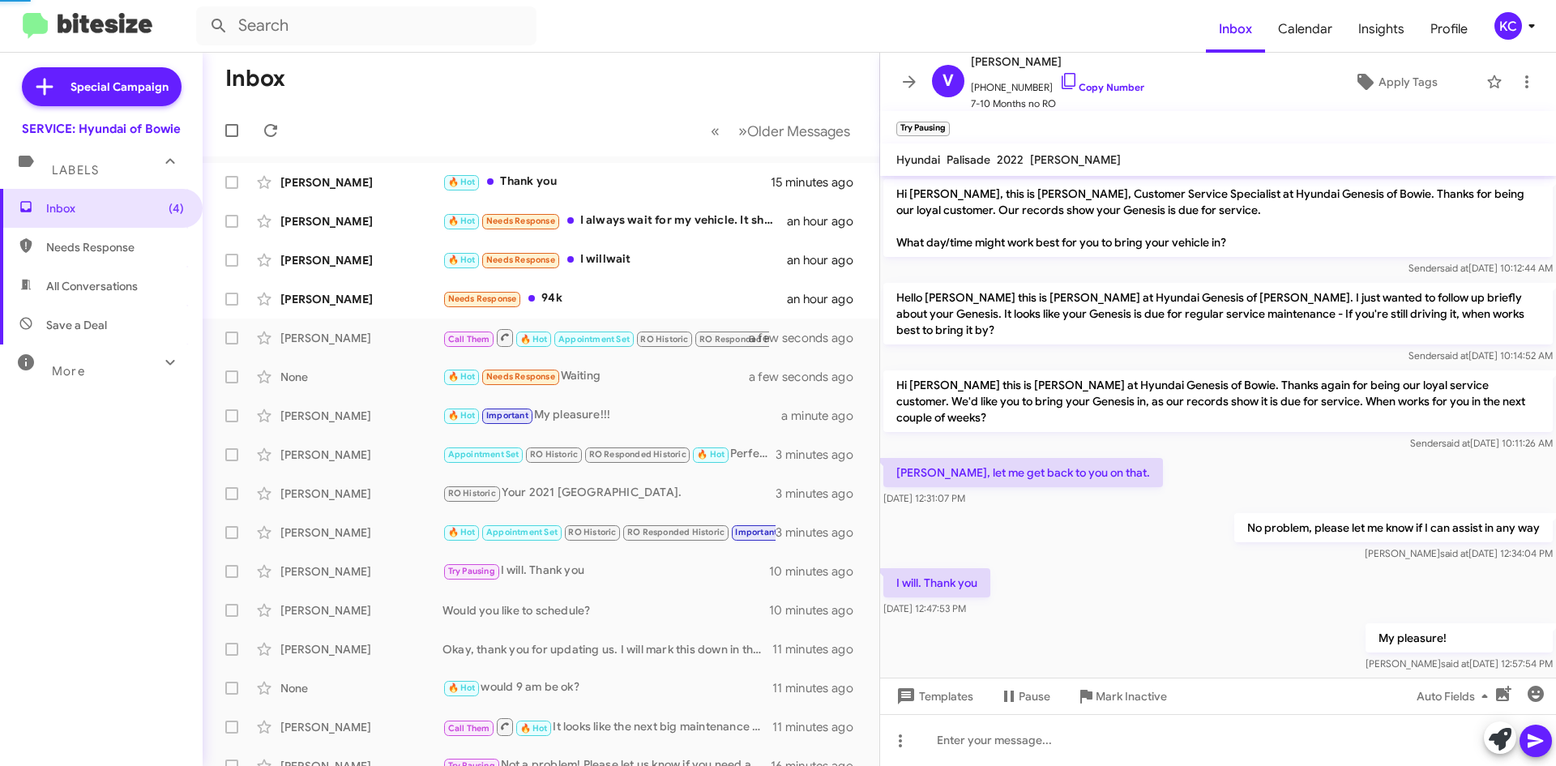
scroll to position [79, 0]
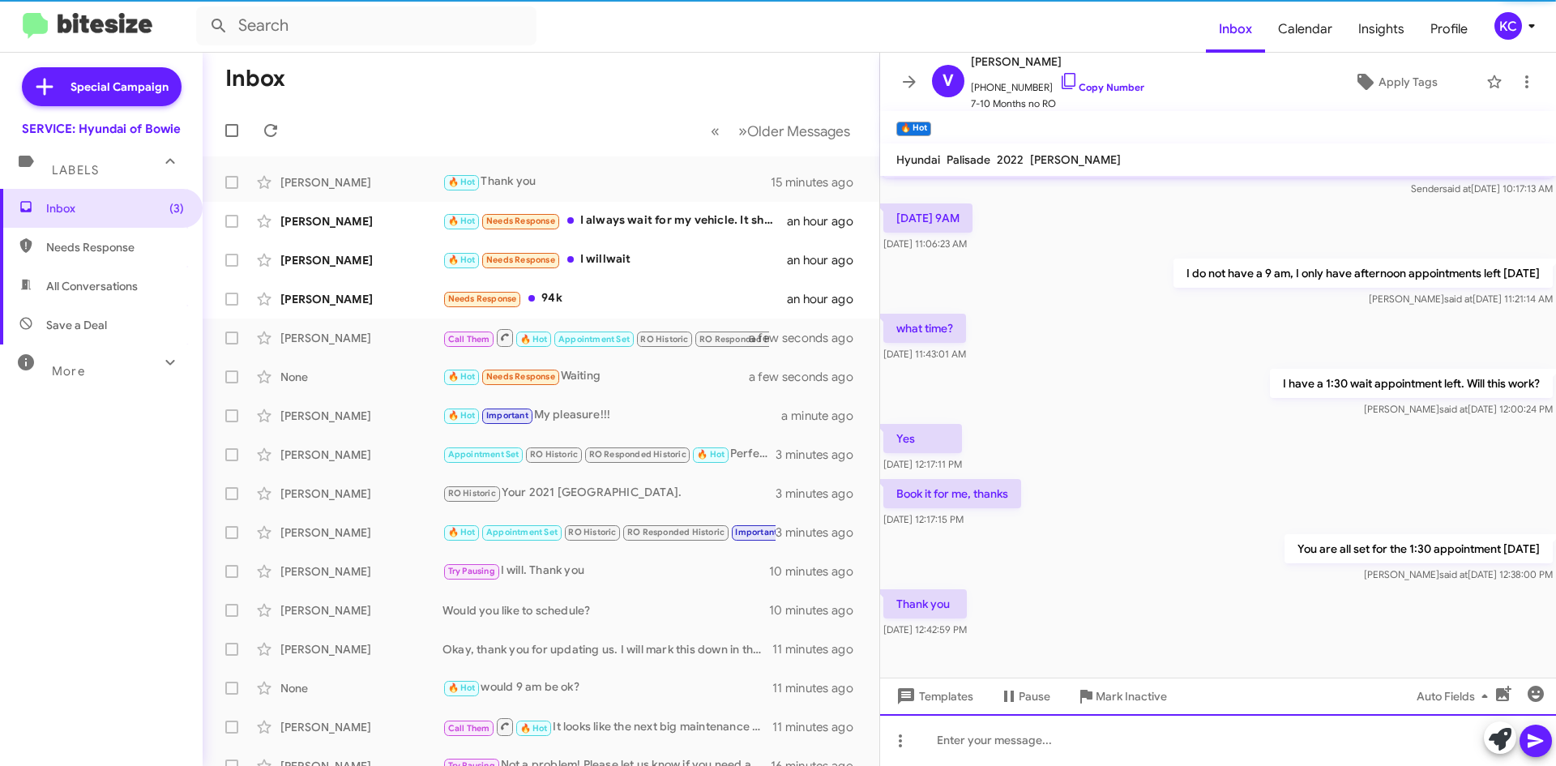
click at [989, 723] on div at bounding box center [1218, 740] width 676 height 52
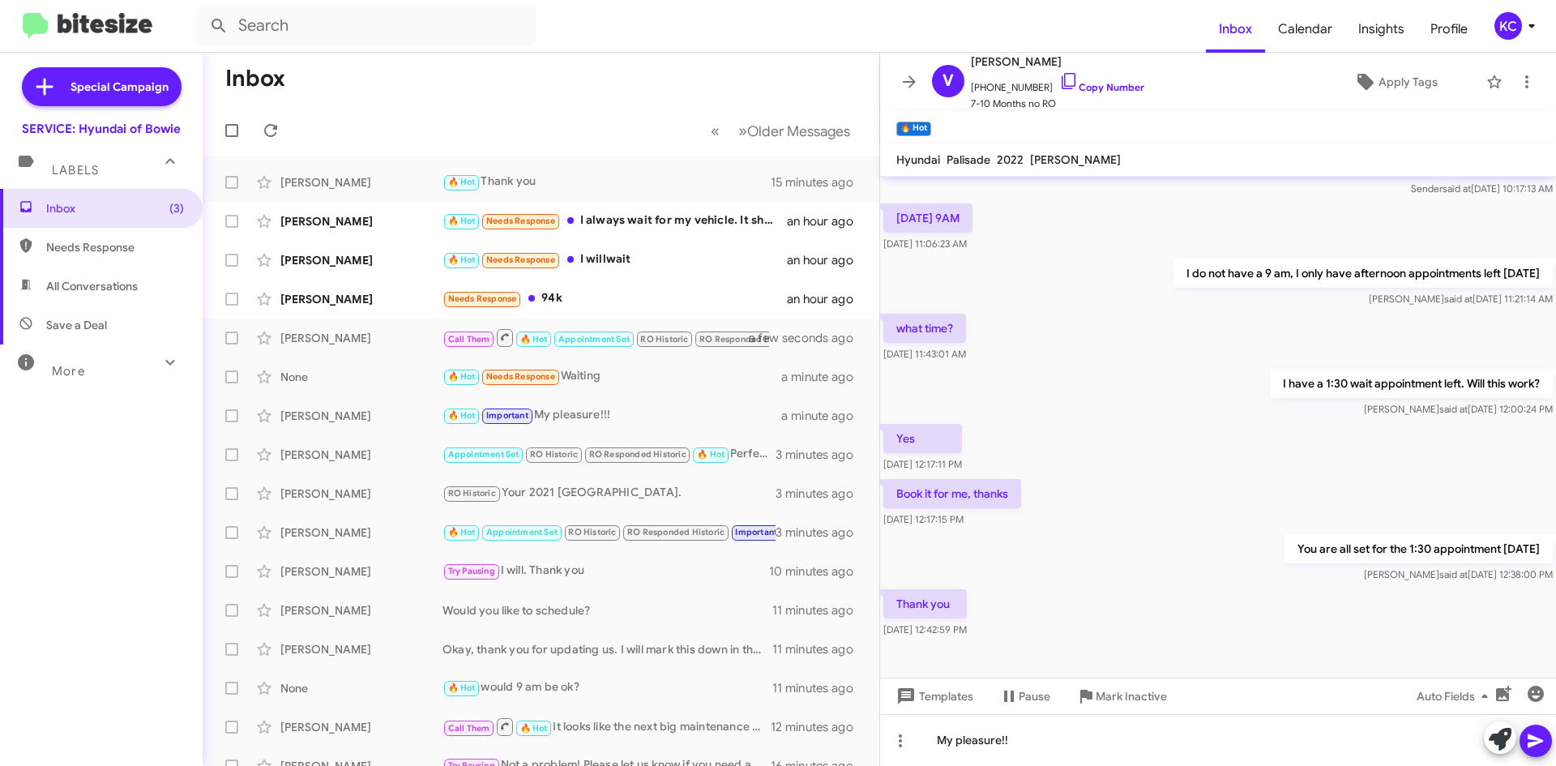
click at [1523, 743] on button at bounding box center [1535, 740] width 32 height 32
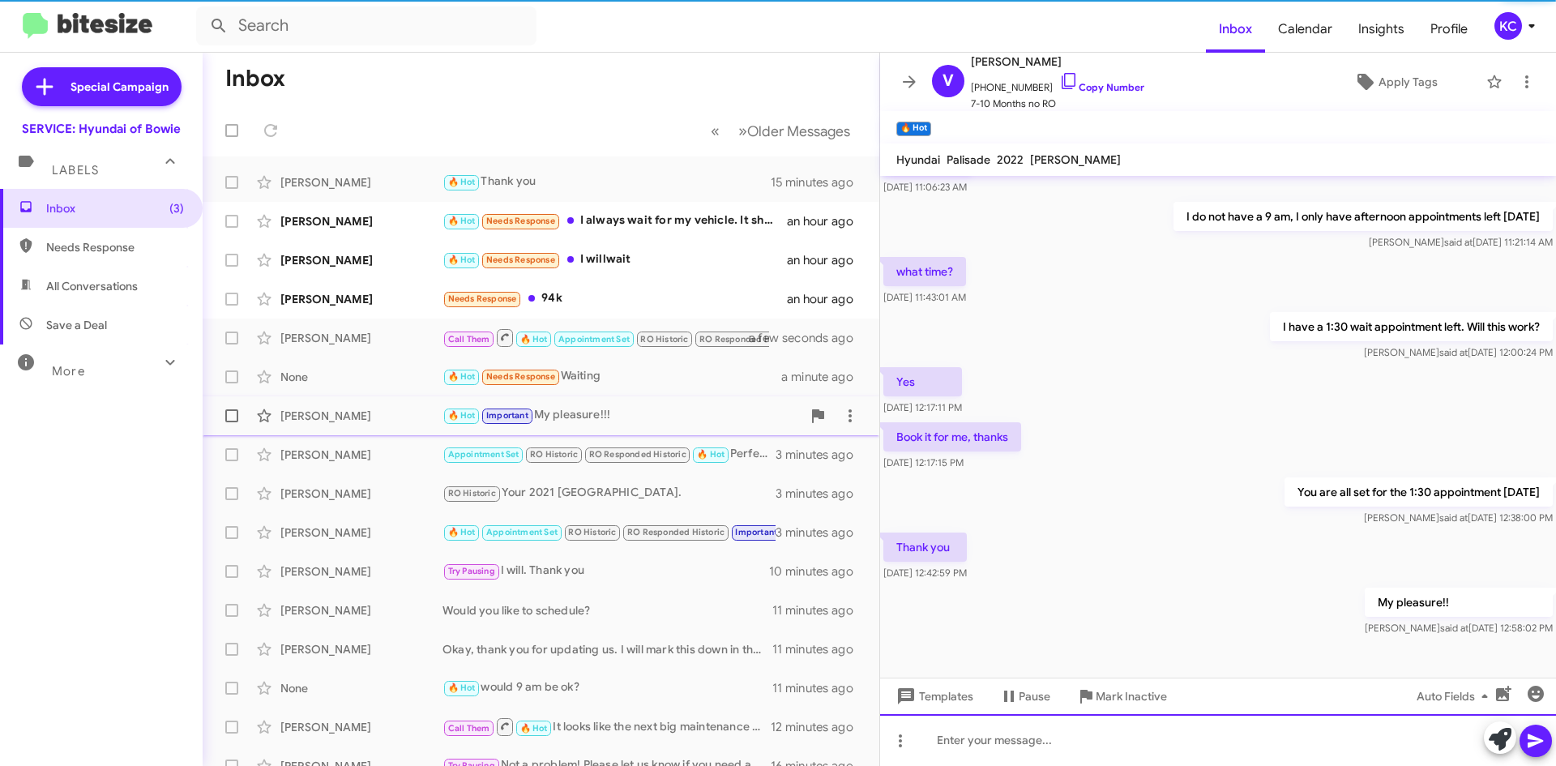
scroll to position [139, 0]
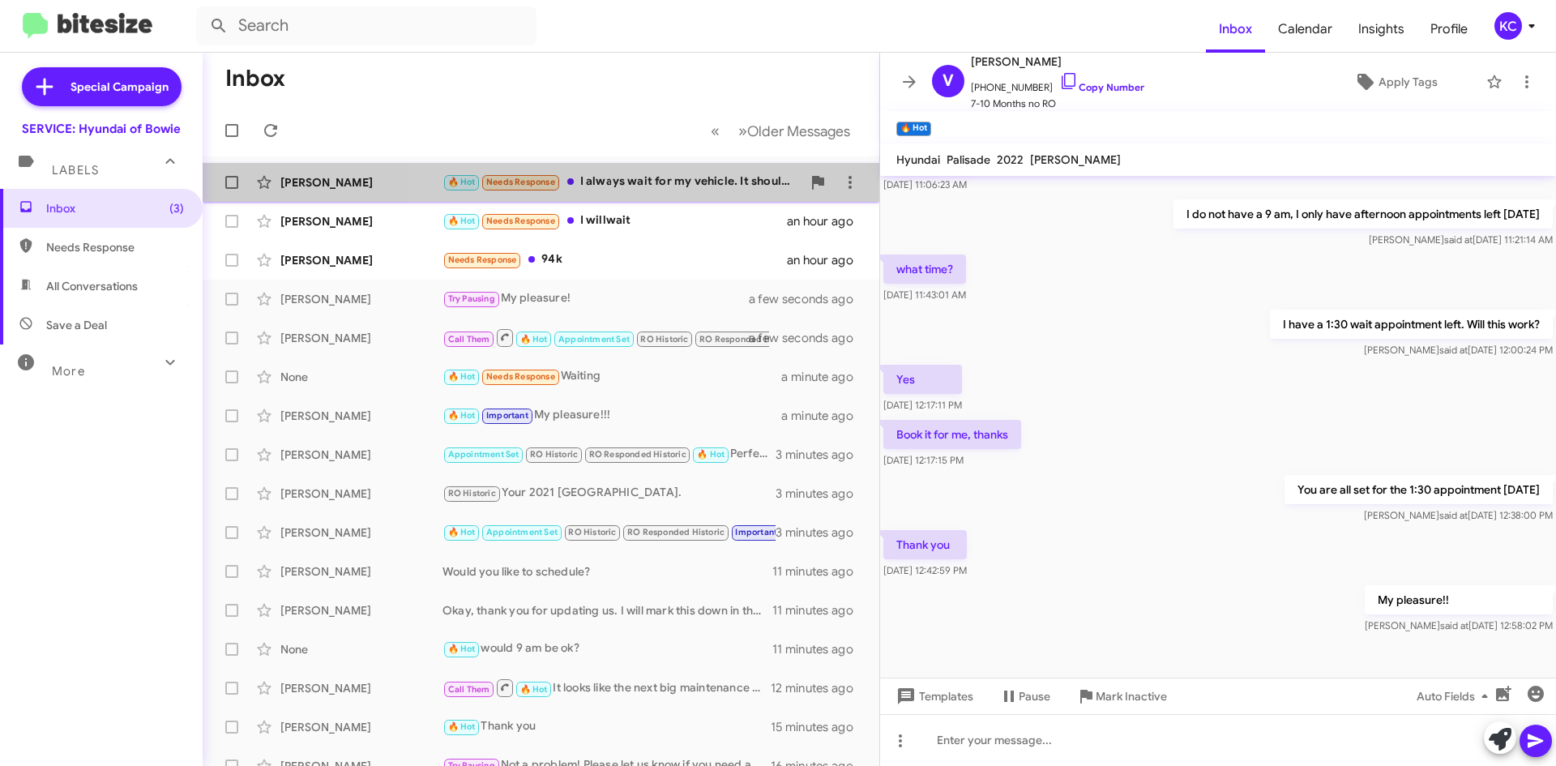
click at [695, 173] on div "🔥 Hot Needs Response I always wait for my vehicle. It shouldn't take that long …" at bounding box center [621, 182] width 359 height 19
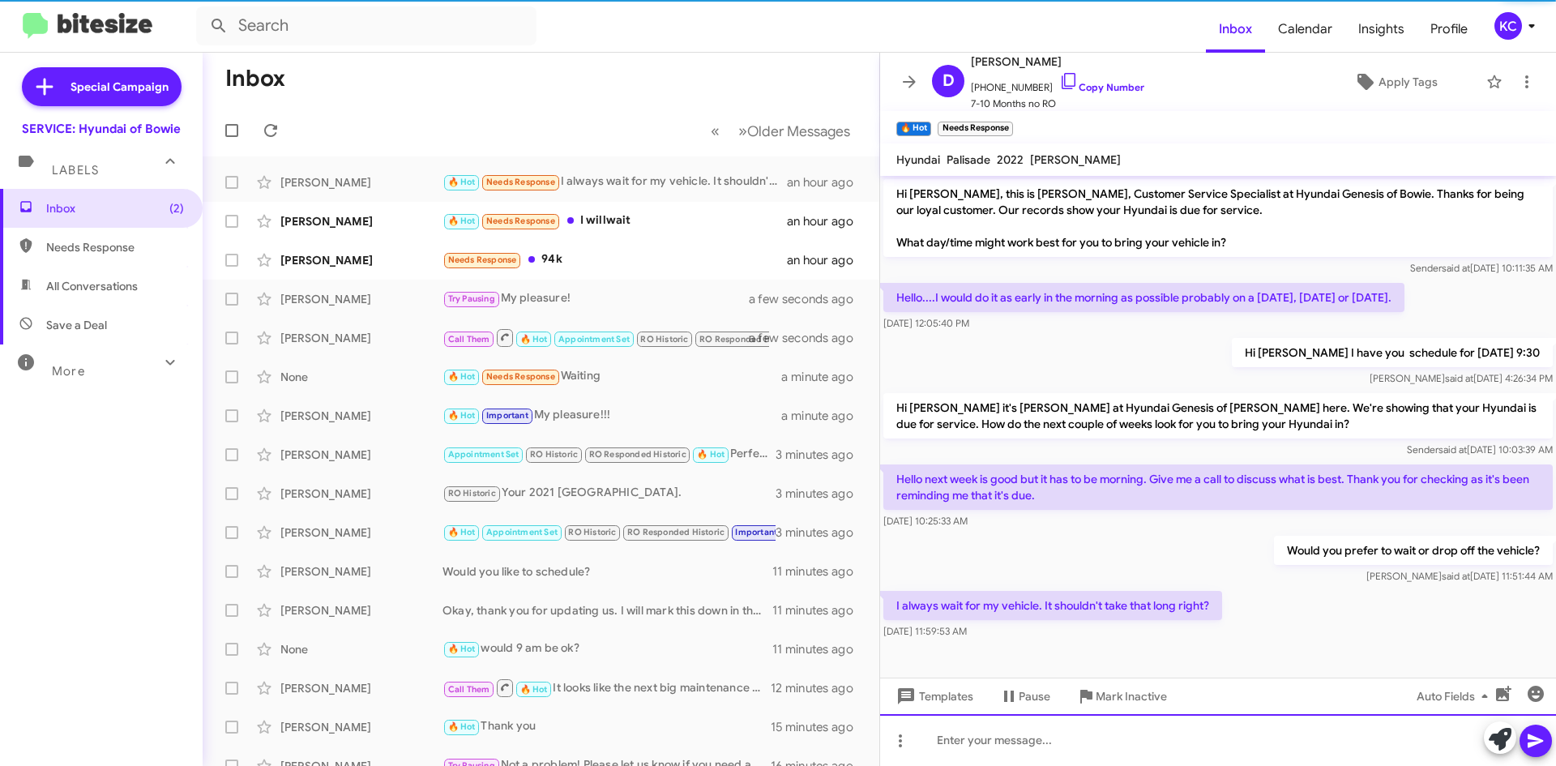
click at [1065, 741] on div at bounding box center [1218, 740] width 676 height 52
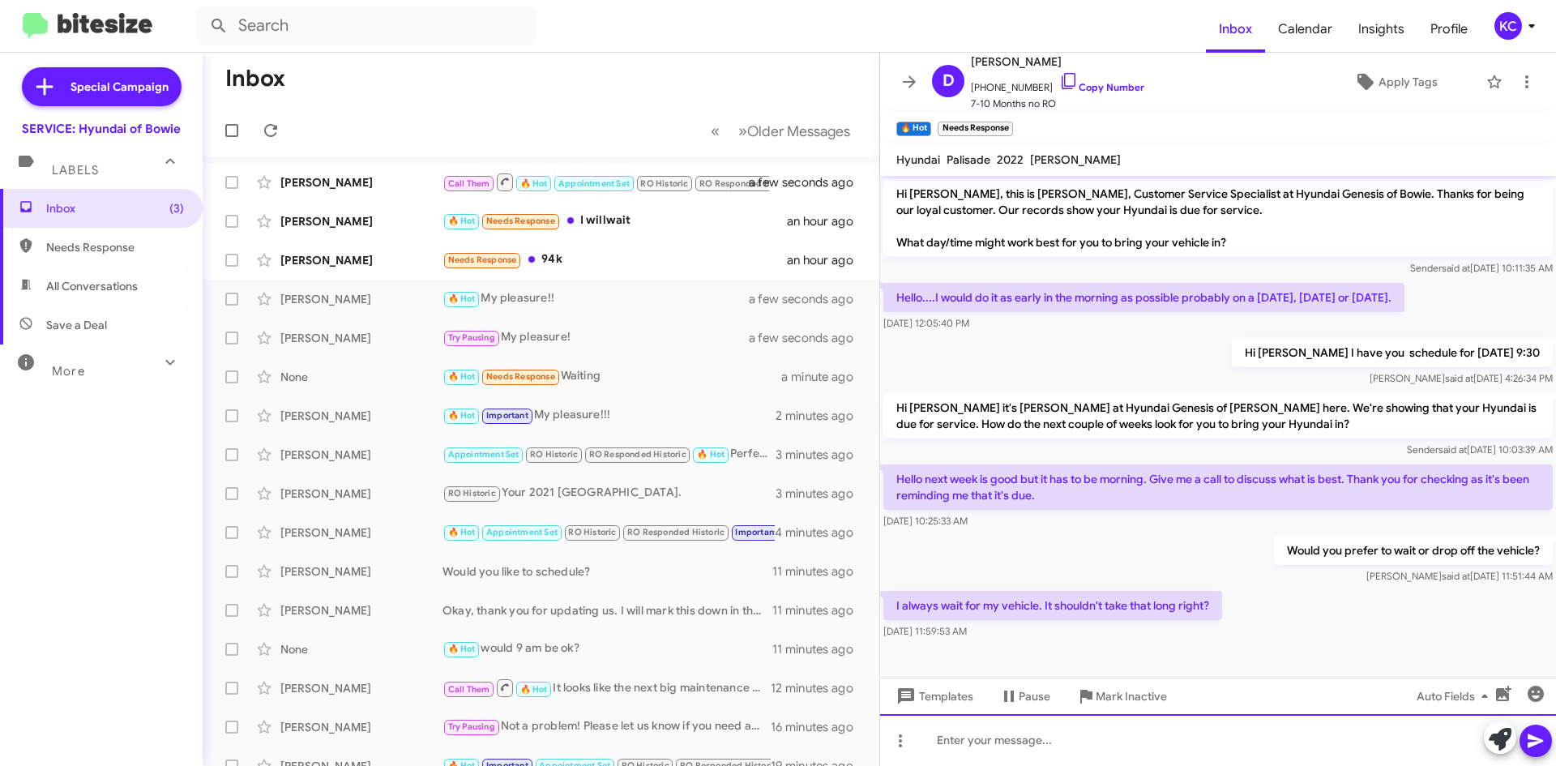
click at [1108, 746] on div at bounding box center [1218, 740] width 676 height 52
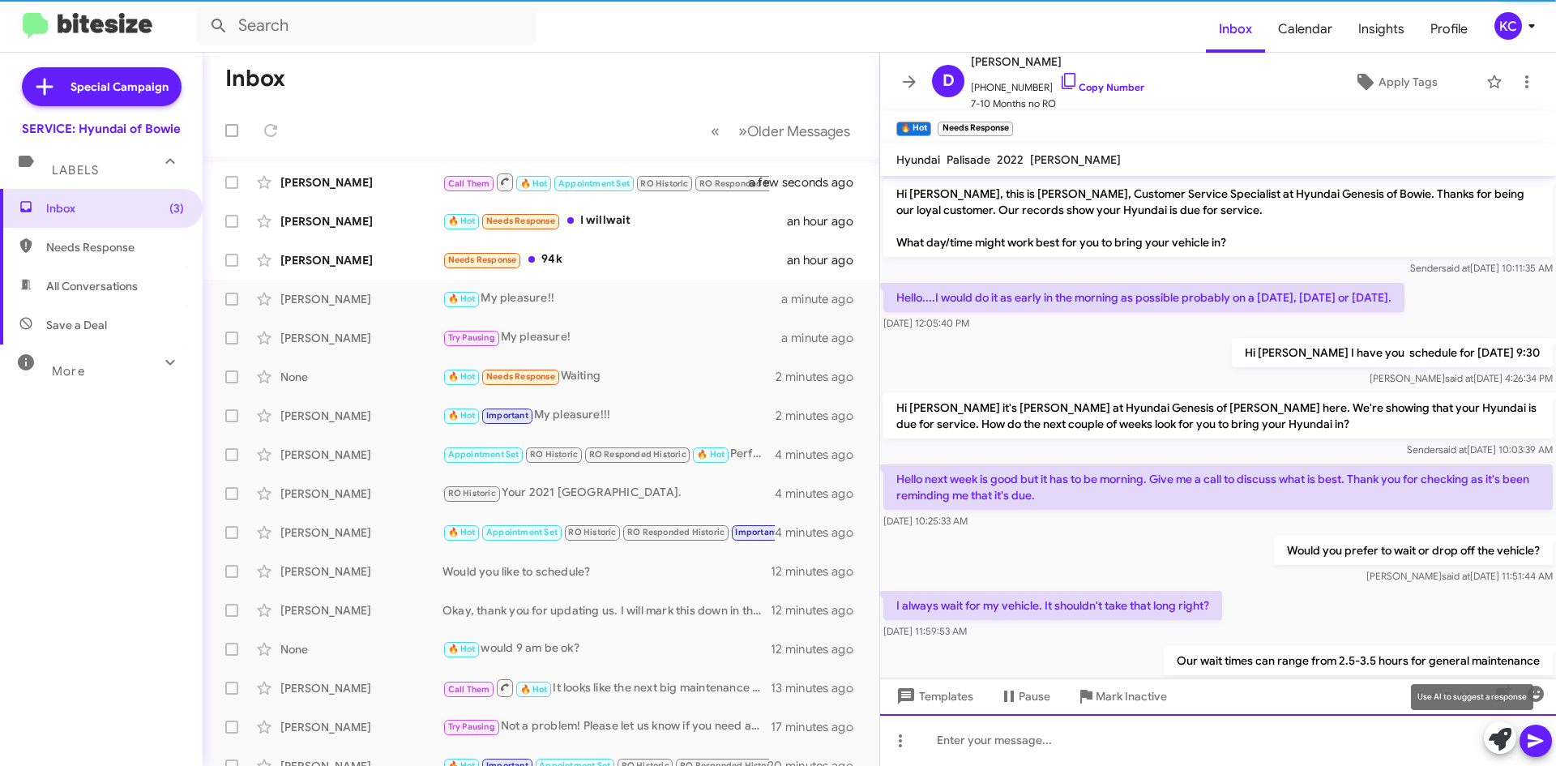
scroll to position [53, 0]
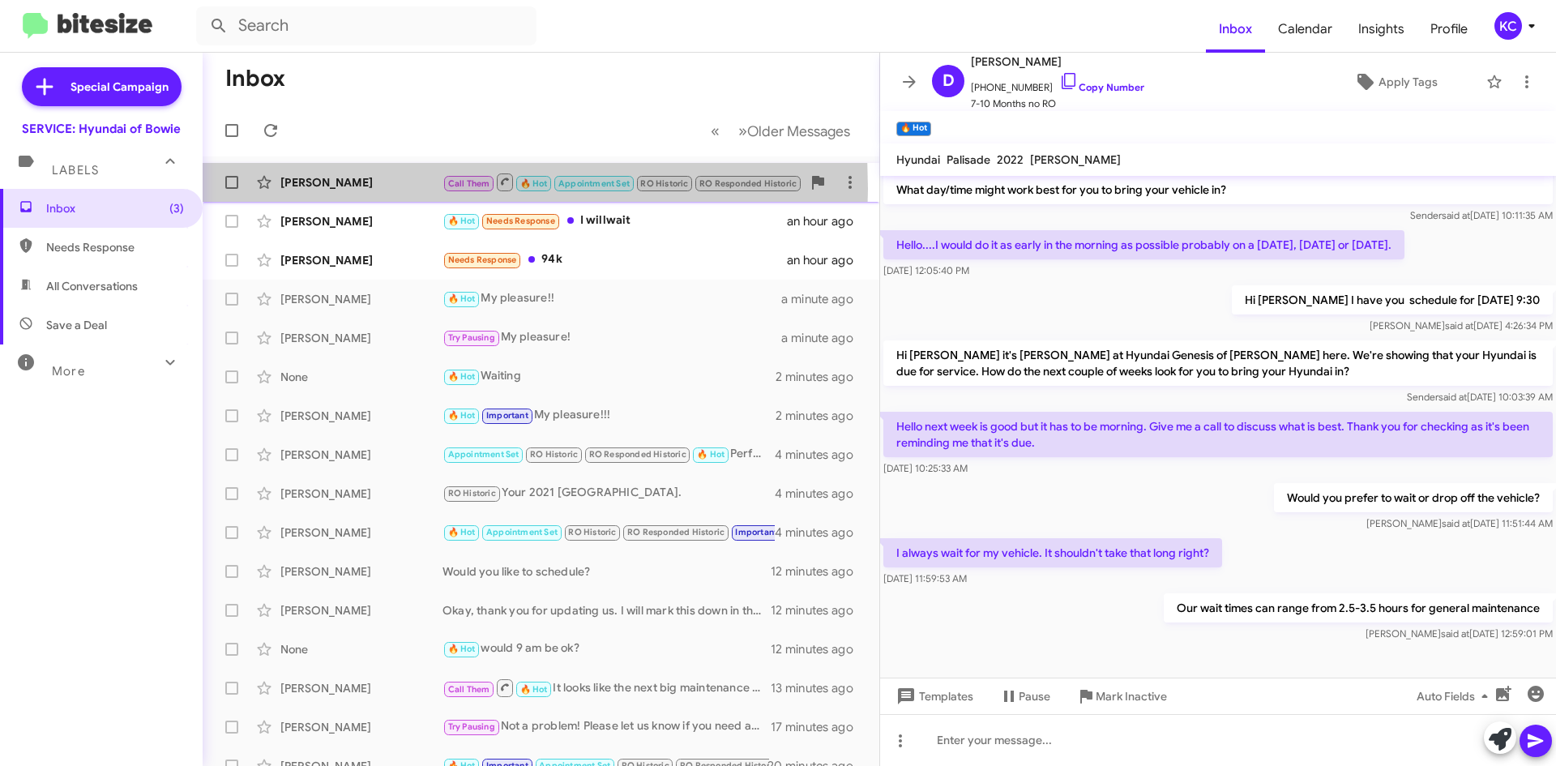
click at [329, 189] on div "[PERSON_NAME]" at bounding box center [361, 182] width 162 height 16
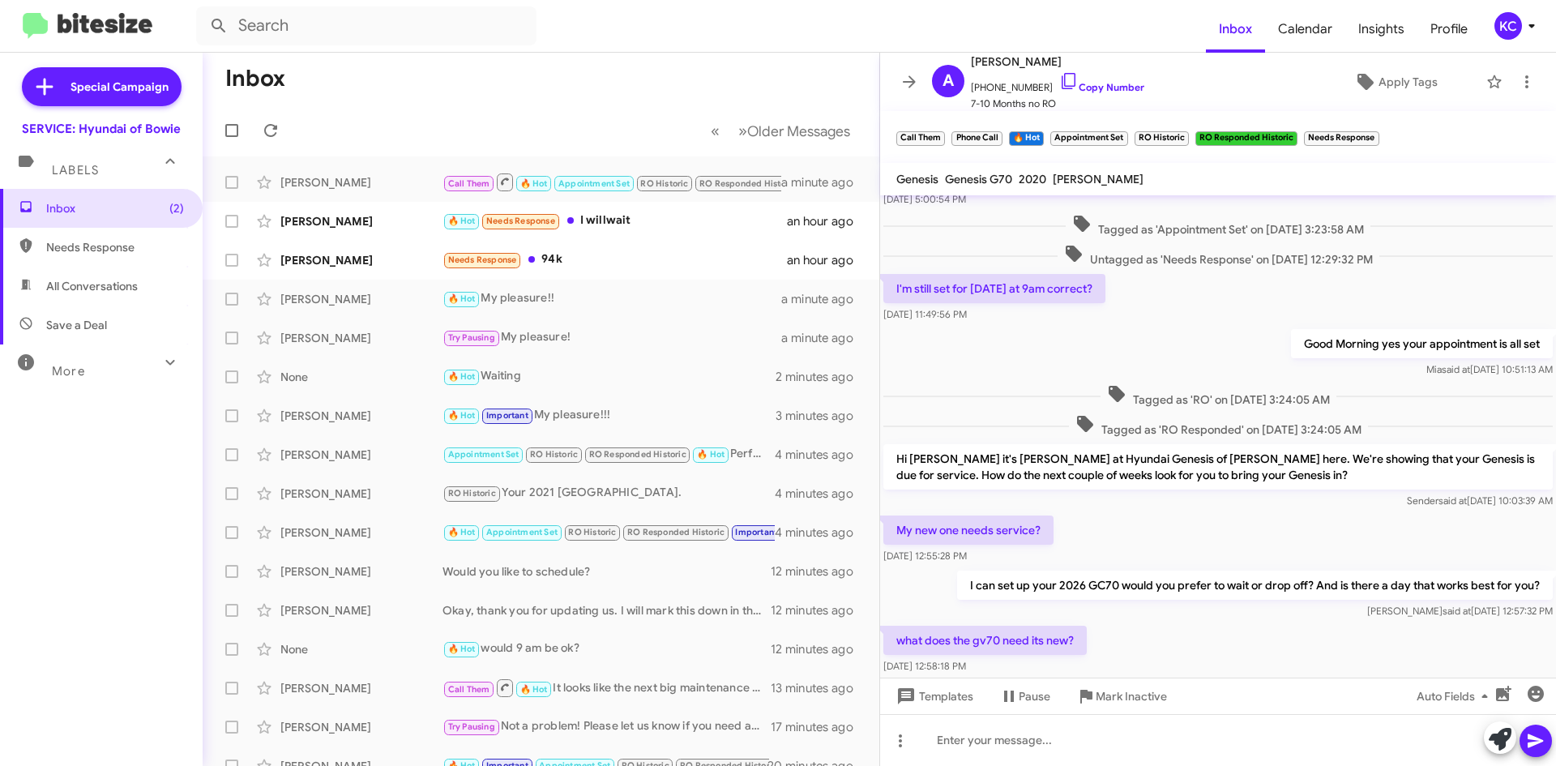
scroll to position [591, 0]
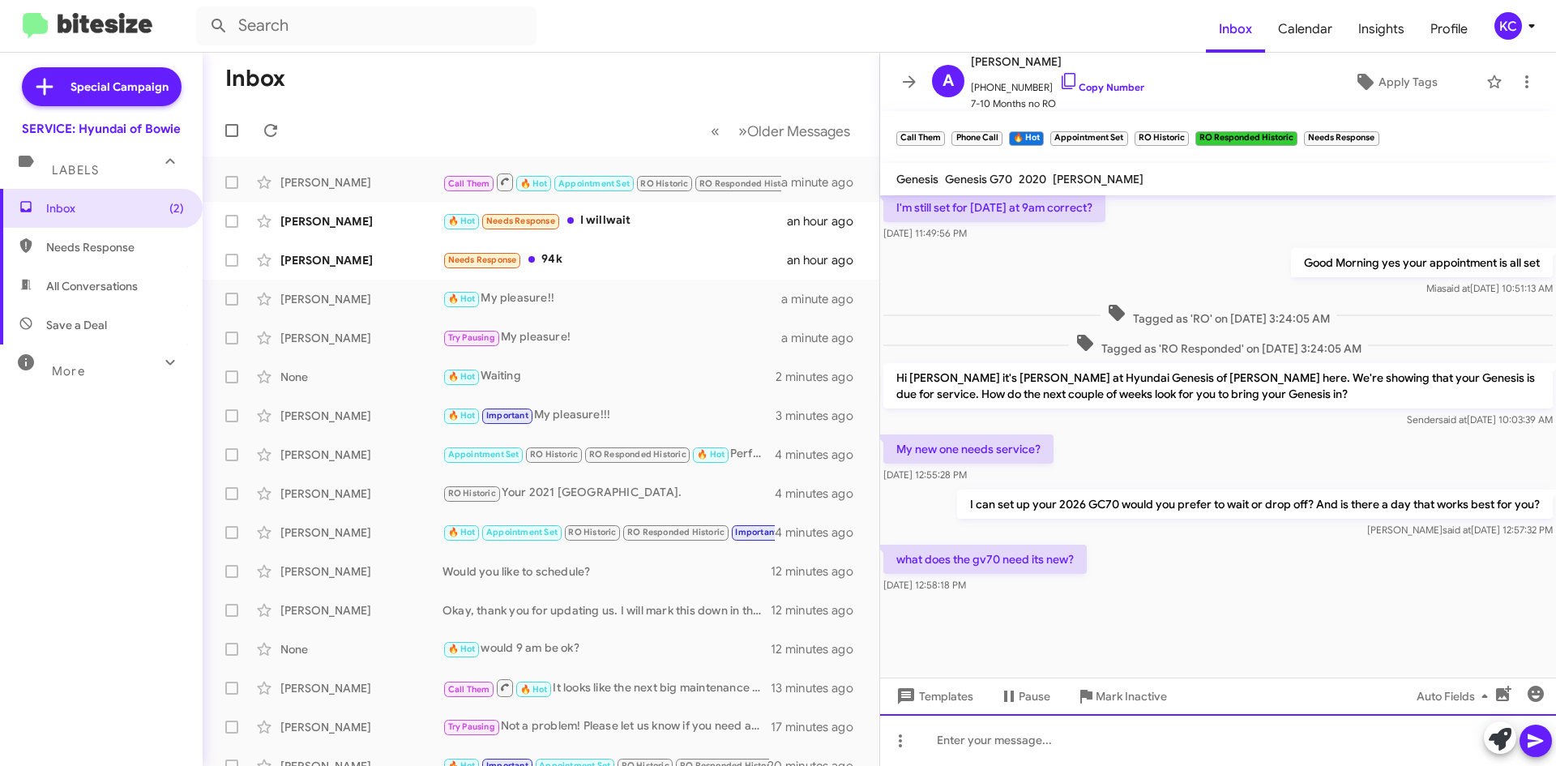
click at [992, 735] on div at bounding box center [1218, 740] width 676 height 52
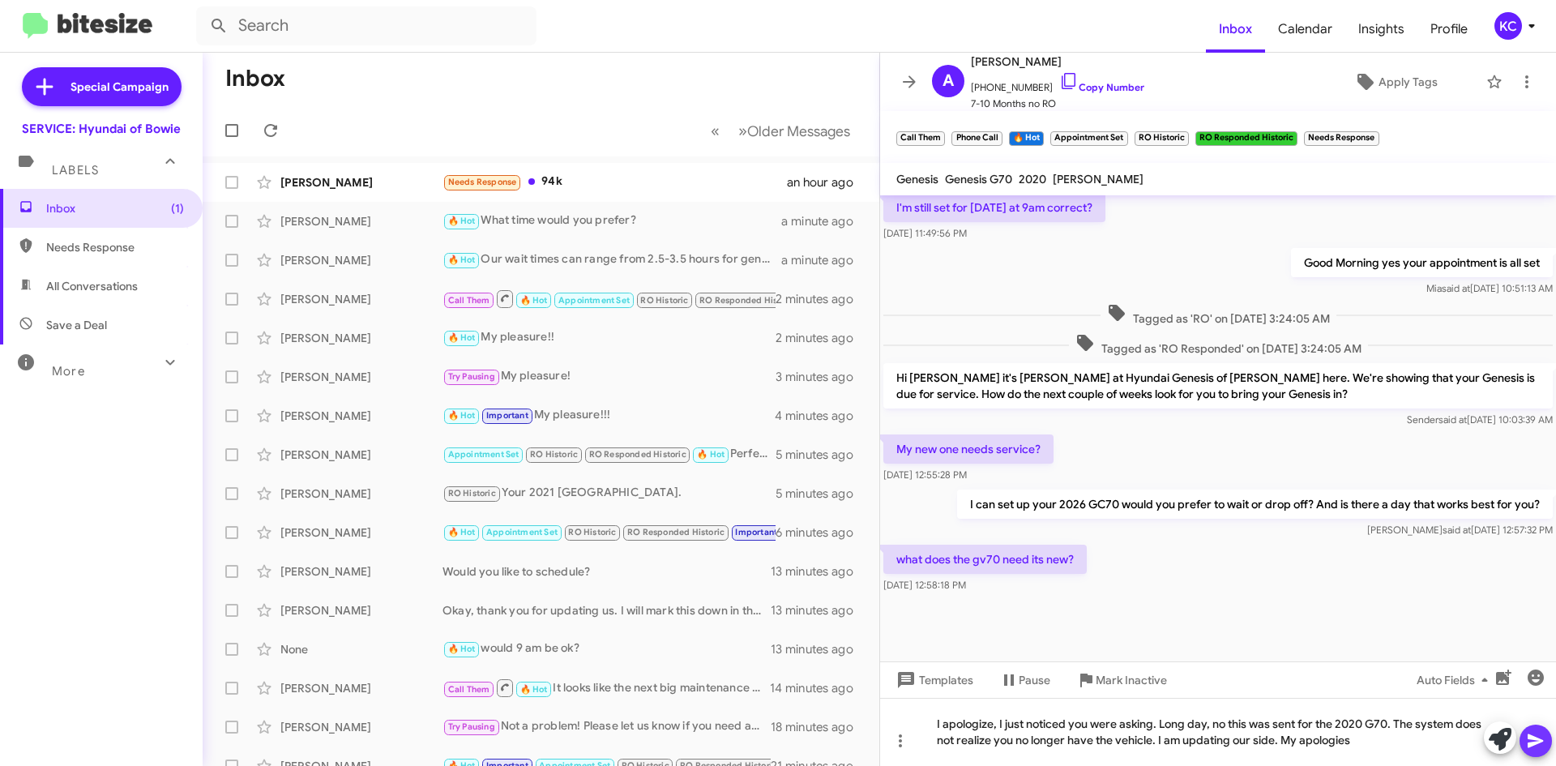
click at [1527, 736] on icon at bounding box center [1535, 740] width 19 height 19
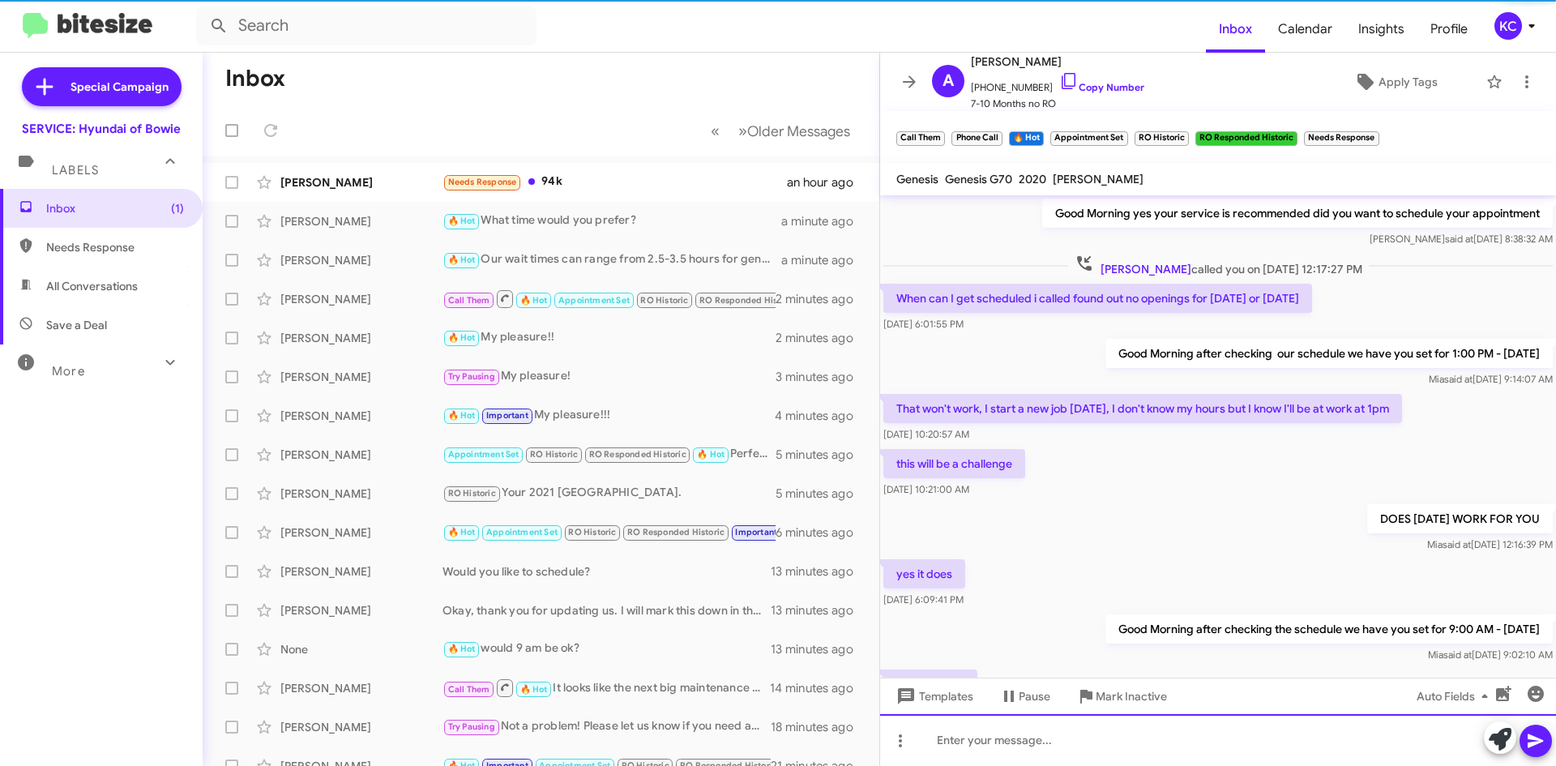
scroll to position [81, 0]
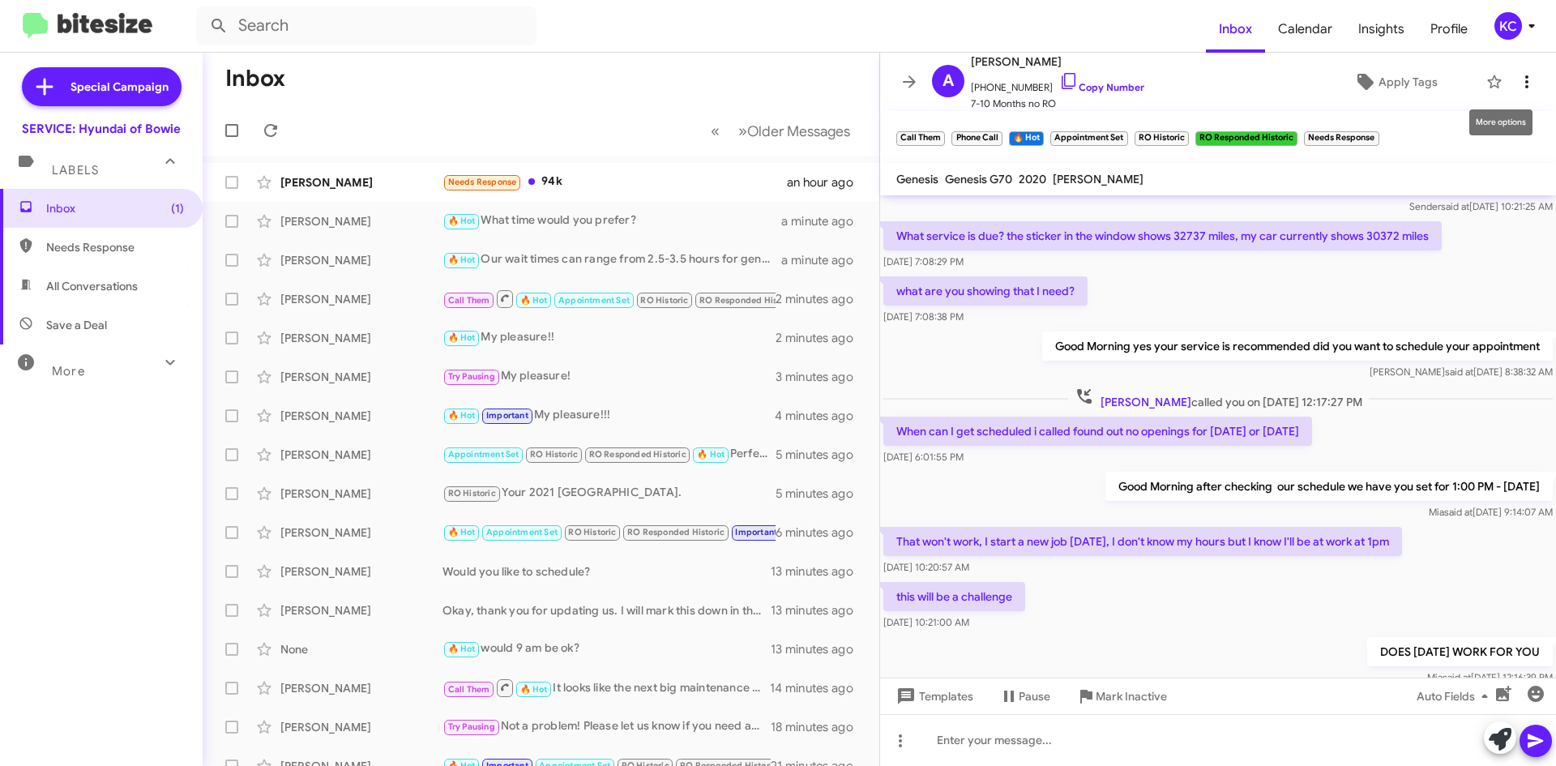
click at [1526, 76] on span at bounding box center [1526, 81] width 32 height 19
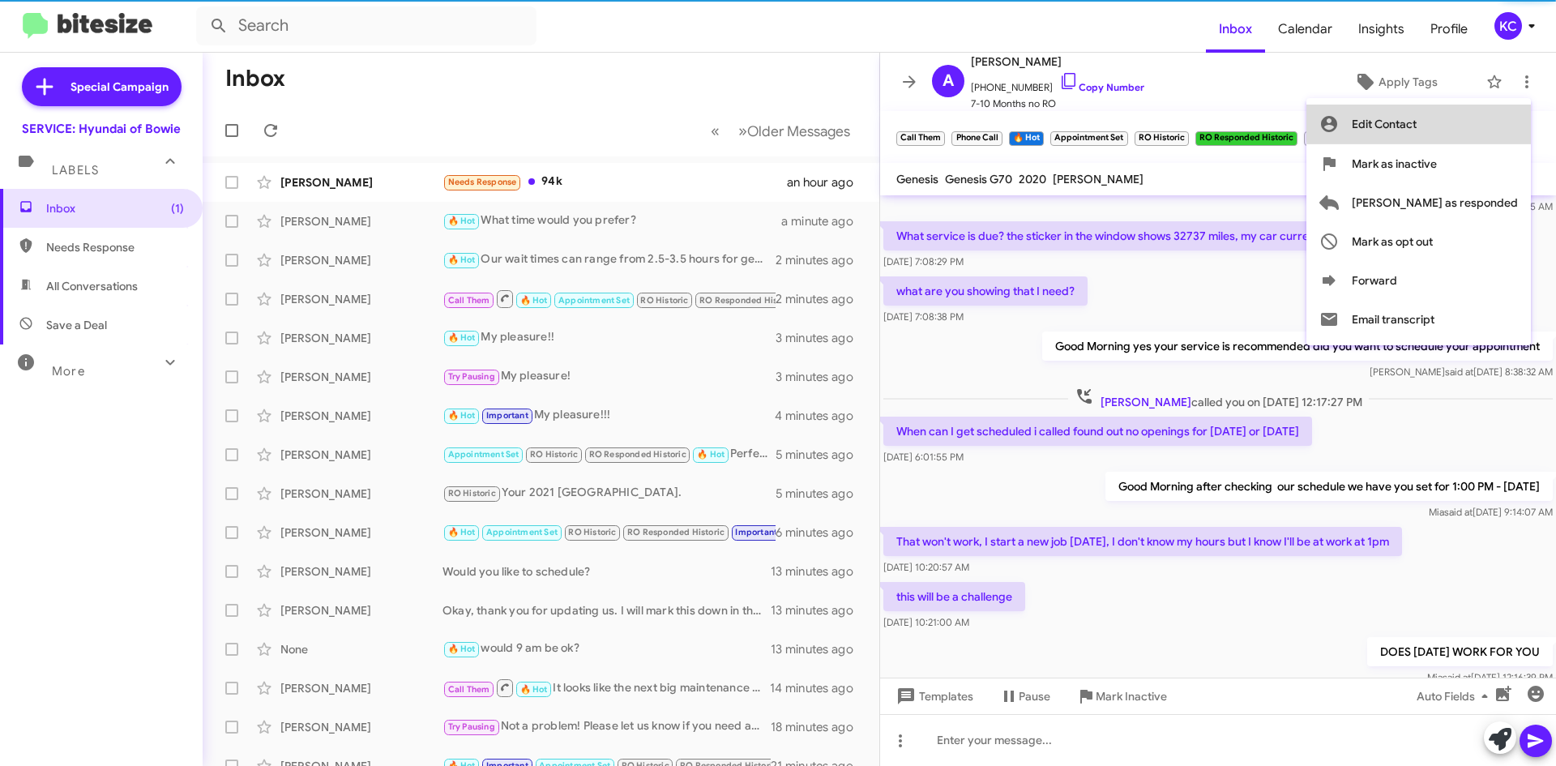
click at [1488, 122] on button "Edit Contact" at bounding box center [1418, 124] width 224 height 39
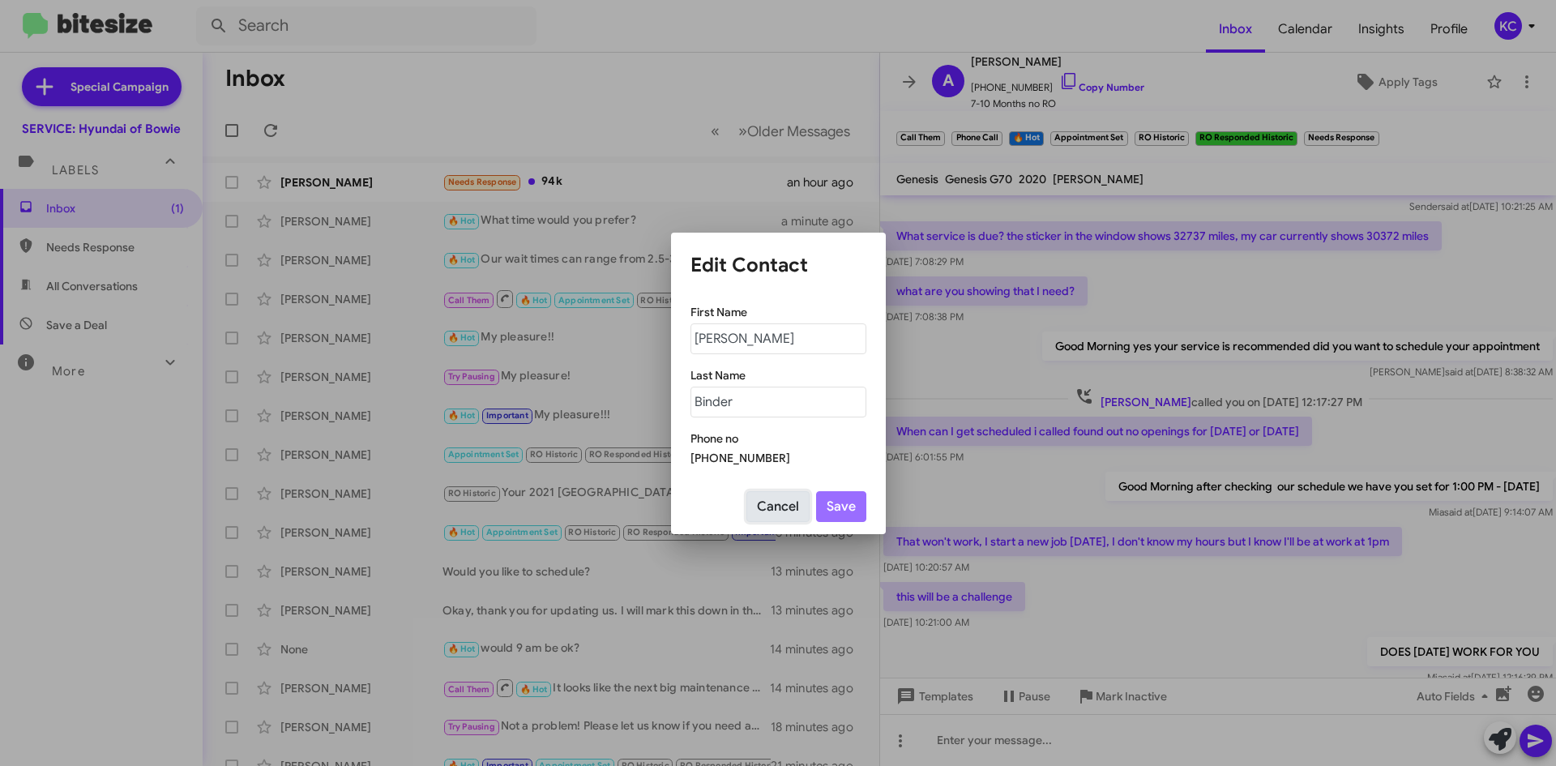
click at [753, 504] on button "Cancel" at bounding box center [777, 506] width 63 height 31
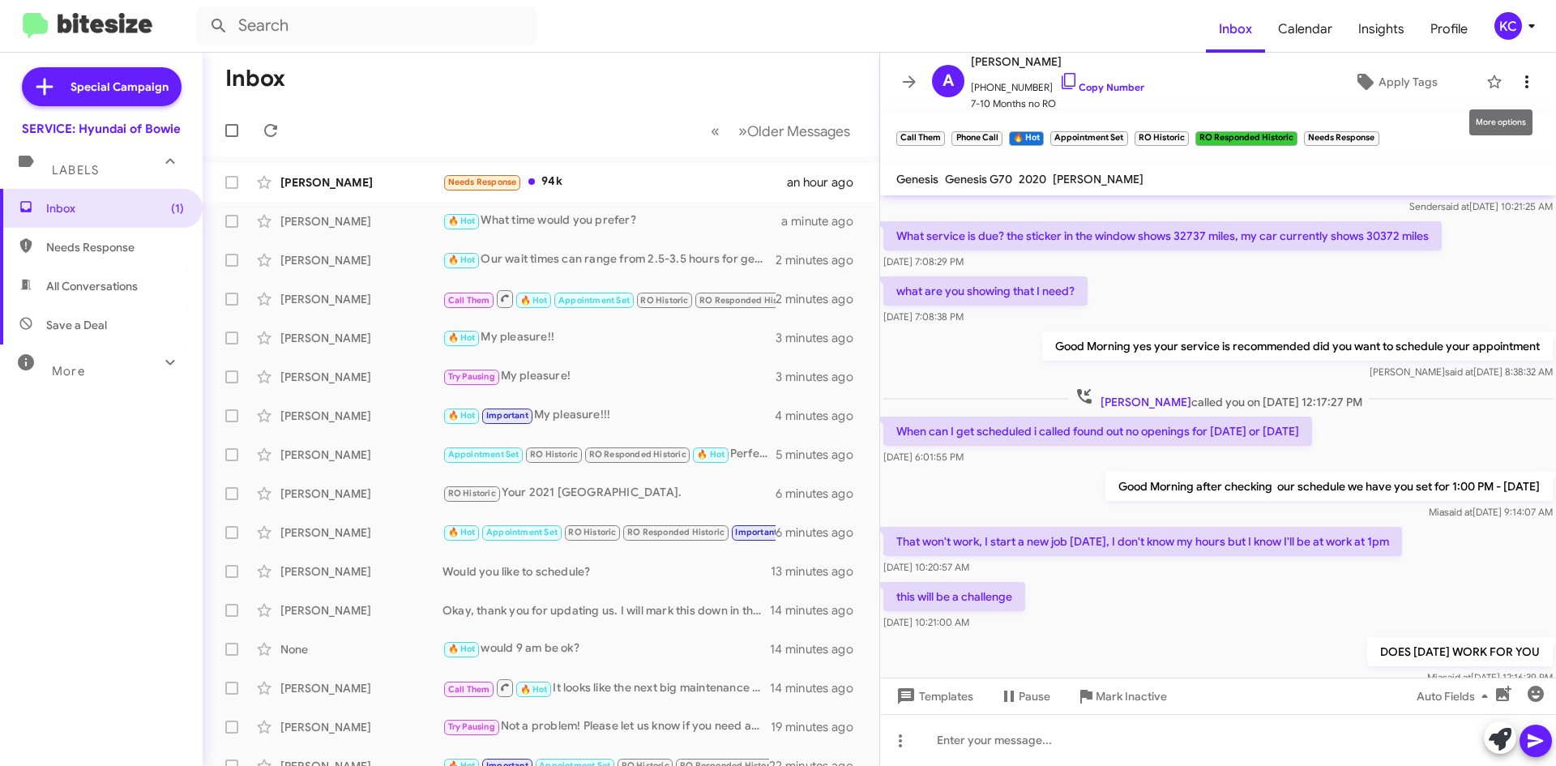
click at [1517, 83] on icon at bounding box center [1526, 81] width 19 height 19
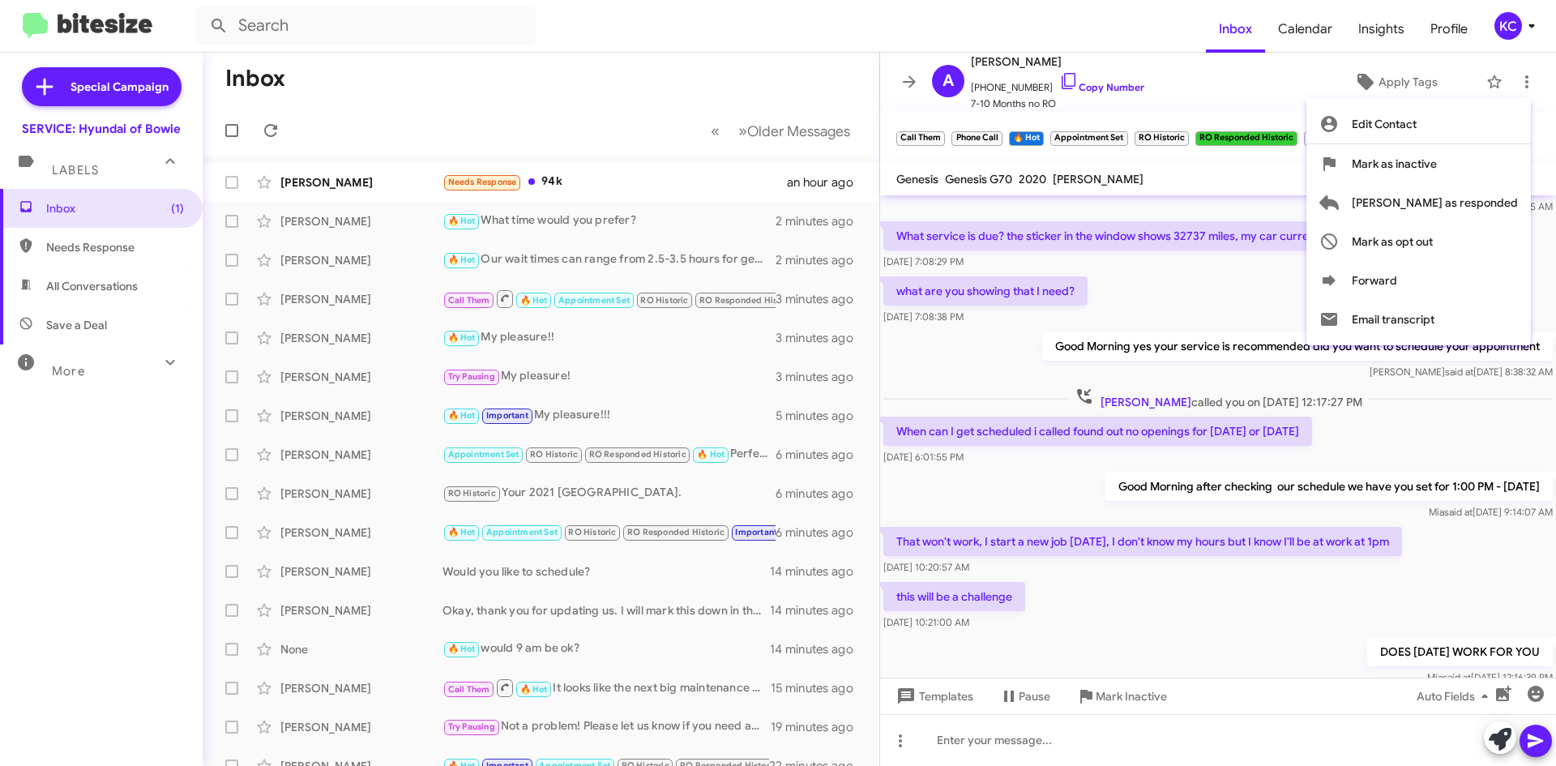
click at [577, 181] on div at bounding box center [778, 383] width 1556 height 766
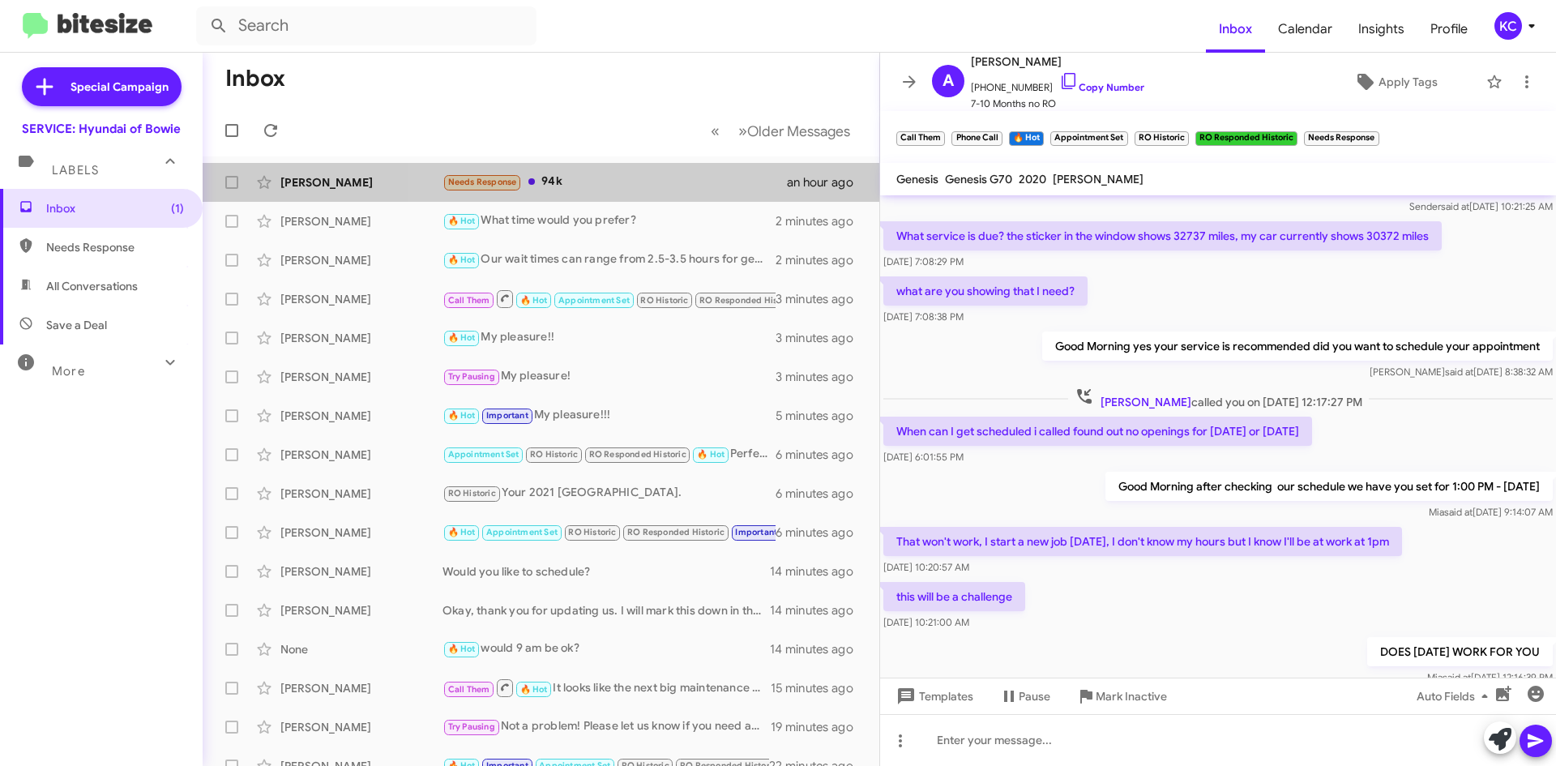
click at [577, 181] on div "Needs Response 94k" at bounding box center [614, 182] width 344 height 19
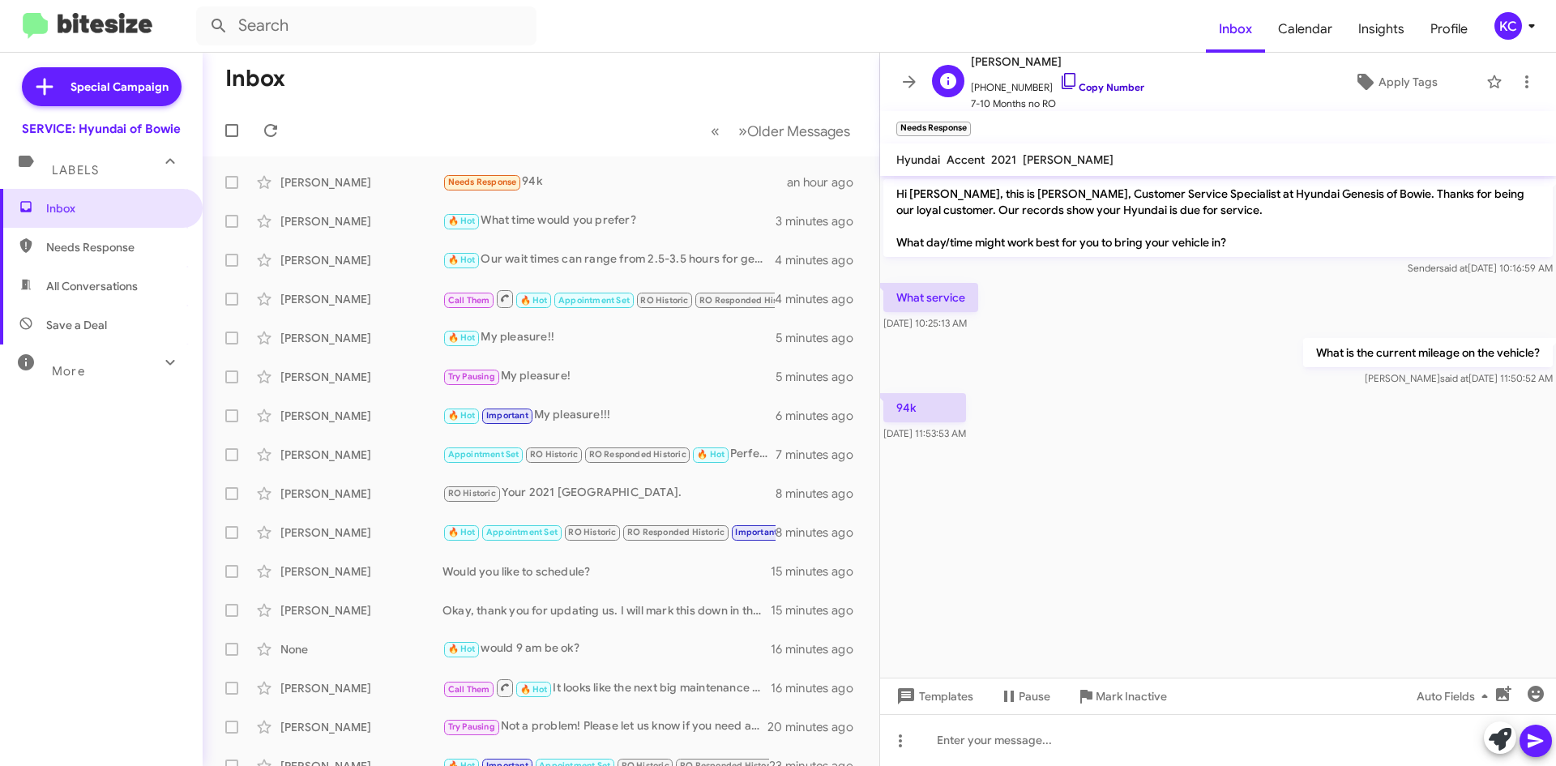
click at [1059, 77] on icon at bounding box center [1068, 80] width 19 height 19
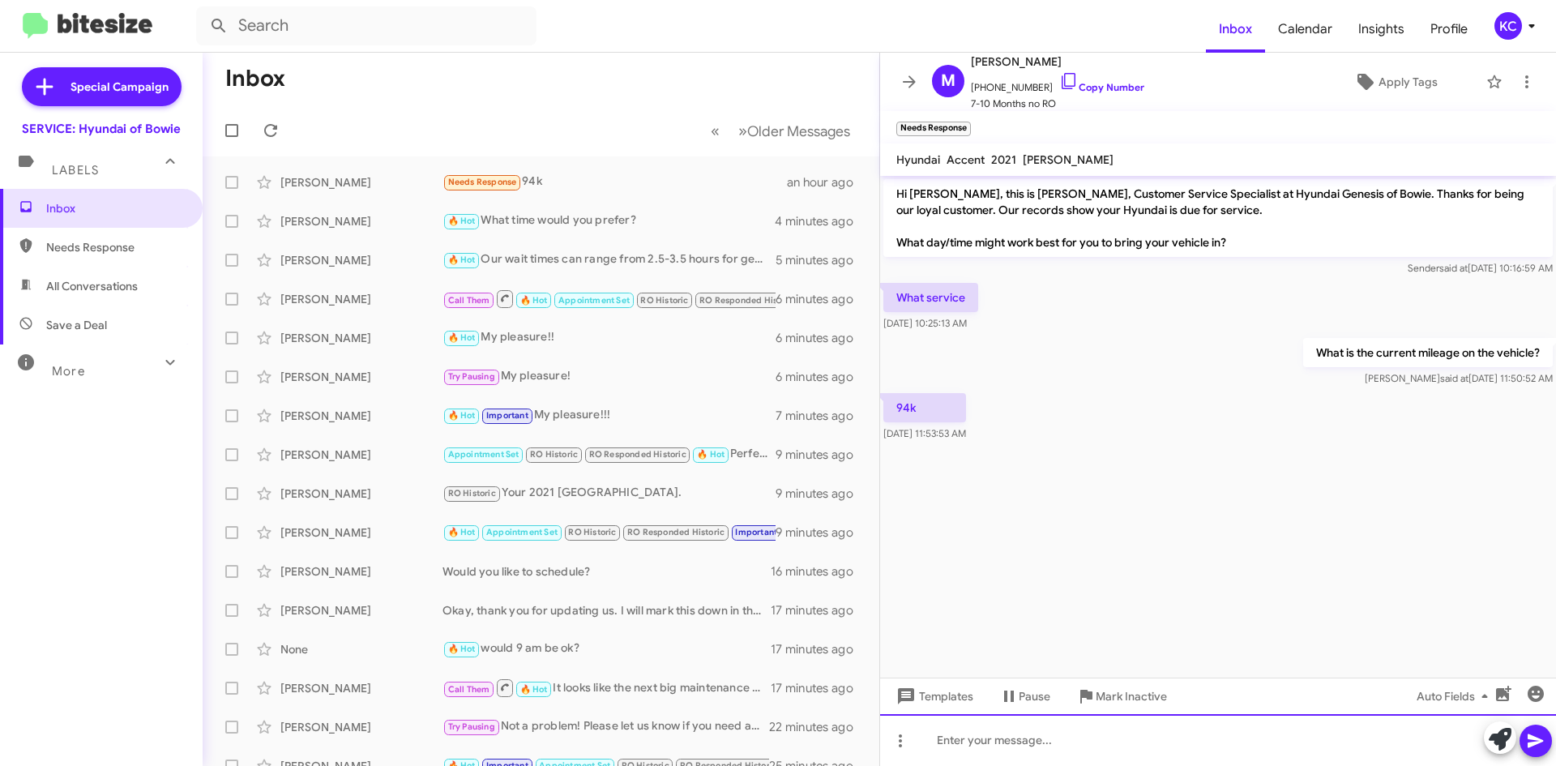
click at [995, 733] on div at bounding box center [1218, 740] width 676 height 52
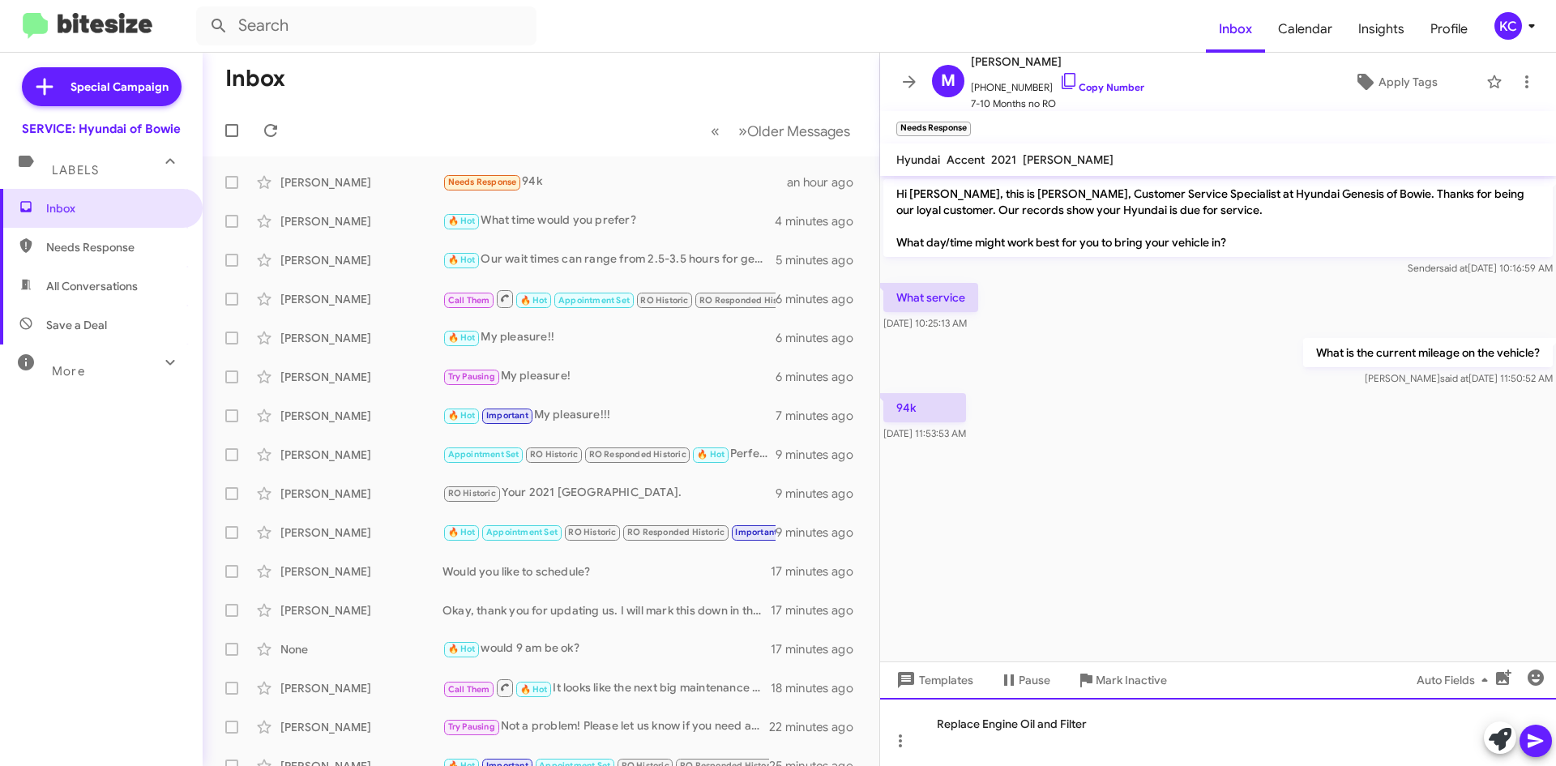
click at [1086, 726] on div "Replace Engine Oil and Filter" at bounding box center [1218, 732] width 676 height 68
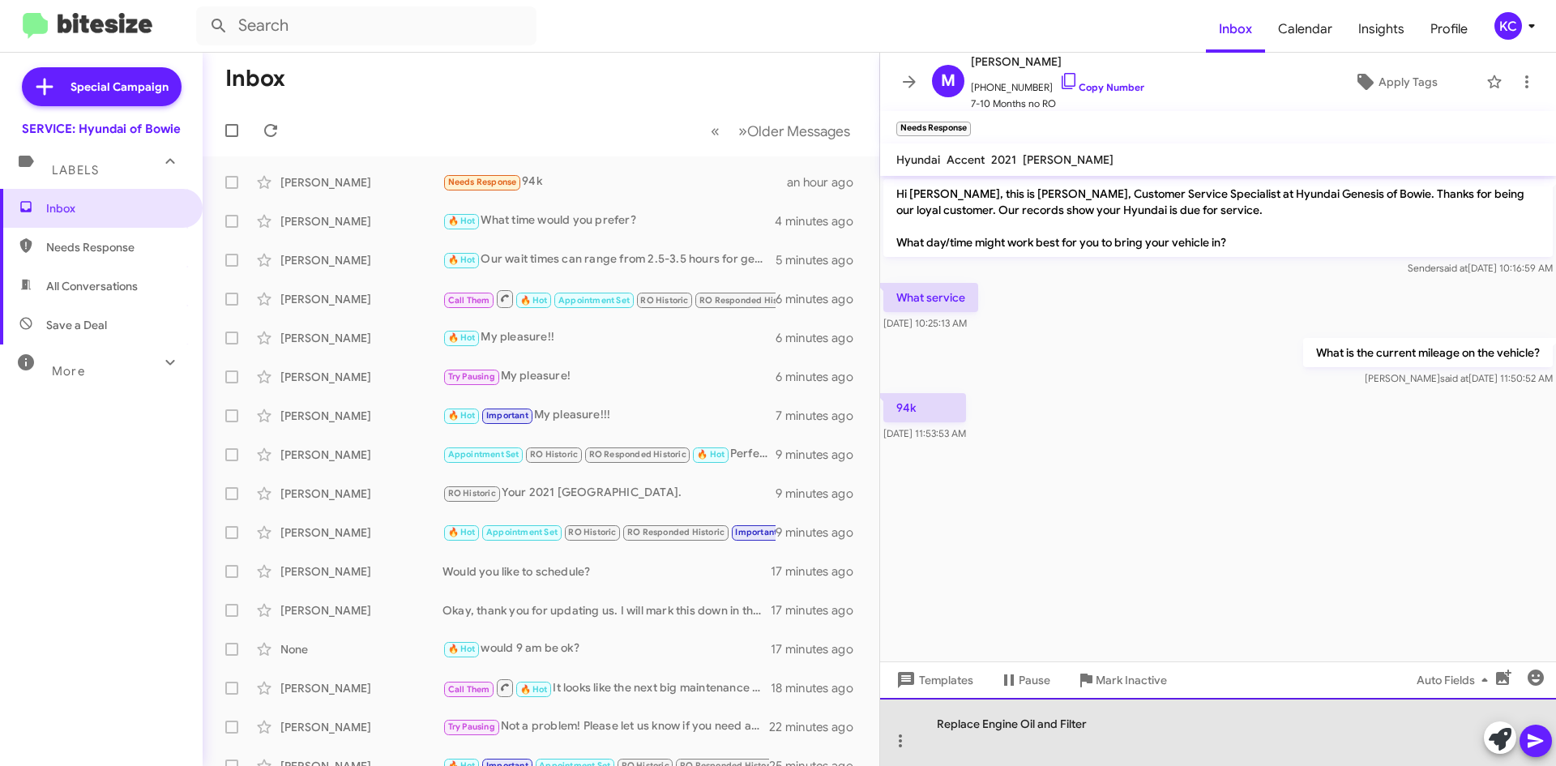
click at [1095, 726] on div "Replace Engine Oil and Filter" at bounding box center [1218, 732] width 676 height 68
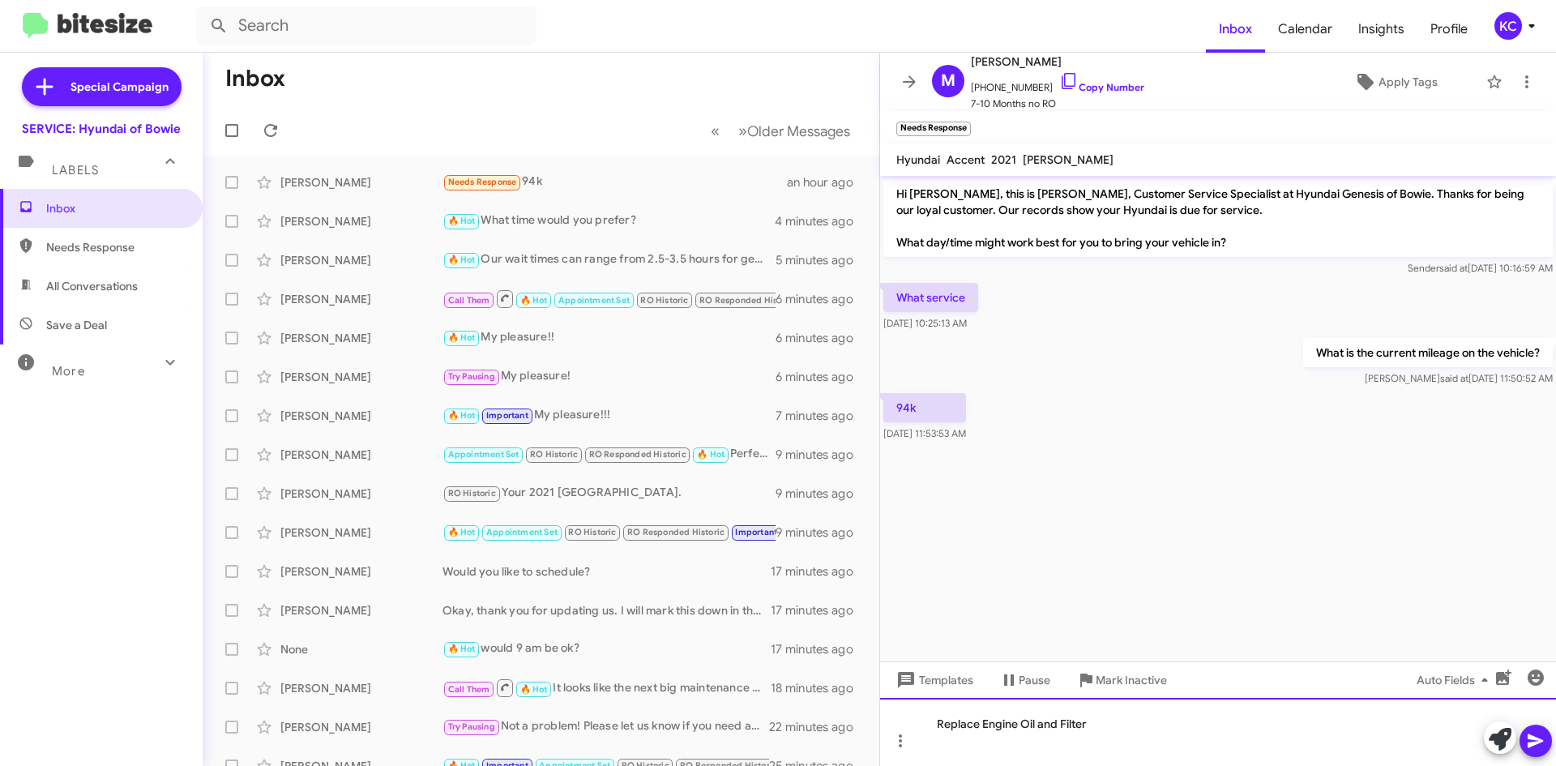
click at [1096, 724] on div "Replace Engine Oil and Filter" at bounding box center [1218, 732] width 676 height 68
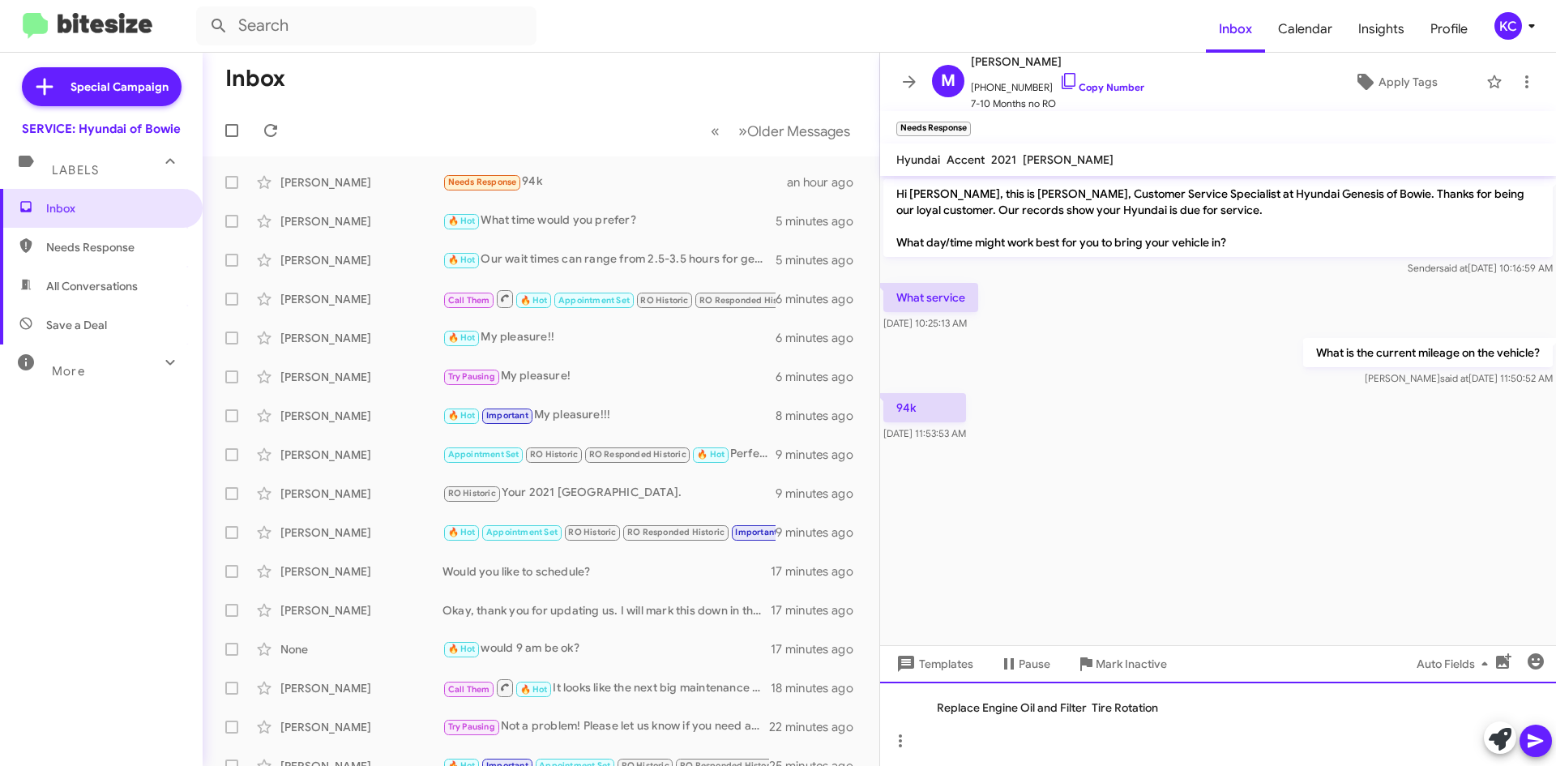
click at [1180, 708] on div "Replace Engine Oil and Filter Tire Rotation" at bounding box center [1218, 723] width 676 height 84
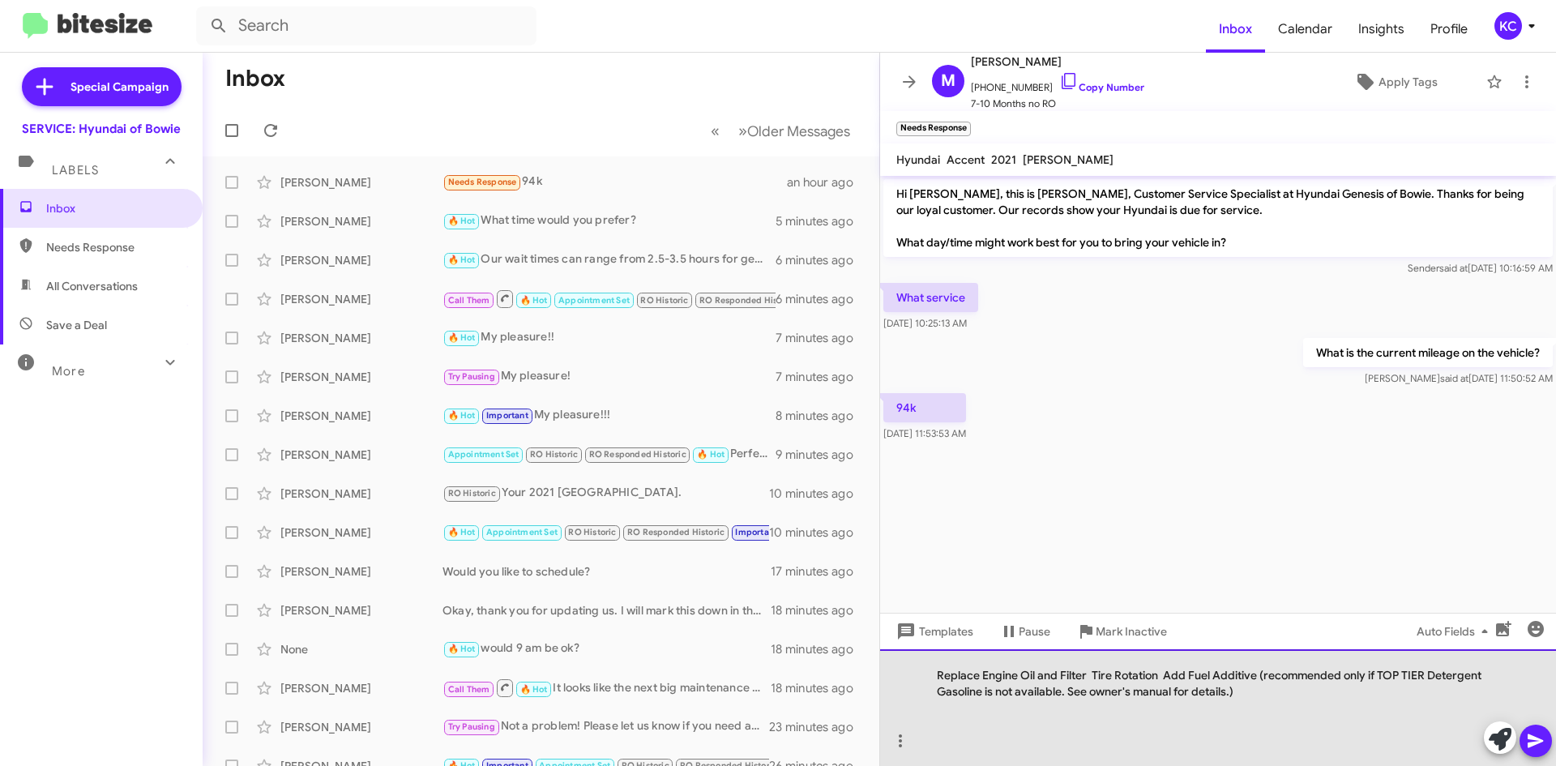
click at [1260, 676] on div "Replace Engine Oil and Filter Tire Rotation Add Fuel Additive (recommended only…" at bounding box center [1218, 707] width 676 height 117
click at [1244, 685] on div "Replace Engine Oil and Filter Tire Rotation Add Fuel Additive (recommended only…" at bounding box center [1218, 707] width 676 height 117
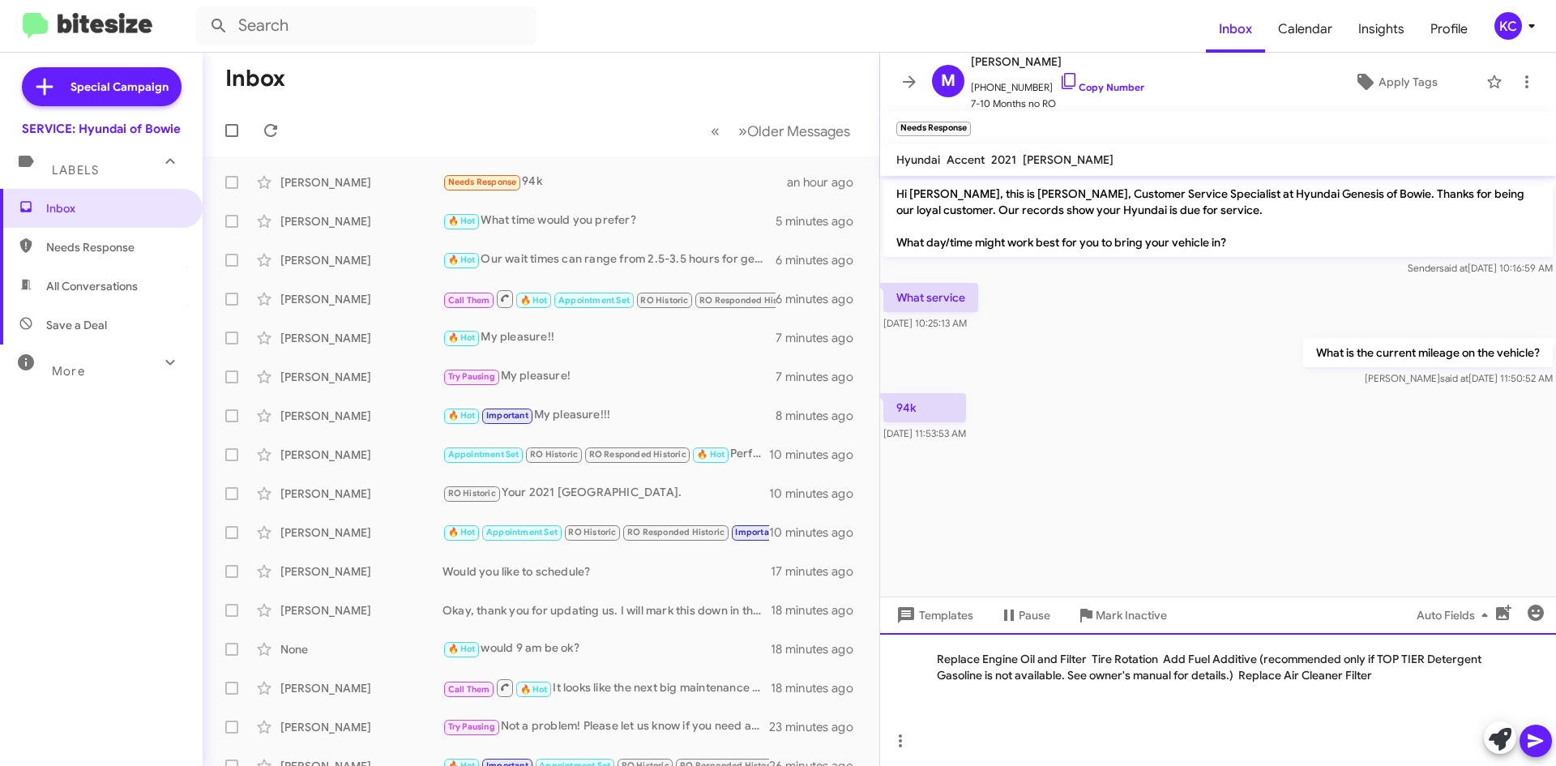
click at [1372, 673] on div "Replace Engine Oil and Filter Tire Rotation Add Fuel Additive (recommended only…" at bounding box center [1218, 699] width 676 height 133
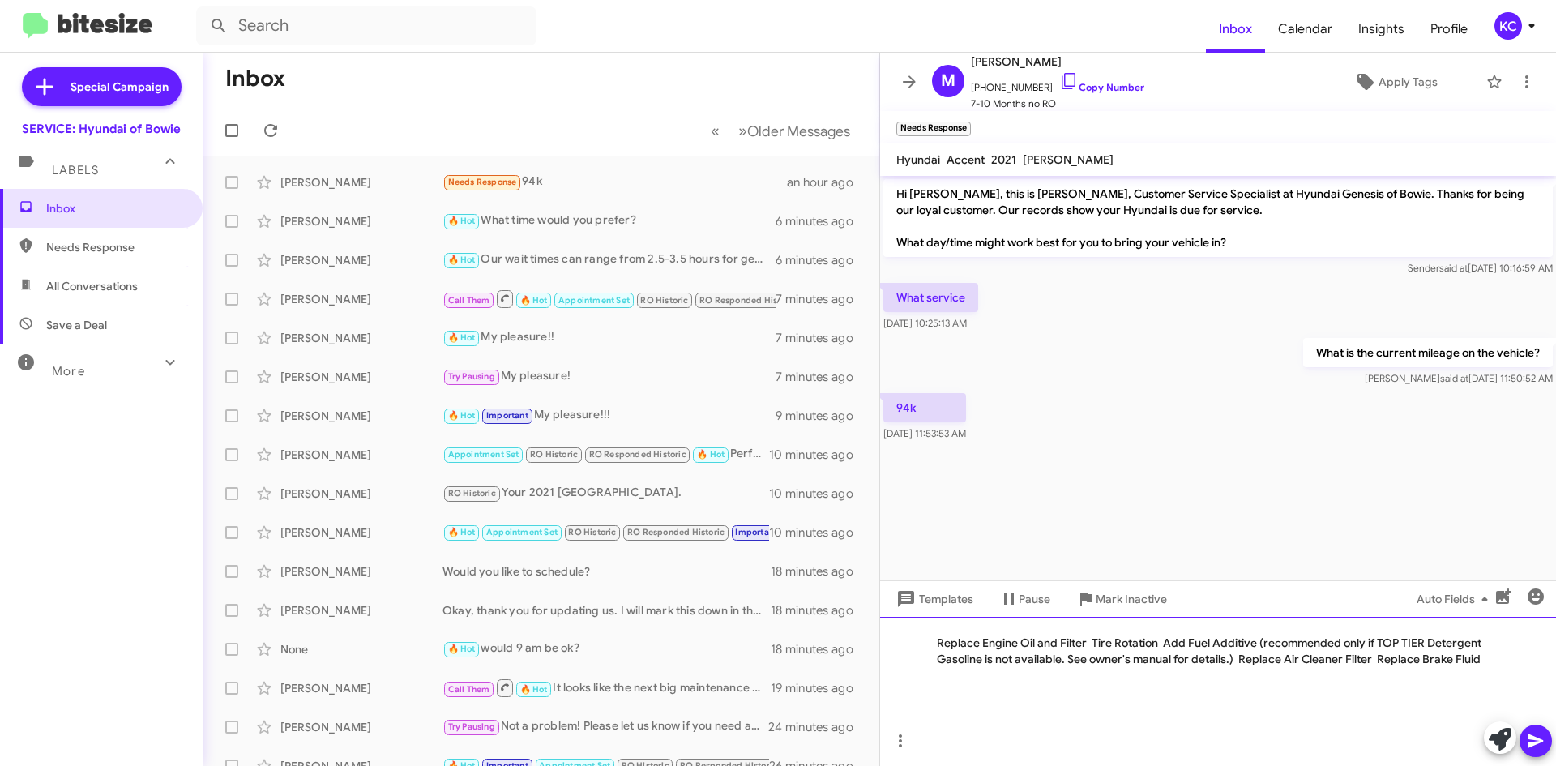
click at [1500, 653] on div "Replace Engine Oil and Filter Tire Rotation Add Fuel Additive (recommended only…" at bounding box center [1218, 691] width 676 height 149
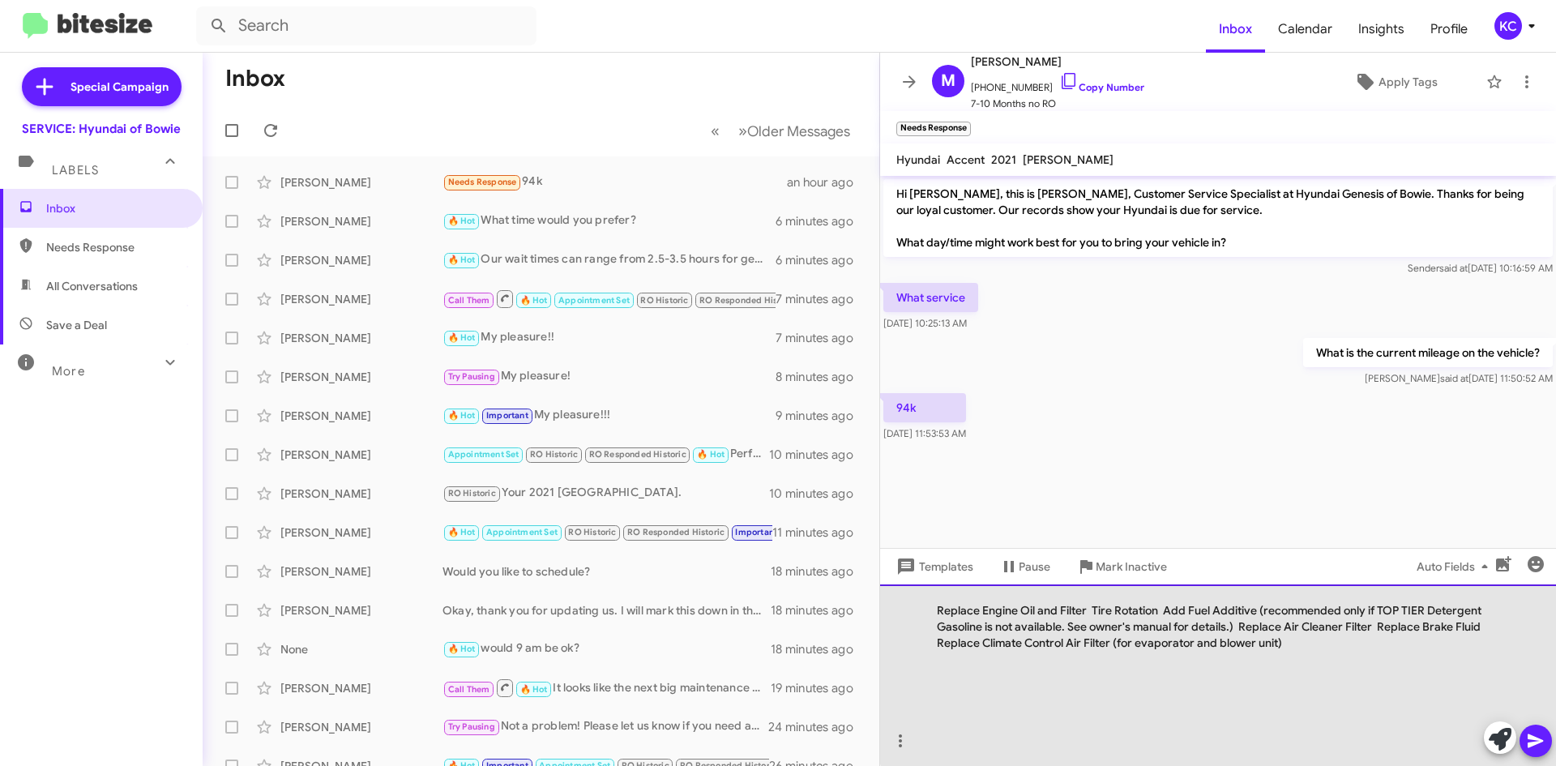
click at [1334, 655] on div at bounding box center [1210, 699] width 546 height 97
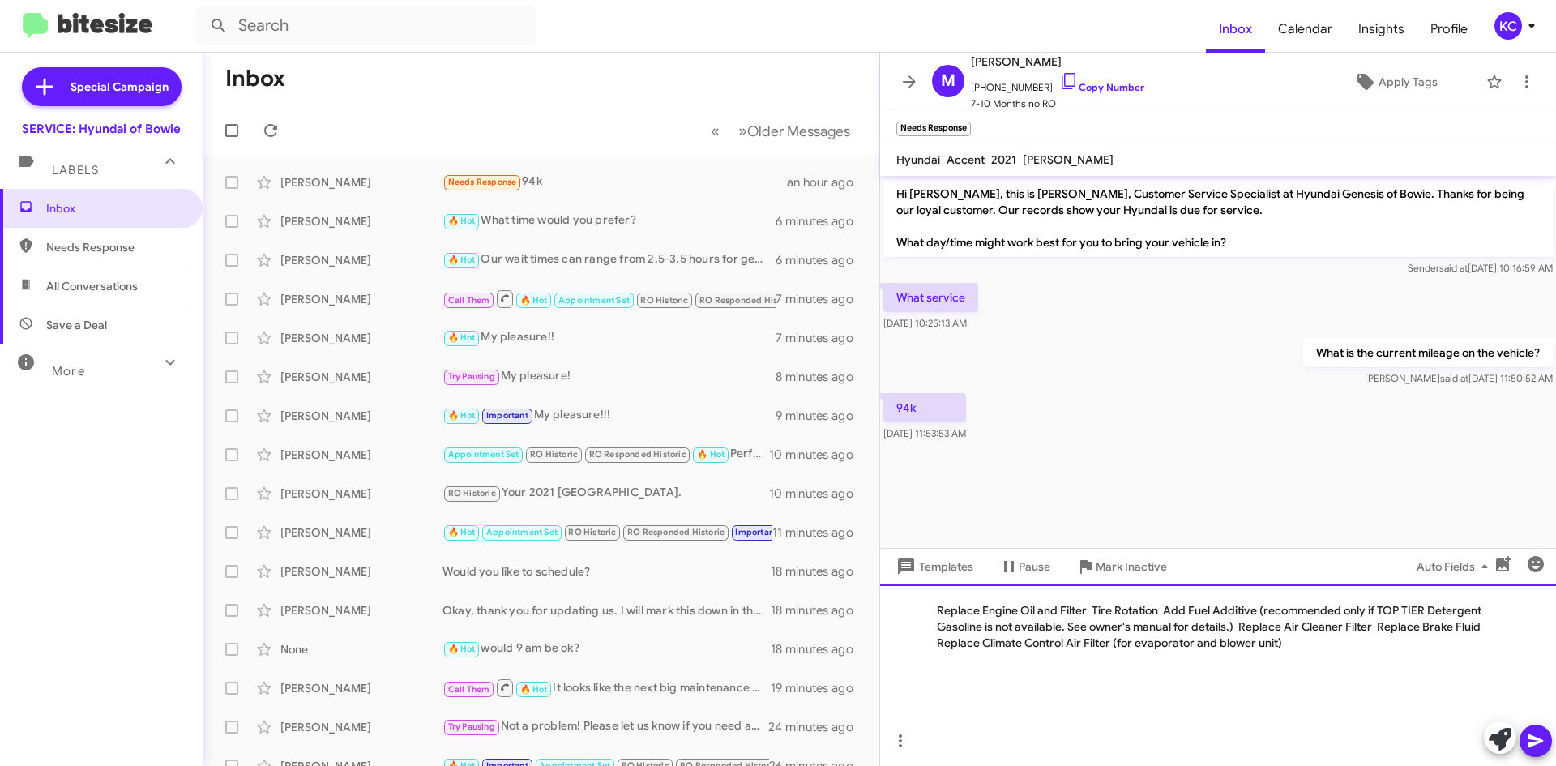
click at [1303, 639] on div "Replace Engine Oil and Filter Tire Rotation Add Fuel Additive (recommended only…" at bounding box center [1218, 674] width 676 height 181
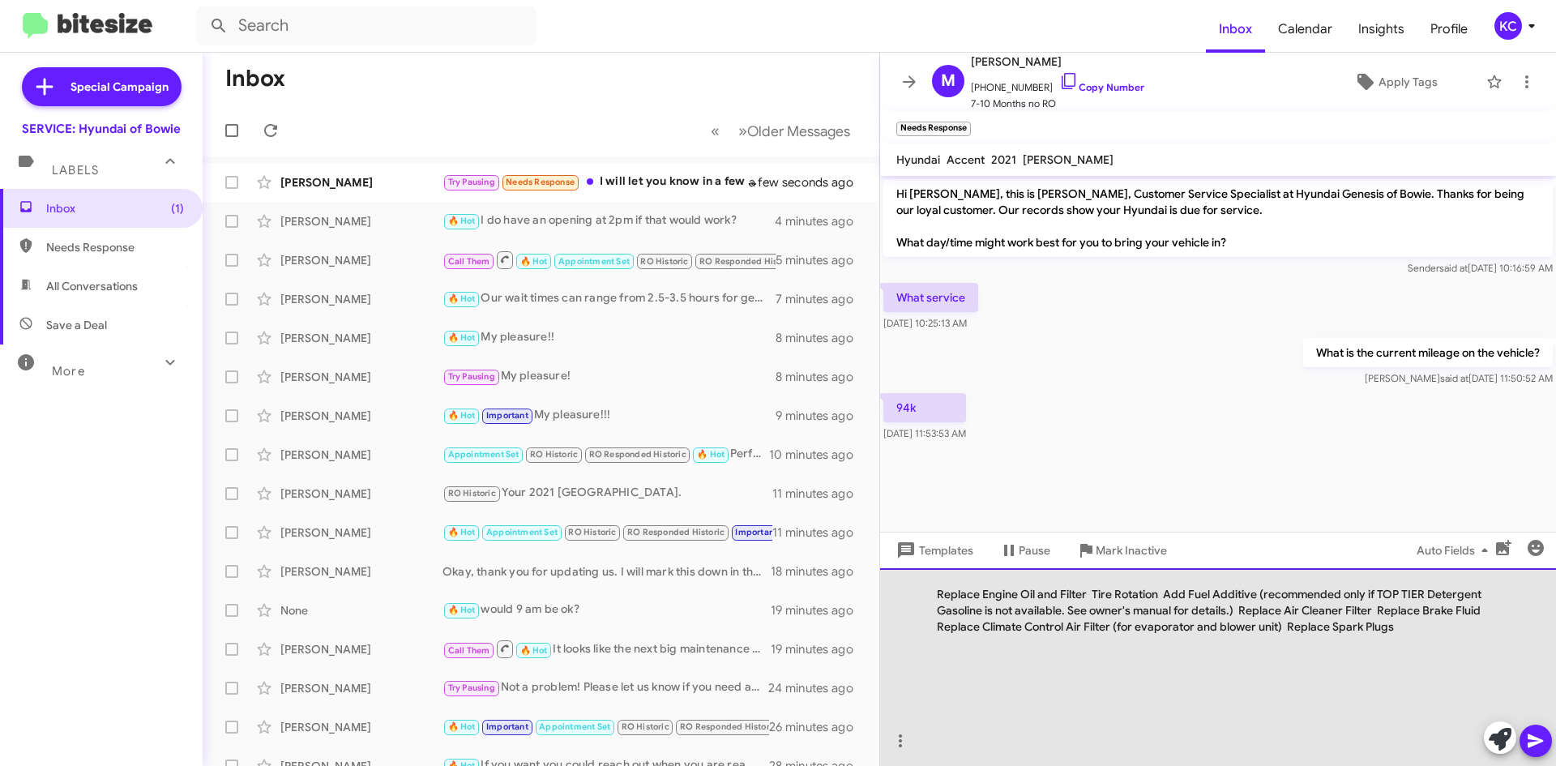
click at [1431, 639] on div at bounding box center [1210, 690] width 546 height 113
click at [1420, 624] on div "Replace Engine Oil and Filter Tire Rotation Add Fuel Additive (recommended only…" at bounding box center [1218, 667] width 676 height 198
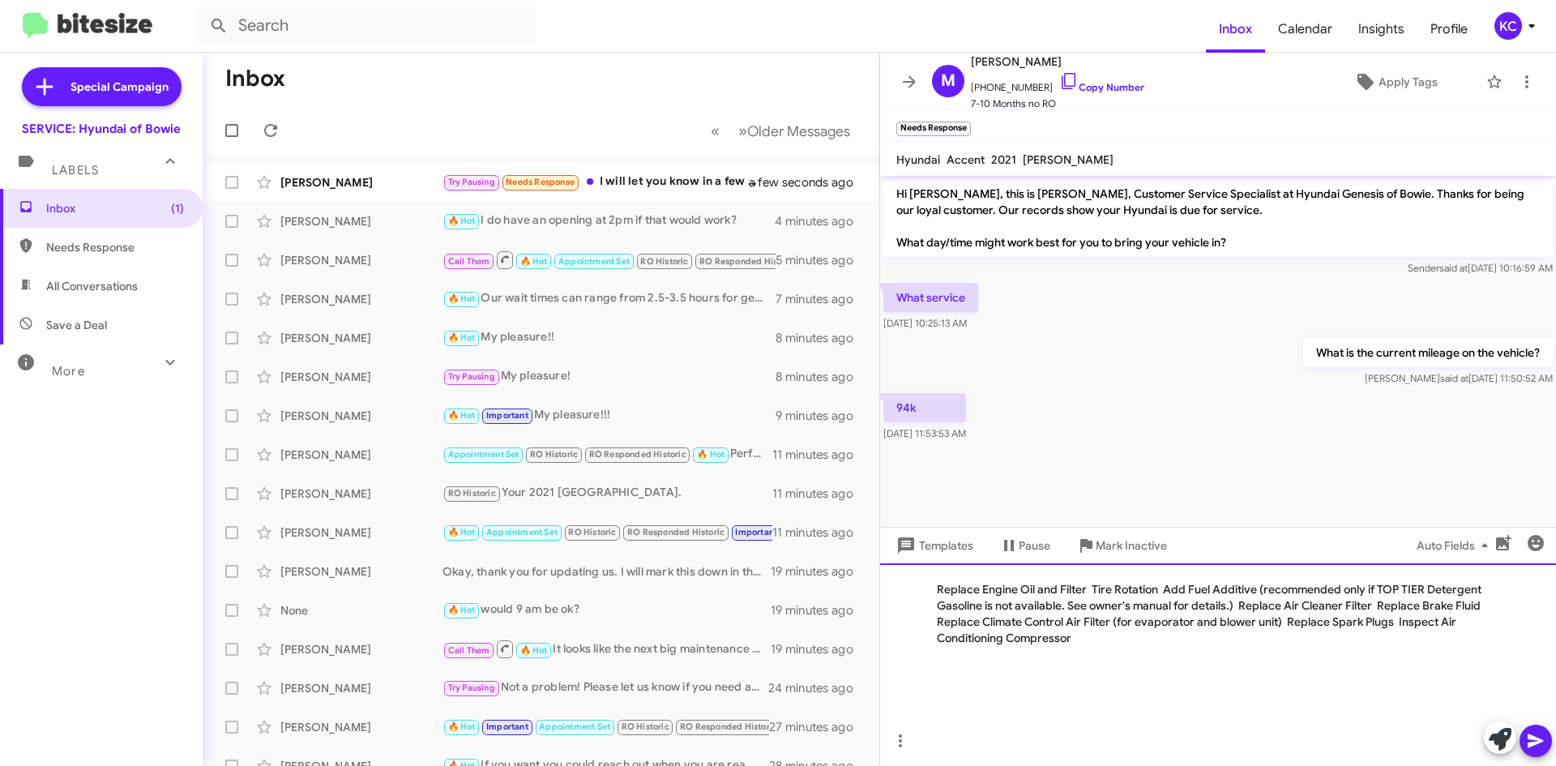
click at [1177, 638] on div "Replace Engine Oil and Filter Tire Rotation Add Fuel Additive (recommended only…" at bounding box center [1218, 664] width 676 height 203
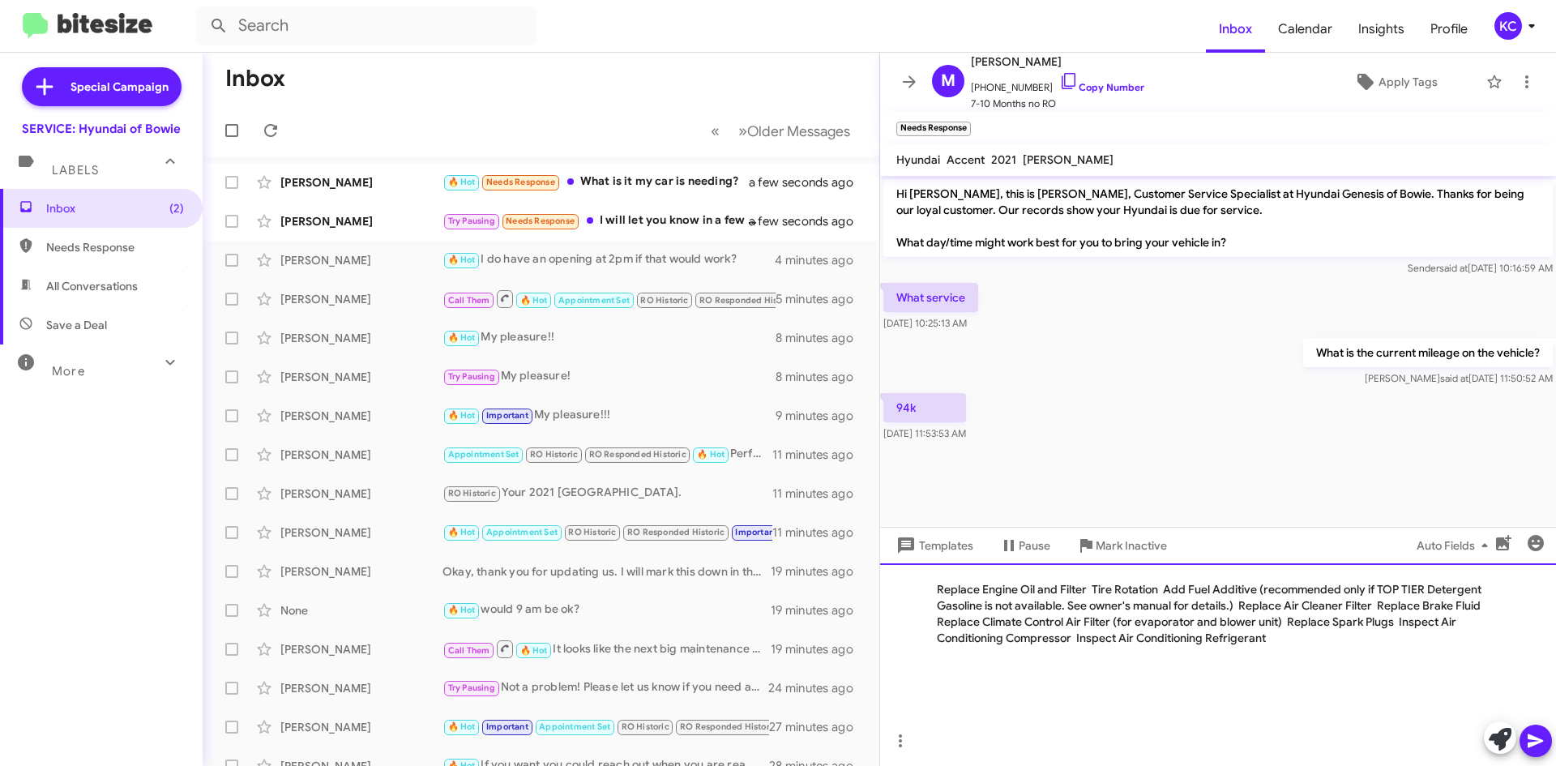
click at [1374, 638] on div "Replace Engine Oil and Filter Tire Rotation Add Fuel Additive (recommended only…" at bounding box center [1218, 664] width 676 height 203
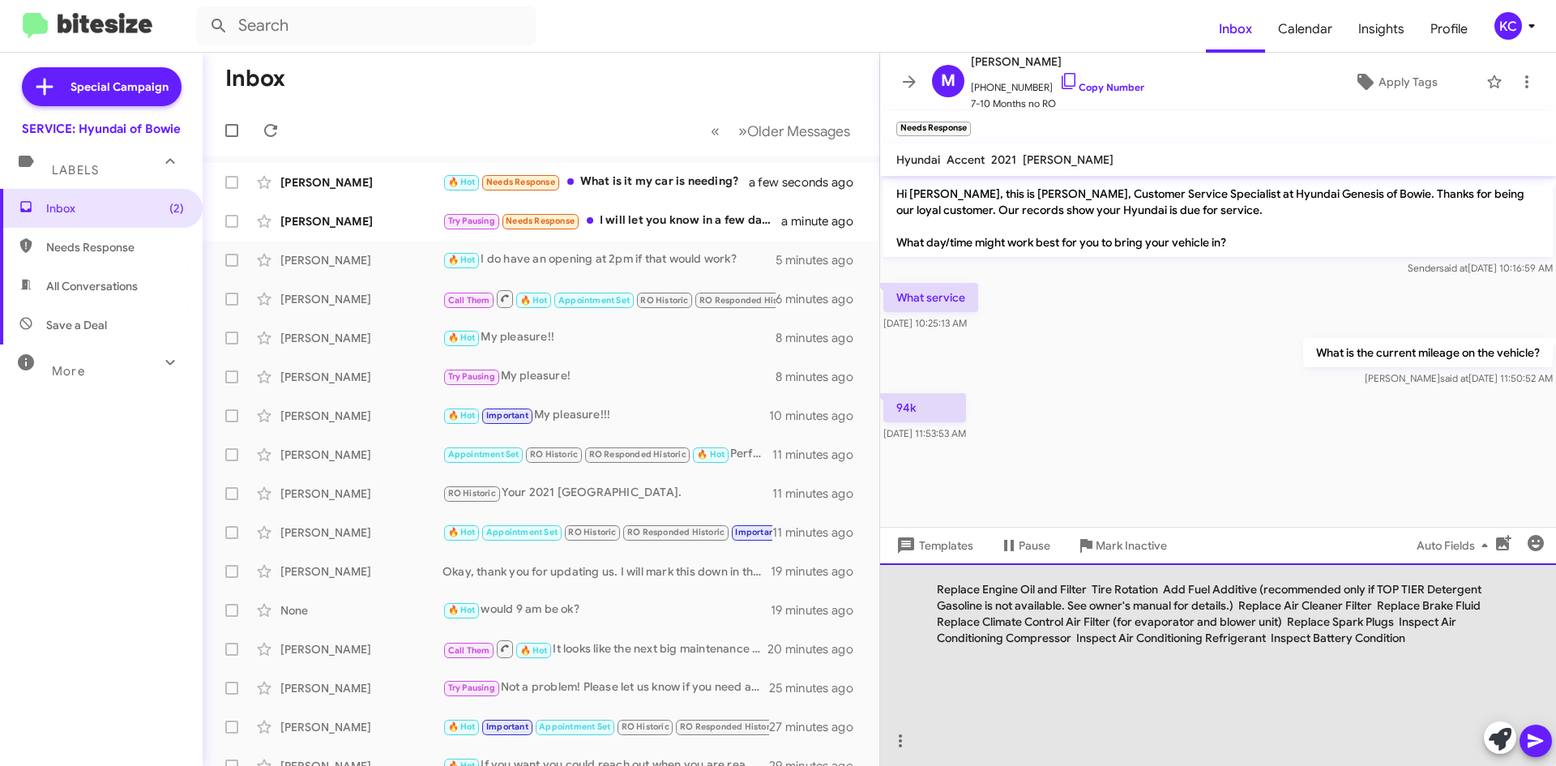
drag, startPoint x: 970, startPoint y: 636, endPoint x: 994, endPoint y: 664, distance: 36.7
click at [994, 664] on div "Replace Engine Oil and Filter Tire Rotation Add Fuel Additive (recommended only…" at bounding box center [1218, 664] width 676 height 203
click at [937, 586] on div "Replace Engine Oil and Filter Tire Rotation Add Fuel Additive (recommended only…" at bounding box center [1218, 664] width 676 height 203
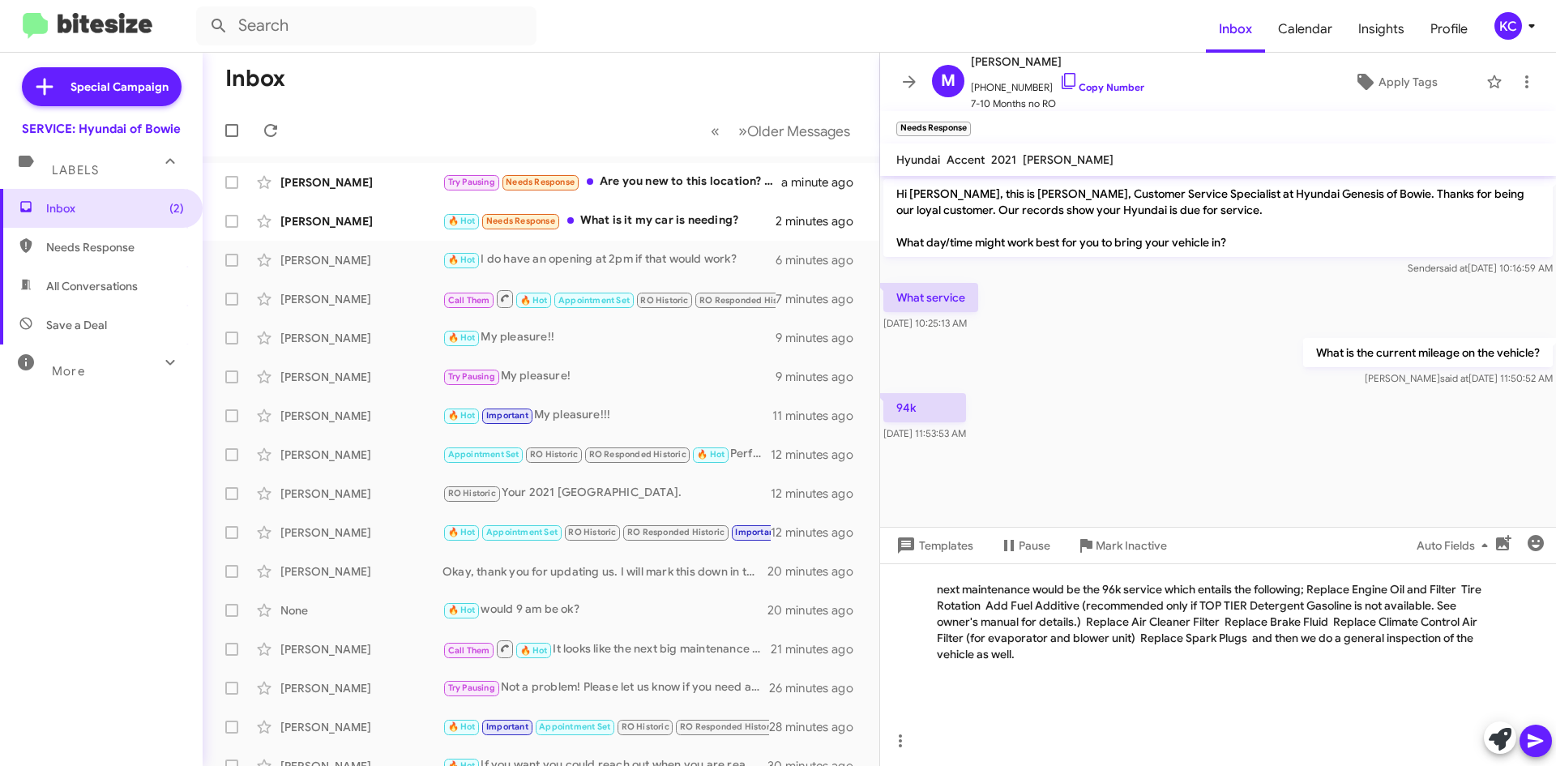
click at [1543, 728] on span at bounding box center [1535, 740] width 19 height 32
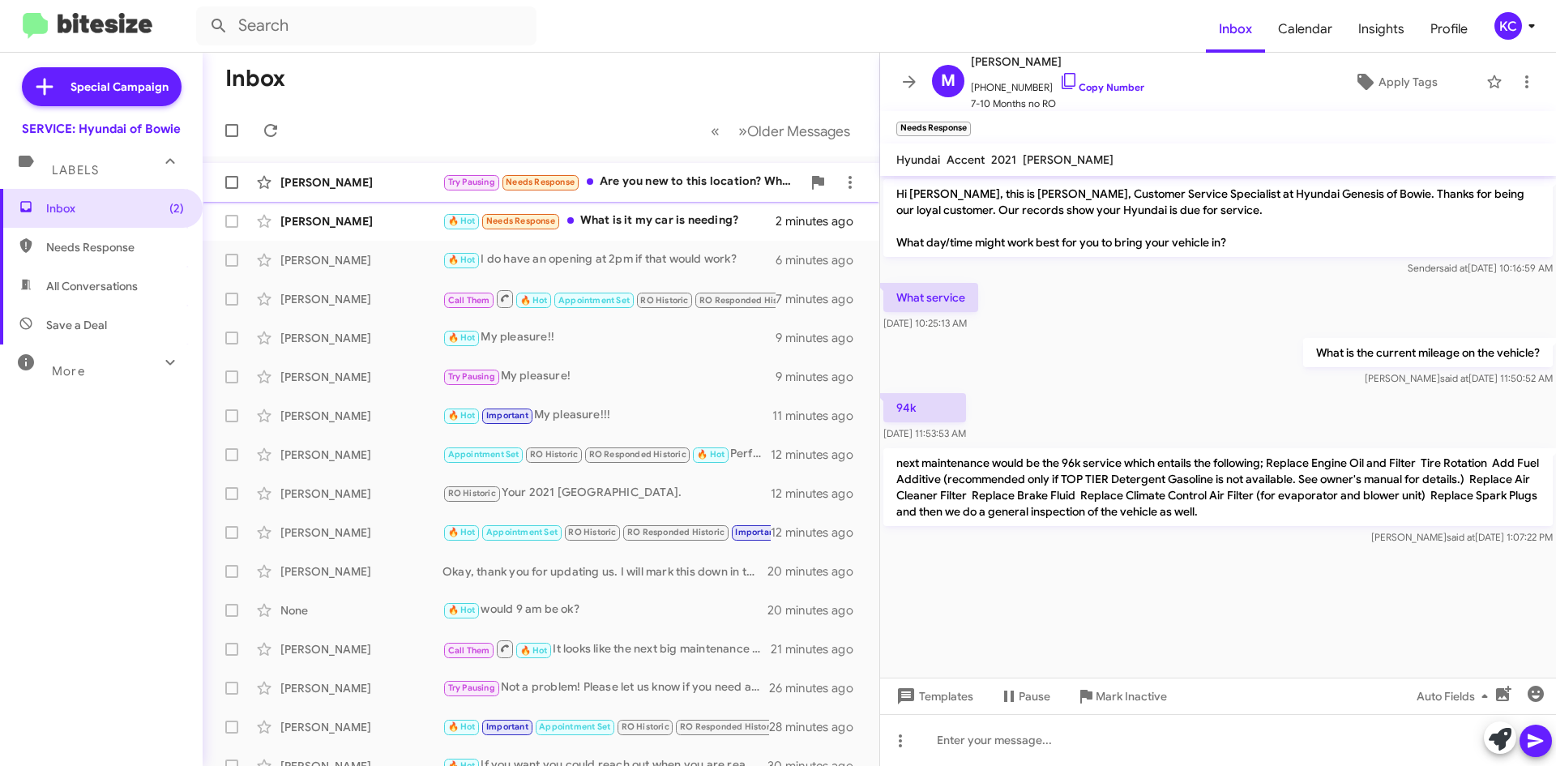
click at [688, 188] on div "Try Pausing Needs Response Are you new to this location? Where is [PERSON_NAME]?" at bounding box center [621, 182] width 359 height 19
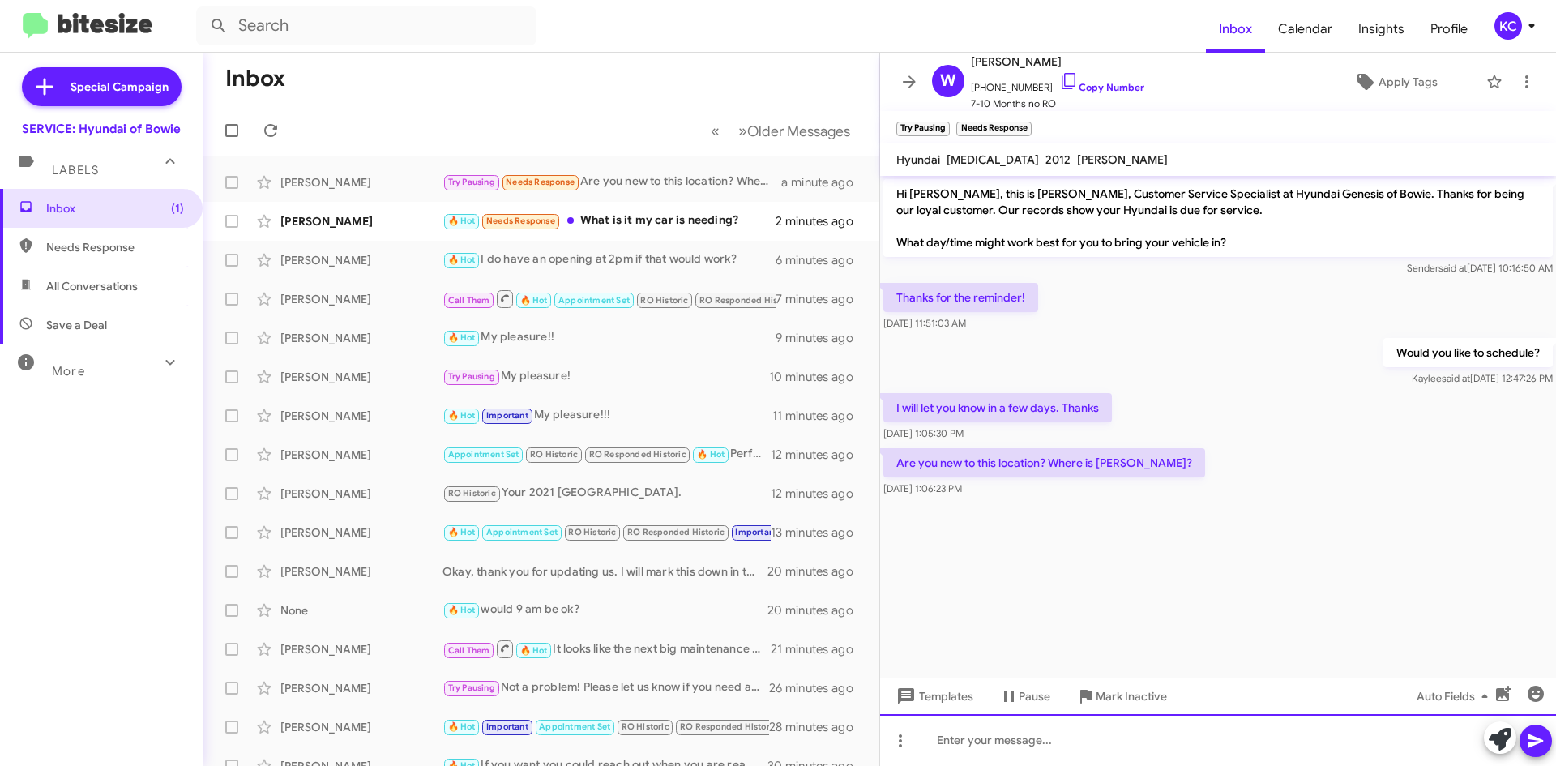
click at [1095, 747] on div at bounding box center [1218, 740] width 676 height 52
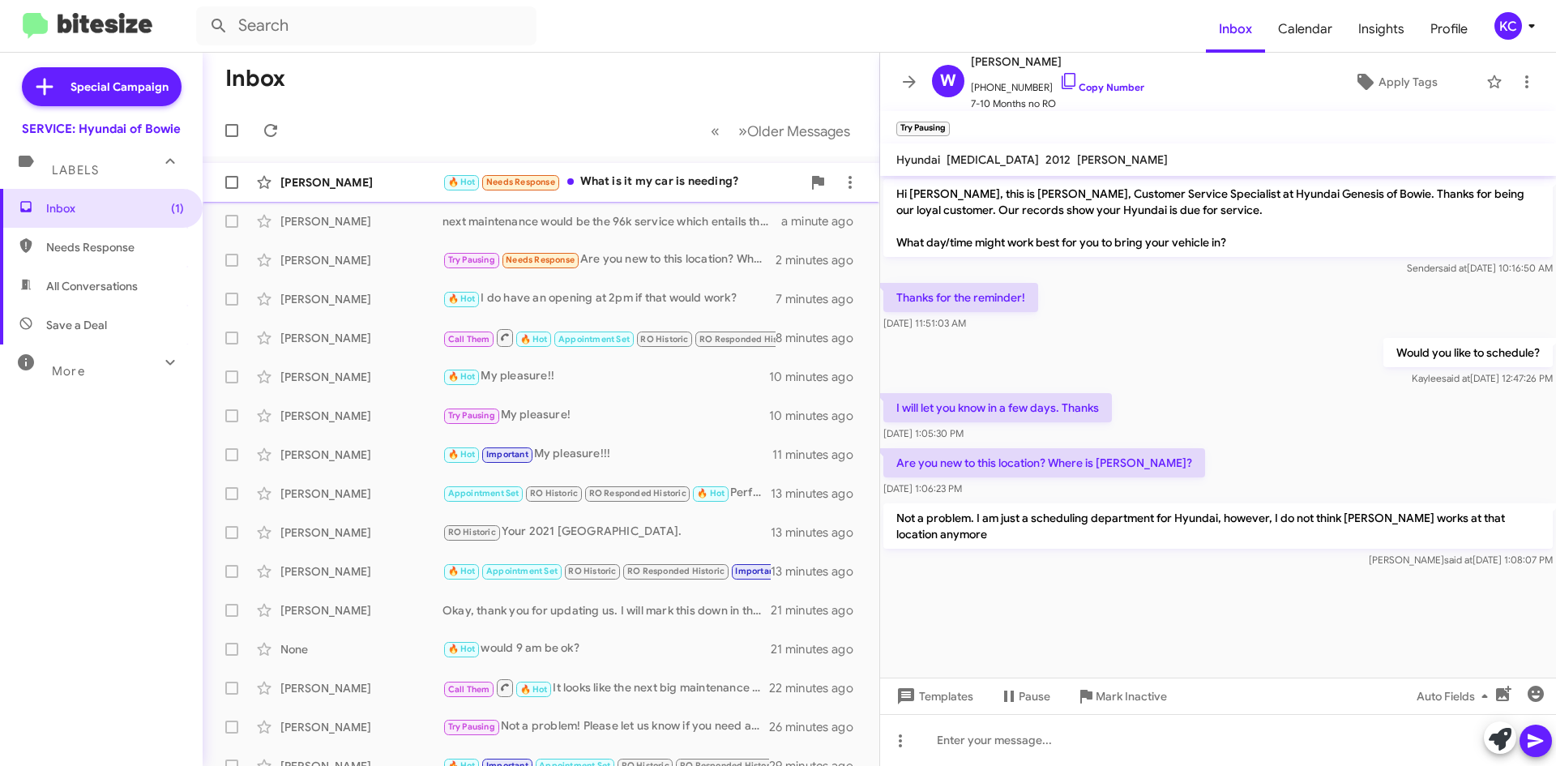
click at [688, 186] on div "🔥 Hot Needs Response What is it my car is needing?" at bounding box center [621, 182] width 359 height 19
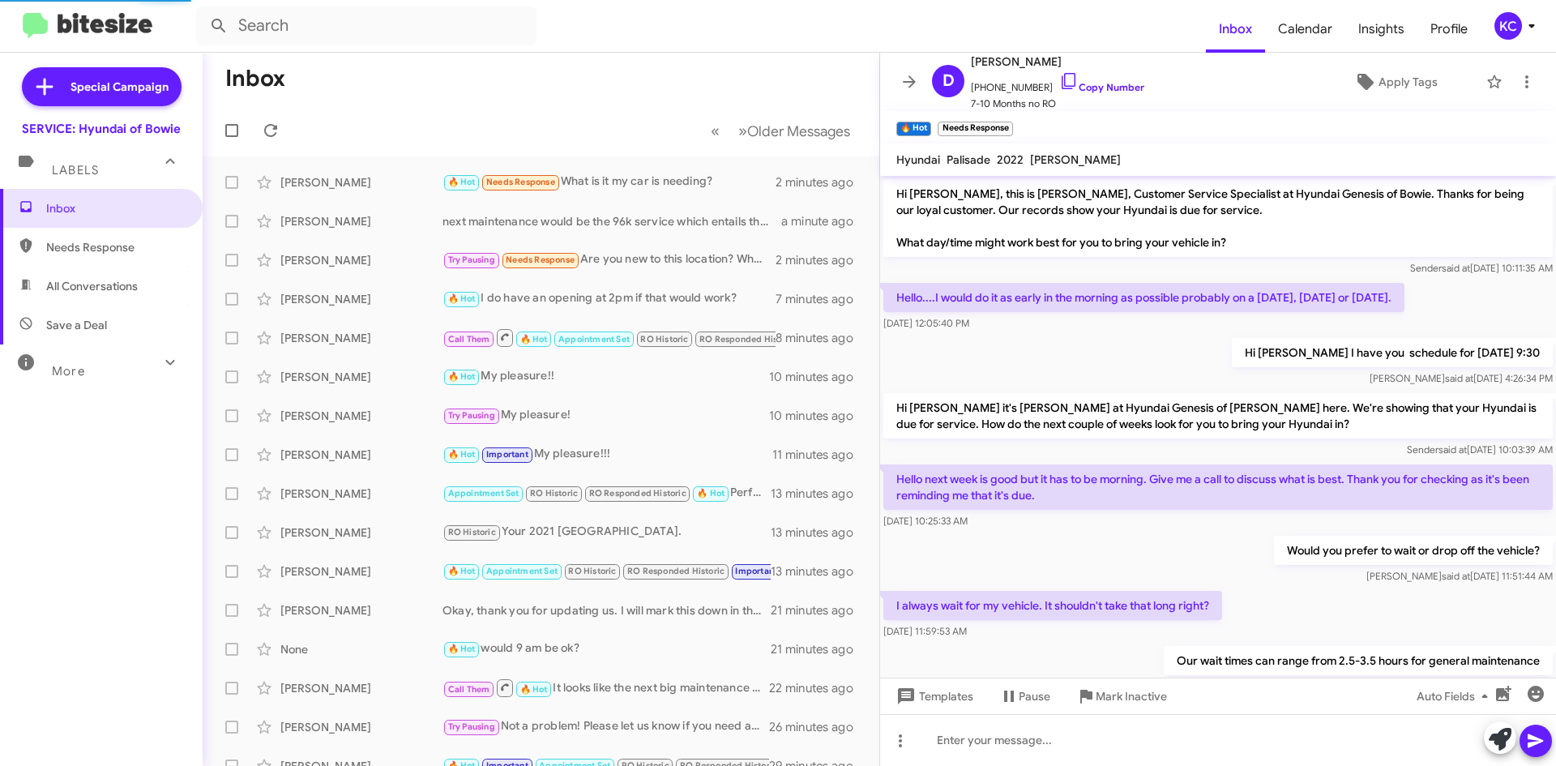
scroll to position [112, 0]
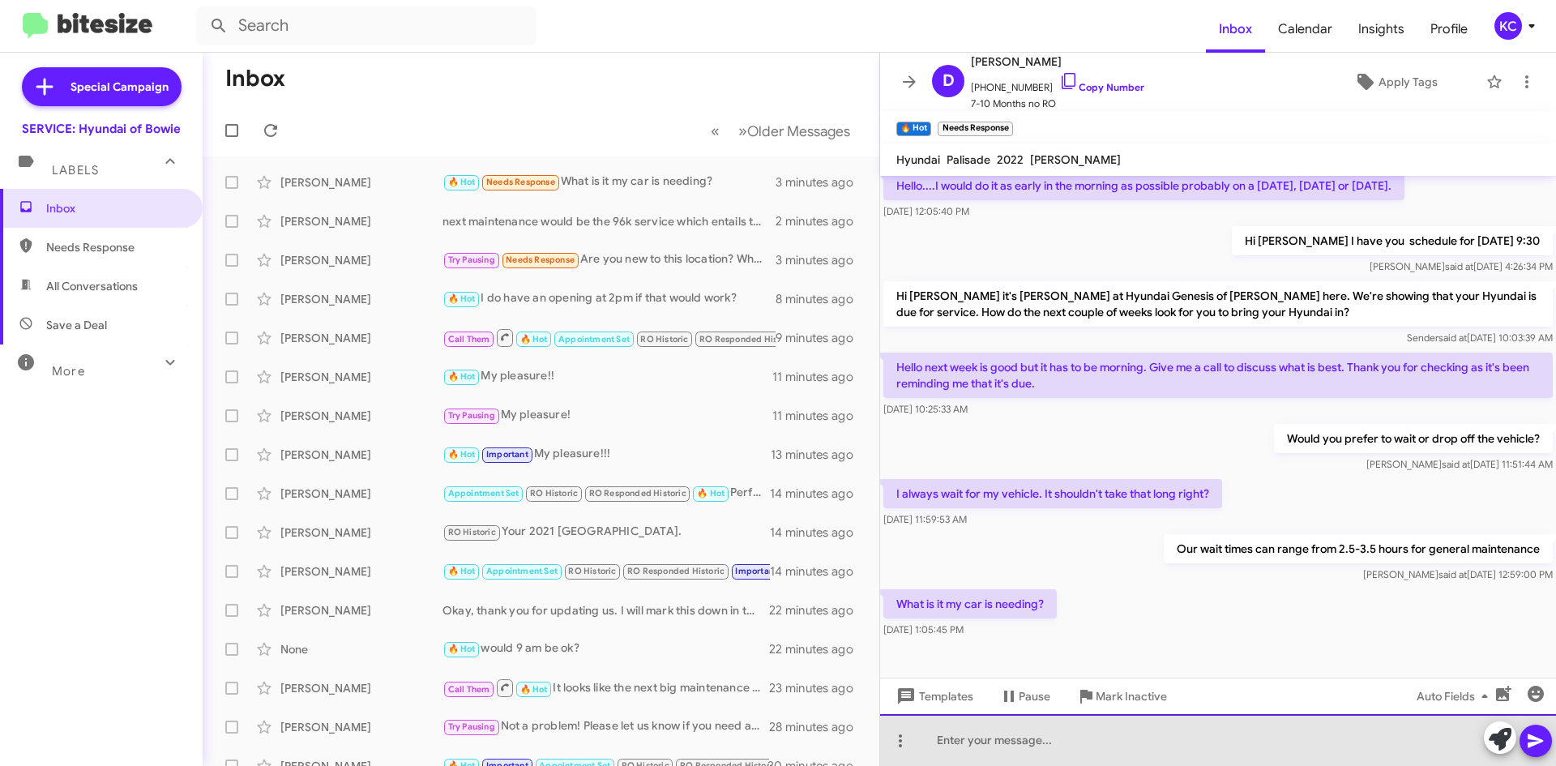
drag, startPoint x: 1078, startPoint y: 741, endPoint x: 1078, endPoint y: 761, distance: 19.4
click at [1078, 741] on div at bounding box center [1218, 740] width 676 height 52
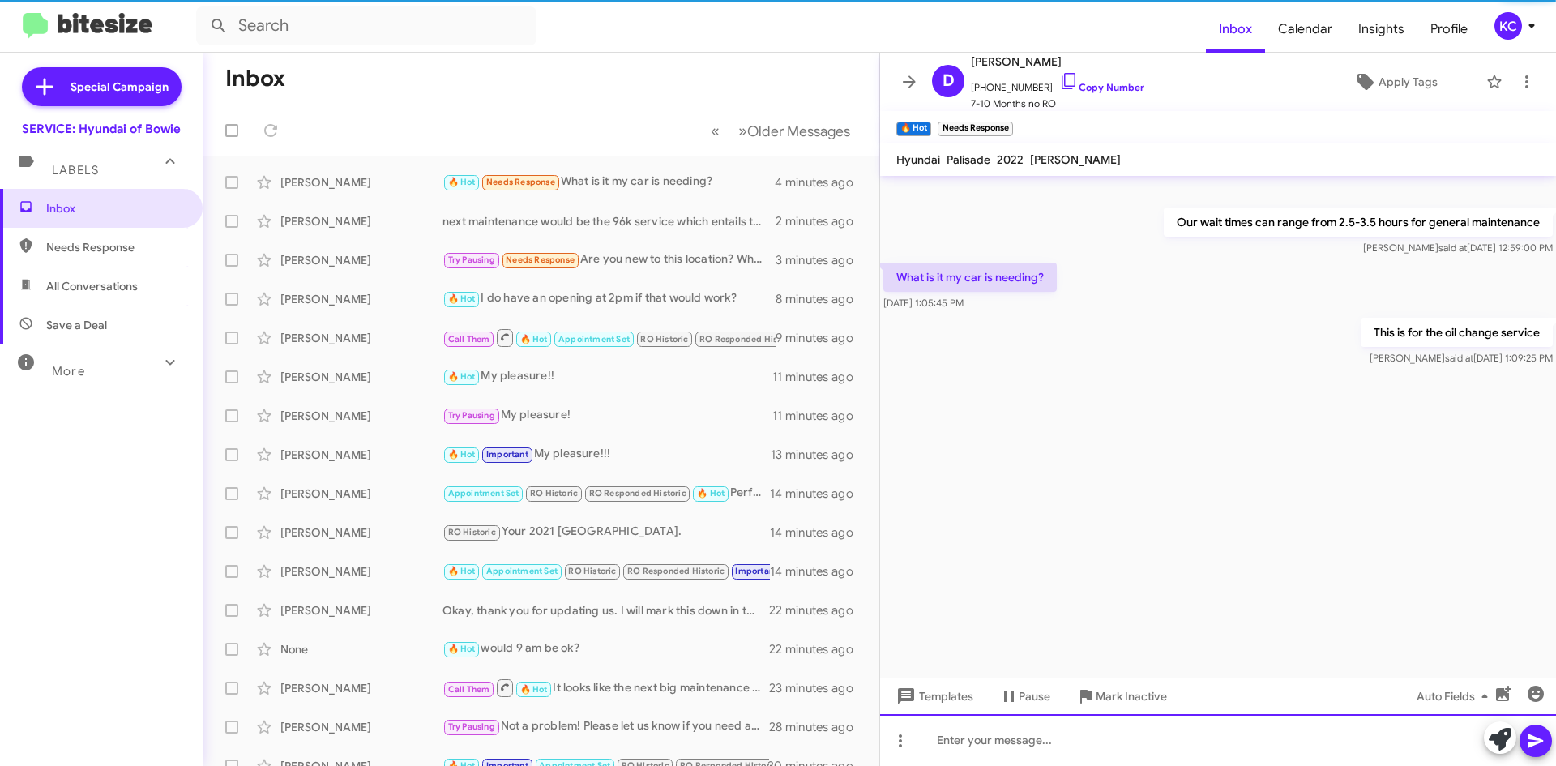
scroll to position [0, 0]
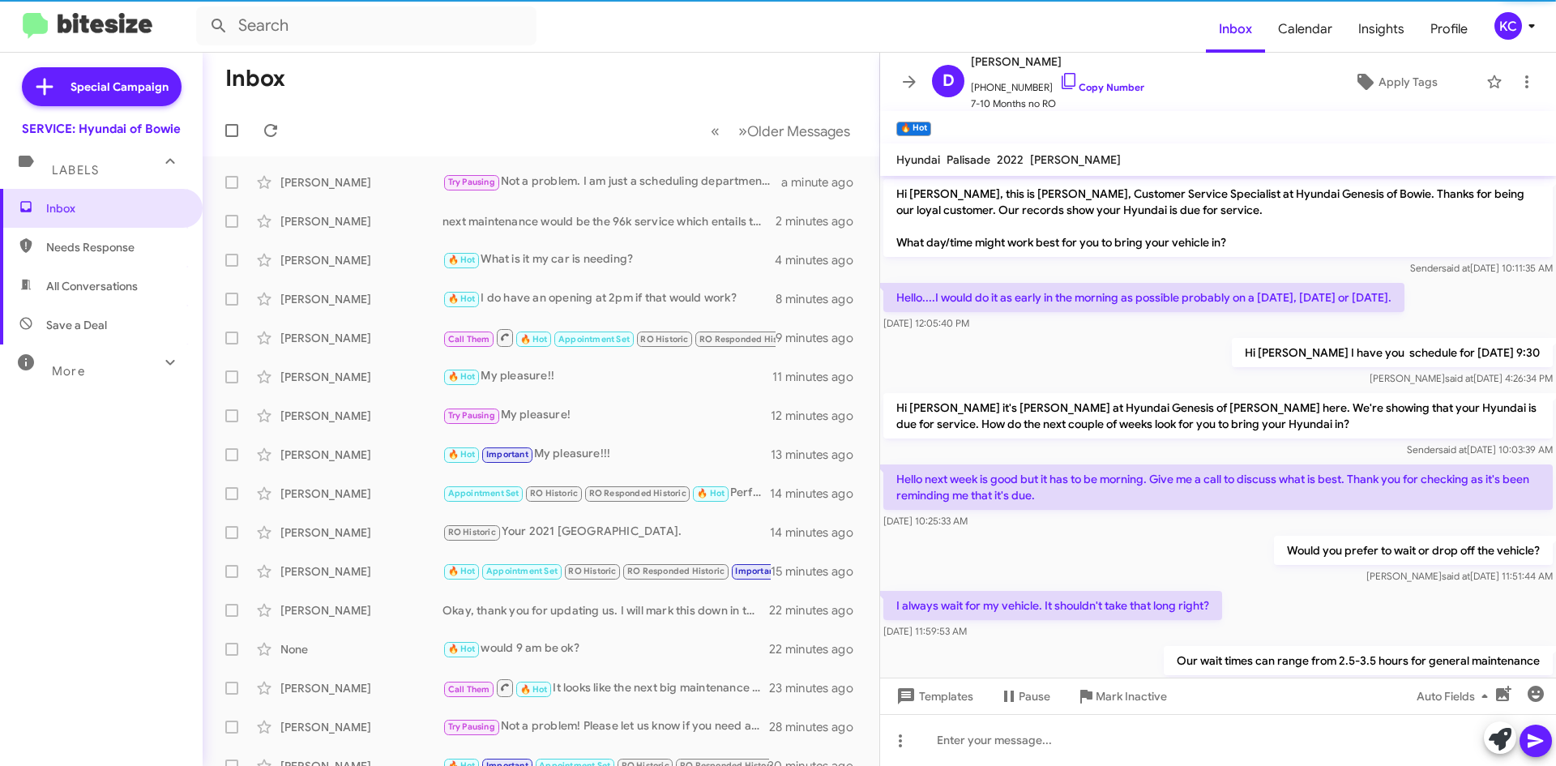
click at [519, 63] on mat-toolbar-row "Inbox" at bounding box center [541, 79] width 677 height 52
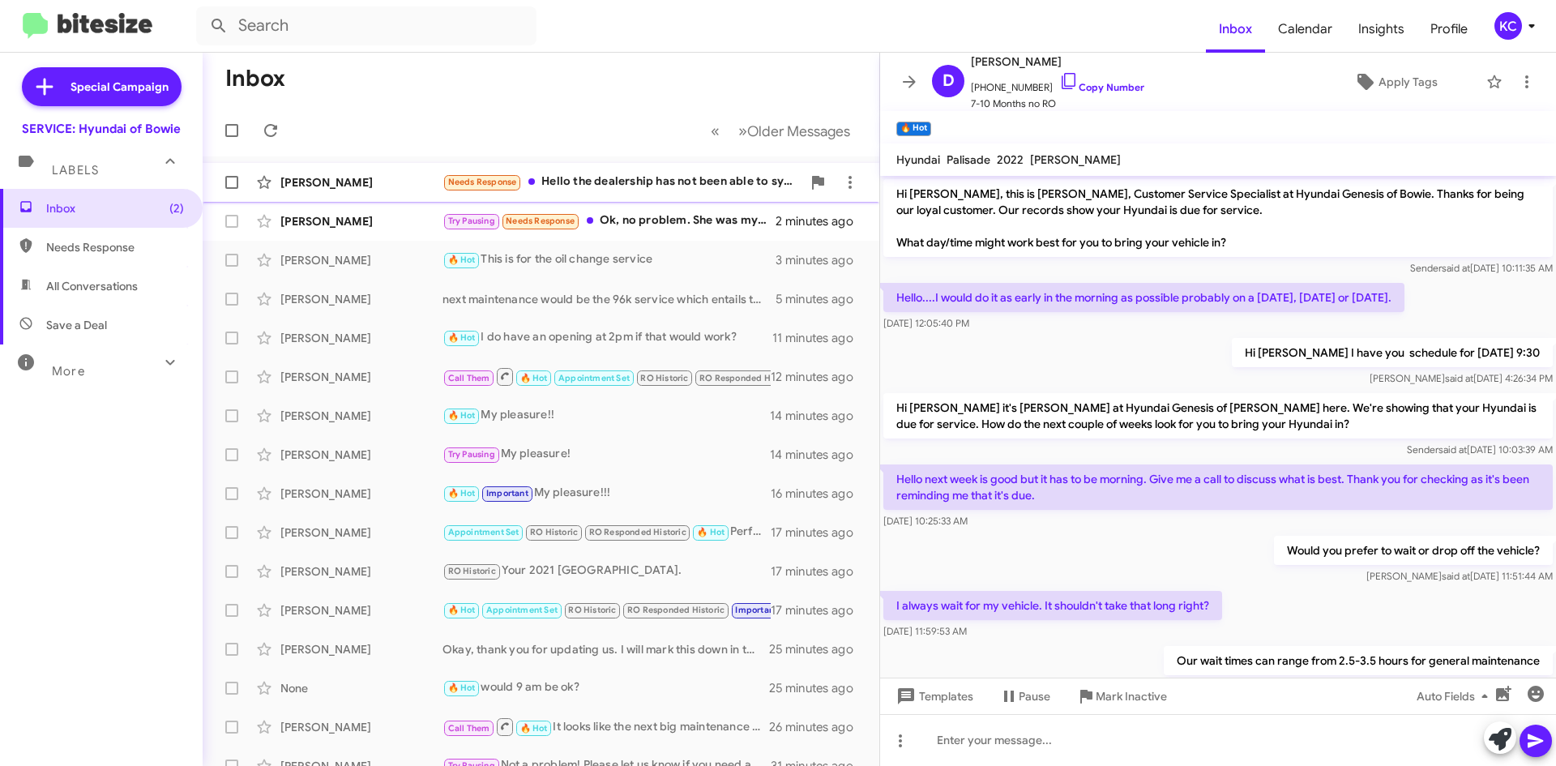
click at [633, 182] on div "Needs Response Hello the dealership has not been able to sync the computer on t…" at bounding box center [621, 182] width 359 height 19
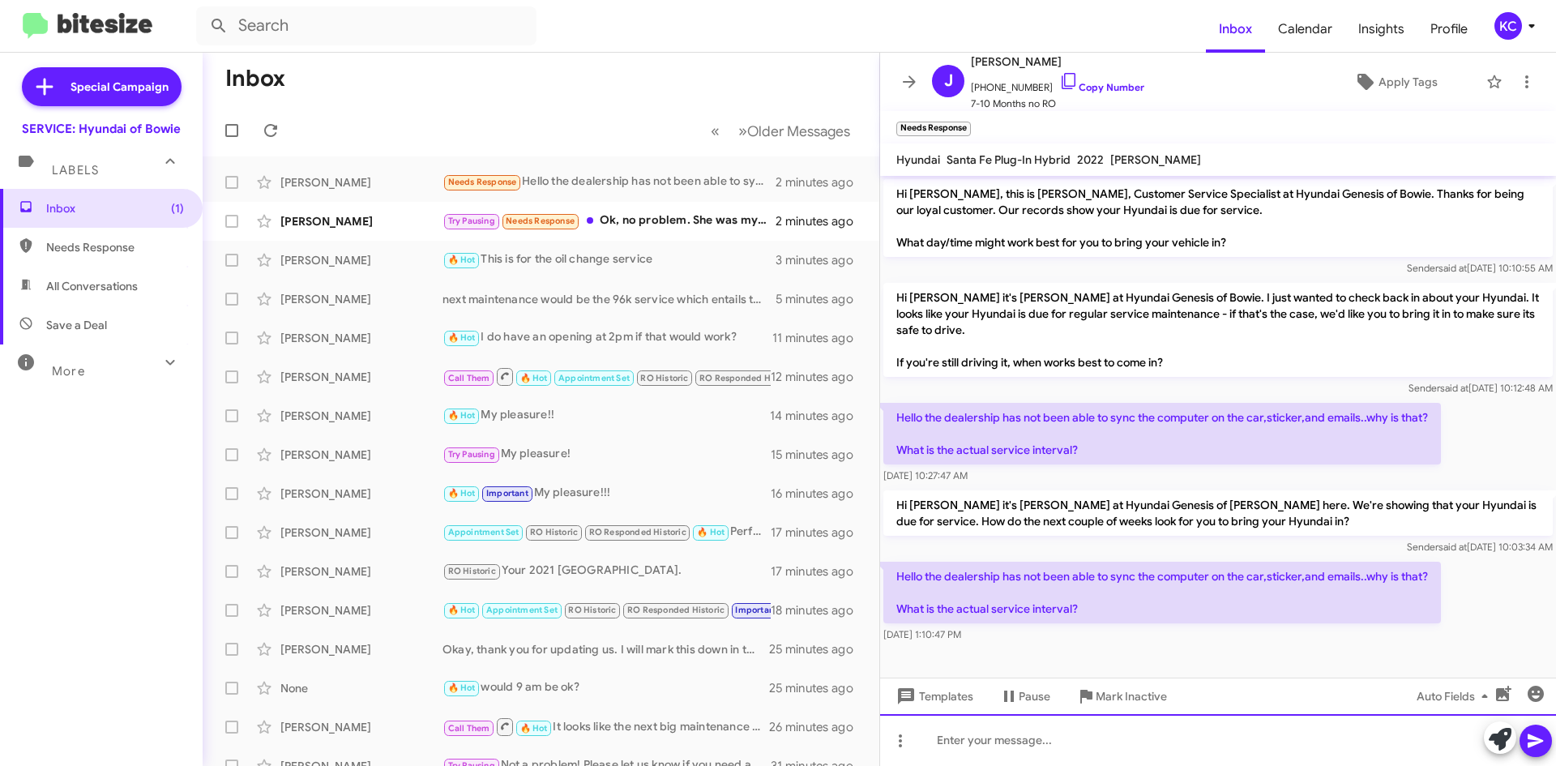
click at [1175, 741] on div at bounding box center [1218, 740] width 676 height 52
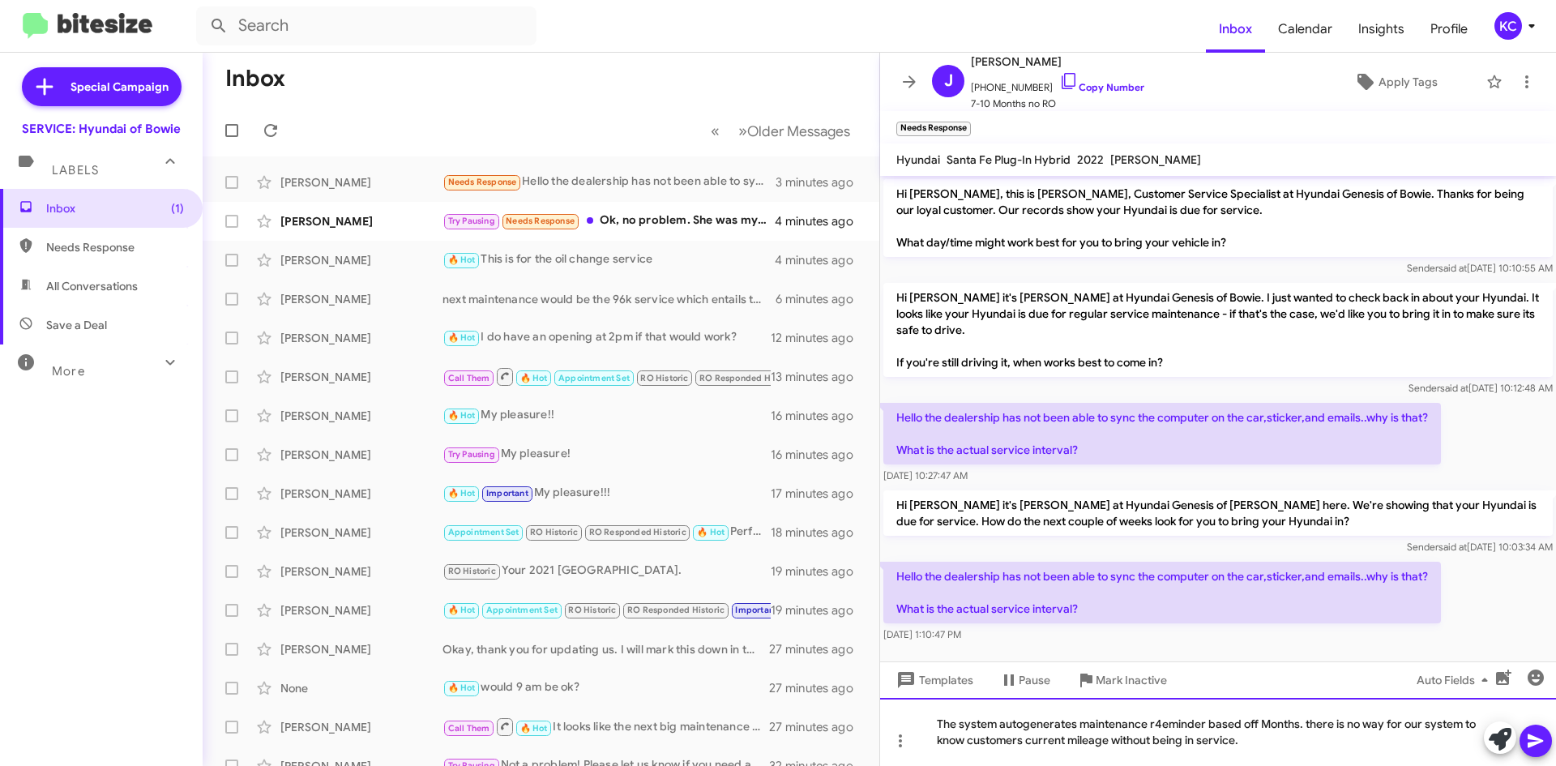
click at [1045, 720] on div "The system autogenerates maintenance r4eminder based off Months. there is no wa…" at bounding box center [1218, 732] width 676 height 68
click at [1182, 725] on div "The system auto generates maintenance r4eminder based off Months. there is no w…" at bounding box center [1218, 732] width 676 height 68
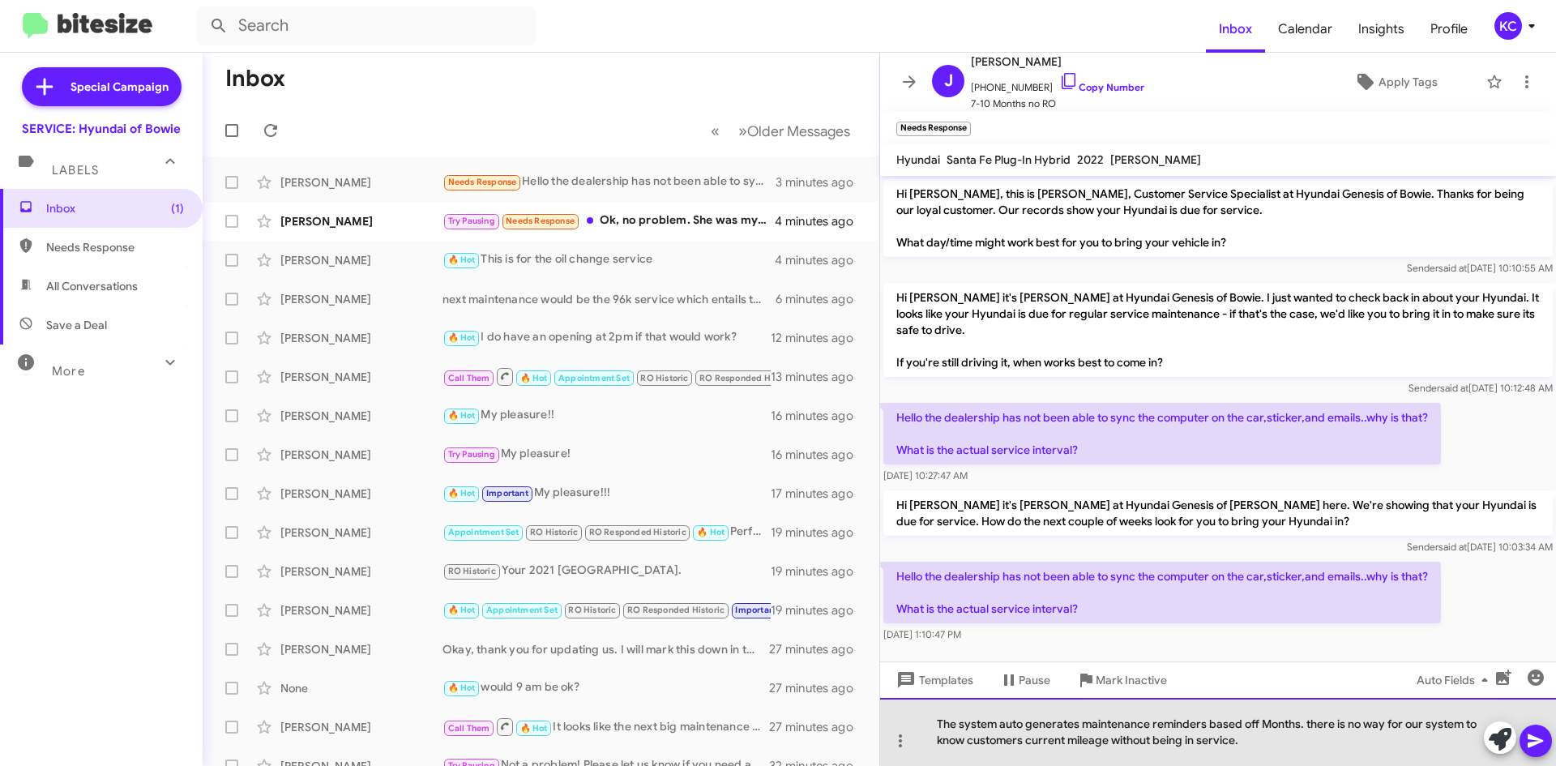
click at [1305, 728] on div "The system auto generates maintenance reminders based off Months. there is no w…" at bounding box center [1218, 732] width 676 height 68
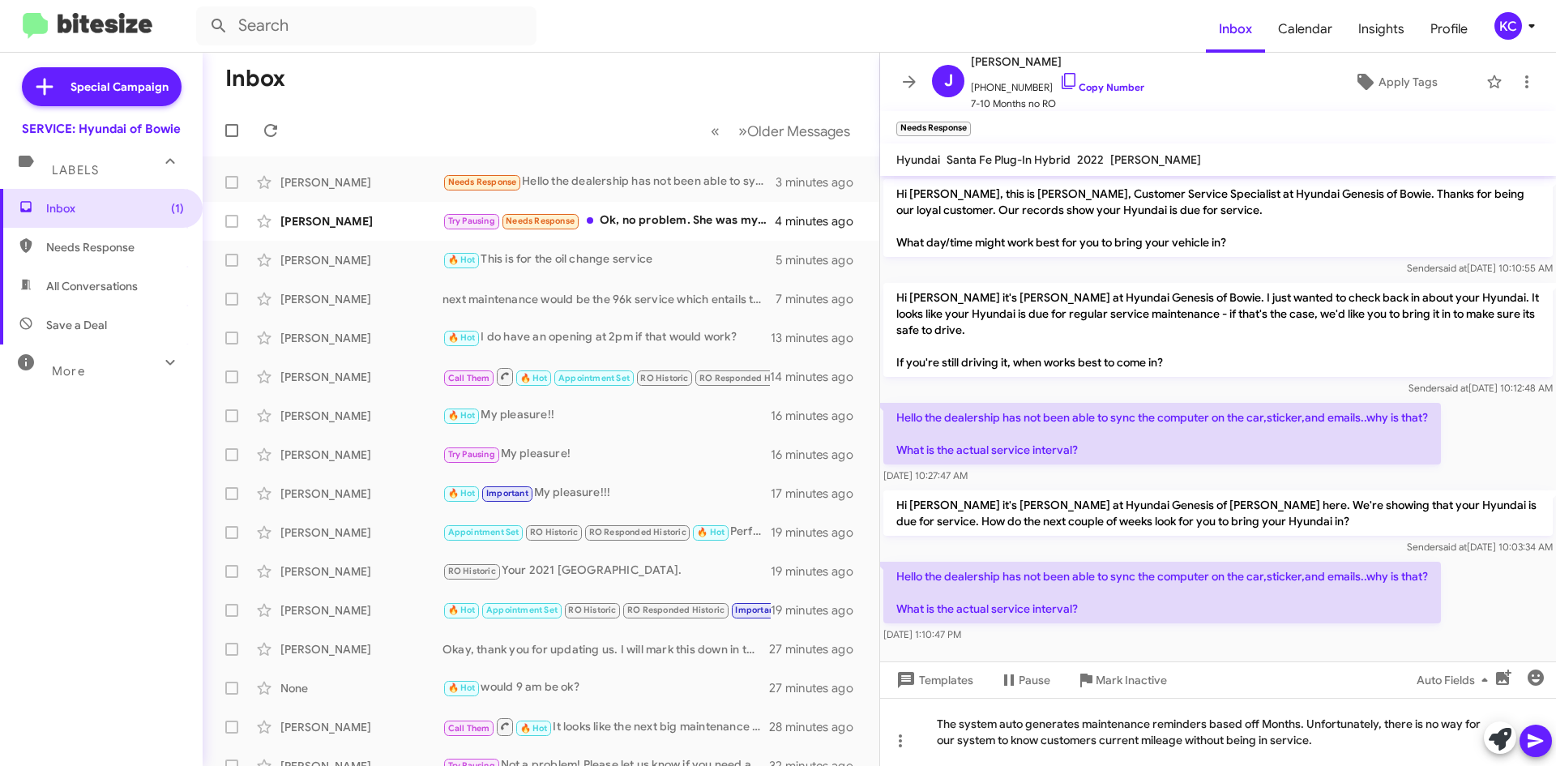
click at [1530, 743] on icon at bounding box center [1534, 741] width 15 height 14
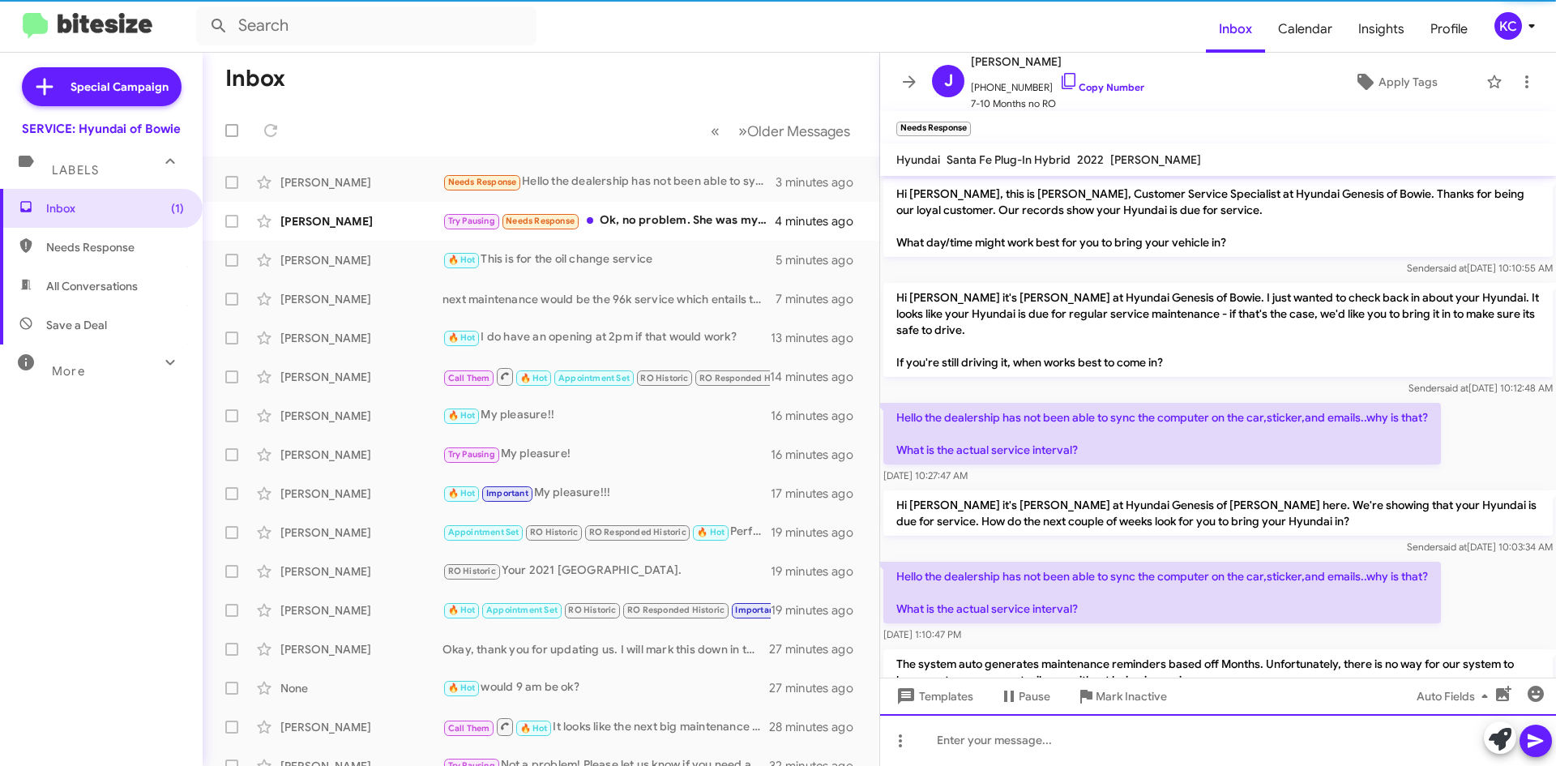
scroll to position [64, 0]
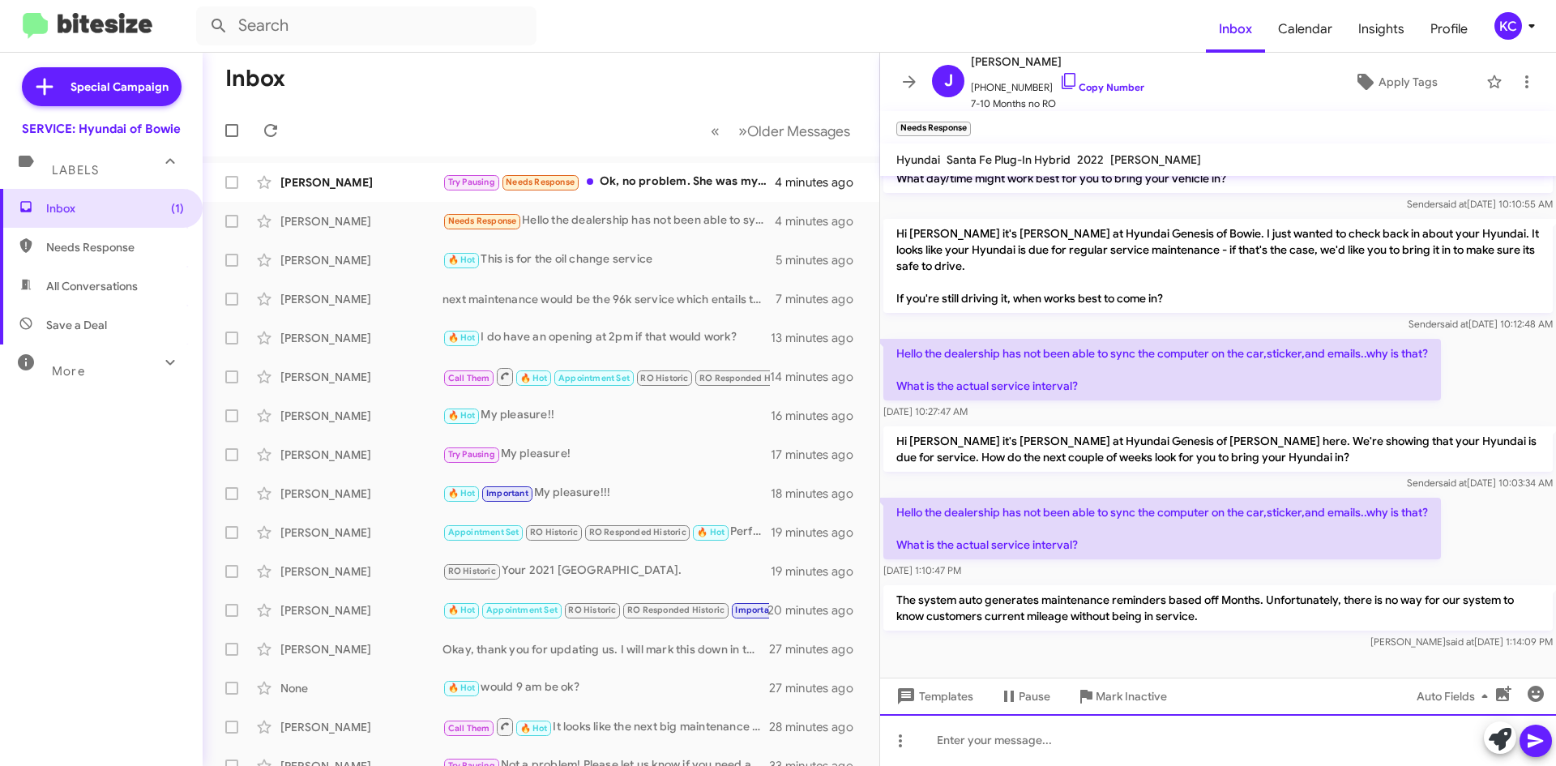
click at [1067, 724] on div at bounding box center [1218, 740] width 676 height 52
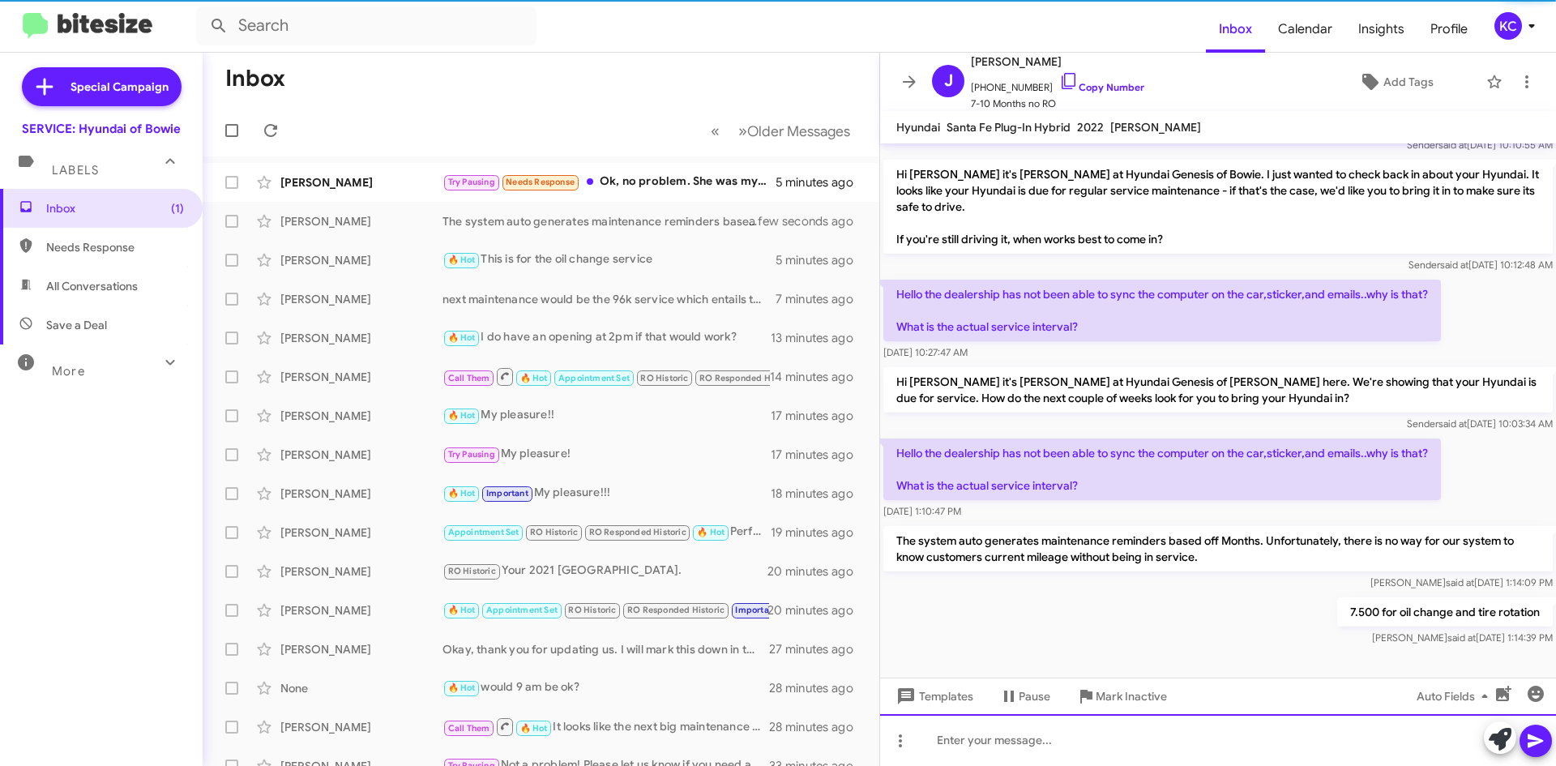
scroll to position [91, 0]
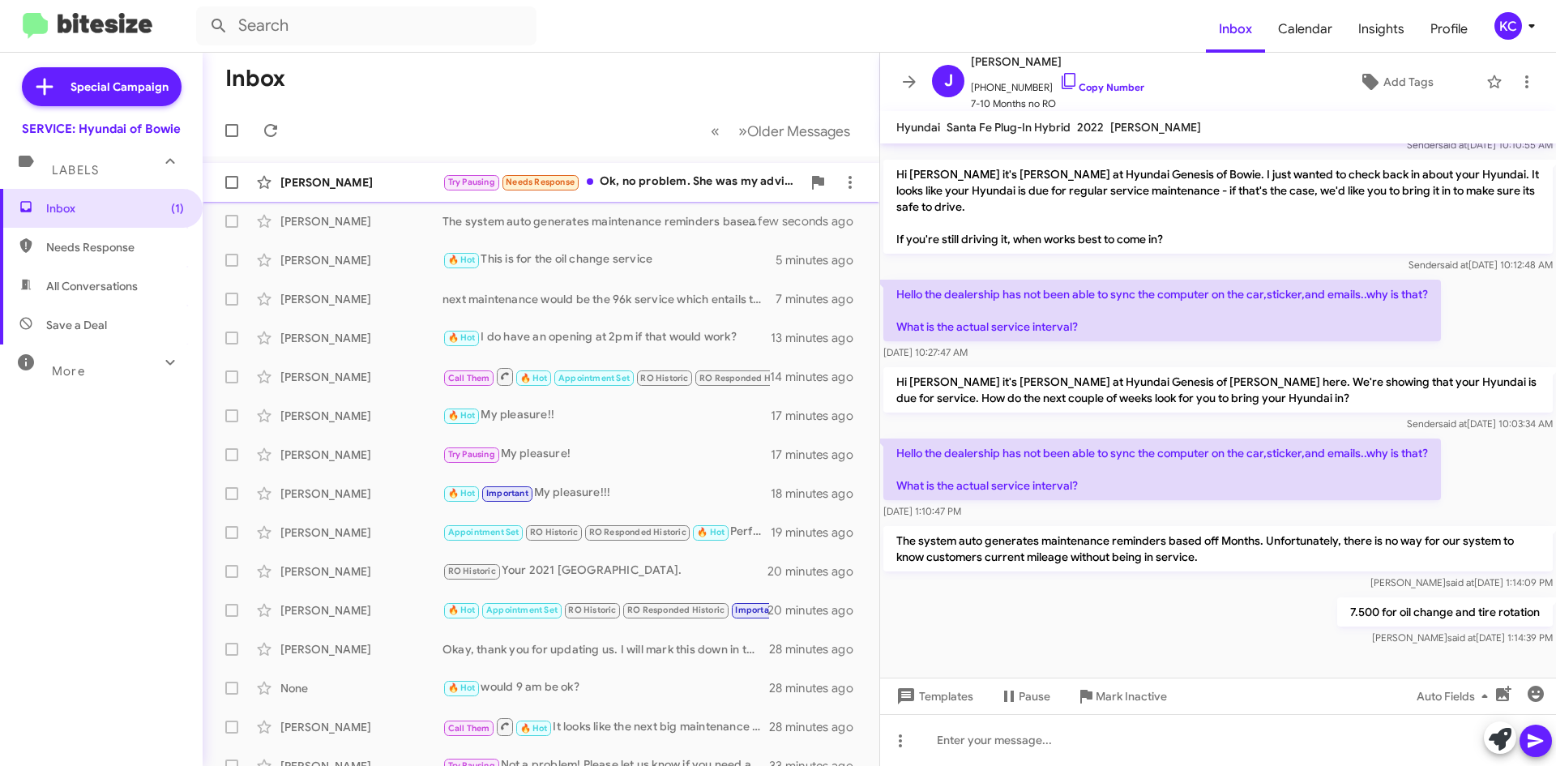
click at [634, 186] on div "Try Pausing Needs Response Ok, no problem. She was my advisor. Thanks" at bounding box center [621, 182] width 359 height 19
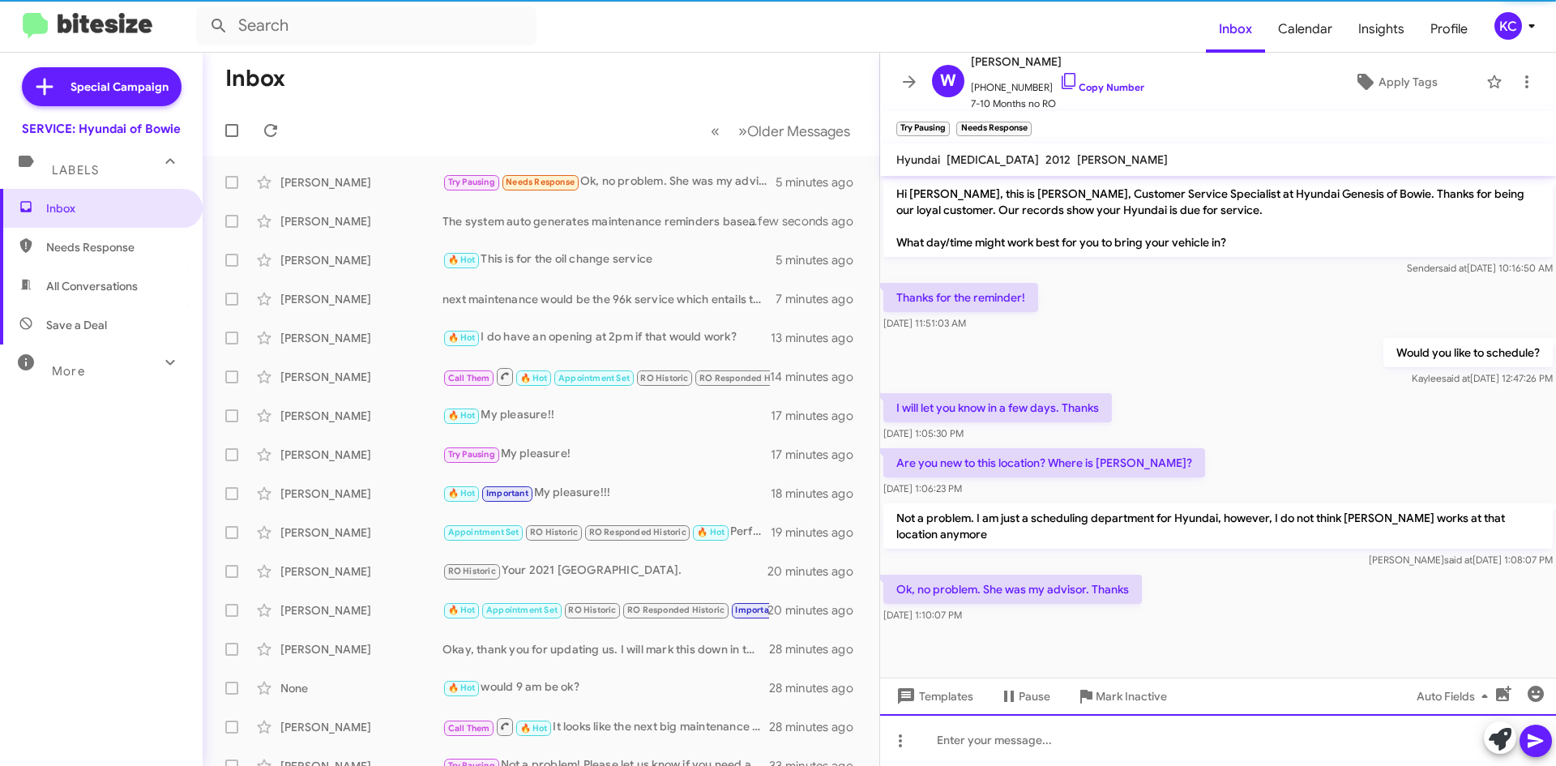
click at [1046, 749] on div at bounding box center [1218, 740] width 676 height 52
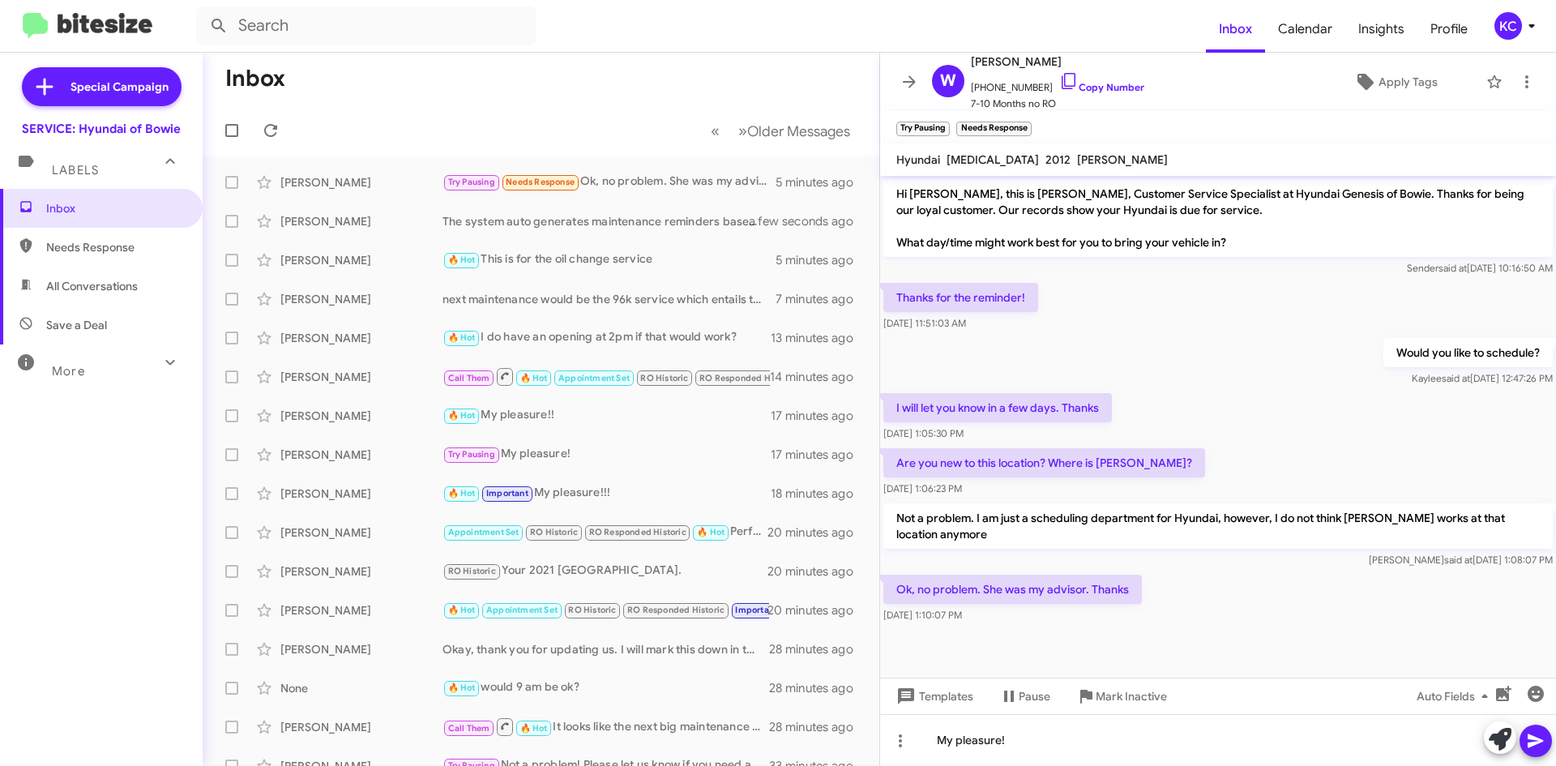
click at [1530, 749] on icon at bounding box center [1535, 740] width 19 height 19
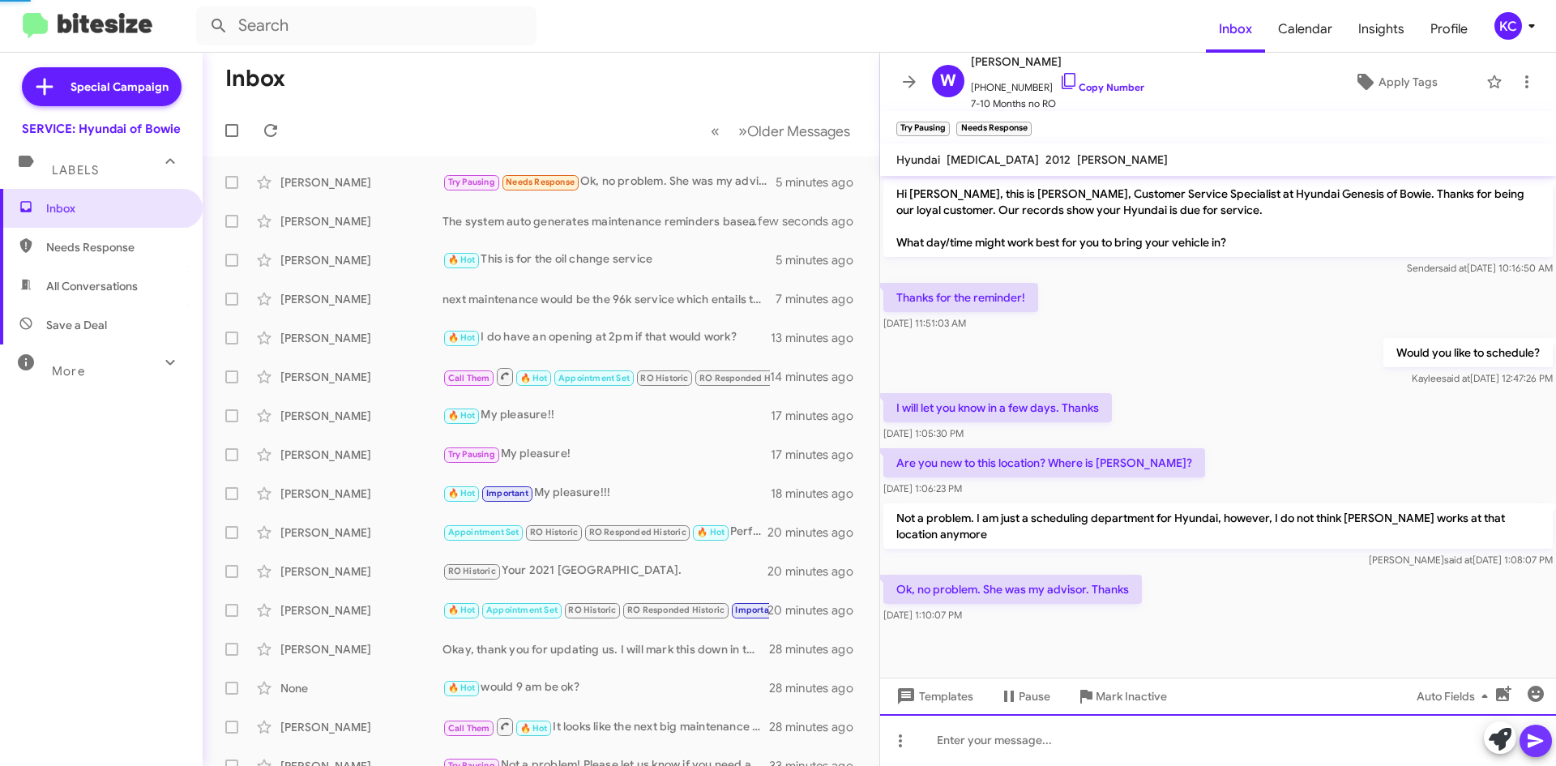
scroll to position [36, 0]
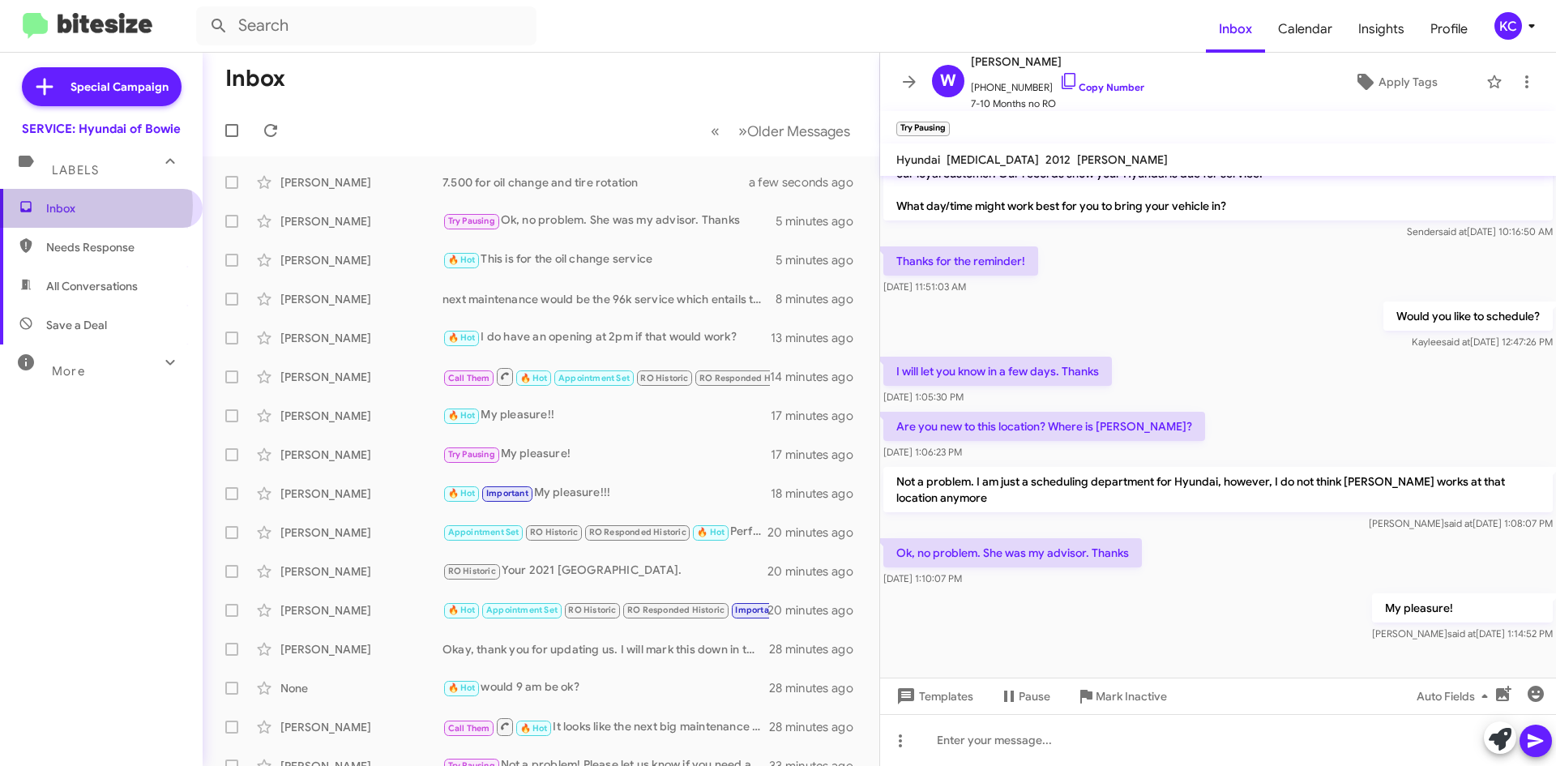
click at [93, 205] on span "Inbox" at bounding box center [115, 208] width 138 height 16
